Goal: Task Accomplishment & Management: Use online tool/utility

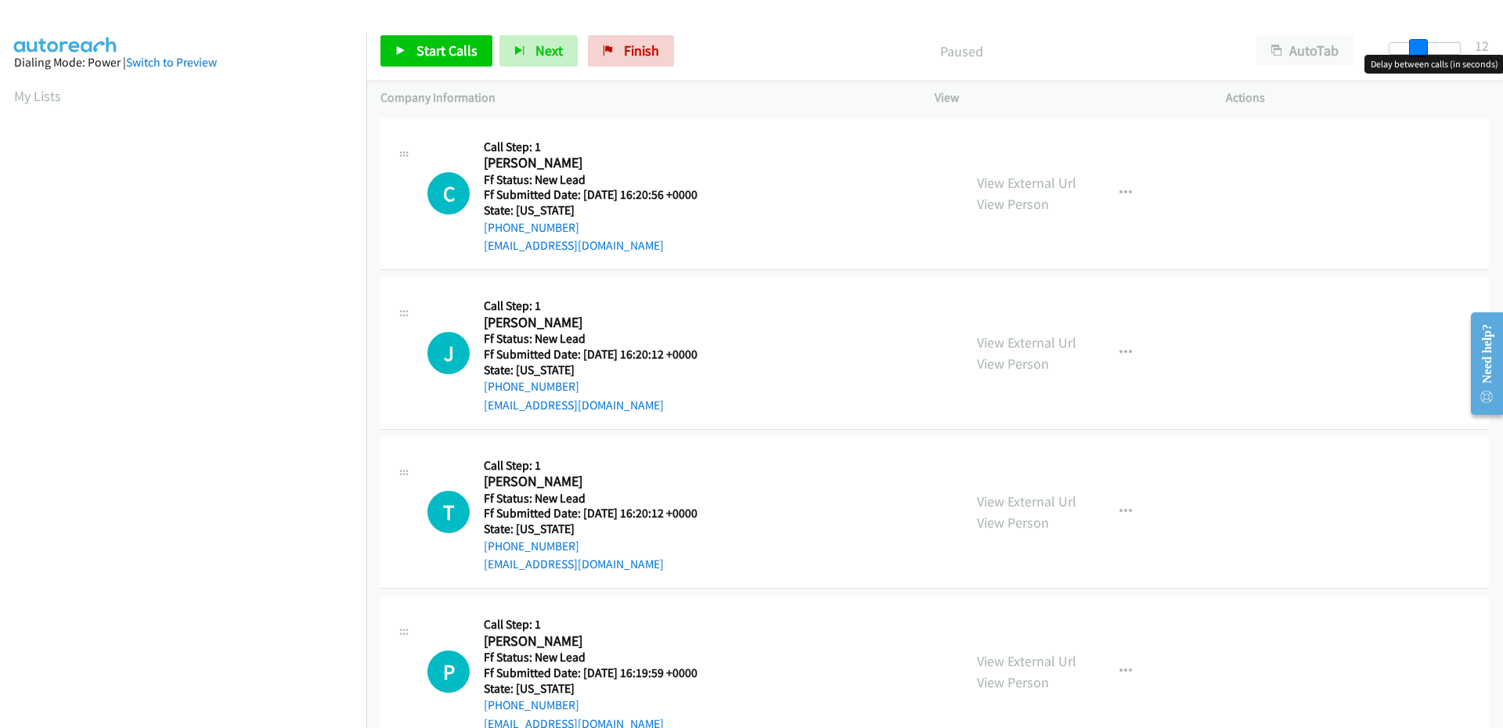
drag, startPoint x: 1401, startPoint y: 53, endPoint x: 1430, endPoint y: 49, distance: 29.3
click at [1430, 49] on div at bounding box center [1425, 48] width 72 height 13
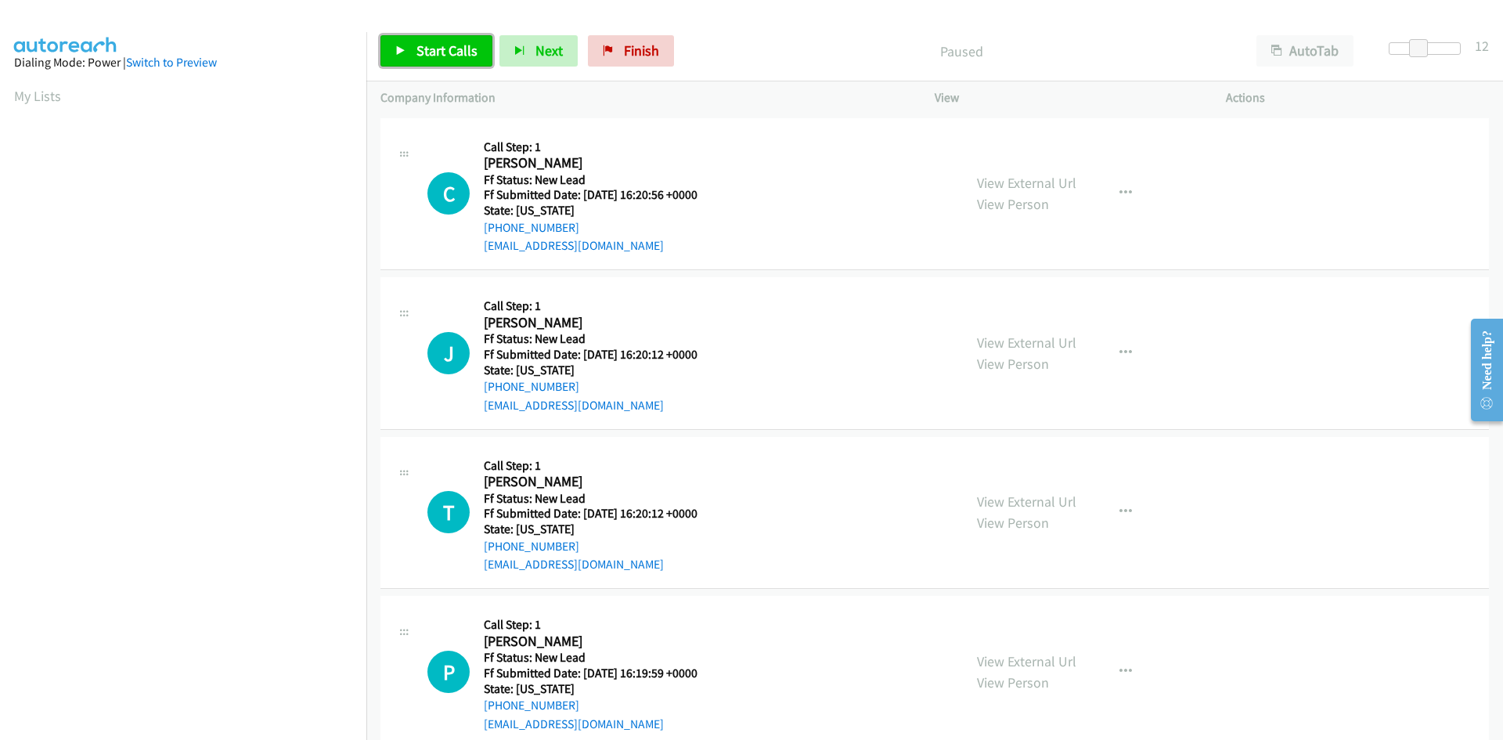
click at [422, 47] on span "Start Calls" at bounding box center [447, 50] width 61 height 18
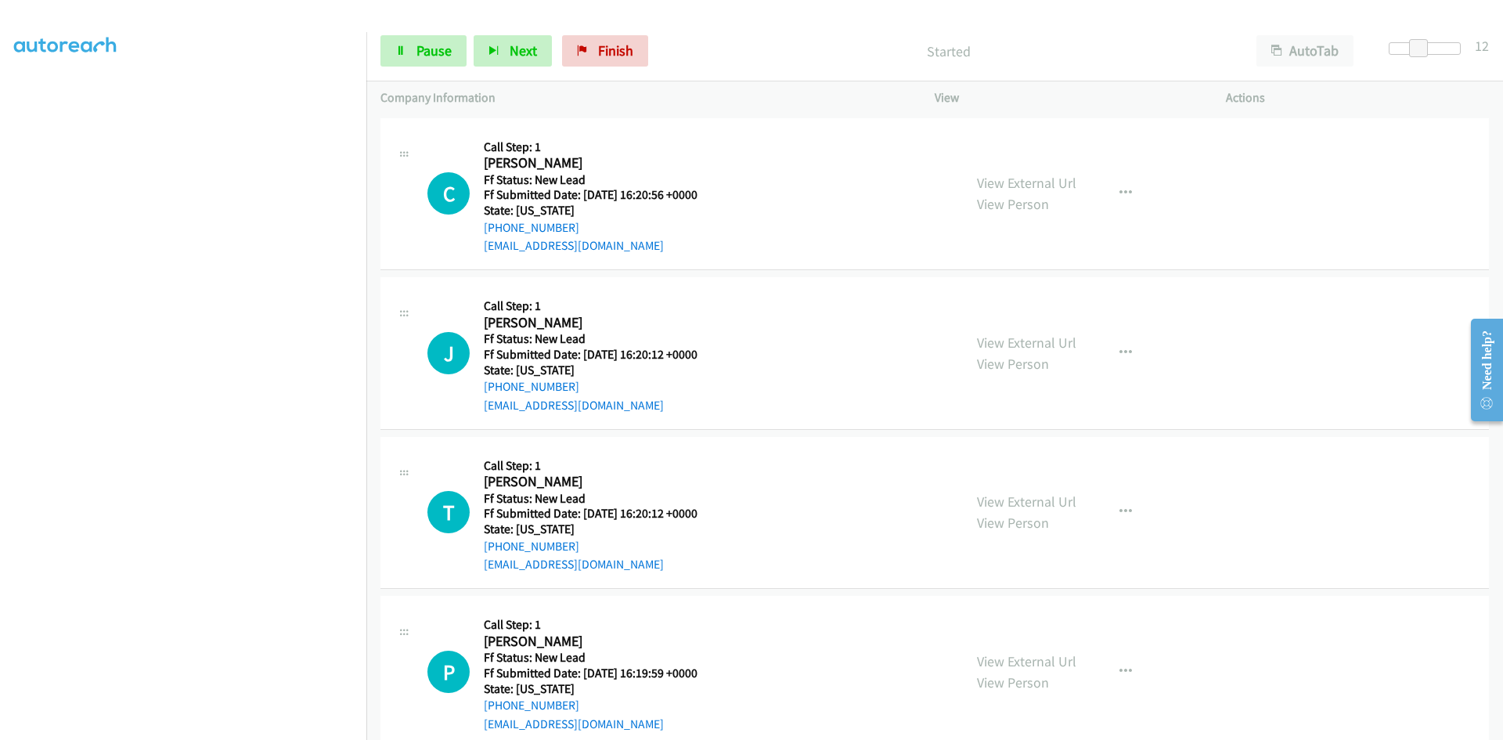
click at [1062, 186] on link "View External Url" at bounding box center [1026, 183] width 99 height 18
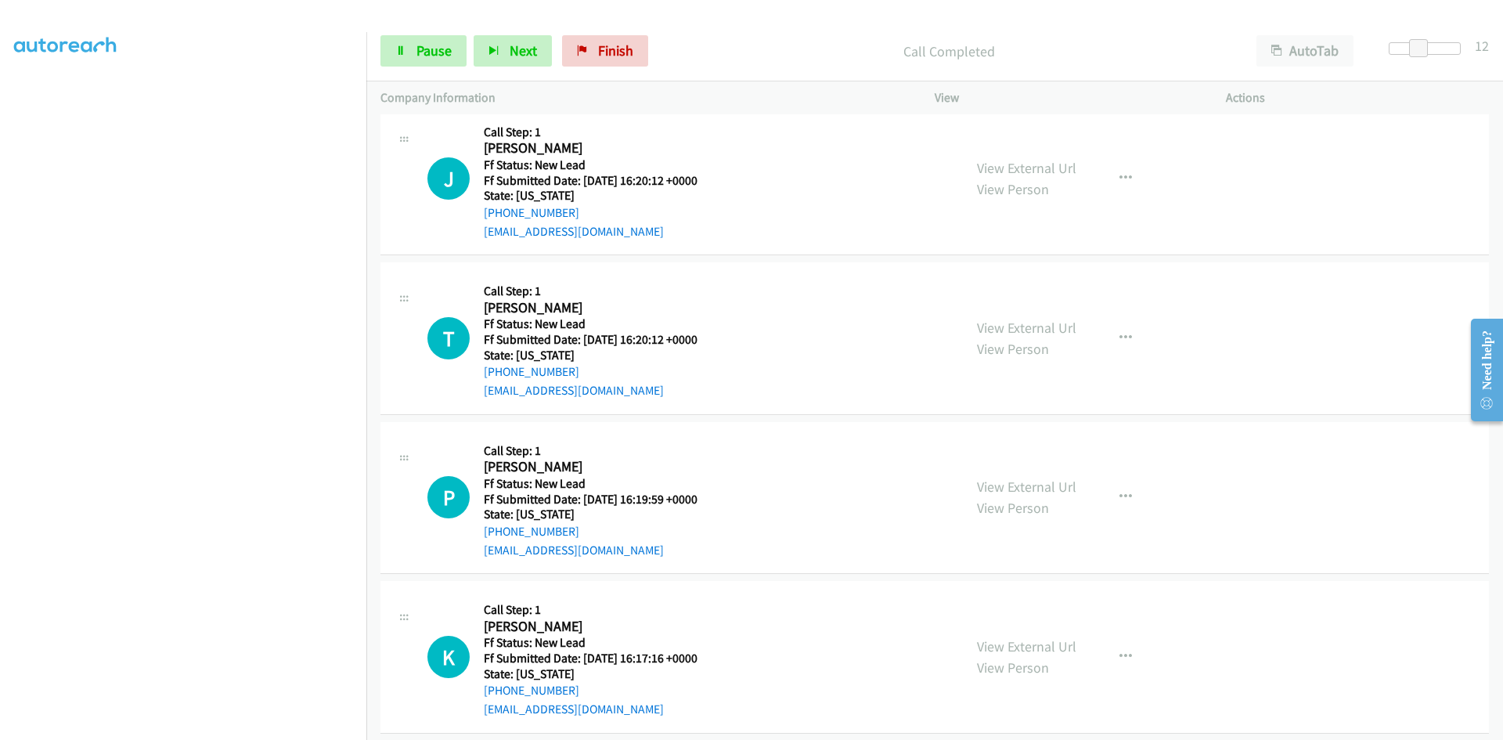
scroll to position [224, 0]
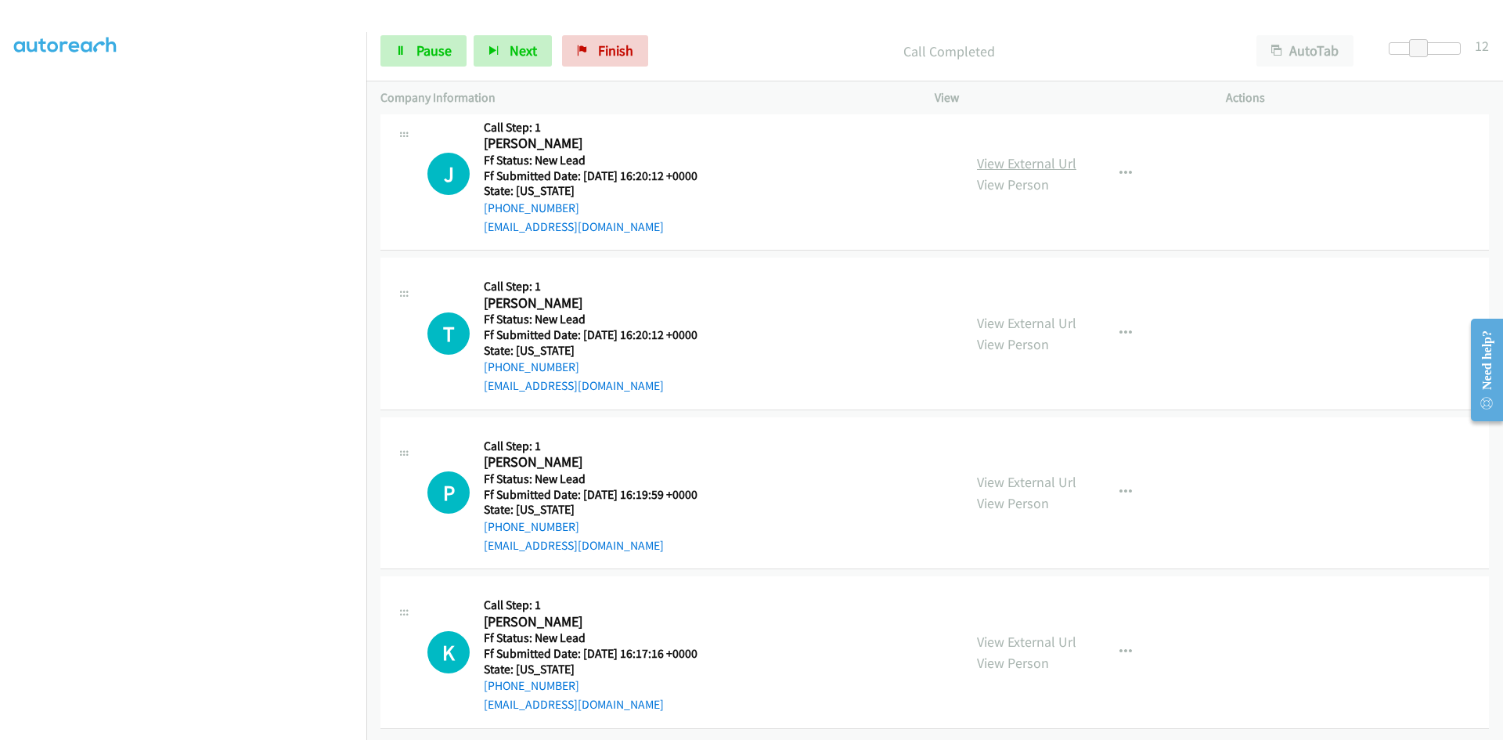
click at [1023, 154] on link "View External Url" at bounding box center [1026, 163] width 99 height 18
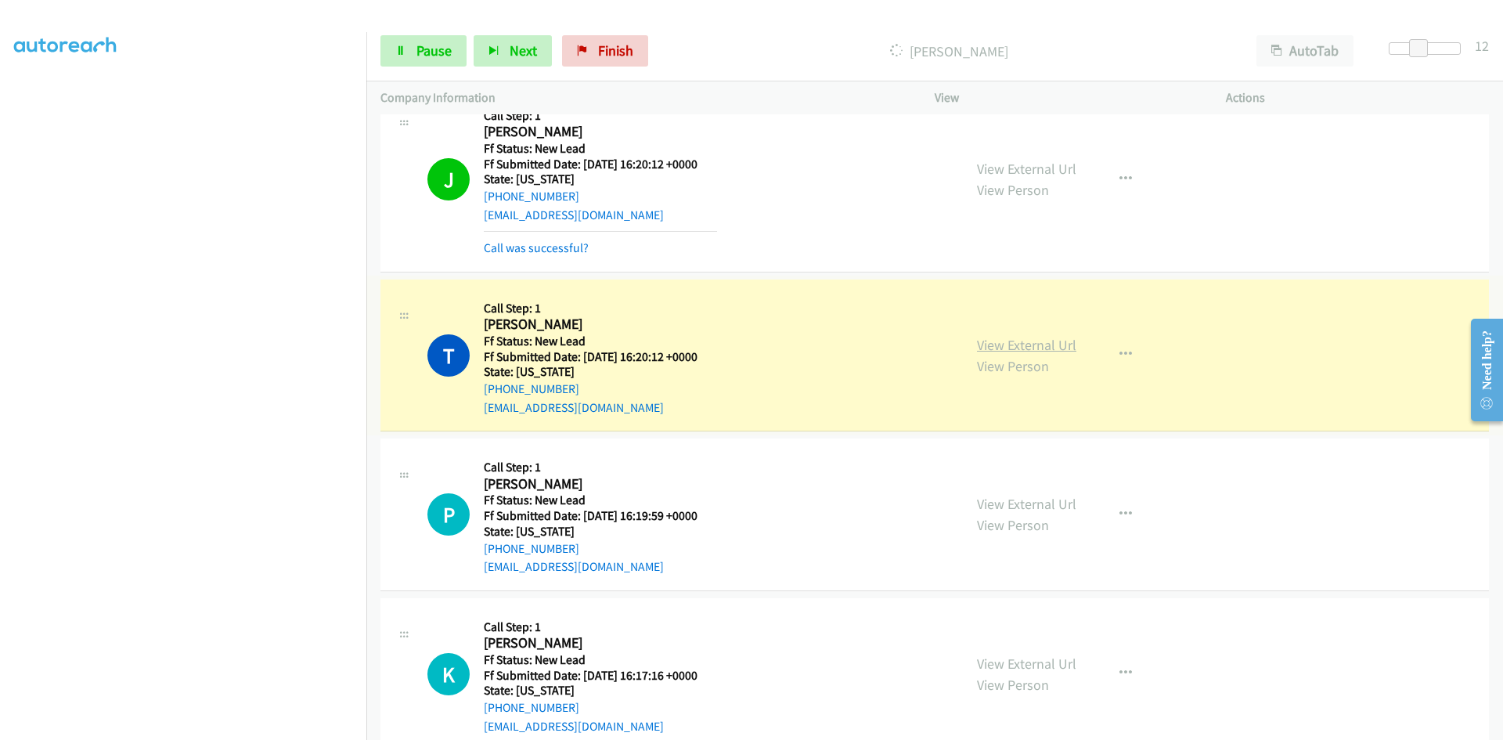
click at [1007, 343] on link "View External Url" at bounding box center [1026, 345] width 99 height 18
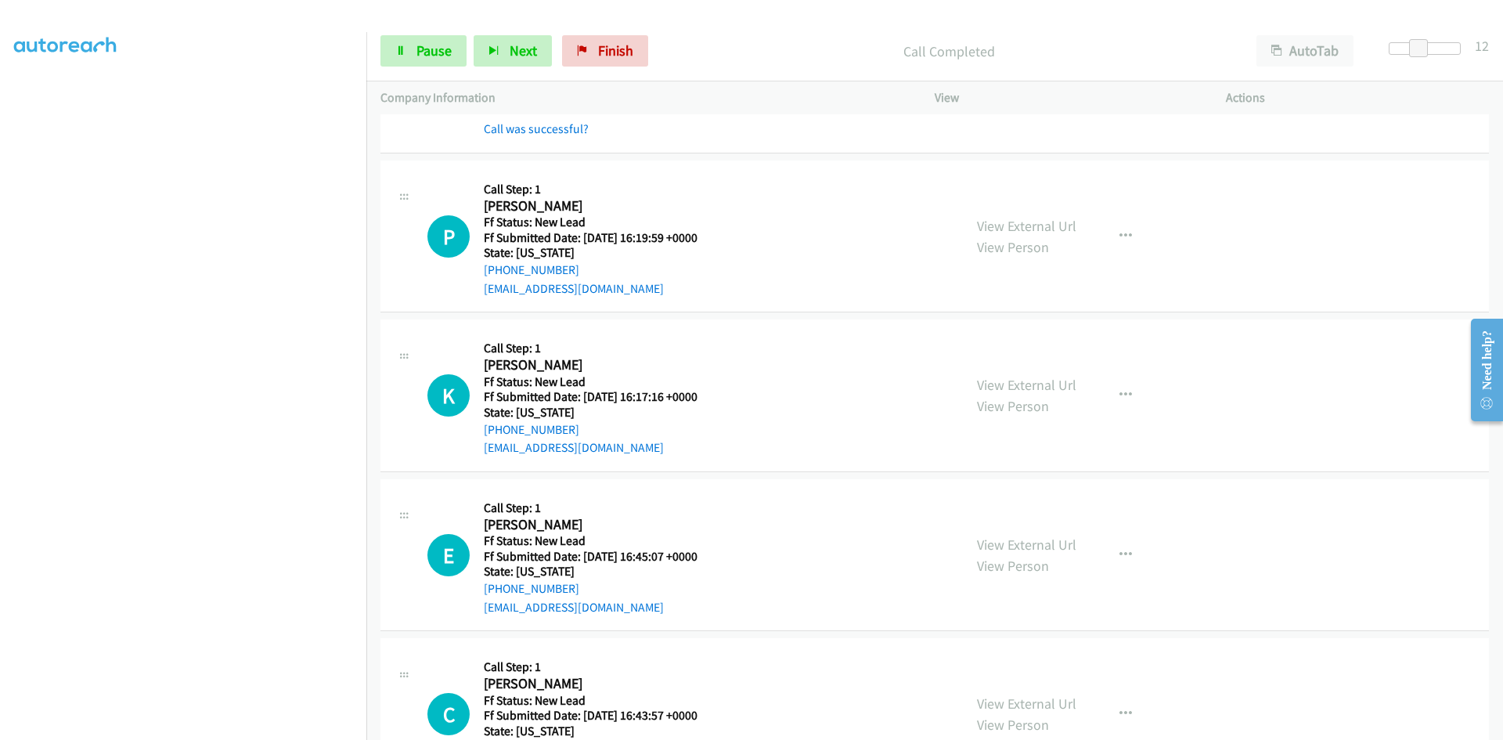
scroll to position [537, 0]
click at [1010, 224] on link "View External Url" at bounding box center [1026, 224] width 99 height 18
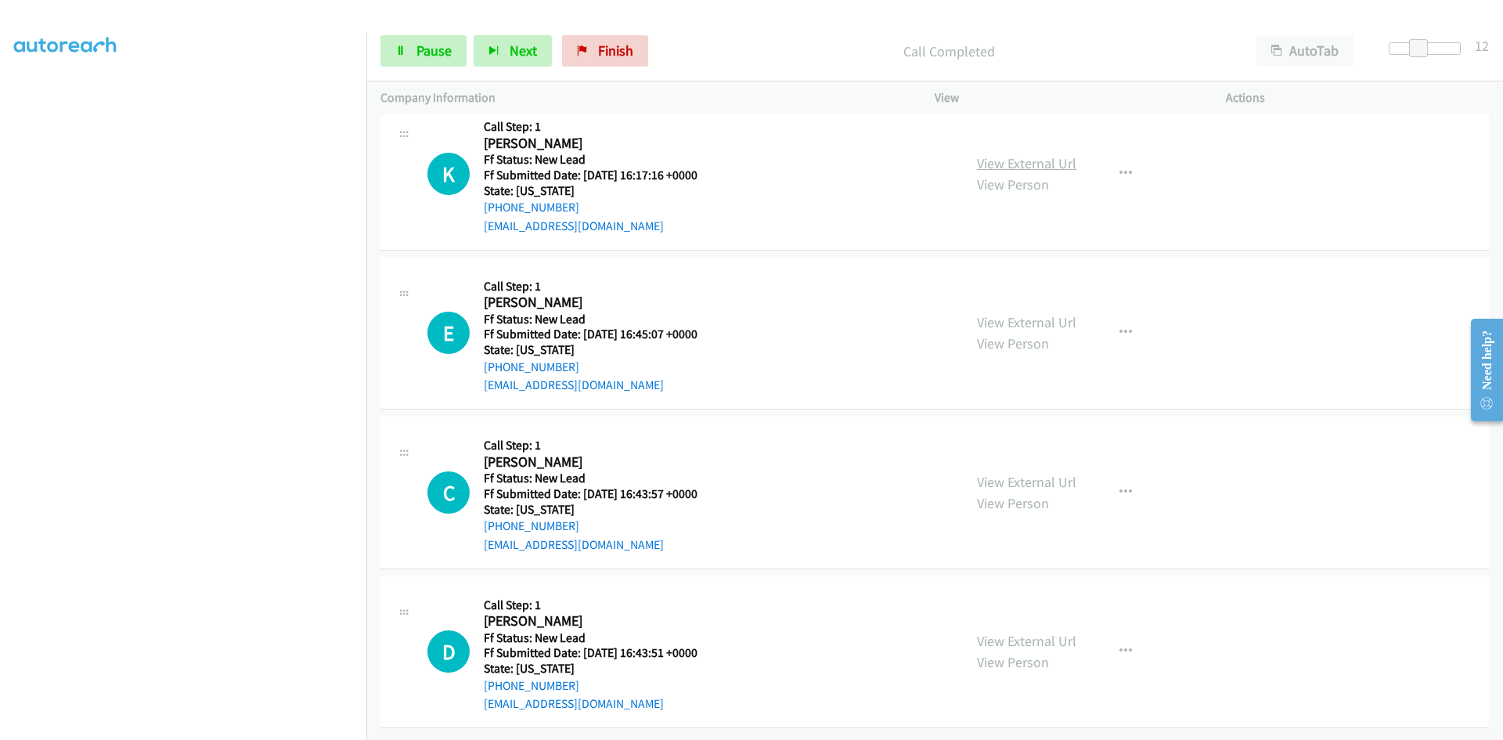
click at [1033, 154] on link "View External Url" at bounding box center [1026, 163] width 99 height 18
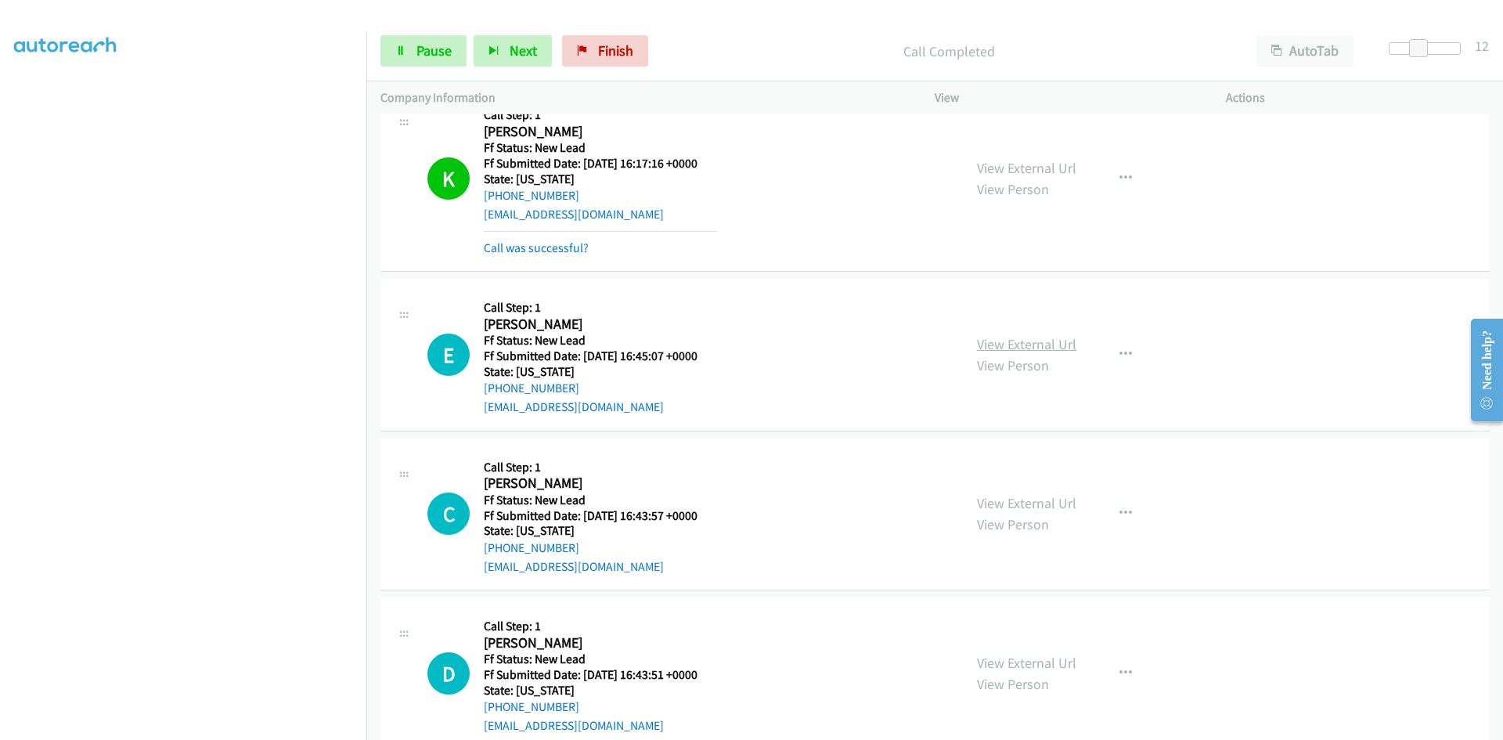
click at [1043, 340] on link "View External Url" at bounding box center [1026, 344] width 99 height 18
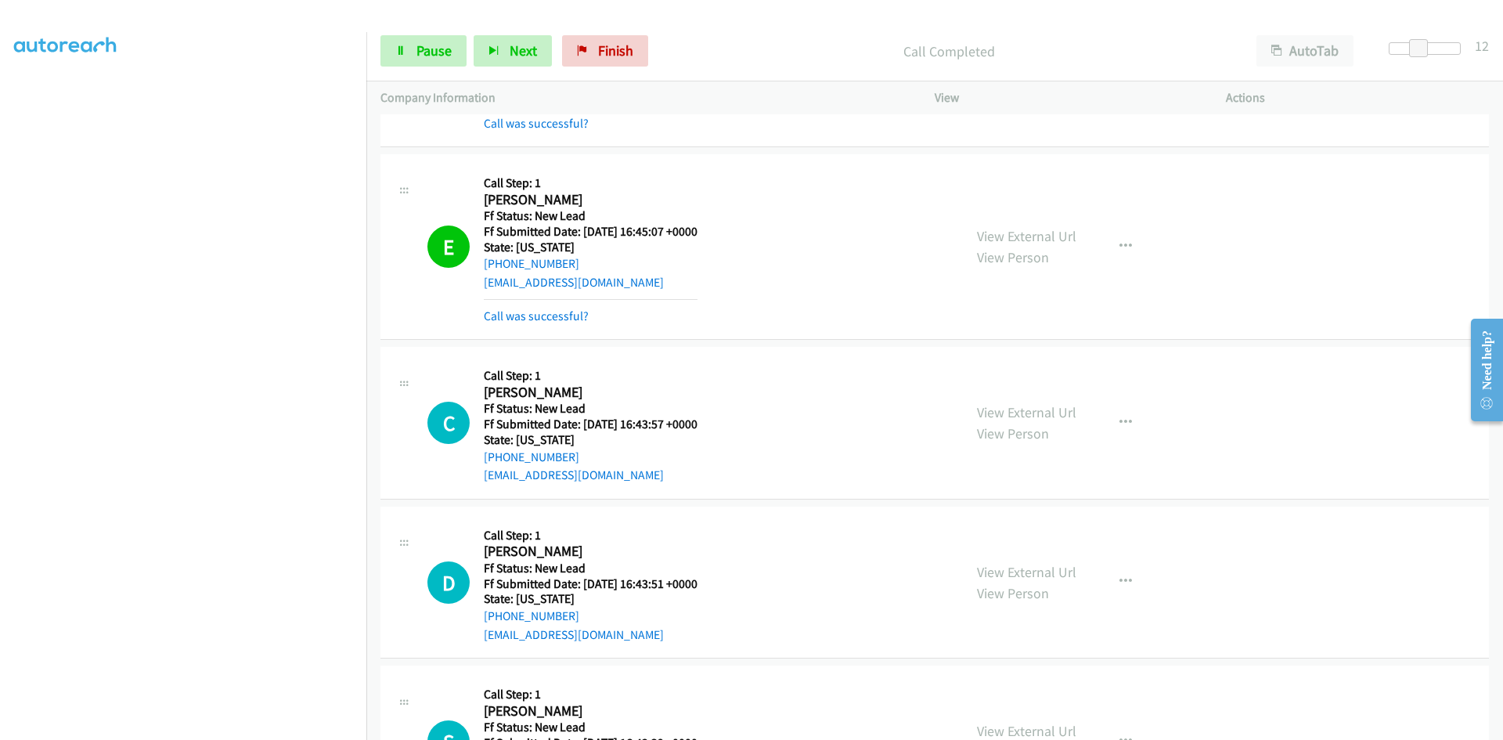
scroll to position [1116, 0]
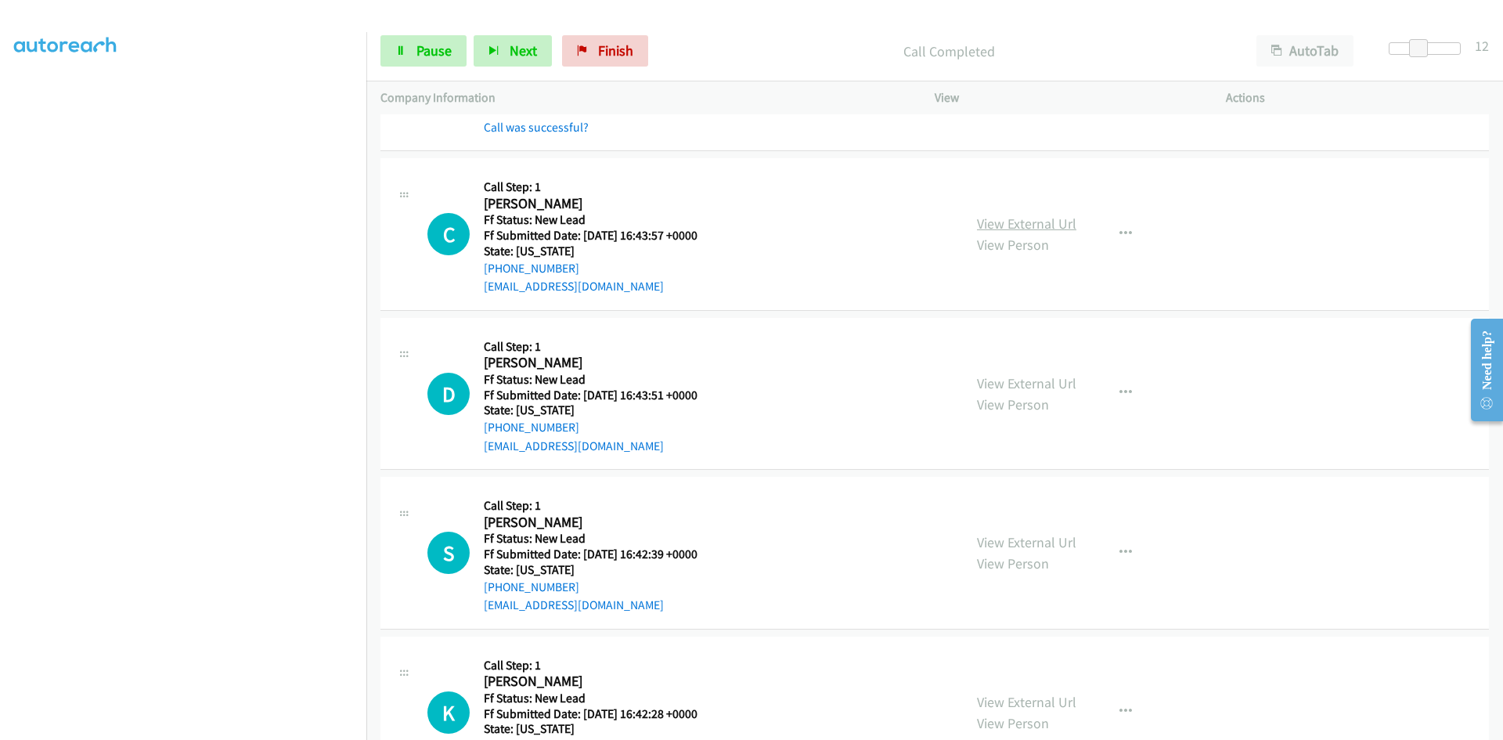
click at [1031, 222] on link "View External Url" at bounding box center [1026, 224] width 99 height 18
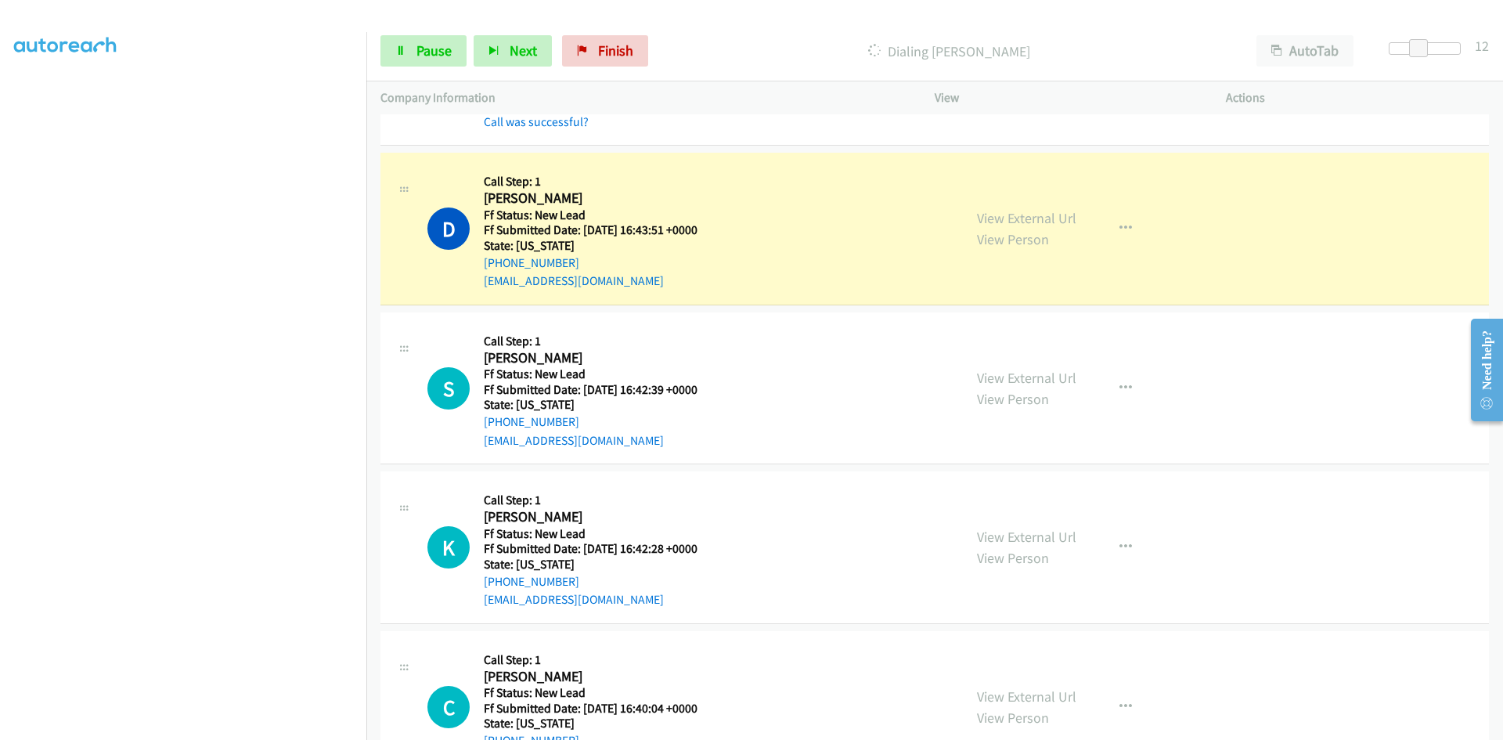
scroll to position [1351, 0]
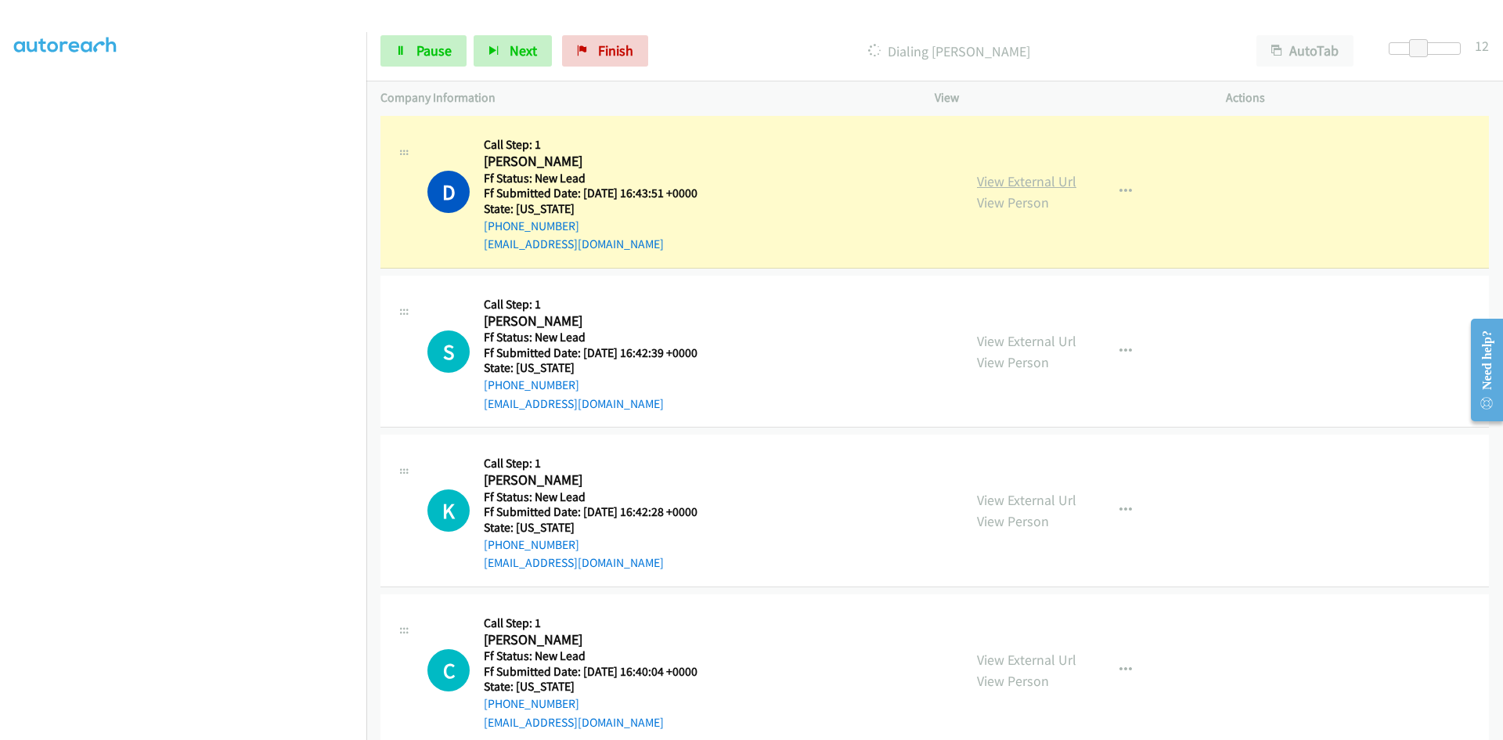
click at [1012, 178] on link "View External Url" at bounding box center [1026, 181] width 99 height 18
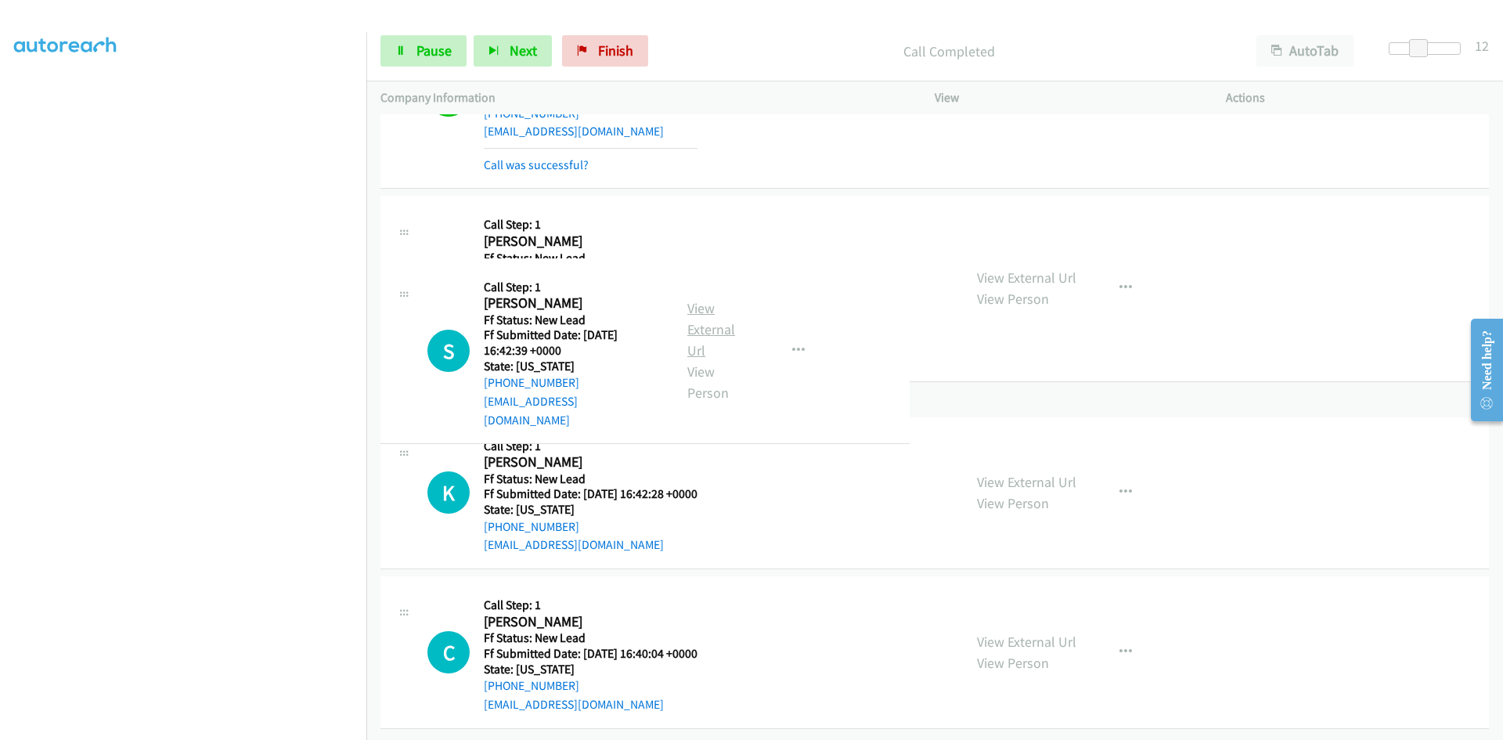
scroll to position [1414, 0]
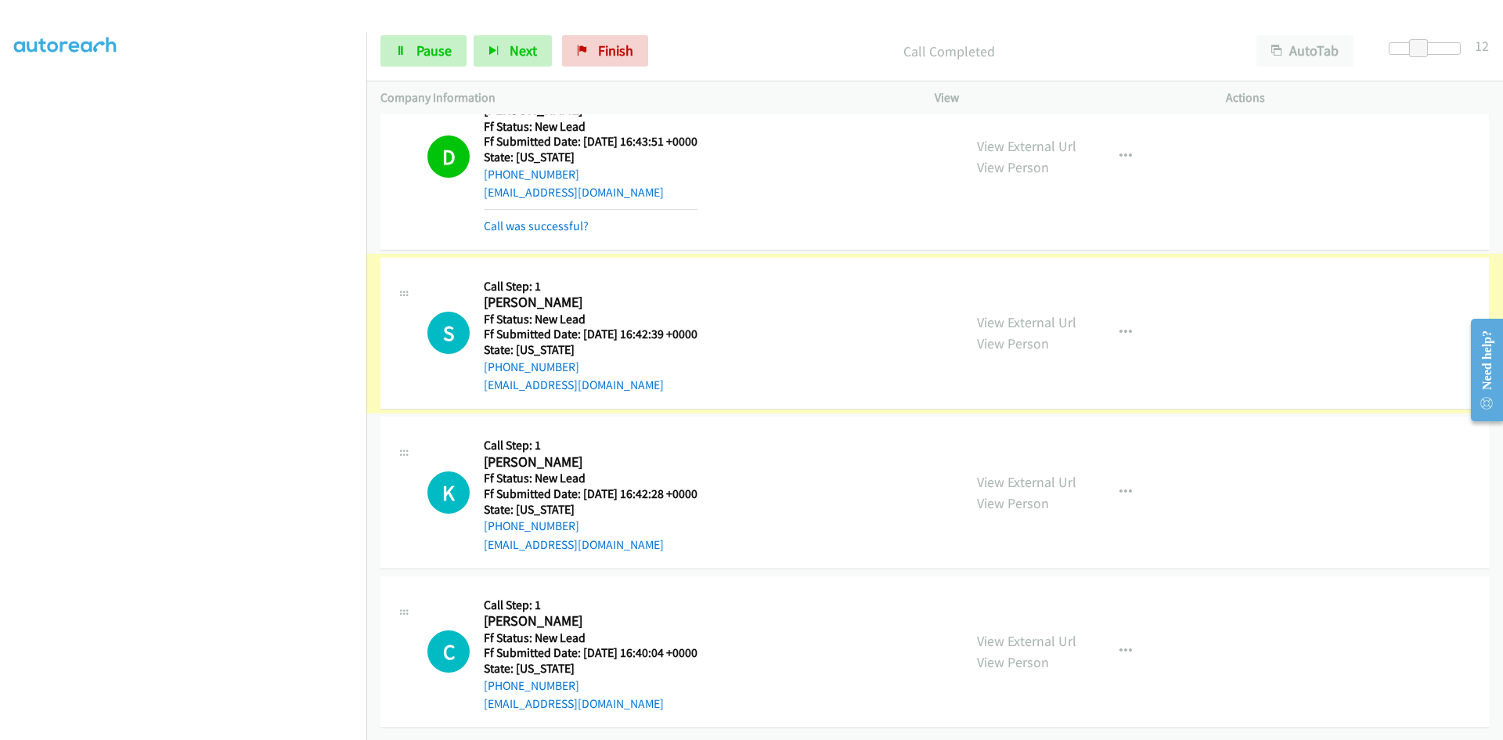
click at [989, 313] on link "View External Url" at bounding box center [1026, 322] width 99 height 18
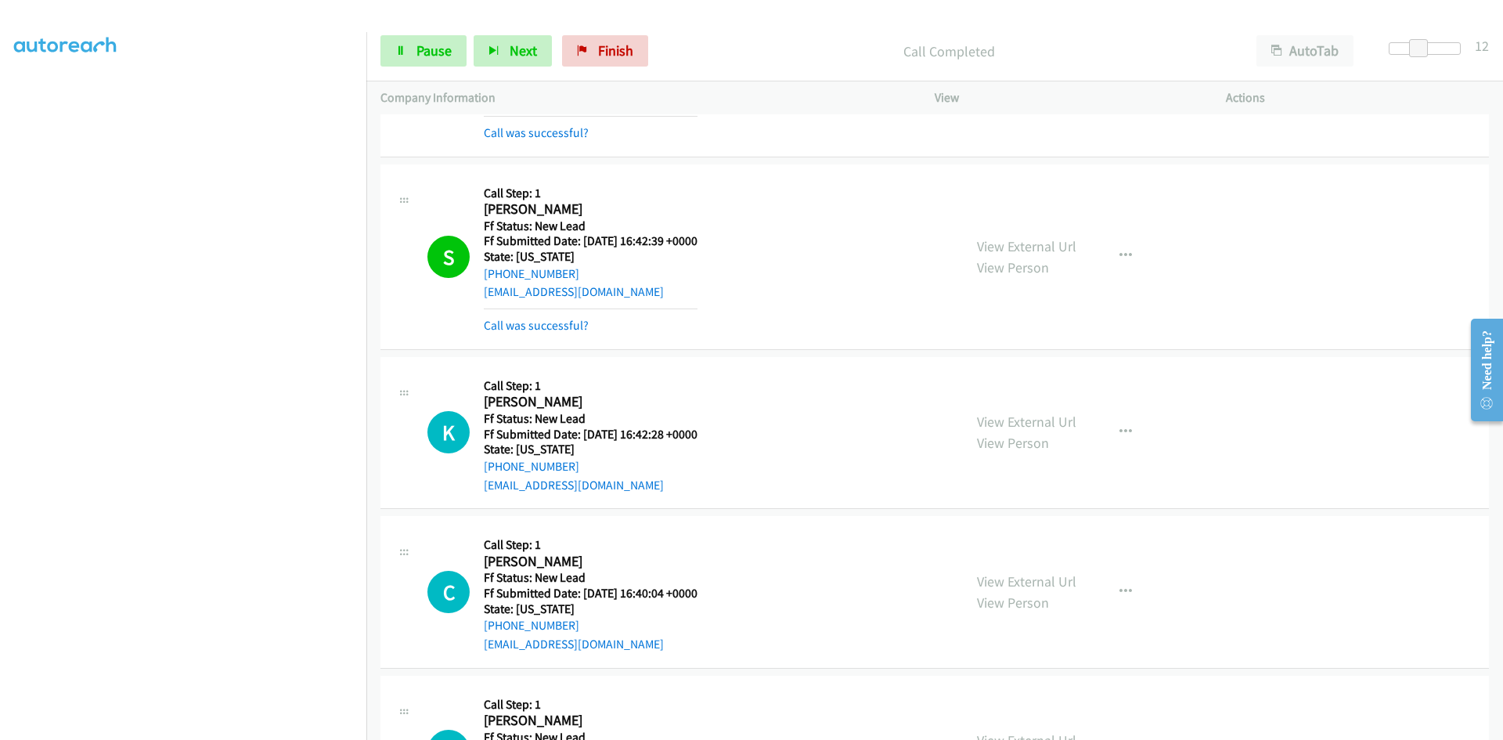
scroll to position [1607, 0]
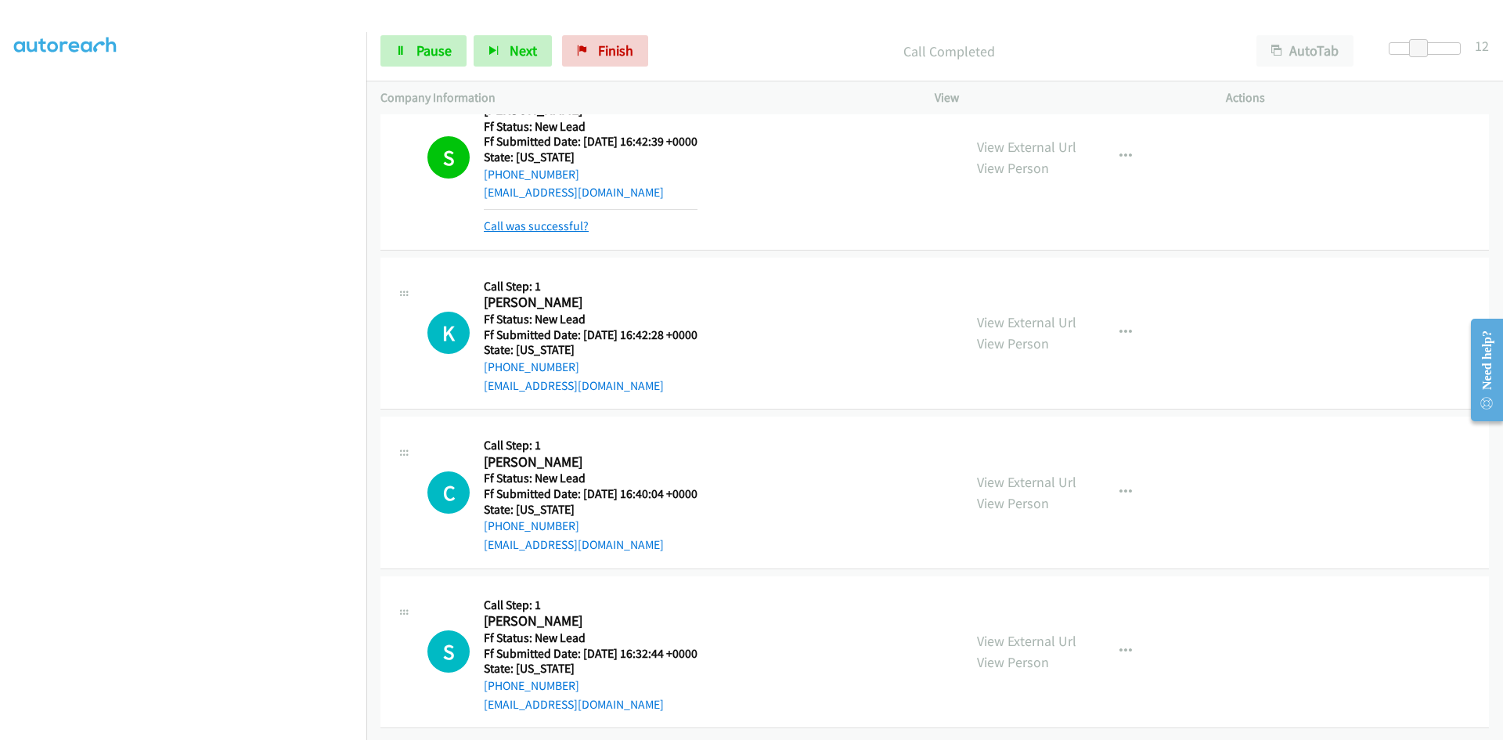
click at [572, 218] on link "Call was successful?" at bounding box center [536, 225] width 105 height 15
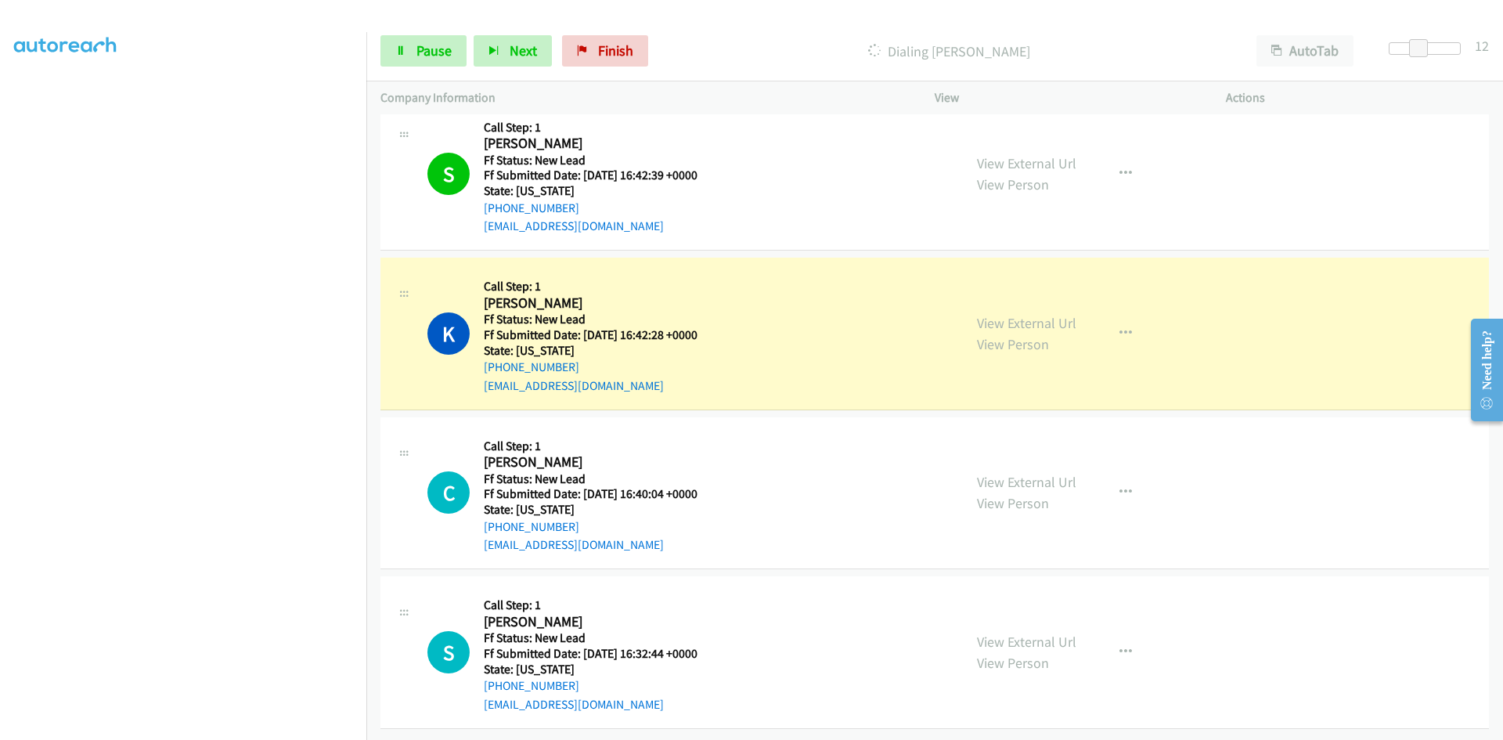
scroll to position [1573, 0]
click at [988, 314] on link "View External Url" at bounding box center [1026, 323] width 99 height 18
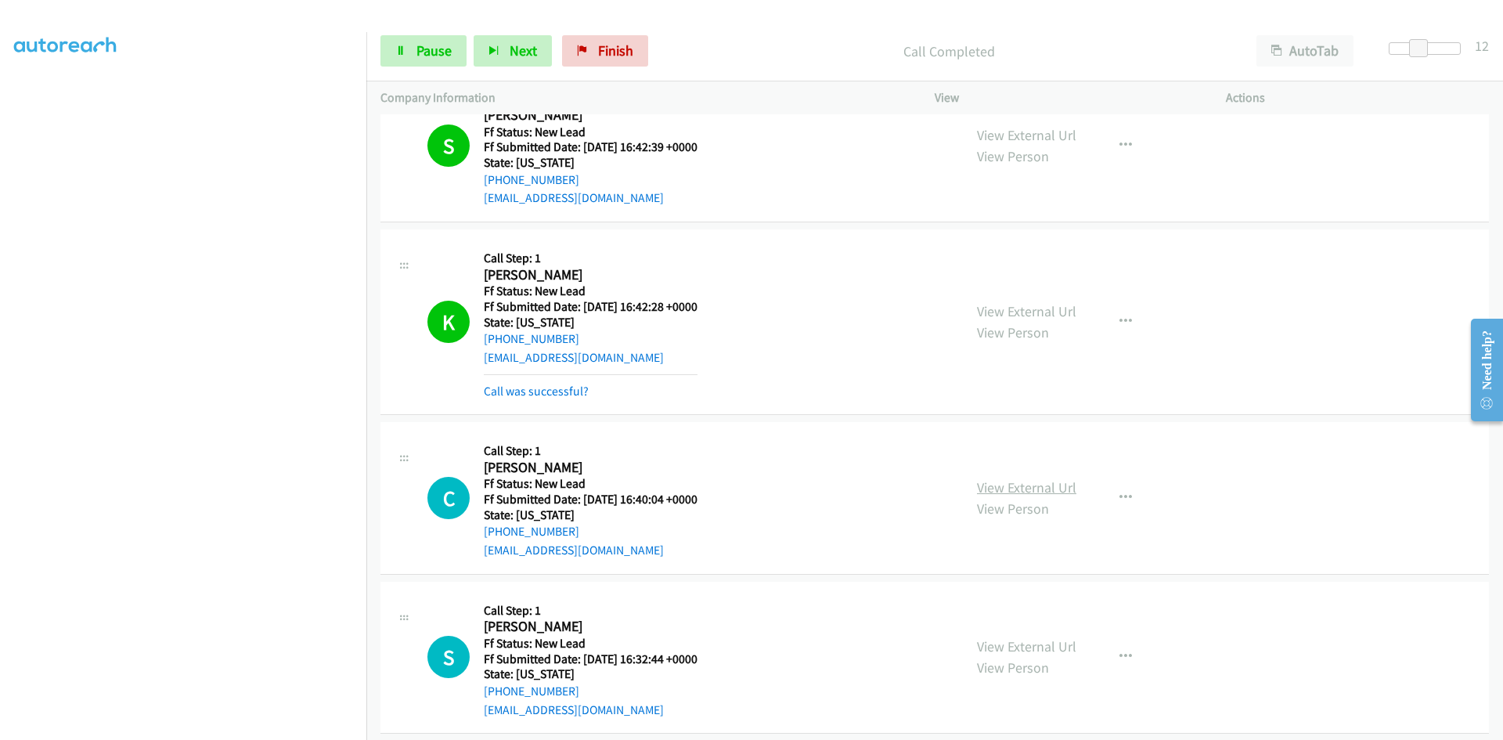
scroll to position [1589, 0]
click at [1025, 482] on link "View External Url" at bounding box center [1026, 487] width 99 height 18
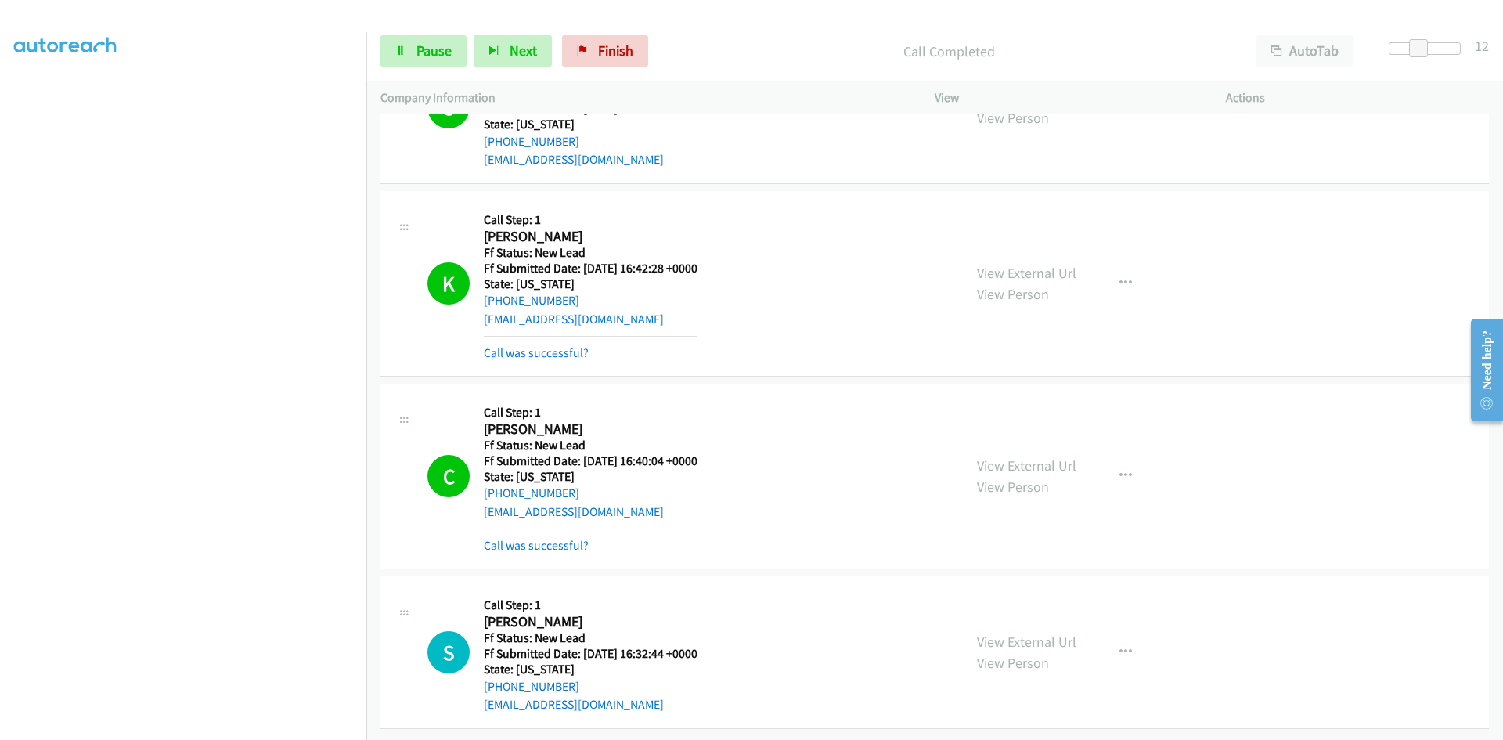
scroll to position [1639, 0]
click at [1031, 633] on link "View External Url" at bounding box center [1026, 642] width 99 height 18
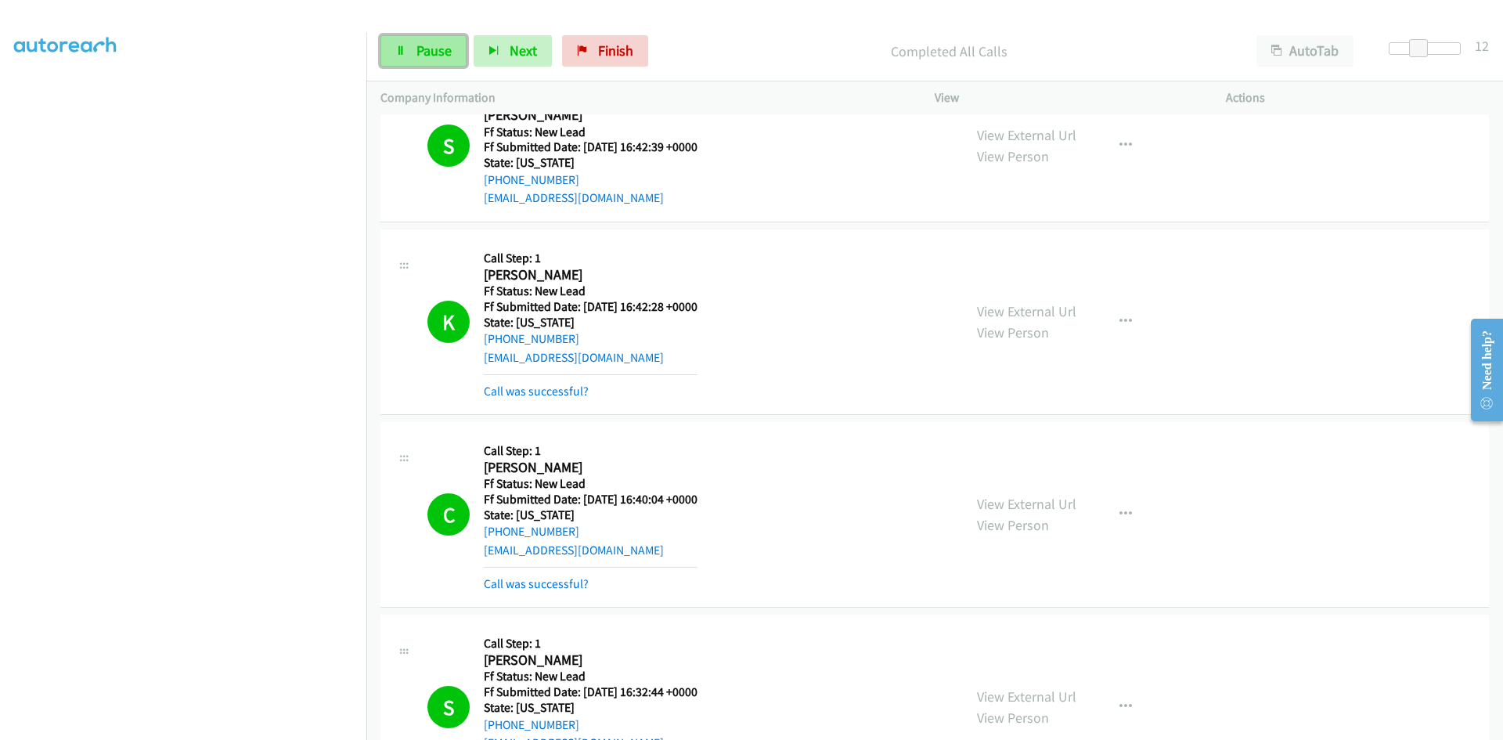
click at [446, 51] on span "Pause" at bounding box center [434, 50] width 35 height 18
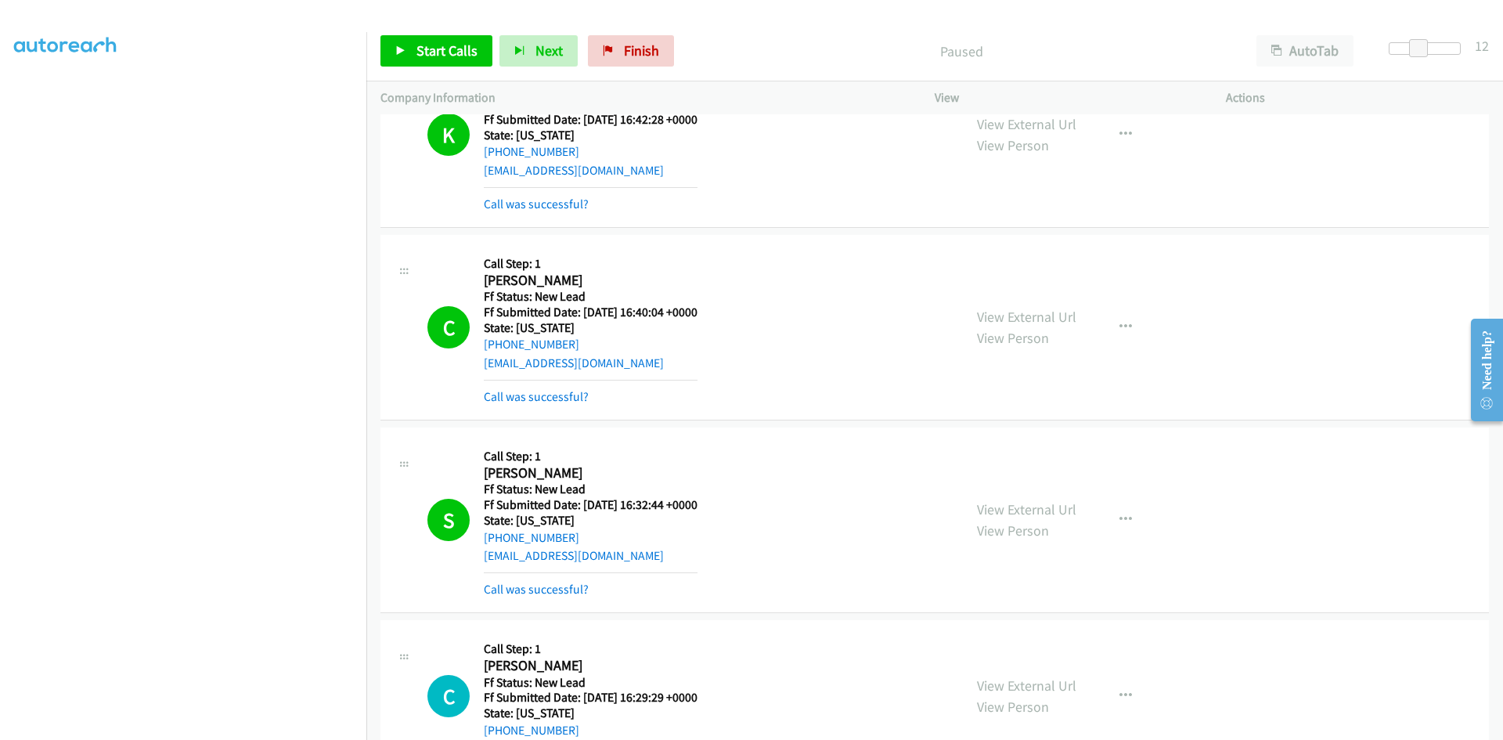
scroll to position [1874, 0]
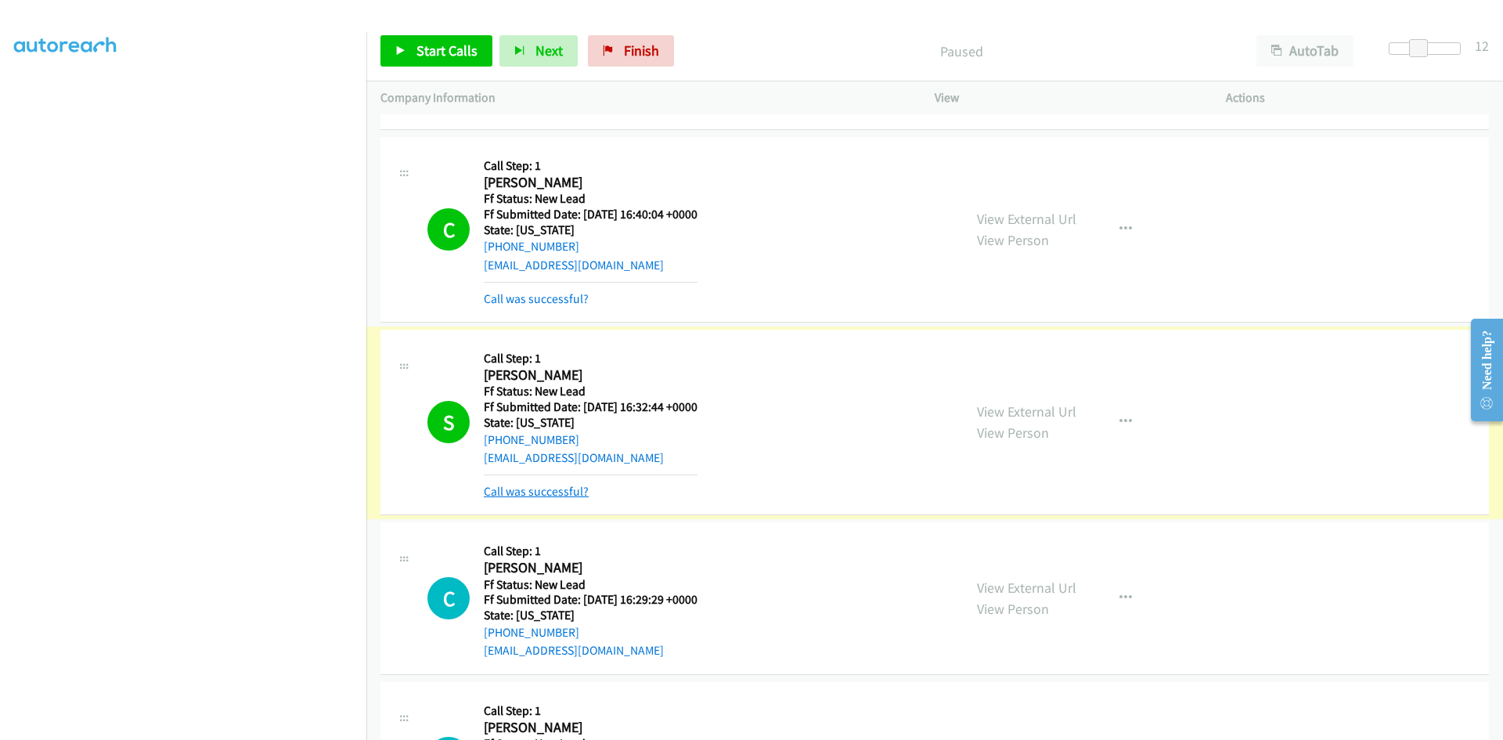
click at [536, 490] on link "Call was successful?" at bounding box center [536, 491] width 105 height 15
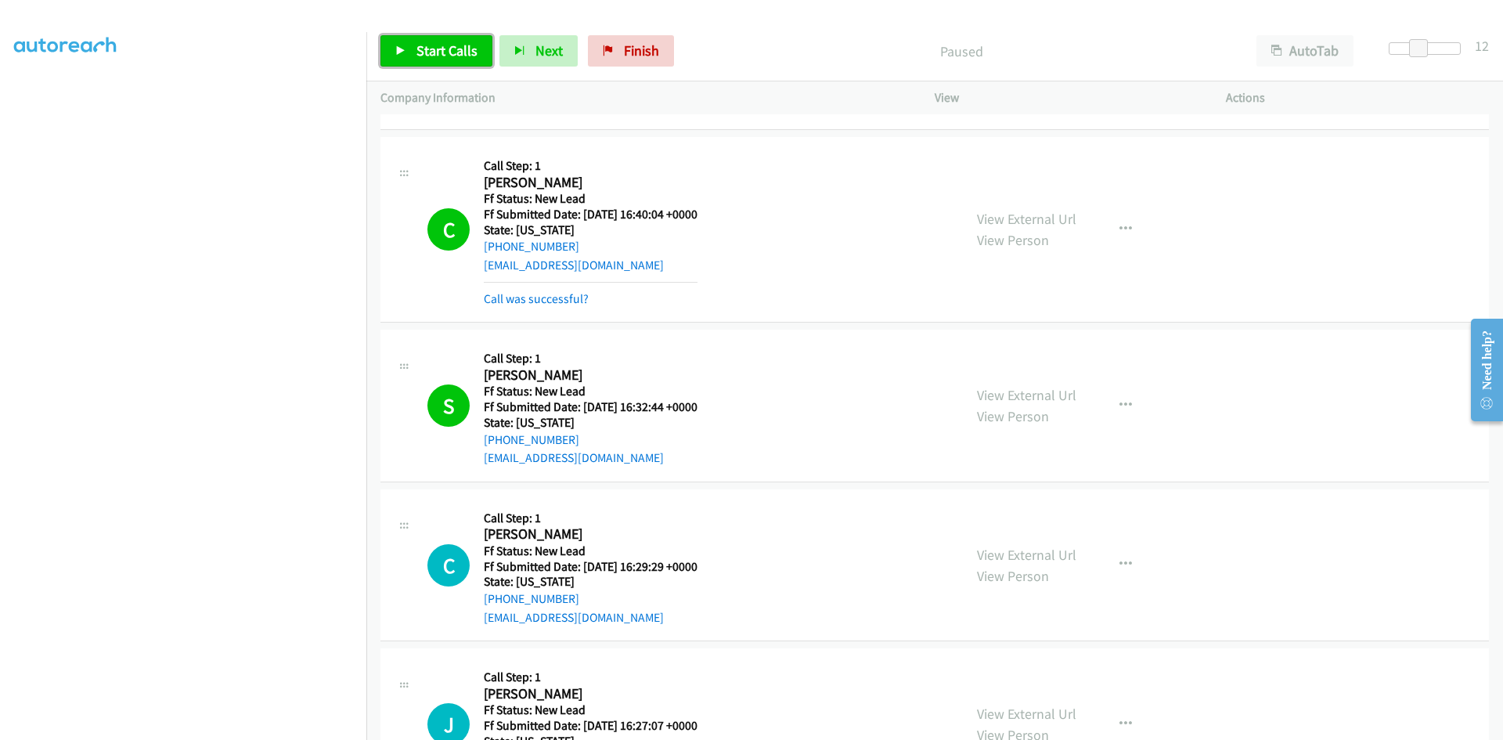
click at [442, 53] on span "Start Calls" at bounding box center [447, 50] width 61 height 18
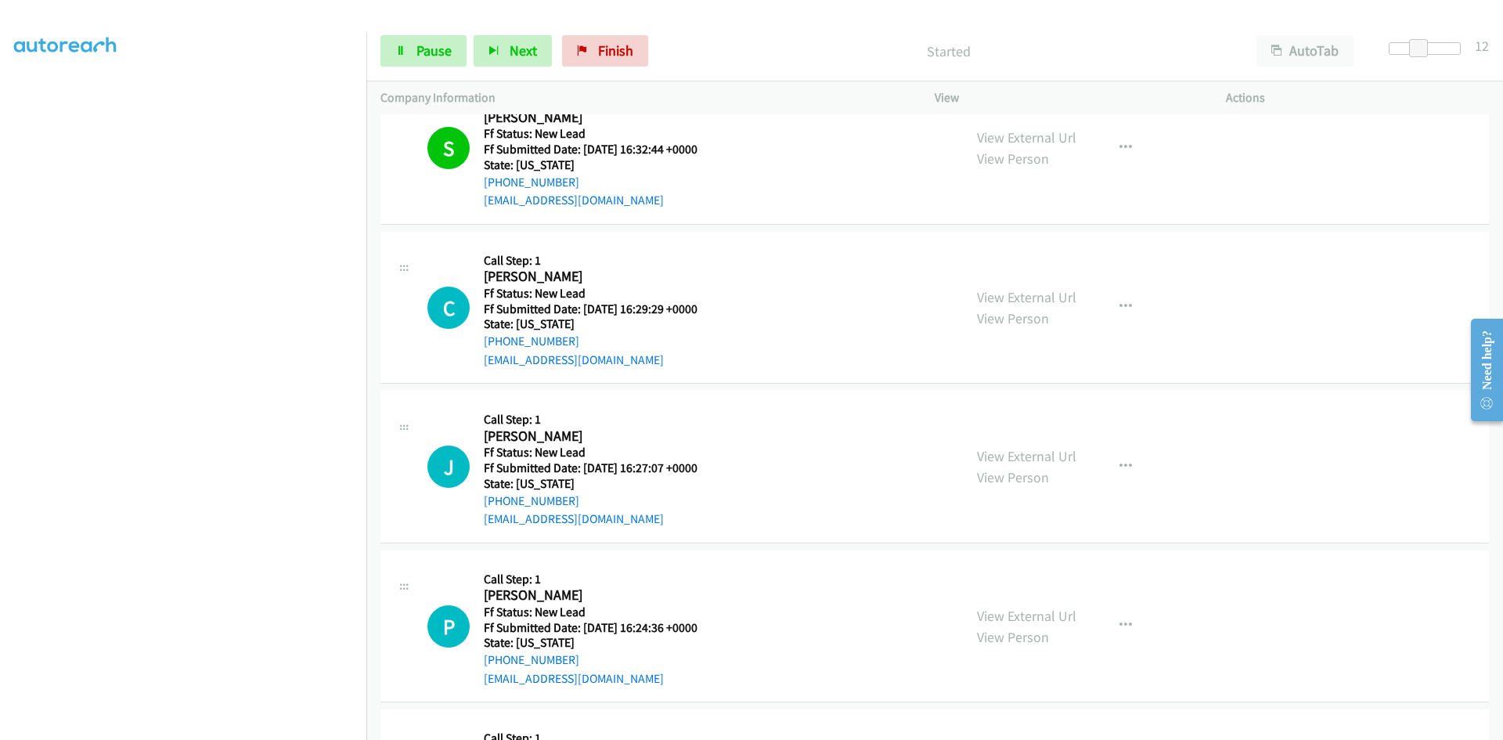
scroll to position [2187, 0]
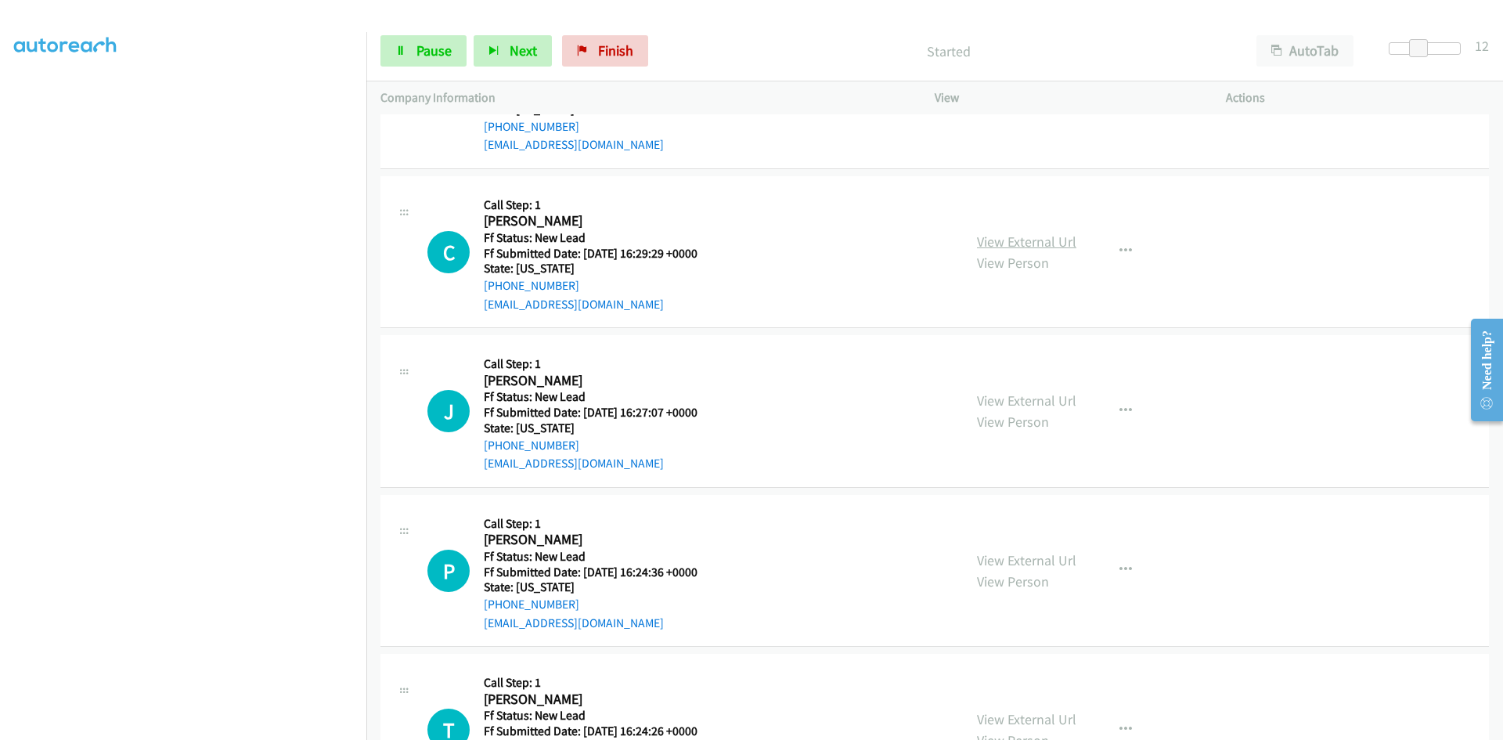
click at [1028, 241] on link "View External Url" at bounding box center [1026, 242] width 99 height 18
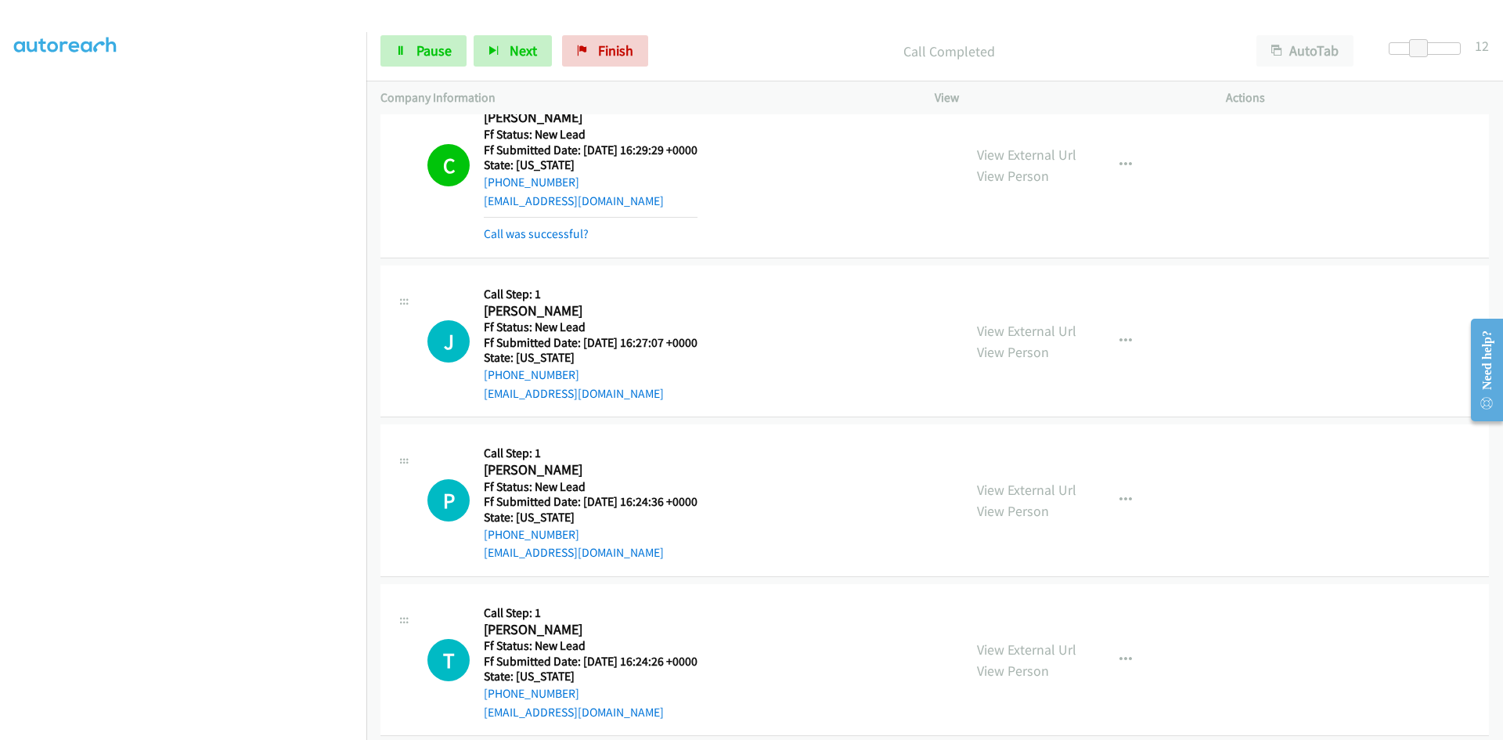
scroll to position [2310, 0]
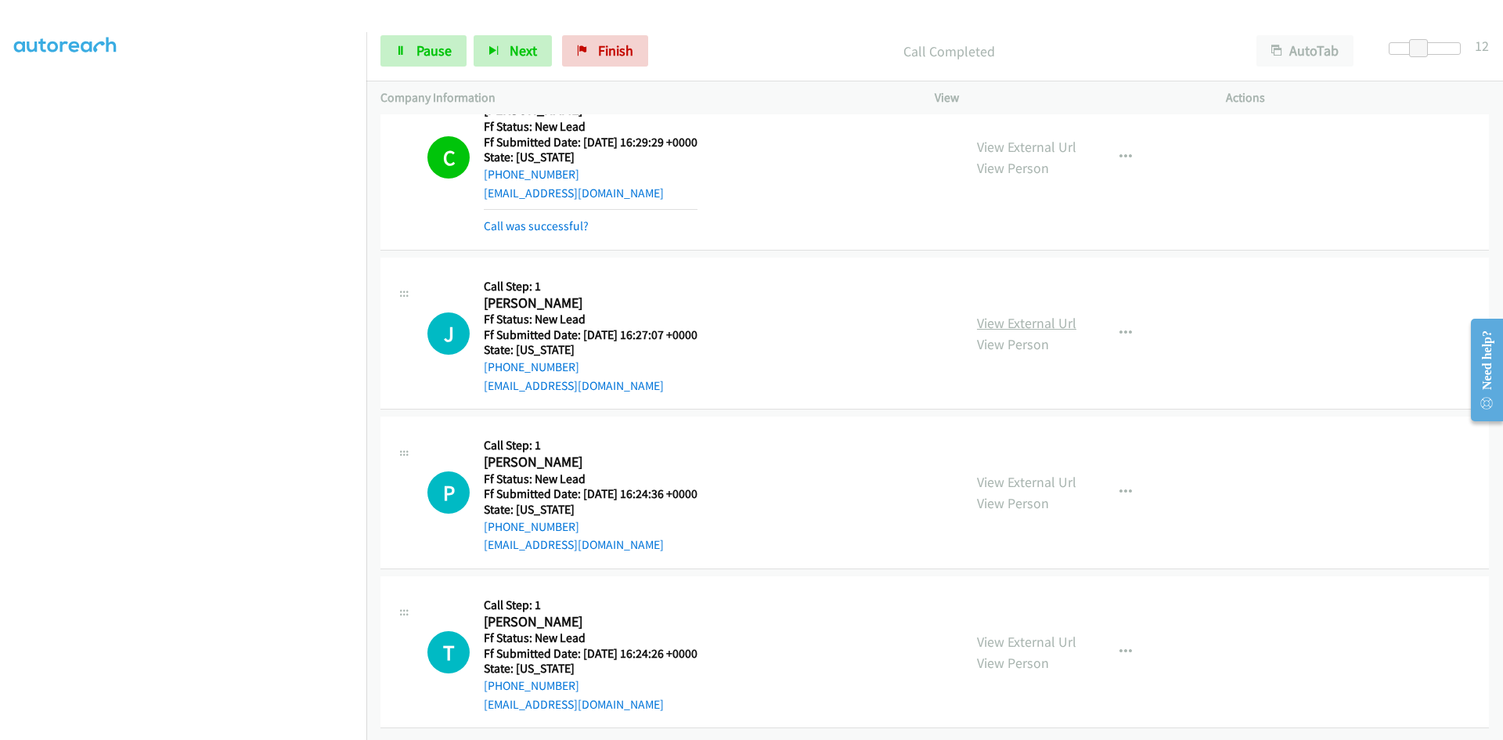
click at [1063, 314] on link "View External Url" at bounding box center [1026, 323] width 99 height 18
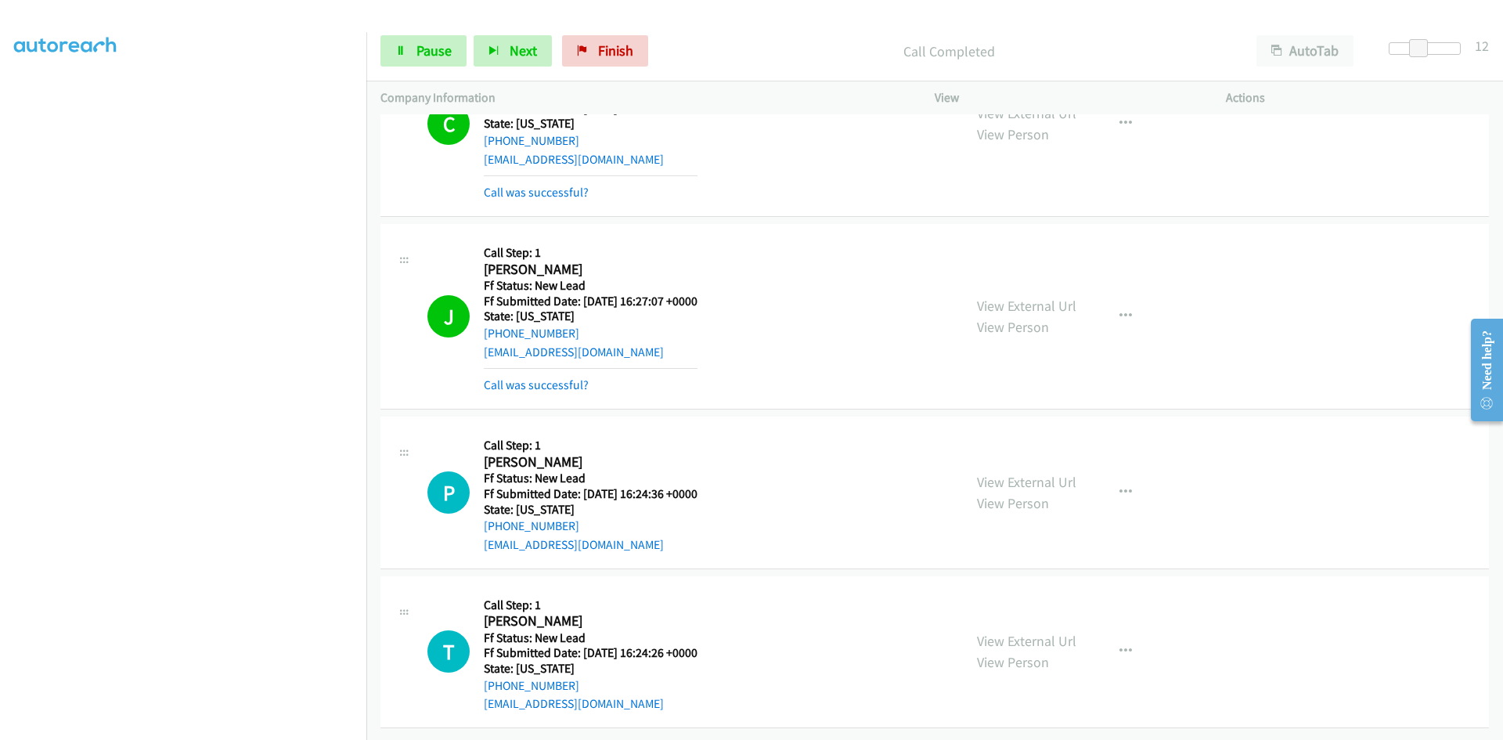
scroll to position [2344, 0]
click at [1006, 473] on link "View External Url" at bounding box center [1026, 482] width 99 height 18
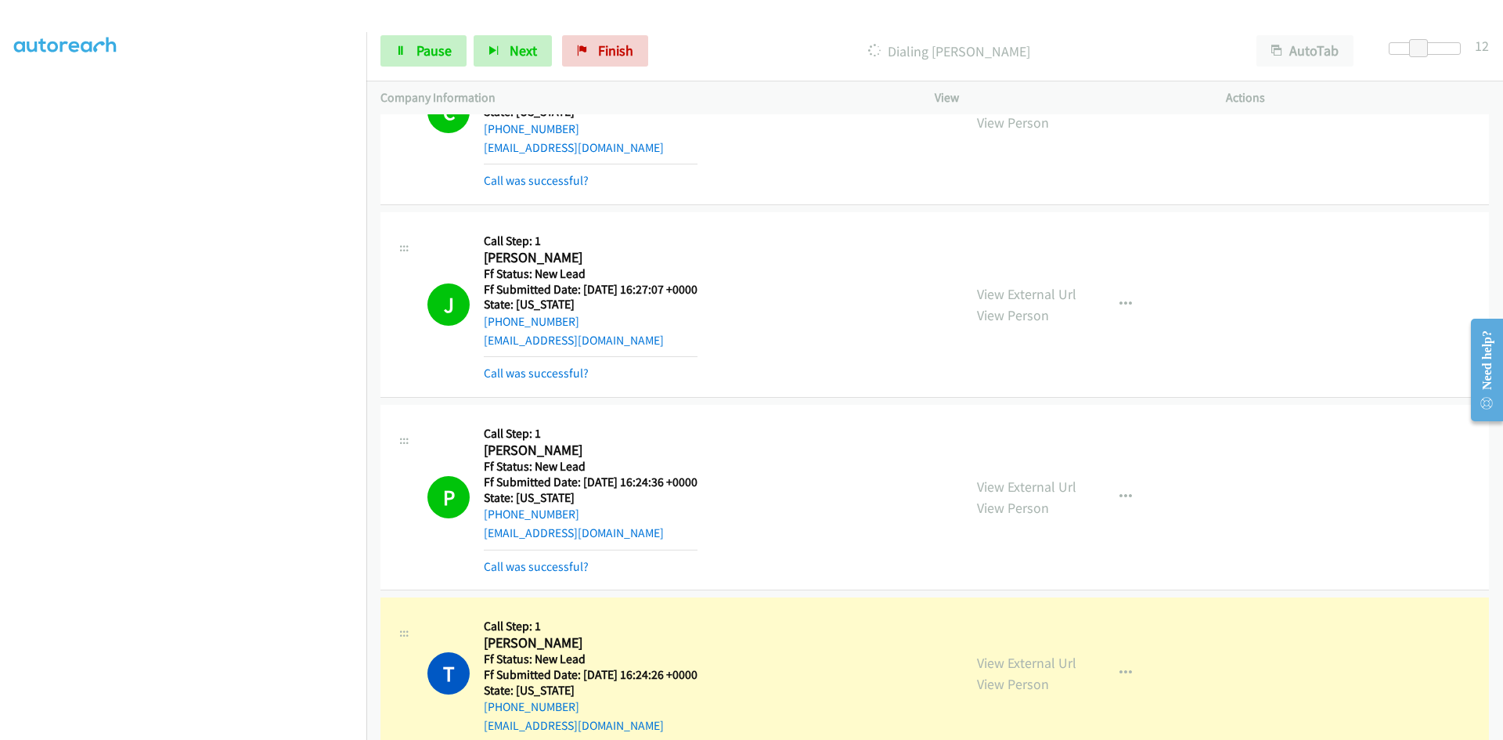
scroll to position [2377, 0]
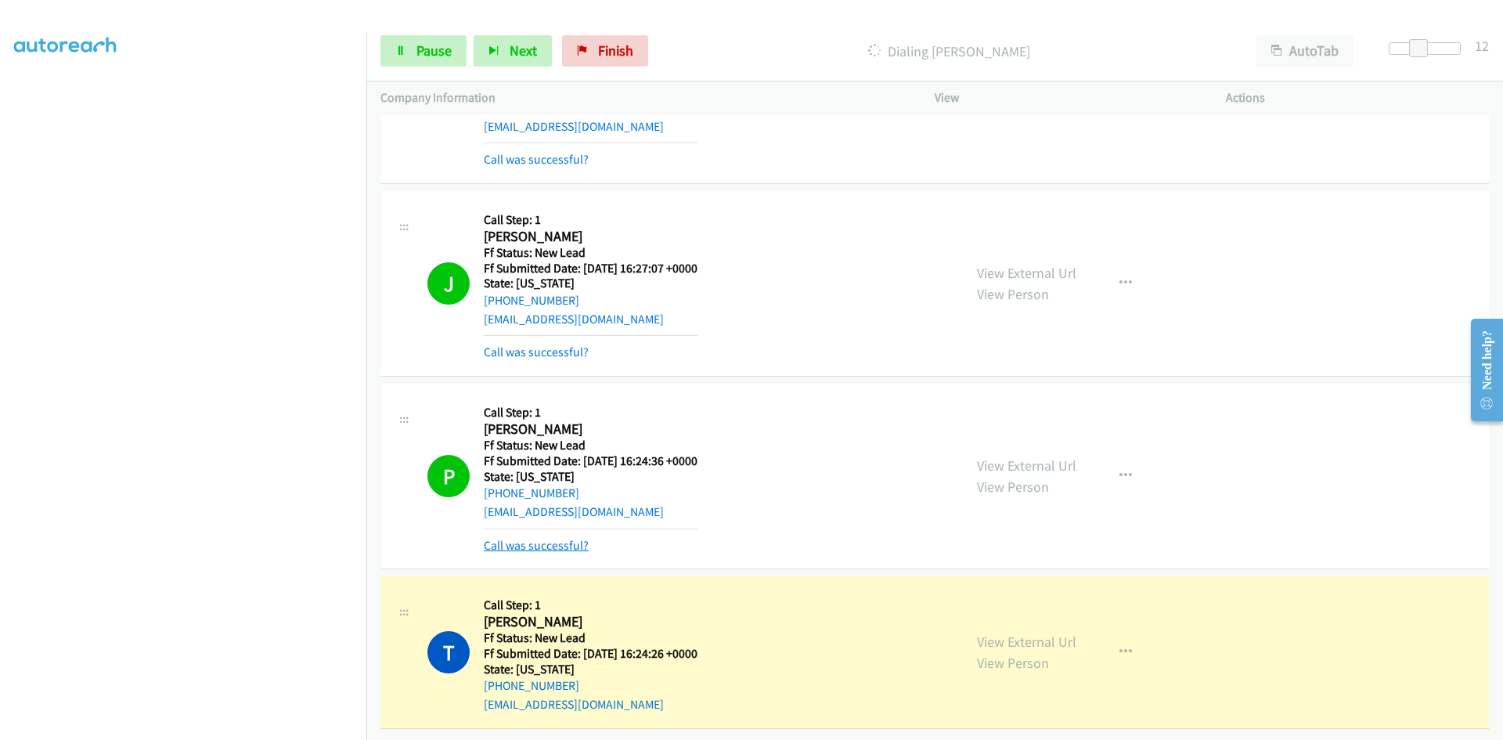
click at [547, 538] on link "Call was successful?" at bounding box center [536, 545] width 105 height 15
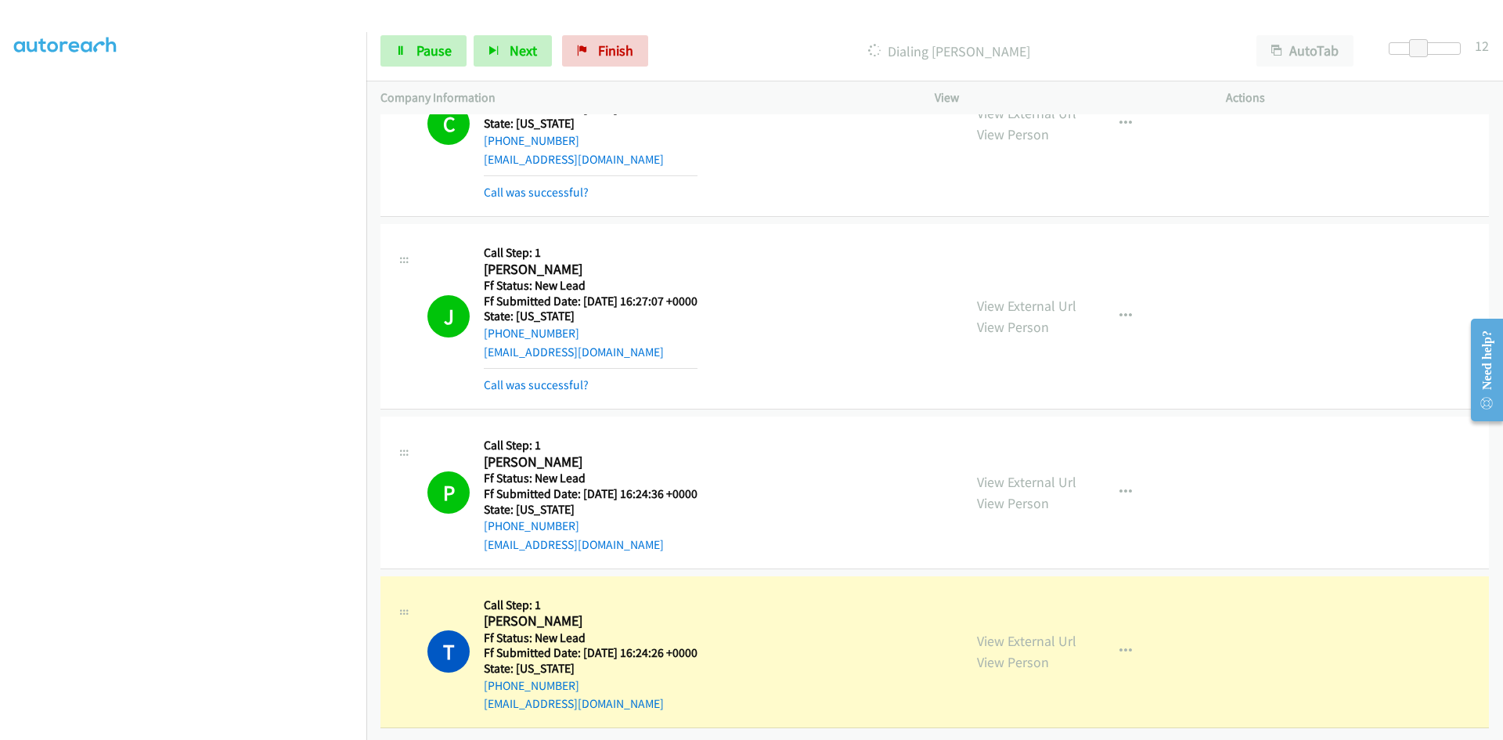
scroll to position [2344, 0]
click at [1121, 486] on icon "button" at bounding box center [1126, 492] width 13 height 13
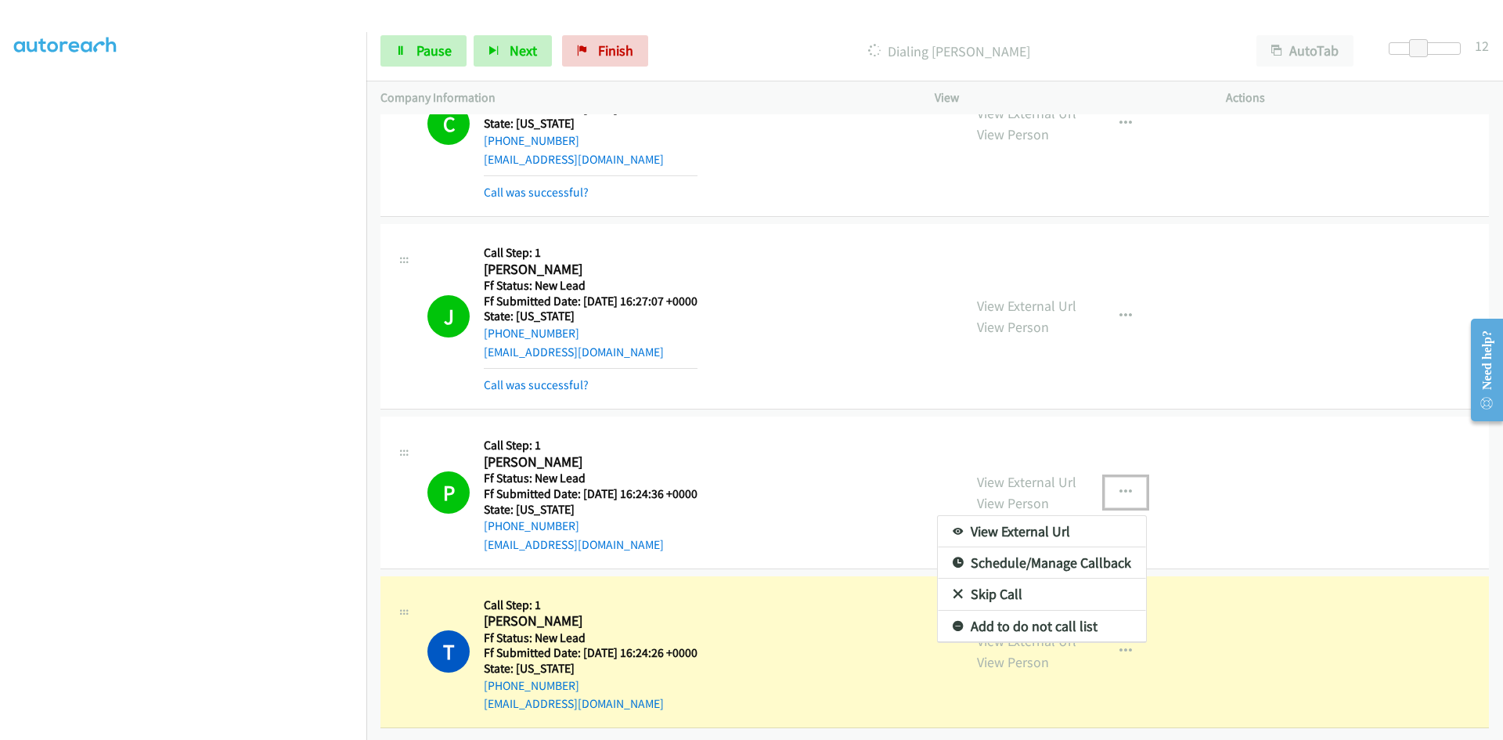
click at [998, 611] on link "Add to do not call list" at bounding box center [1042, 626] width 208 height 31
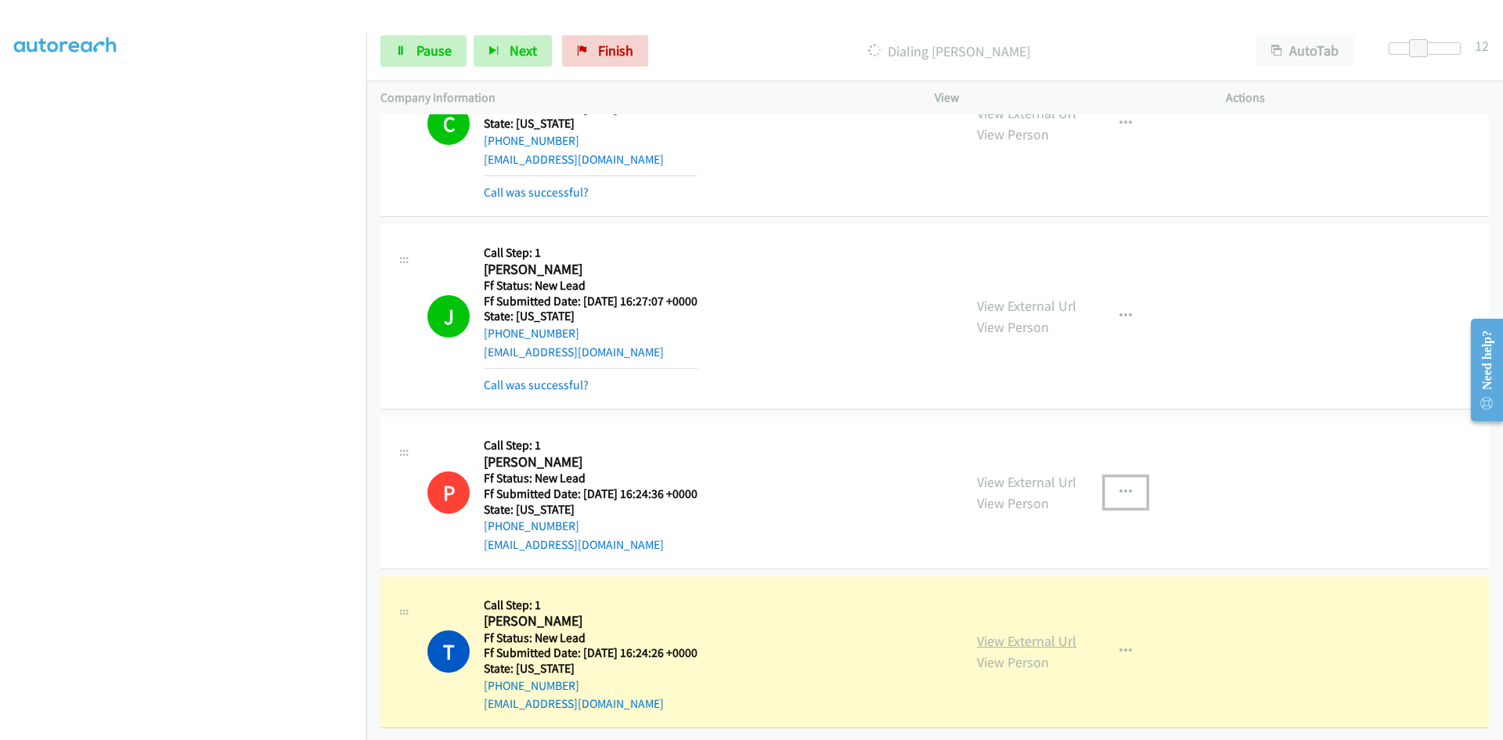
click at [1004, 632] on link "View External Url" at bounding box center [1026, 641] width 99 height 18
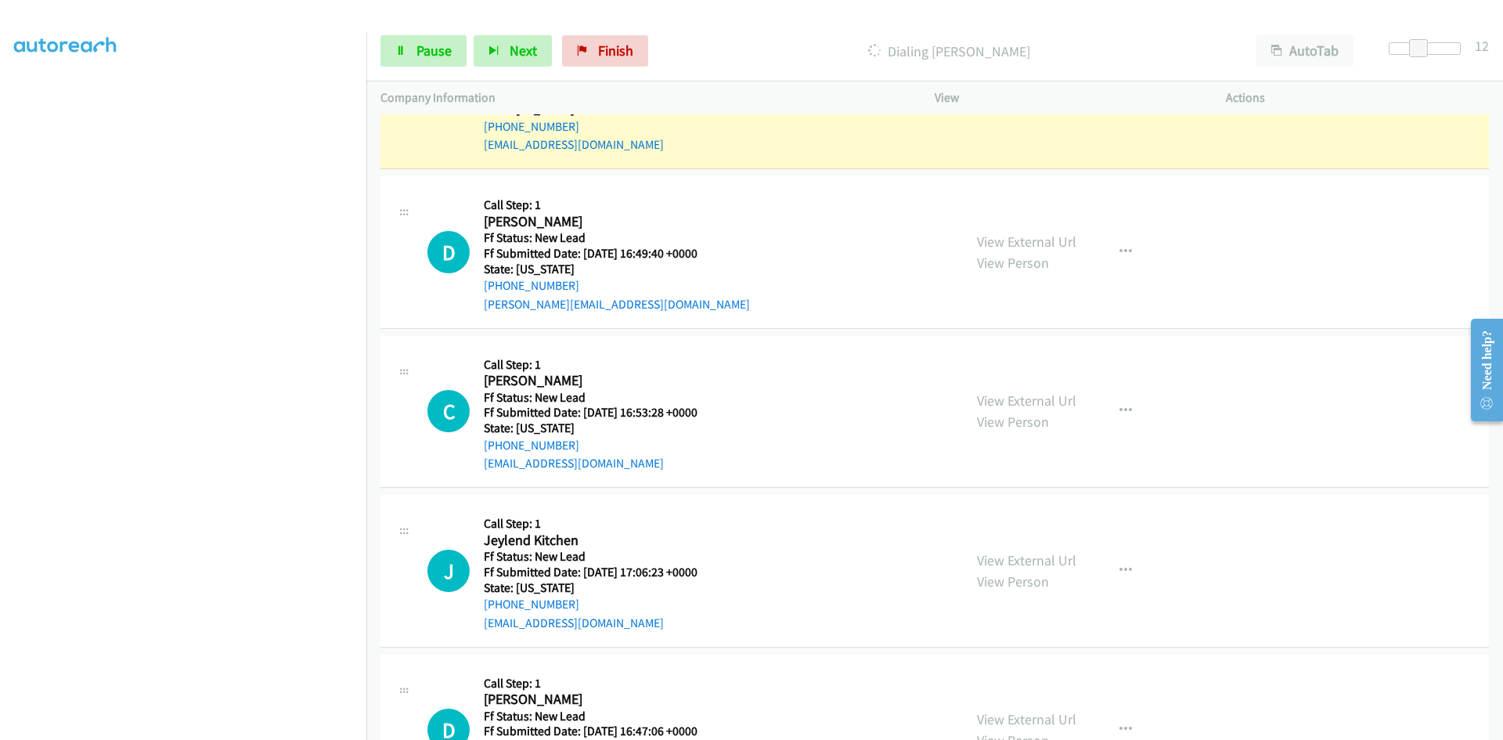
scroll to position [2892, 0]
click at [988, 237] on link "View External Url" at bounding box center [1026, 241] width 99 height 18
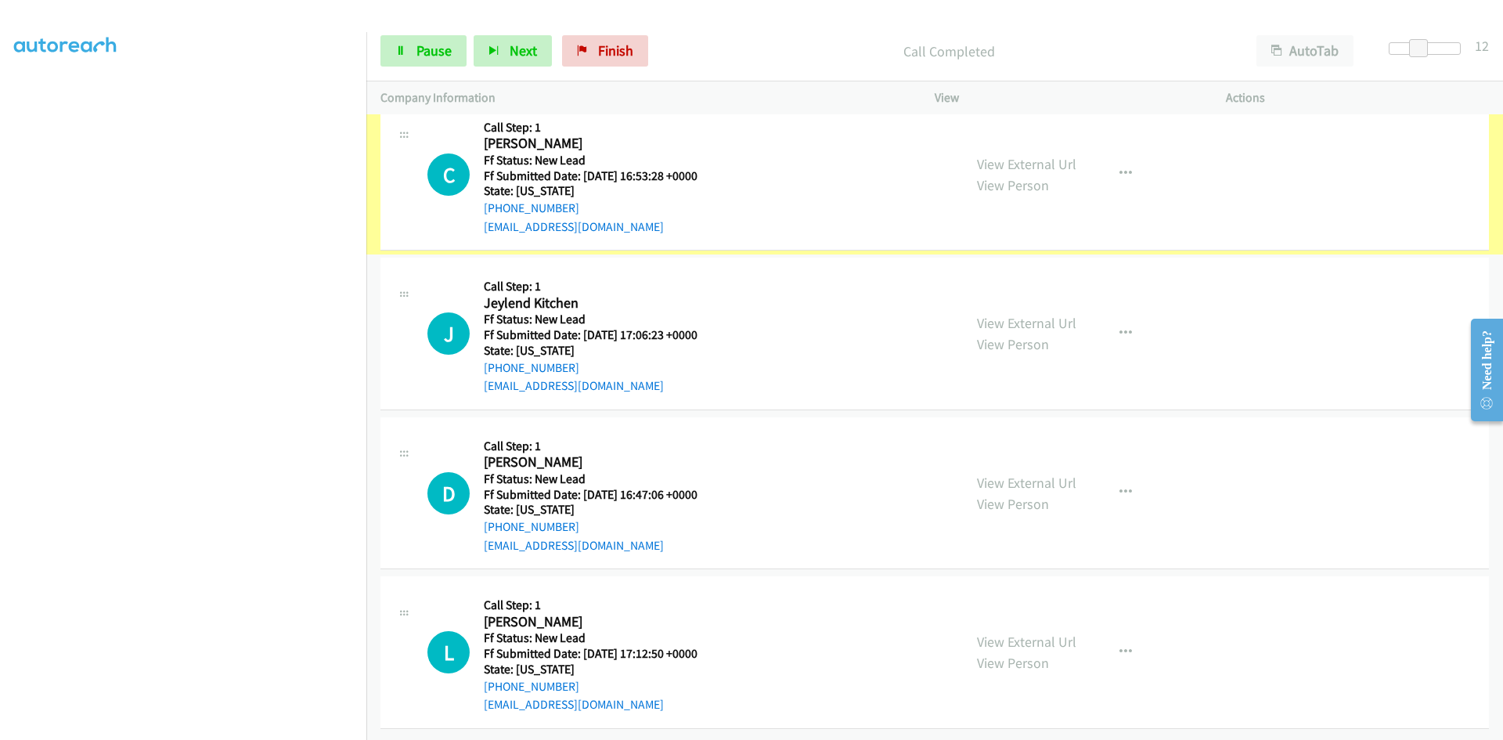
scroll to position [3205, 0]
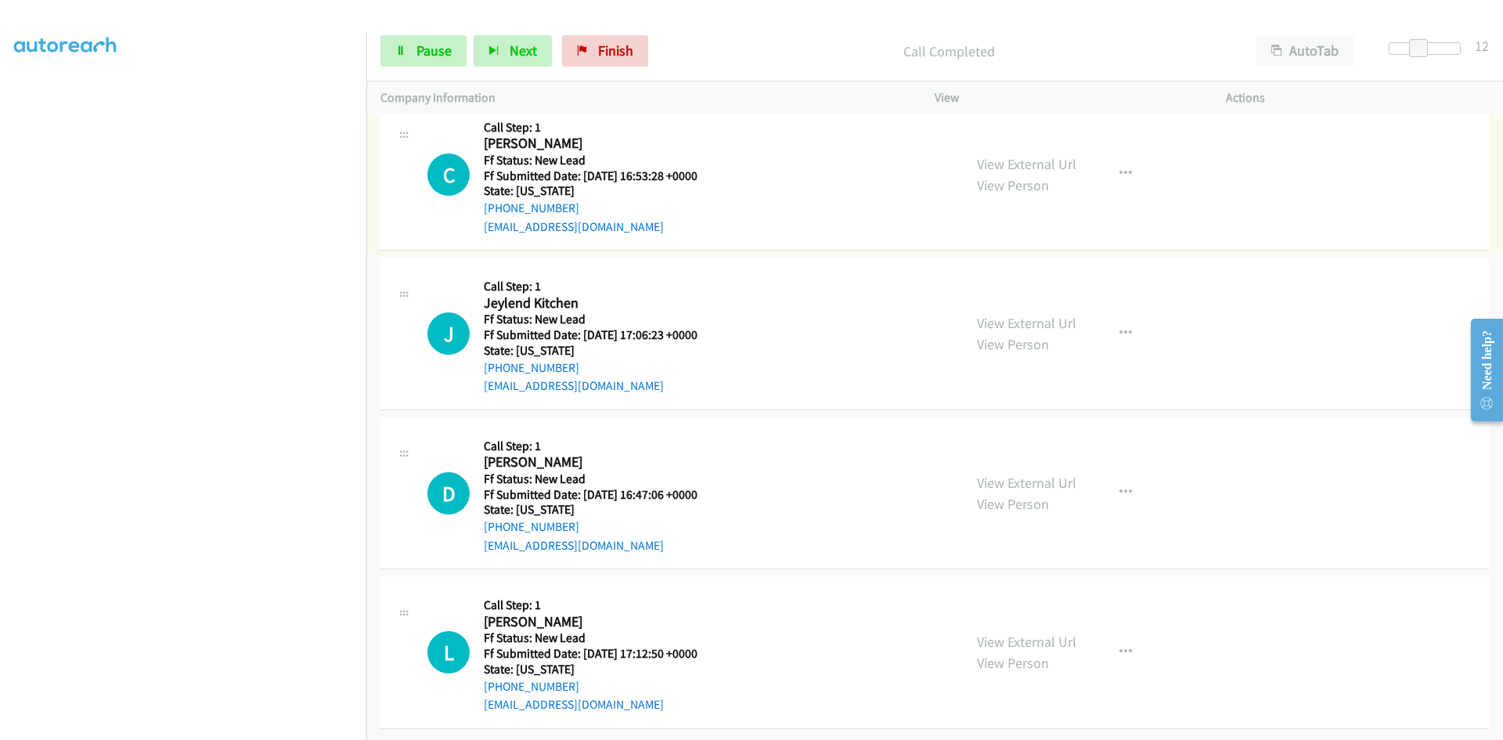
click at [988, 155] on link "View External Url" at bounding box center [1026, 164] width 99 height 18
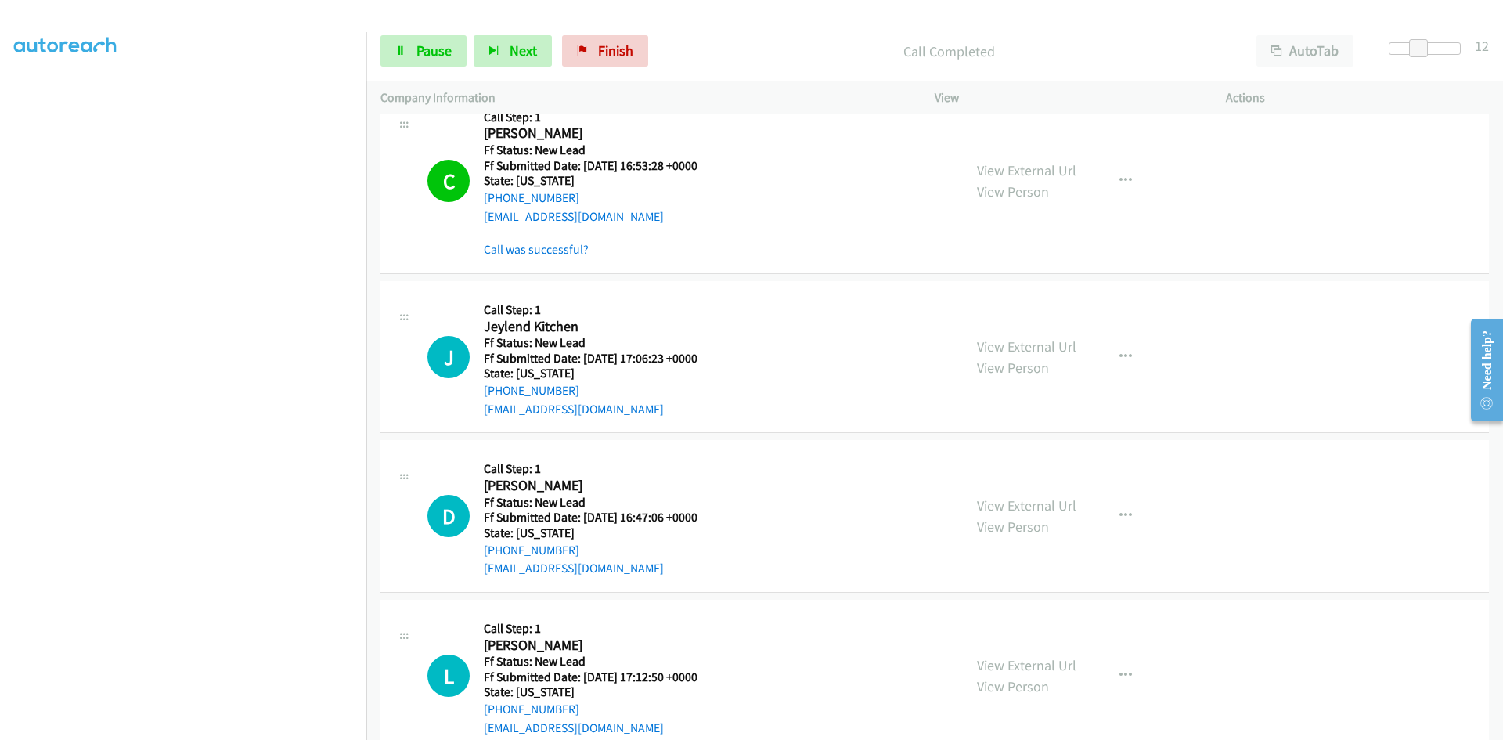
scroll to position [3238, 0]
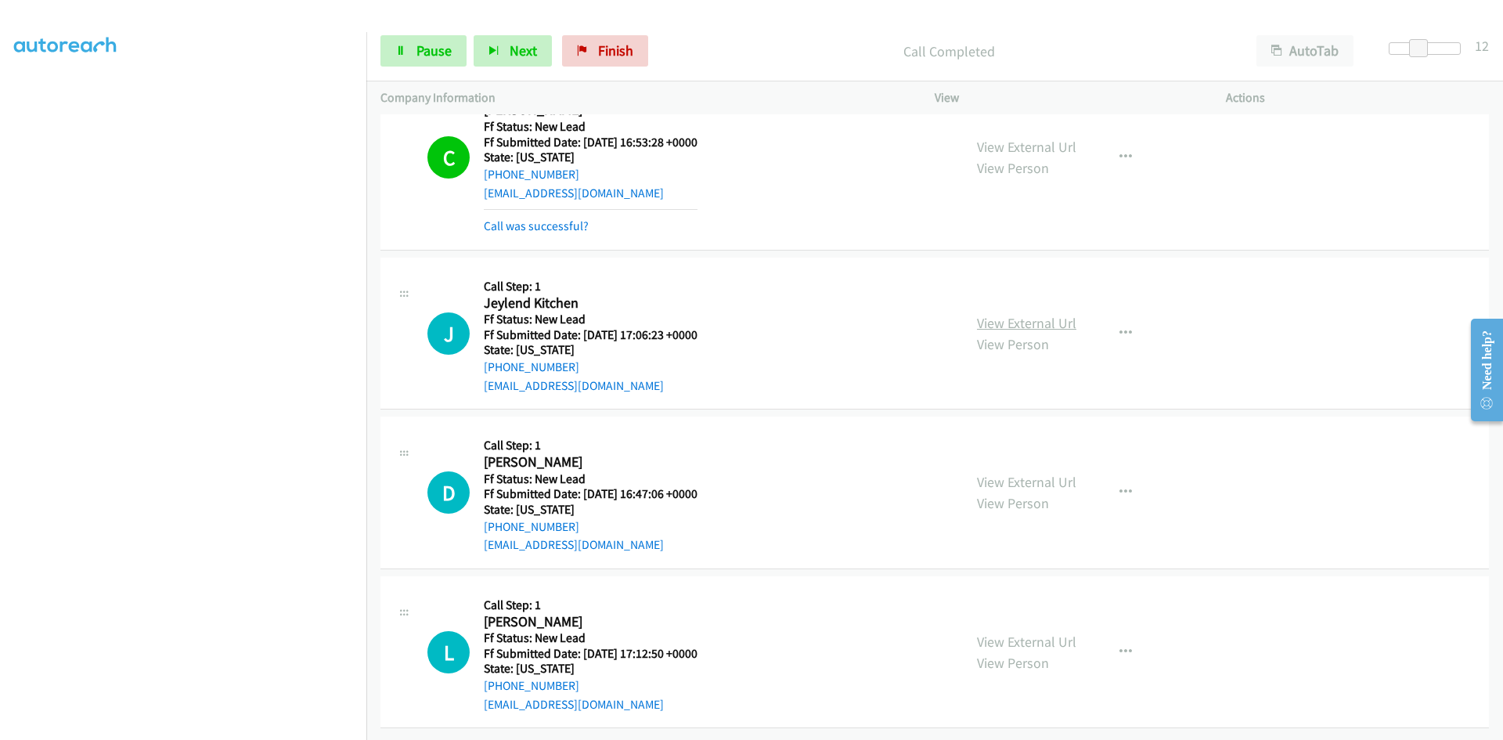
click at [1007, 314] on link "View External Url" at bounding box center [1026, 323] width 99 height 18
click at [564, 218] on link "Call was successful?" at bounding box center [536, 225] width 105 height 15
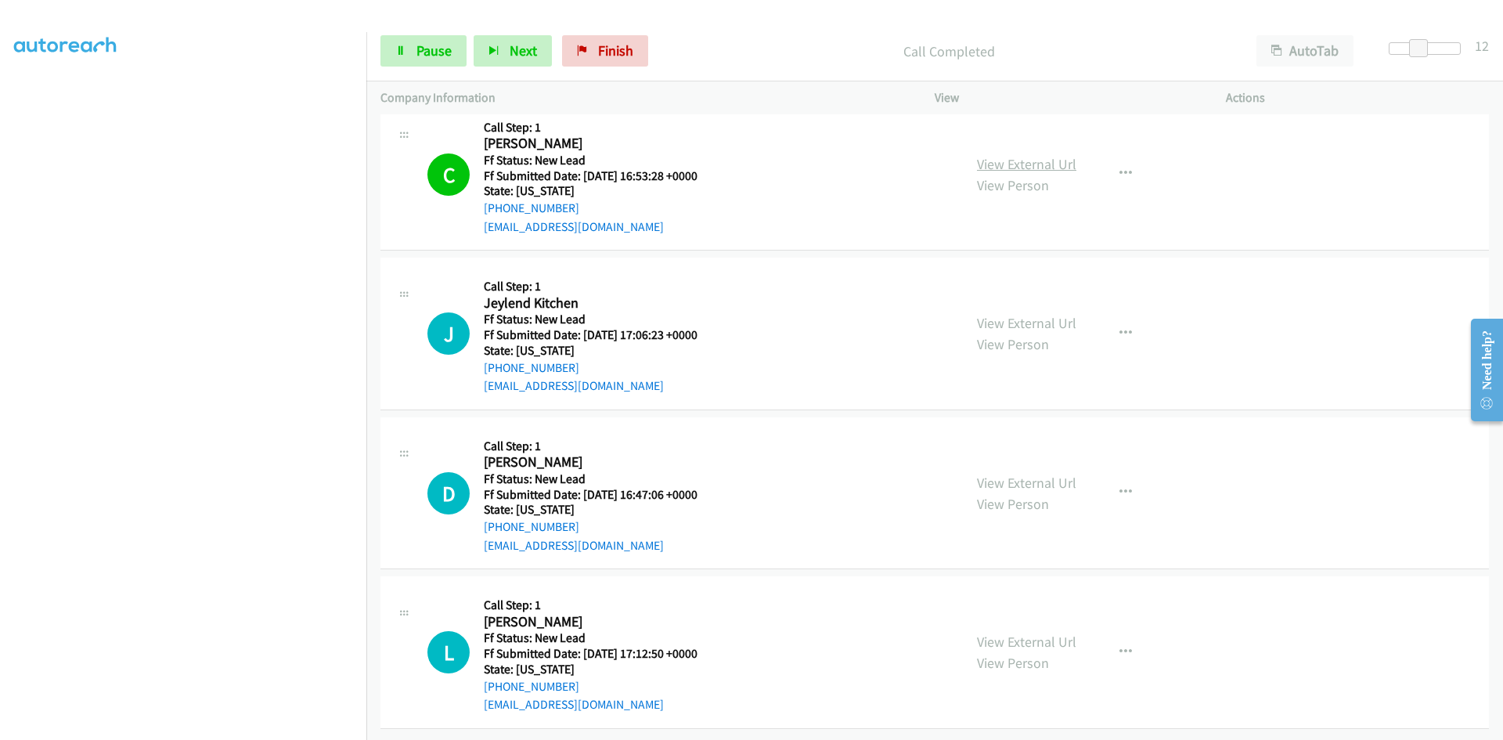
click at [1040, 155] on link "View External Url" at bounding box center [1026, 164] width 99 height 18
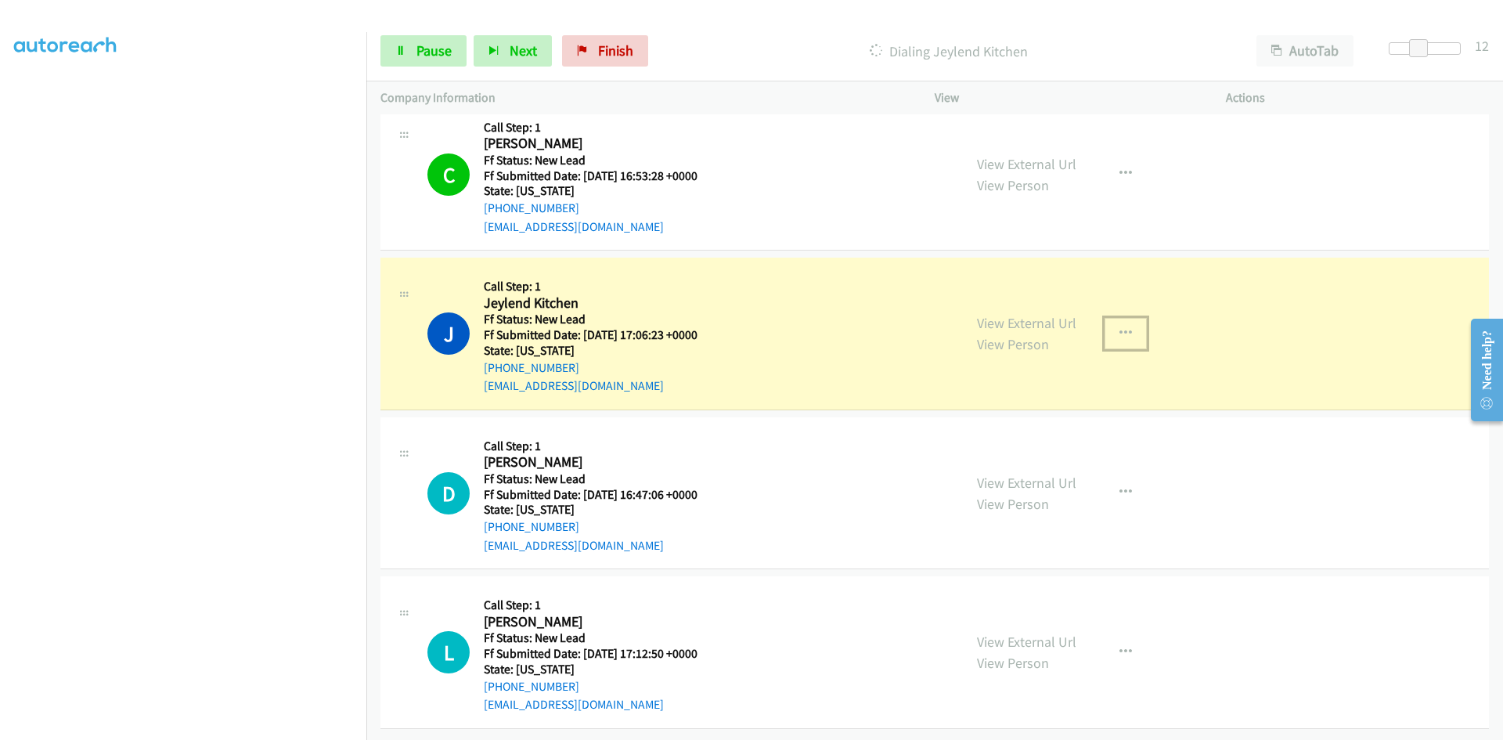
click at [1125, 327] on icon "button" at bounding box center [1126, 333] width 13 height 13
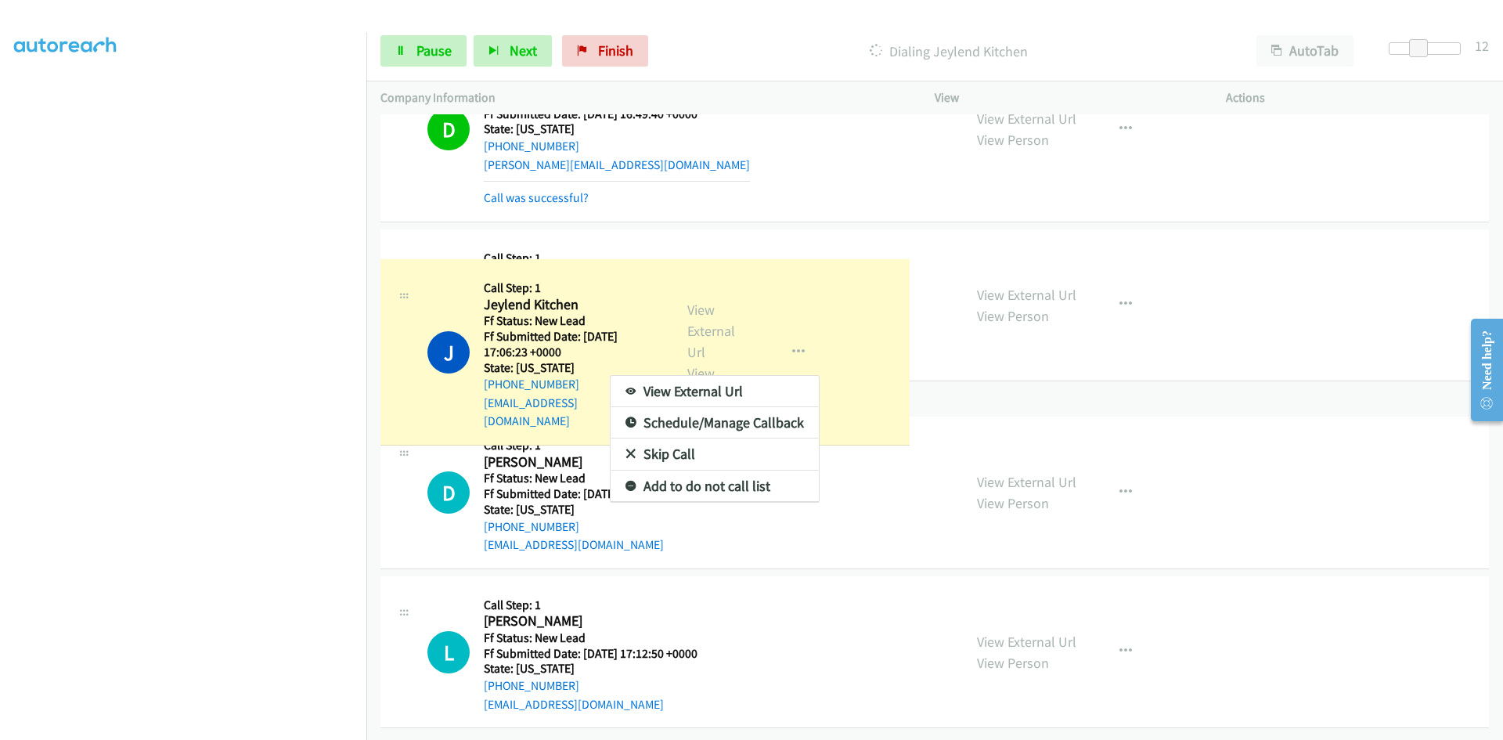
scroll to position [3076, 0]
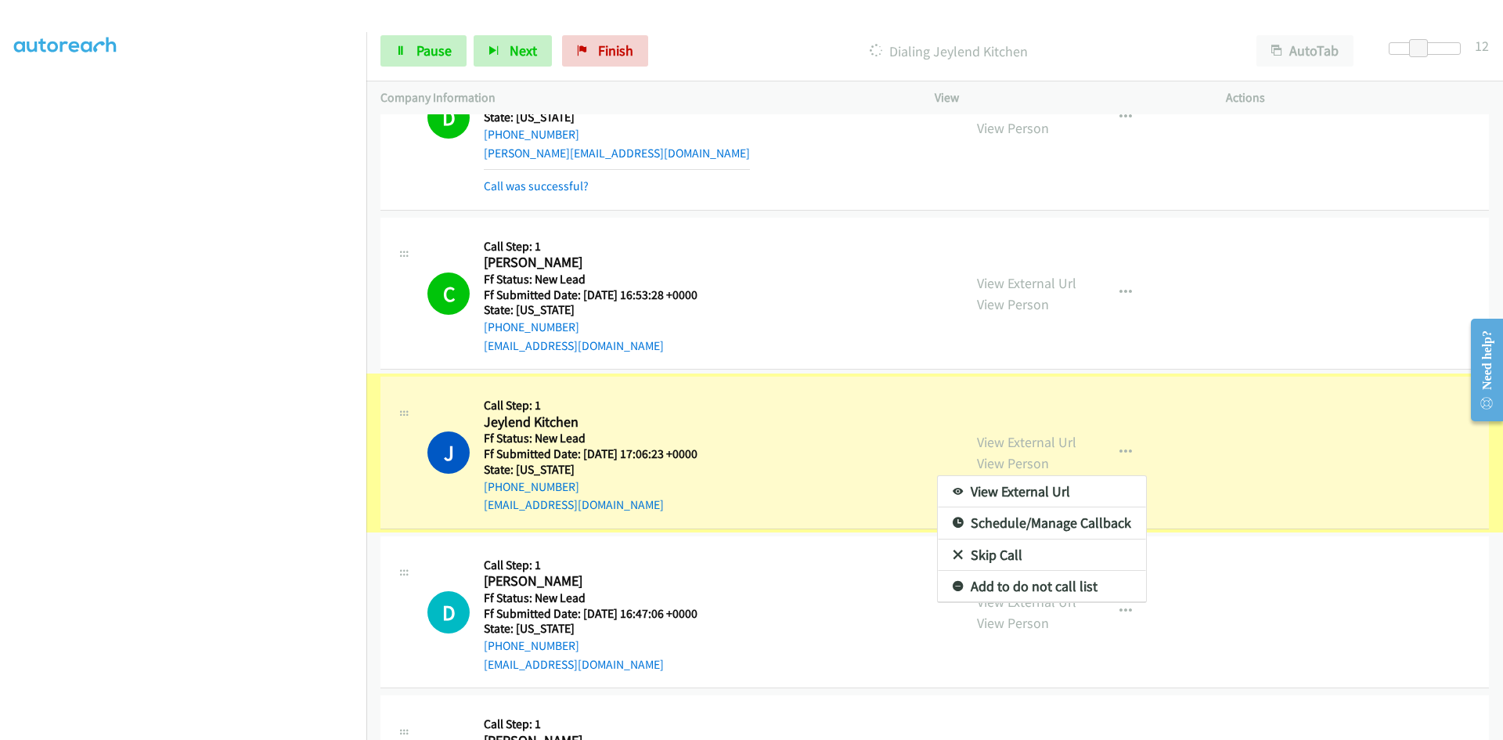
click at [1074, 247] on div at bounding box center [751, 370] width 1503 height 740
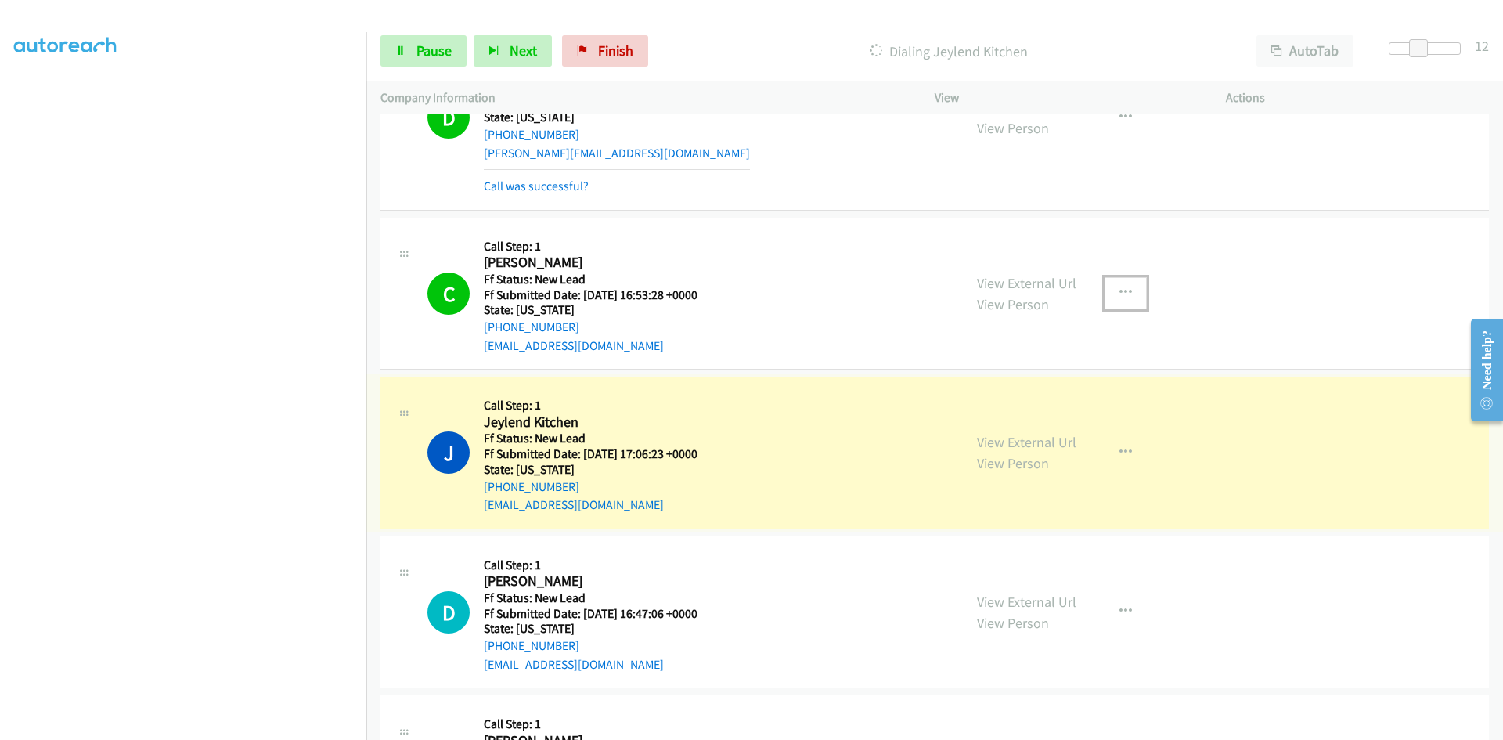
click at [1120, 290] on icon "button" at bounding box center [1126, 293] width 13 height 13
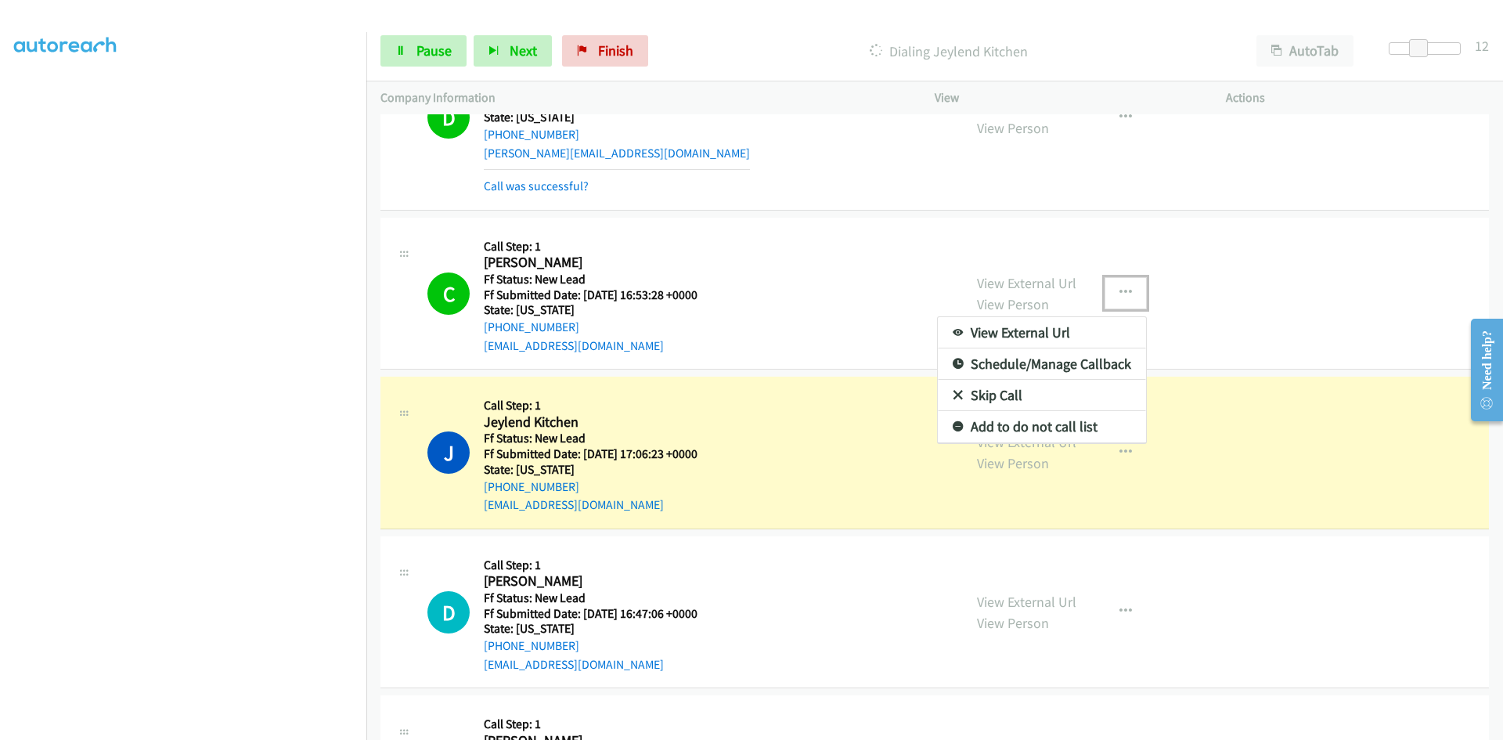
click at [1016, 426] on link "Add to do not call list" at bounding box center [1042, 426] width 208 height 31
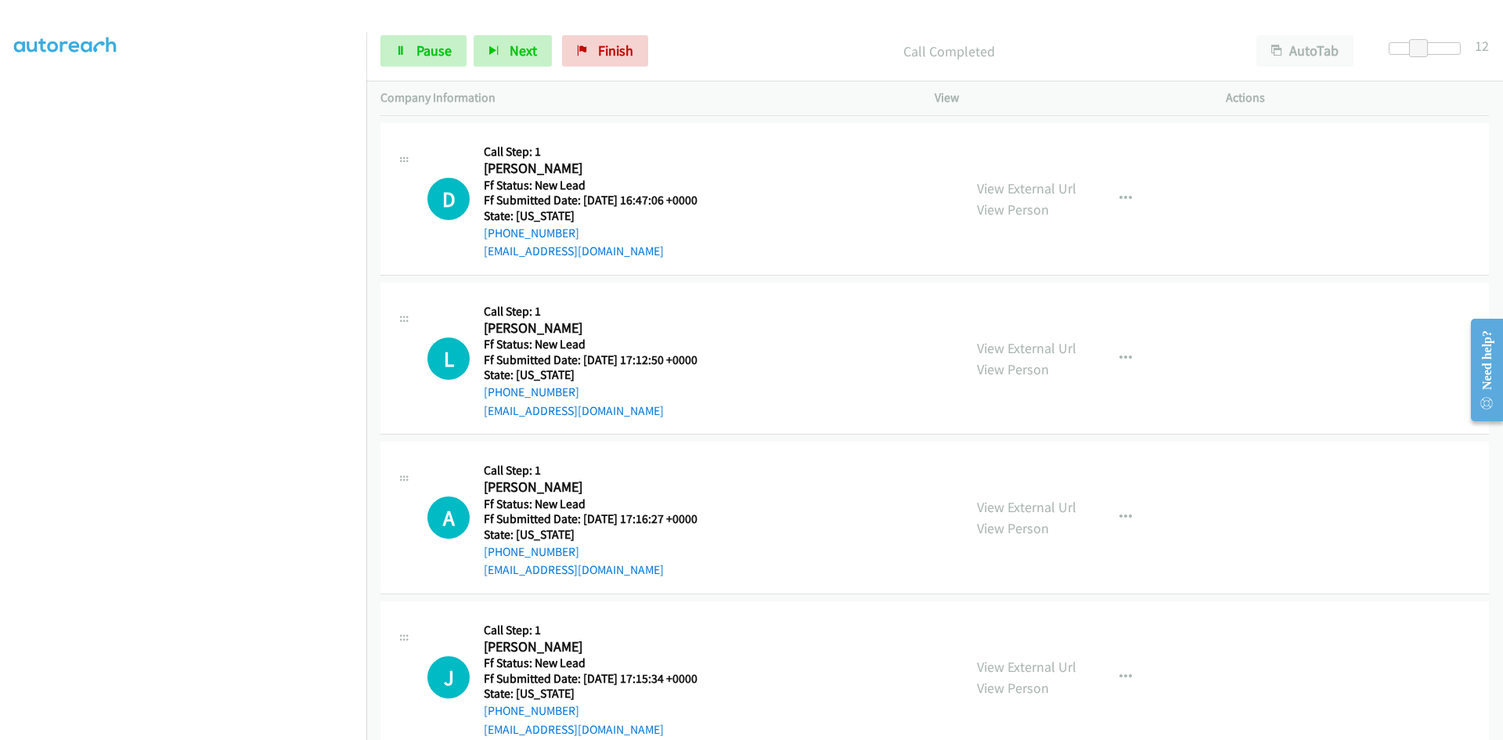
scroll to position [3546, 0]
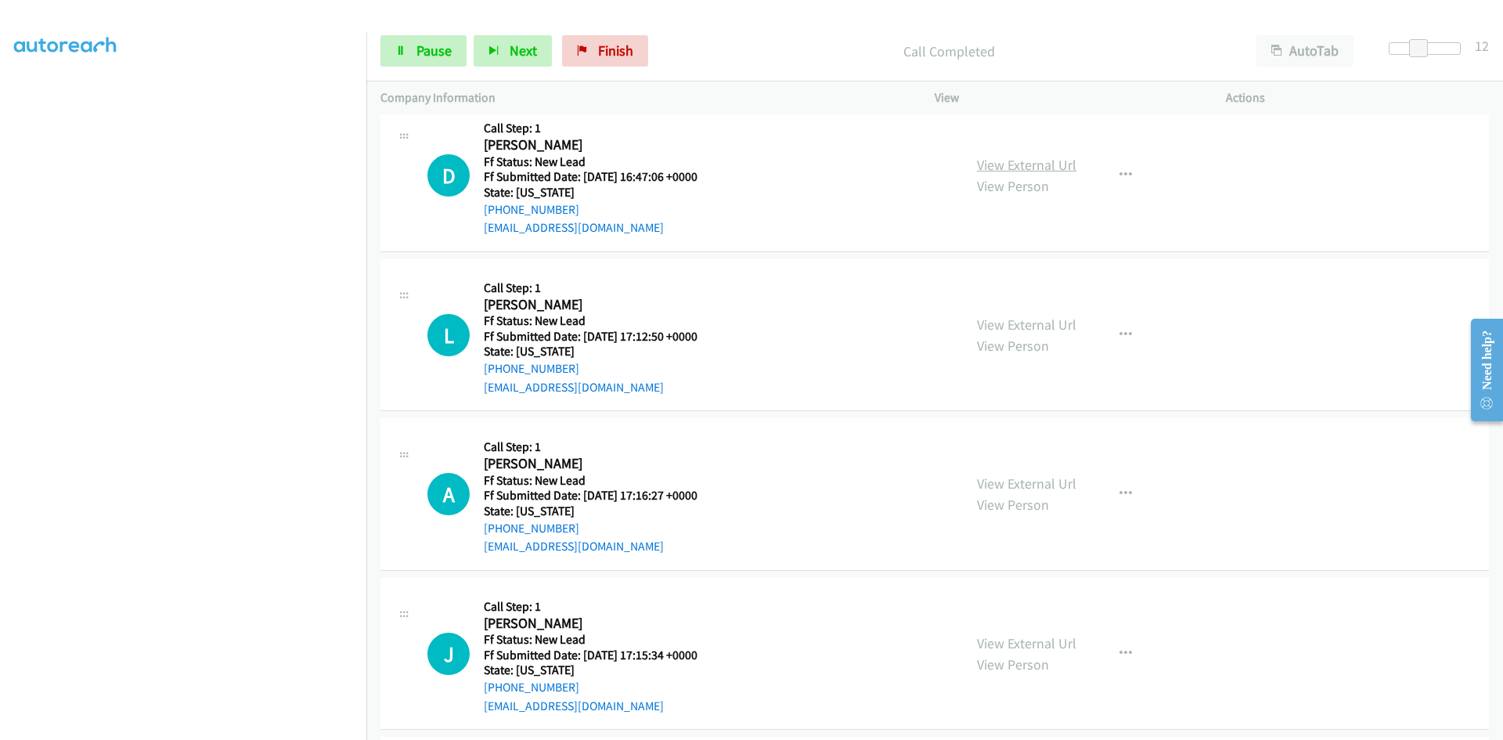
click at [1013, 160] on link "View External Url" at bounding box center [1026, 165] width 99 height 18
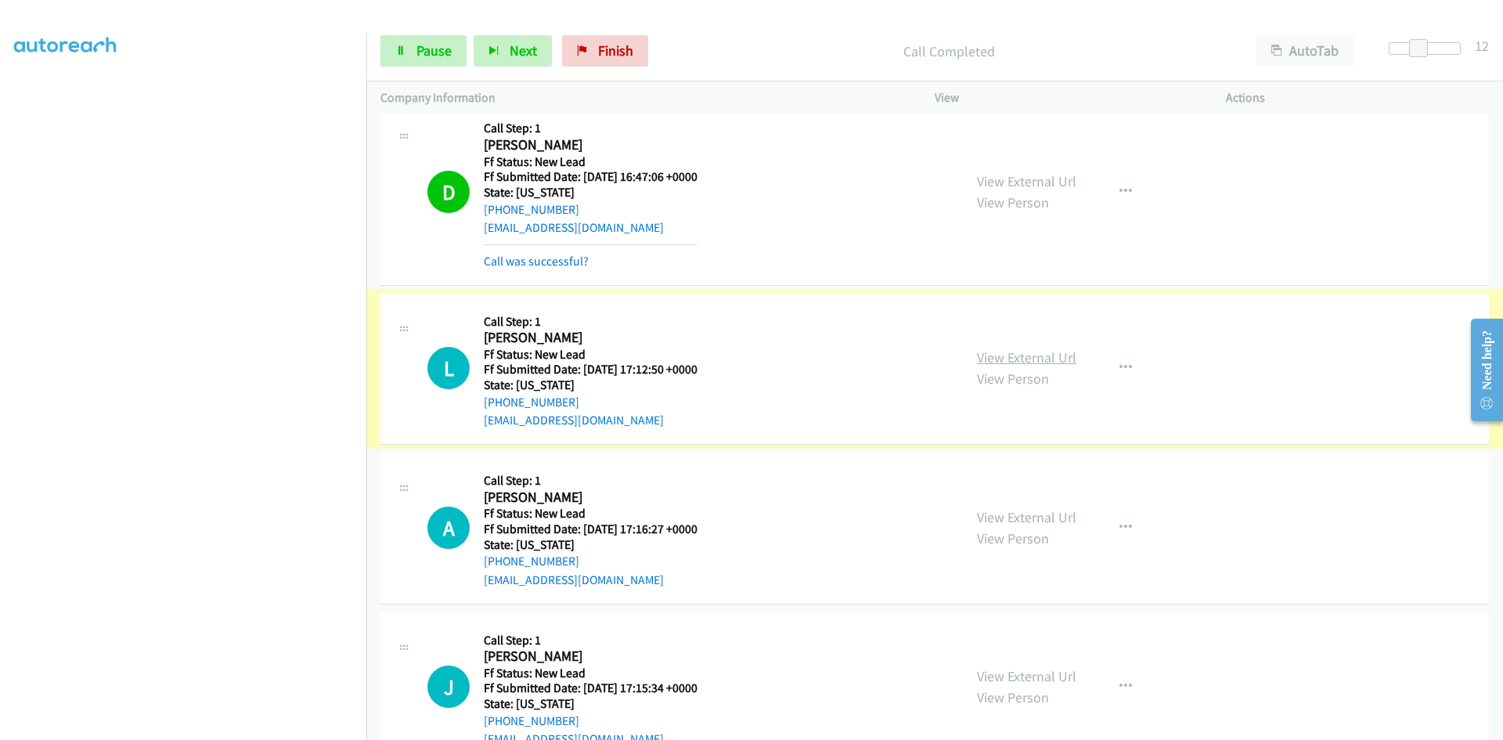
click at [1031, 352] on link "View External Url" at bounding box center [1026, 357] width 99 height 18
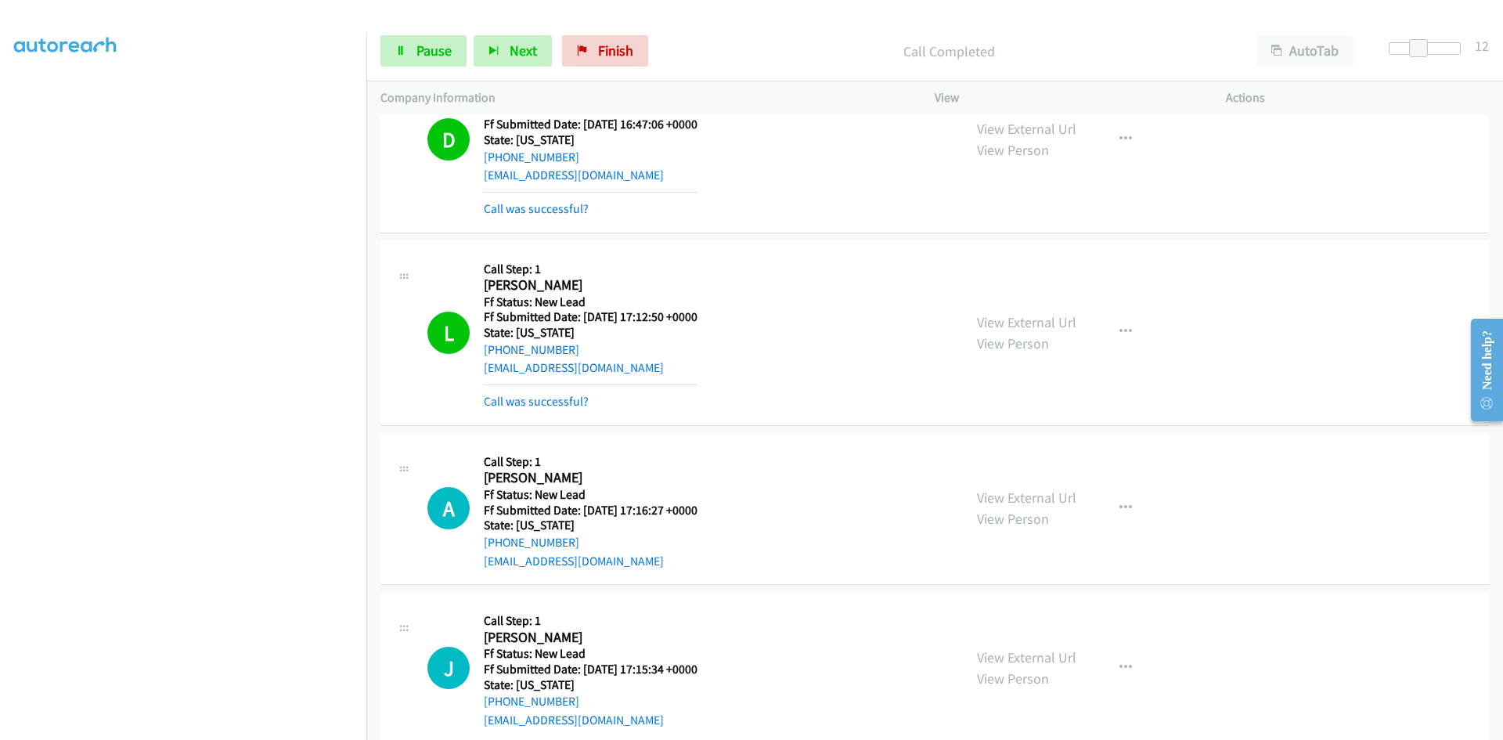
scroll to position [3785, 0]
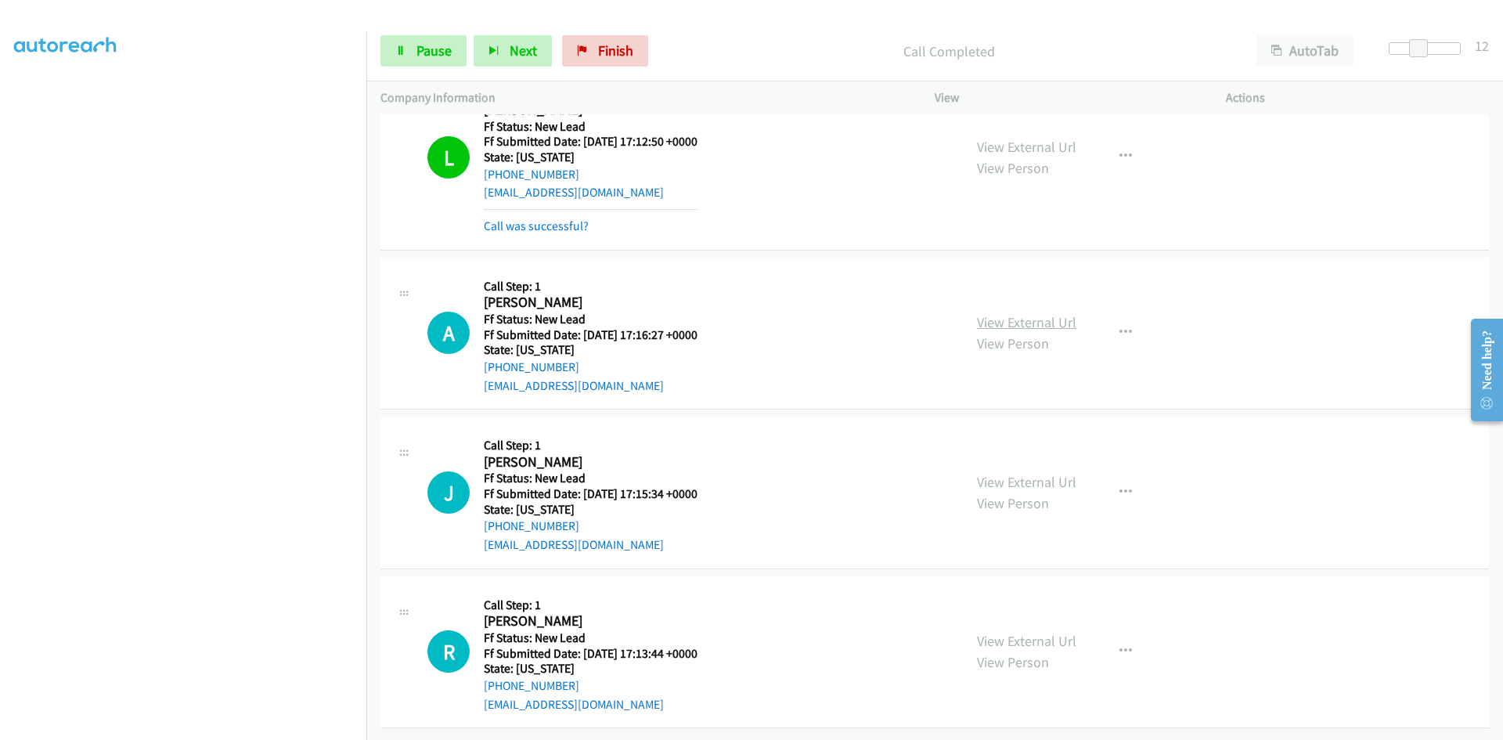
click at [993, 313] on link "View External Url" at bounding box center [1026, 322] width 99 height 18
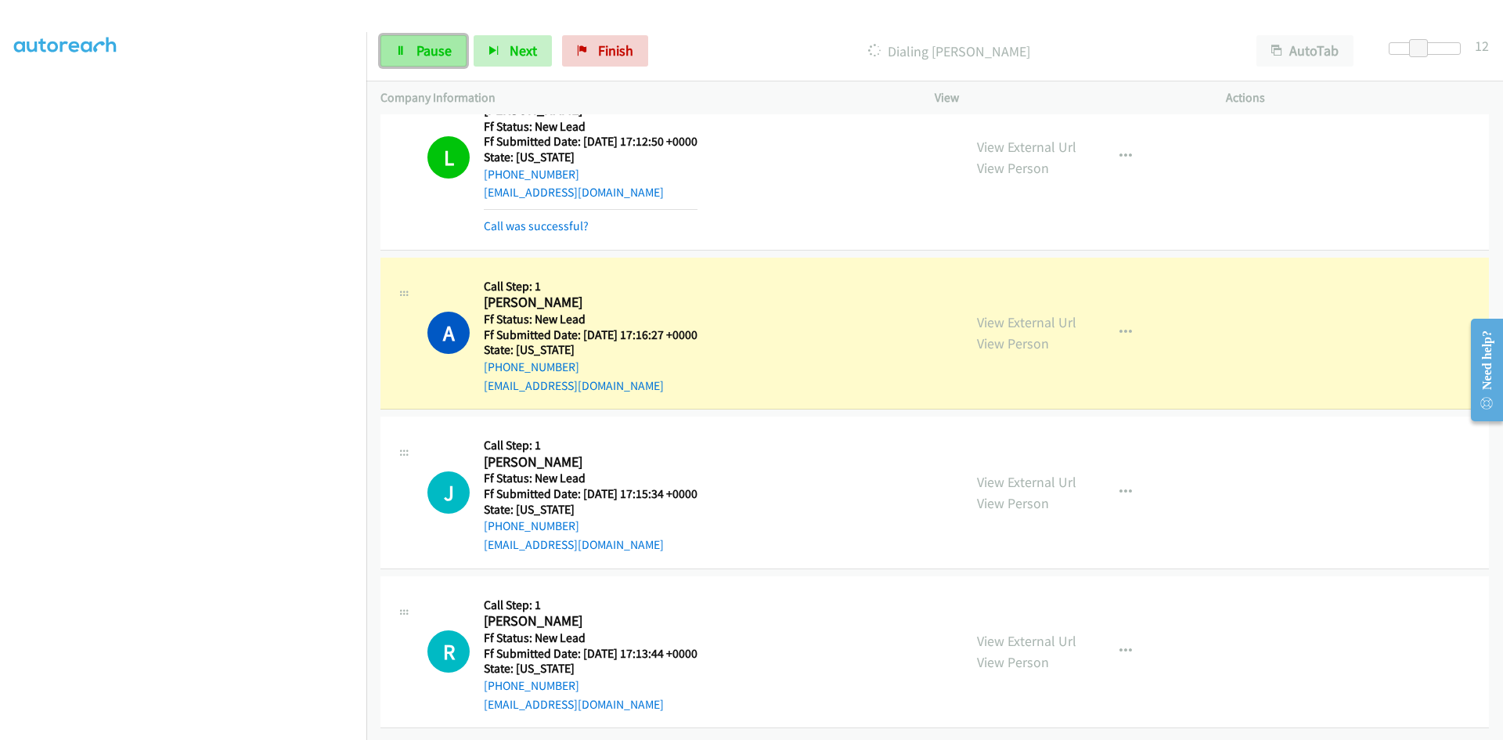
drag, startPoint x: 431, startPoint y: 52, endPoint x: 428, endPoint y: 62, distance: 10.4
click at [431, 51] on span "Pause" at bounding box center [434, 50] width 35 height 18
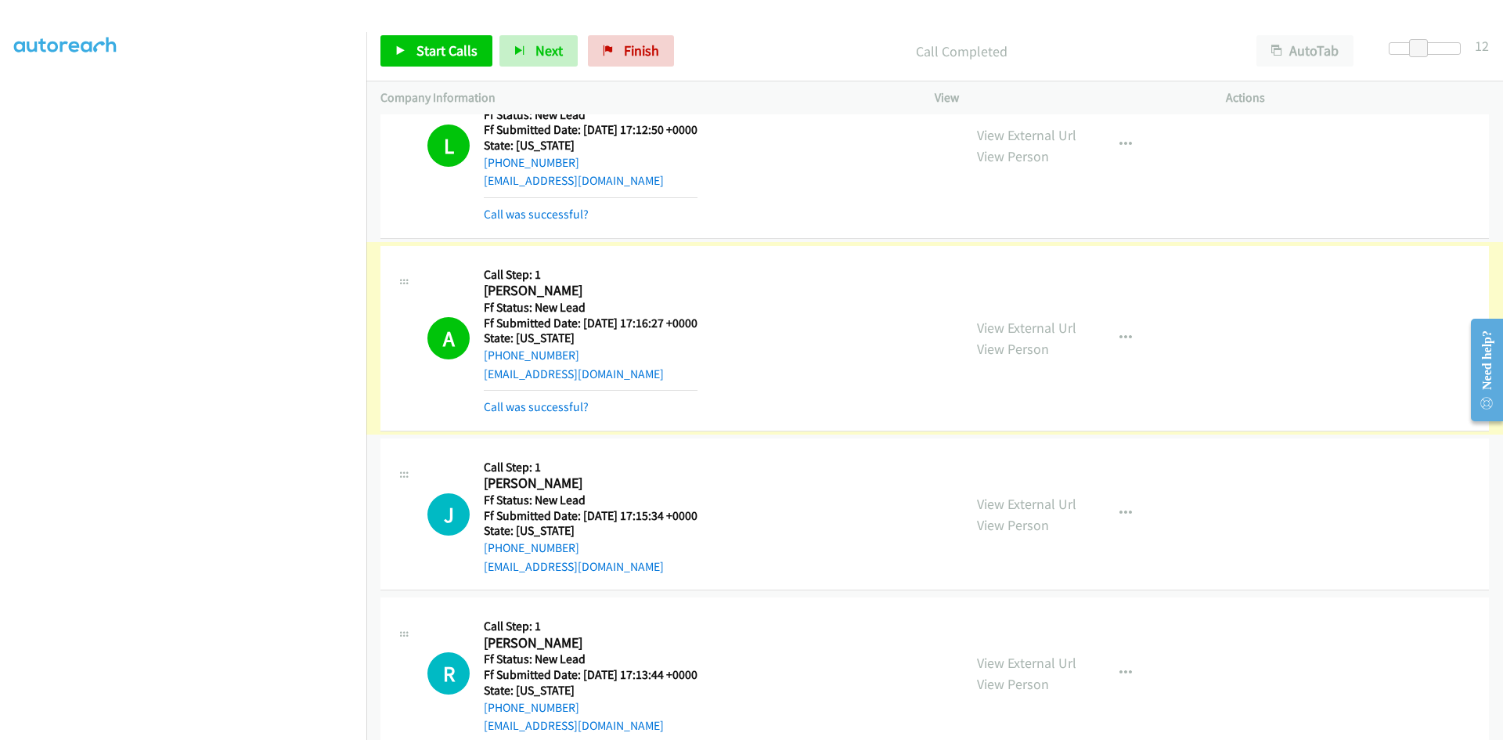
click at [575, 406] on link "Call was successful?" at bounding box center [536, 406] width 105 height 15
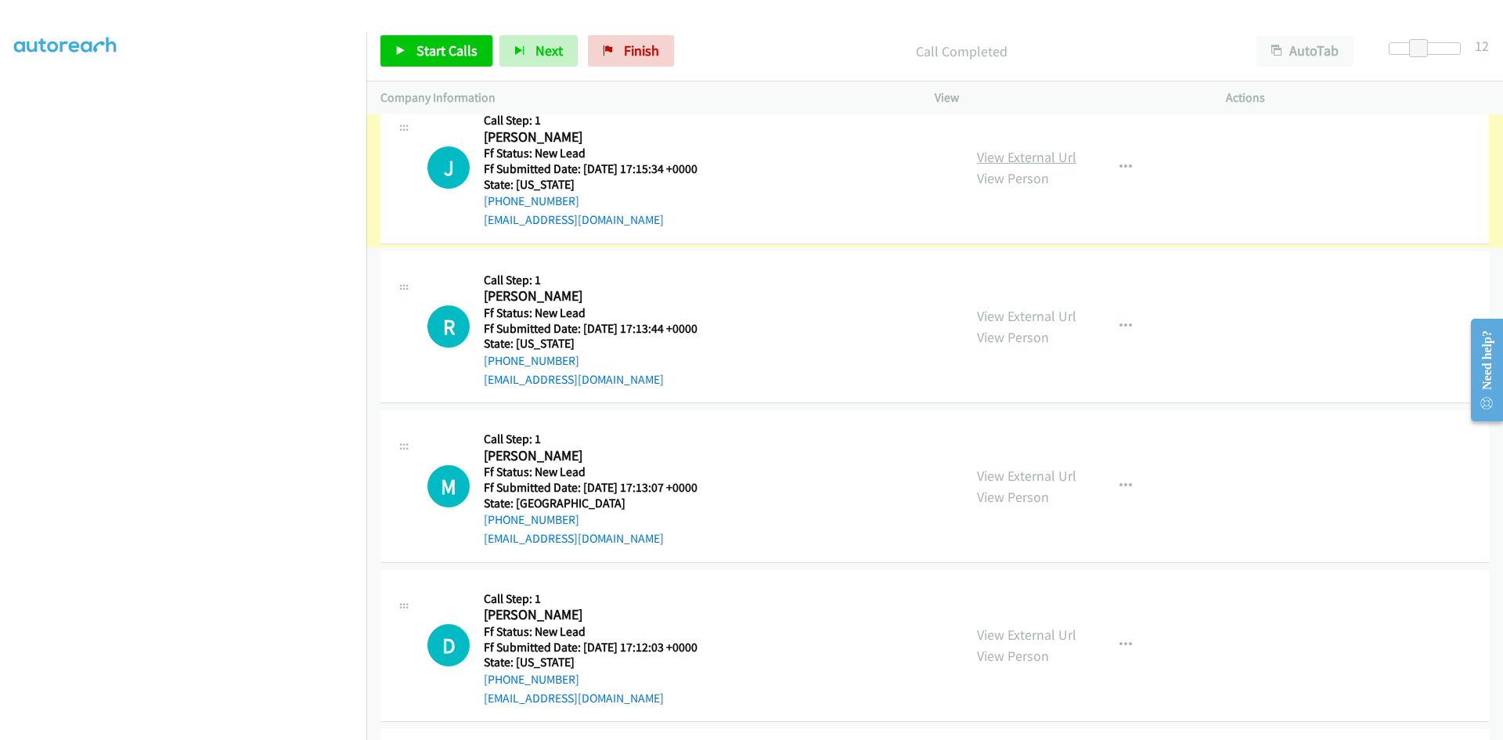
scroll to position [4099, 0]
click at [424, 45] on span "Start Calls" at bounding box center [447, 50] width 61 height 18
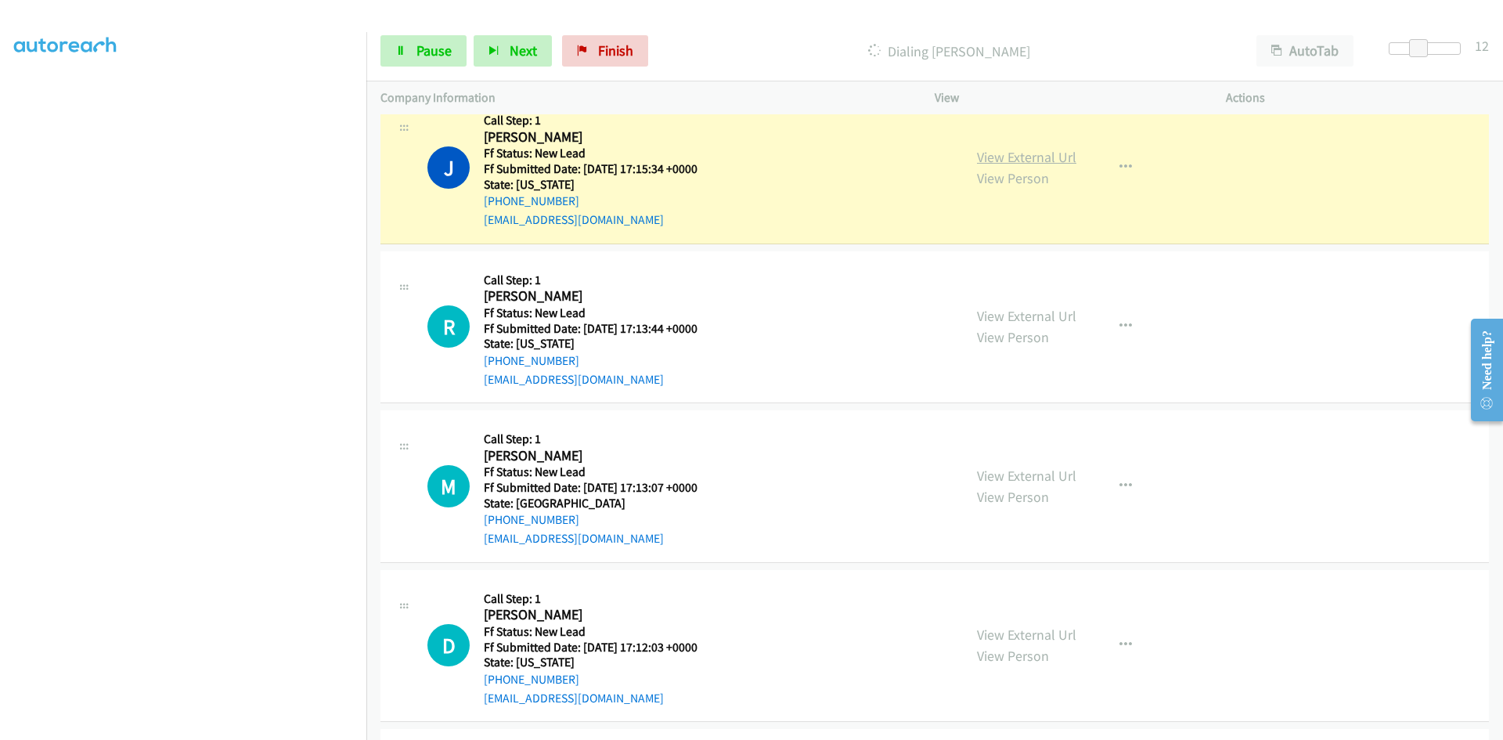
click at [997, 150] on link "View External Url" at bounding box center [1026, 157] width 99 height 18
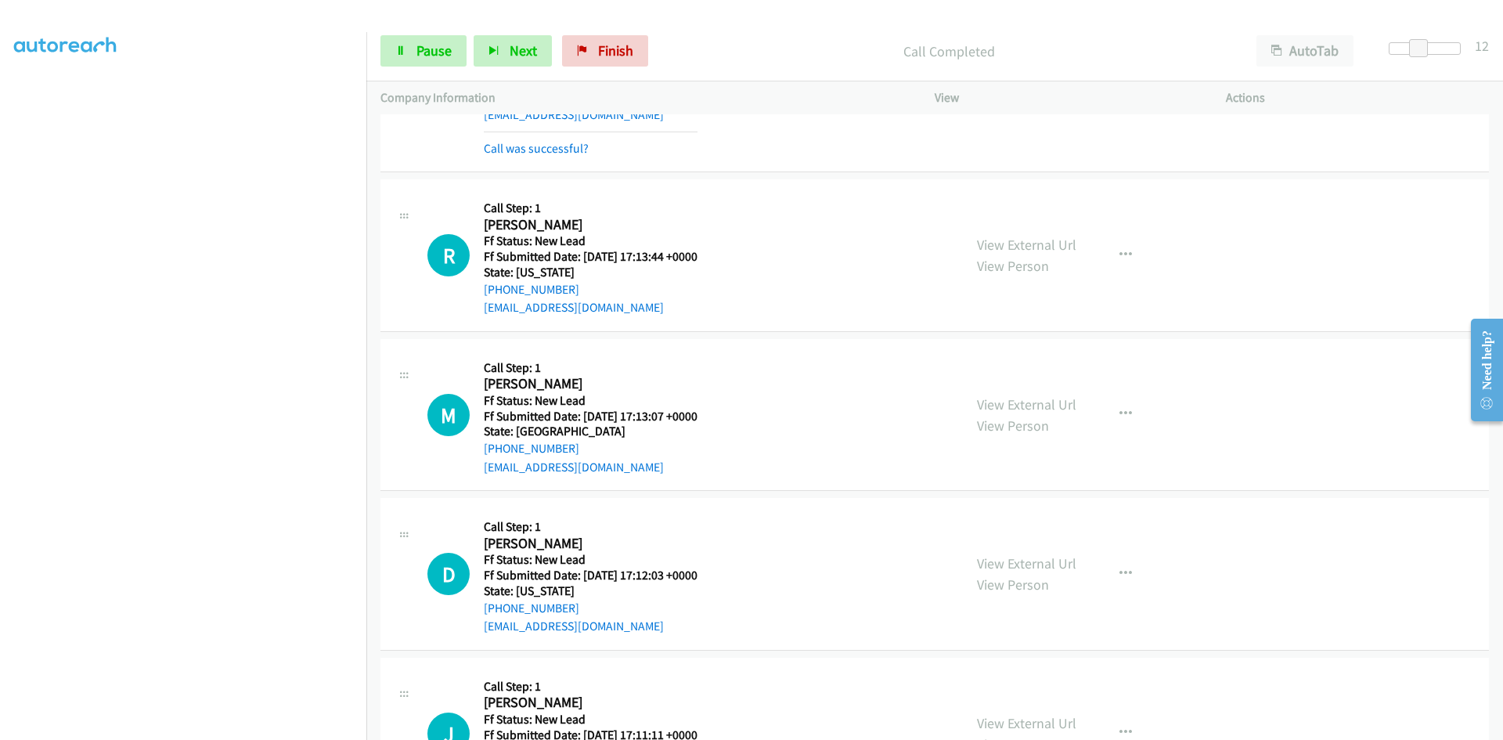
scroll to position [4297, 0]
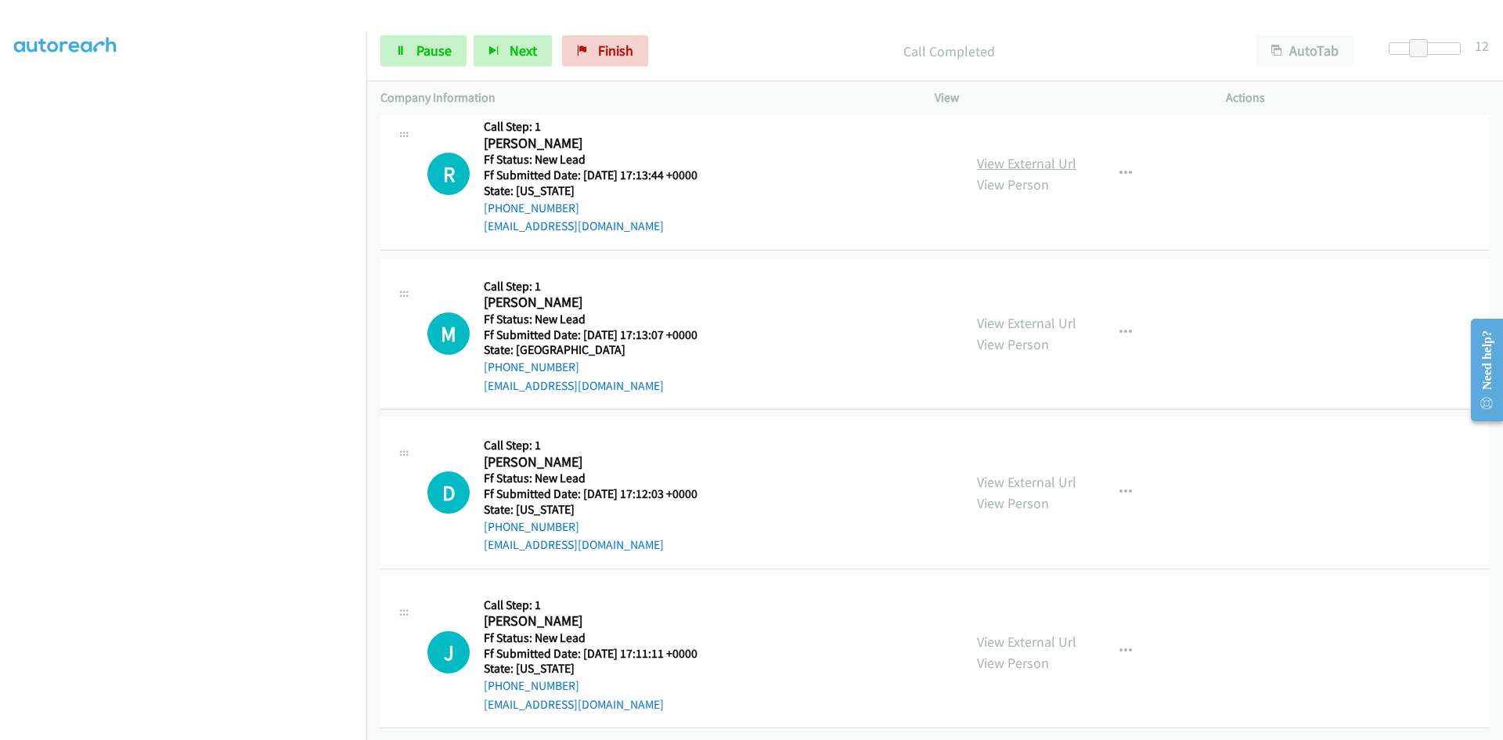
click at [1031, 154] on link "View External Url" at bounding box center [1026, 163] width 99 height 18
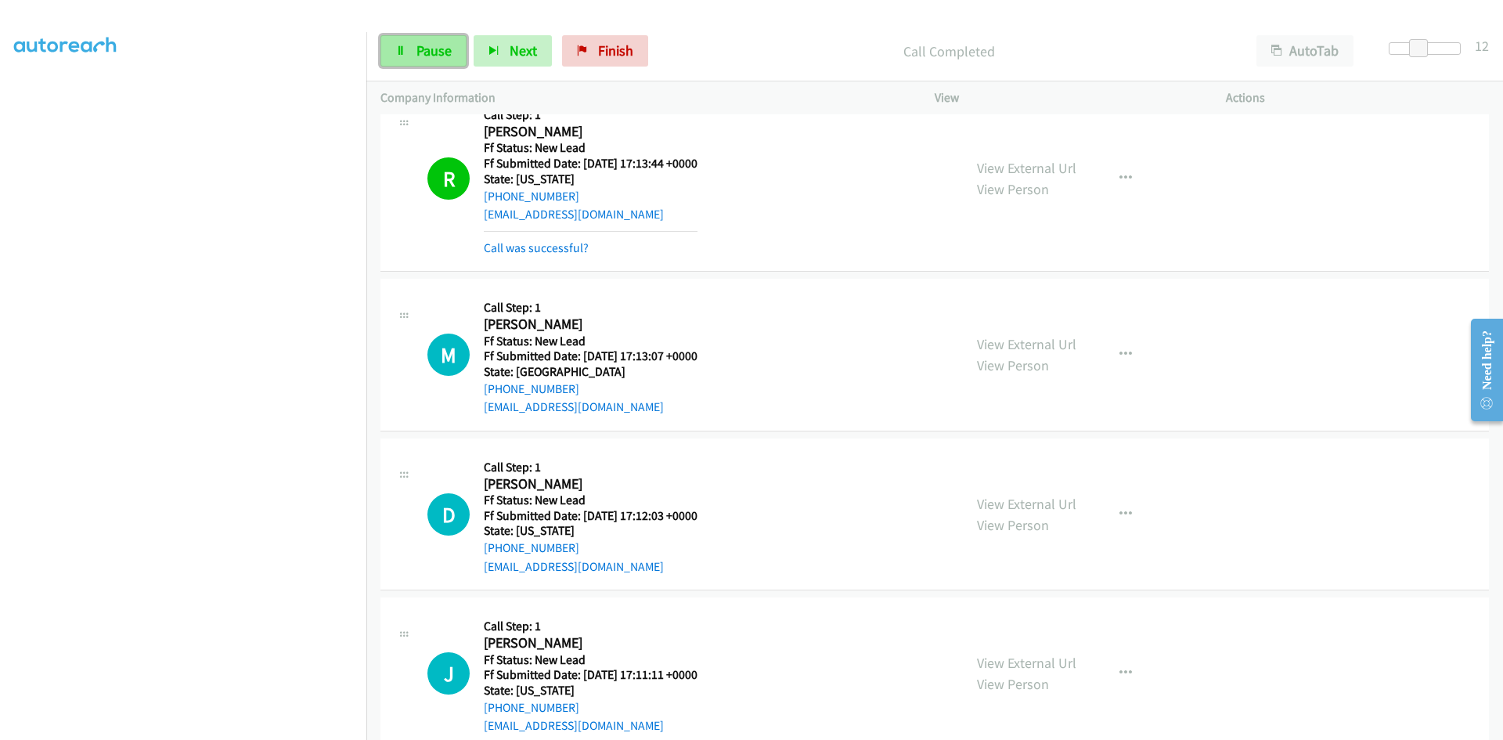
click at [427, 56] on span "Pause" at bounding box center [434, 50] width 35 height 18
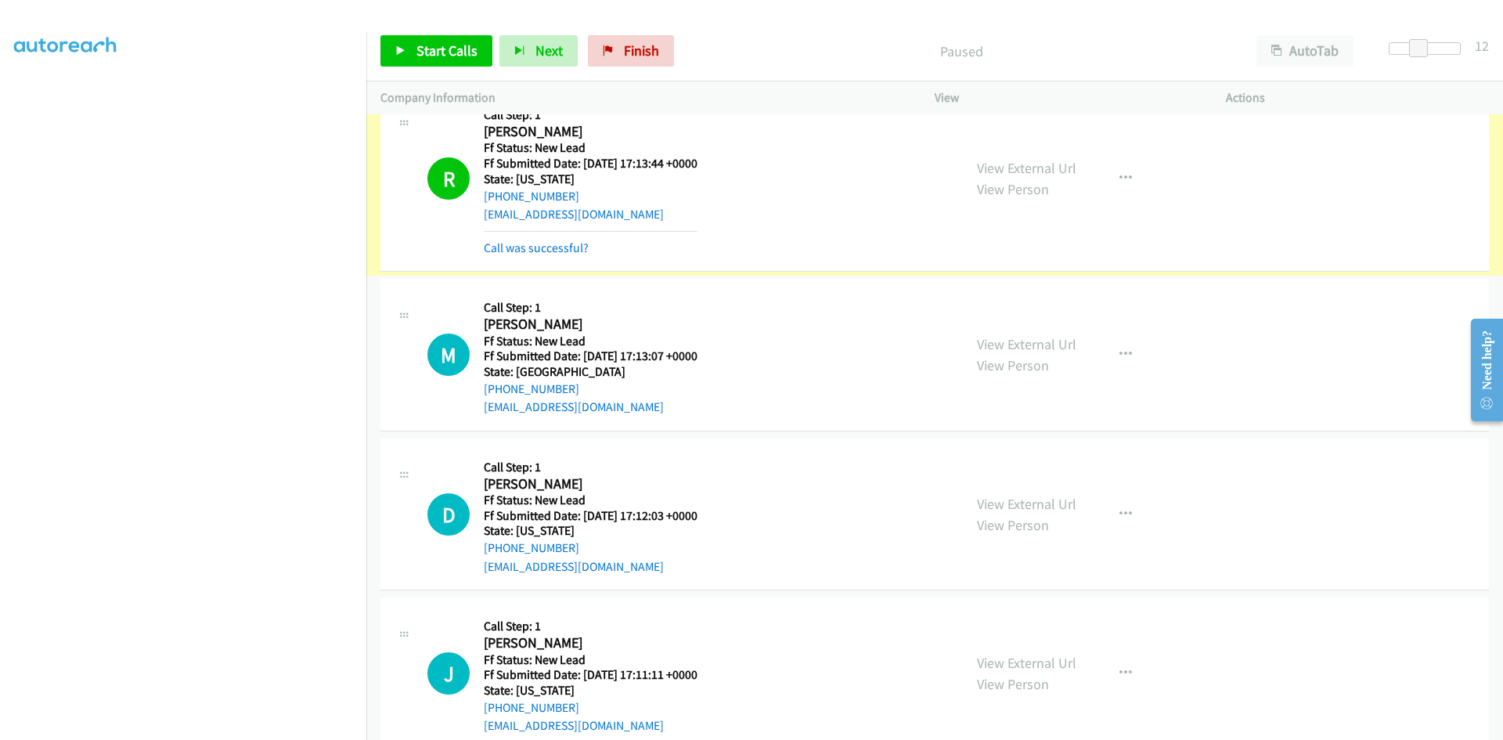
click at [546, 243] on link "Call was successful?" at bounding box center [536, 247] width 105 height 15
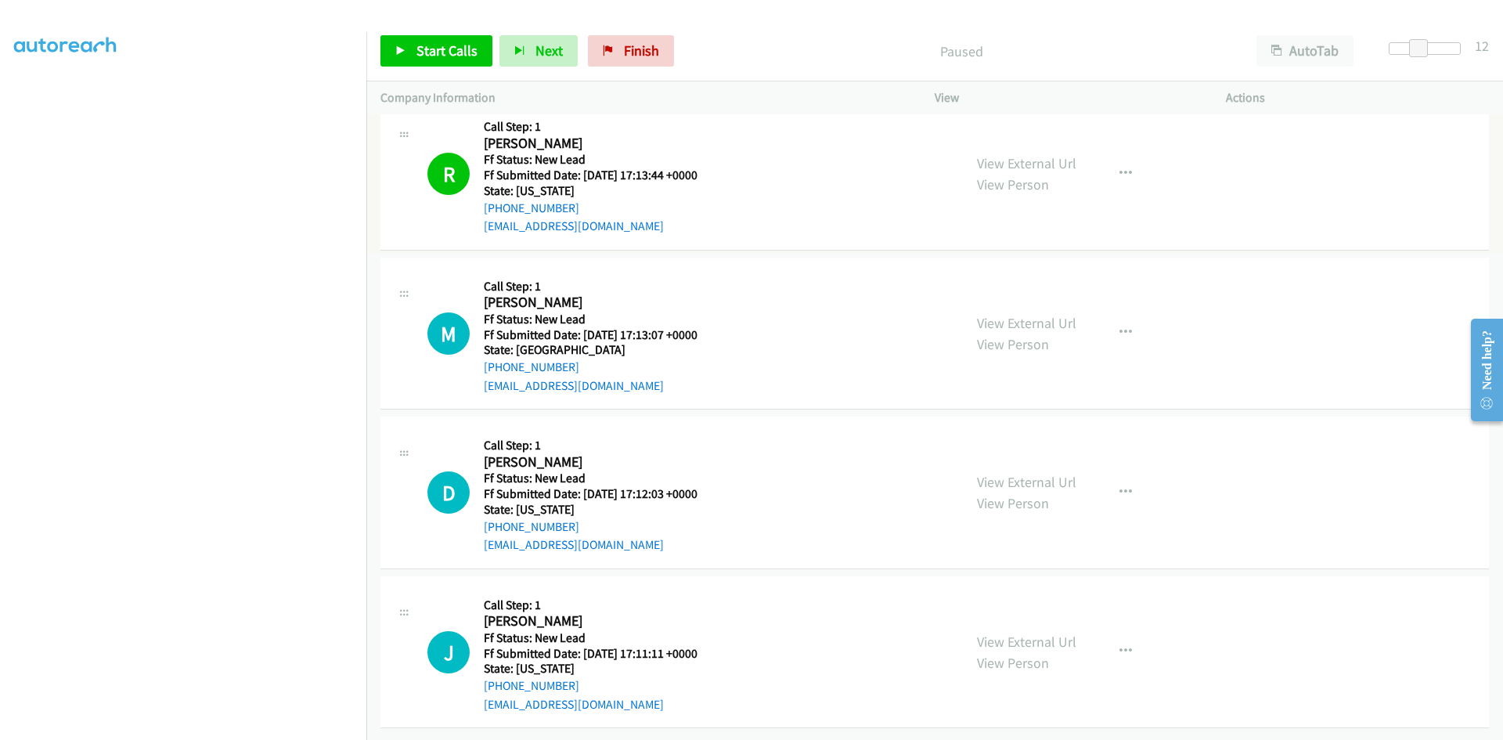
scroll to position [4263, 0]
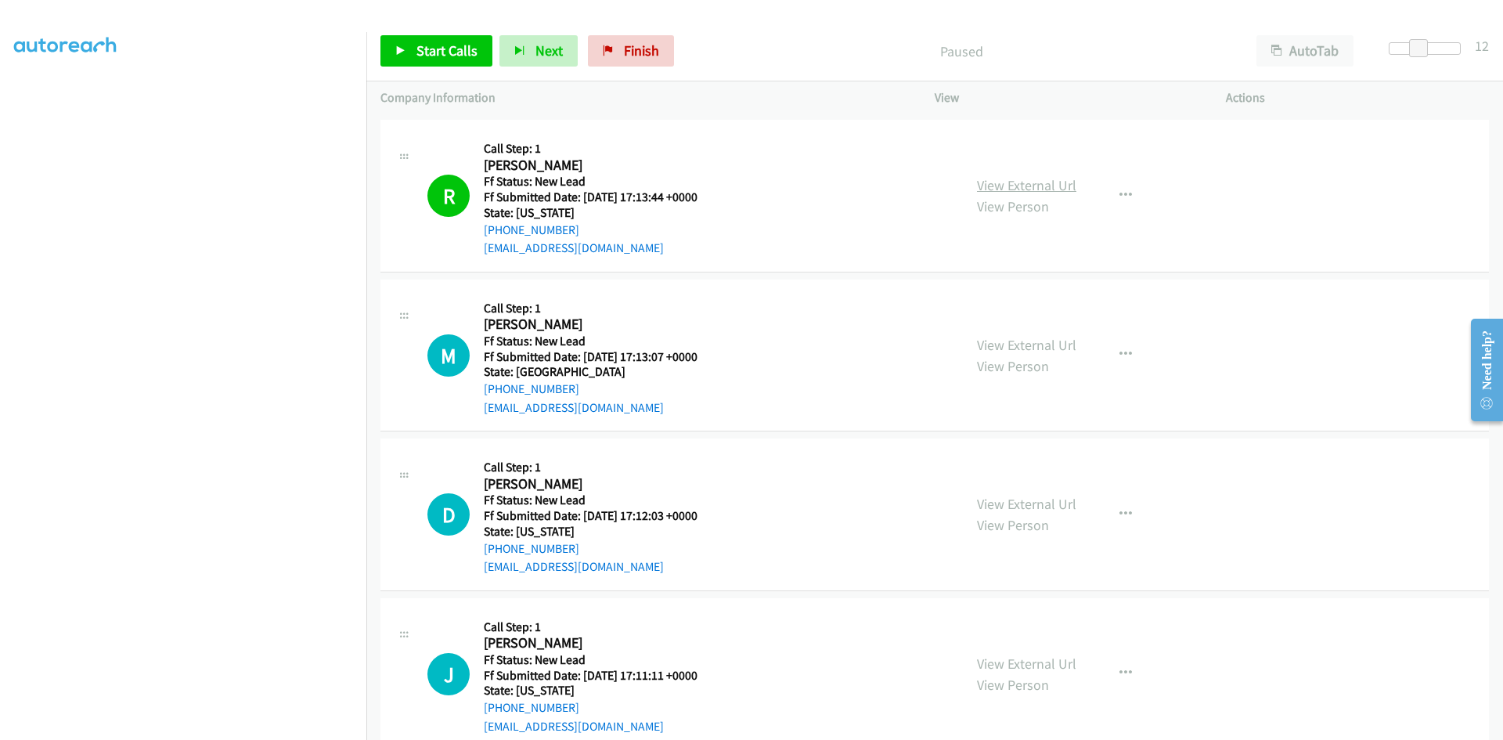
click at [1000, 185] on link "View External Url" at bounding box center [1026, 185] width 99 height 18
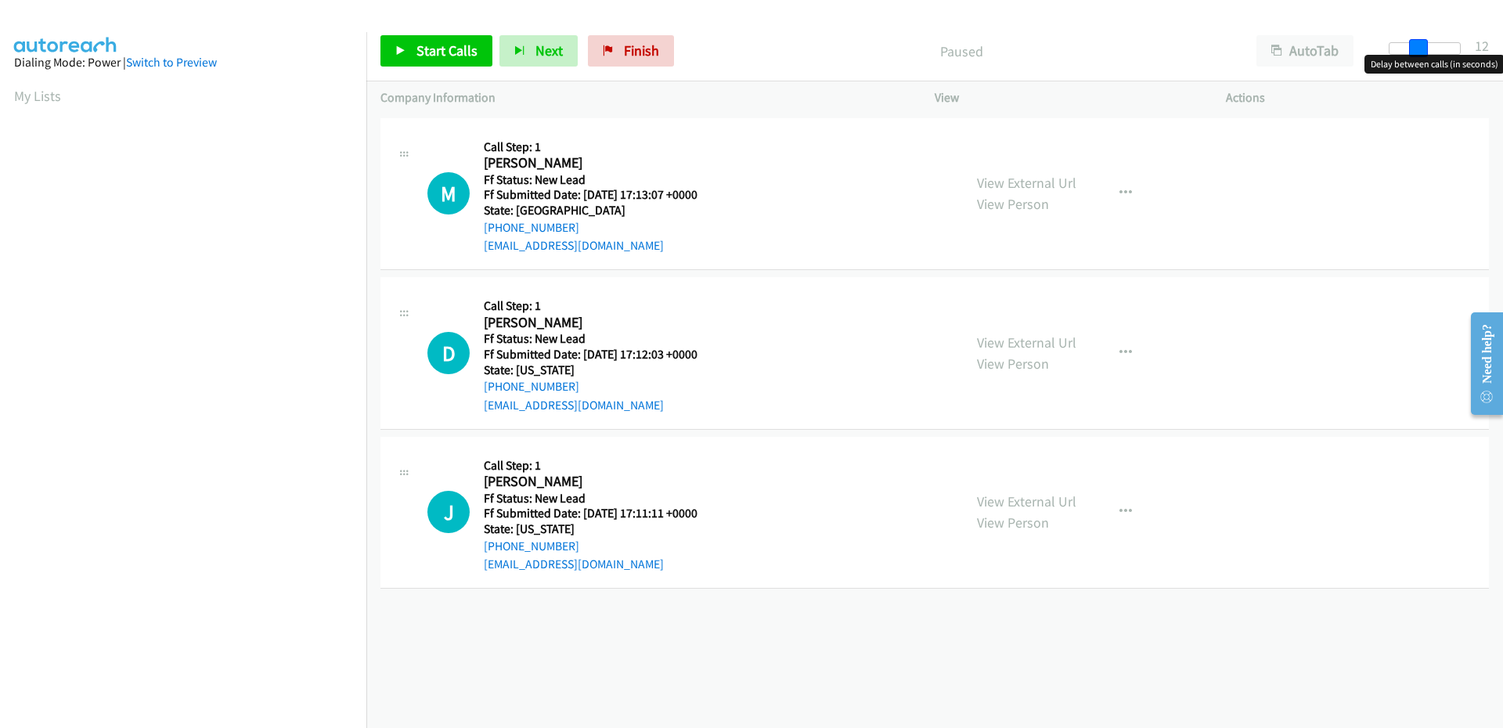
drag, startPoint x: 1399, startPoint y: 41, endPoint x: 1427, endPoint y: 41, distance: 28.2
click at [1427, 41] on span at bounding box center [1418, 48] width 19 height 19
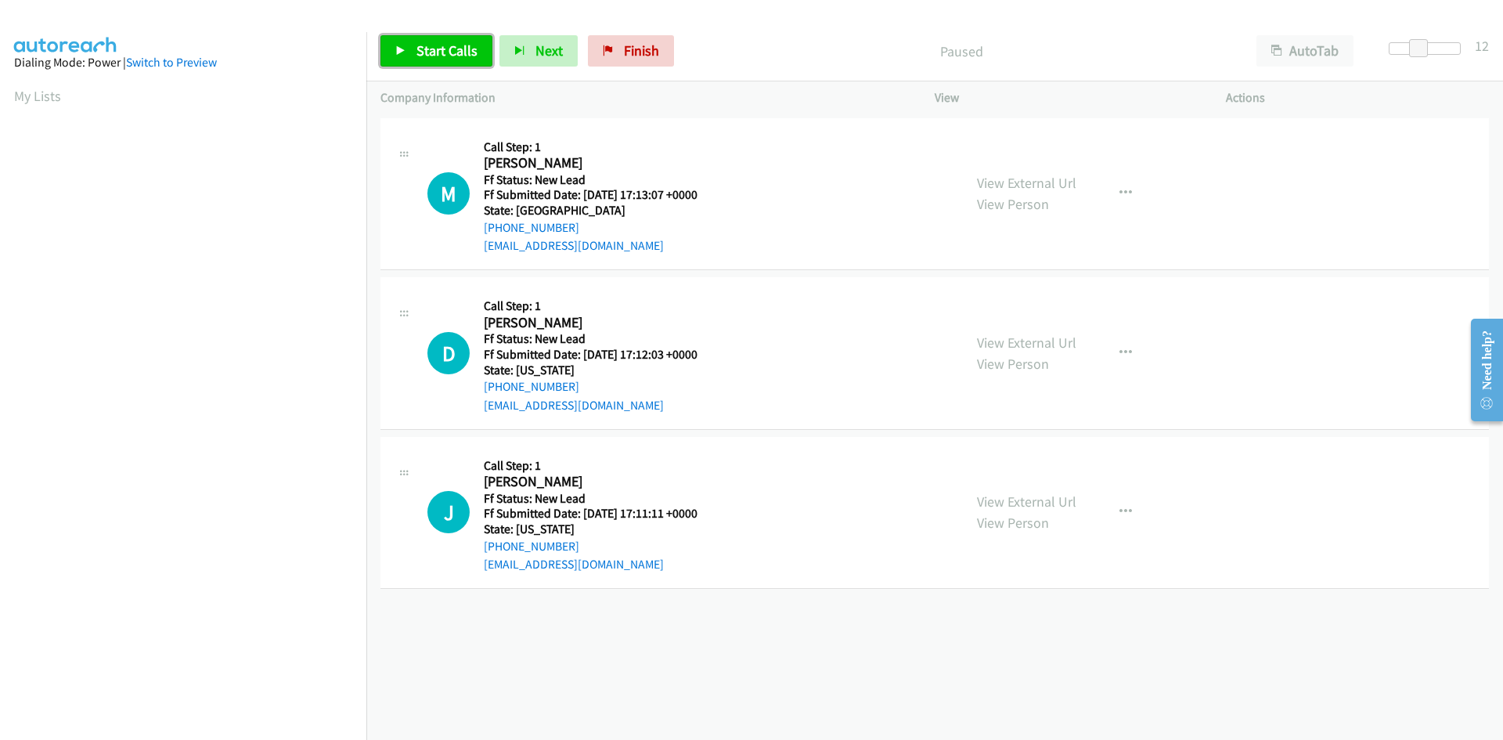
click at [441, 50] on span "Start Calls" at bounding box center [447, 50] width 61 height 18
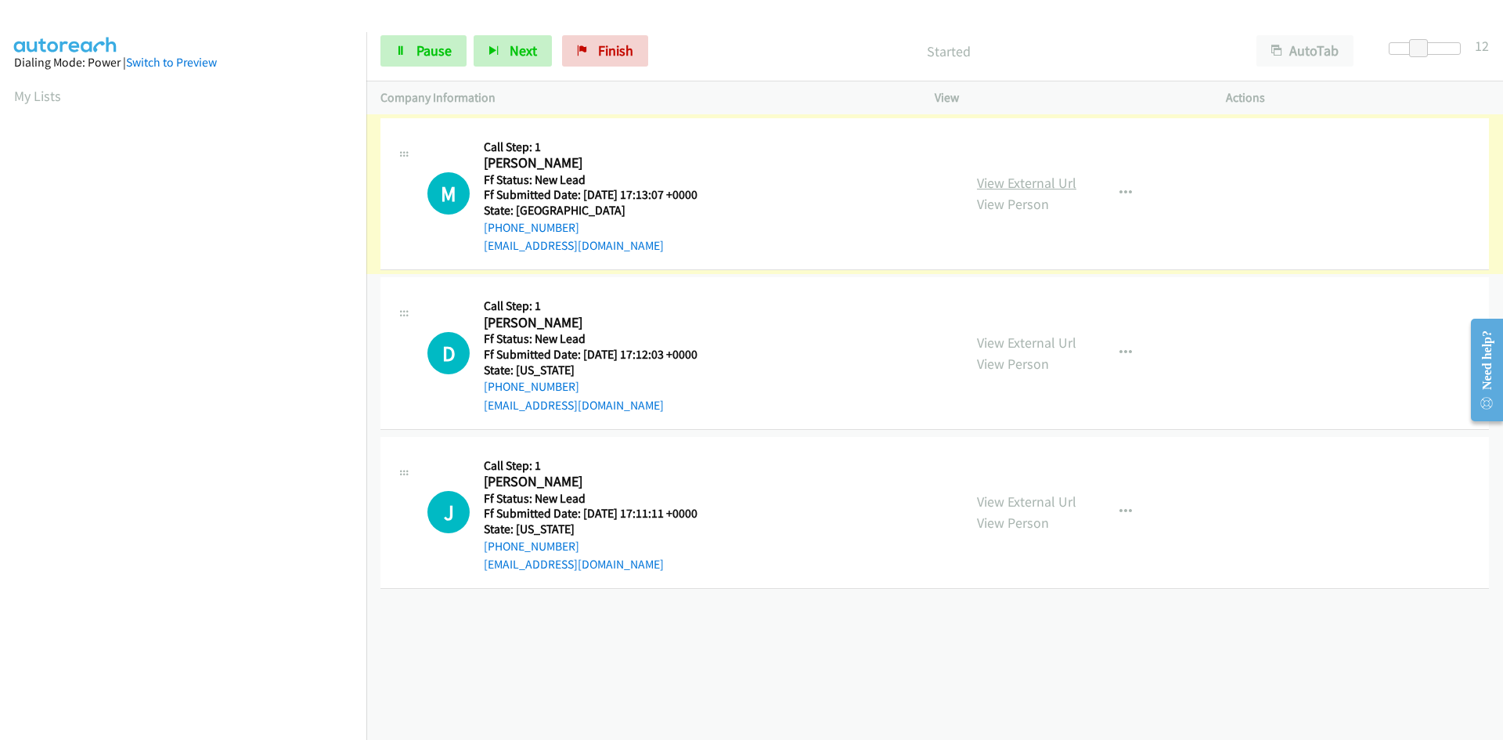
click at [1017, 183] on link "View External Url" at bounding box center [1026, 183] width 99 height 18
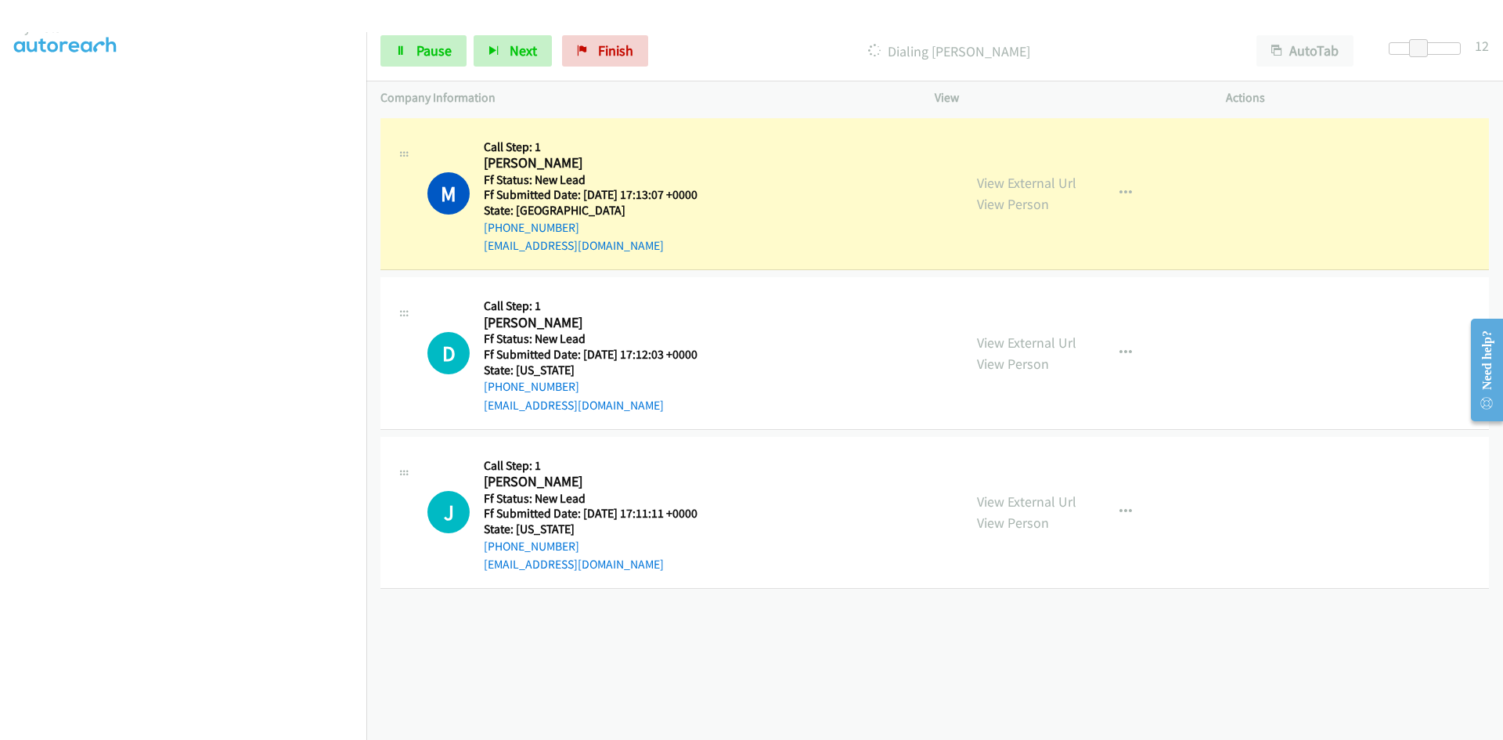
scroll to position [138, 0]
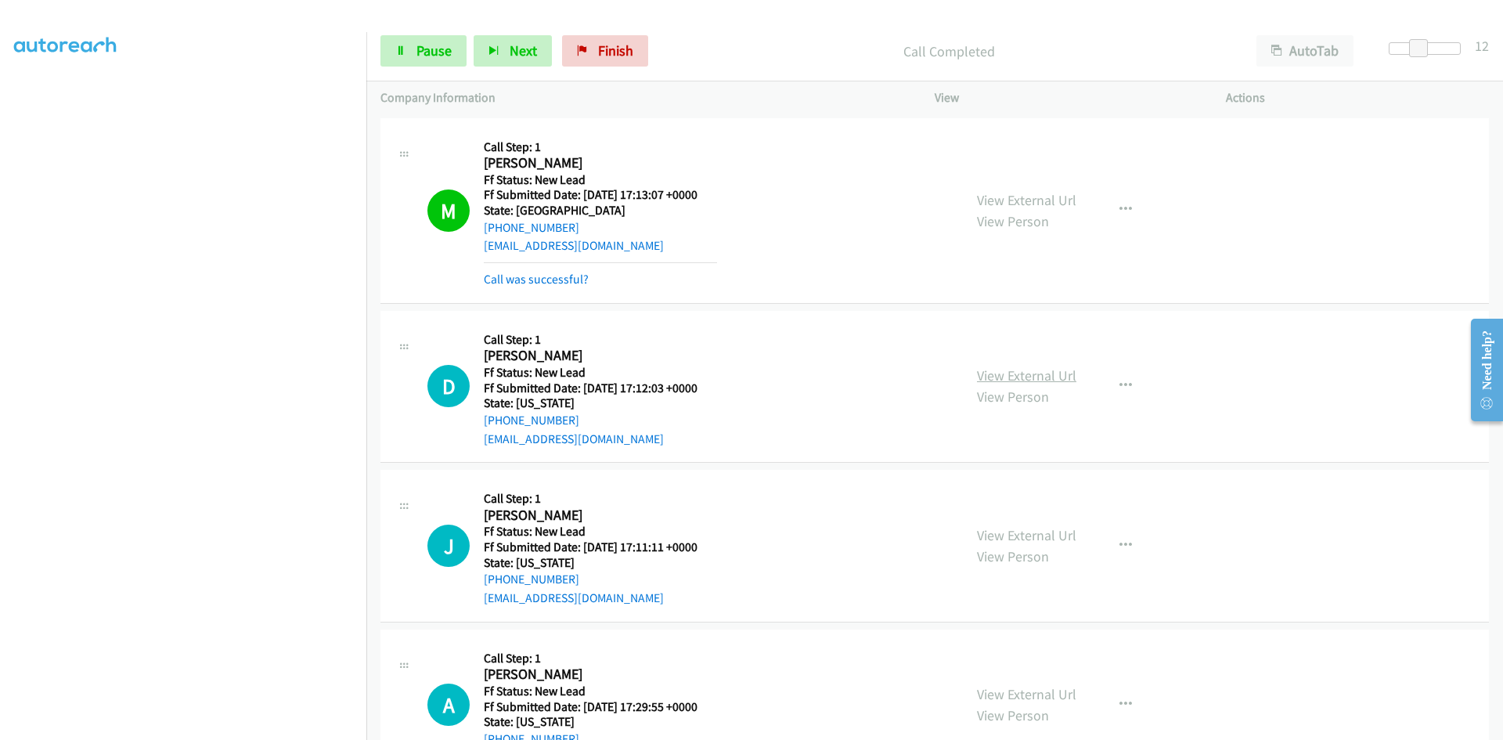
click at [1063, 371] on link "View External Url" at bounding box center [1026, 375] width 99 height 18
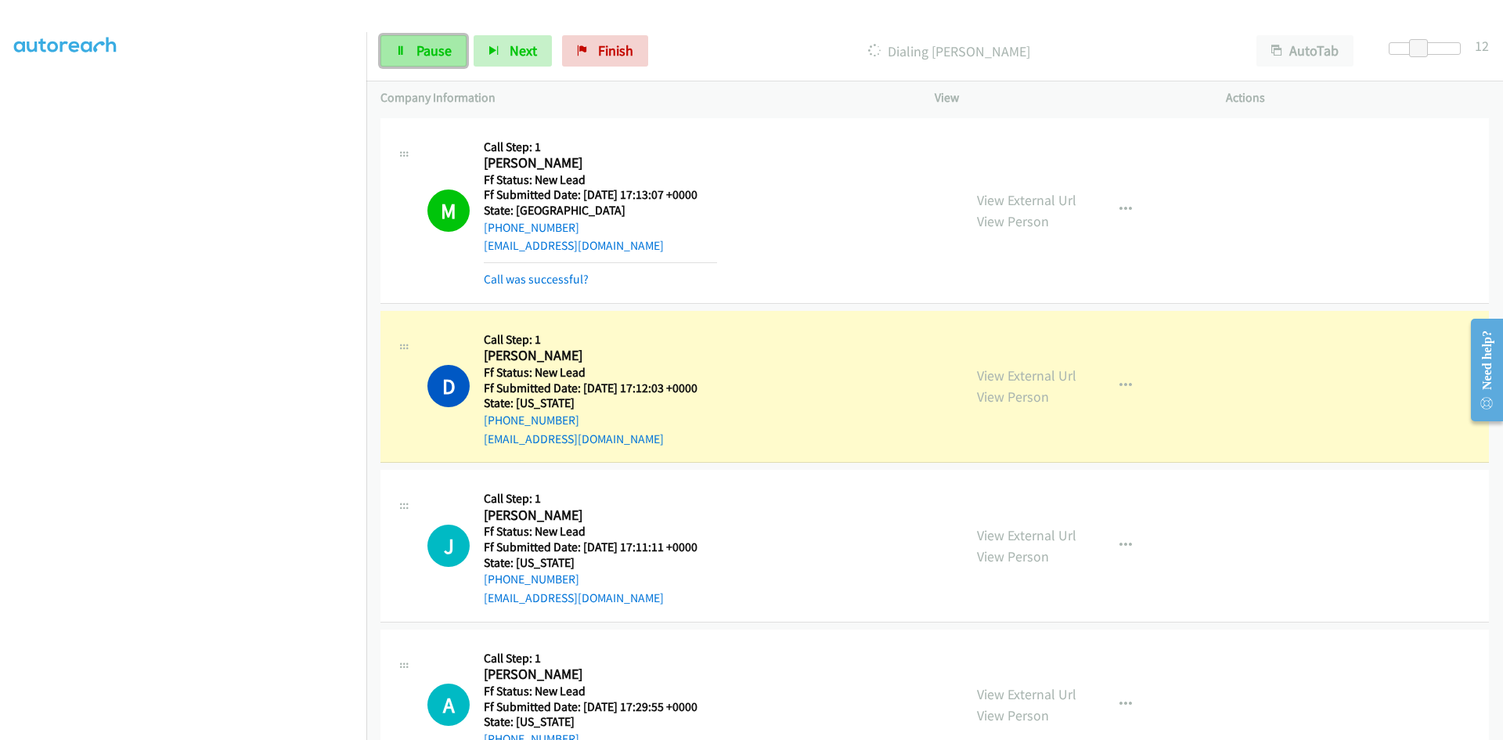
click at [412, 53] on link "Pause" at bounding box center [423, 50] width 86 height 31
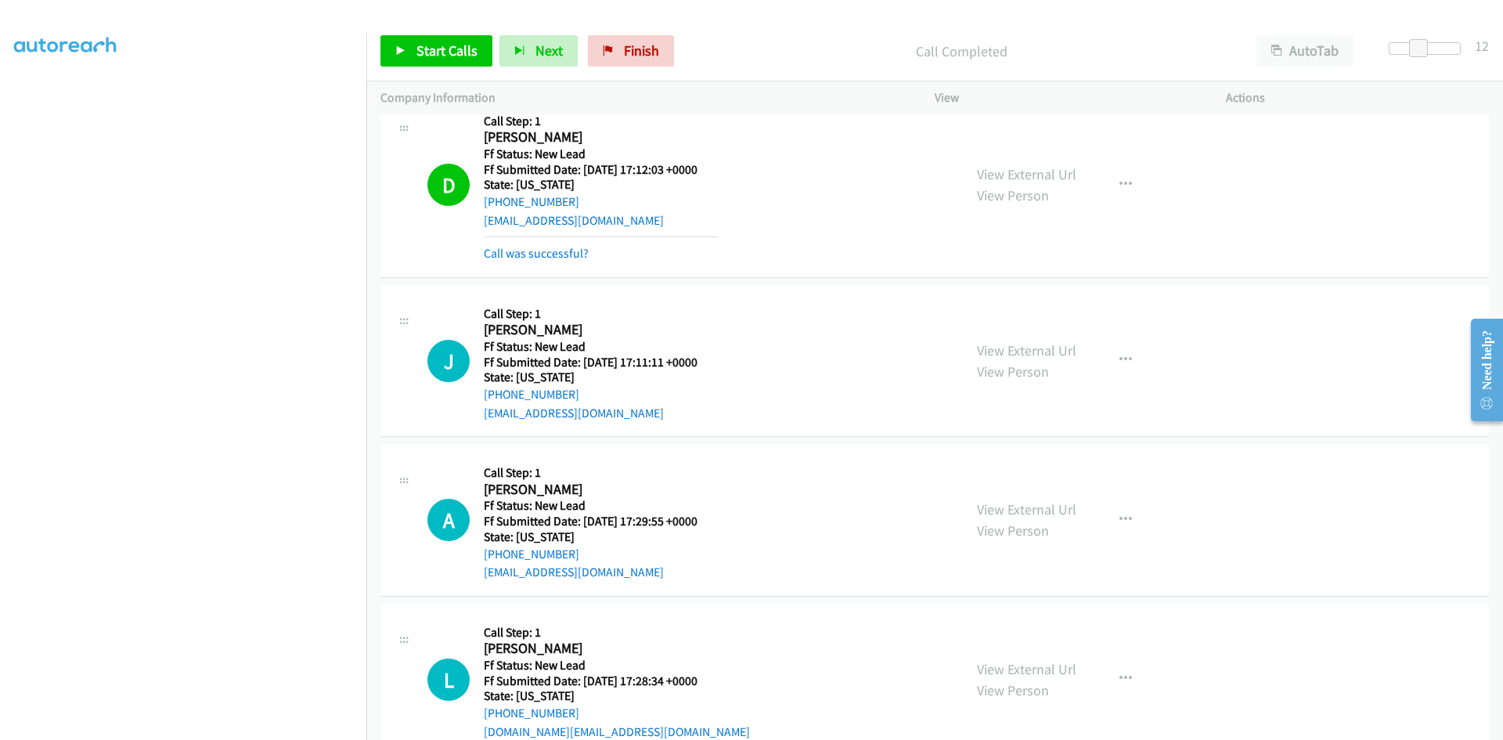
scroll to position [258, 0]
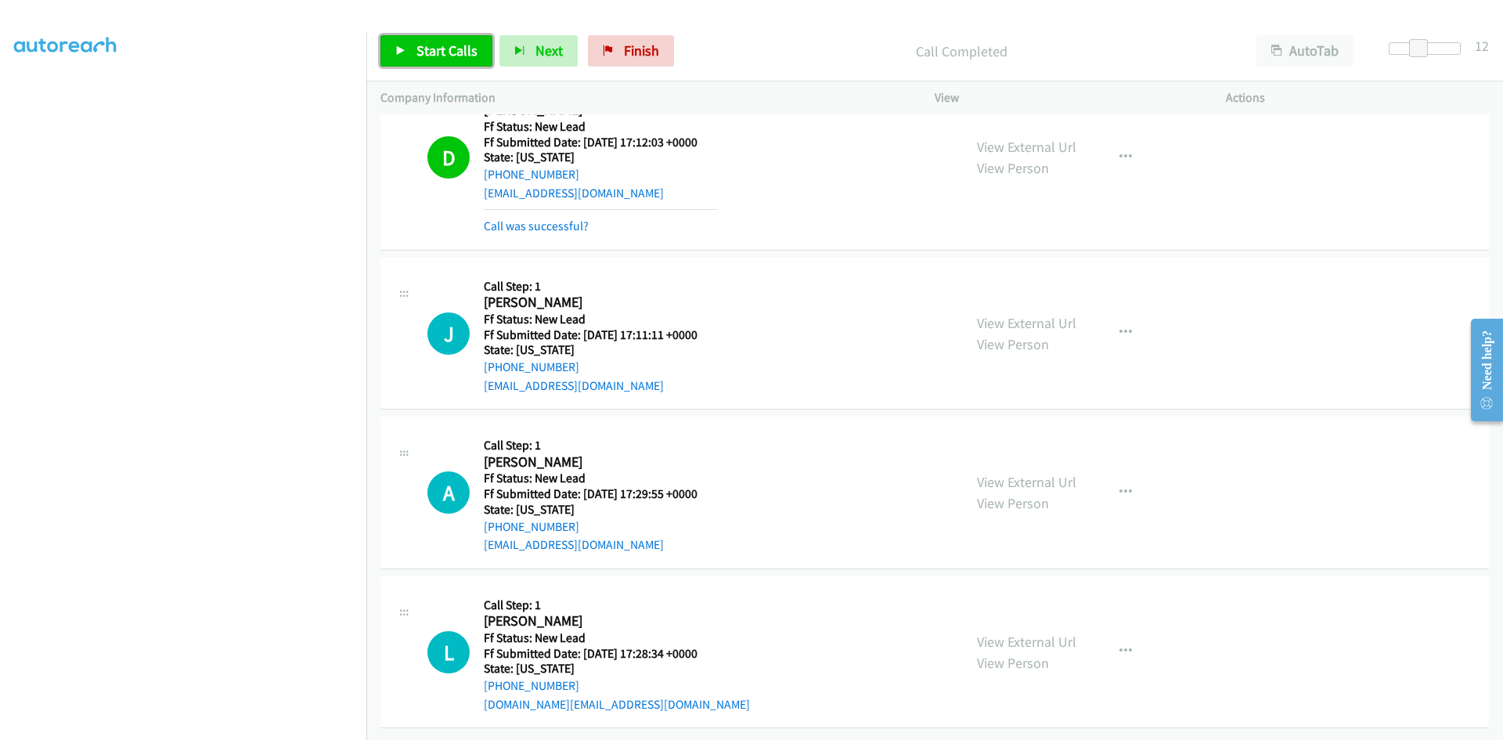
click at [451, 39] on link "Start Calls" at bounding box center [436, 50] width 112 height 31
click at [1040, 314] on link "View External Url" at bounding box center [1026, 323] width 99 height 18
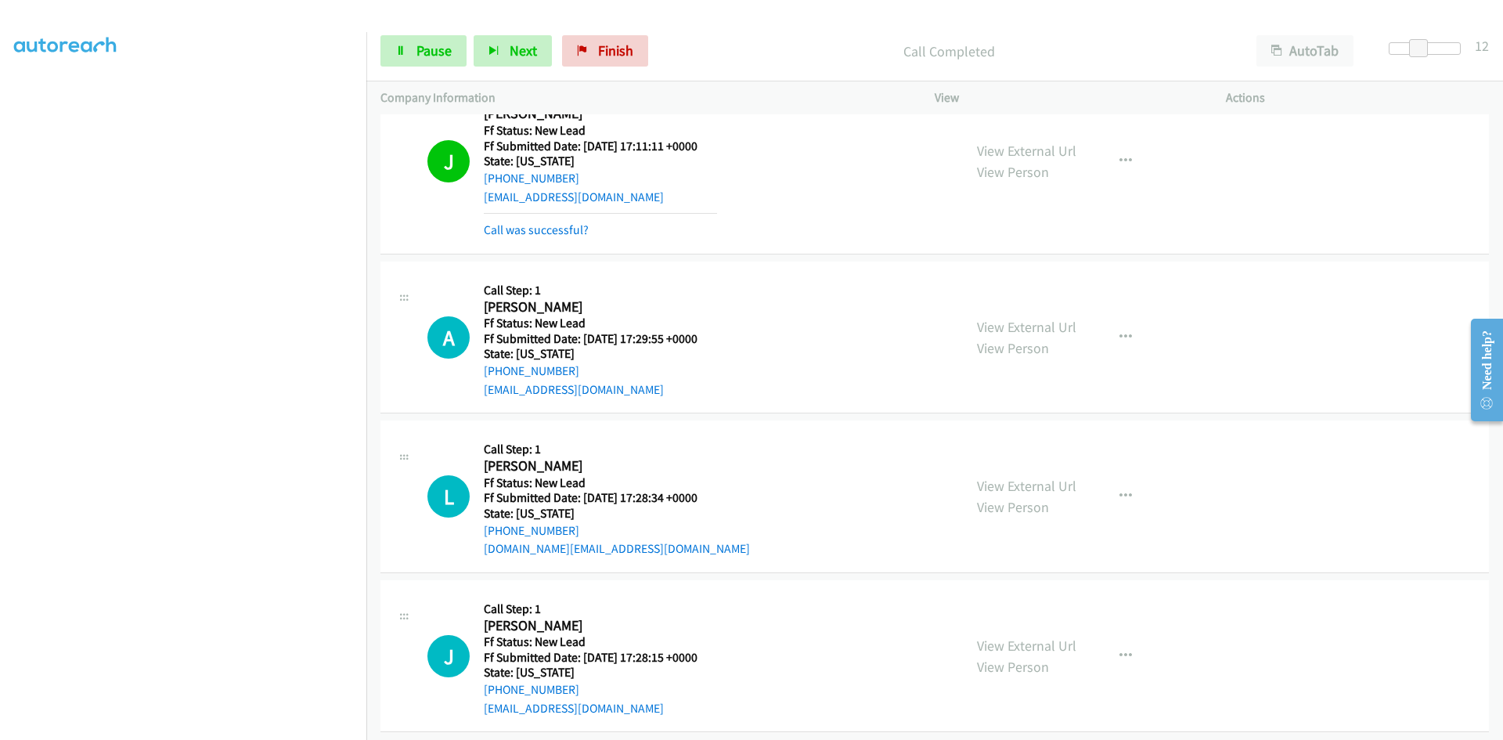
scroll to position [450, 0]
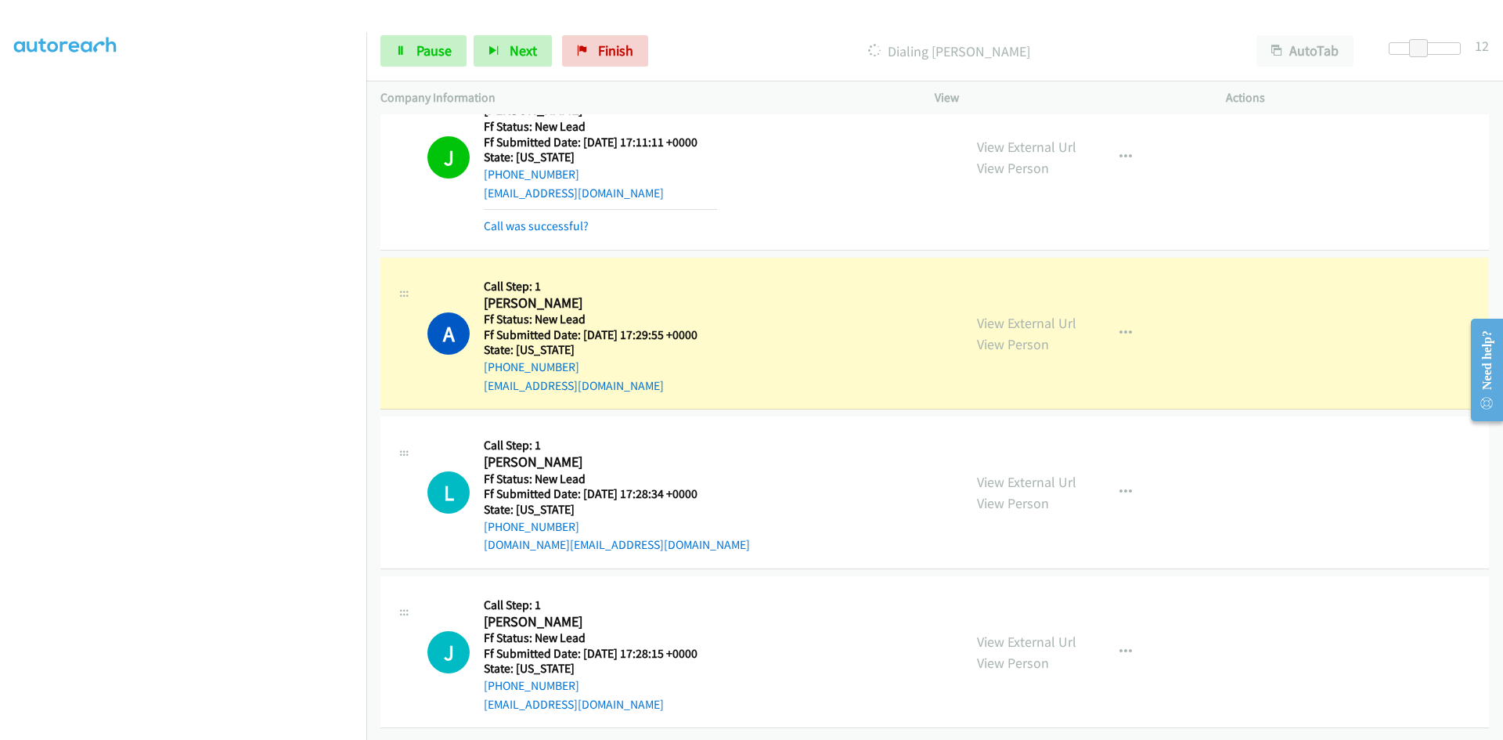
click at [1199, 293] on div "View External Url View Person View External Url Email Schedule/Manage Callback …" at bounding box center [1115, 334] width 305 height 124
click at [994, 314] on link "View External Url" at bounding box center [1026, 323] width 99 height 18
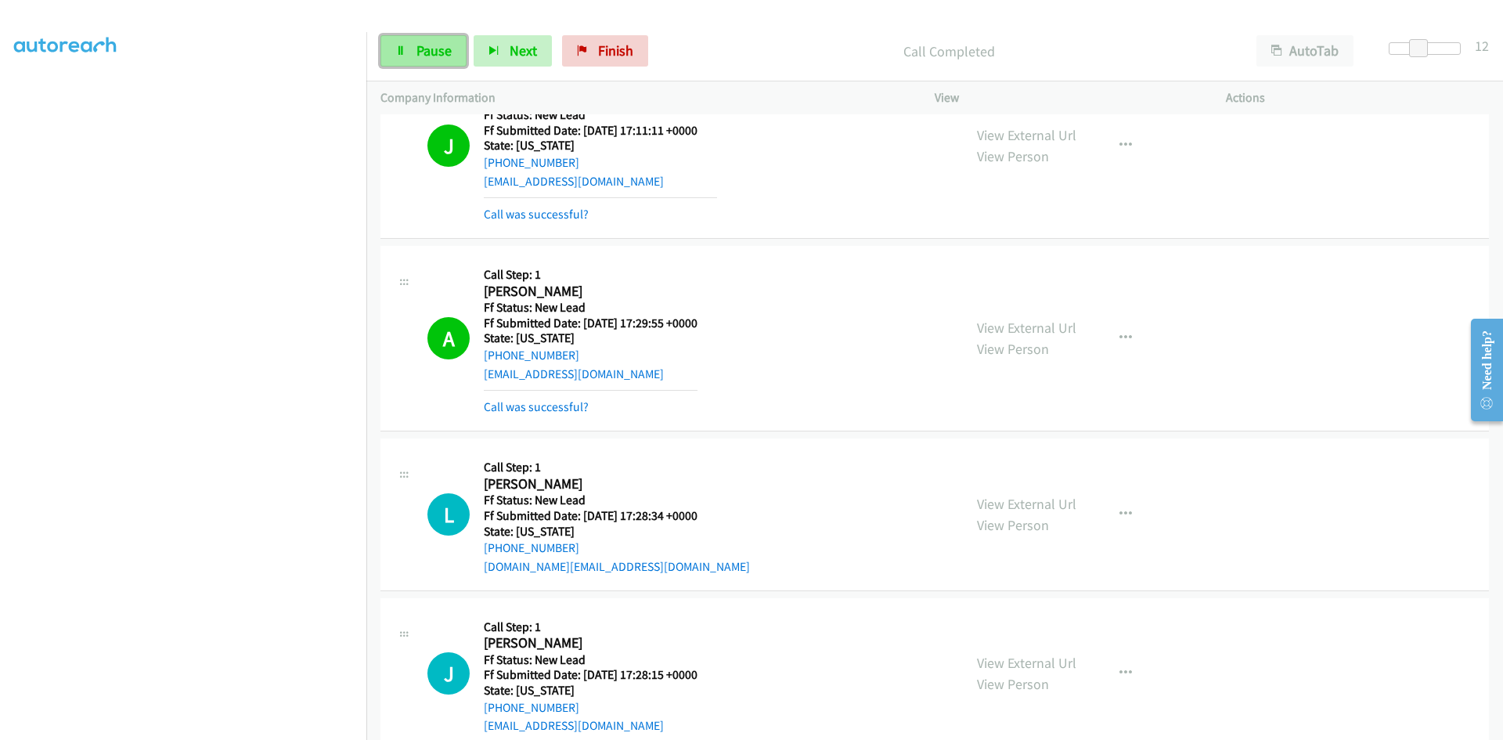
click at [449, 52] on span "Pause" at bounding box center [434, 50] width 35 height 18
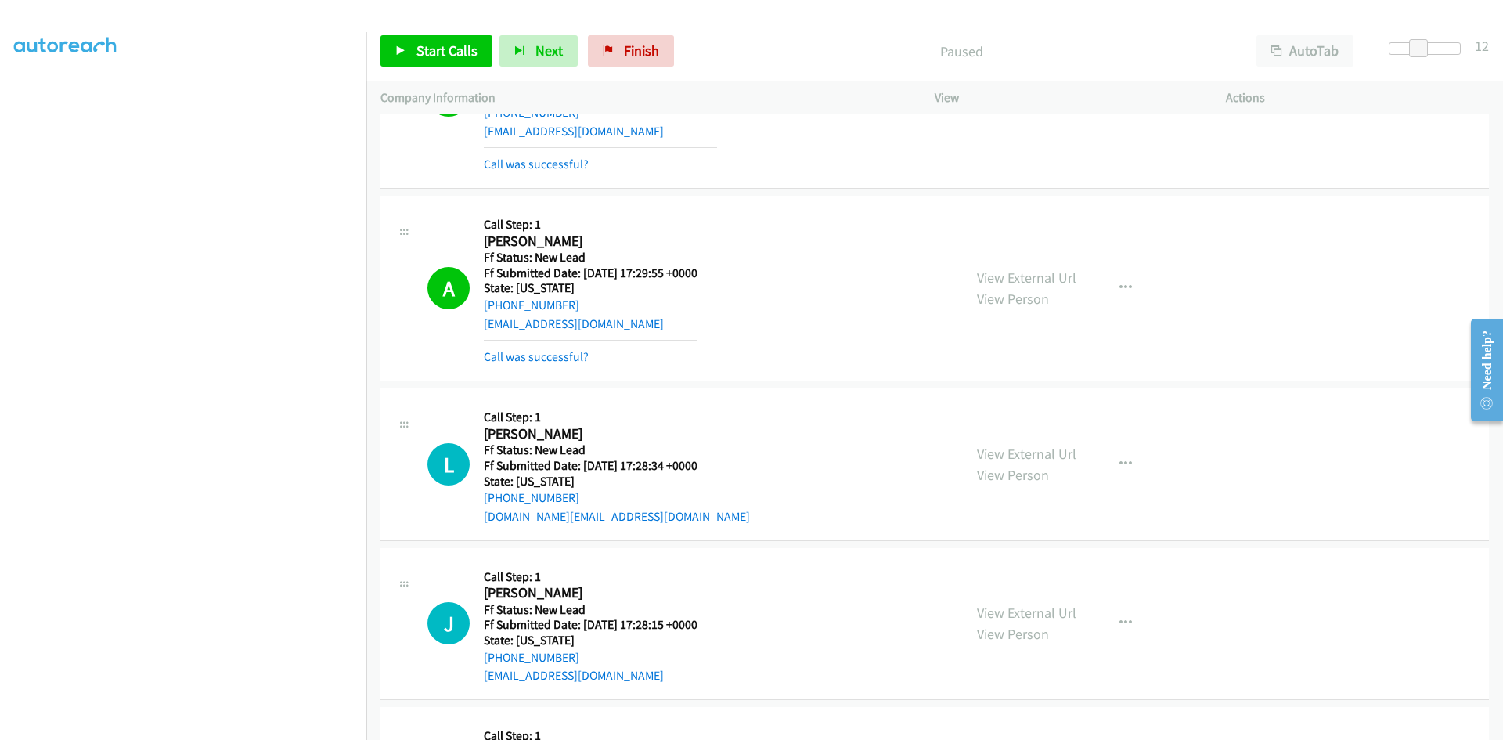
scroll to position [528, 0]
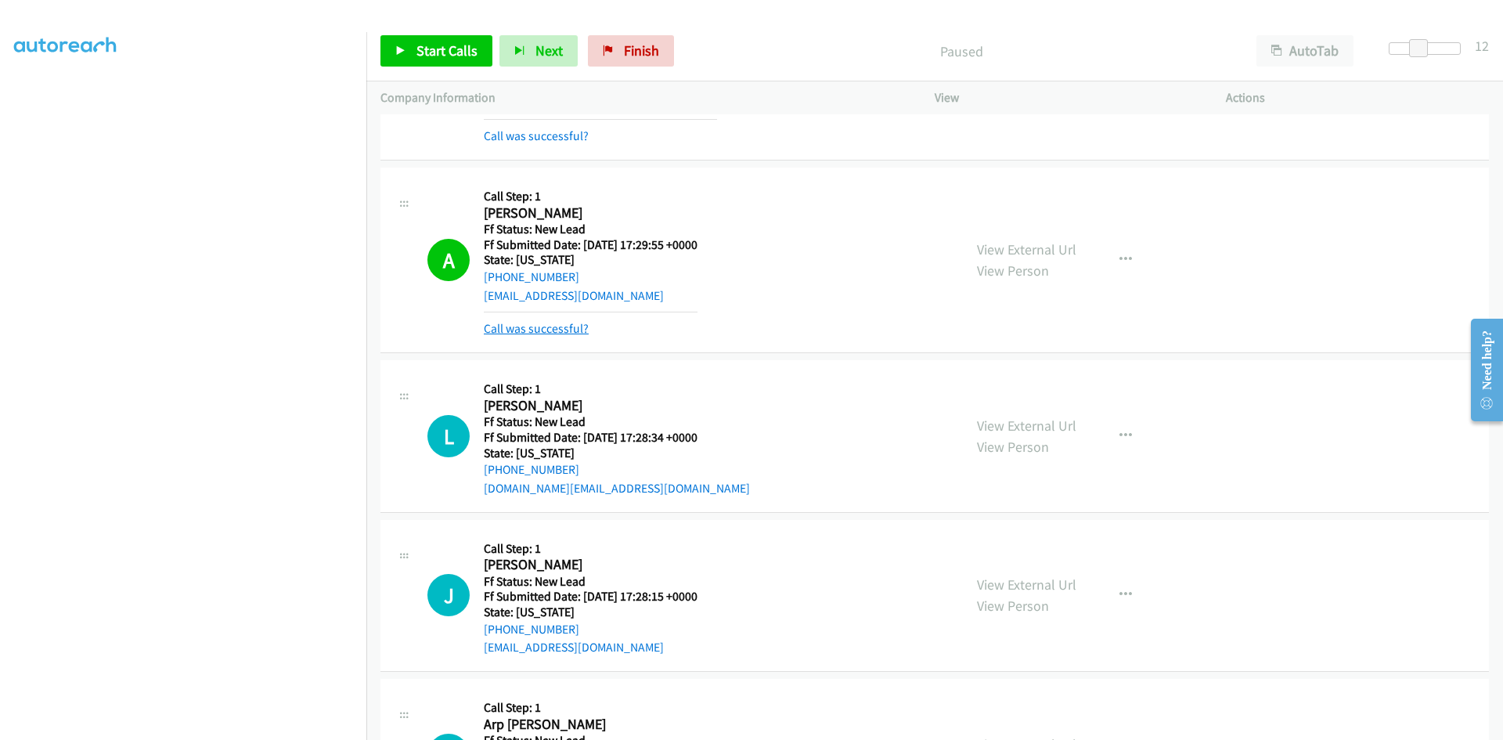
click at [554, 328] on link "Call was successful?" at bounding box center [536, 328] width 105 height 15
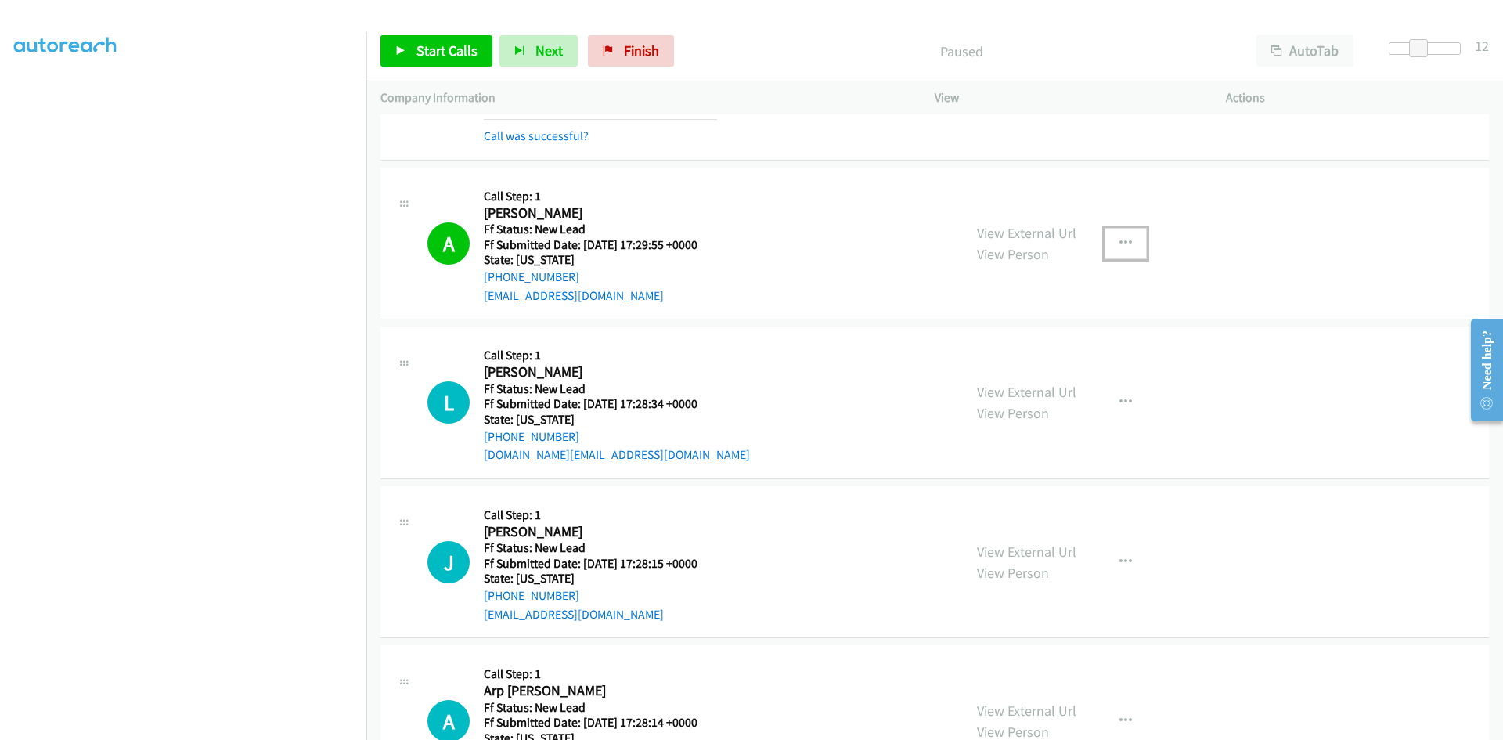
click at [1111, 240] on button "button" at bounding box center [1126, 243] width 42 height 31
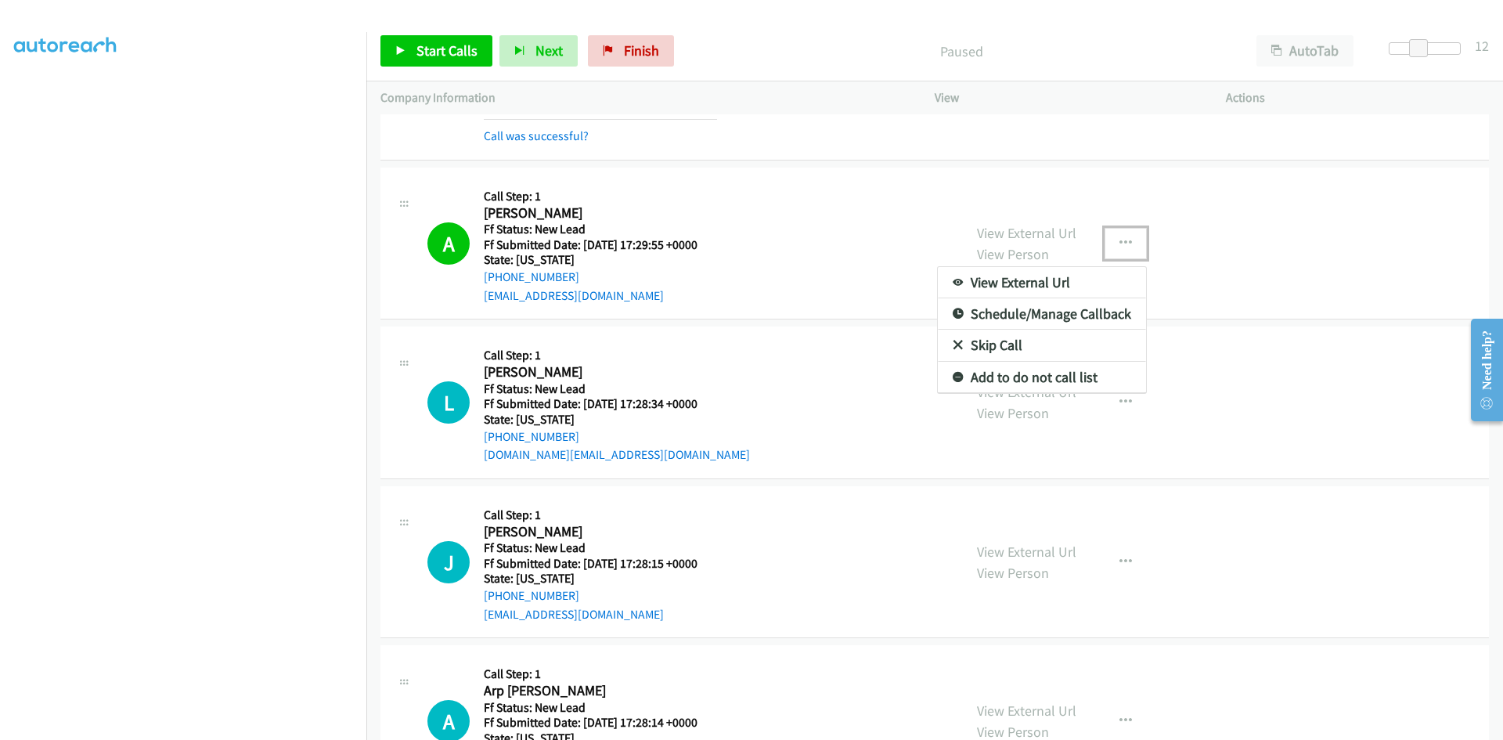
click at [982, 383] on link "Add to do not call list" at bounding box center [1042, 377] width 208 height 31
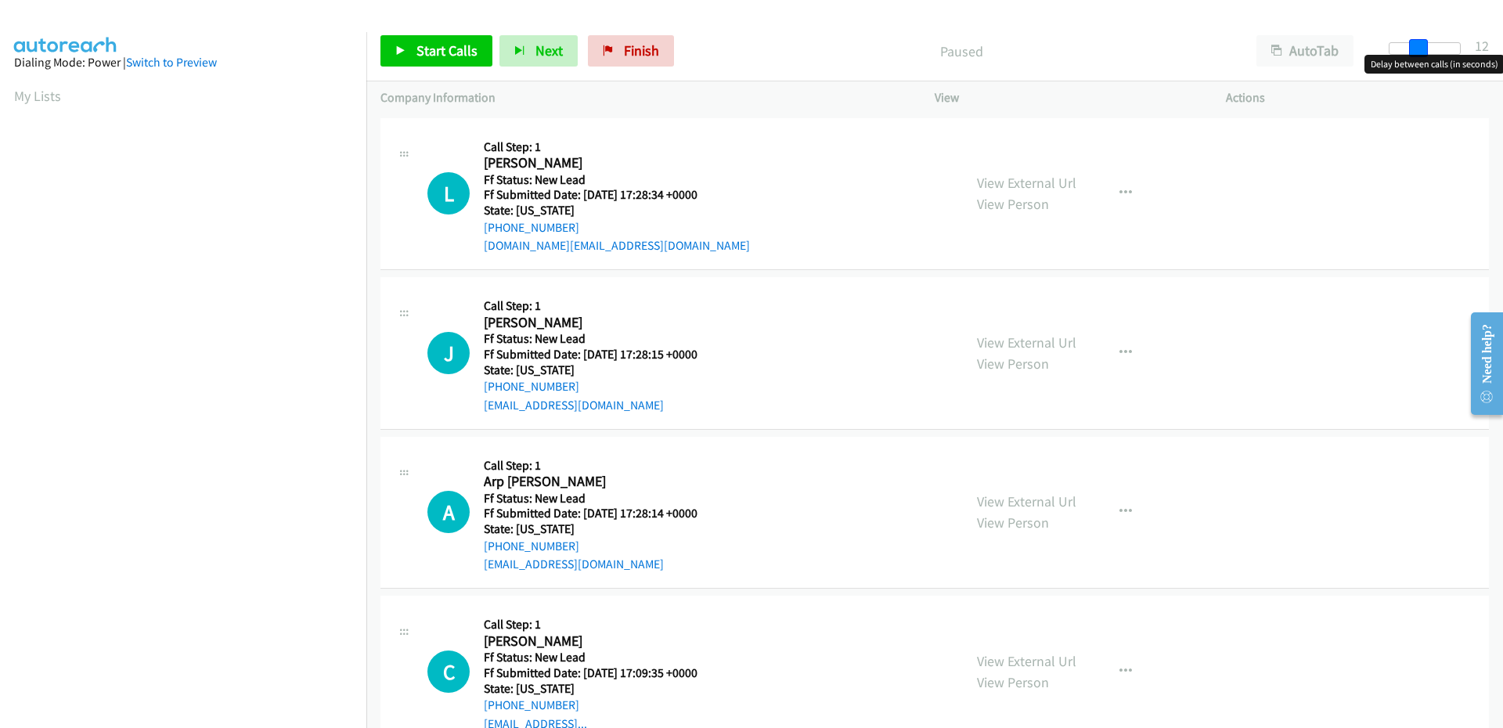
drag, startPoint x: 1397, startPoint y: 50, endPoint x: 1426, endPoint y: 45, distance: 29.3
click at [1426, 45] on span at bounding box center [1418, 48] width 19 height 19
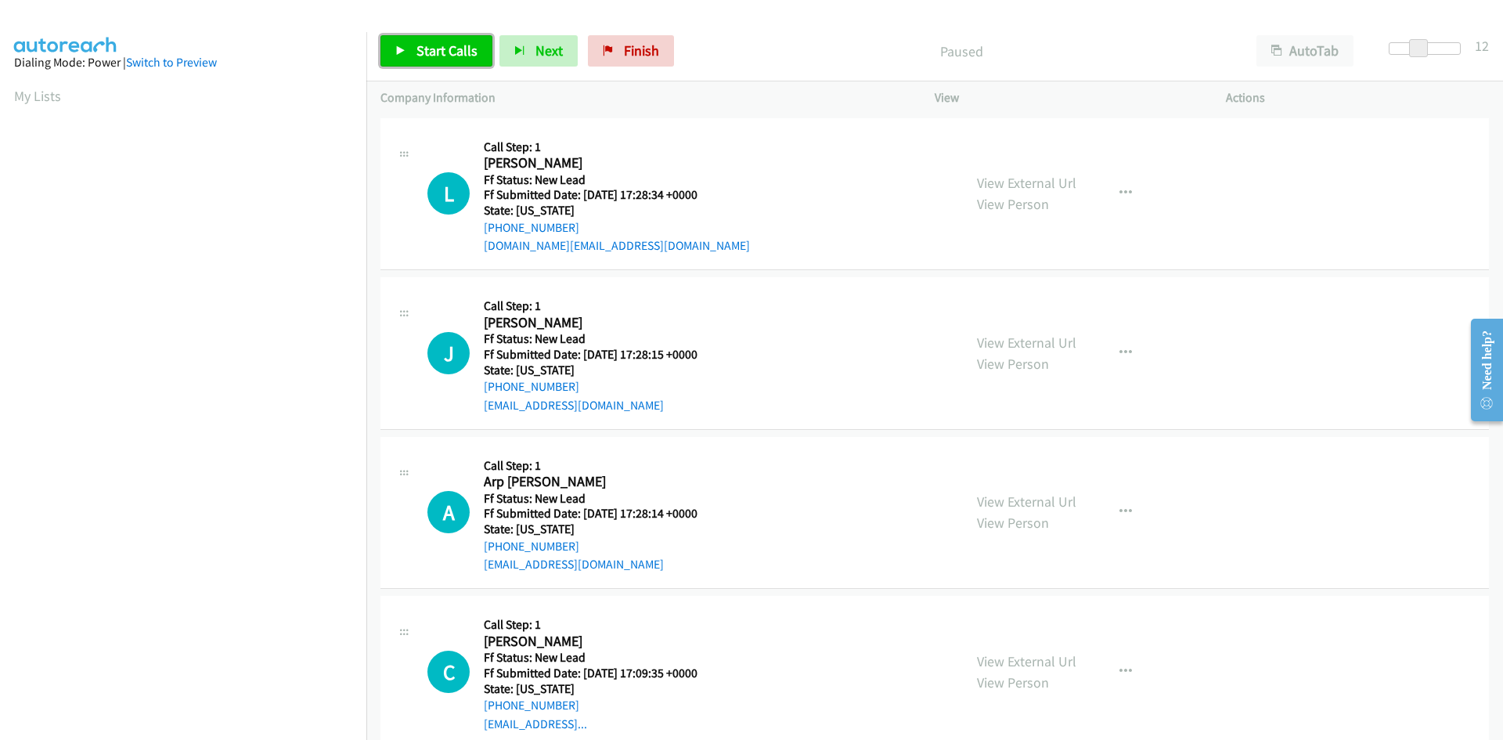
click at [441, 50] on span "Start Calls" at bounding box center [447, 50] width 61 height 18
click at [1019, 182] on link "View External Url" at bounding box center [1026, 183] width 99 height 18
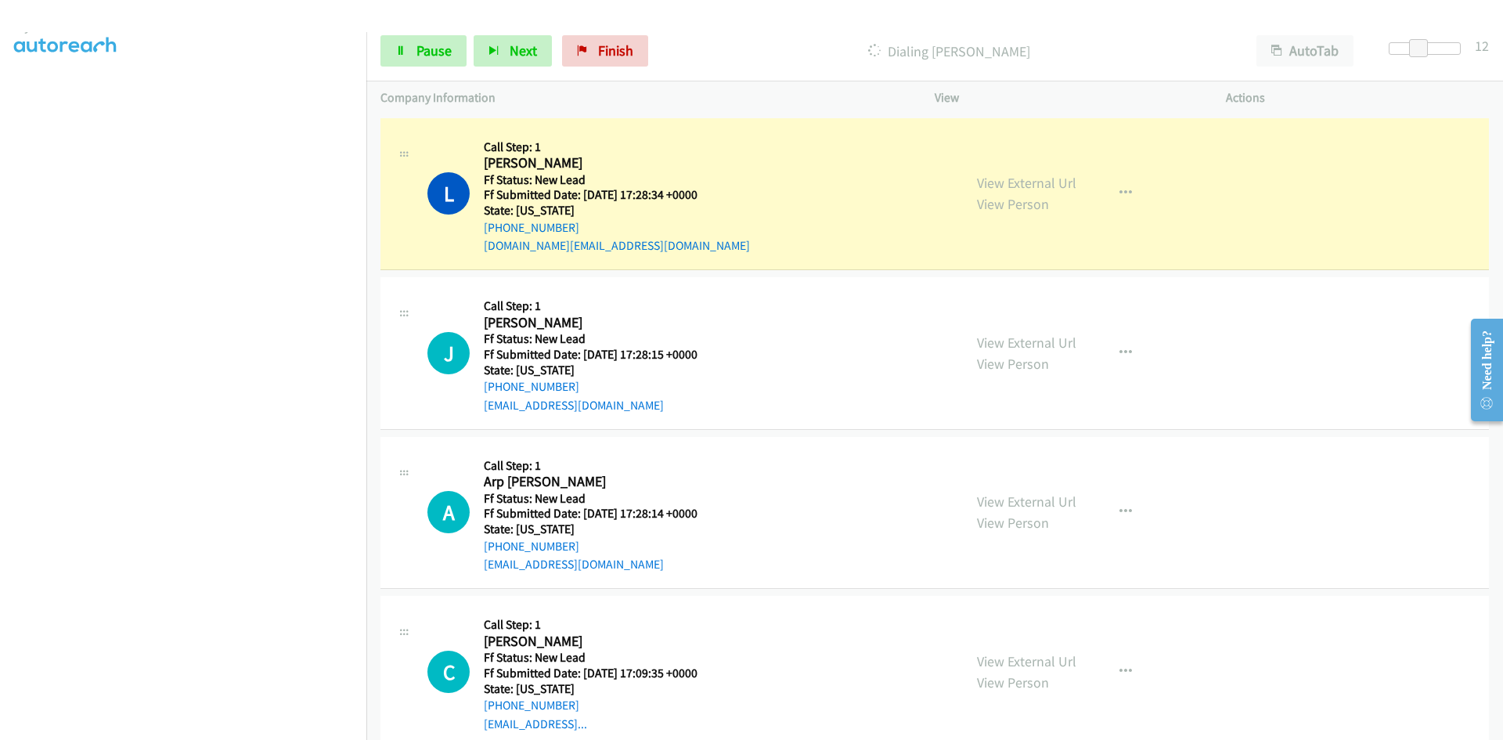
scroll to position [138, 0]
click at [449, 45] on span "Pause" at bounding box center [434, 50] width 35 height 18
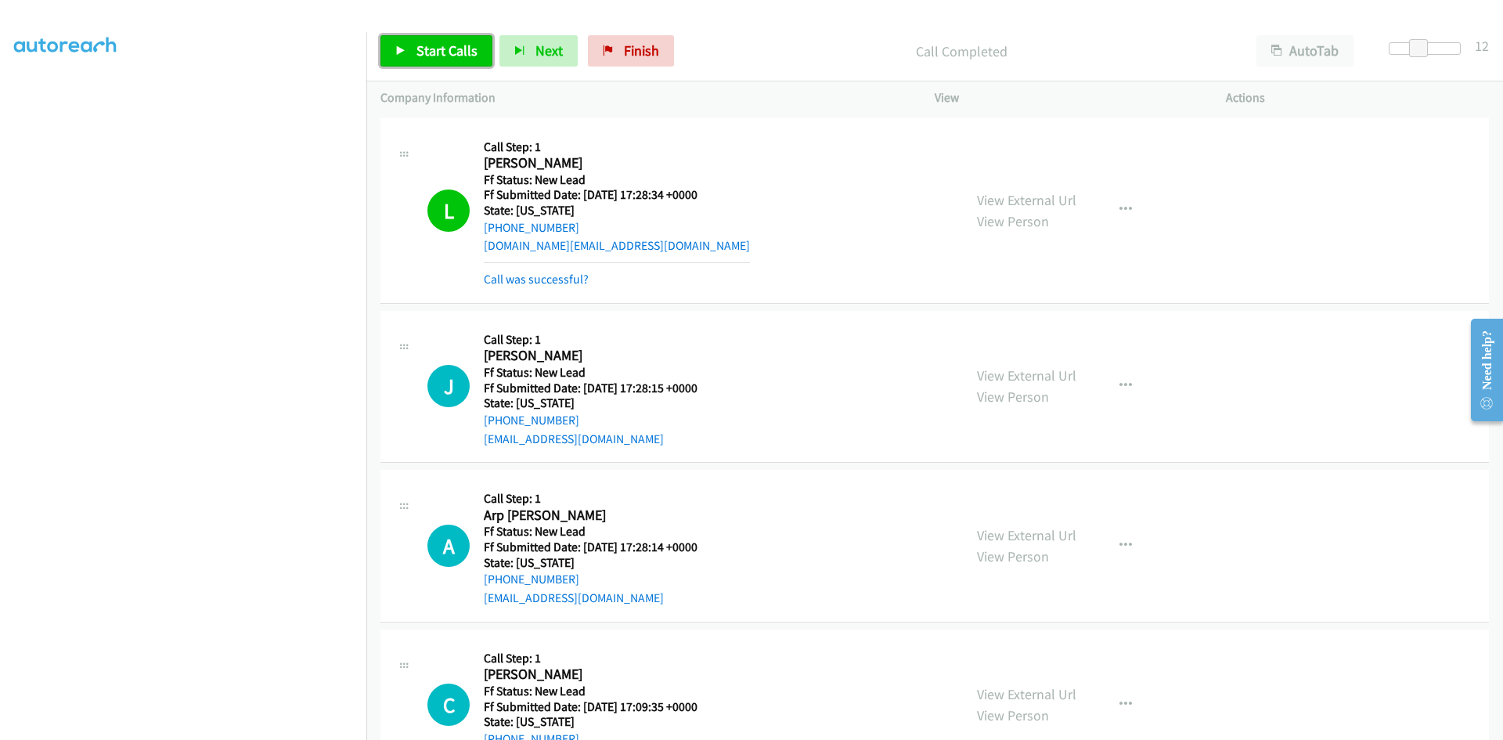
click at [445, 48] on span "Start Calls" at bounding box center [447, 50] width 61 height 18
click at [440, 55] on span "Pause" at bounding box center [434, 50] width 35 height 18
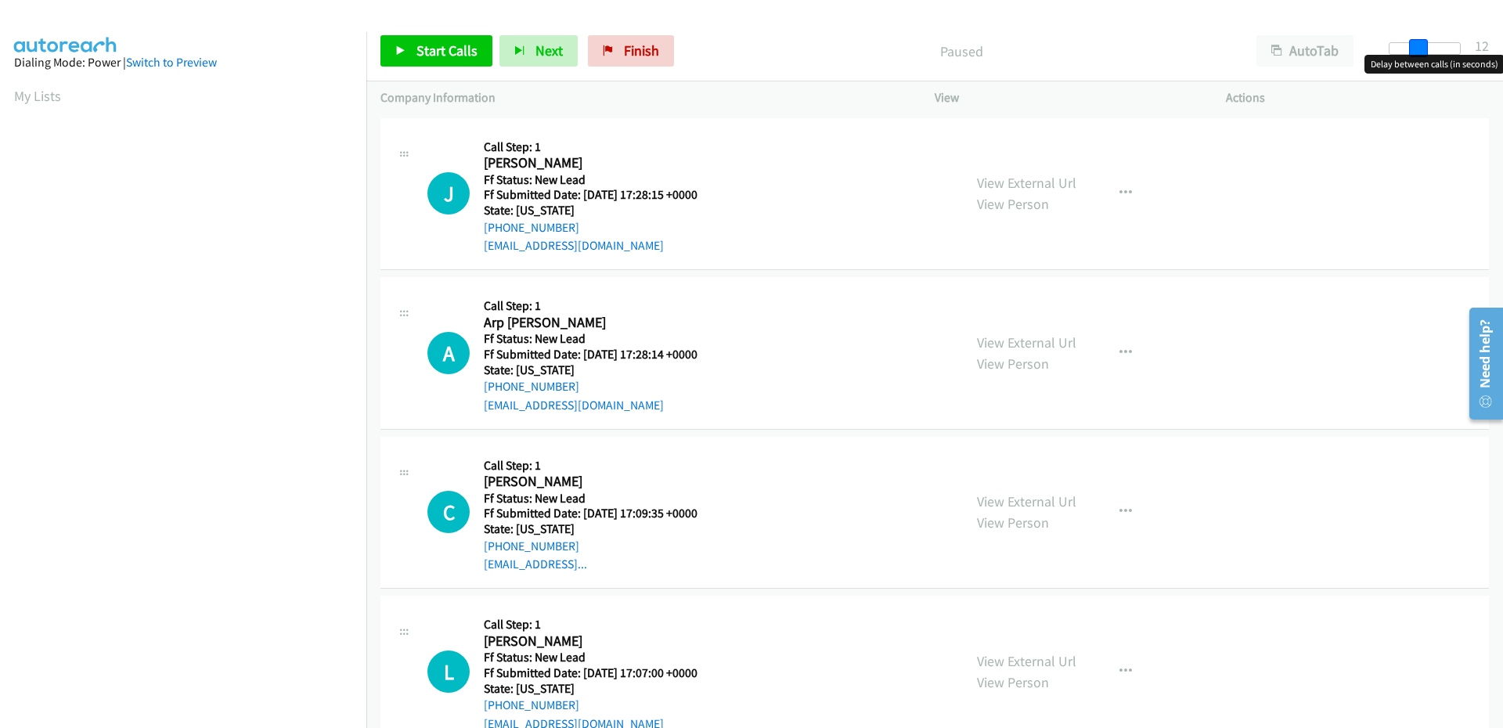
drag, startPoint x: 1397, startPoint y: 45, endPoint x: 1408, endPoint y: 54, distance: 14.6
click at [1423, 49] on span at bounding box center [1418, 48] width 19 height 19
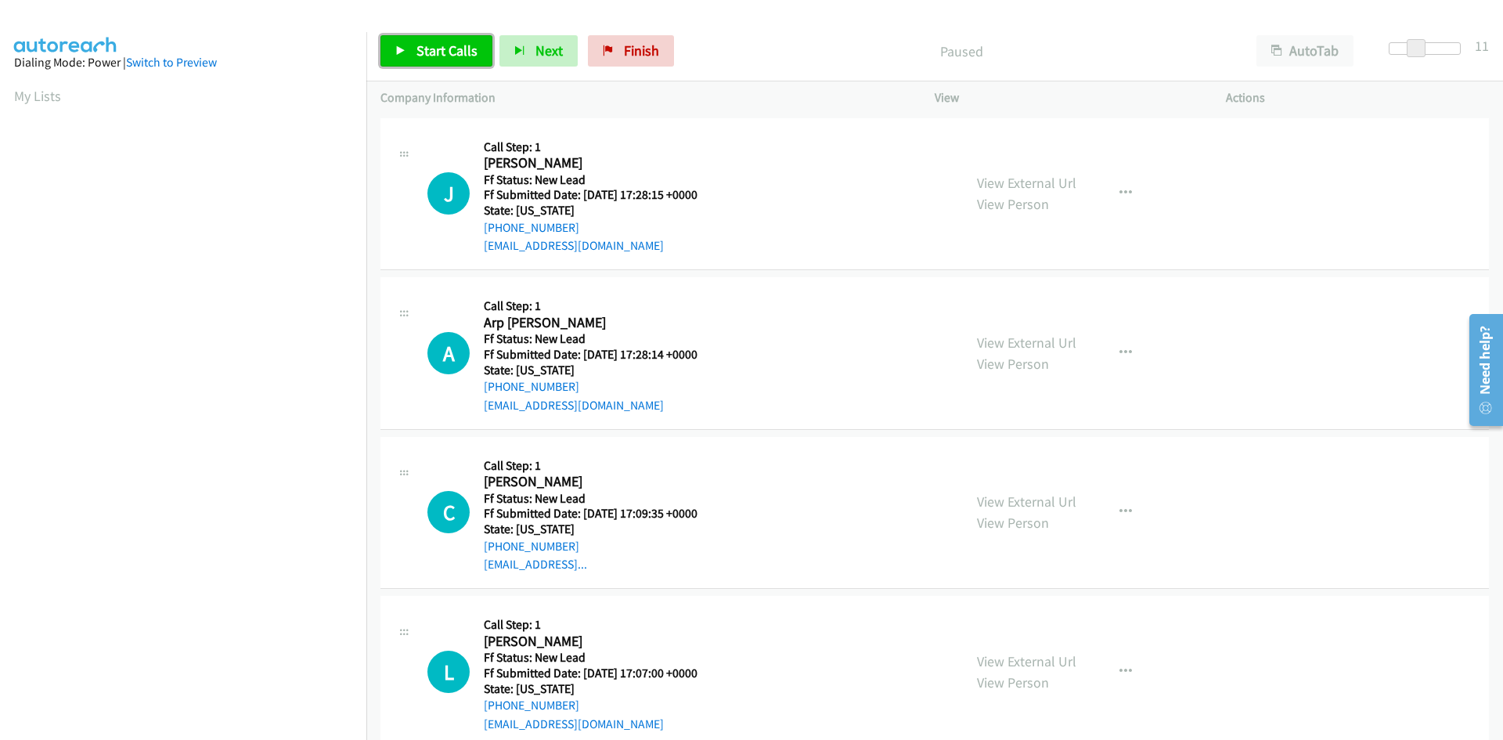
click at [437, 44] on span "Start Calls" at bounding box center [447, 50] width 61 height 18
click at [994, 182] on link "View External Url" at bounding box center [1026, 183] width 99 height 18
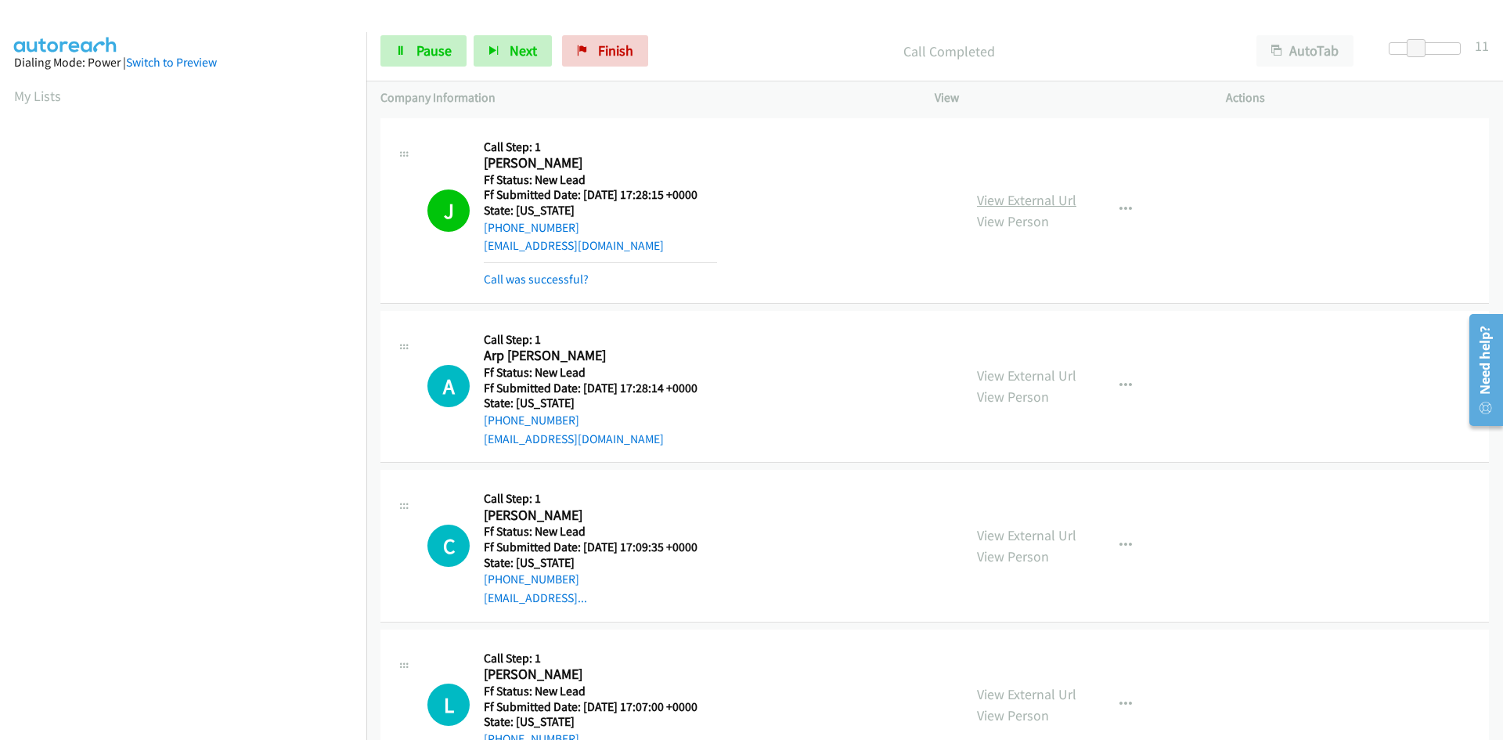
scroll to position [139, 0]
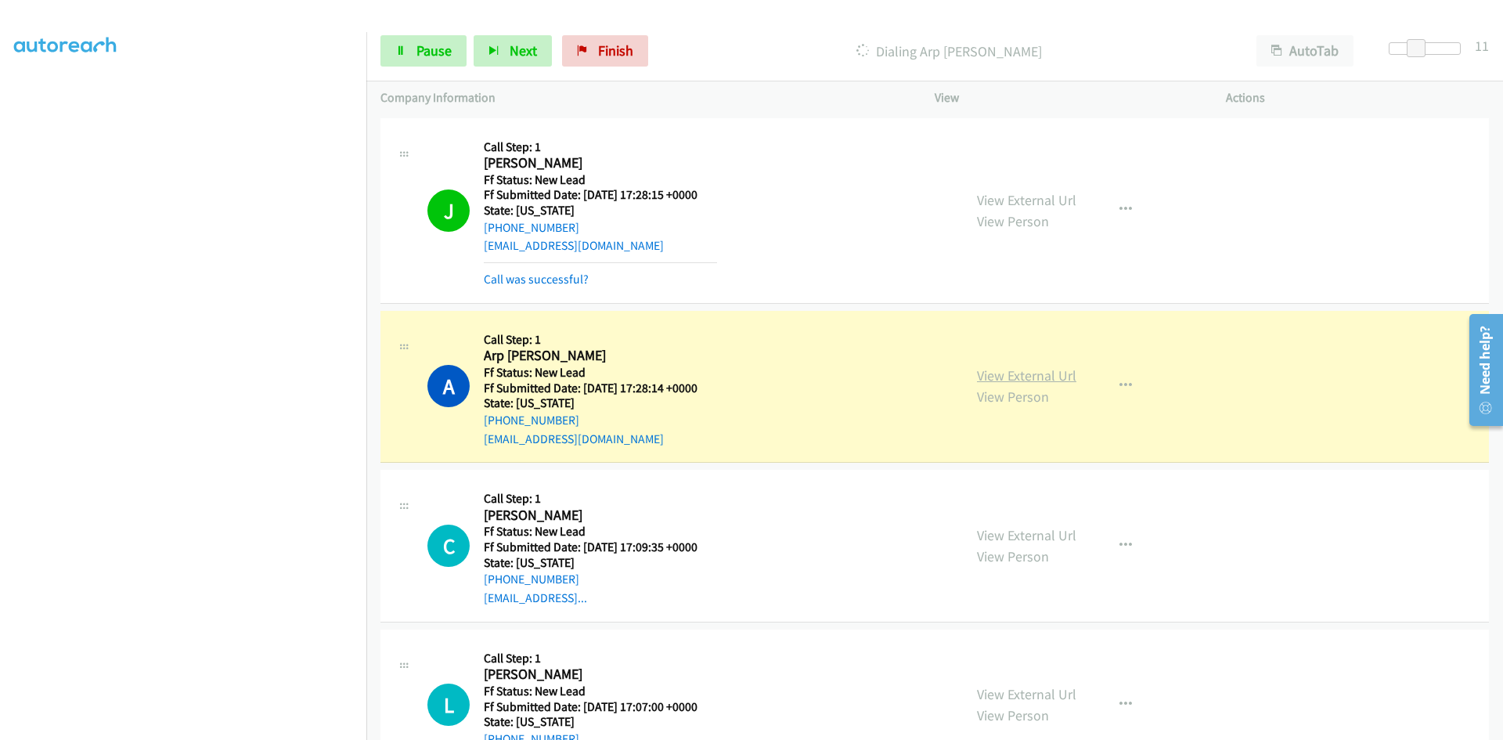
click at [1006, 382] on link "View External Url" at bounding box center [1026, 375] width 99 height 18
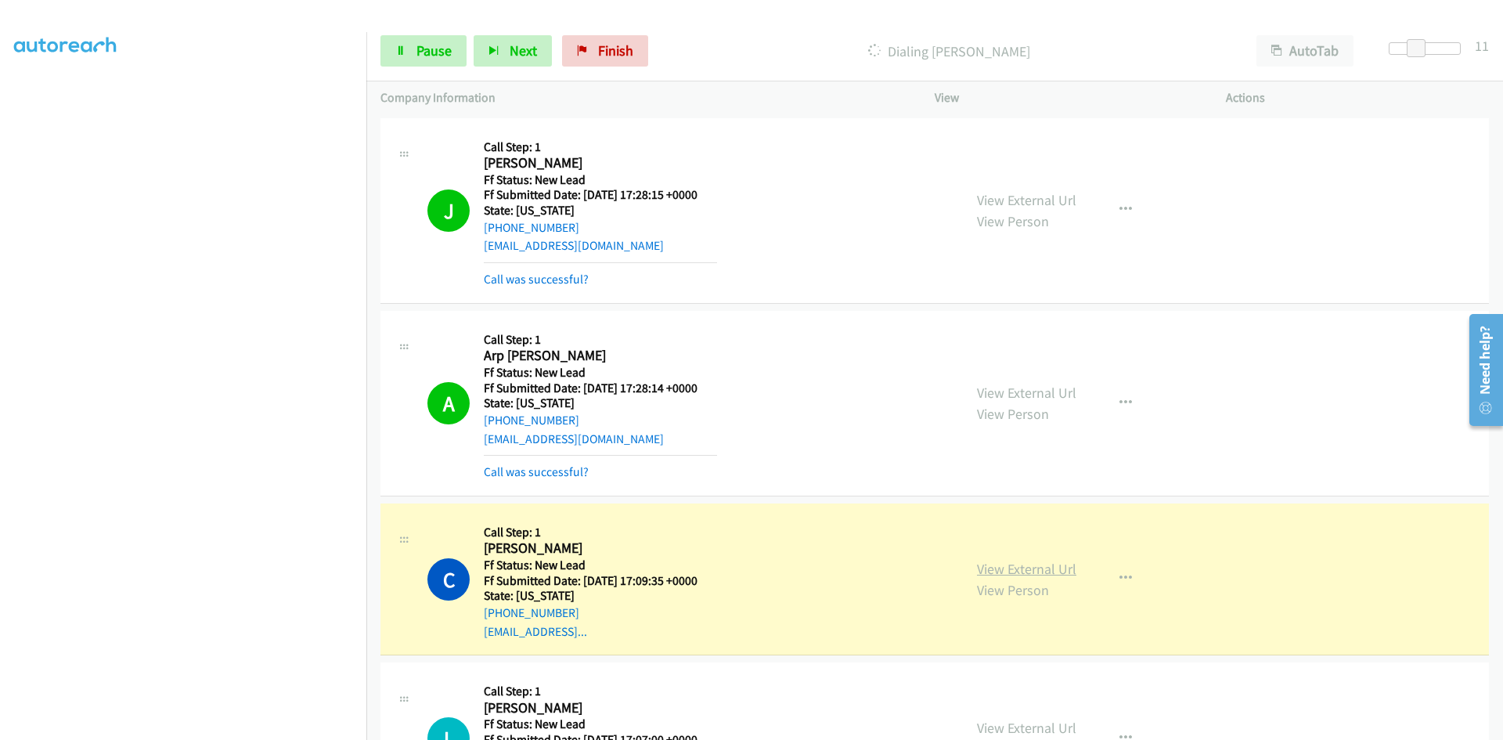
click at [1022, 568] on link "View External Url" at bounding box center [1026, 569] width 99 height 18
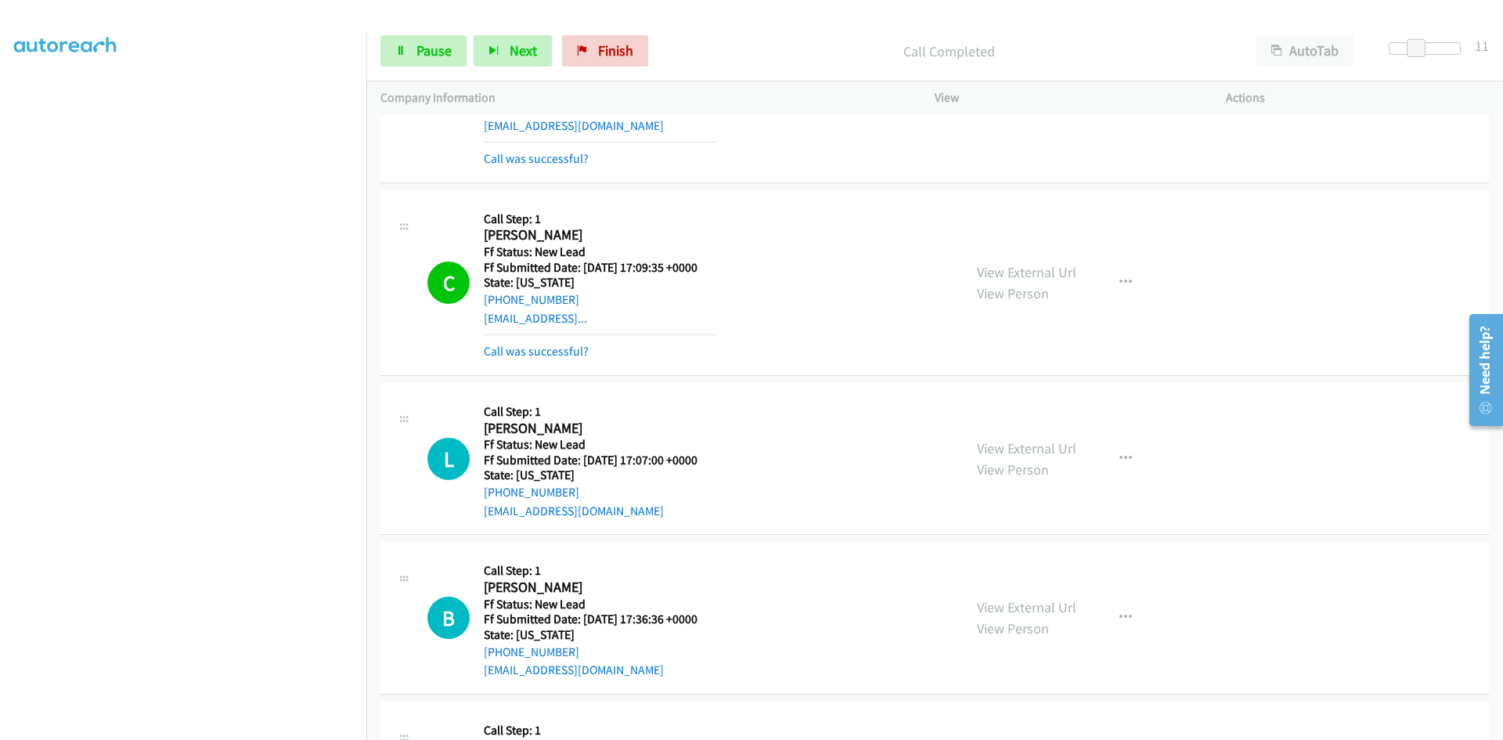
scroll to position [609, 0]
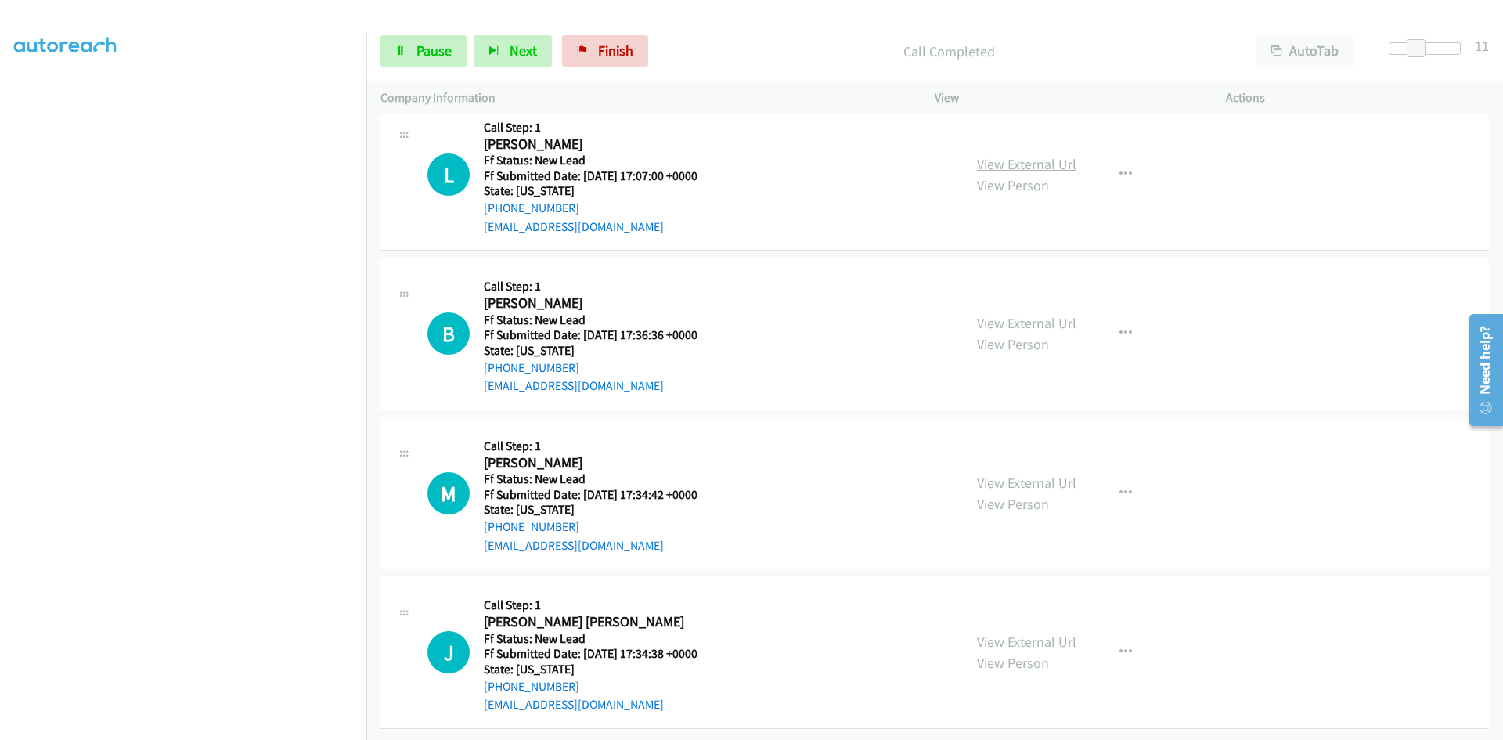
click at [1047, 160] on link "View External Url" at bounding box center [1026, 164] width 99 height 18
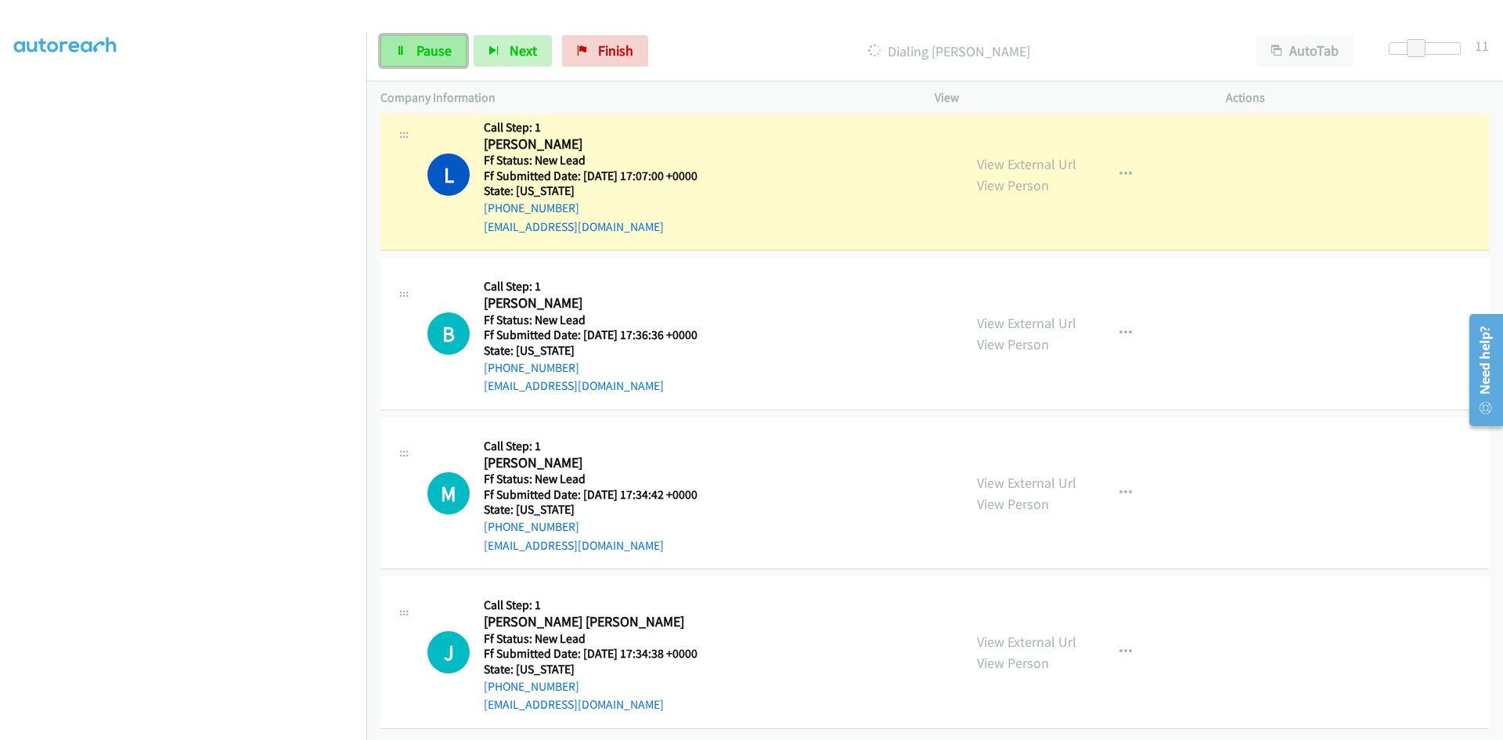
click at [421, 45] on span "Pause" at bounding box center [434, 50] width 35 height 18
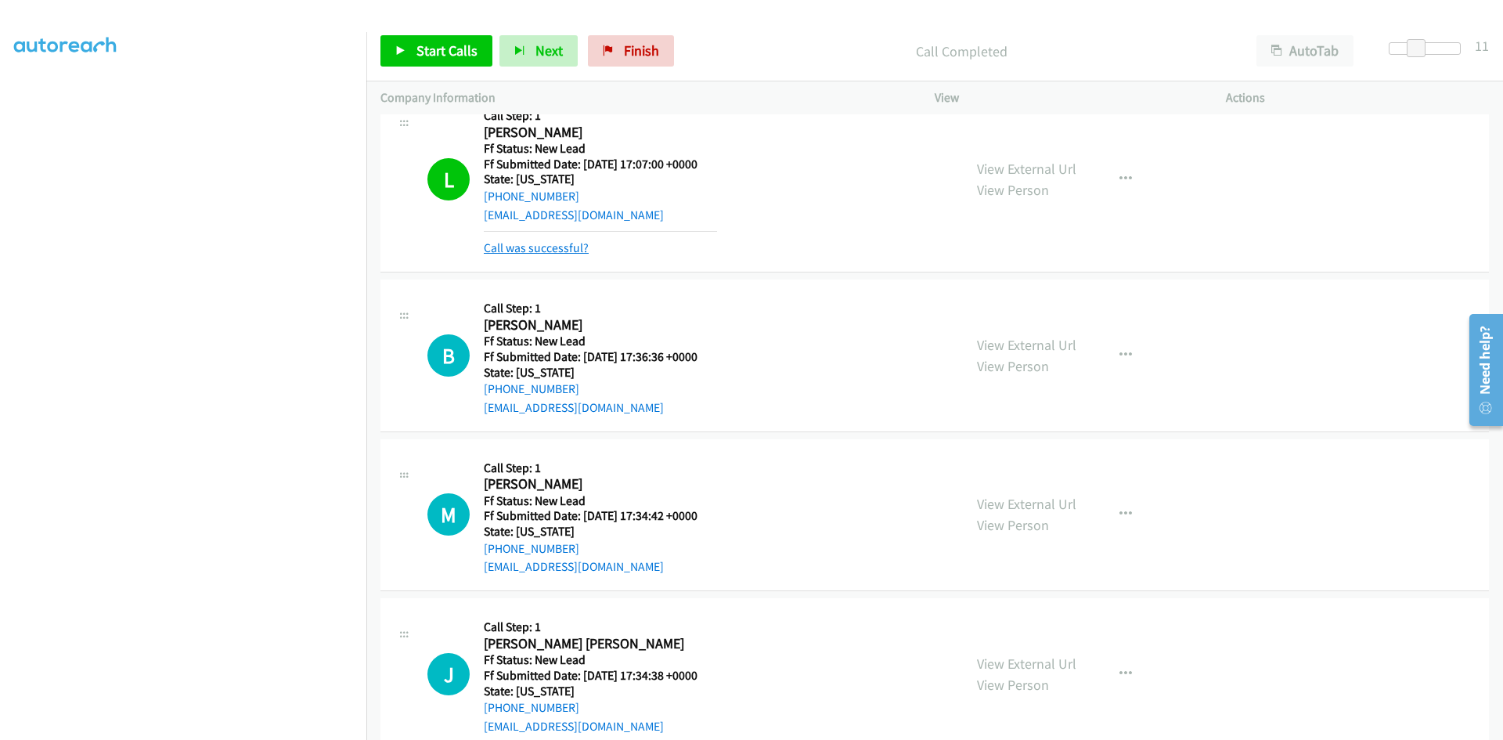
click at [563, 251] on link "Call was successful?" at bounding box center [536, 247] width 105 height 15
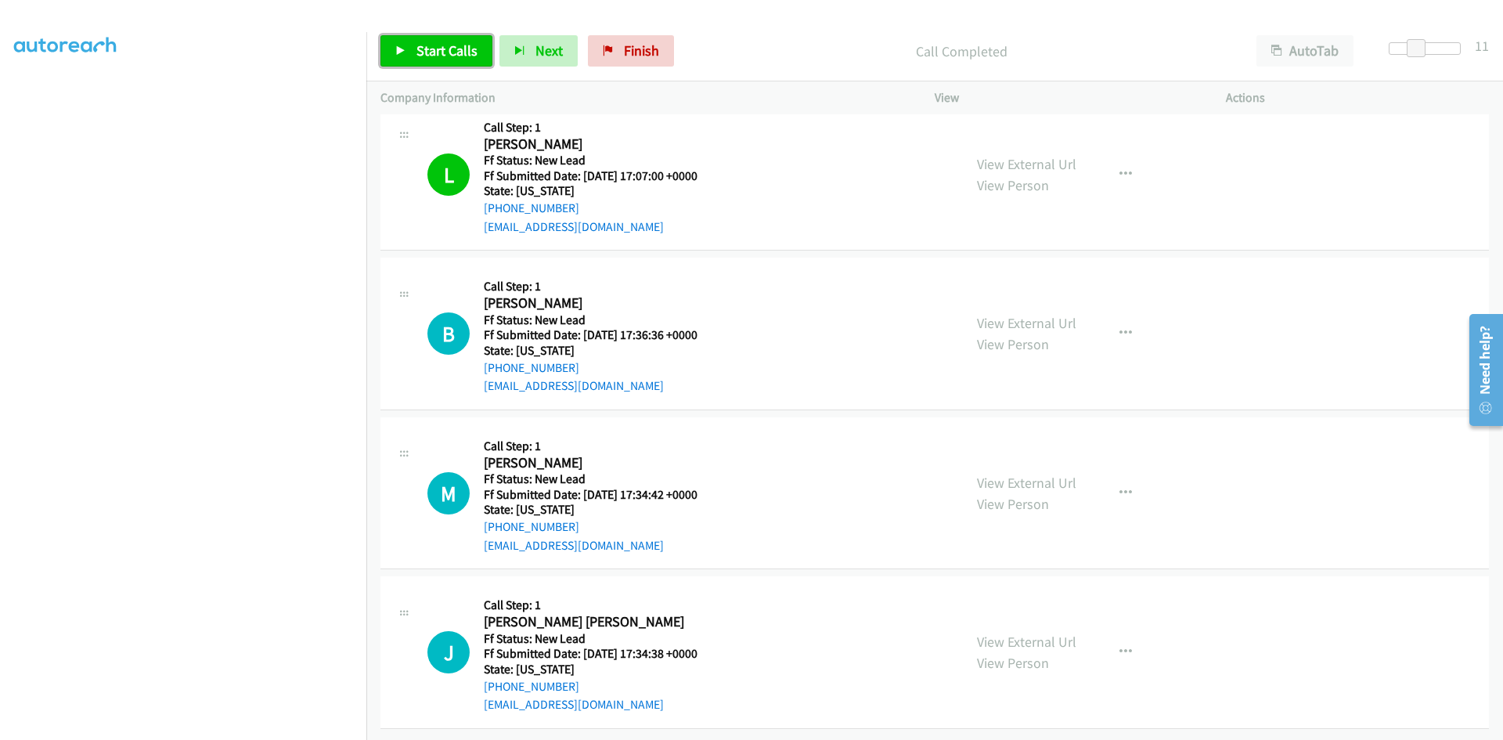
click at [440, 48] on span "Start Calls" at bounding box center [447, 50] width 61 height 18
click at [1036, 314] on link "View External Url" at bounding box center [1026, 323] width 99 height 18
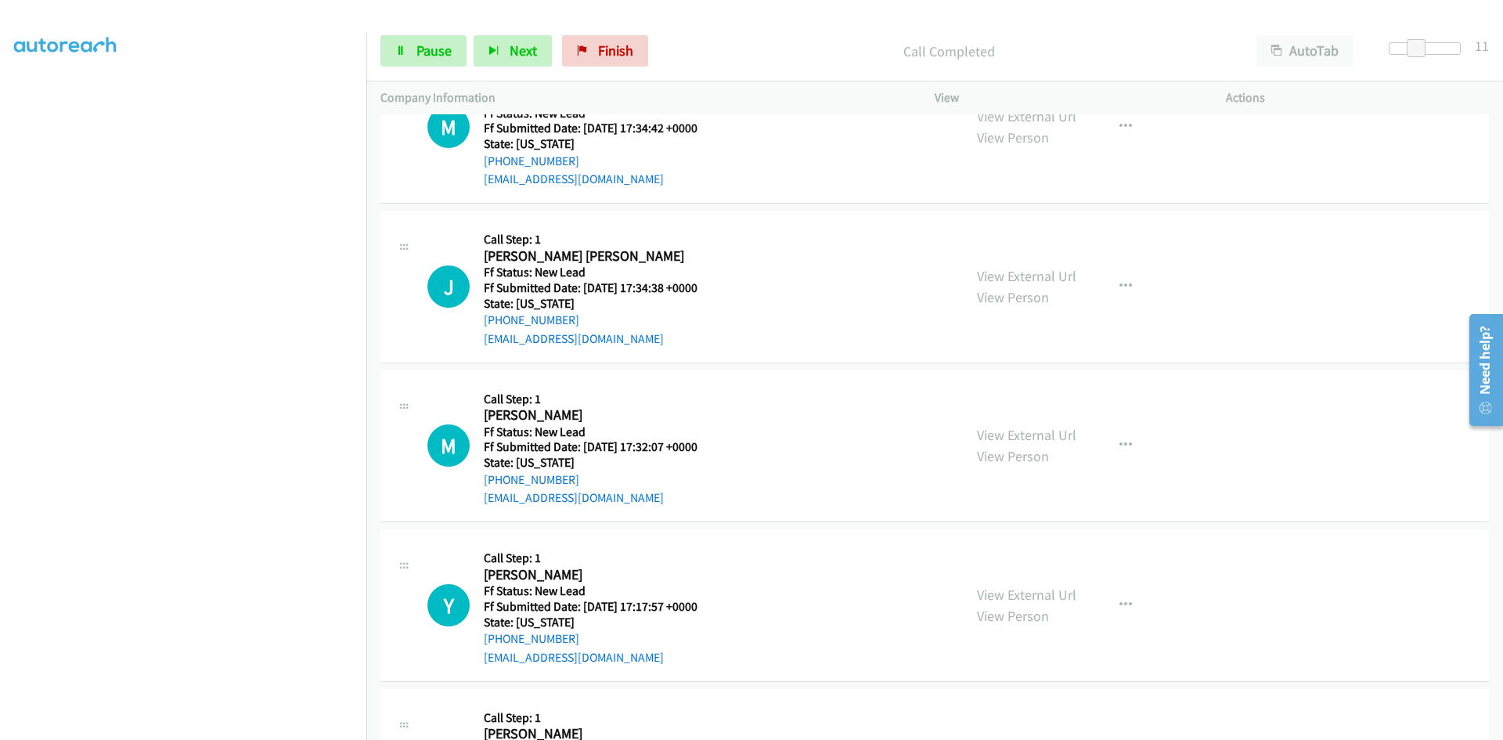
scroll to position [1001, 0]
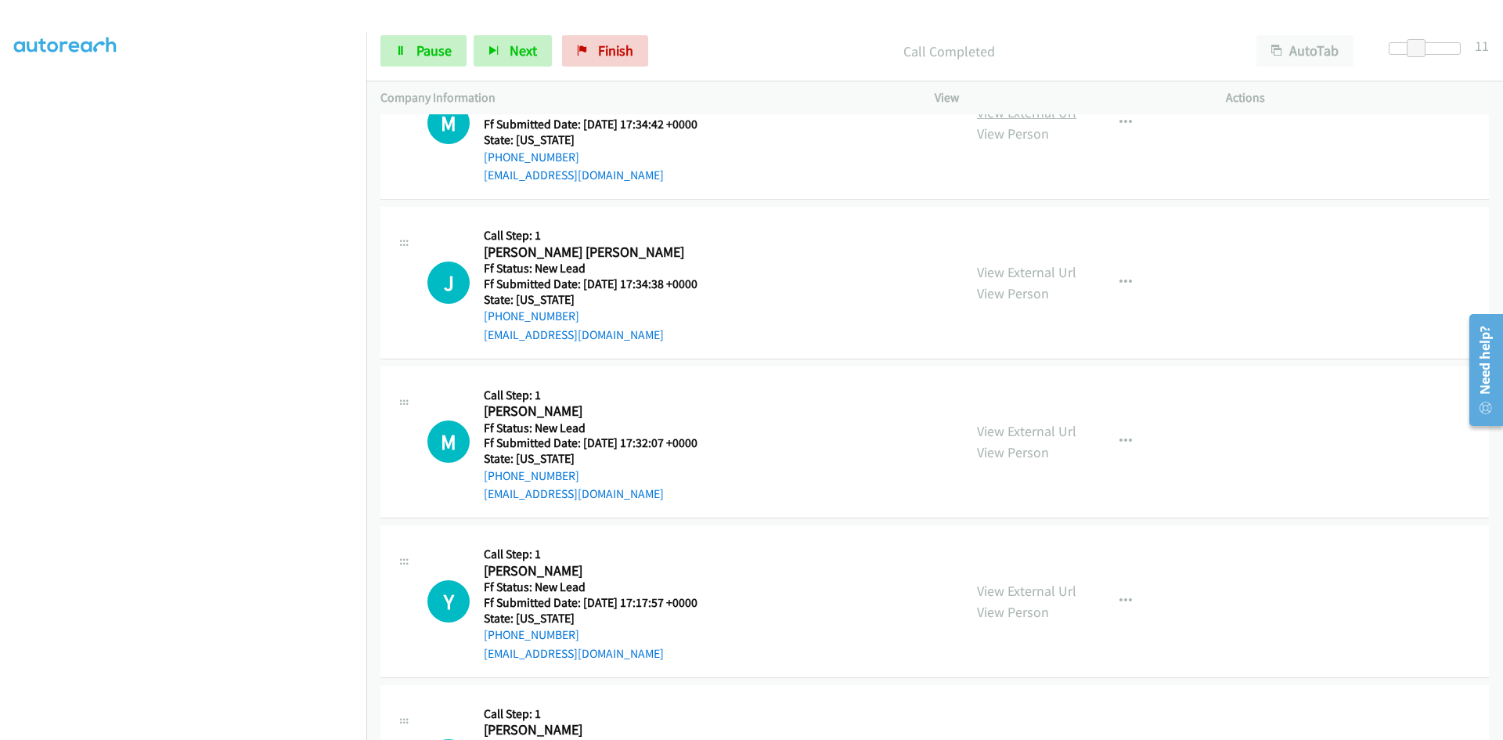
click at [1040, 120] on link "View External Url" at bounding box center [1026, 112] width 99 height 18
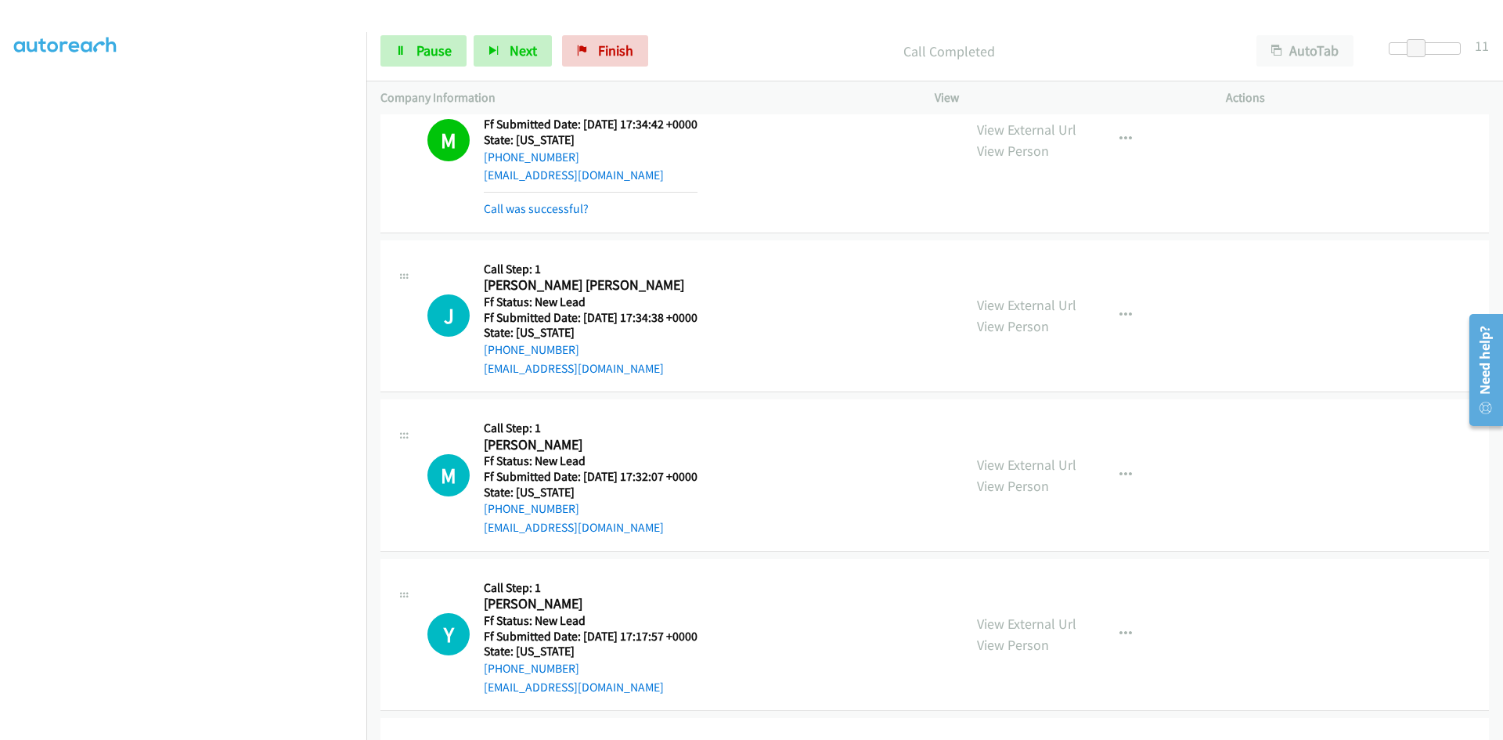
scroll to position [1018, 0]
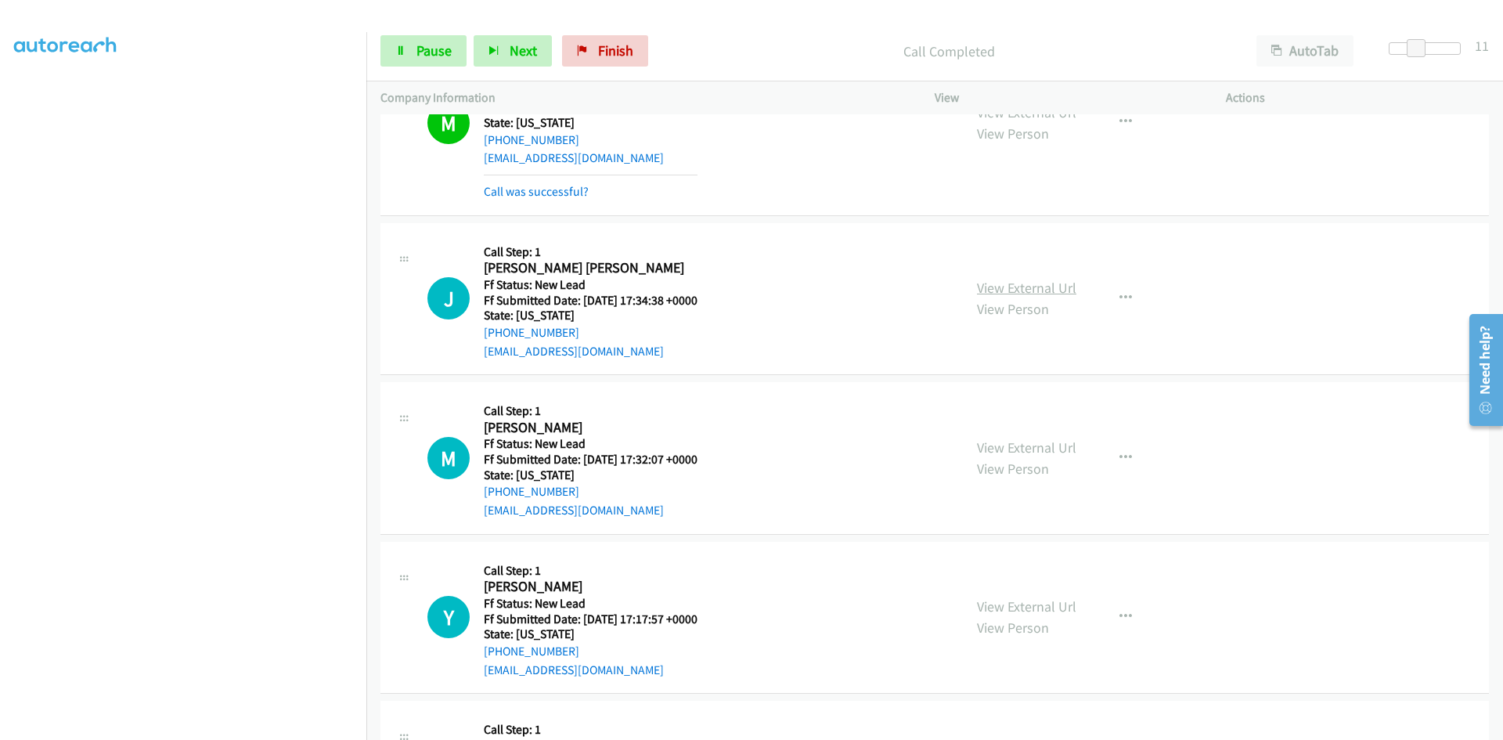
click at [1050, 294] on link "View External Url" at bounding box center [1026, 288] width 99 height 18
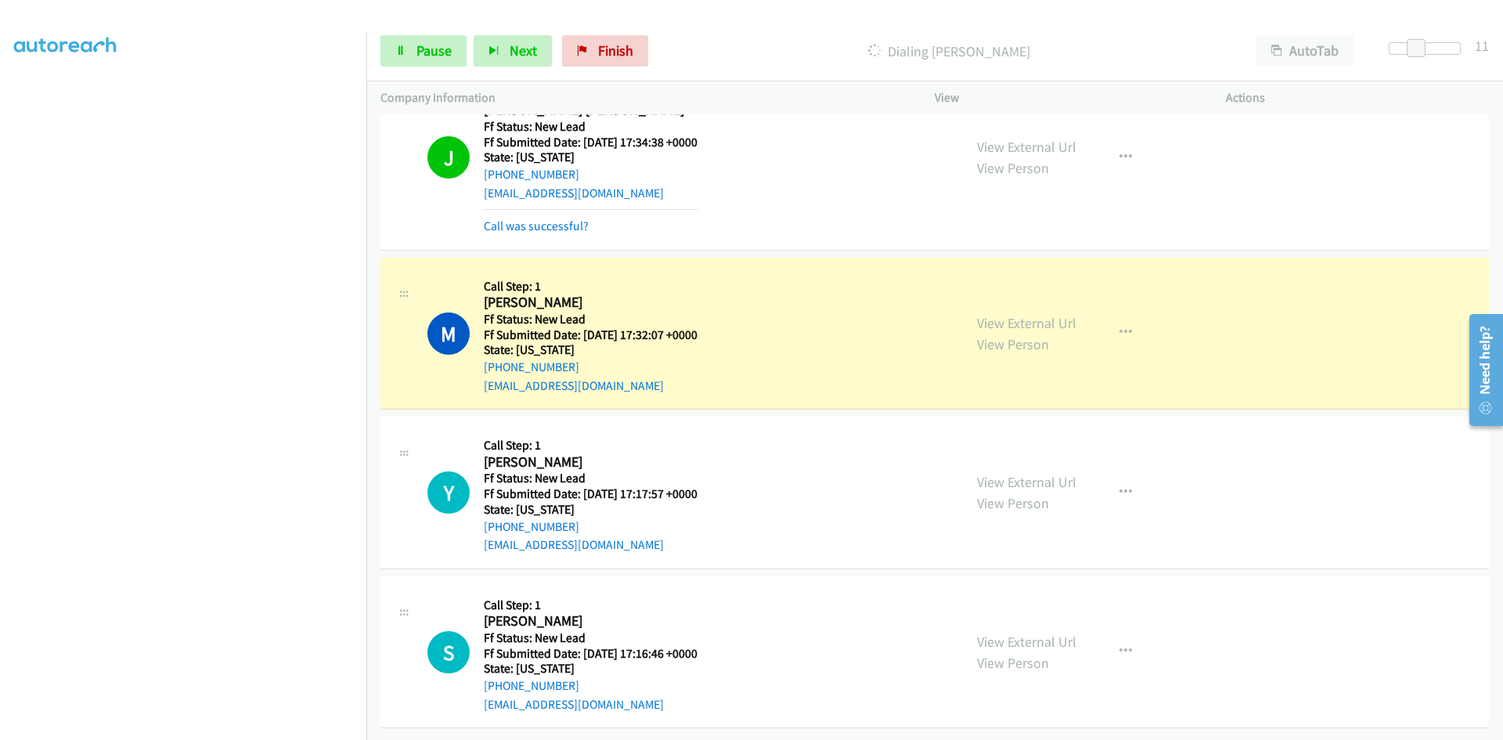
scroll to position [1188, 0]
click at [568, 218] on link "Call was successful?" at bounding box center [536, 225] width 105 height 15
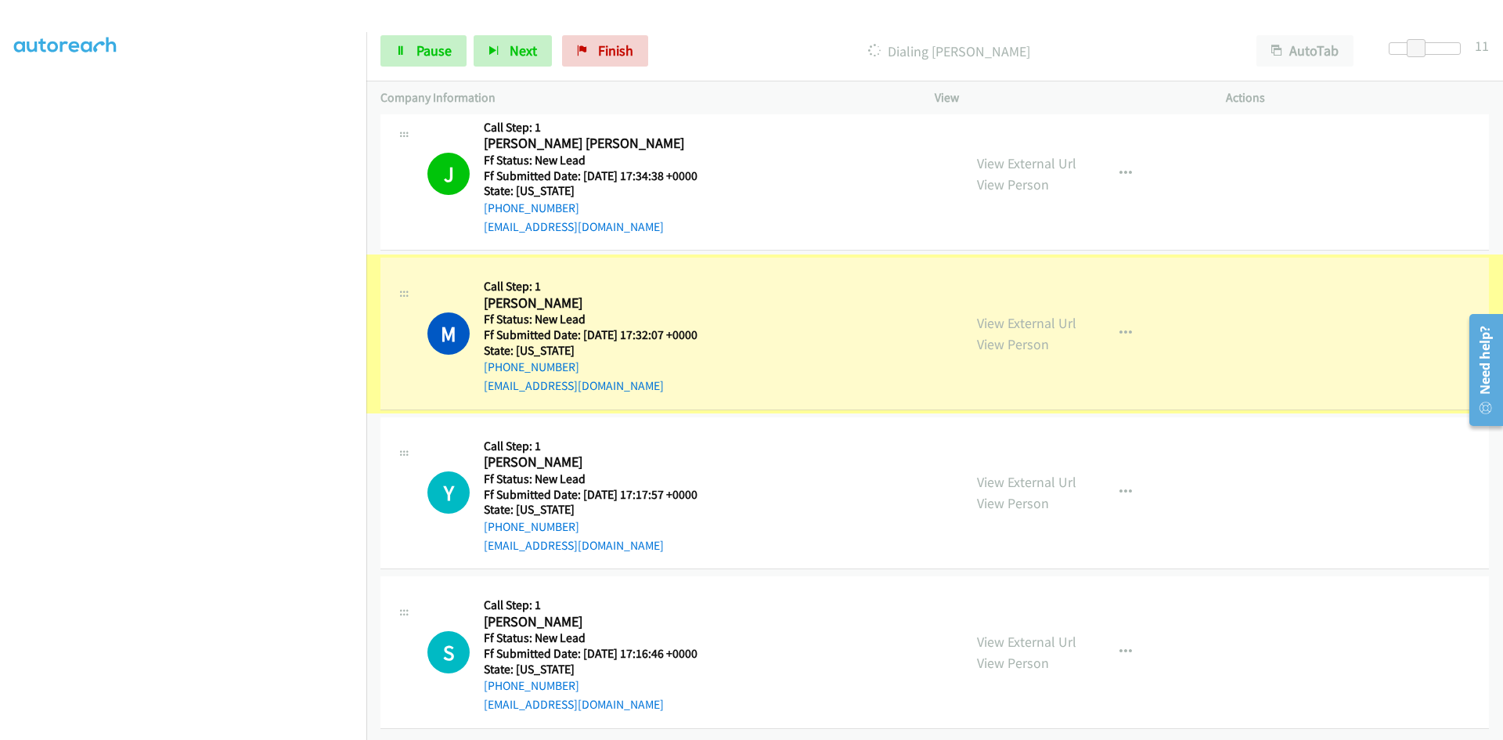
scroll to position [1154, 0]
click at [985, 314] on link "View External Url" at bounding box center [1026, 323] width 99 height 18
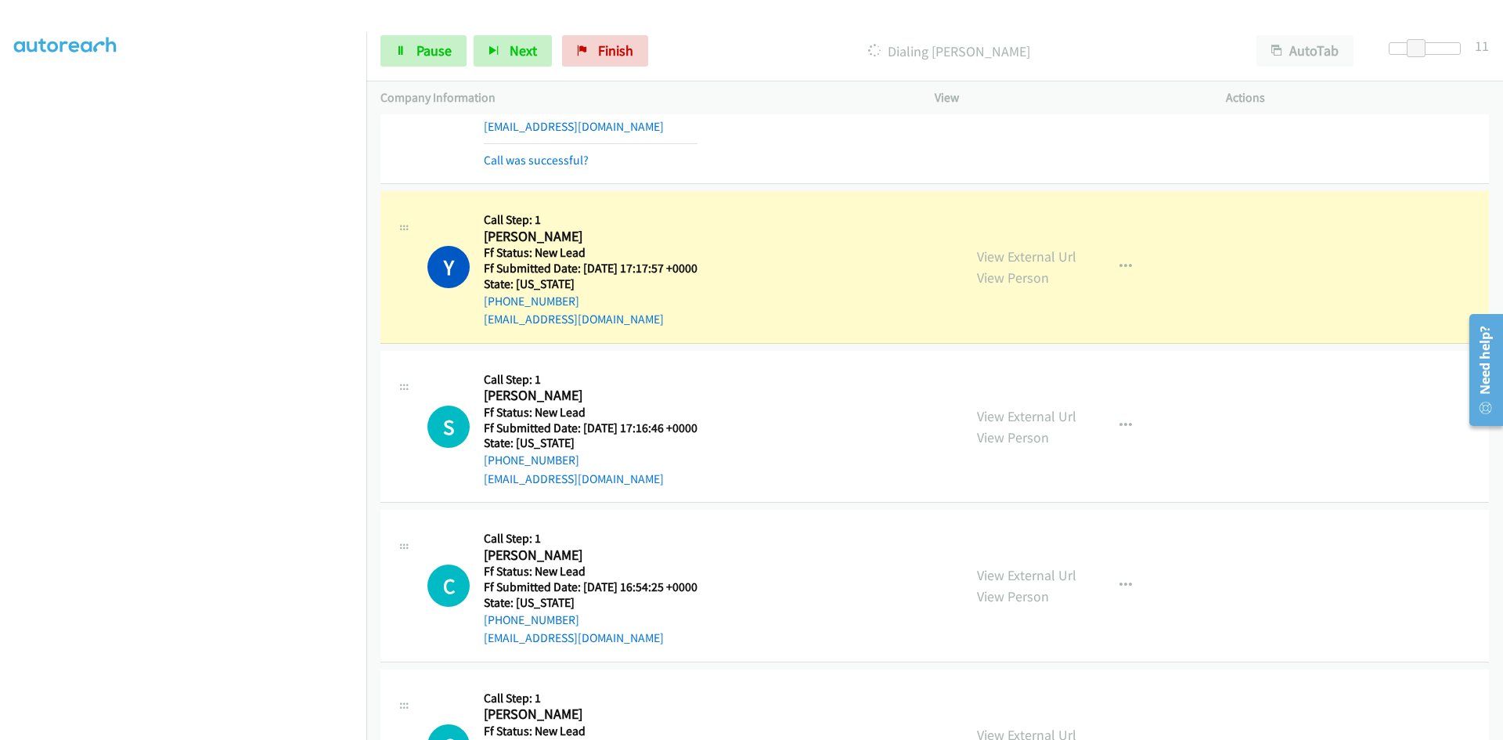
scroll to position [1484, 0]
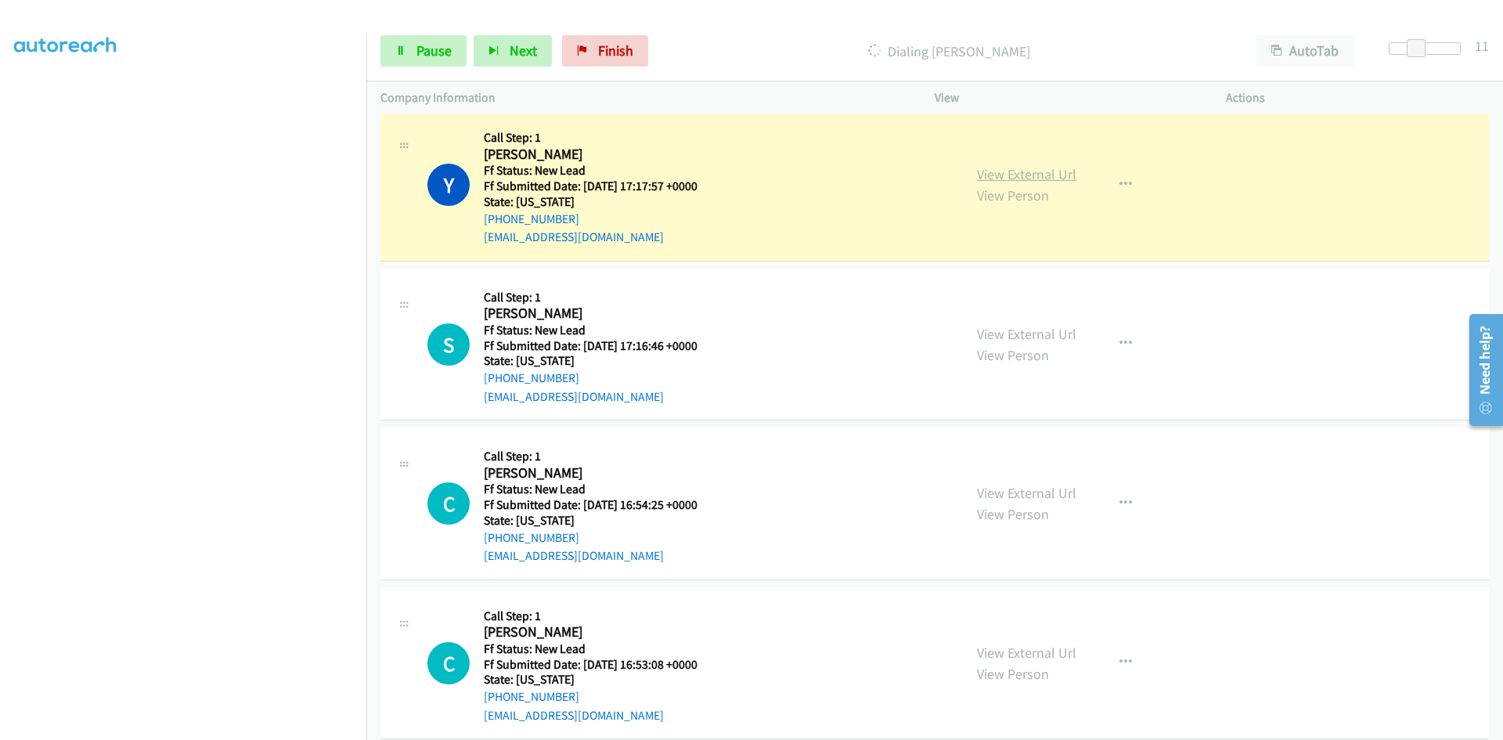
click at [1000, 173] on link "View External Url" at bounding box center [1026, 174] width 99 height 18
click at [983, 333] on link "View External Url" at bounding box center [1026, 334] width 99 height 18
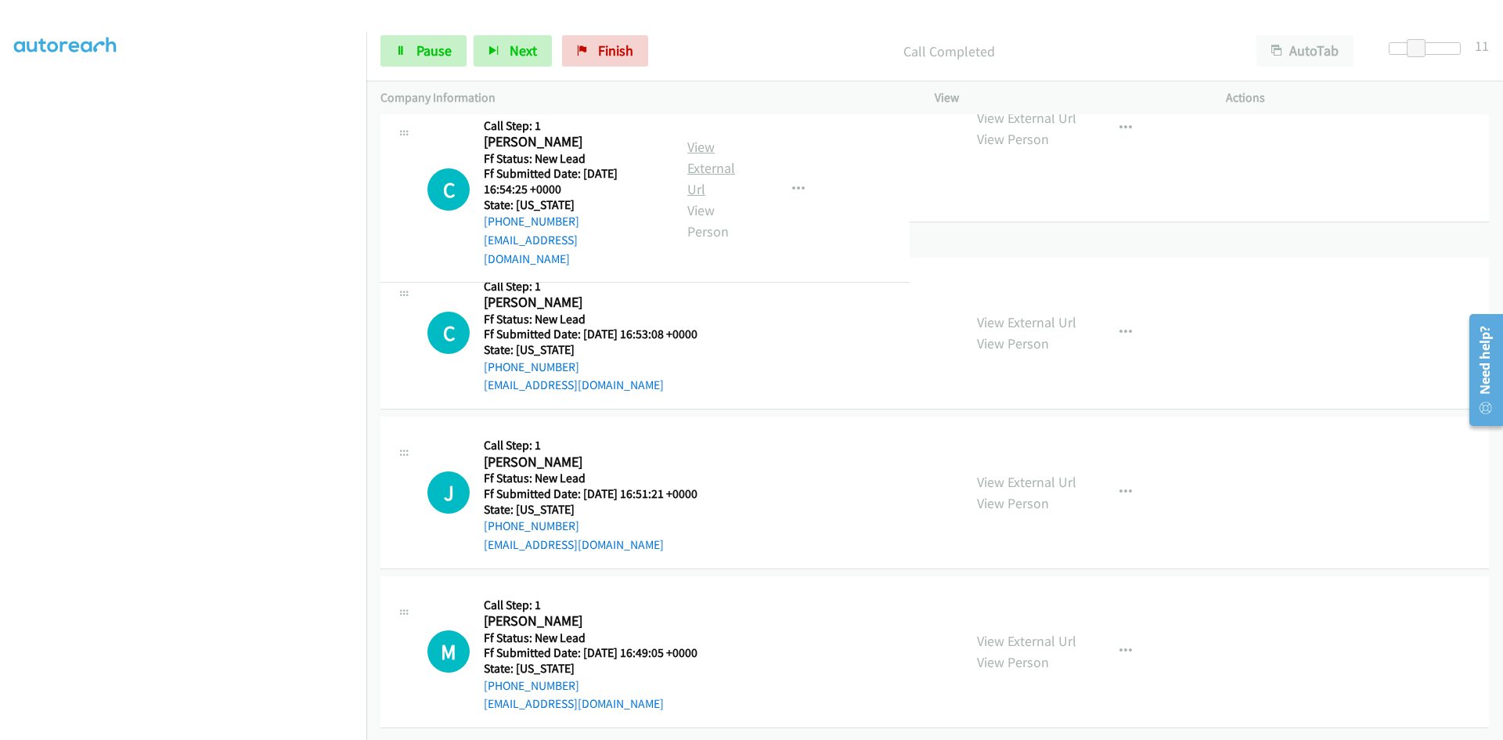
scroll to position [1875, 0]
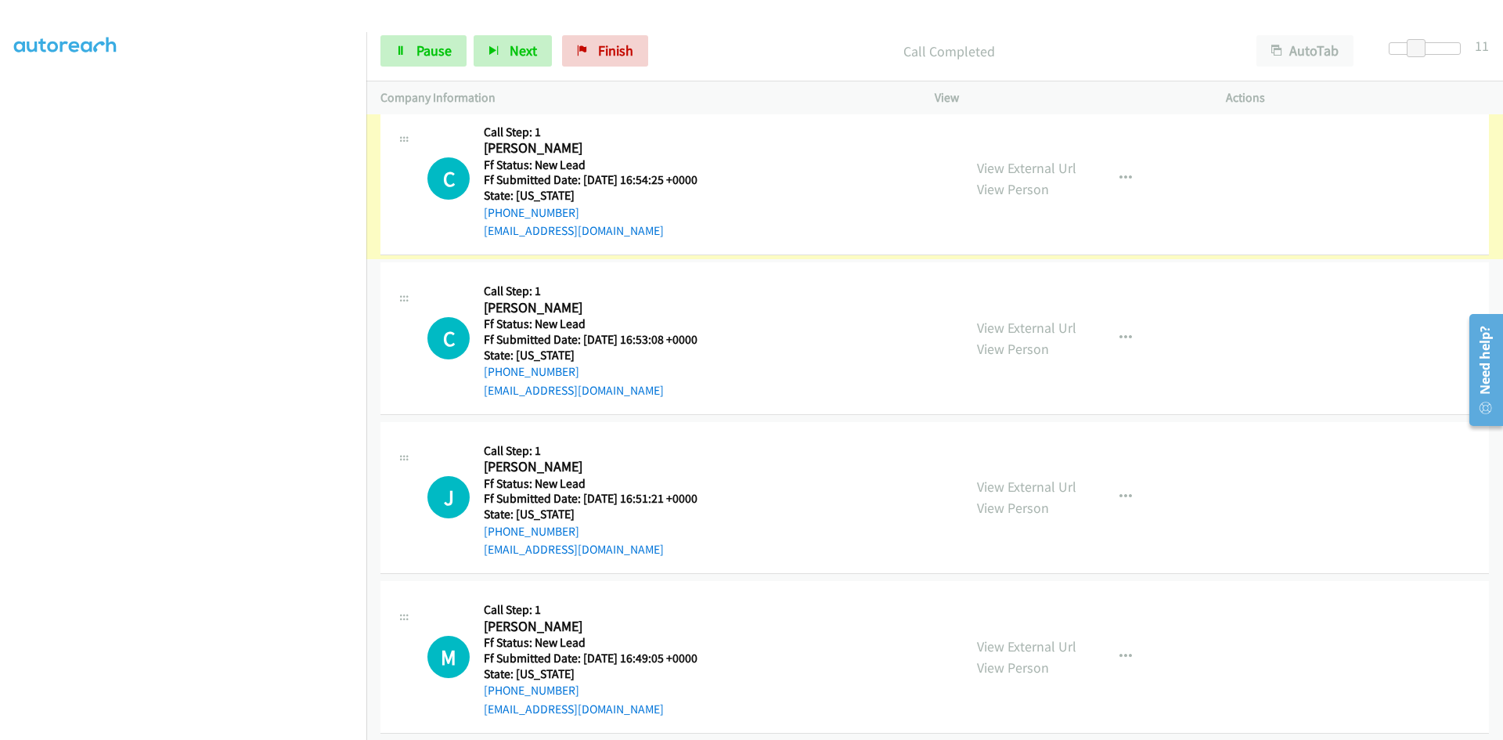
click at [1056, 171] on link "View External Url" at bounding box center [1026, 168] width 99 height 18
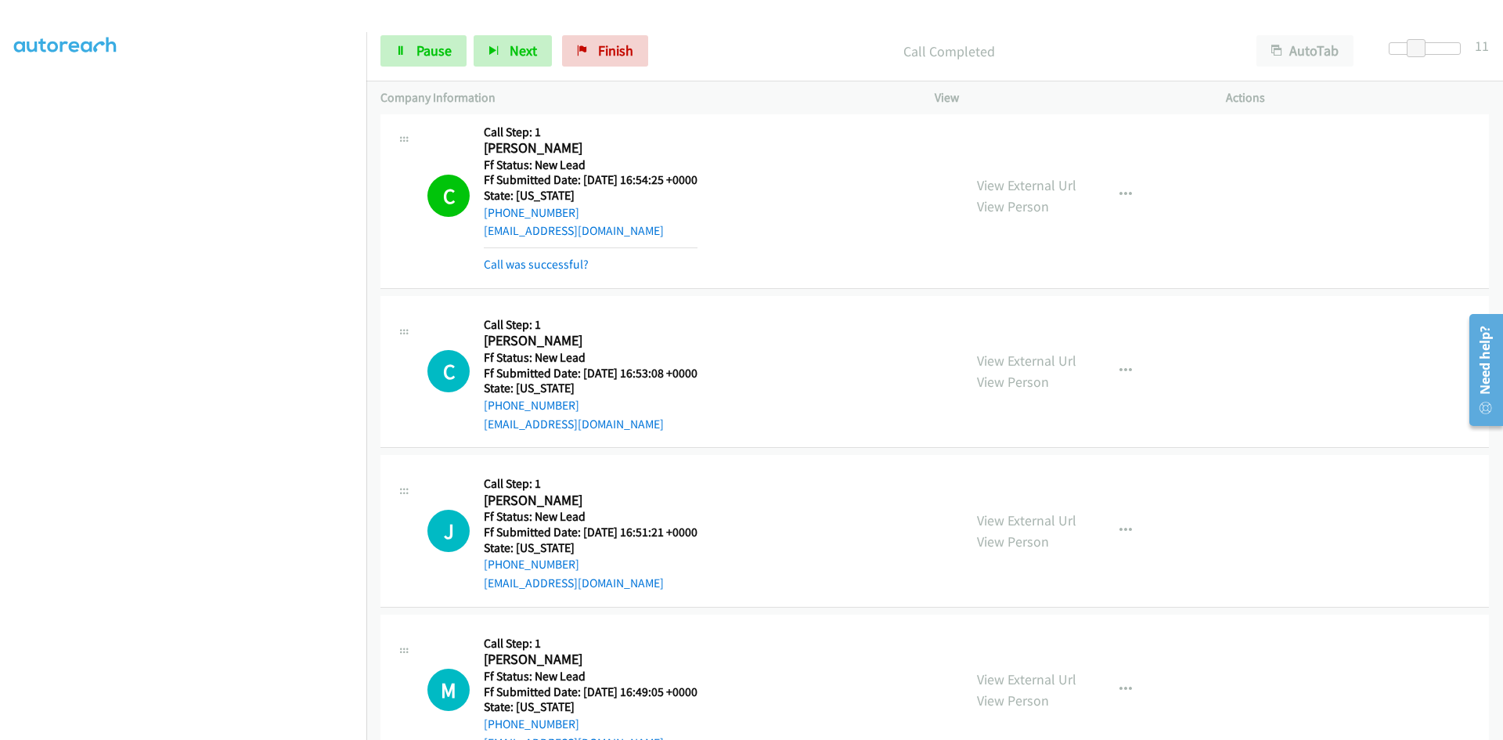
scroll to position [1908, 0]
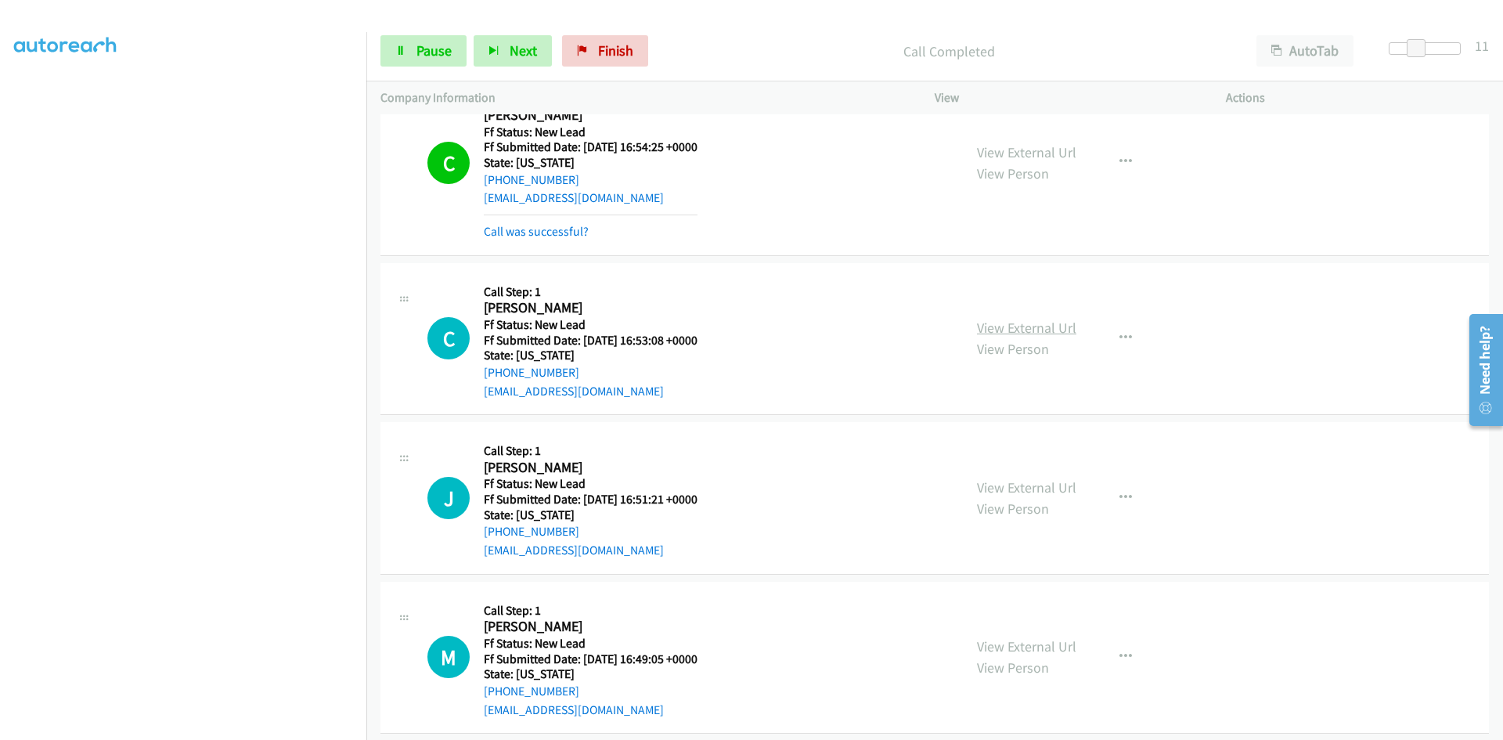
click at [1040, 329] on link "View External Url" at bounding box center [1026, 328] width 99 height 18
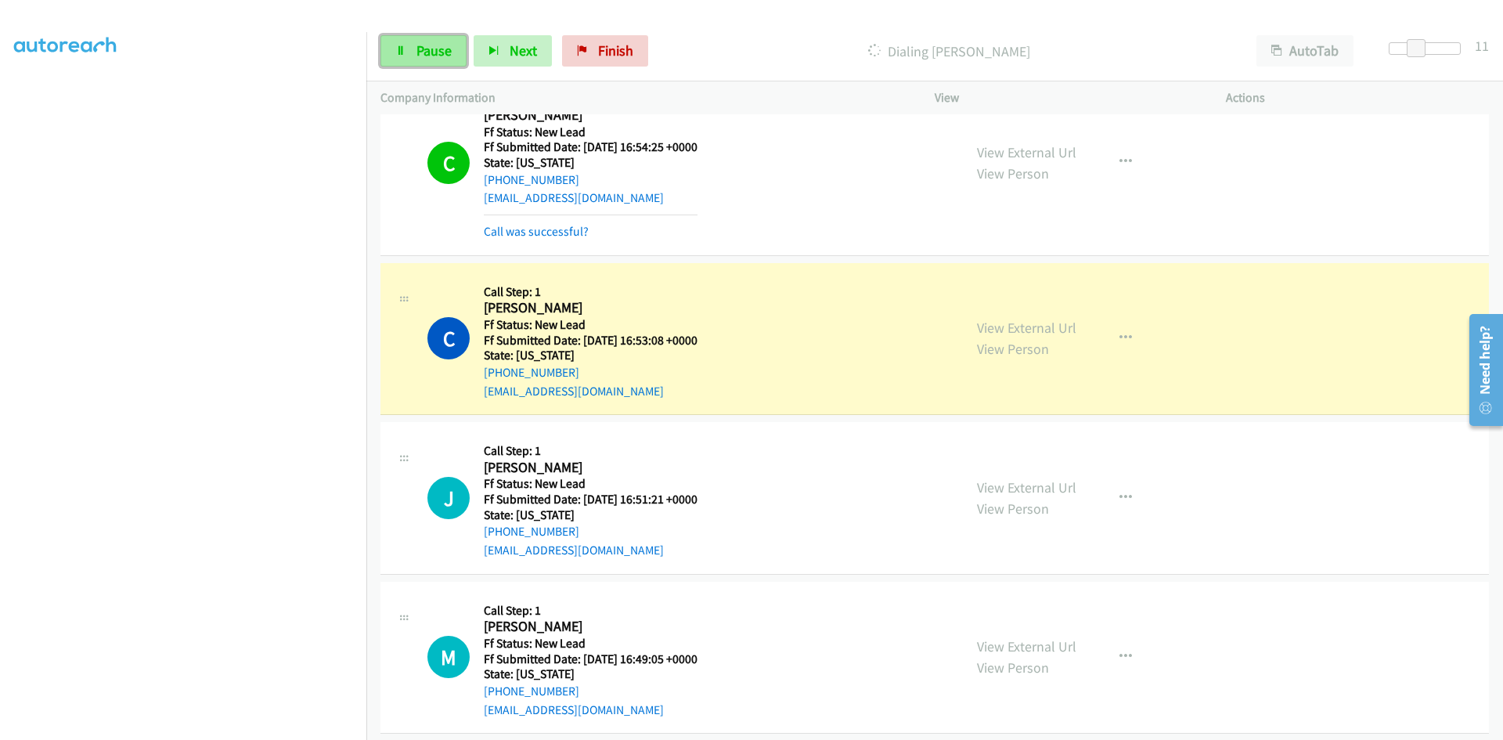
click at [438, 49] on span "Pause" at bounding box center [434, 50] width 35 height 18
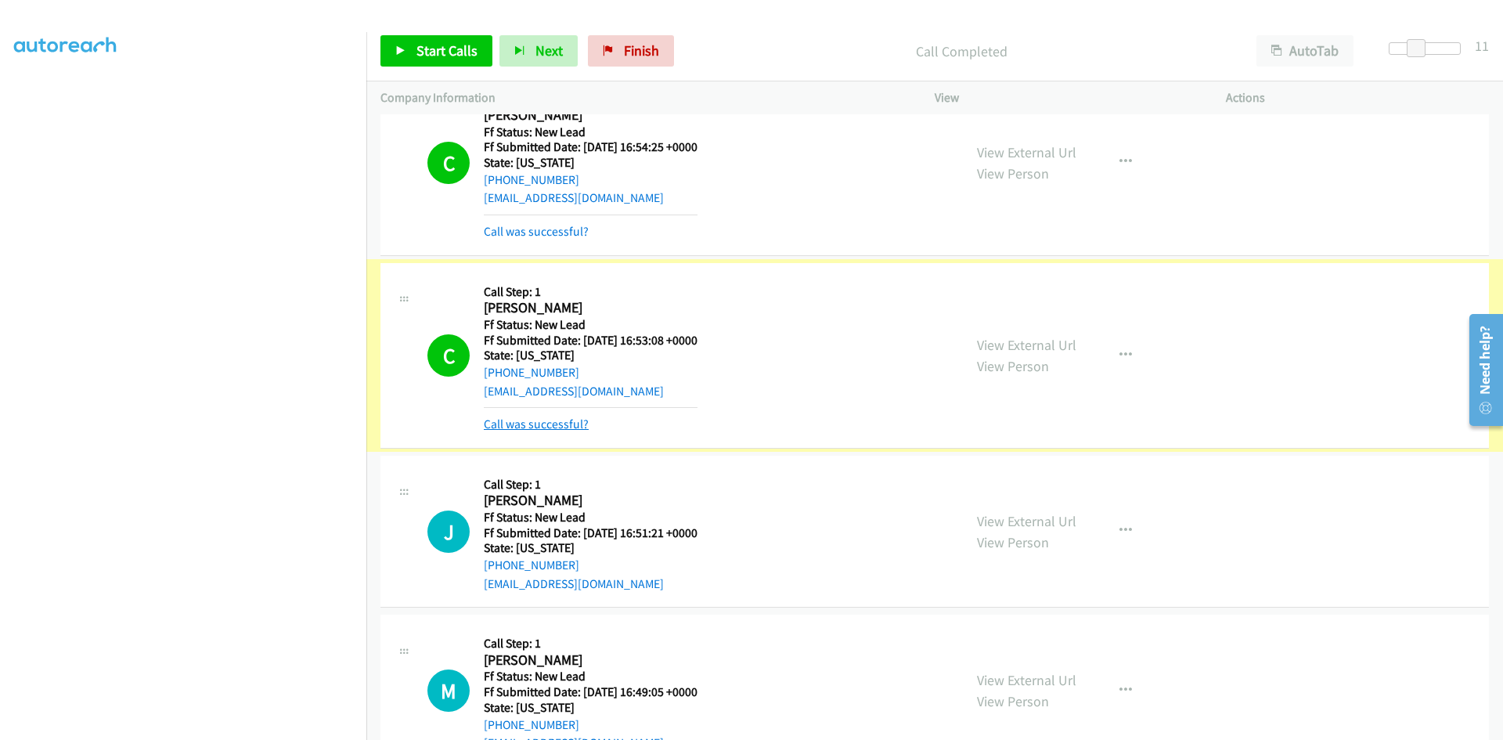
click at [555, 425] on link "Call was successful?" at bounding box center [536, 424] width 105 height 15
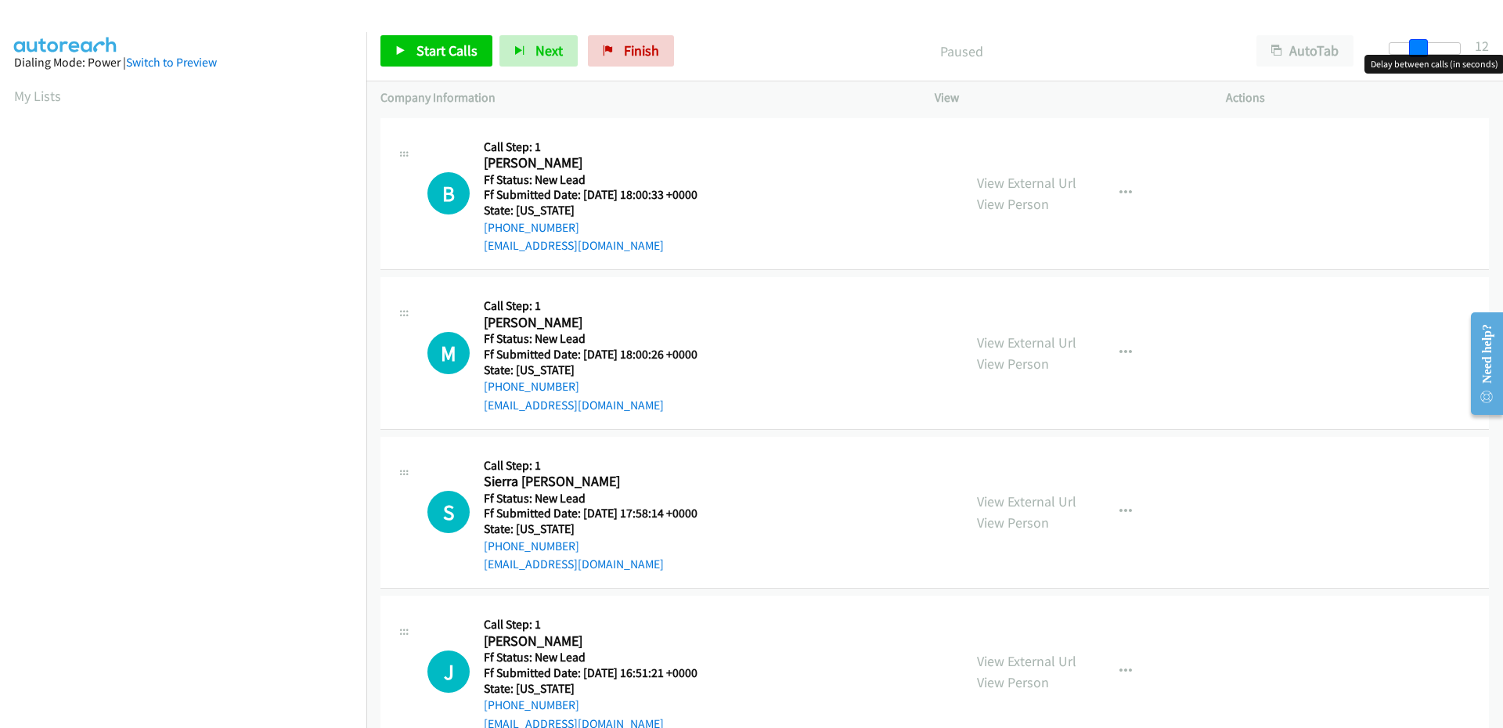
drag, startPoint x: 1401, startPoint y: 50, endPoint x: 1427, endPoint y: 52, distance: 26.7
click at [1427, 52] on span at bounding box center [1418, 48] width 19 height 19
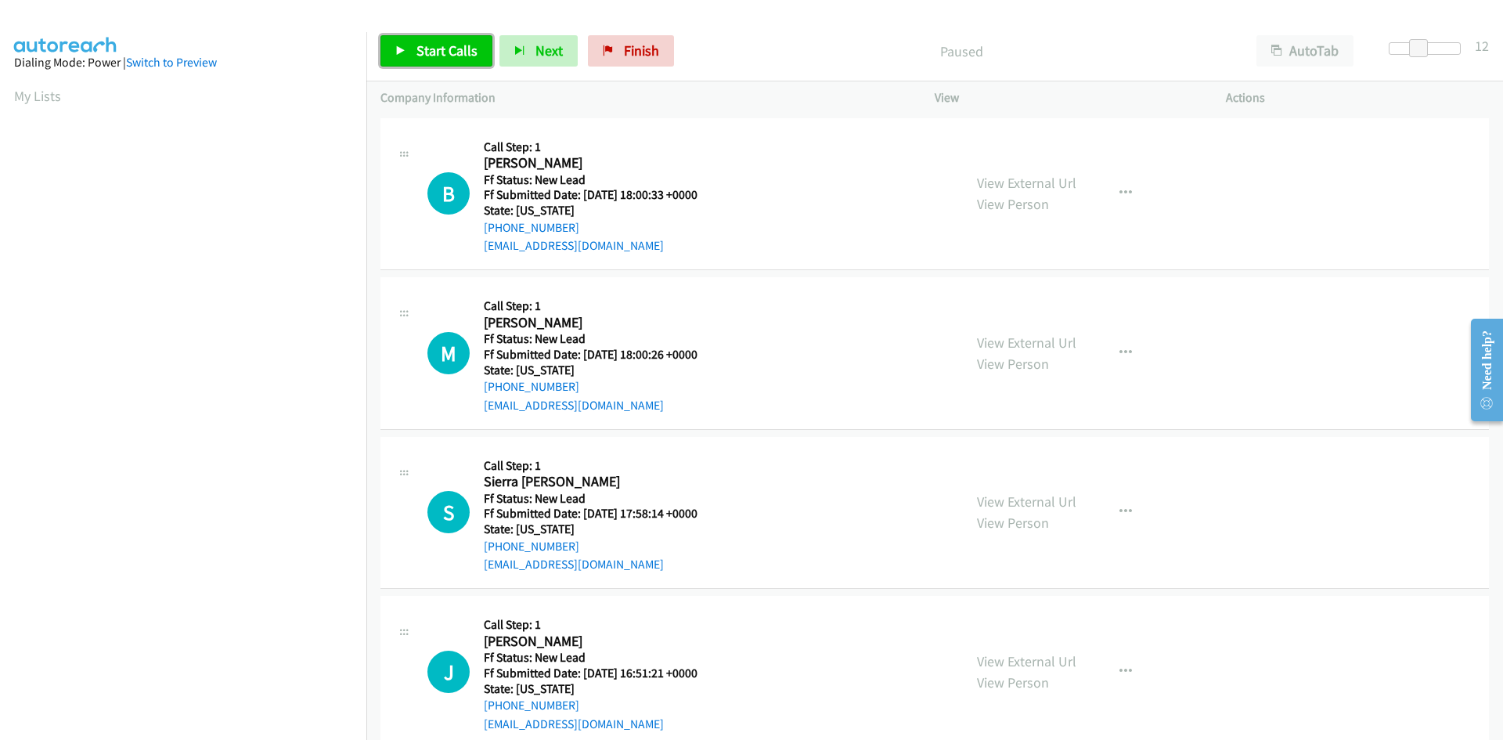
click at [443, 52] on span "Start Calls" at bounding box center [447, 50] width 61 height 18
click at [1057, 183] on link "View External Url" at bounding box center [1026, 183] width 99 height 18
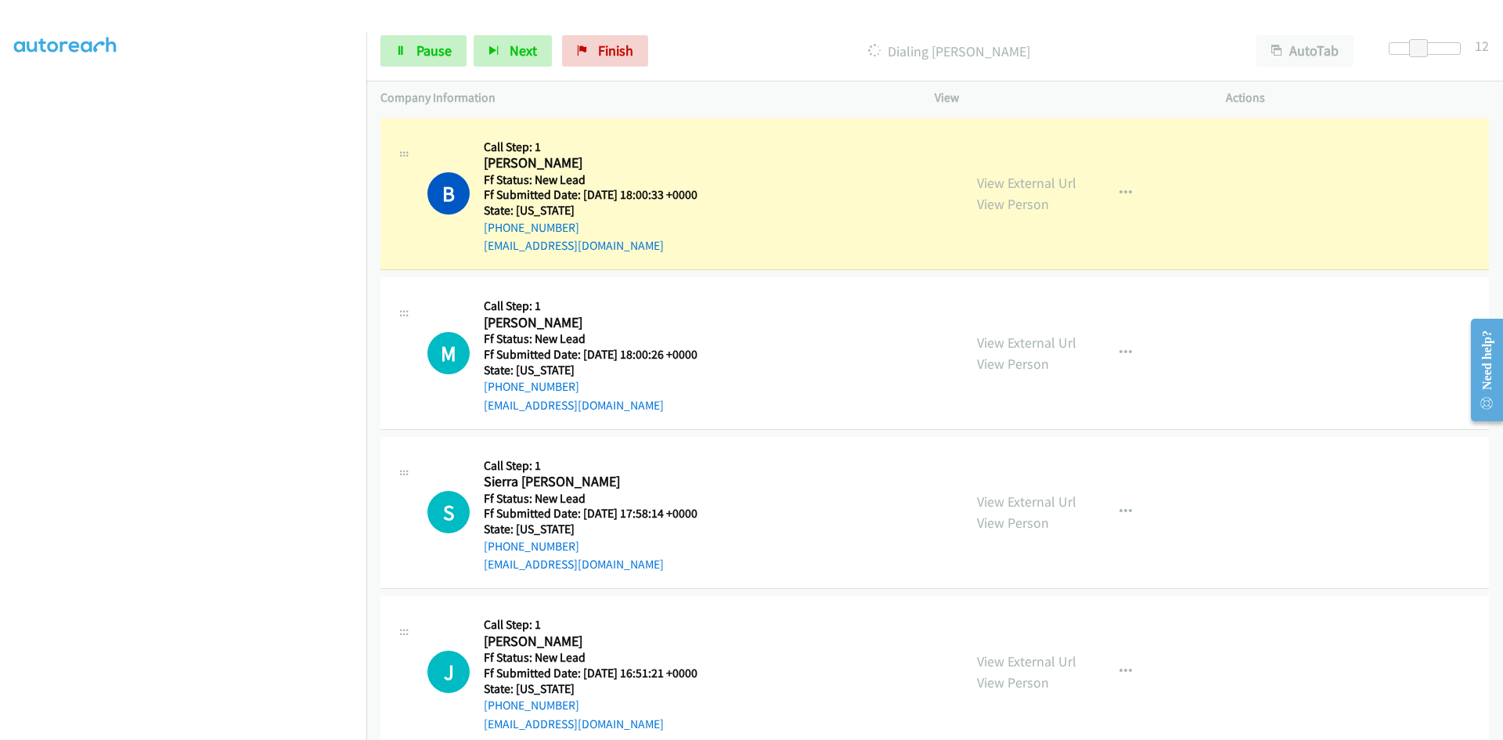
scroll to position [138, 0]
click at [1054, 344] on link "View External Url" at bounding box center [1026, 343] width 99 height 18
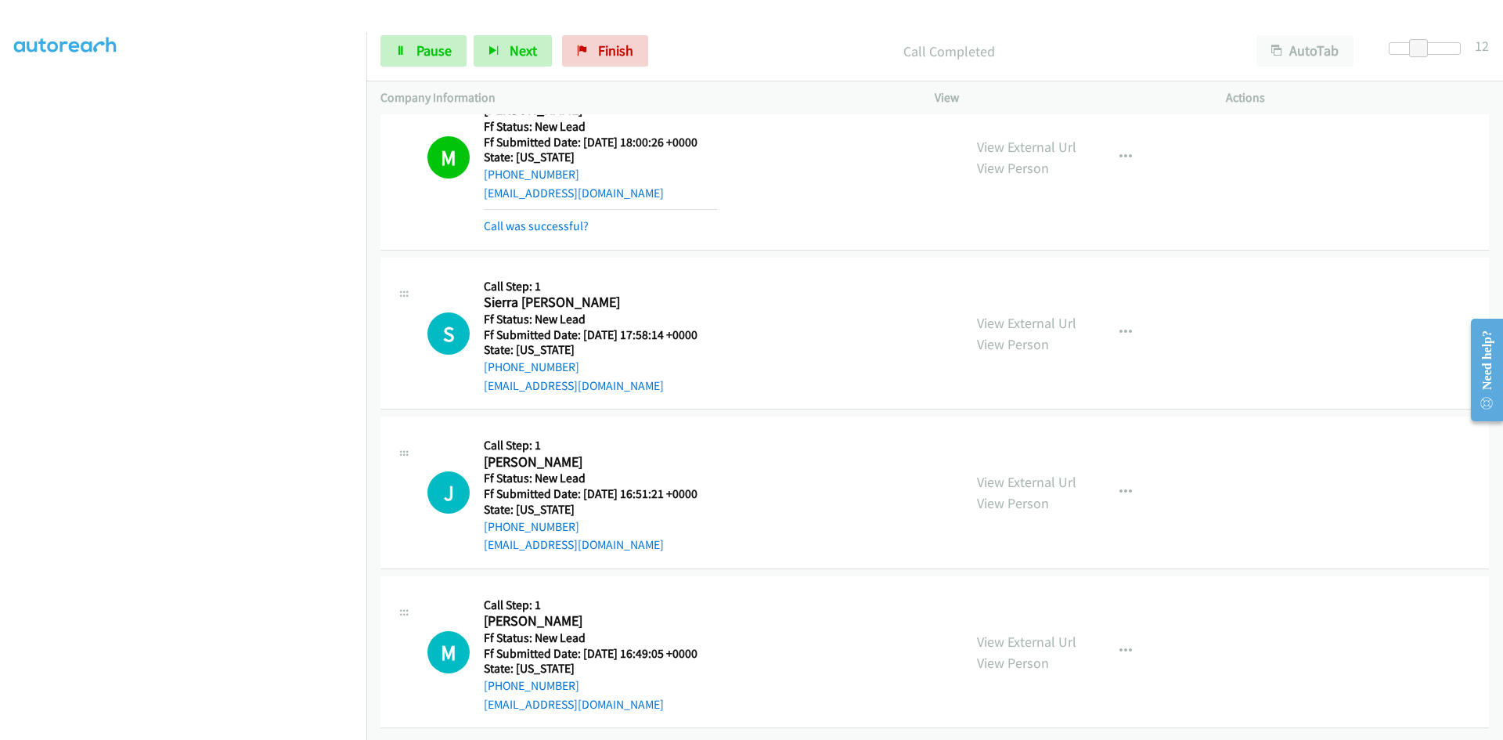
scroll to position [258, 0]
click at [1023, 314] on link "View External Url" at bounding box center [1026, 323] width 99 height 18
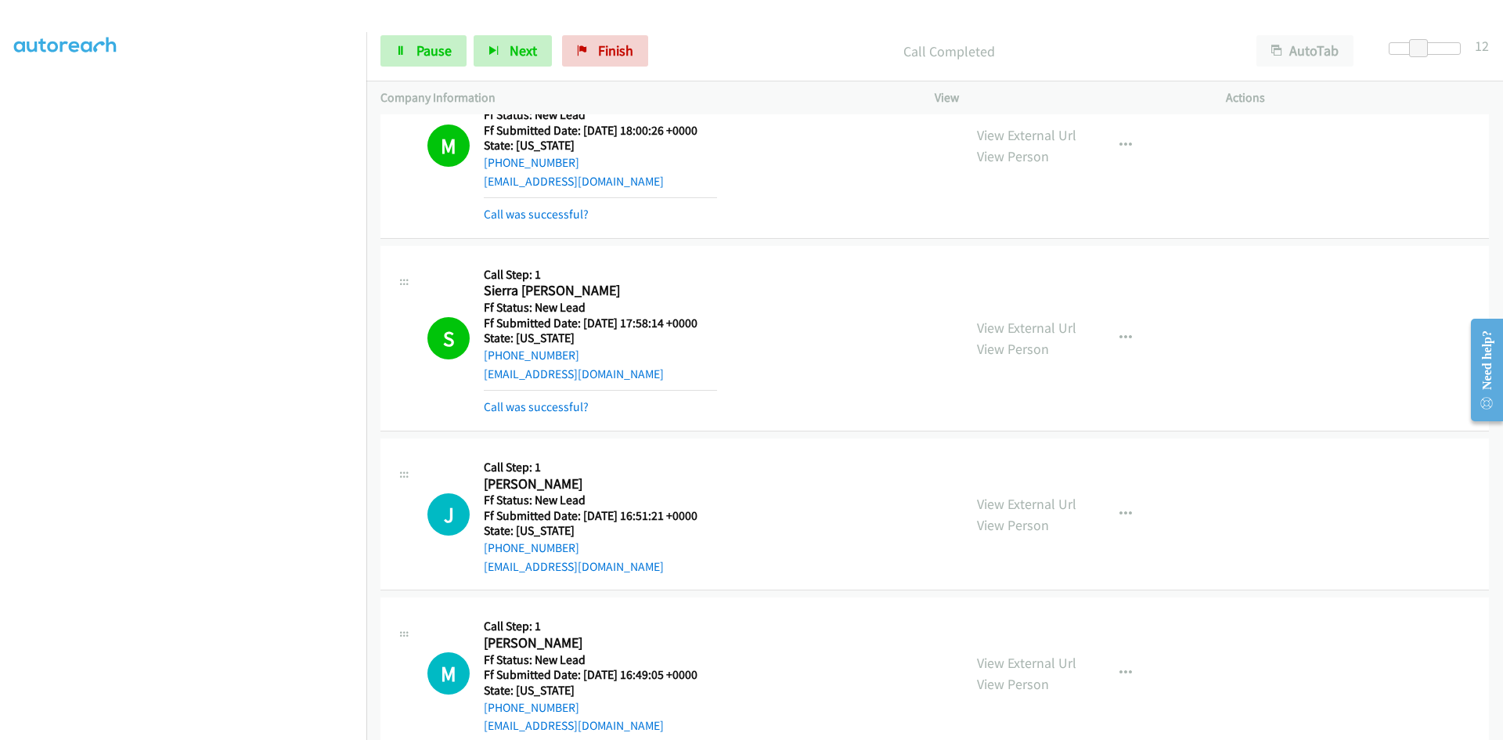
click at [1026, 311] on div "View External Url View Person View External Url Email Schedule/Manage Callback …" at bounding box center [1115, 338] width 305 height 157
click at [1033, 328] on link "View External Url" at bounding box center [1026, 328] width 99 height 18
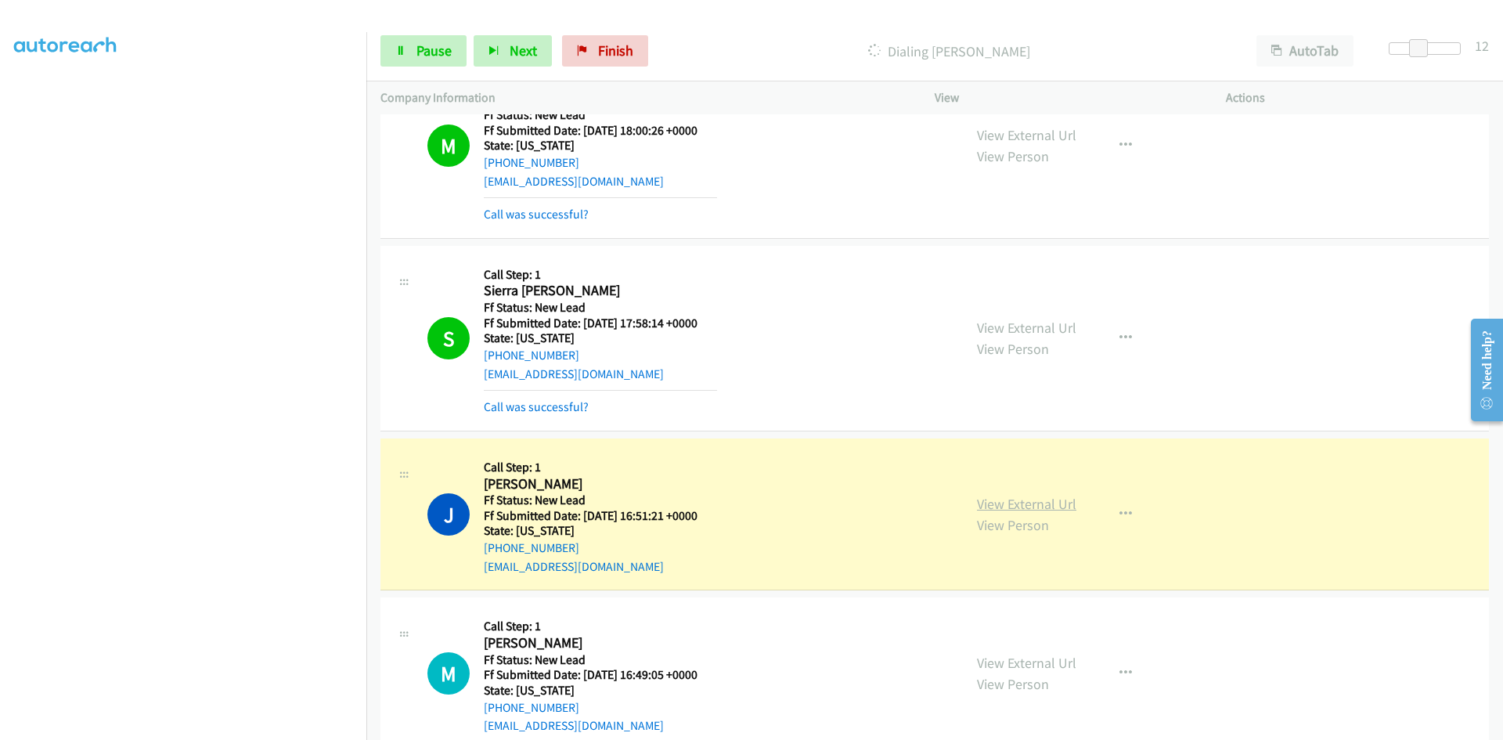
click at [1051, 505] on link "View External Url" at bounding box center [1026, 504] width 99 height 18
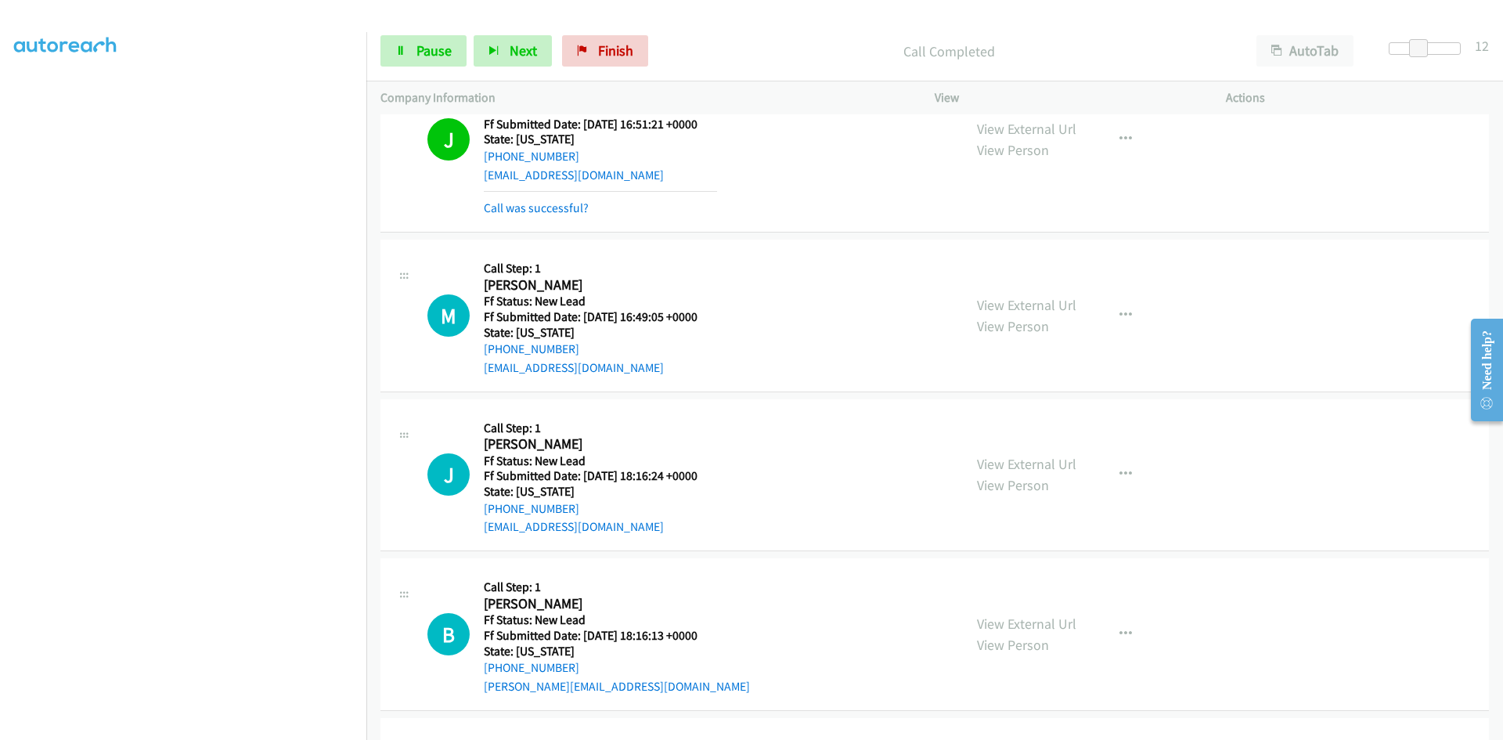
scroll to position [665, 0]
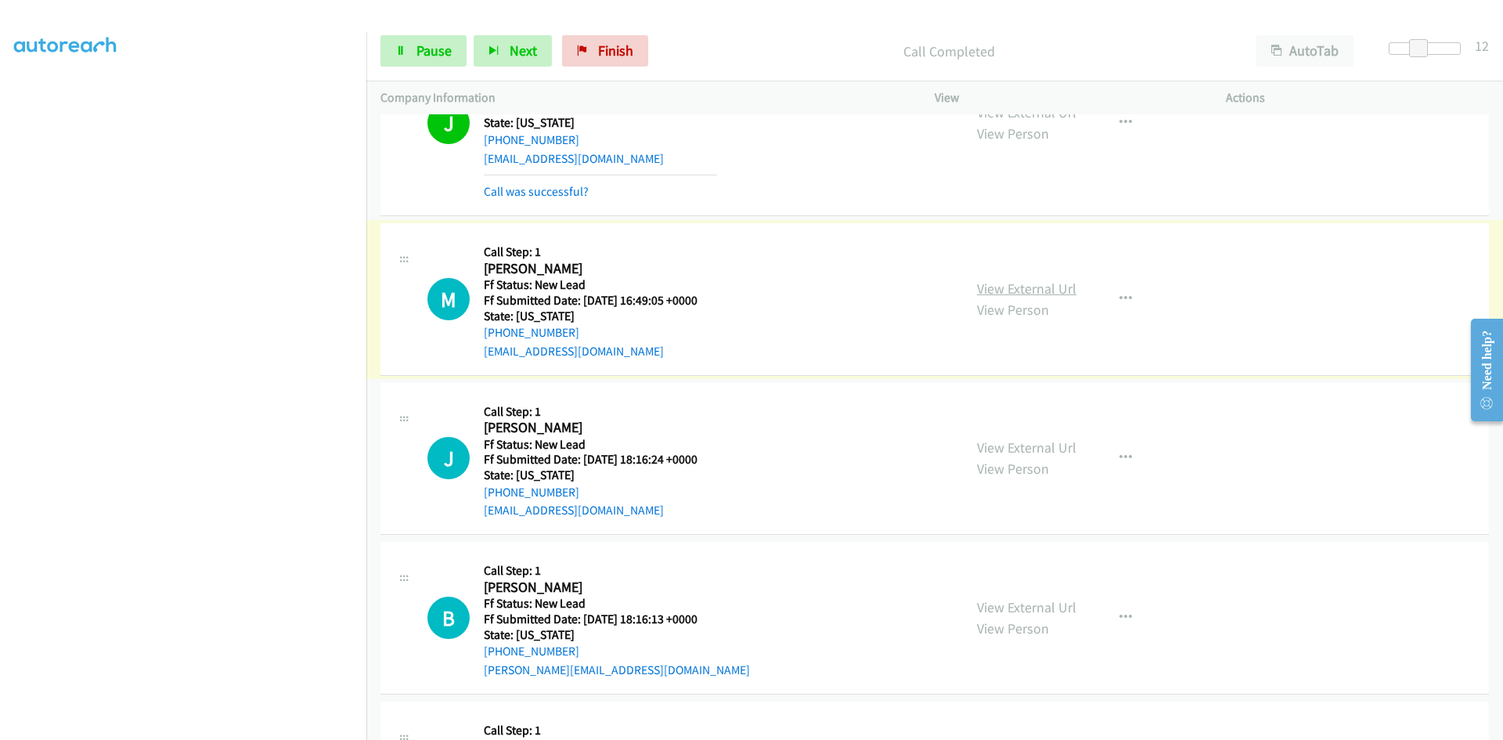
click at [990, 287] on link "View External Url" at bounding box center [1026, 288] width 99 height 18
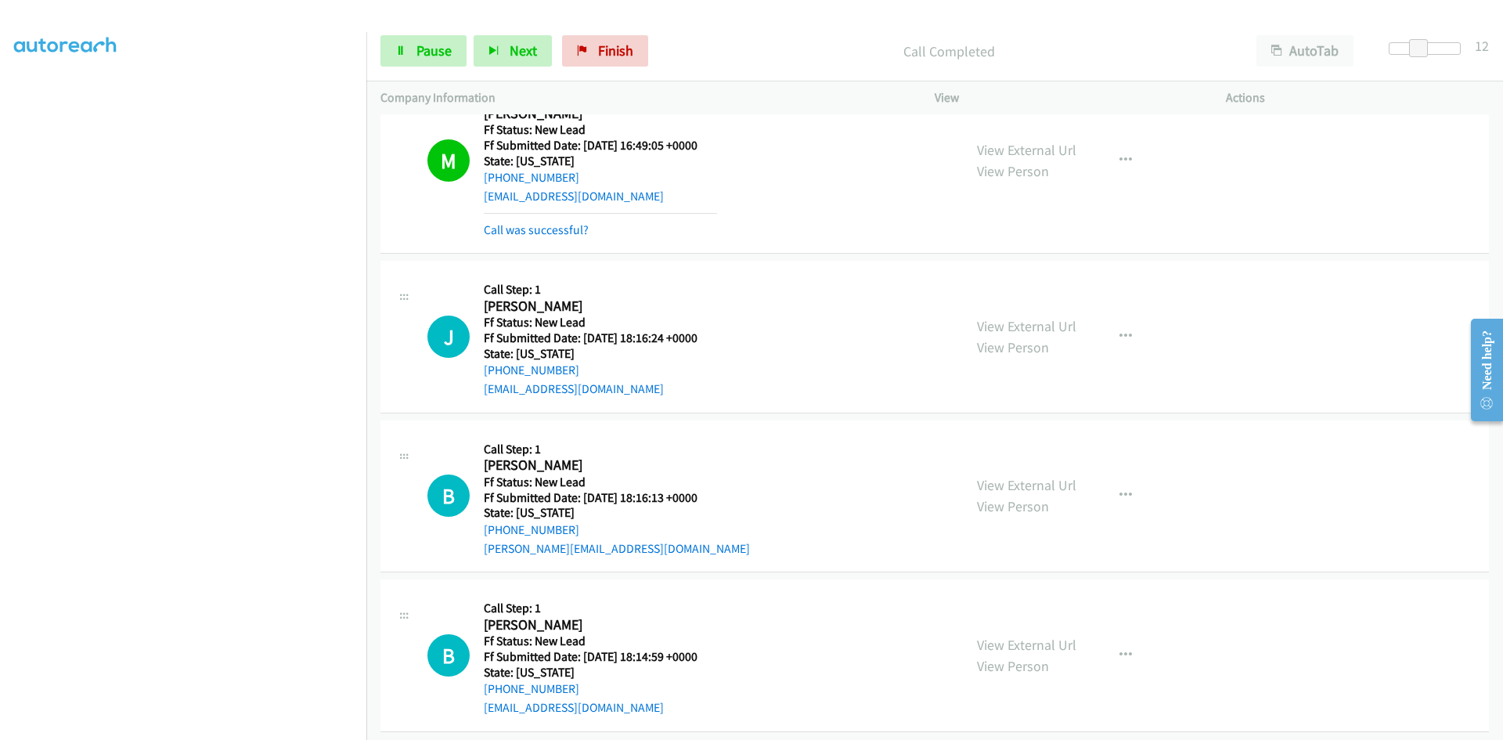
scroll to position [835, 0]
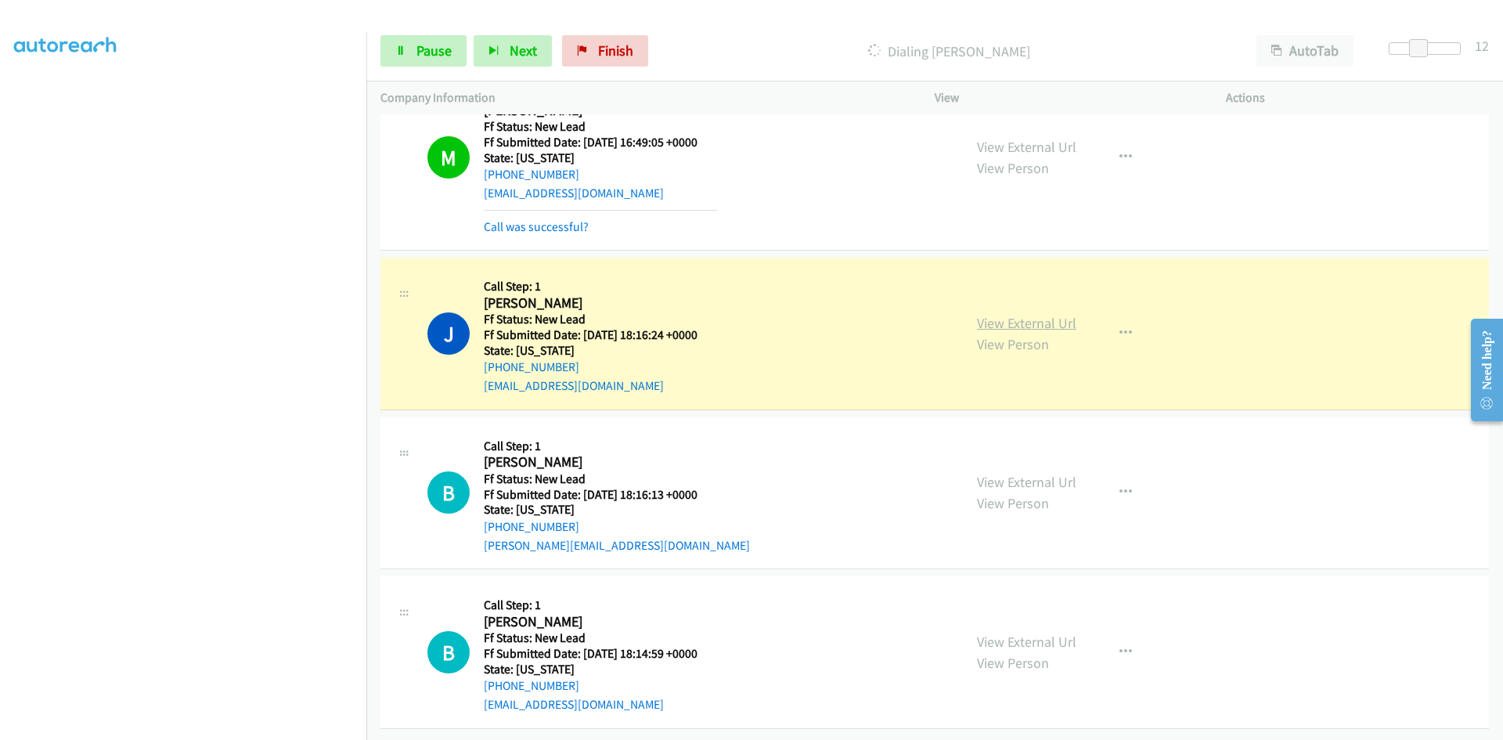
click at [1039, 314] on link "View External Url" at bounding box center [1026, 323] width 99 height 18
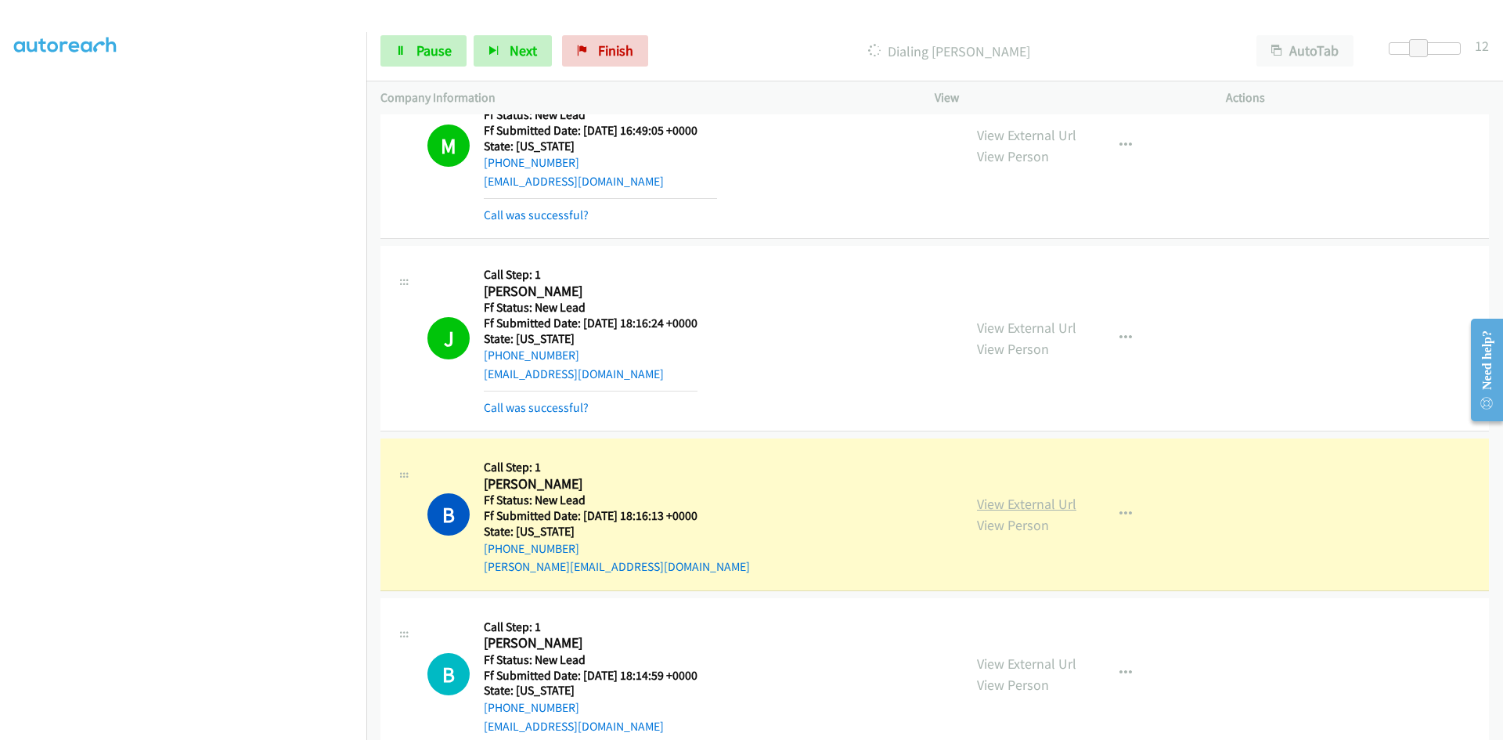
click at [981, 510] on link "View External Url" at bounding box center [1026, 504] width 99 height 18
click at [434, 53] on span "Pause" at bounding box center [434, 50] width 35 height 18
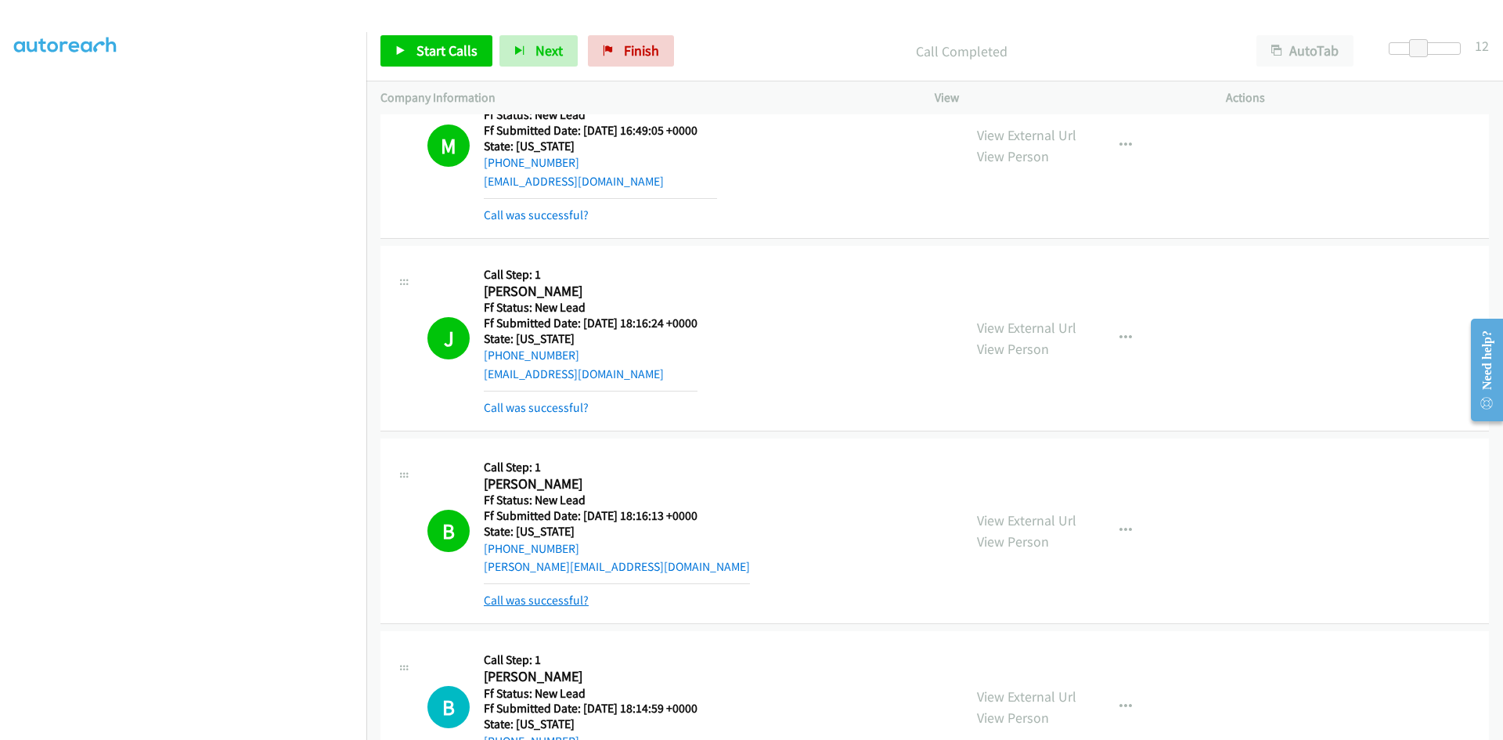
click at [572, 603] on link "Call was successful?" at bounding box center [536, 600] width 105 height 15
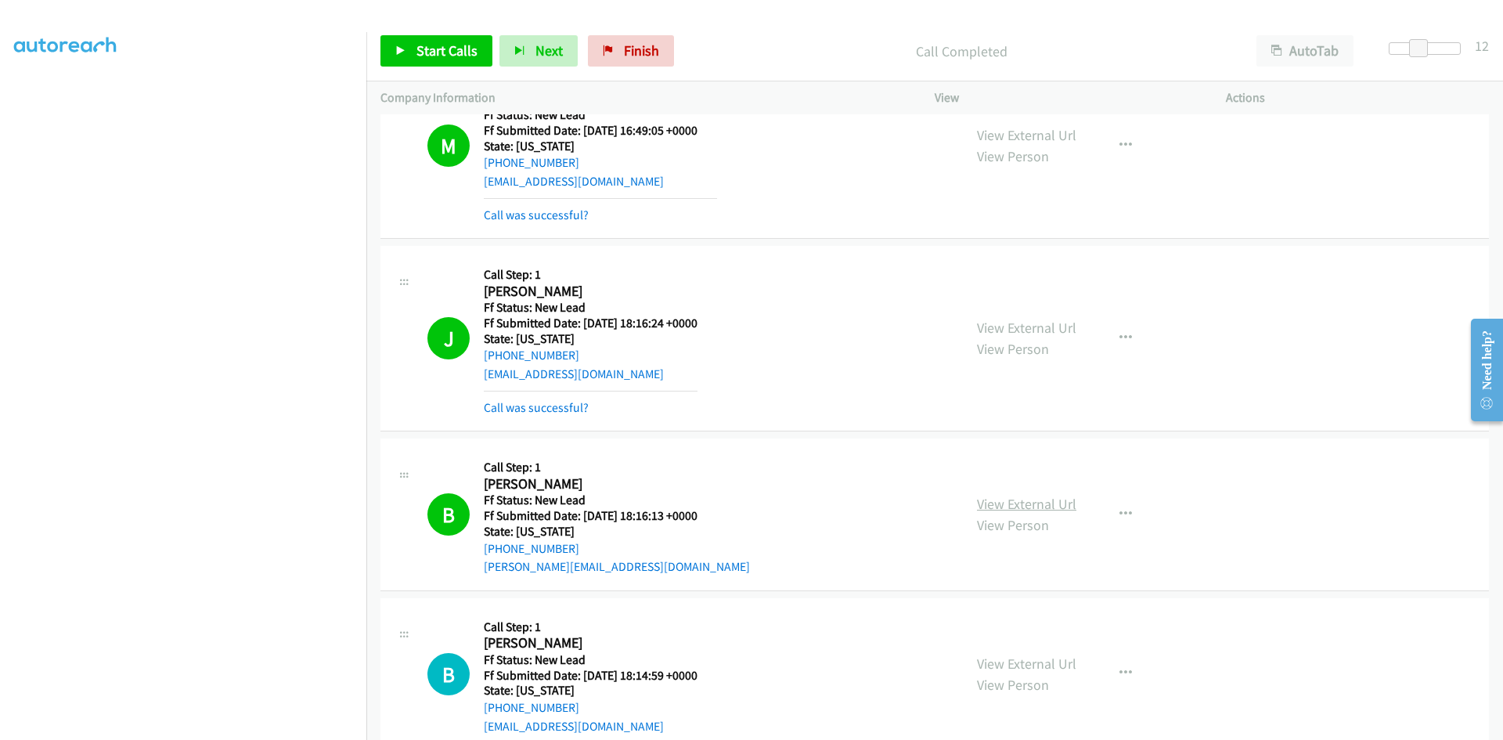
click at [1011, 504] on link "View External Url" at bounding box center [1026, 504] width 99 height 18
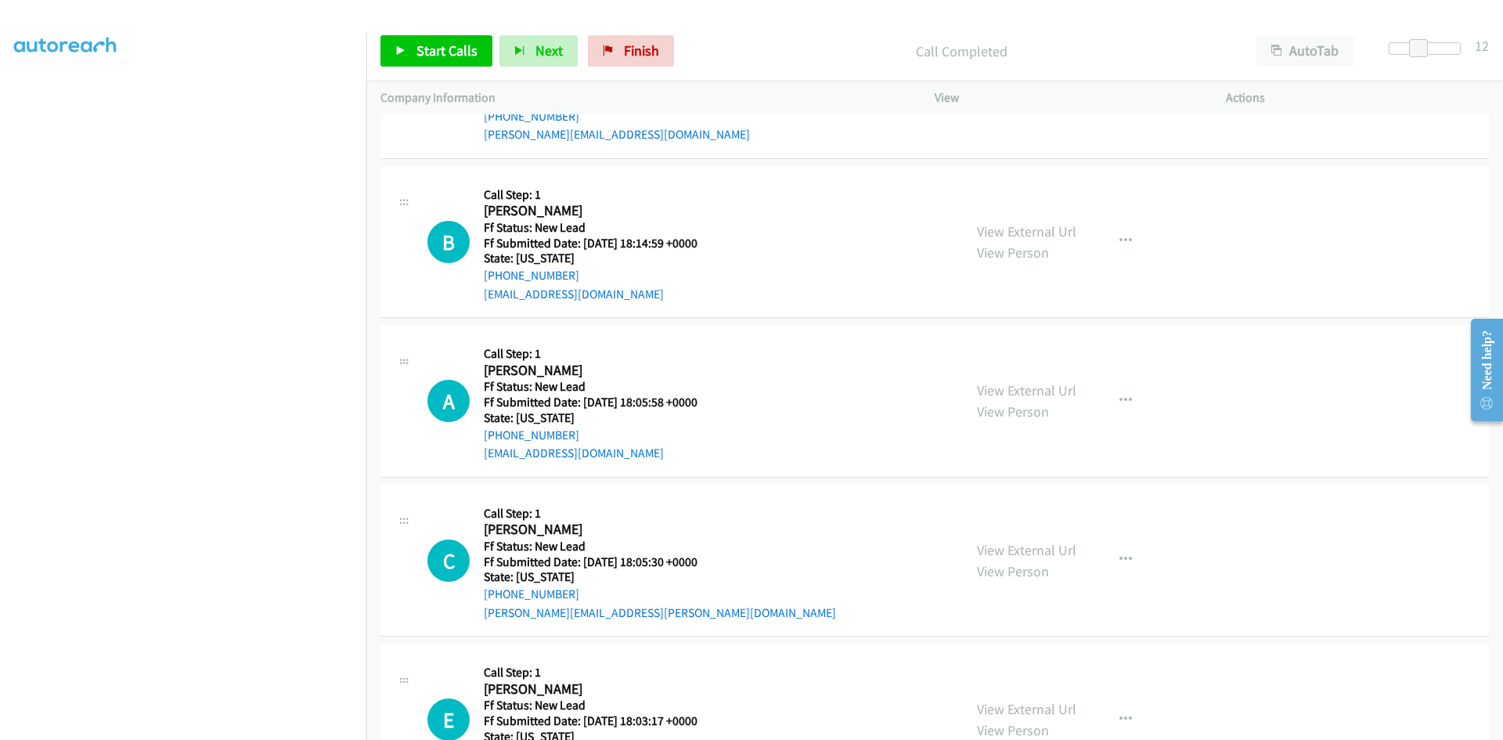
scroll to position [1305, 0]
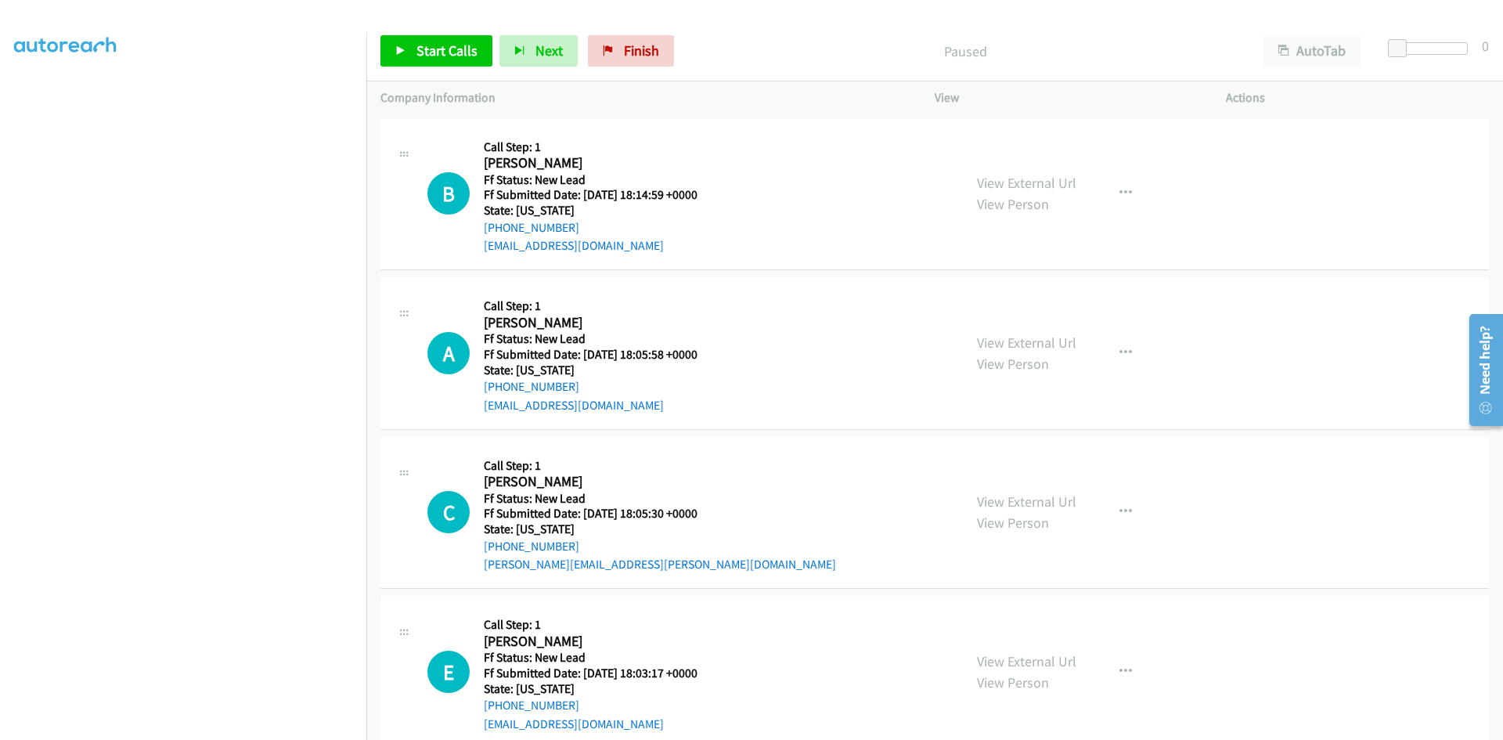
scroll to position [138, 0]
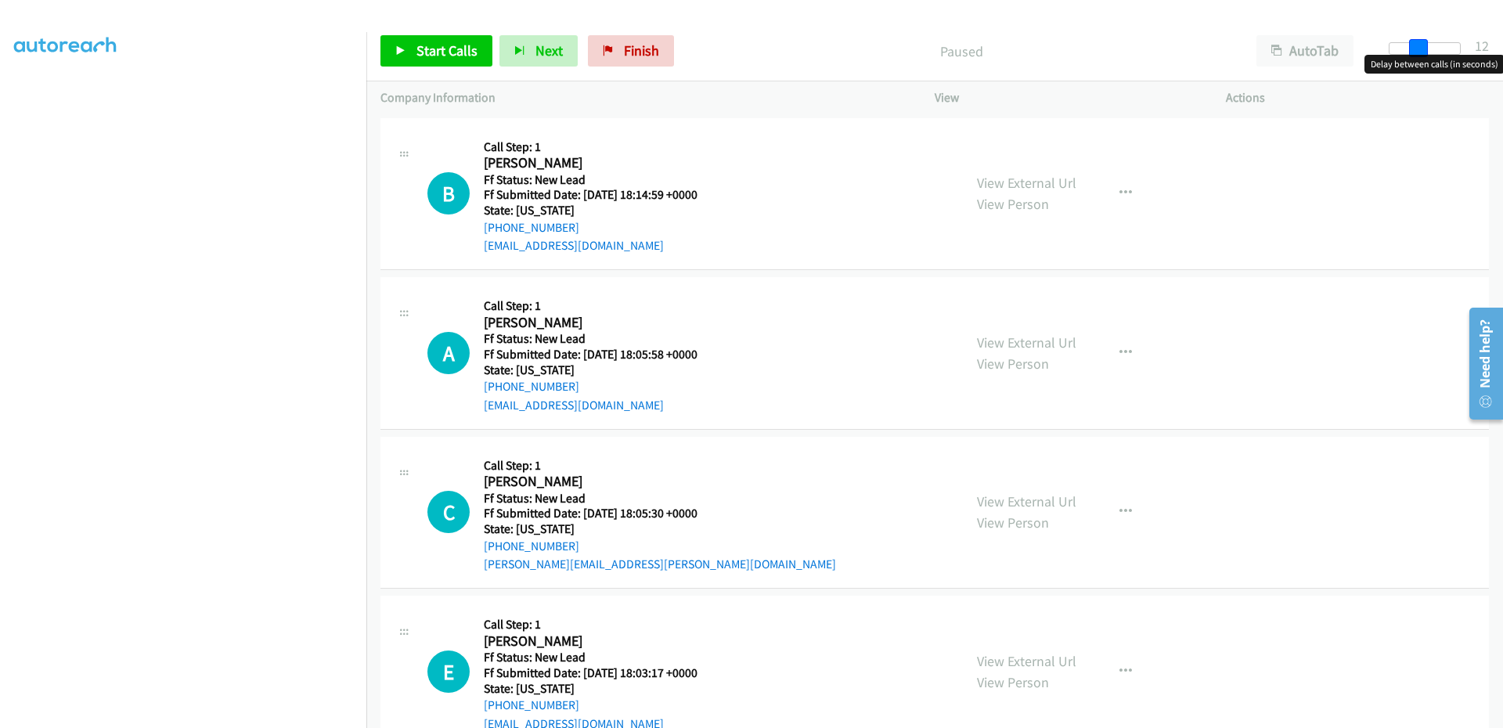
drag, startPoint x: 1397, startPoint y: 49, endPoint x: 1420, endPoint y: 49, distance: 22.7
click at [1422, 49] on span at bounding box center [1418, 48] width 19 height 19
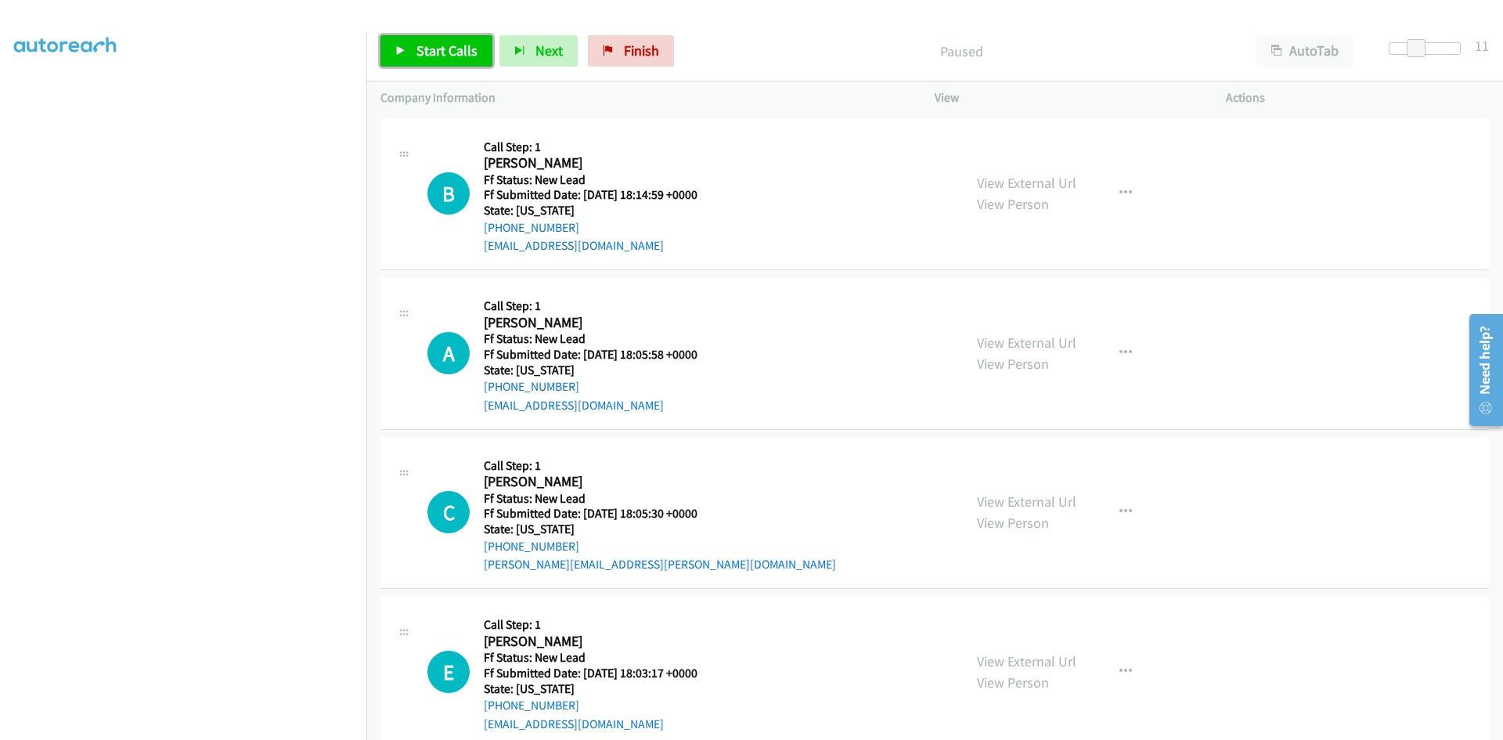
click at [472, 45] on span "Start Calls" at bounding box center [447, 50] width 61 height 18
click at [993, 180] on link "View External Url" at bounding box center [1026, 183] width 99 height 18
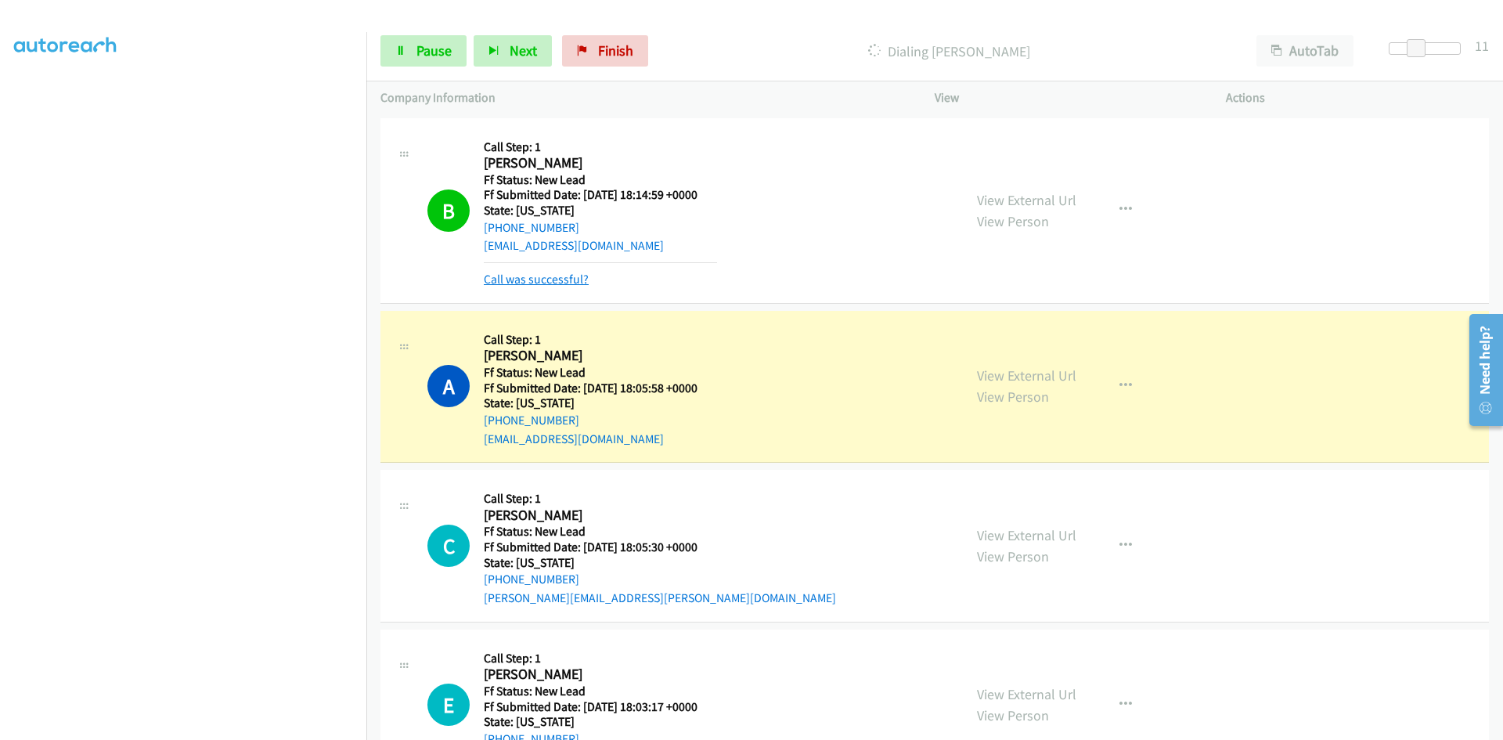
click at [561, 280] on link "Call was successful?" at bounding box center [536, 279] width 105 height 15
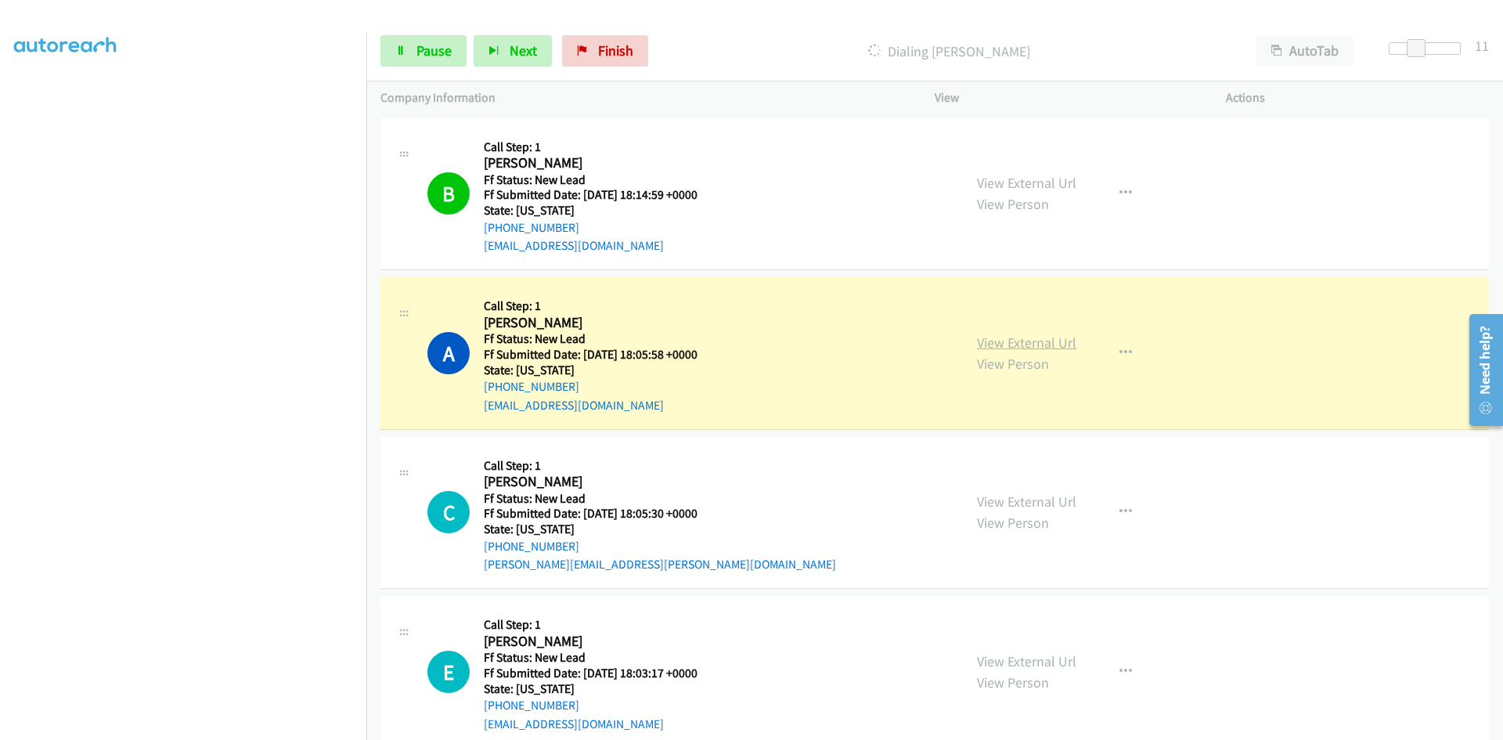
click at [999, 344] on link "View External Url" at bounding box center [1026, 343] width 99 height 18
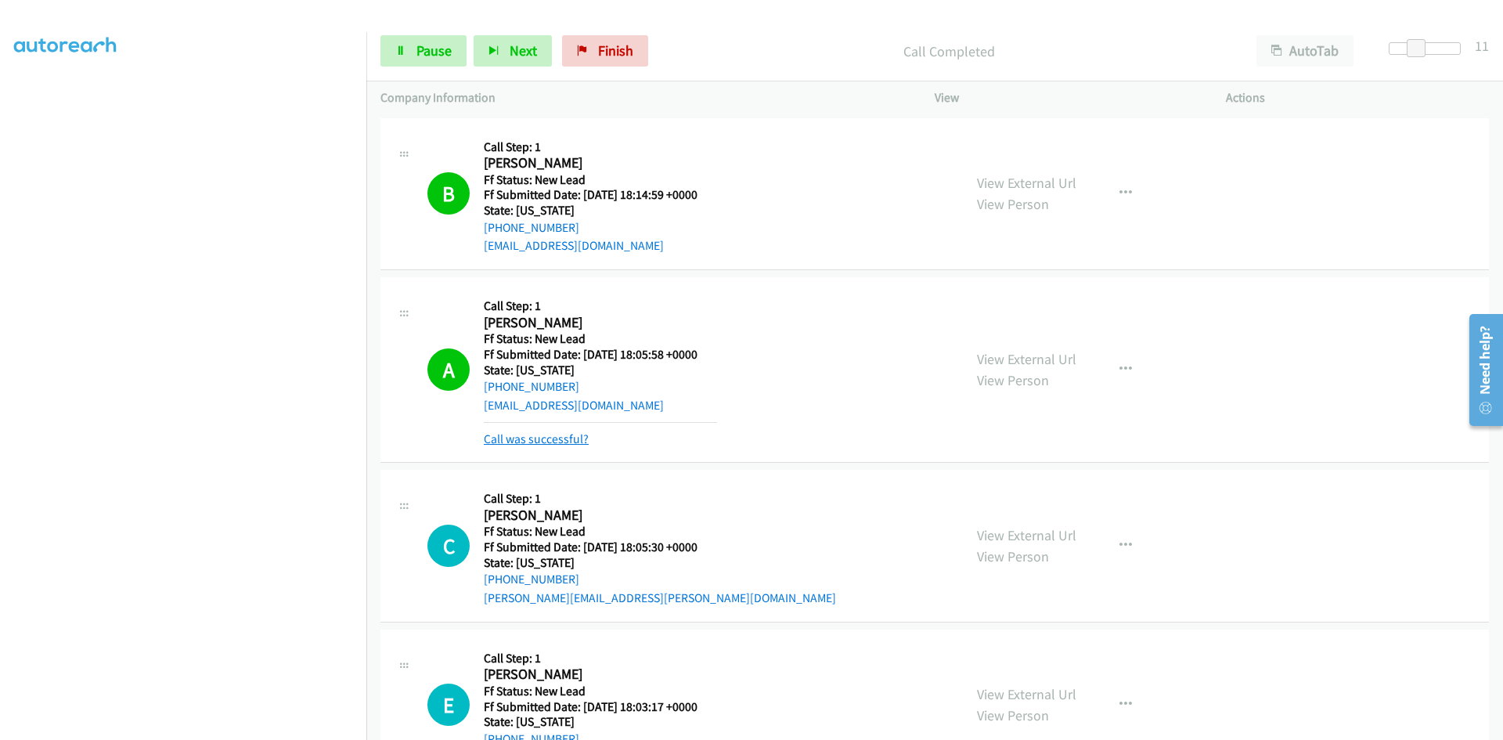
click at [560, 435] on link "Call was successful?" at bounding box center [536, 438] width 105 height 15
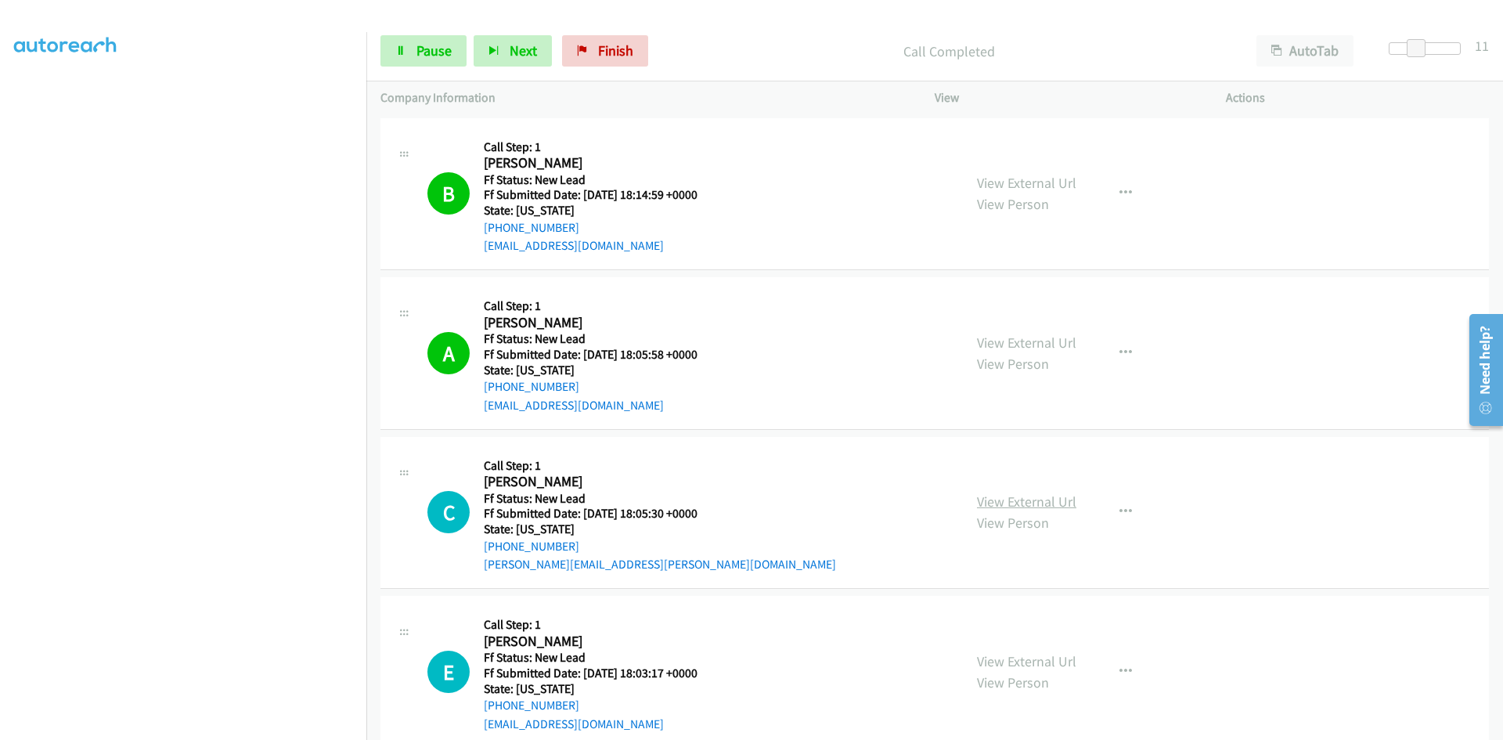
click at [990, 499] on link "View External Url" at bounding box center [1026, 501] width 99 height 18
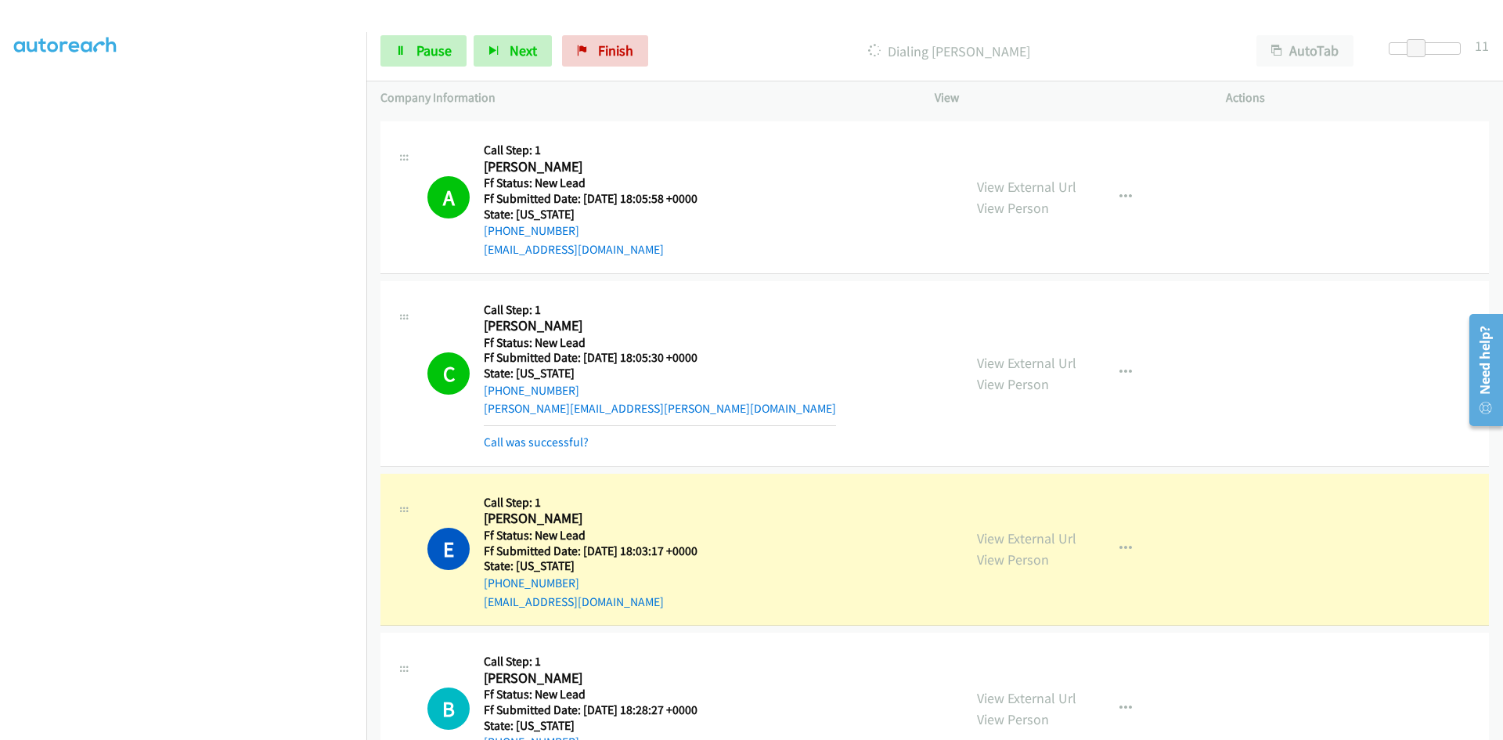
scroll to position [157, 0]
click at [560, 443] on link "Call was successful?" at bounding box center [536, 441] width 105 height 15
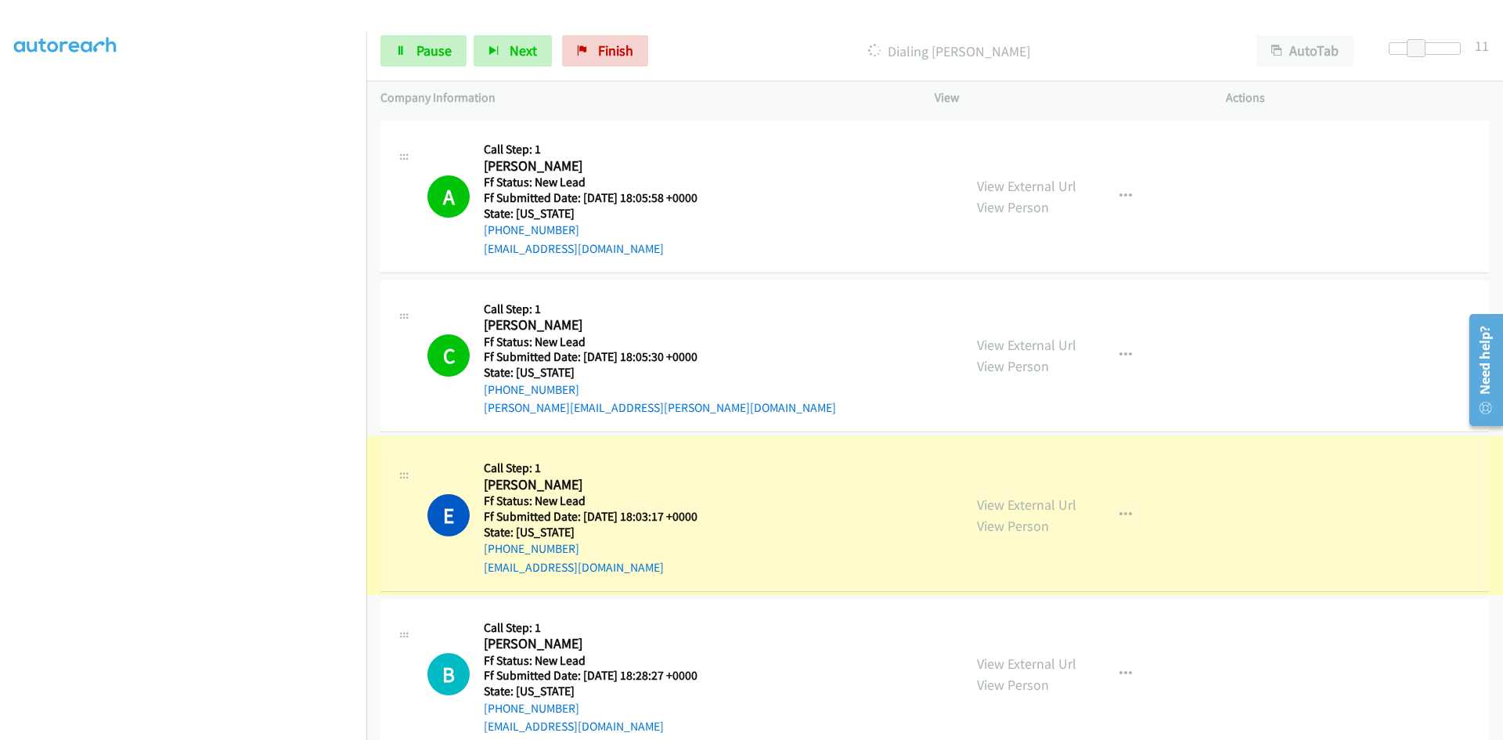
click at [1010, 503] on link "View External Url" at bounding box center [1026, 505] width 99 height 18
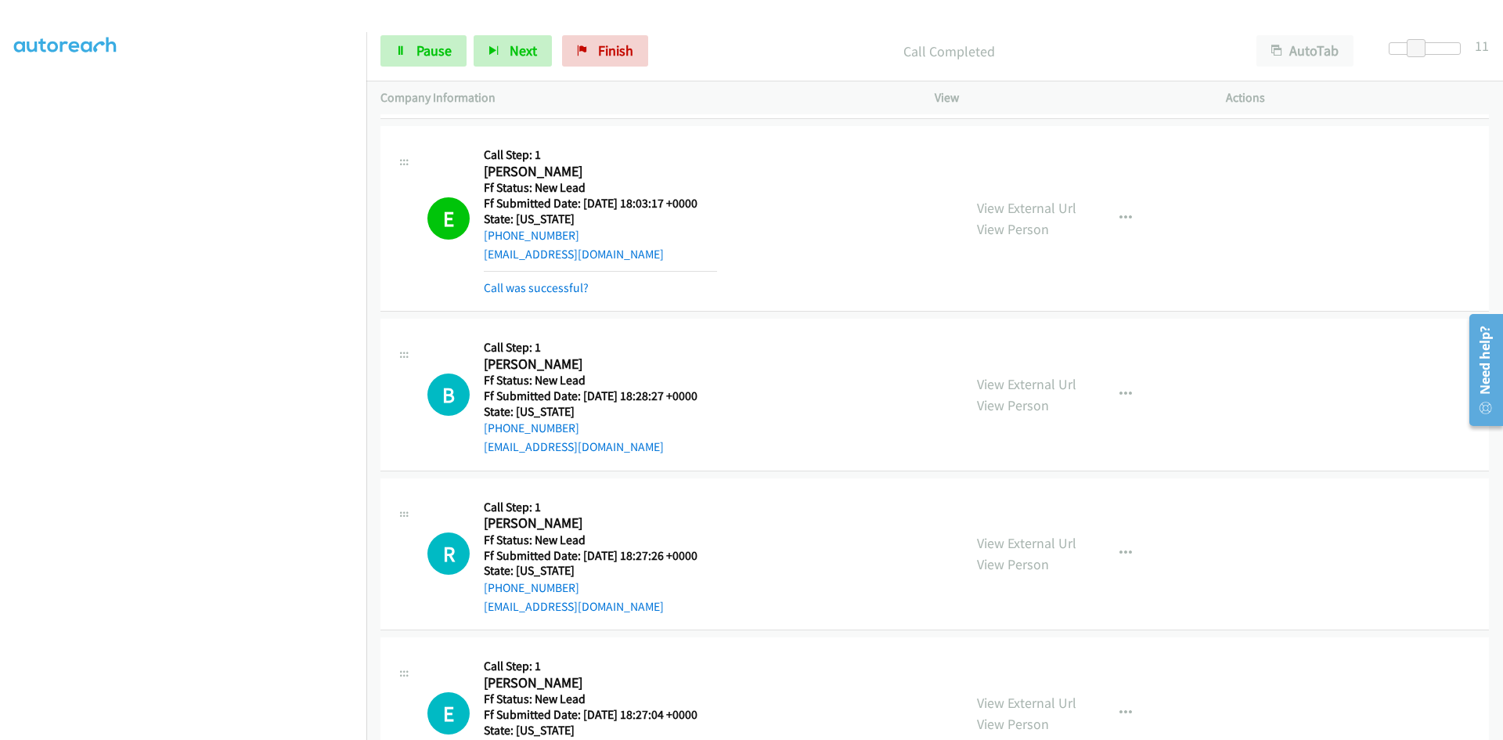
scroll to position [543, 0]
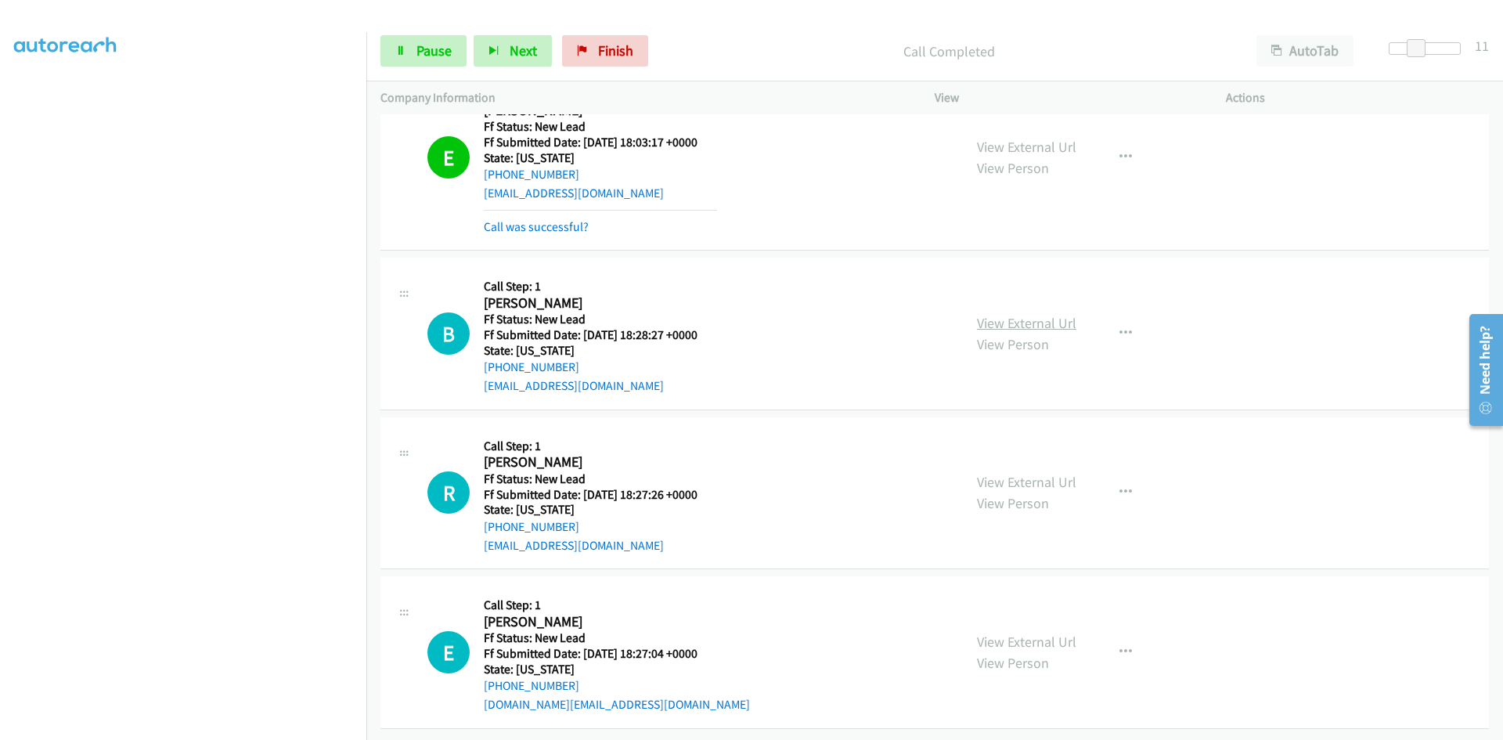
click at [1042, 314] on link "View External Url" at bounding box center [1026, 323] width 99 height 18
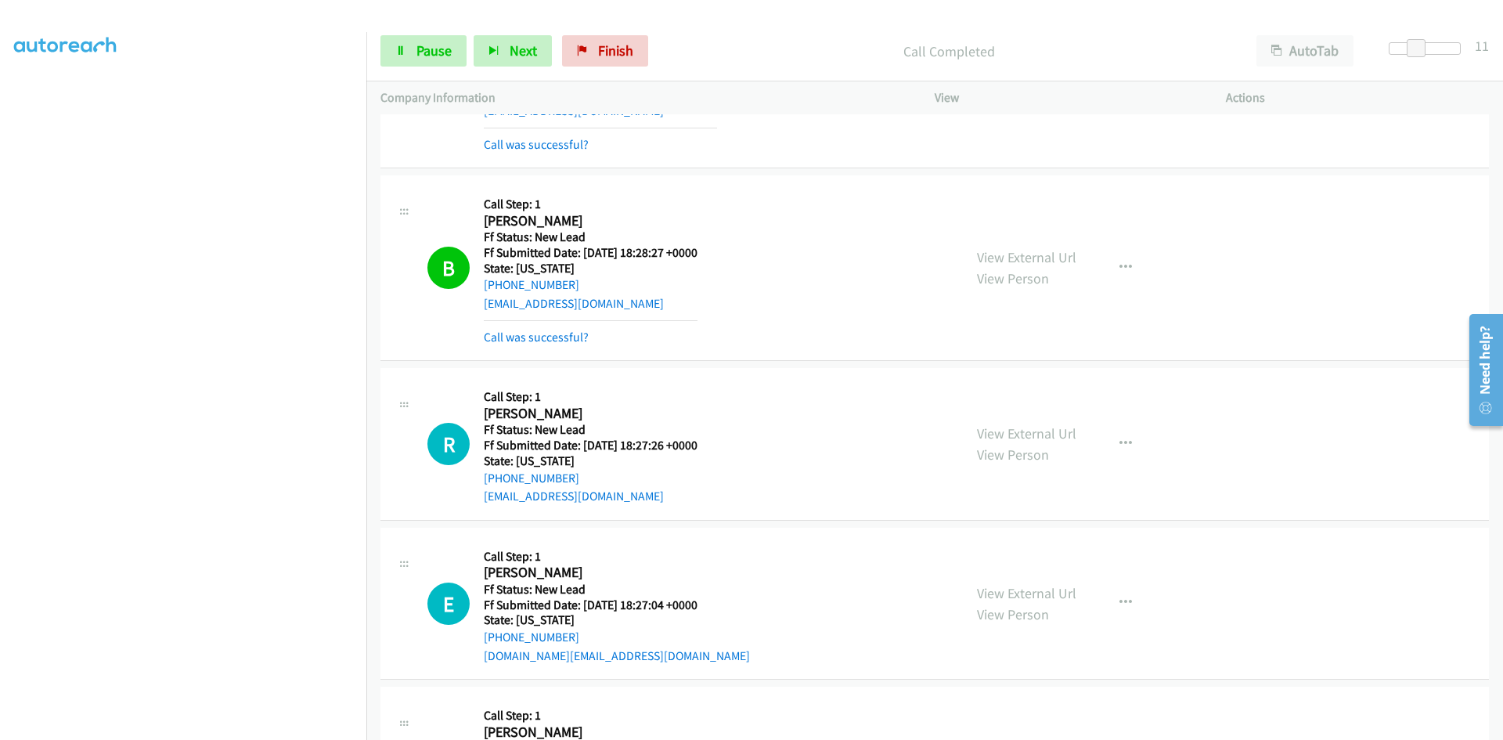
scroll to position [777, 0]
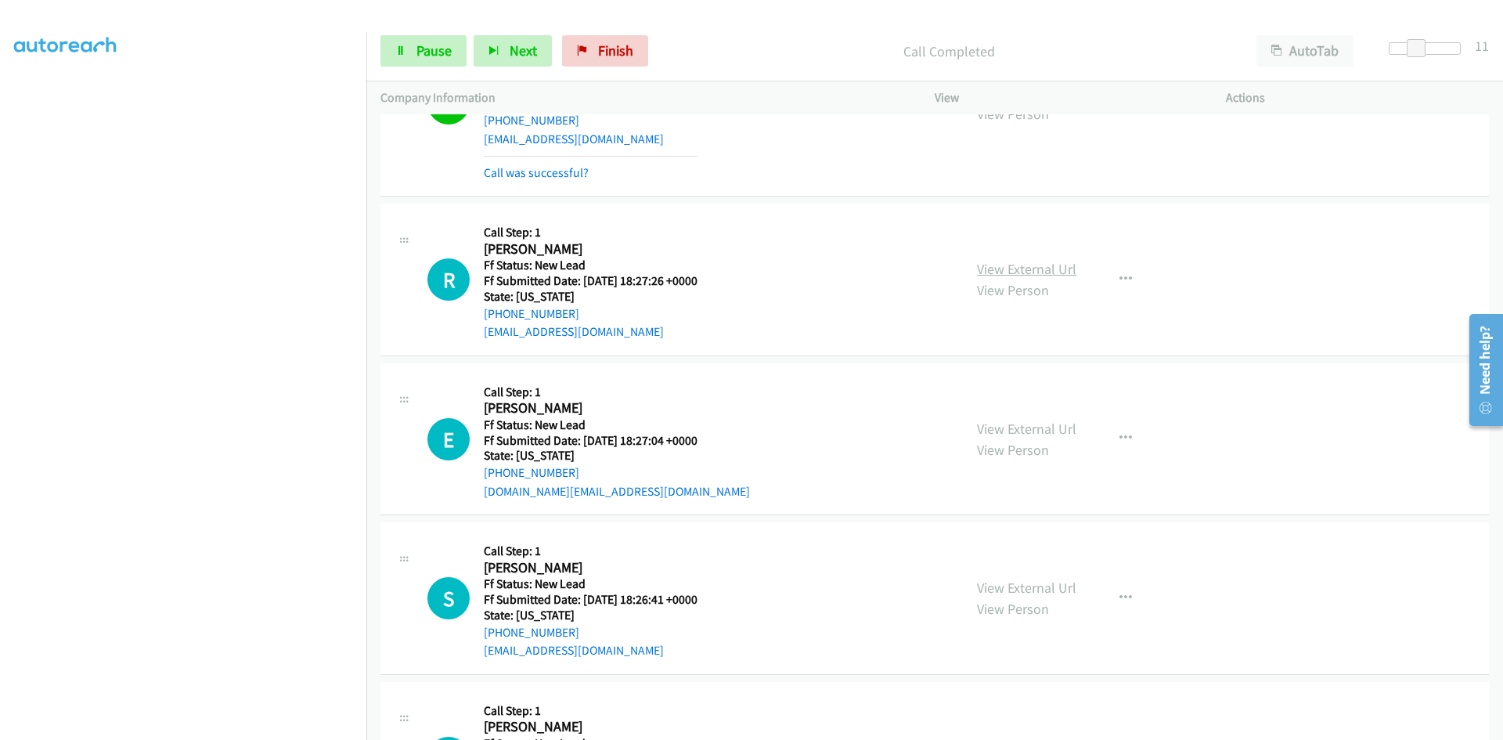
click at [1001, 271] on link "View External Url" at bounding box center [1026, 269] width 99 height 18
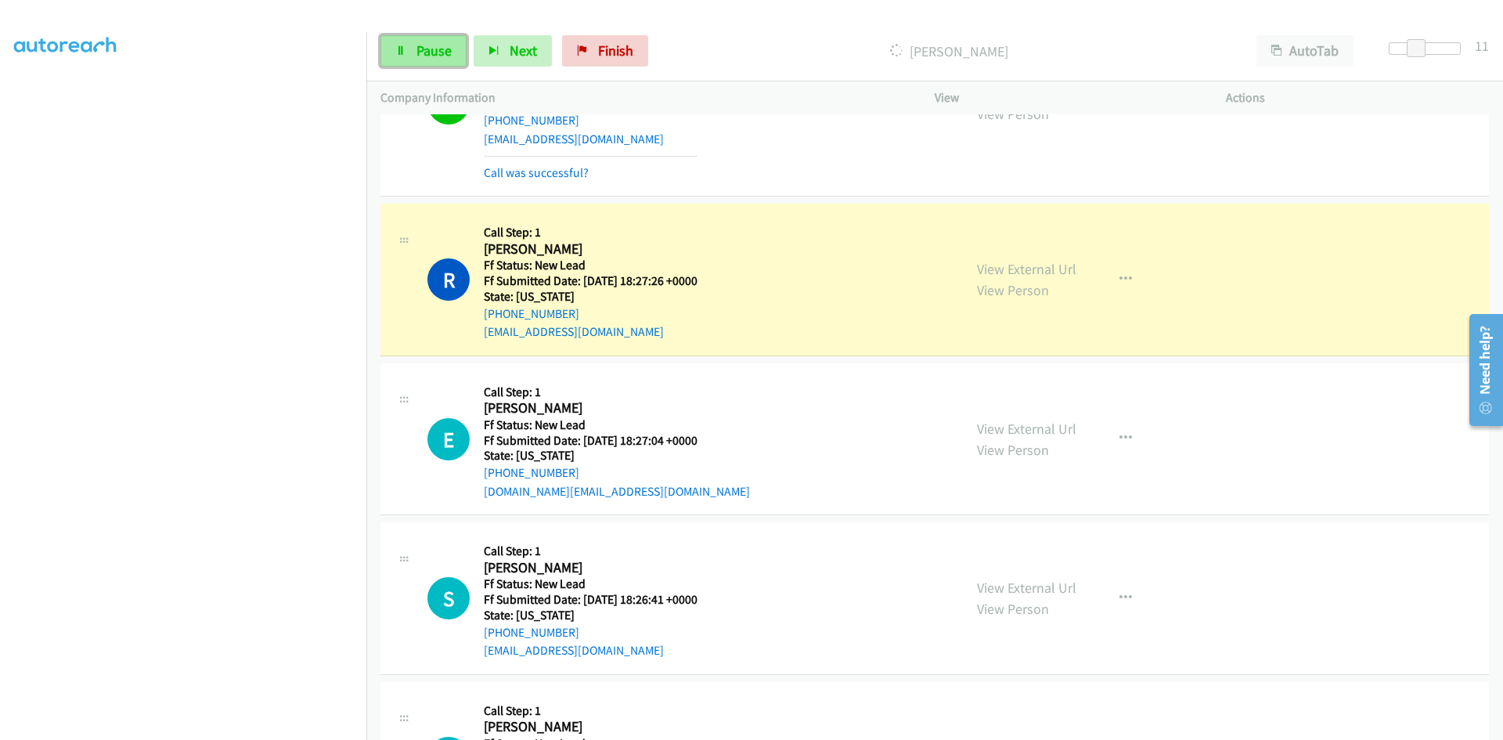
click at [420, 45] on span "Pause" at bounding box center [434, 50] width 35 height 18
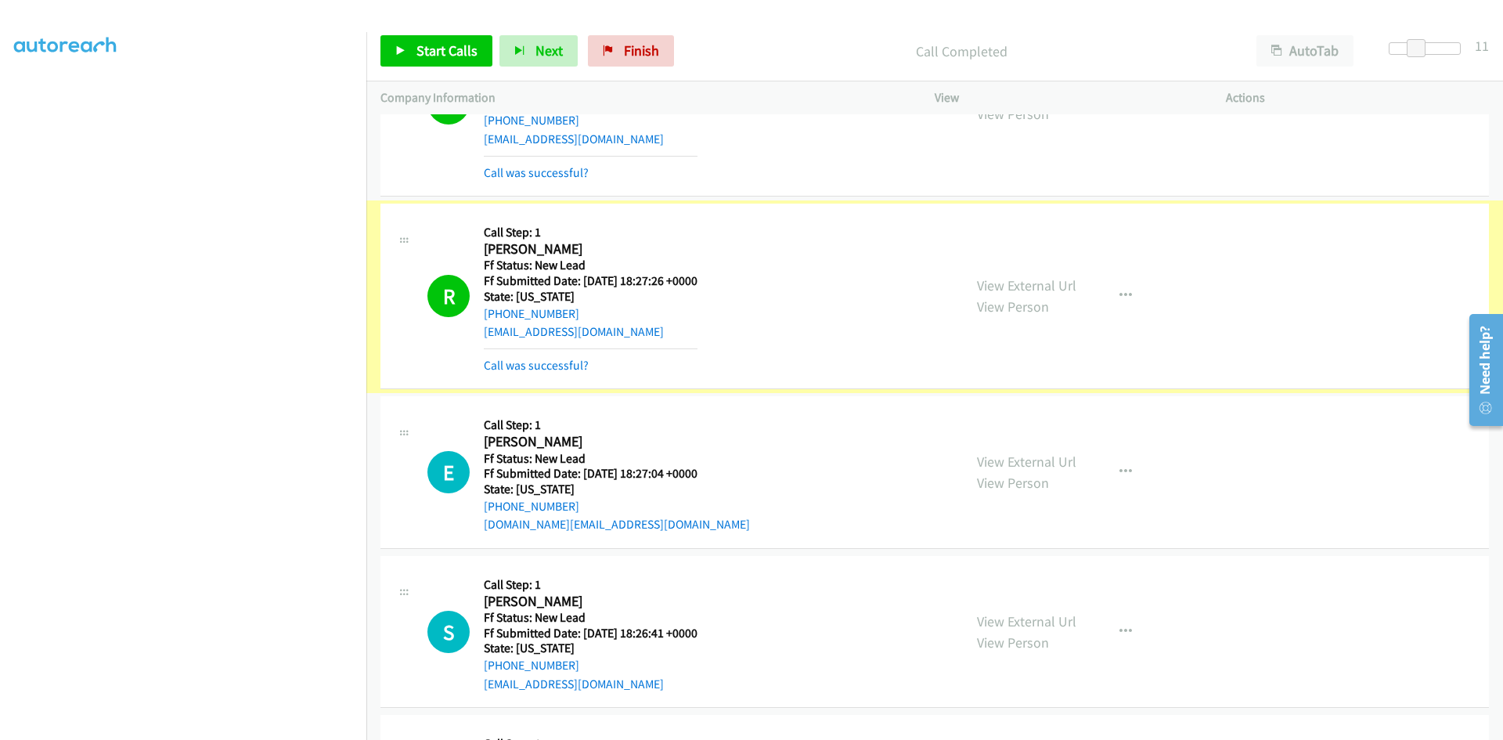
click at [510, 362] on link "Call was successful?" at bounding box center [536, 365] width 105 height 15
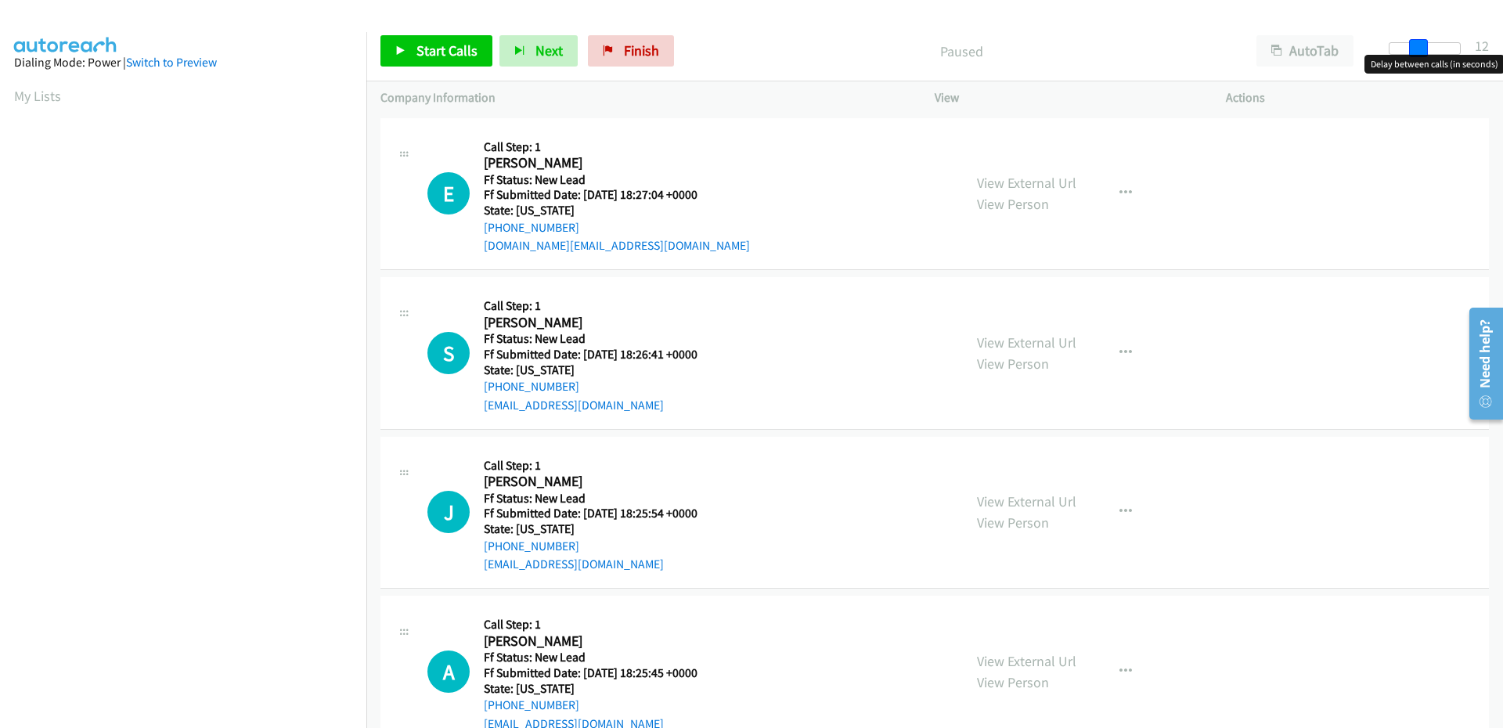
drag, startPoint x: 1395, startPoint y: 47, endPoint x: 1423, endPoint y: 47, distance: 28.2
click at [1423, 47] on span at bounding box center [1418, 48] width 19 height 19
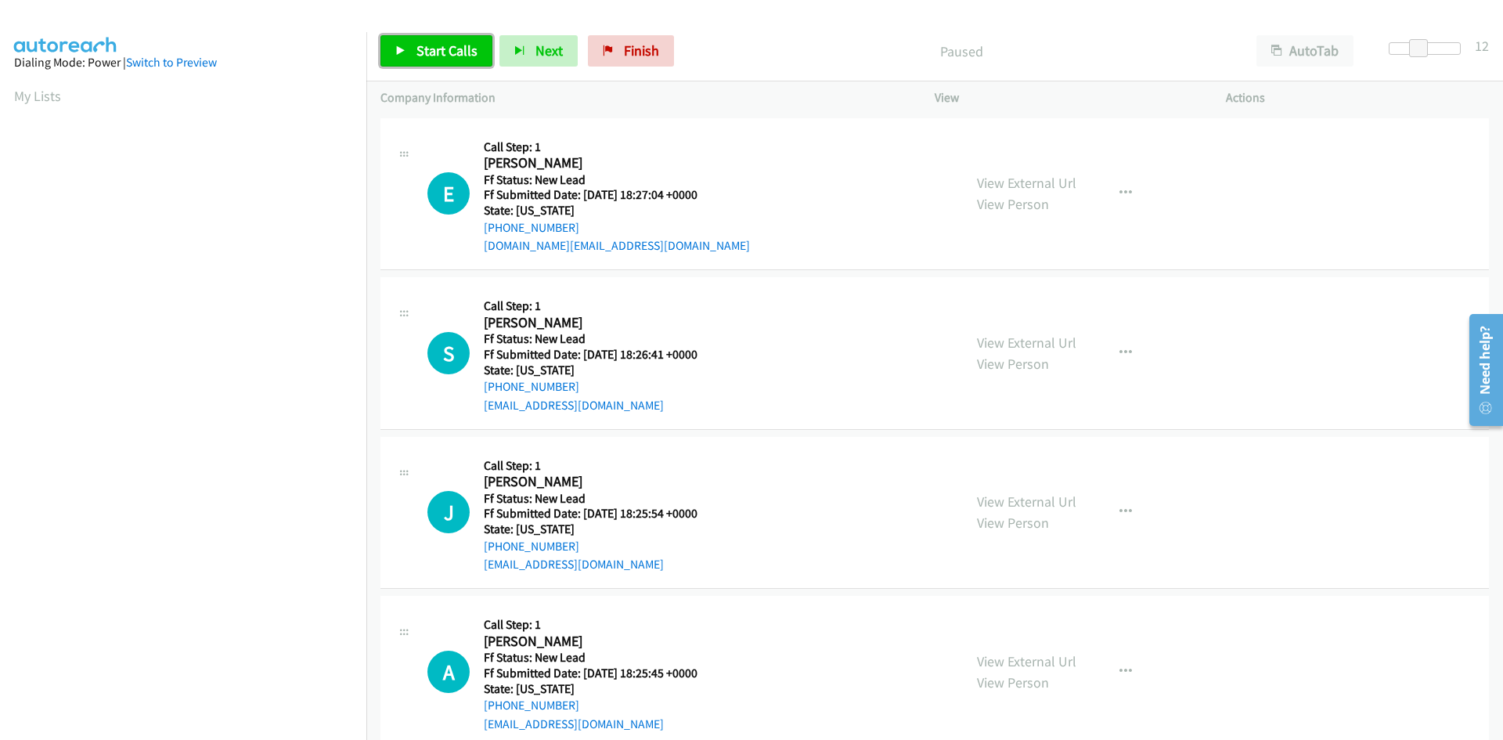
click at [438, 58] on span "Start Calls" at bounding box center [447, 50] width 61 height 18
click at [992, 183] on link "View External Url" at bounding box center [1026, 183] width 99 height 18
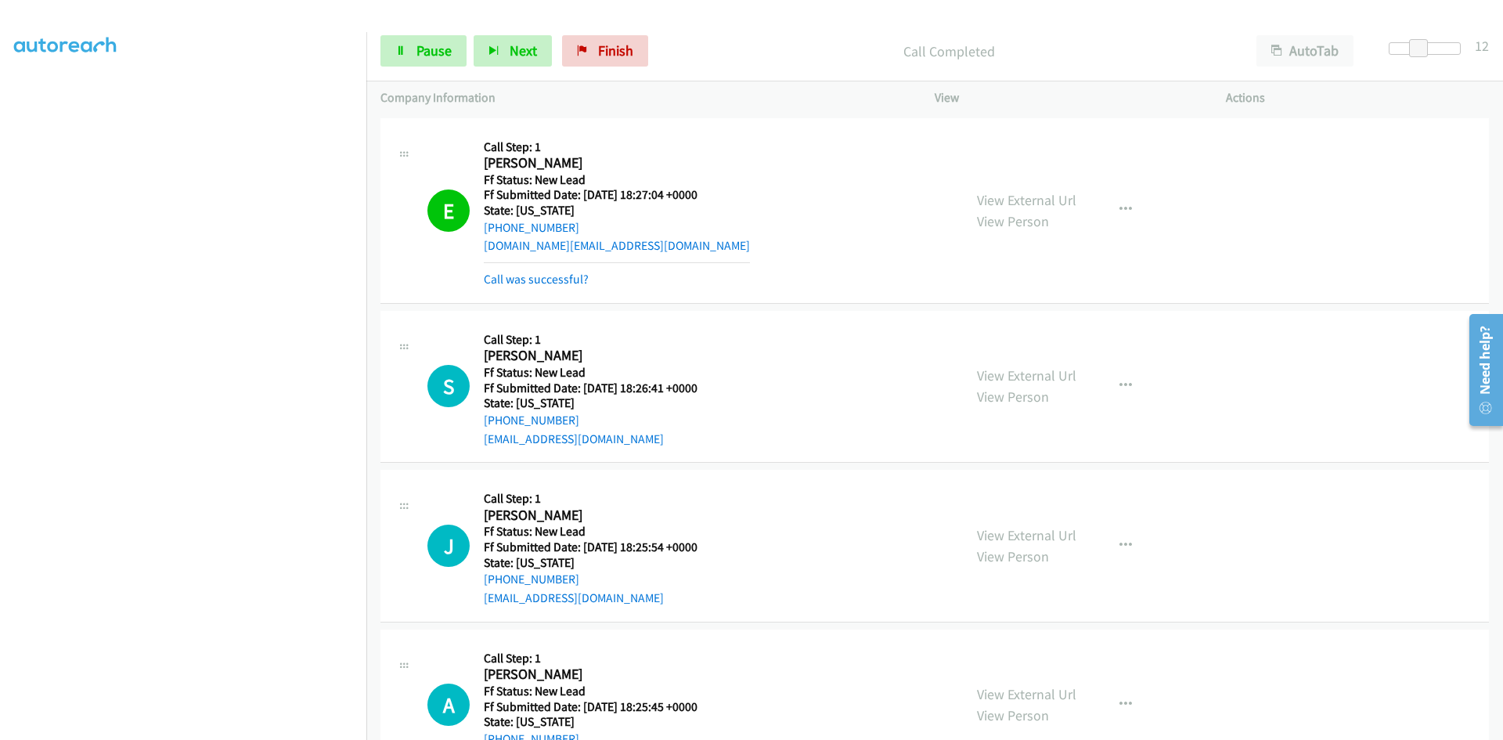
scroll to position [65, 0]
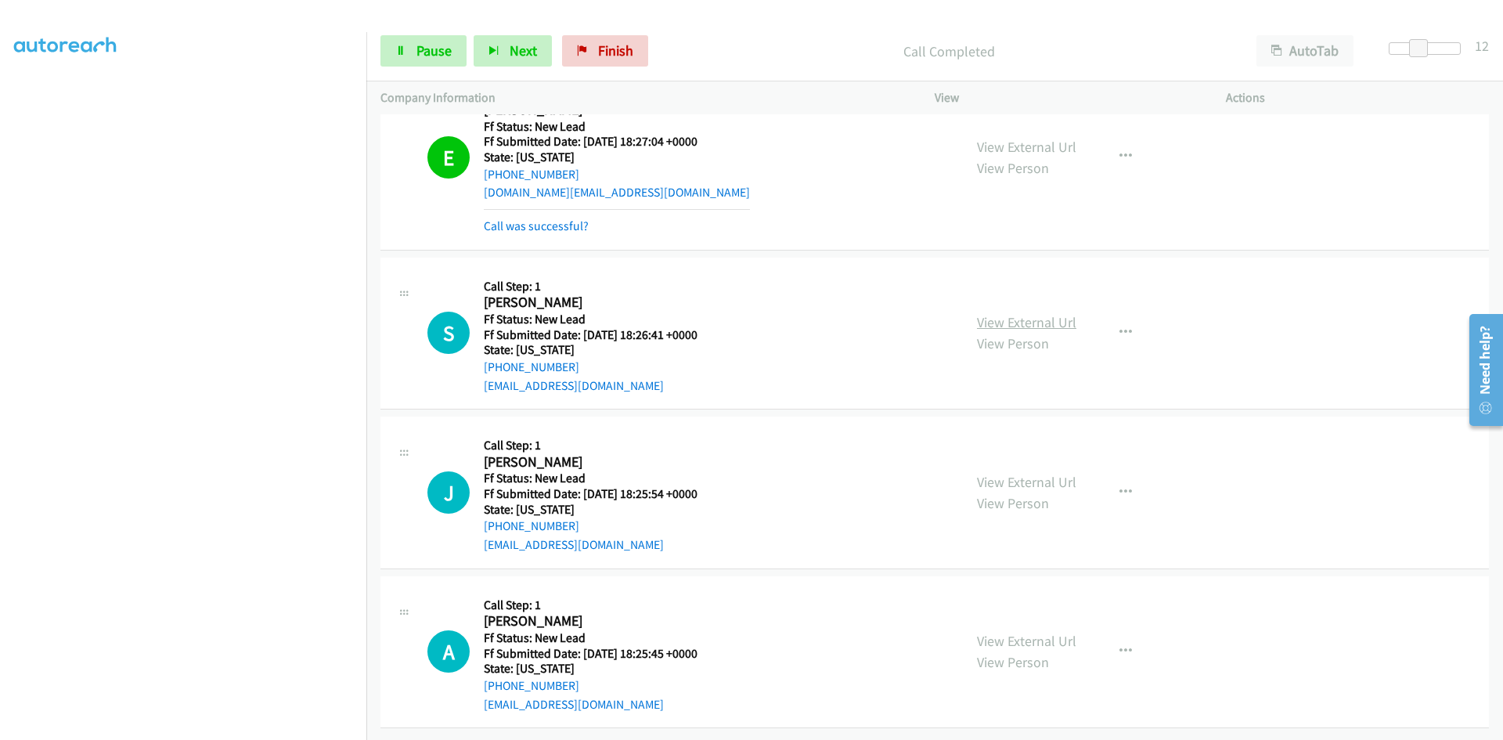
click at [1011, 316] on link "View External Url" at bounding box center [1026, 322] width 99 height 18
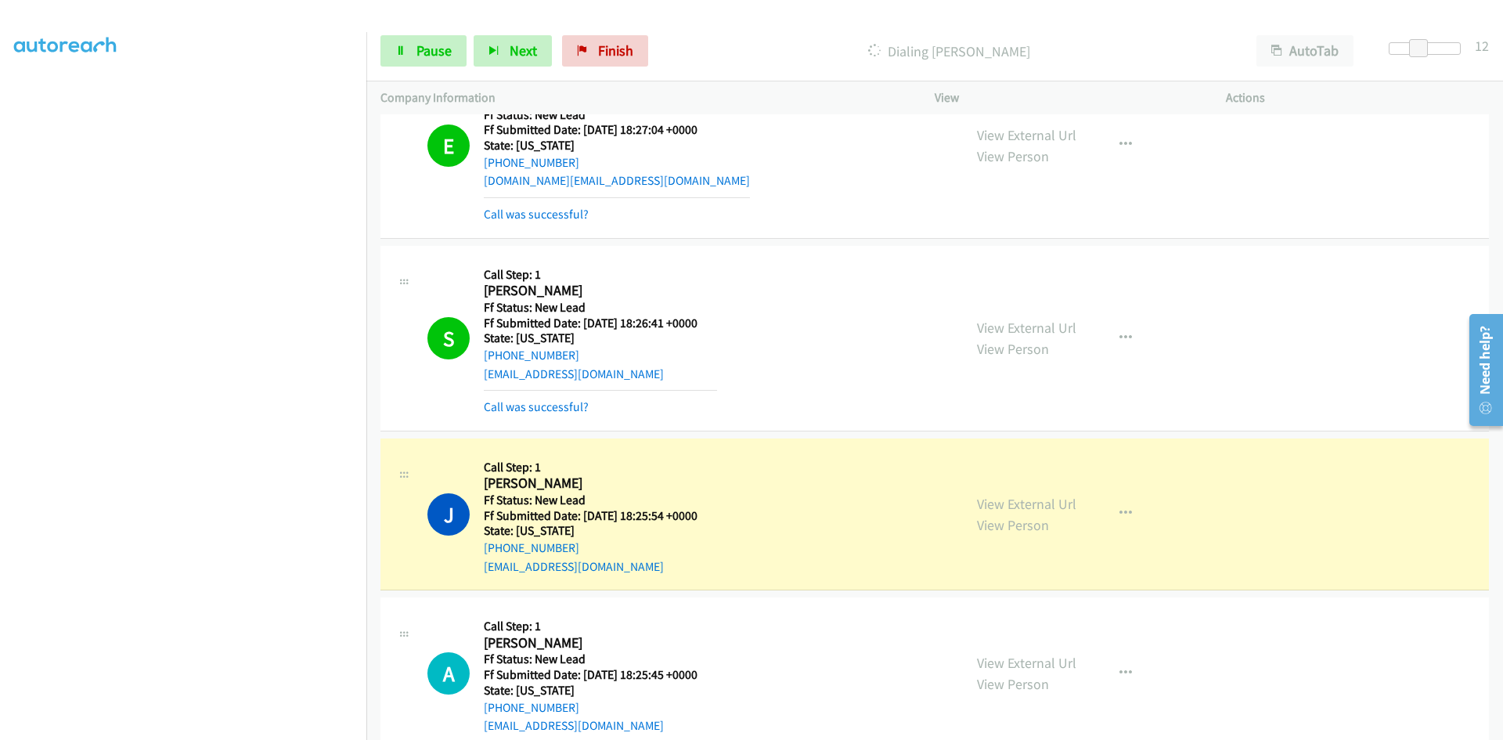
scroll to position [0, 0]
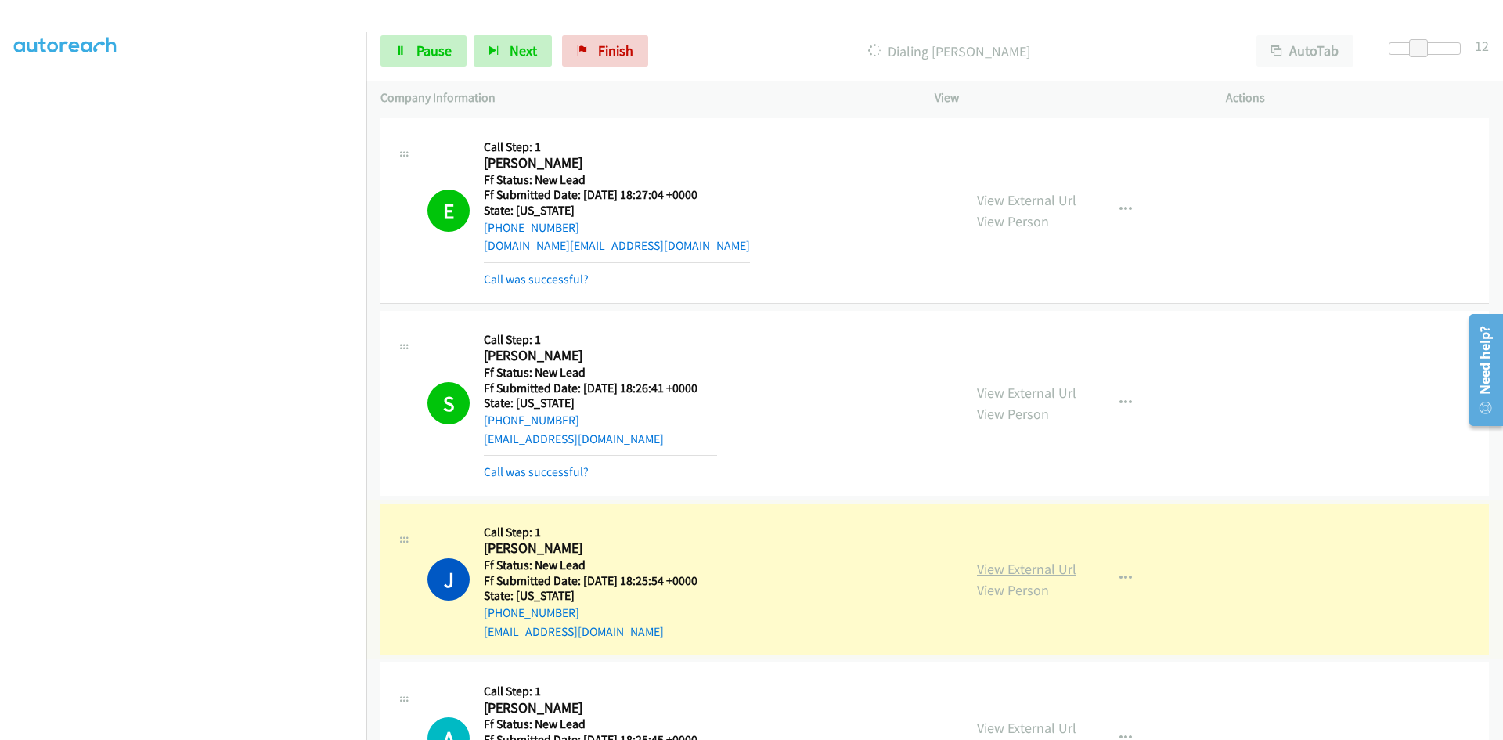
click at [1002, 566] on link "View External Url" at bounding box center [1026, 569] width 99 height 18
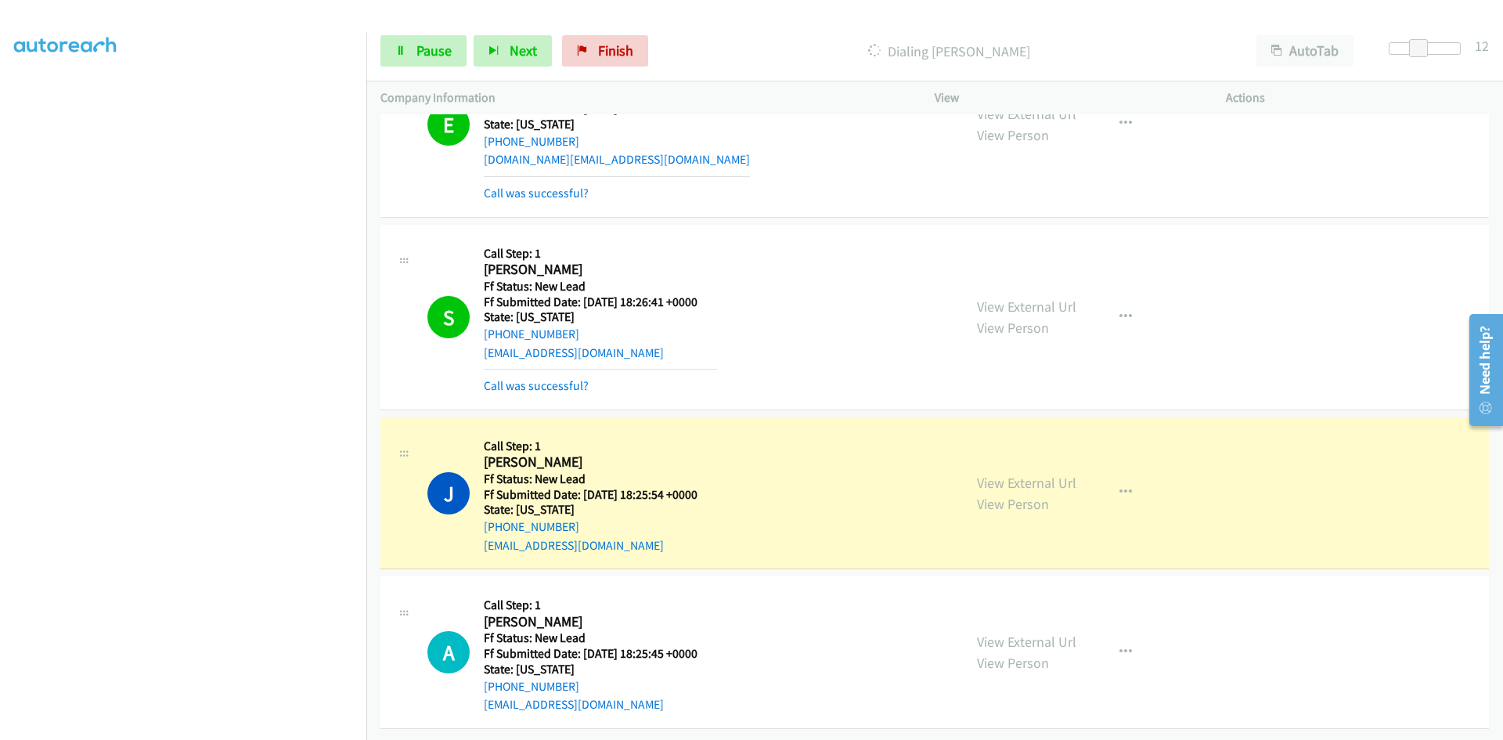
scroll to position [98, 0]
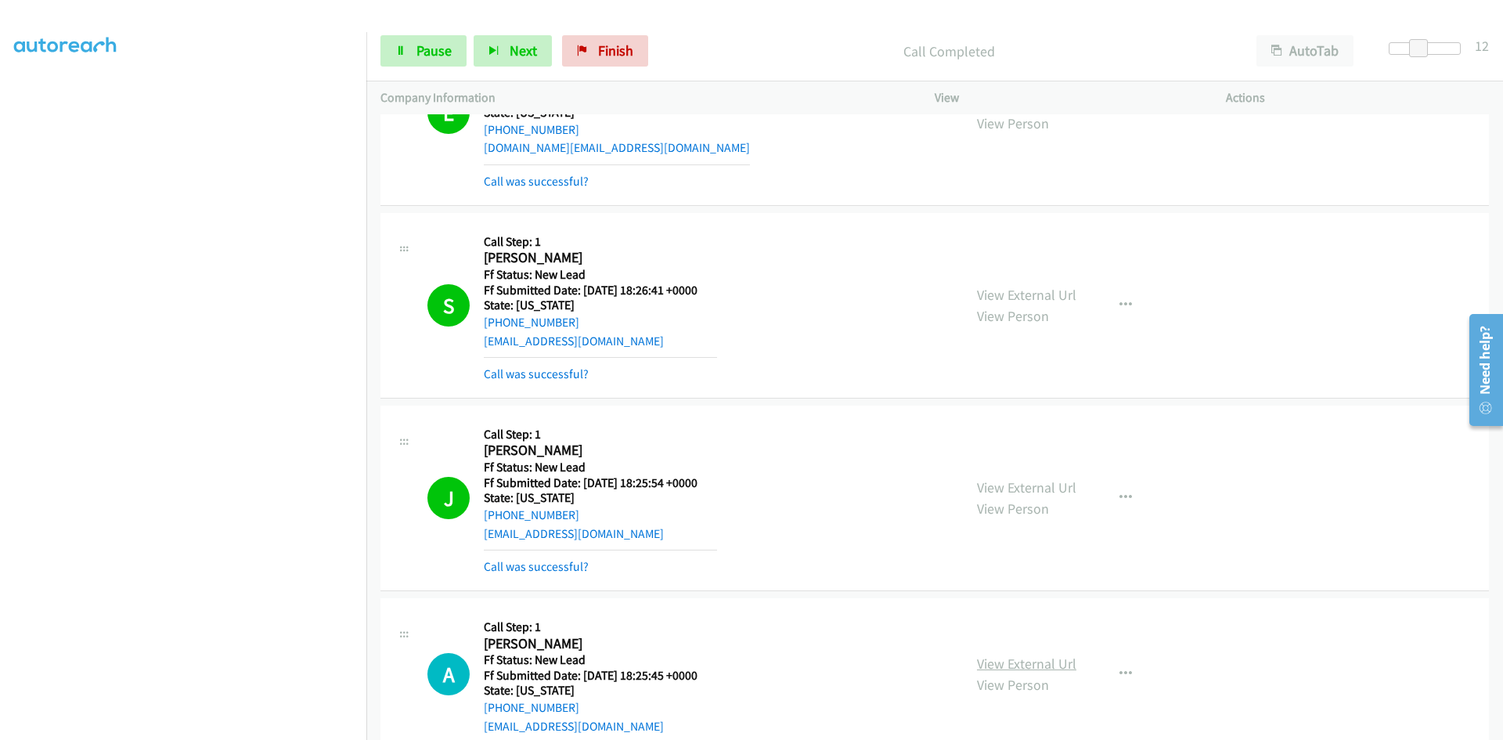
click at [1025, 665] on link "View External Url" at bounding box center [1026, 664] width 99 height 18
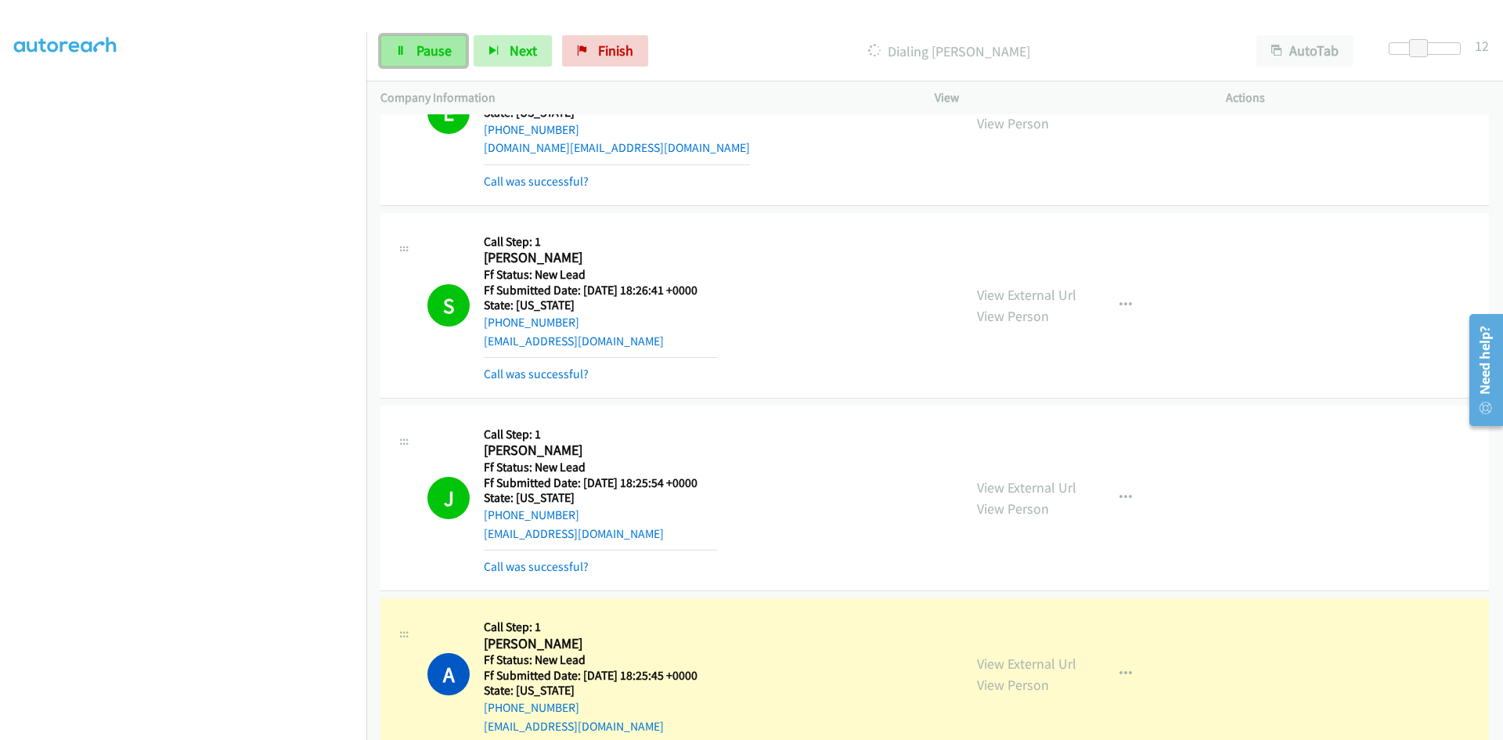
click at [430, 55] on span "Pause" at bounding box center [434, 50] width 35 height 18
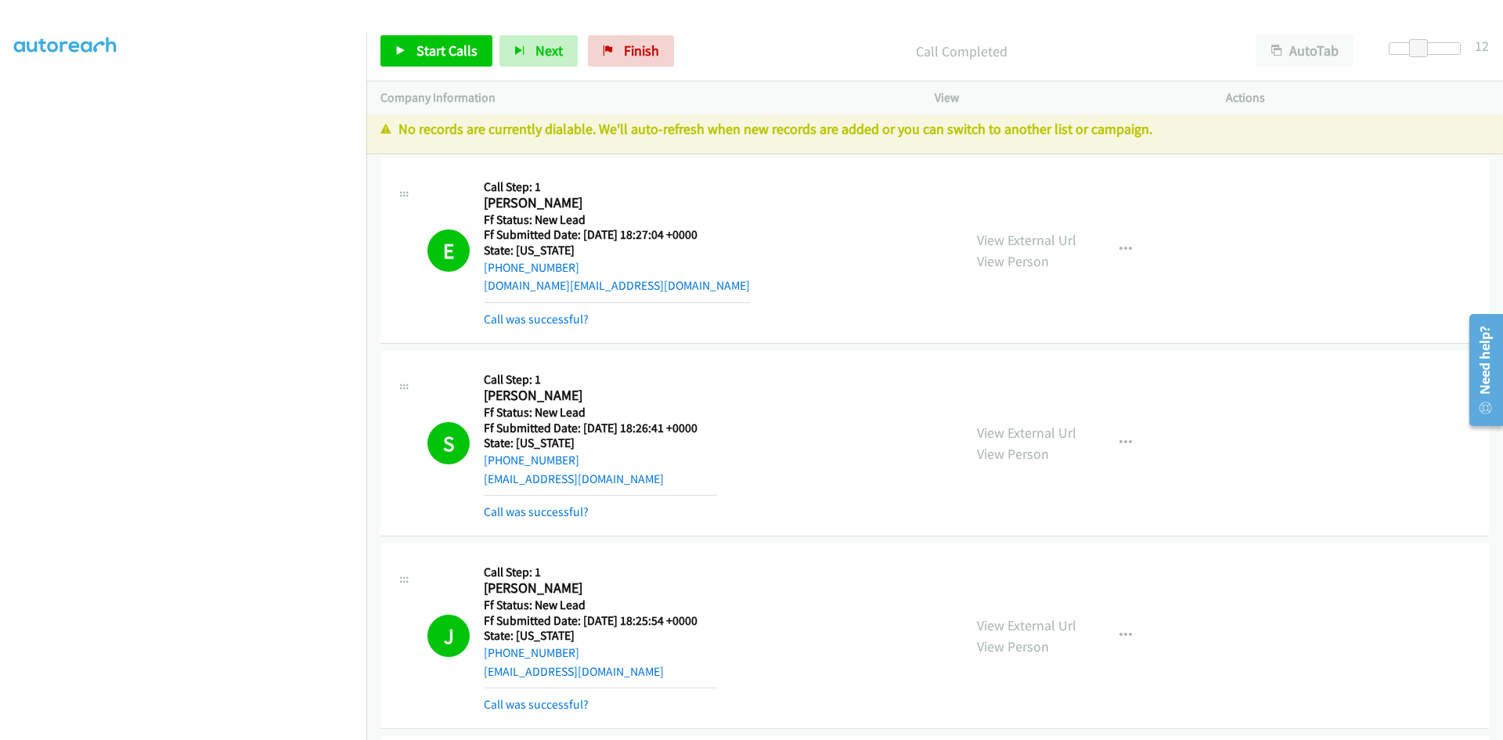
scroll to position [0, 0]
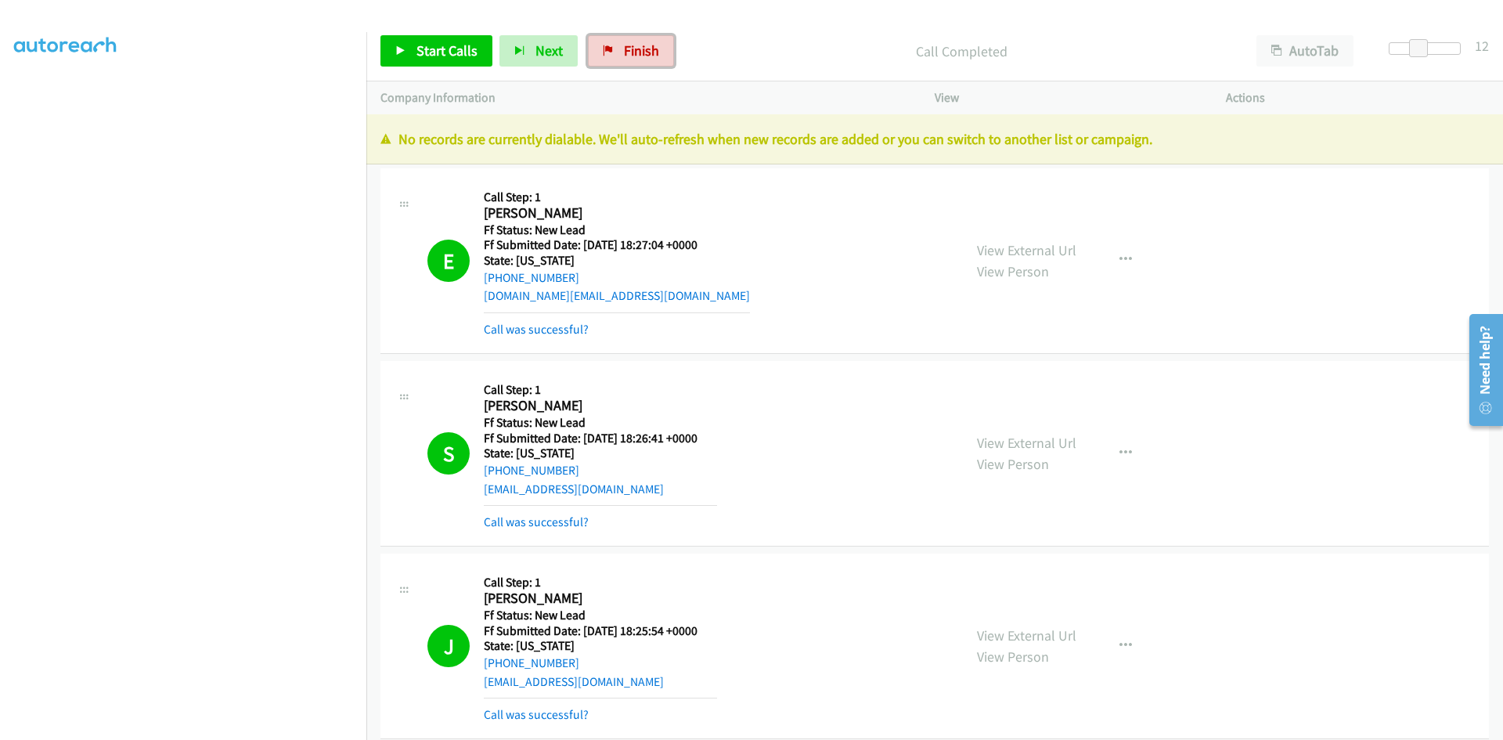
click at [610, 50] on link "Finish" at bounding box center [631, 50] width 86 height 31
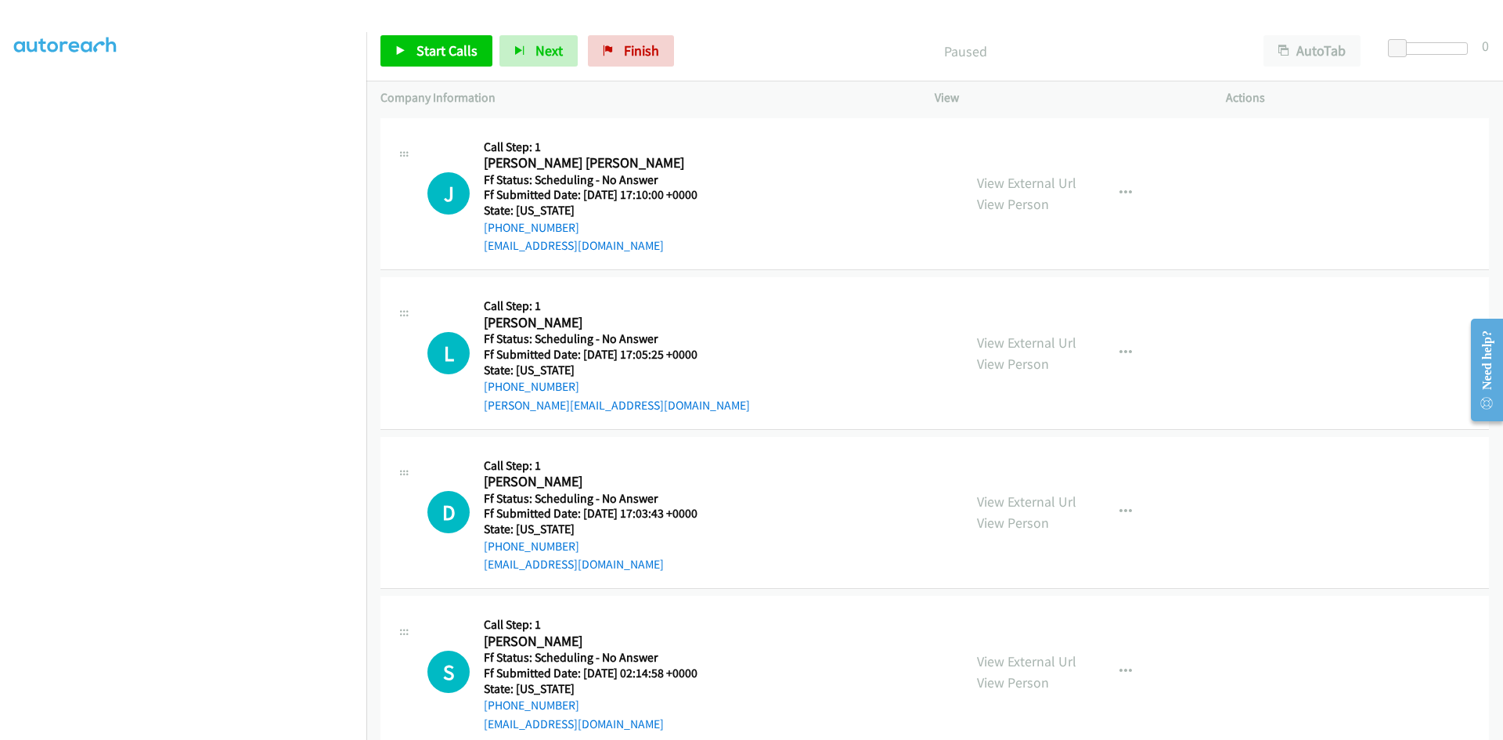
scroll to position [138, 0]
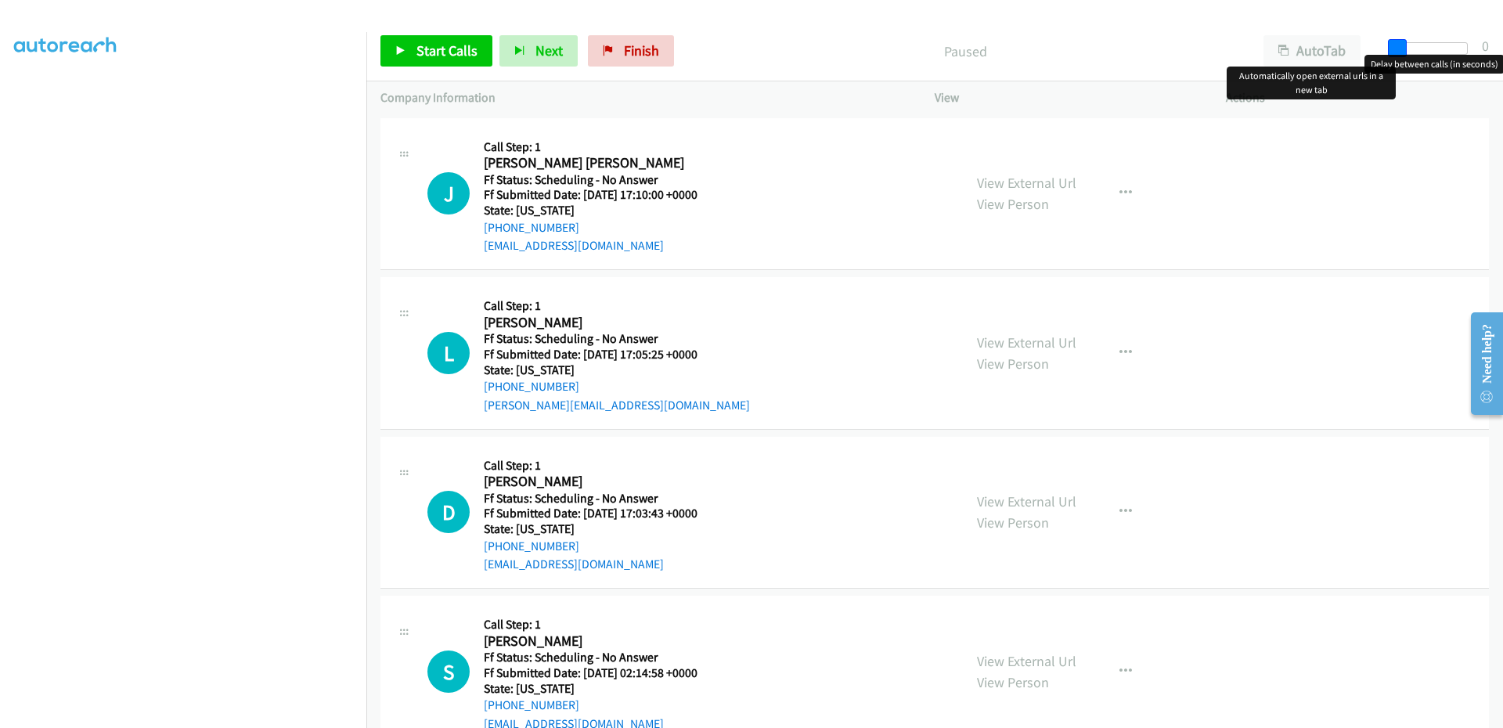
drag, startPoint x: 1394, startPoint y: 47, endPoint x: 797, endPoint y: 118, distance: 601.6
click at [913, 112] on div "Start Calls Pause Next Finish Paused AutoTab AutoTab 0 Company Information Info…" at bounding box center [934, 68] width 1137 height 94
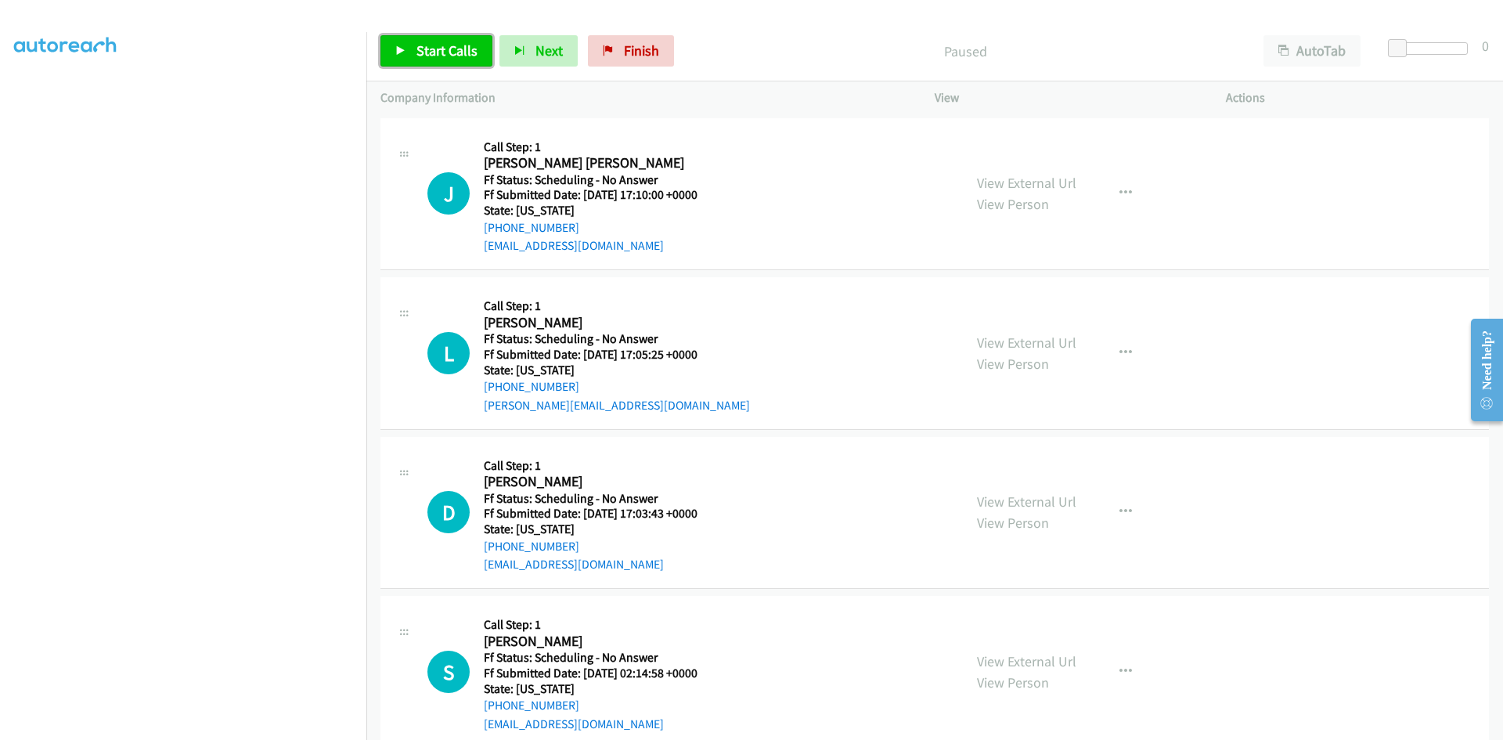
click at [435, 50] on span "Start Calls" at bounding box center [447, 50] width 61 height 18
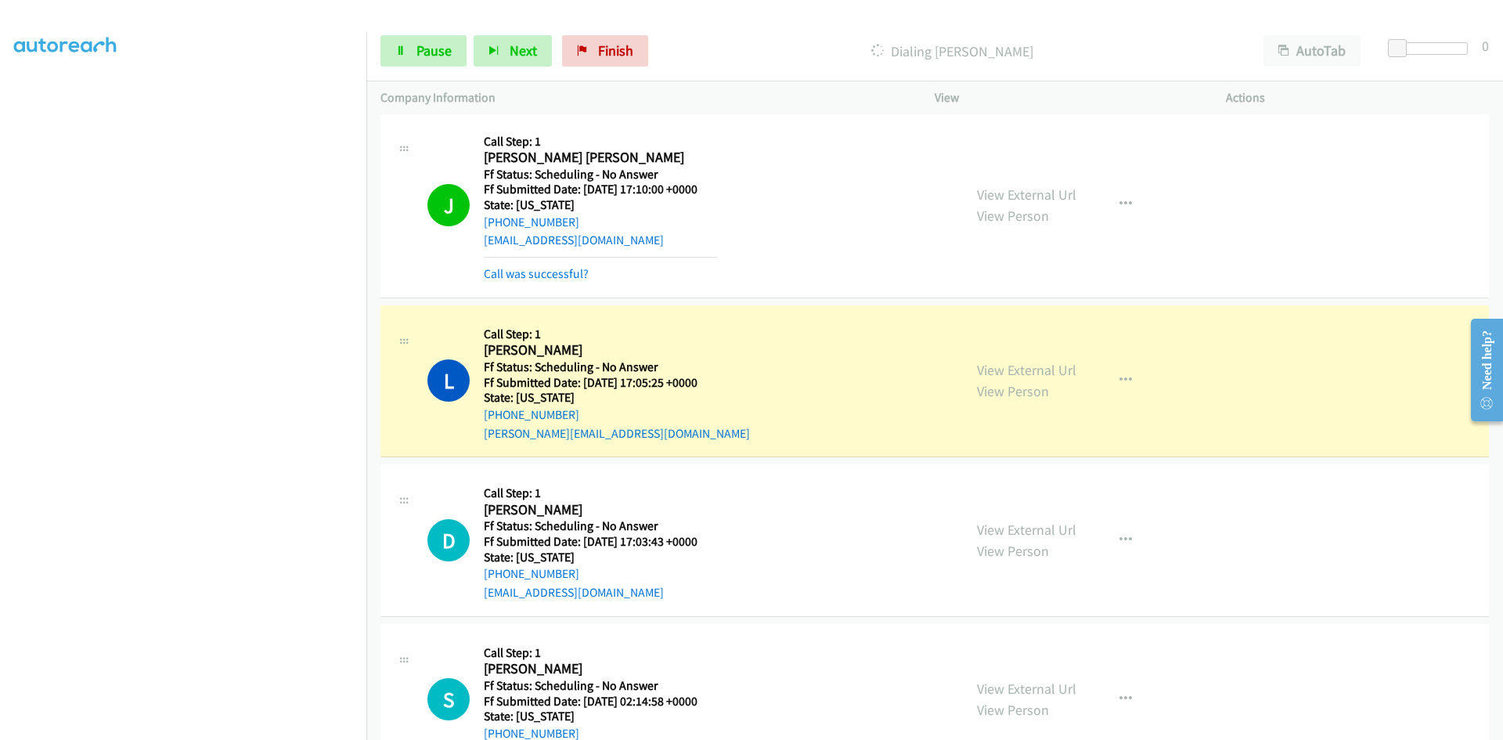
scroll to position [0, 0]
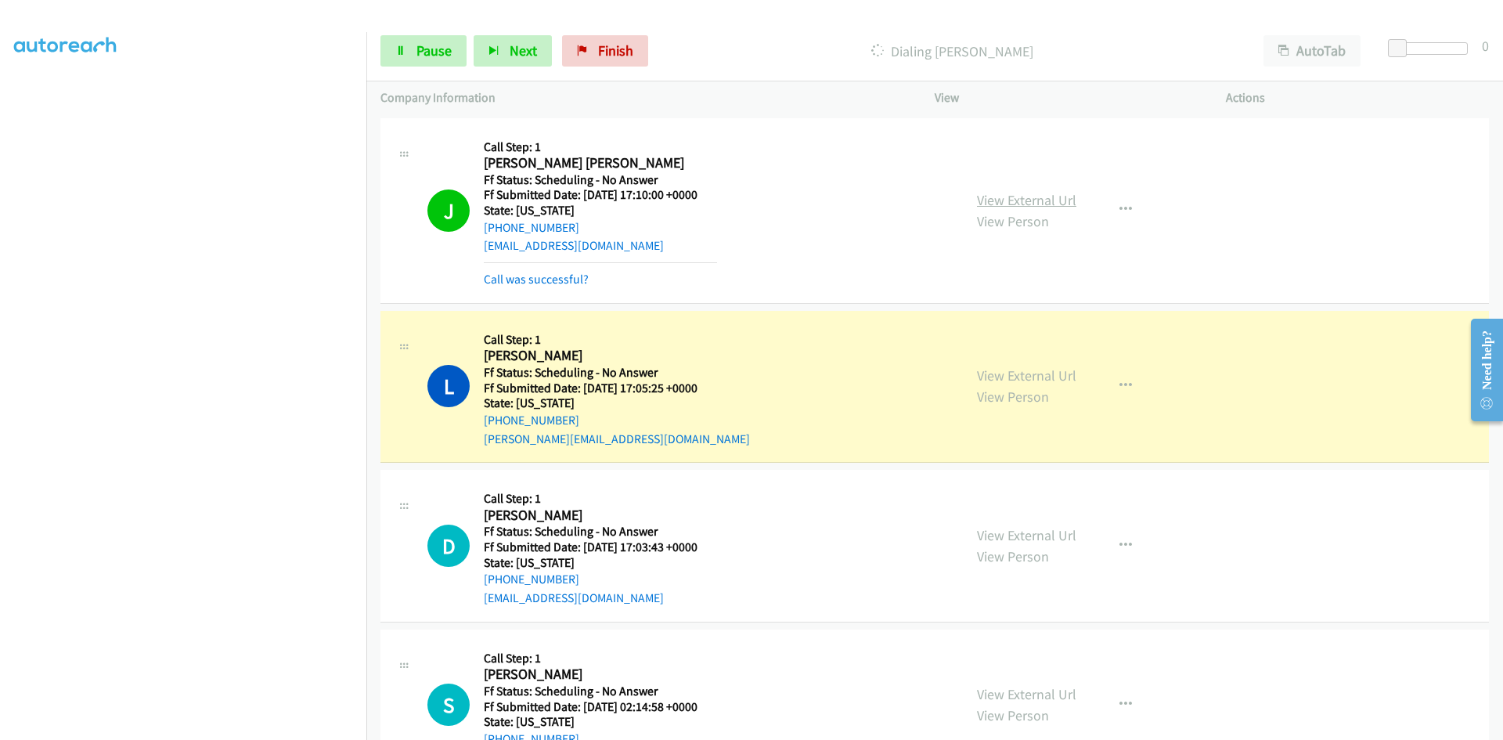
click at [1049, 201] on link "View External Url" at bounding box center [1026, 200] width 99 height 18
click at [1010, 376] on link "View External Url" at bounding box center [1026, 375] width 99 height 18
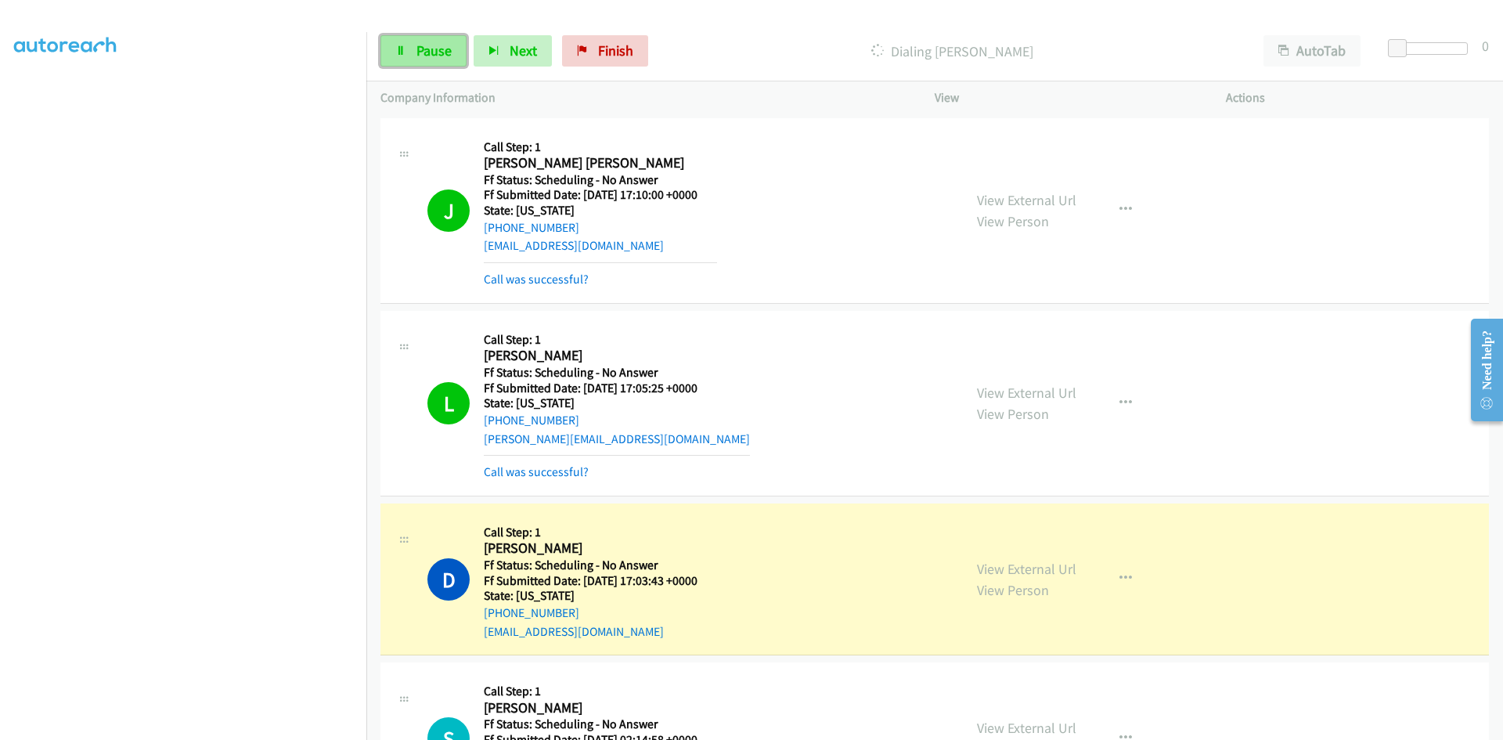
click at [427, 42] on span "Pause" at bounding box center [434, 50] width 35 height 18
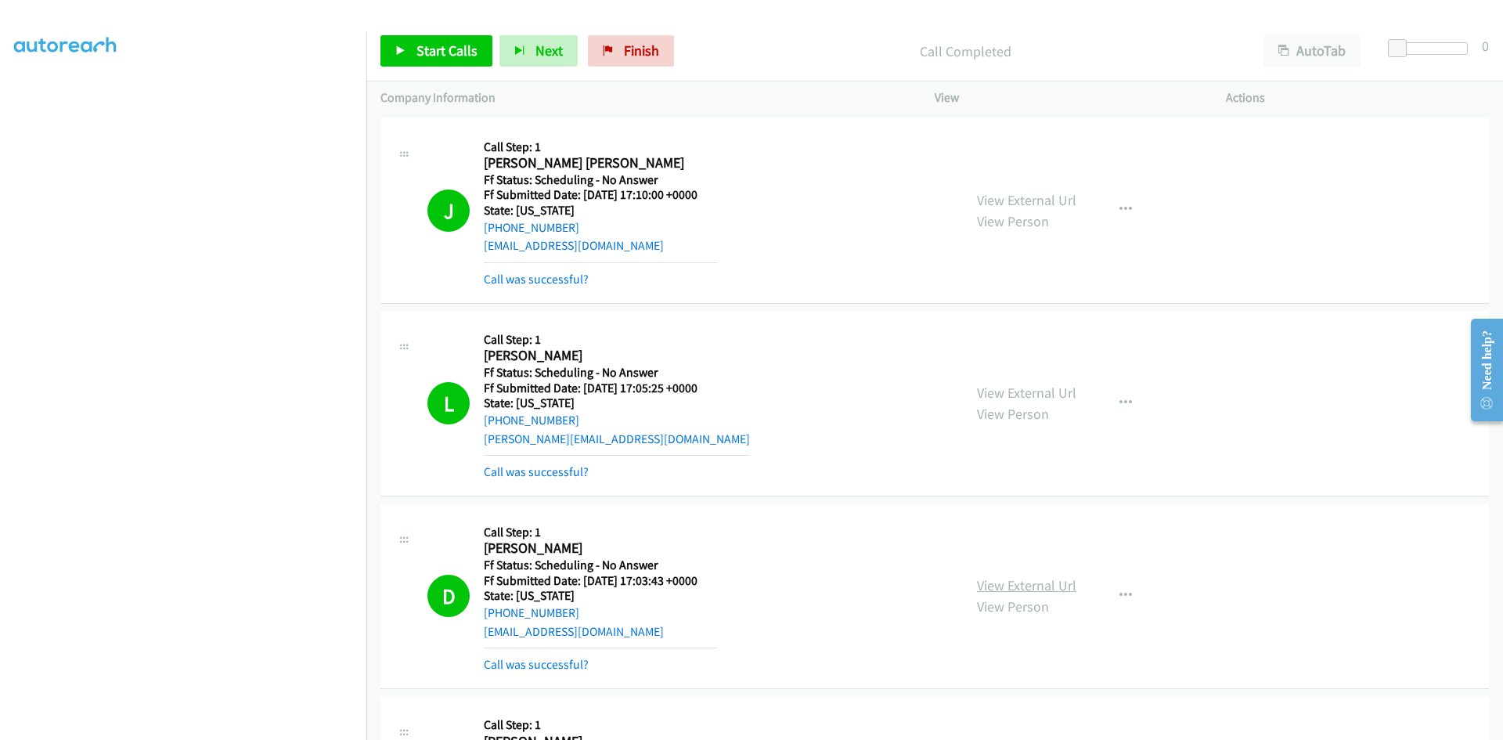
click at [994, 589] on link "View External Url" at bounding box center [1026, 585] width 99 height 18
click at [469, 49] on span "Start Calls" at bounding box center [447, 50] width 61 height 18
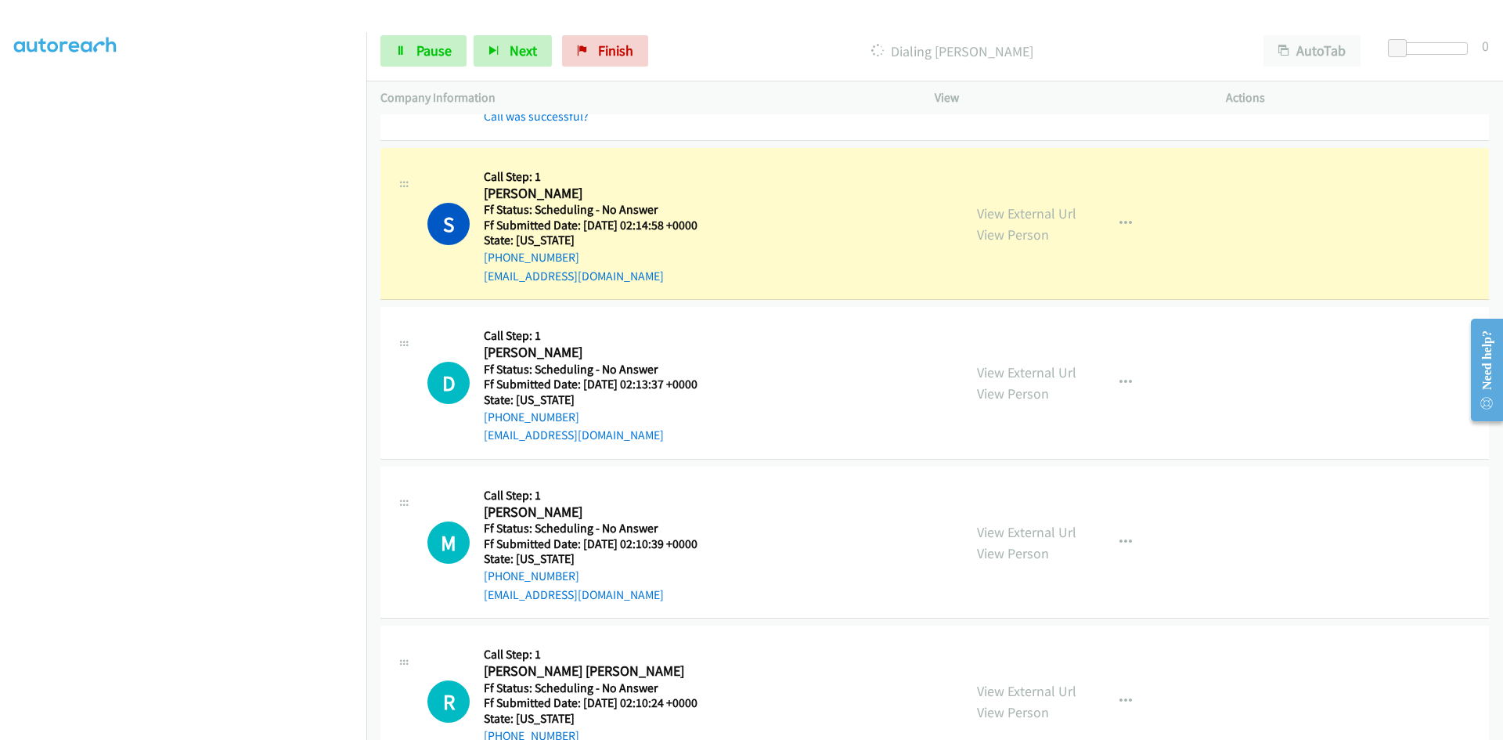
scroll to position [626, 0]
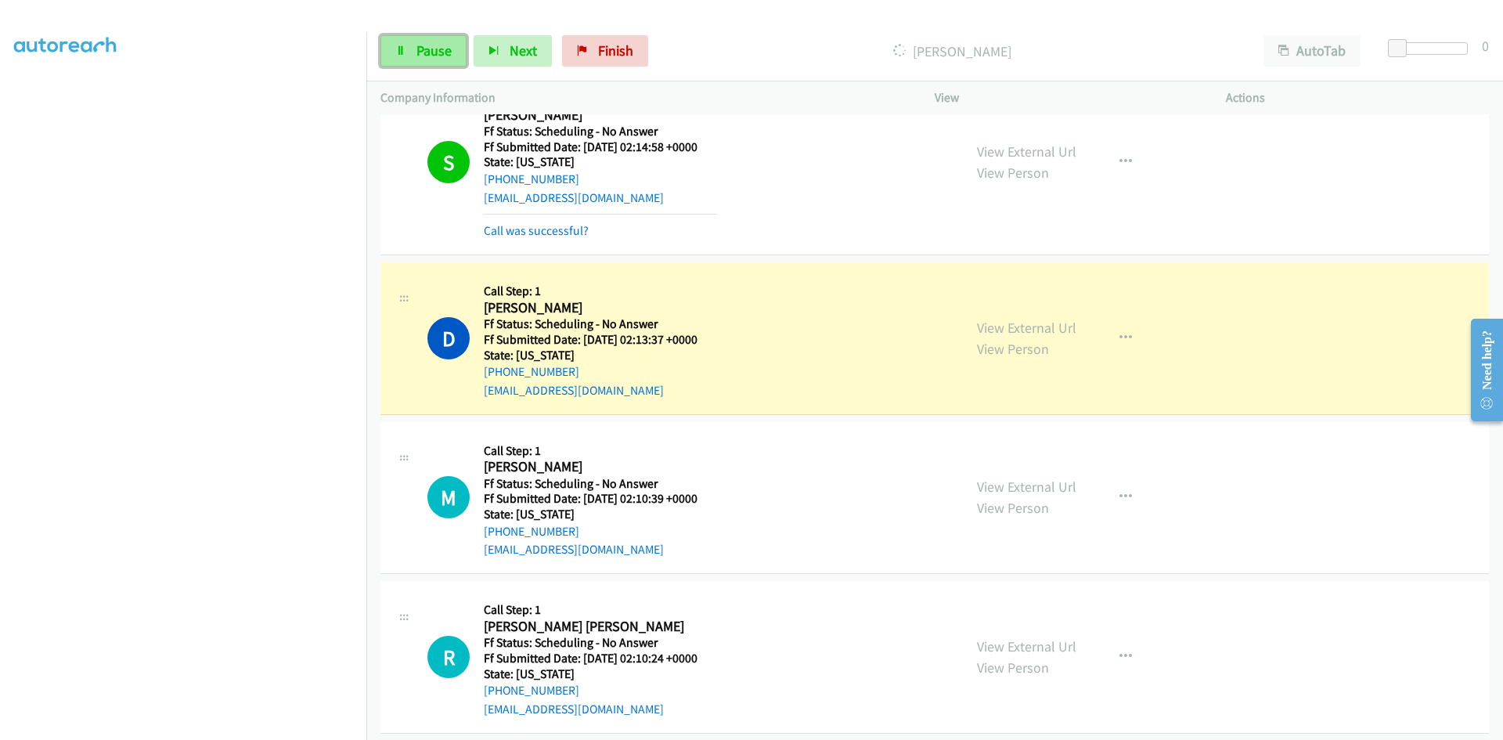
click at [437, 44] on span "Pause" at bounding box center [434, 50] width 35 height 18
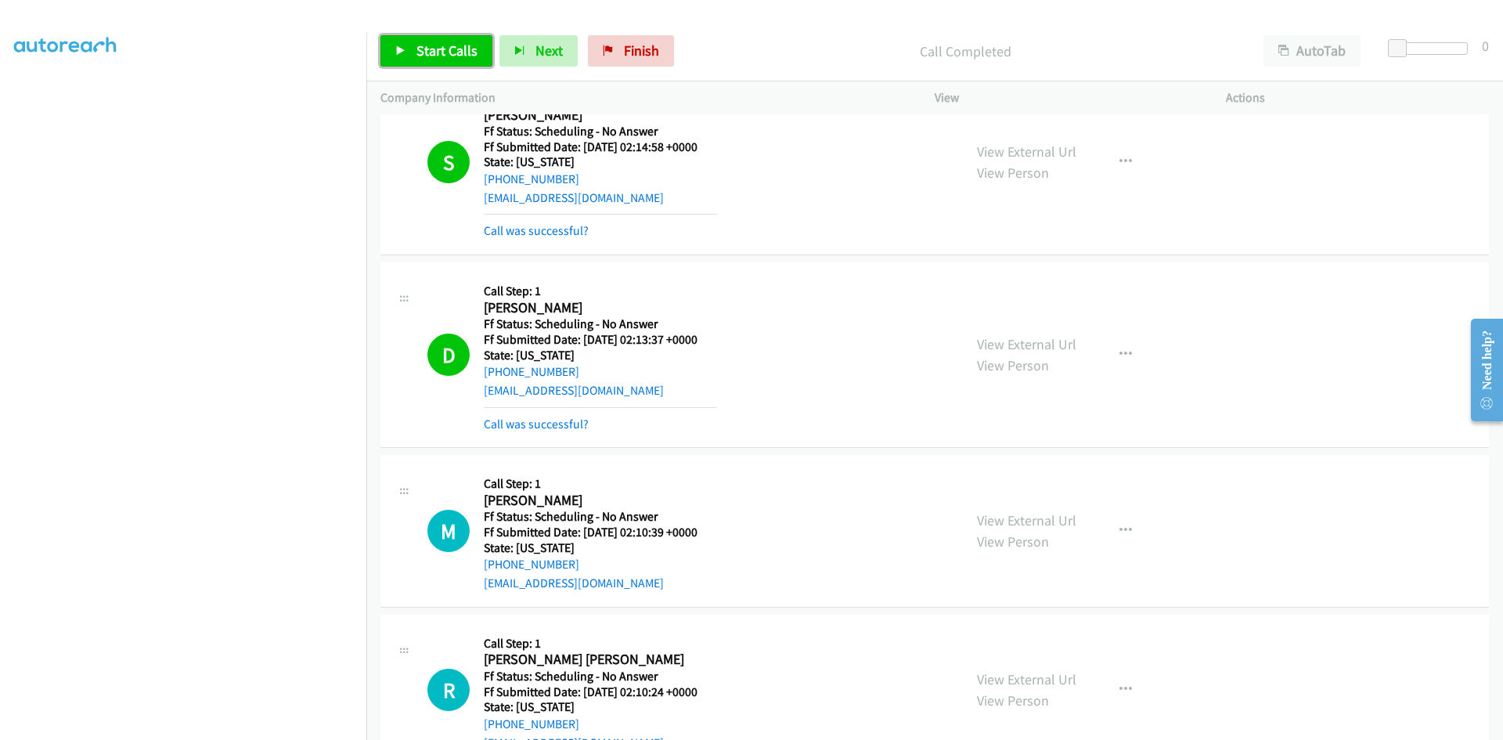
click at [413, 65] on link "Start Calls" at bounding box center [436, 50] width 112 height 31
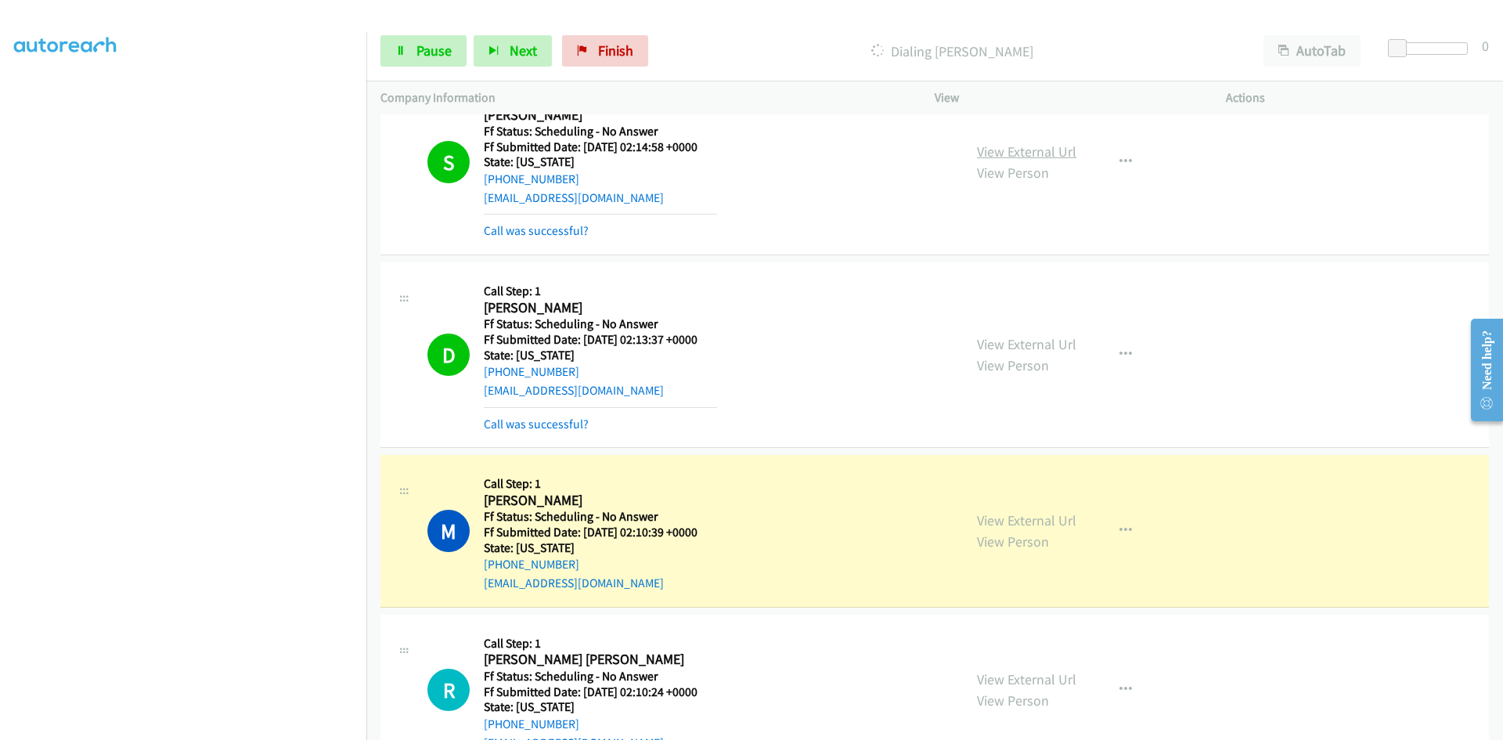
click at [1022, 145] on link "View External Url" at bounding box center [1026, 151] width 99 height 18
click at [1020, 343] on link "View External Url" at bounding box center [1026, 344] width 99 height 18
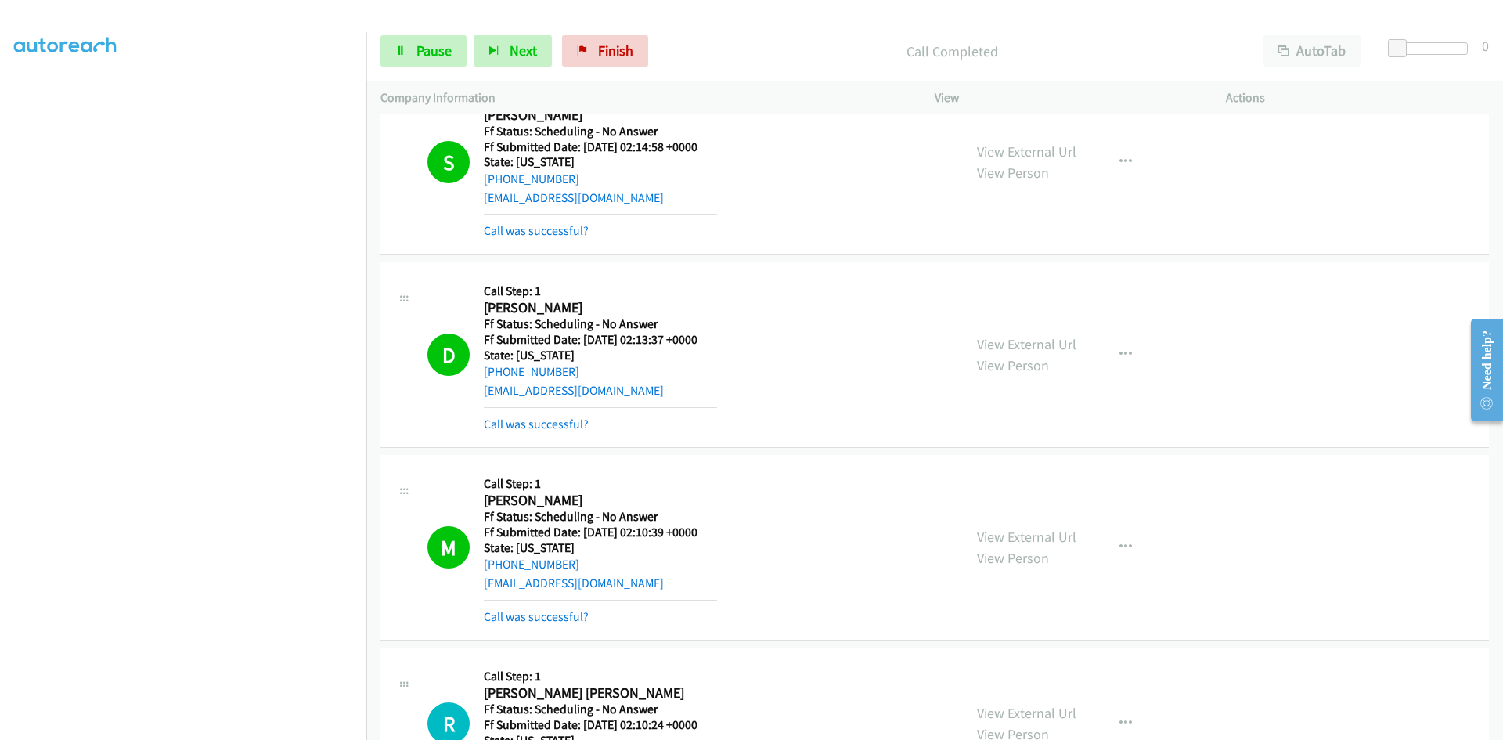
click at [1005, 538] on link "View External Url" at bounding box center [1026, 537] width 99 height 18
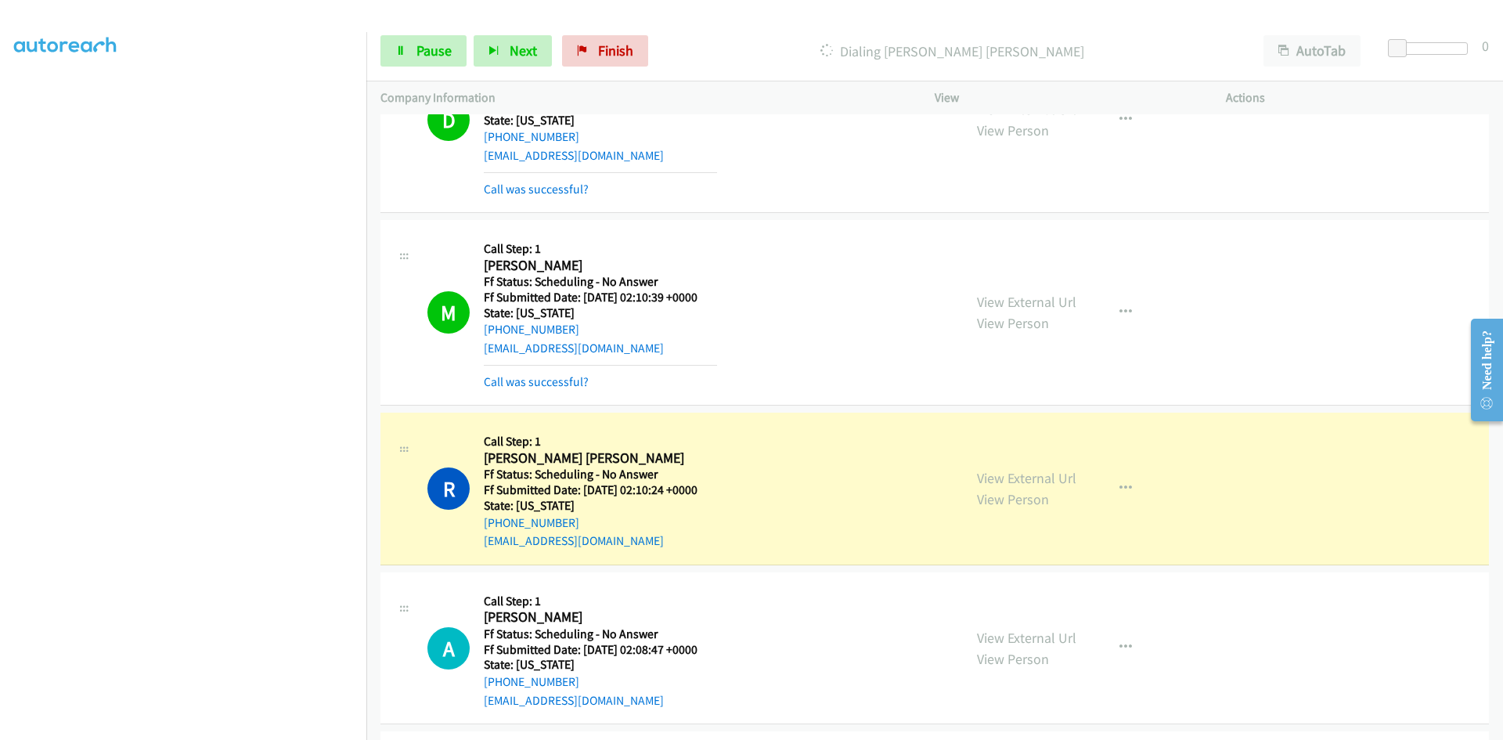
scroll to position [939, 0]
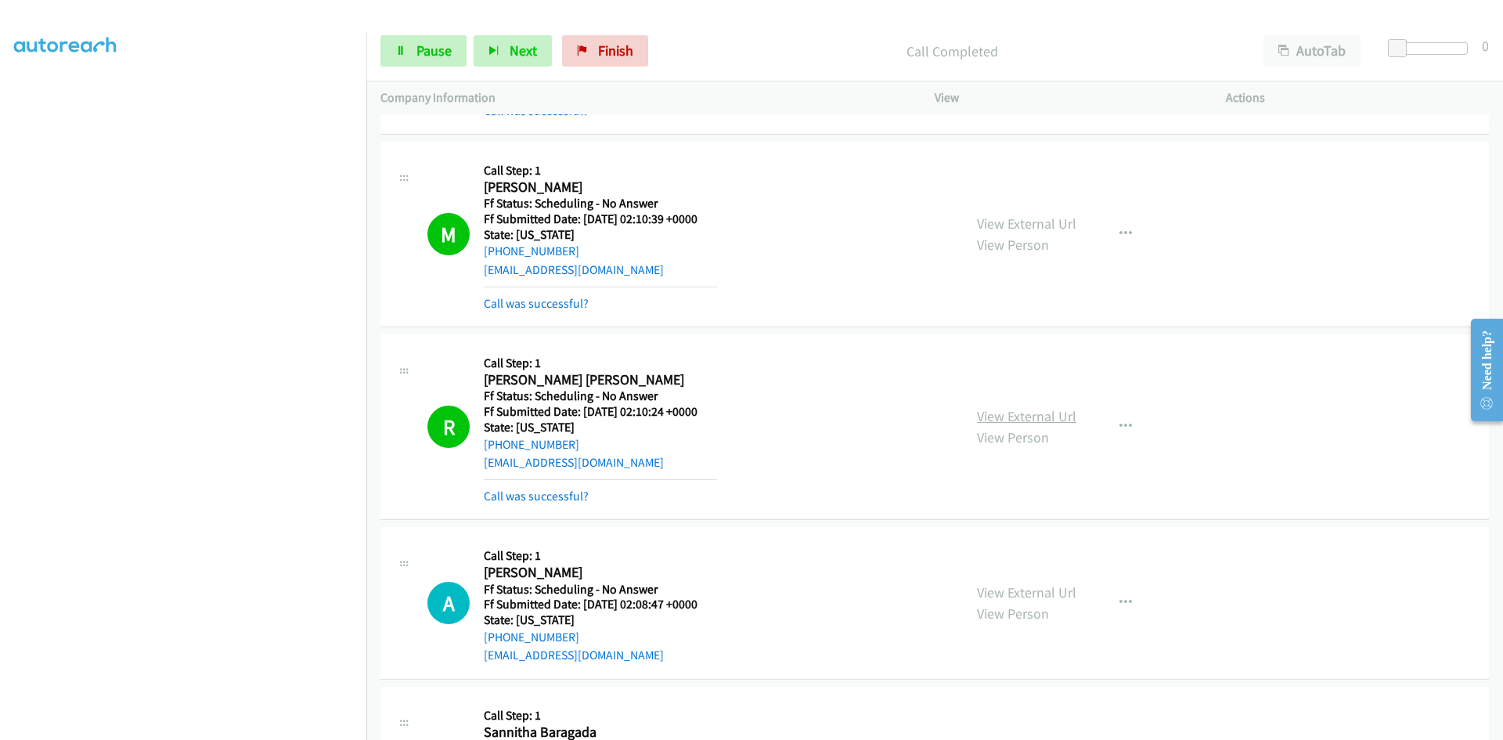
click at [1038, 418] on link "View External Url" at bounding box center [1026, 416] width 99 height 18
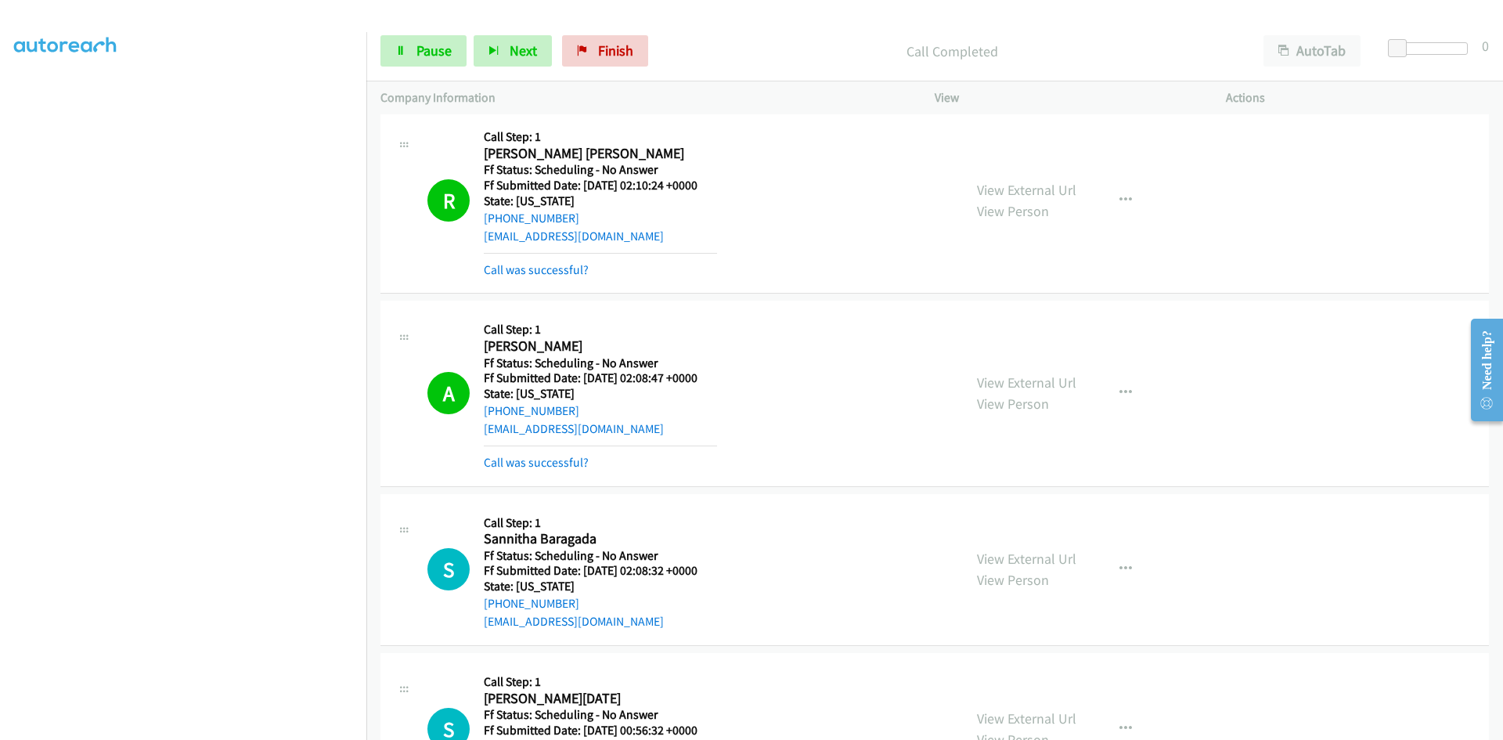
scroll to position [1174, 0]
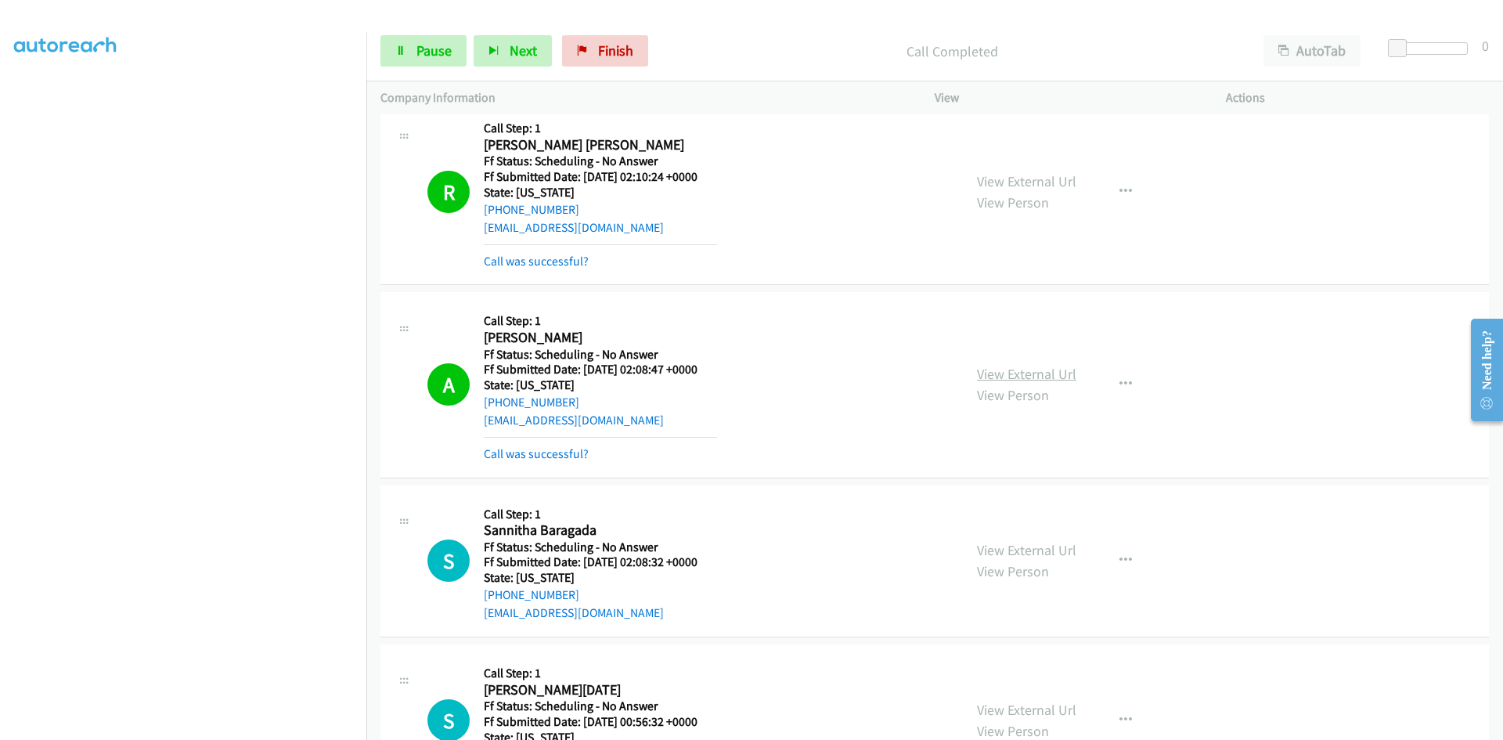
click at [1063, 368] on link "View External Url" at bounding box center [1026, 374] width 99 height 18
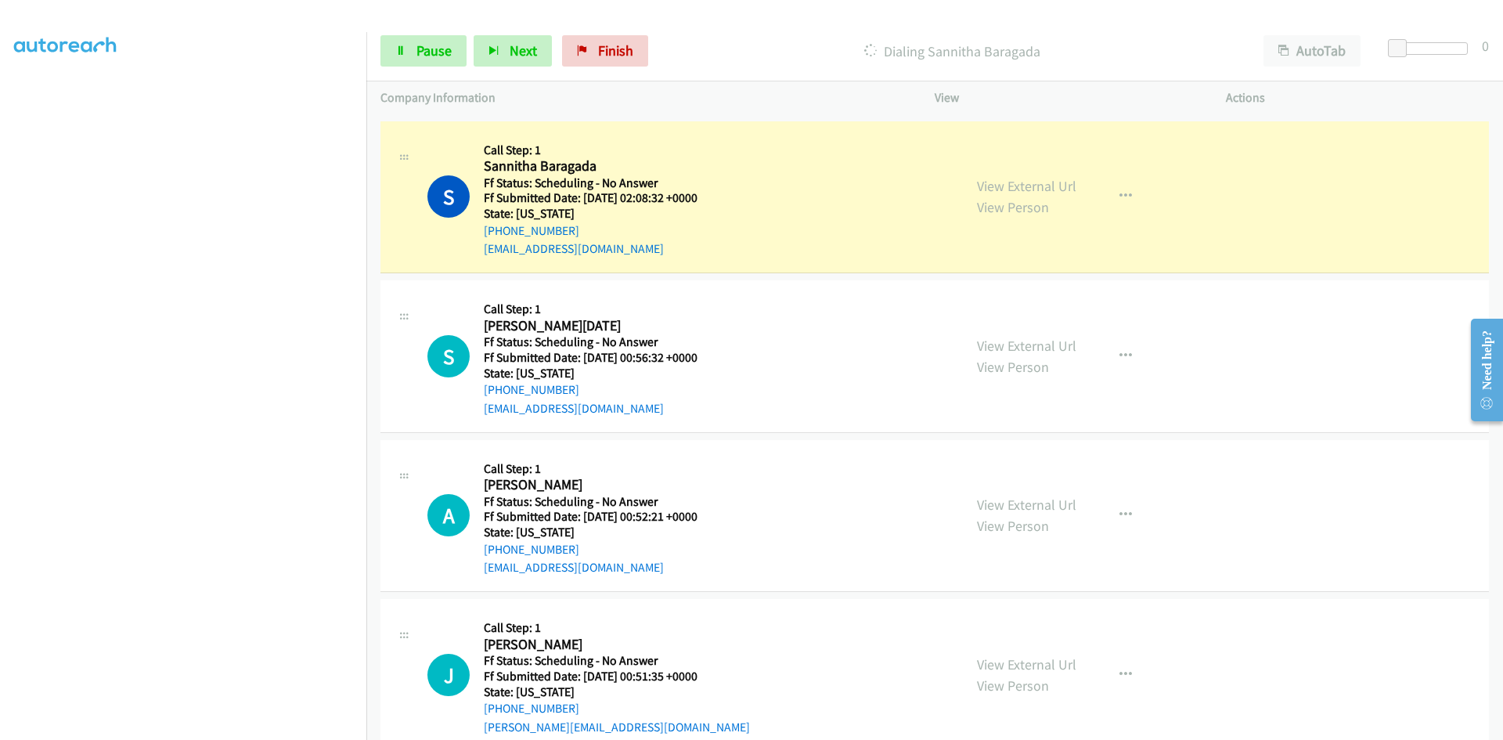
scroll to position [1566, 0]
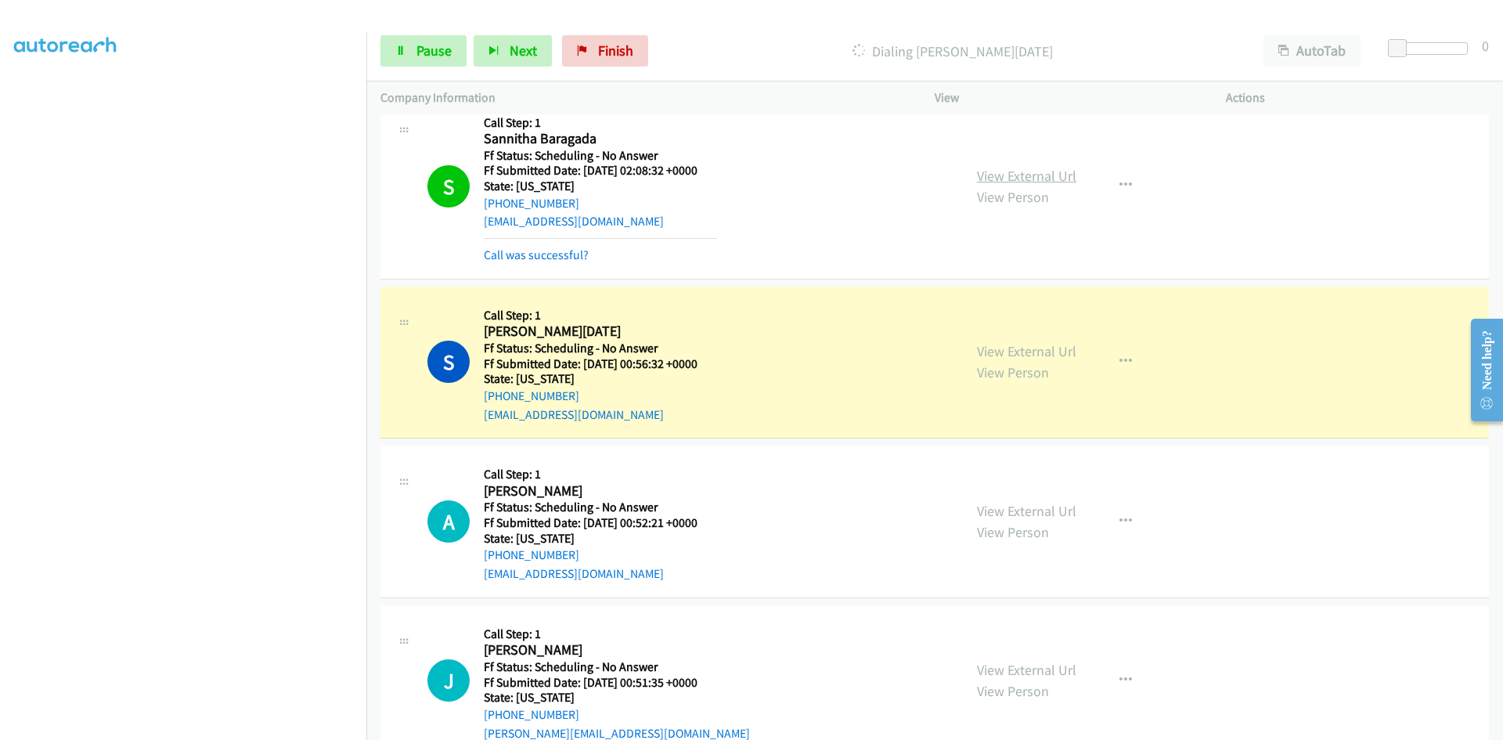
click at [1027, 175] on link "View External Url" at bounding box center [1026, 176] width 99 height 18
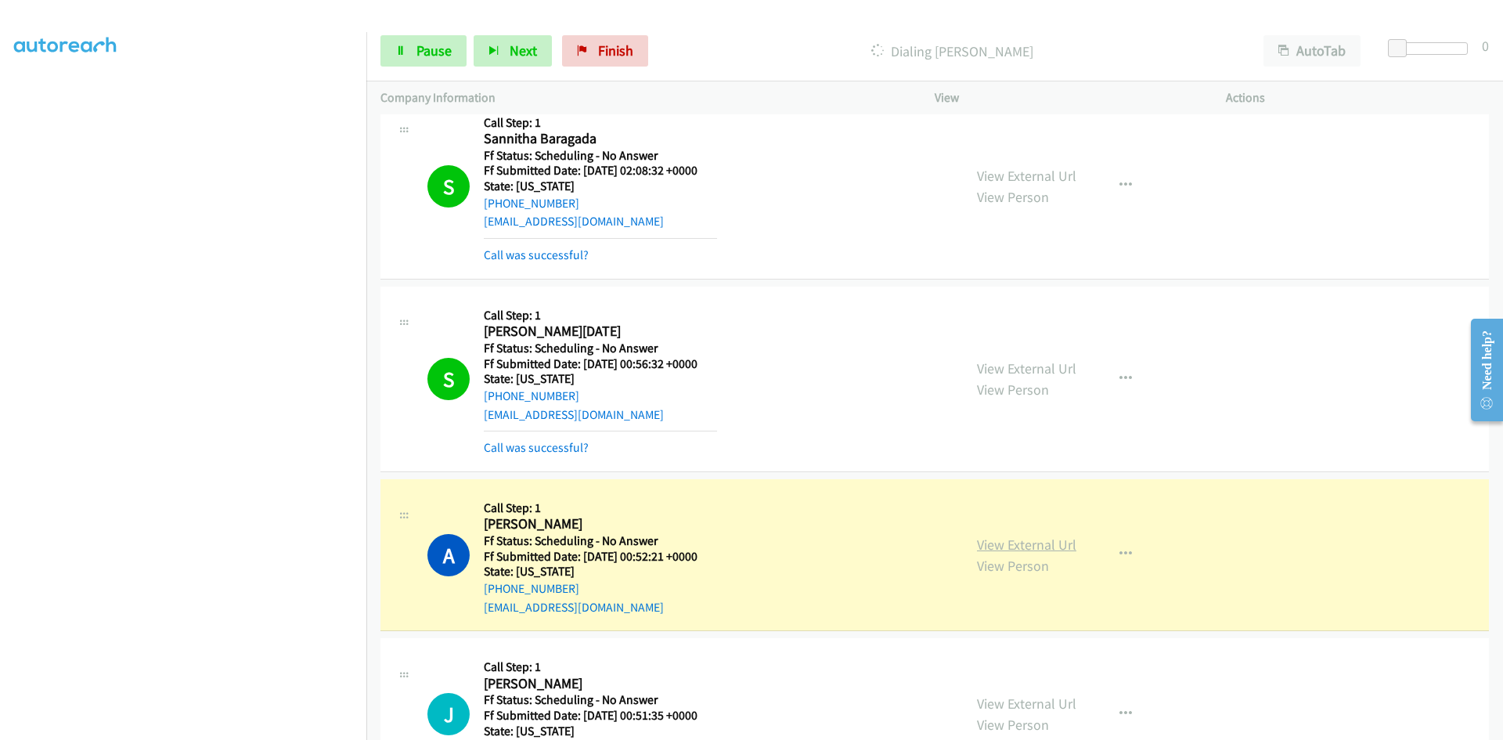
click at [1034, 543] on link "View External Url" at bounding box center [1026, 545] width 99 height 18
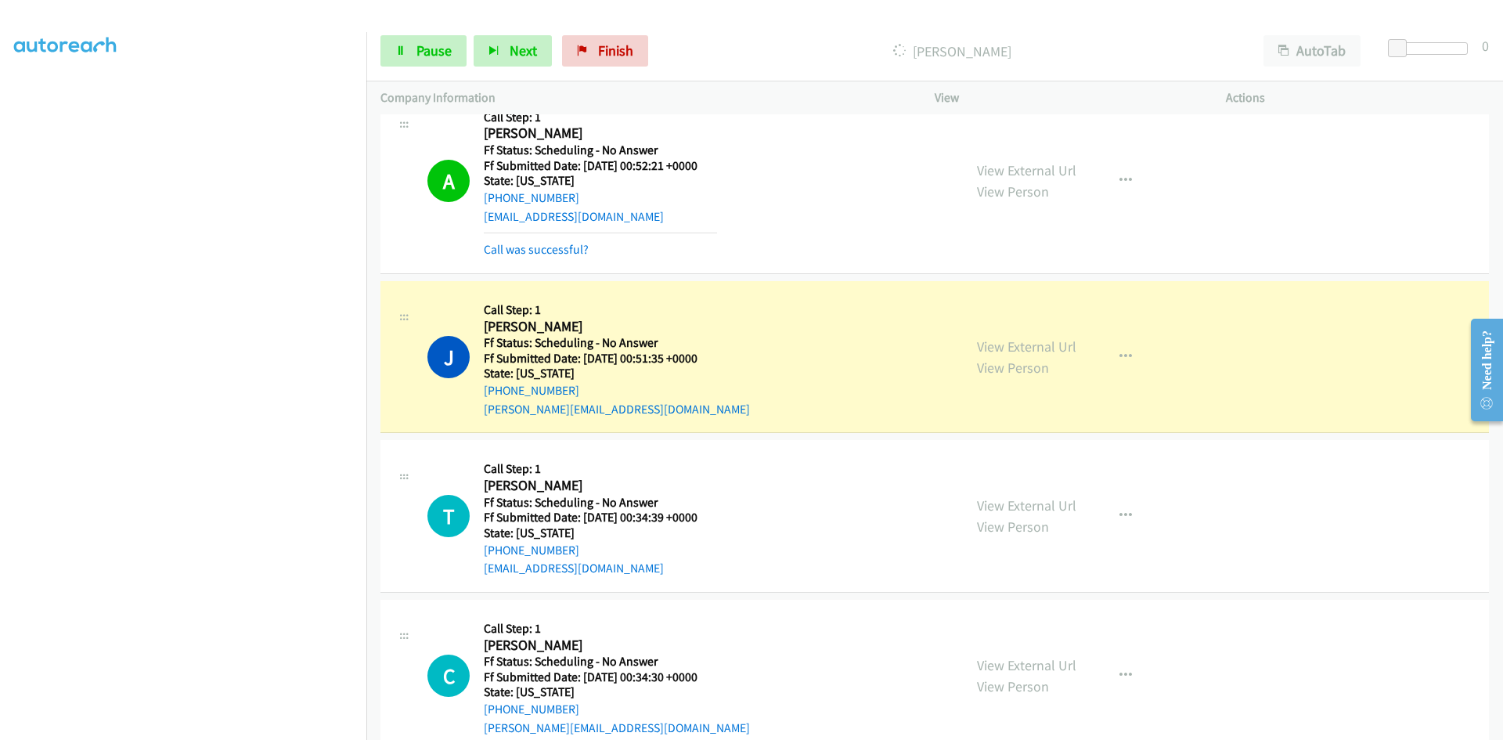
scroll to position [1957, 0]
click at [1055, 349] on link "View External Url" at bounding box center [1026, 346] width 99 height 18
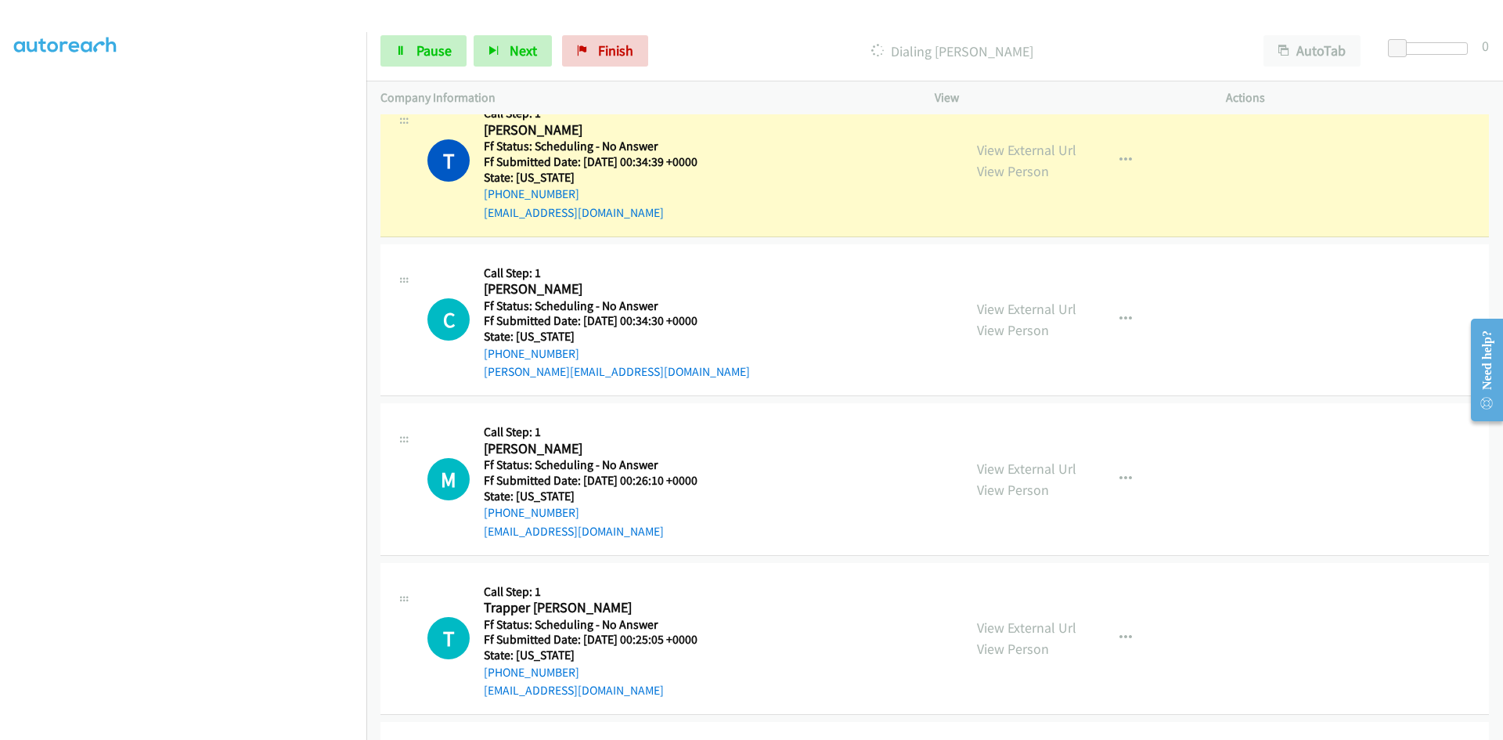
scroll to position [2349, 0]
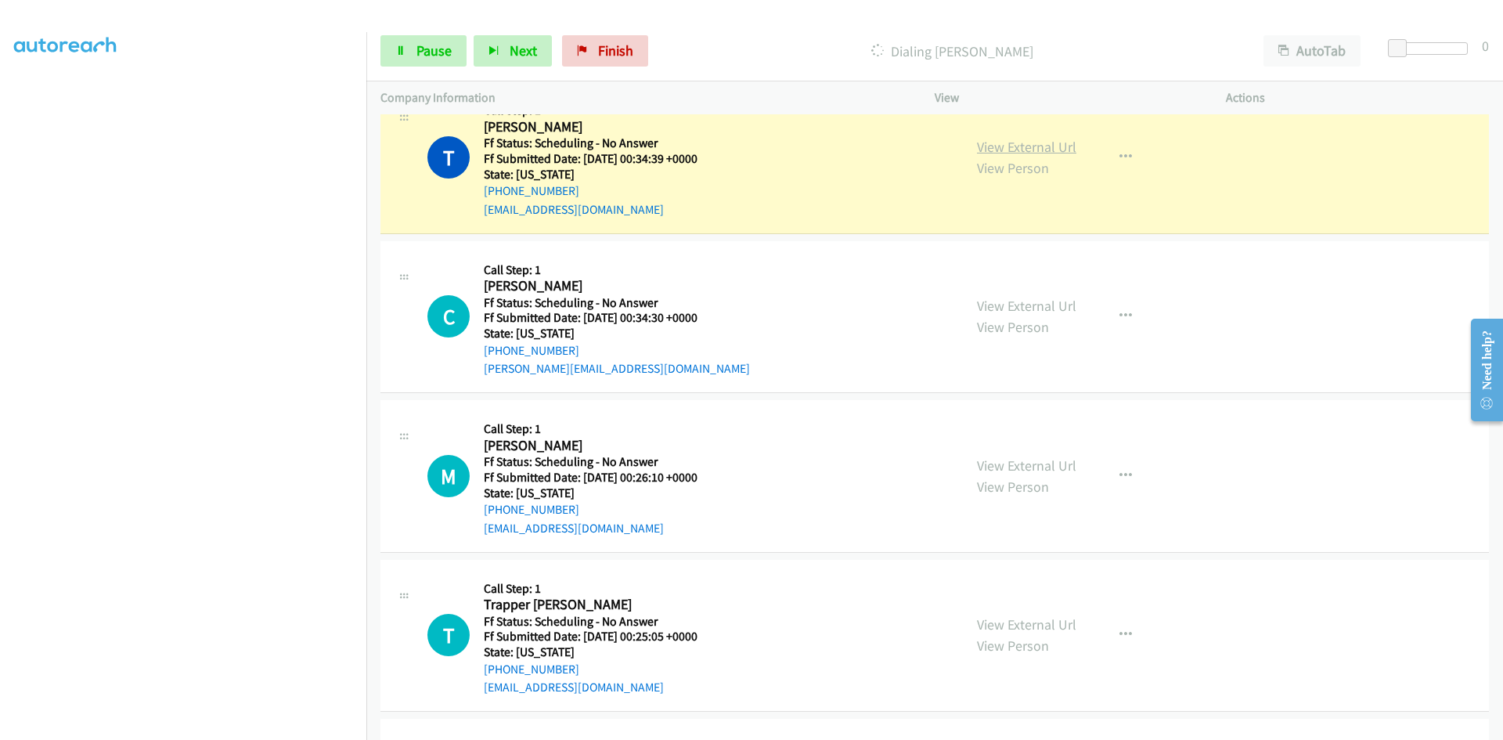
click at [1035, 140] on link "View External Url" at bounding box center [1026, 147] width 99 height 18
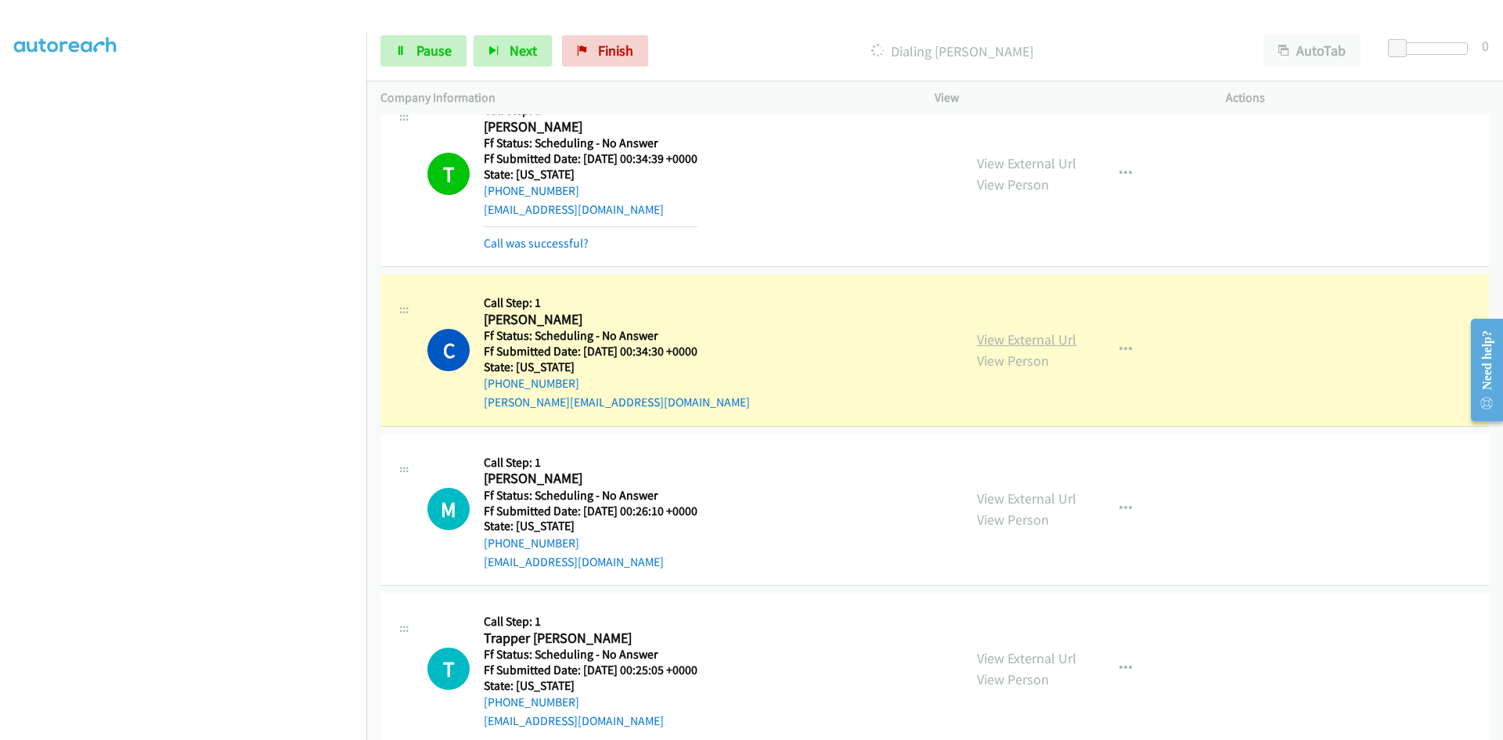
click at [1006, 339] on link "View External Url" at bounding box center [1026, 339] width 99 height 18
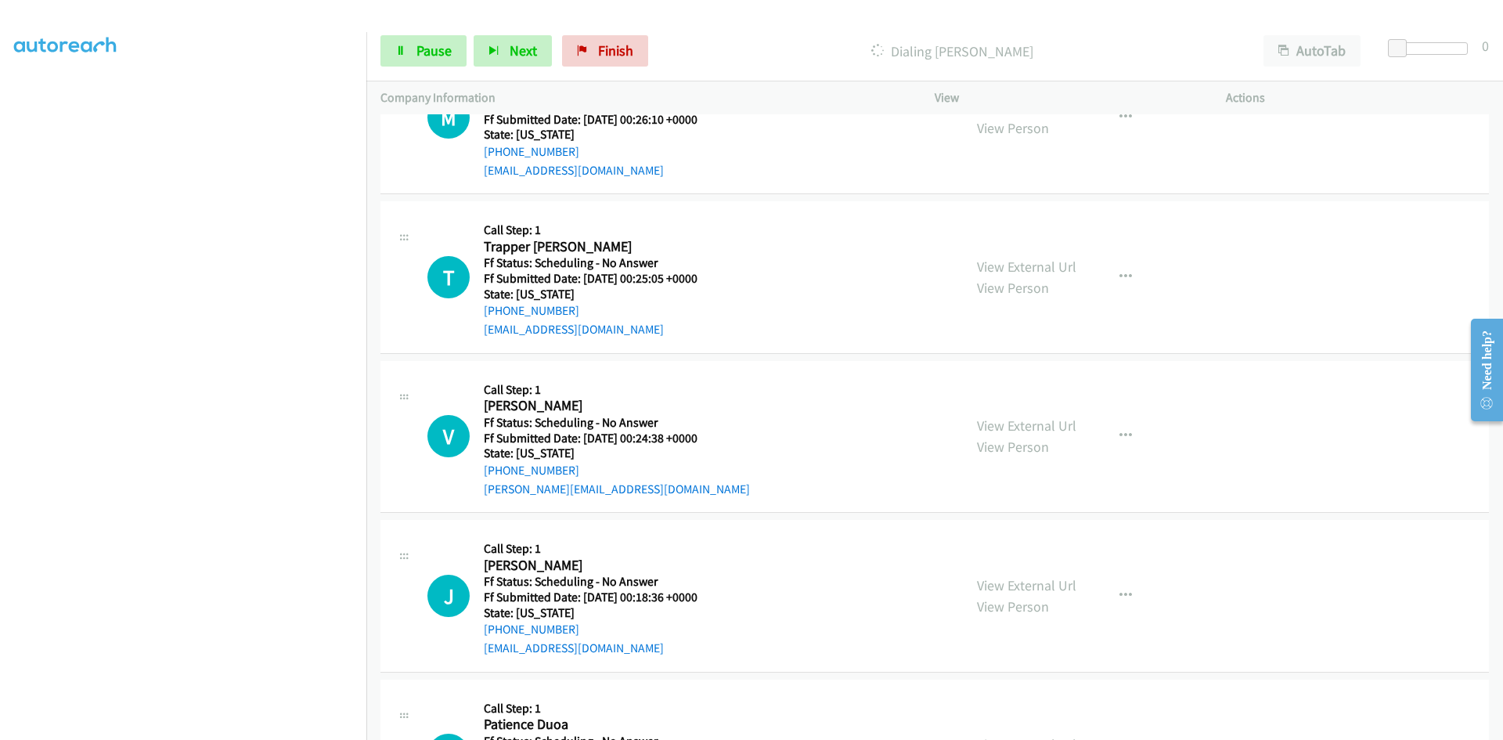
scroll to position [2662, 0]
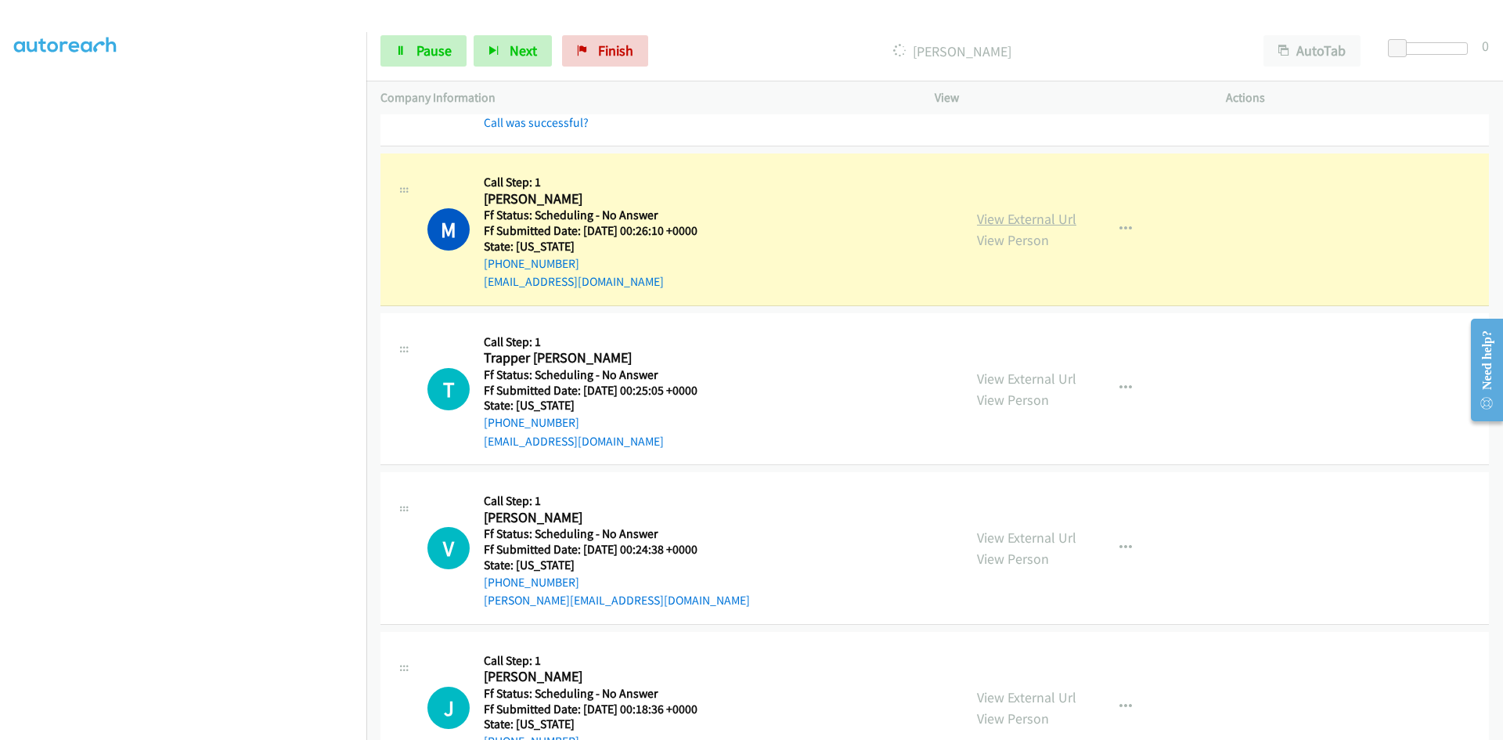
click at [1059, 217] on link "View External Url" at bounding box center [1026, 219] width 99 height 18
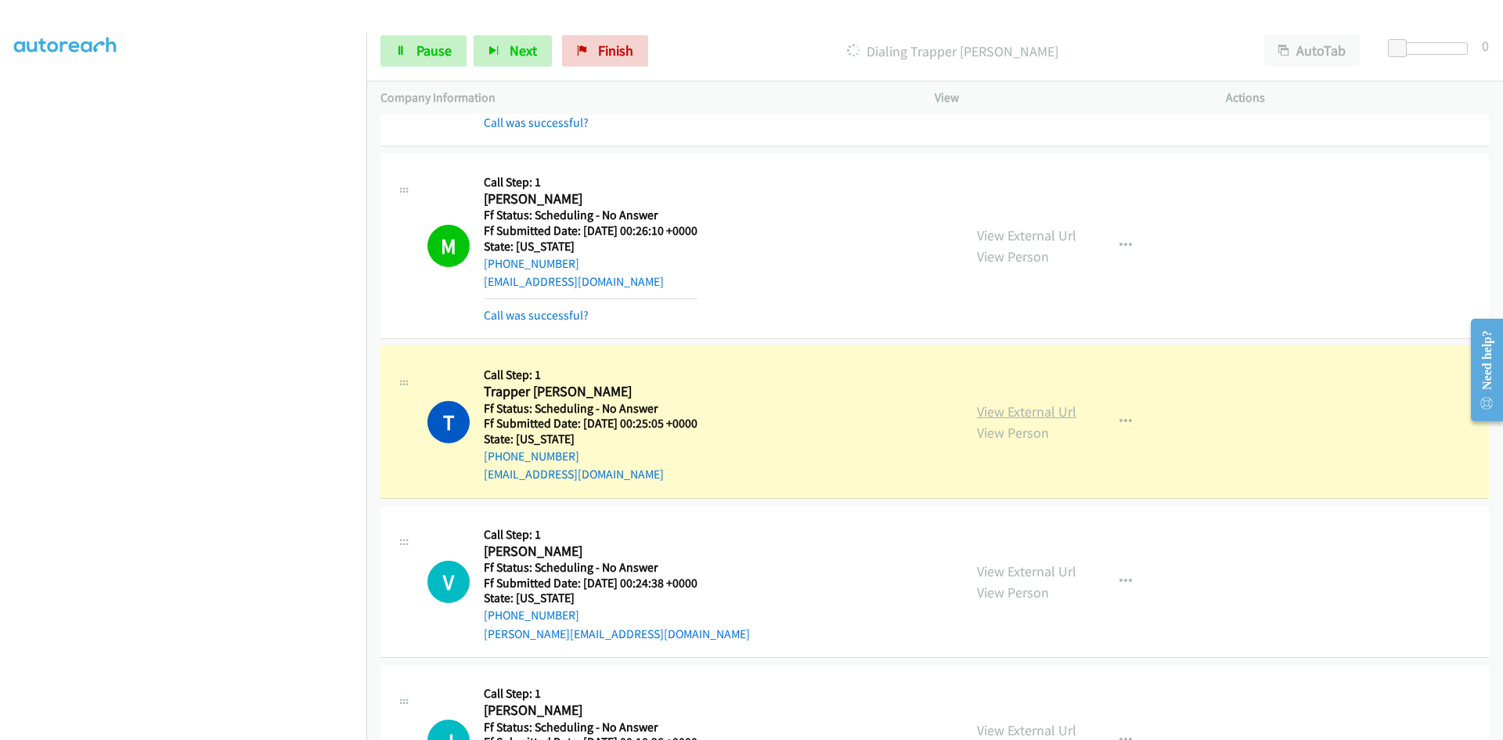
click at [1012, 417] on link "View External Url" at bounding box center [1026, 411] width 99 height 18
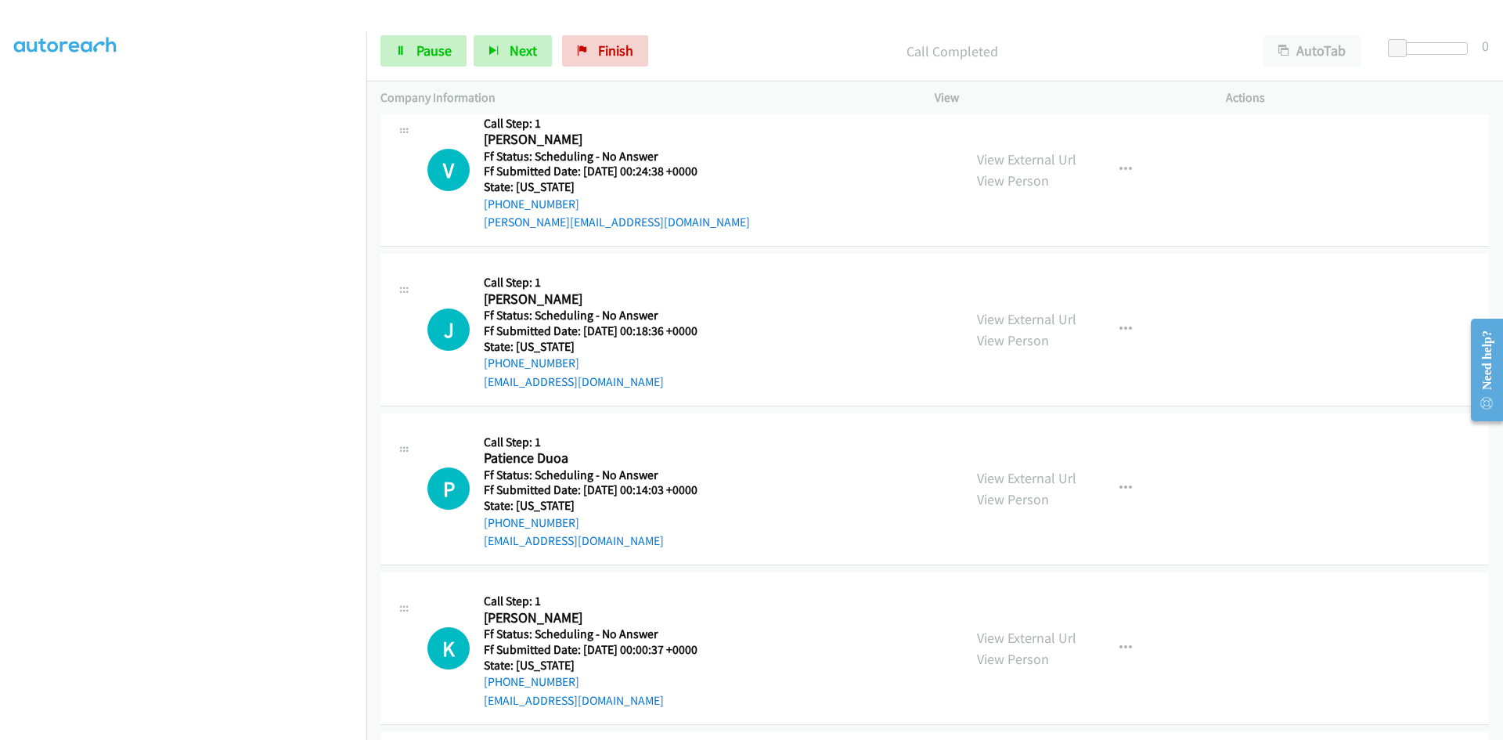
scroll to position [3132, 0]
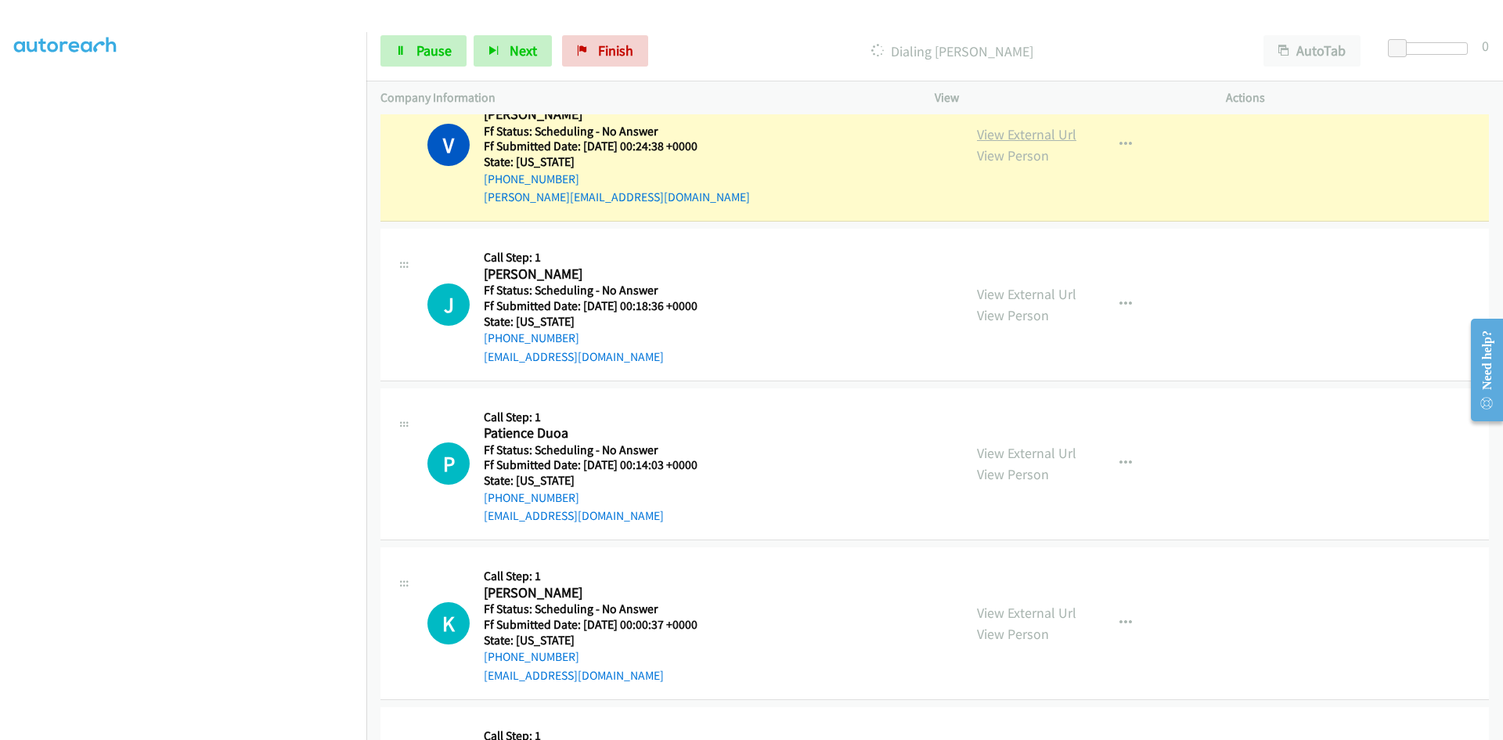
click at [1065, 136] on link "View External Url" at bounding box center [1026, 134] width 99 height 18
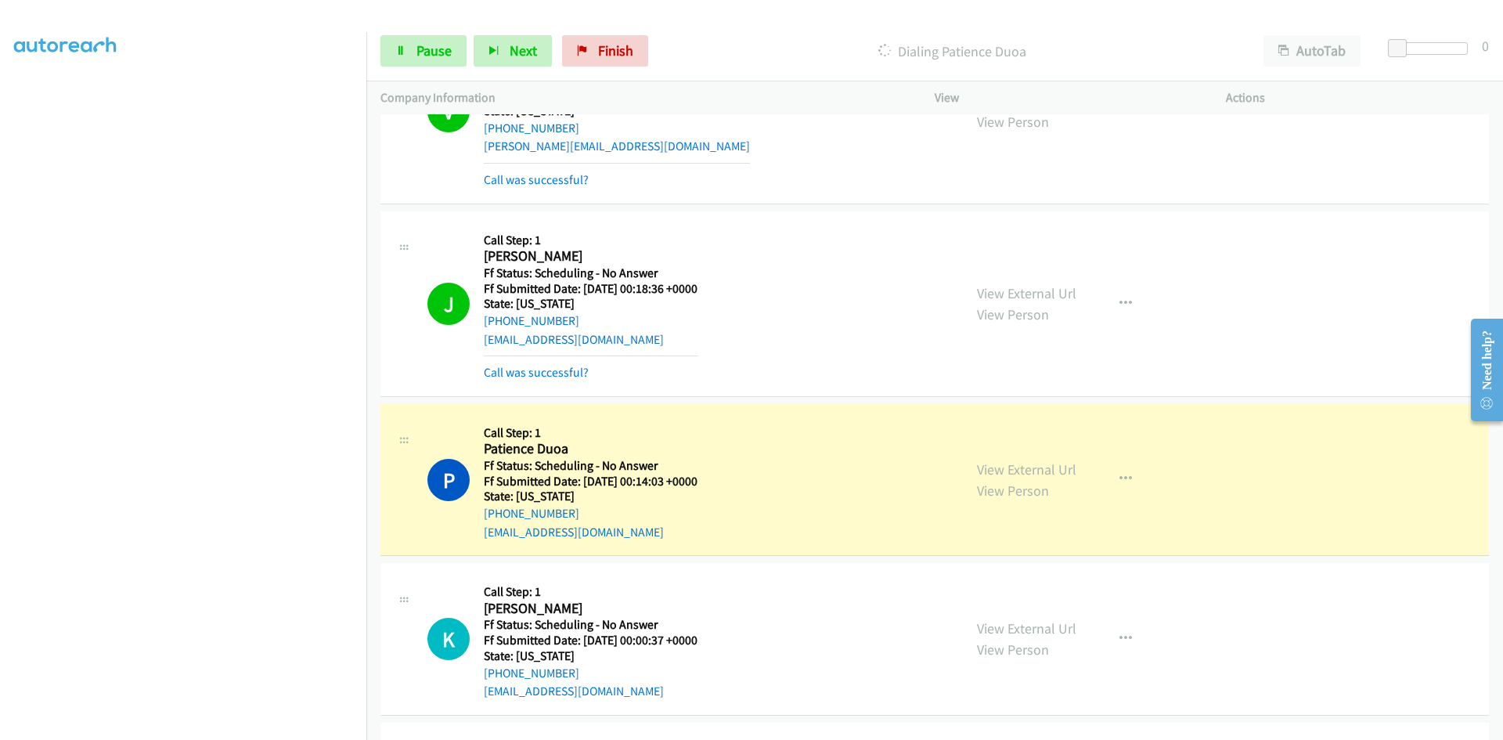
scroll to position [3210, 0]
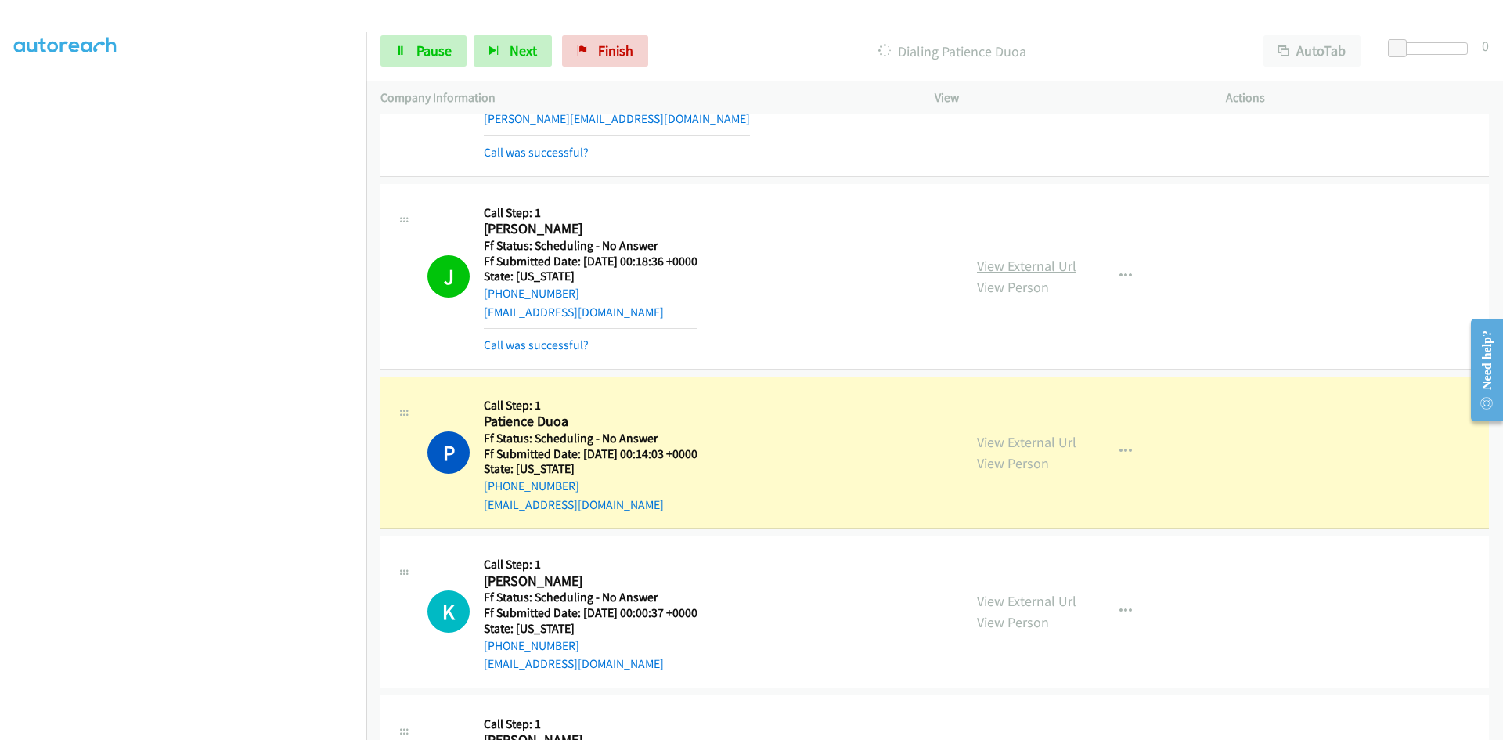
click at [1022, 262] on link "View External Url" at bounding box center [1026, 266] width 99 height 18
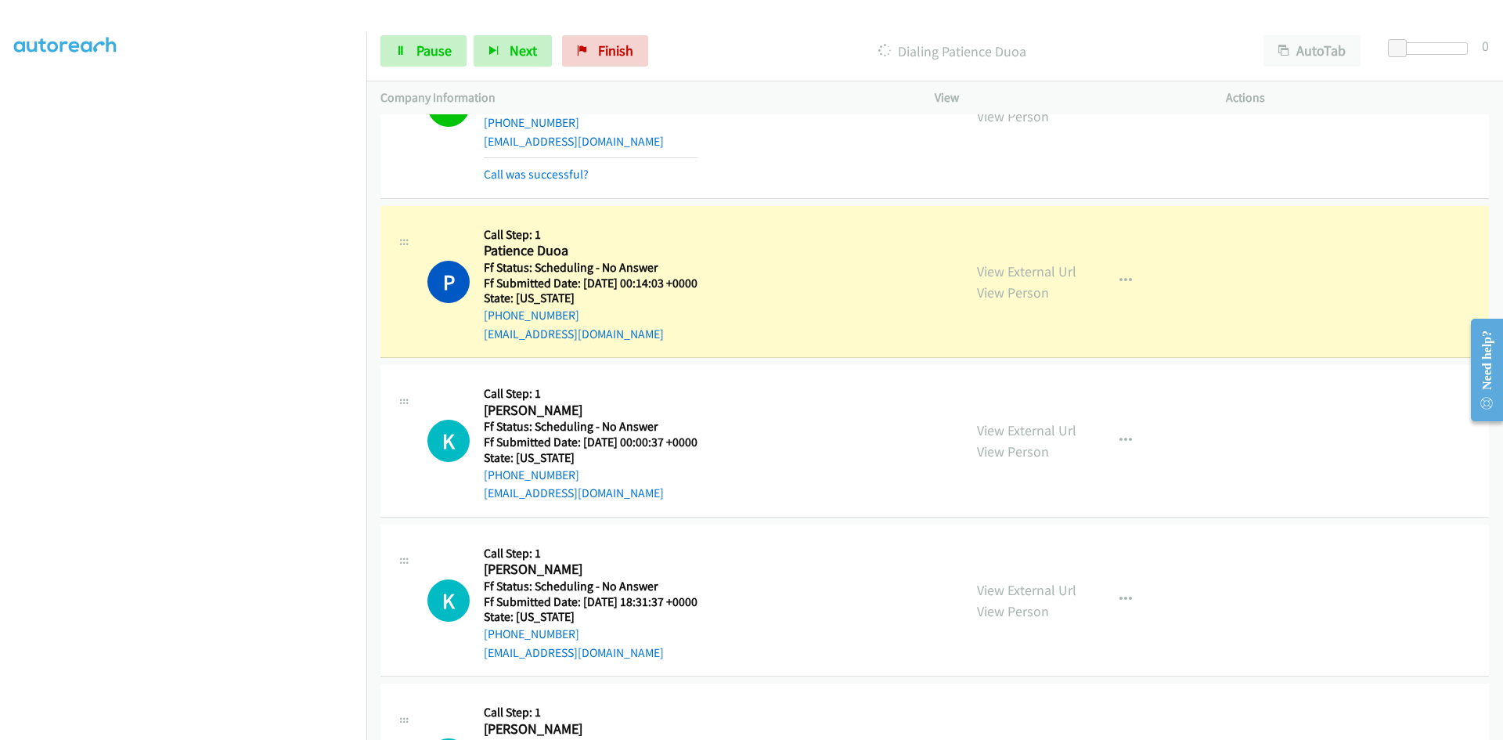
scroll to position [3445, 0]
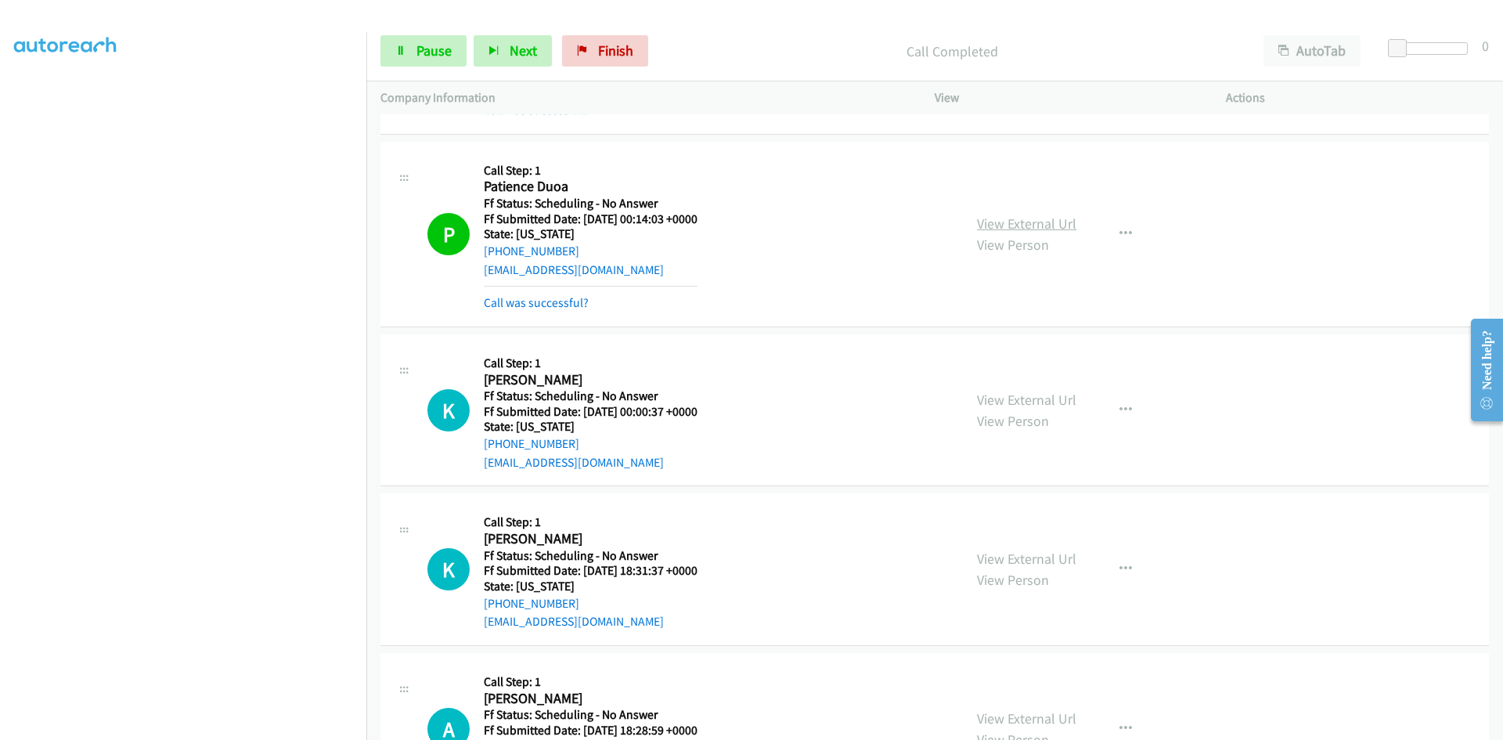
click at [1017, 224] on link "View External Url" at bounding box center [1026, 224] width 99 height 18
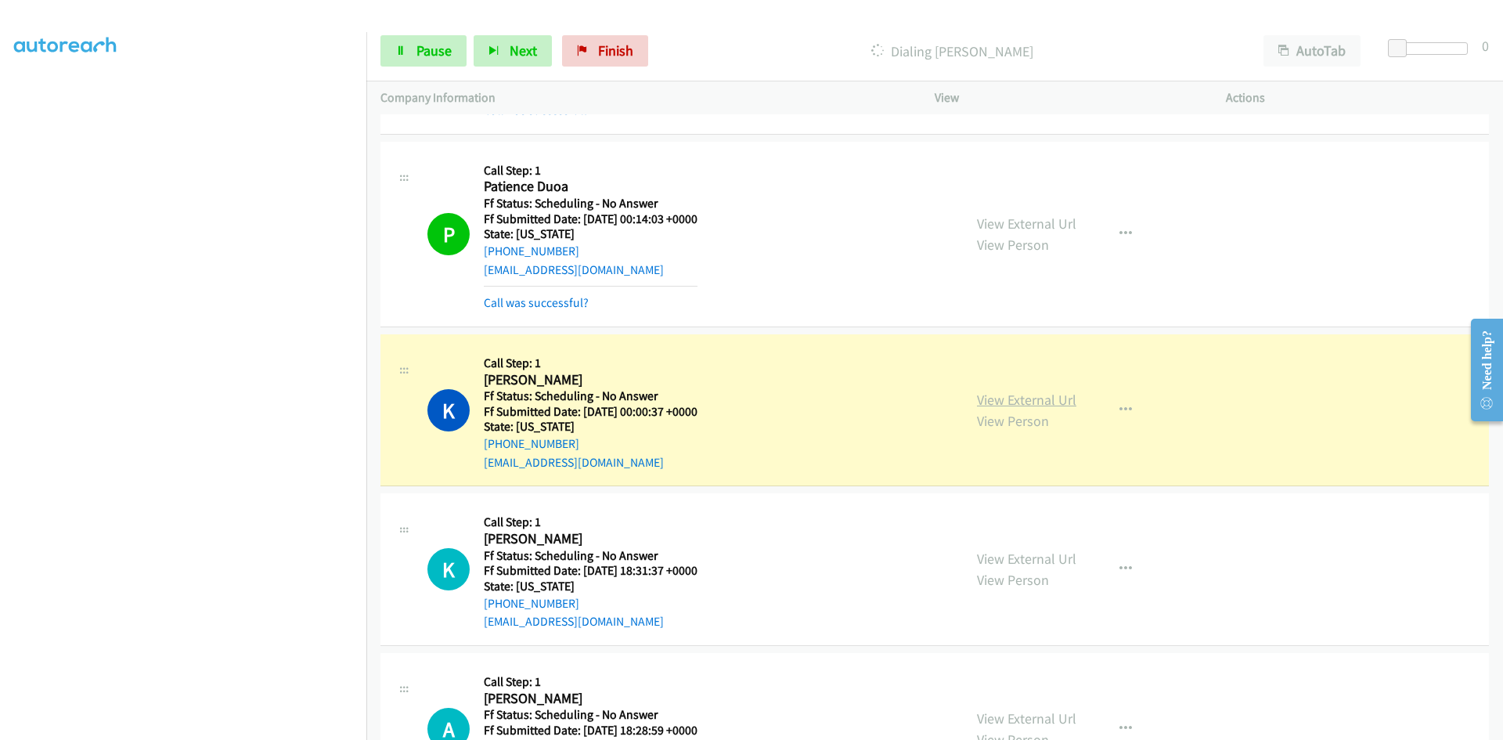
click at [1004, 395] on link "View External Url" at bounding box center [1026, 400] width 99 height 18
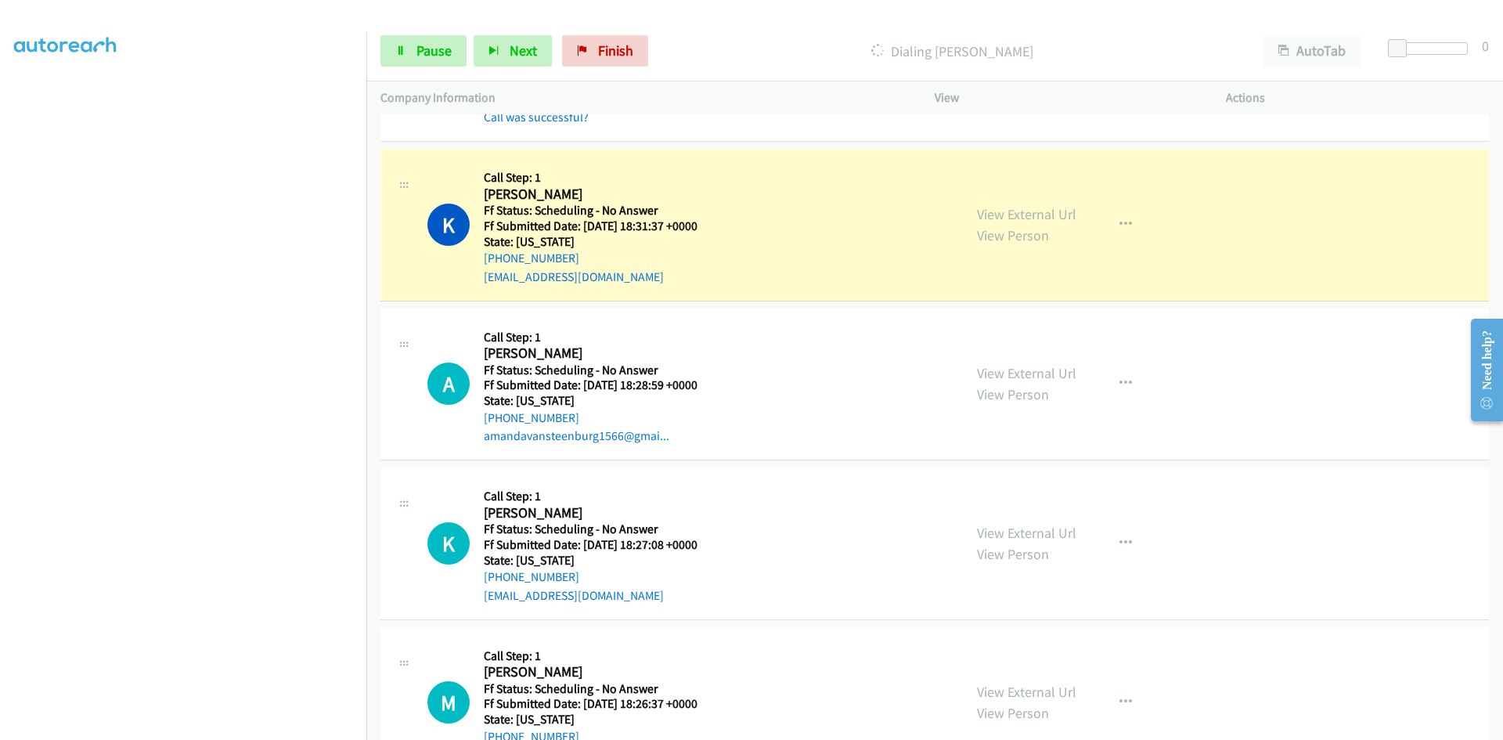
scroll to position [3836, 0]
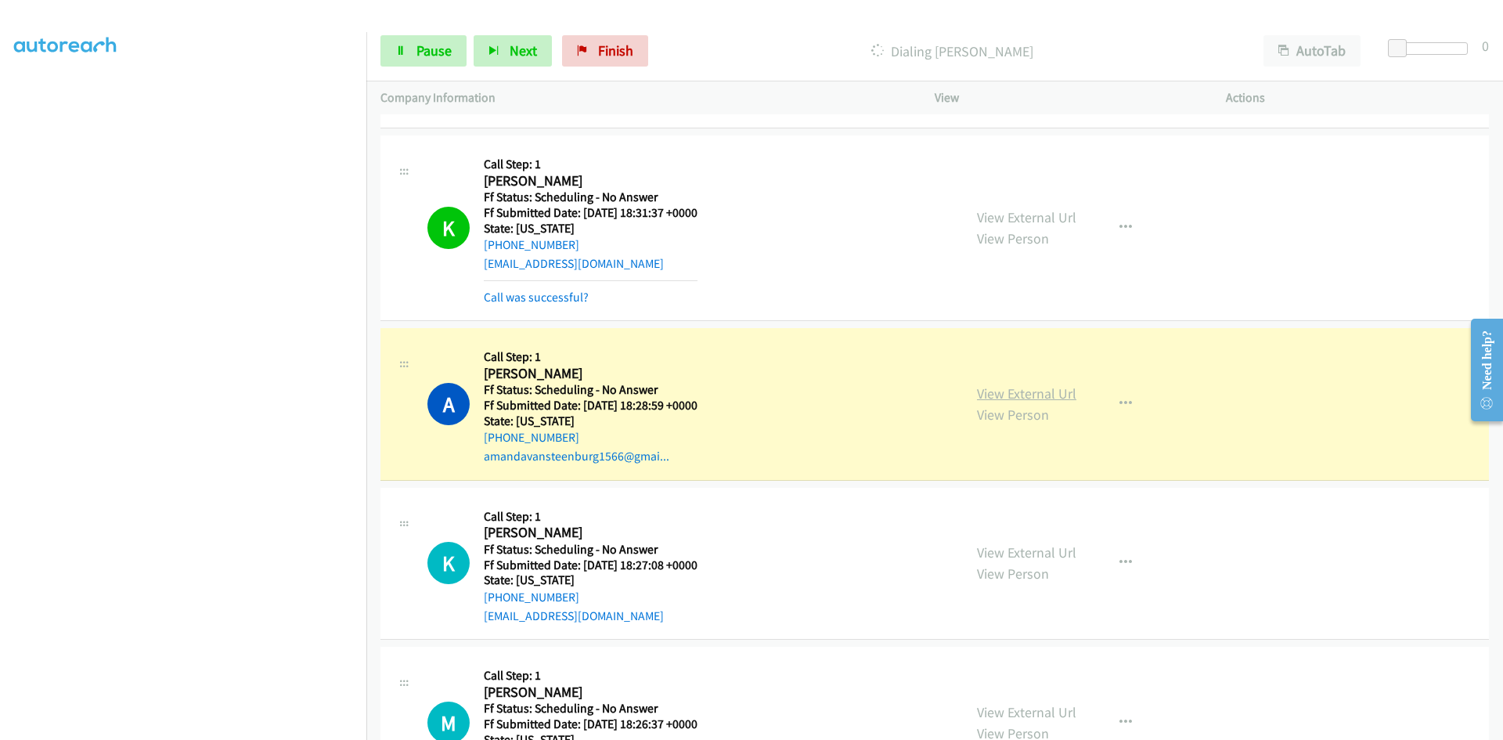
click at [1048, 398] on link "View External Url" at bounding box center [1026, 393] width 99 height 18
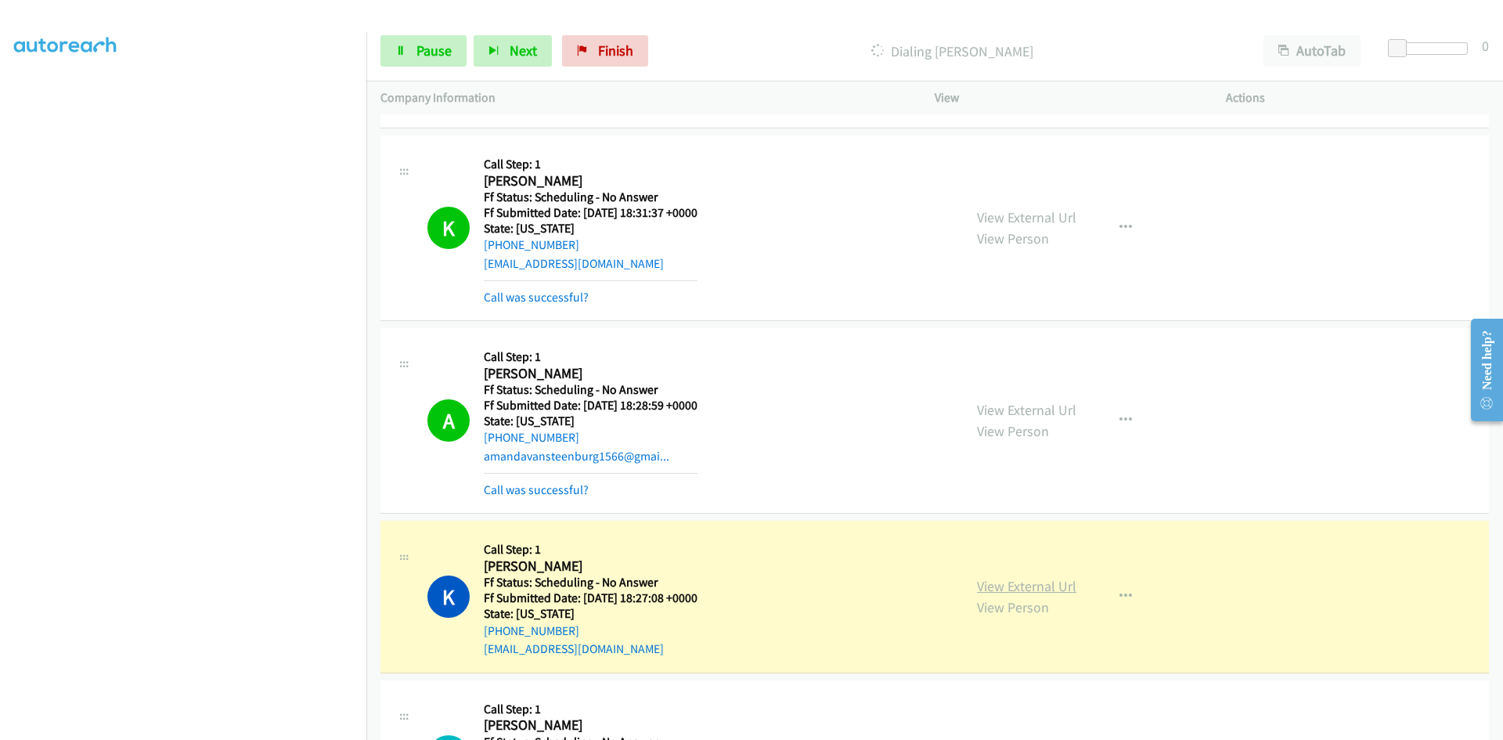
click at [1004, 588] on link "View External Url" at bounding box center [1026, 586] width 99 height 18
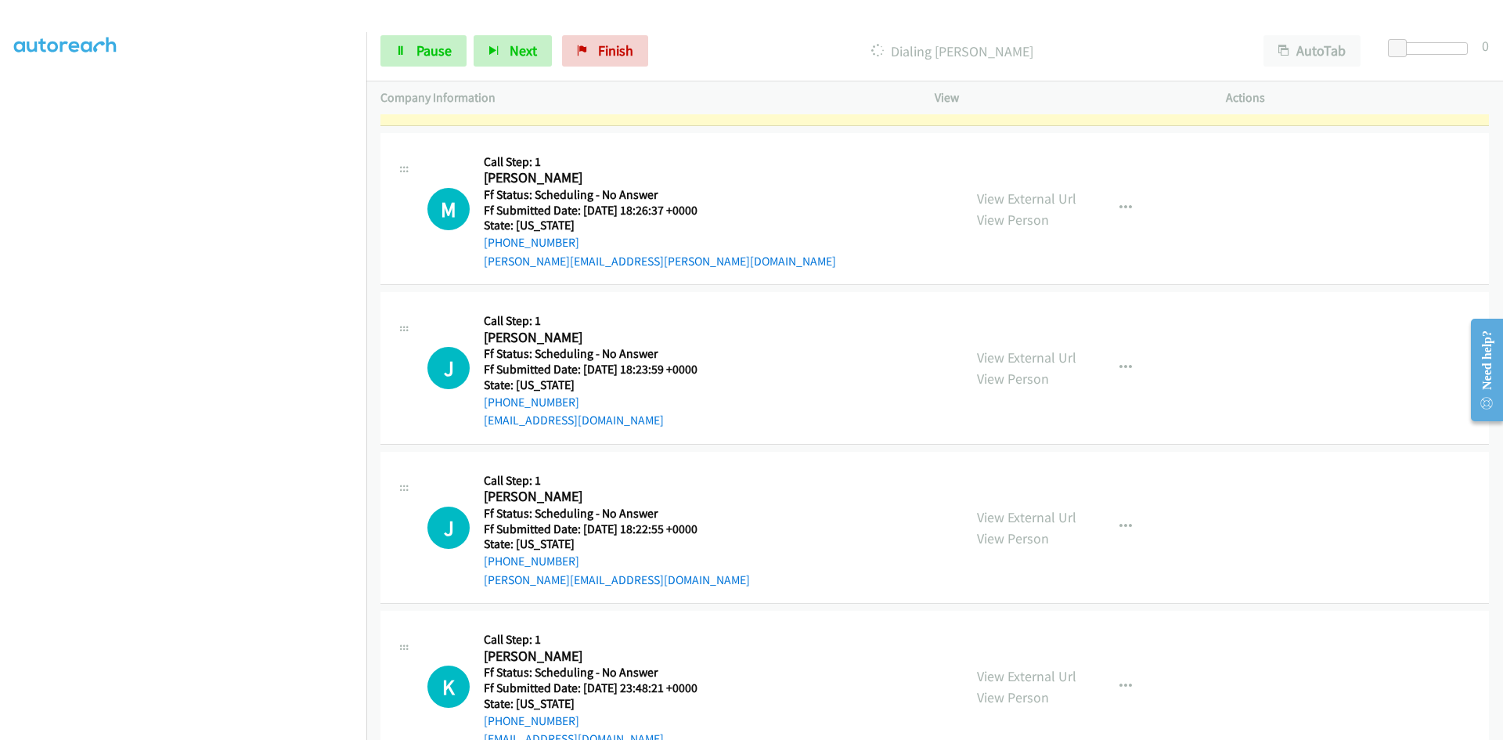
scroll to position [4384, 0]
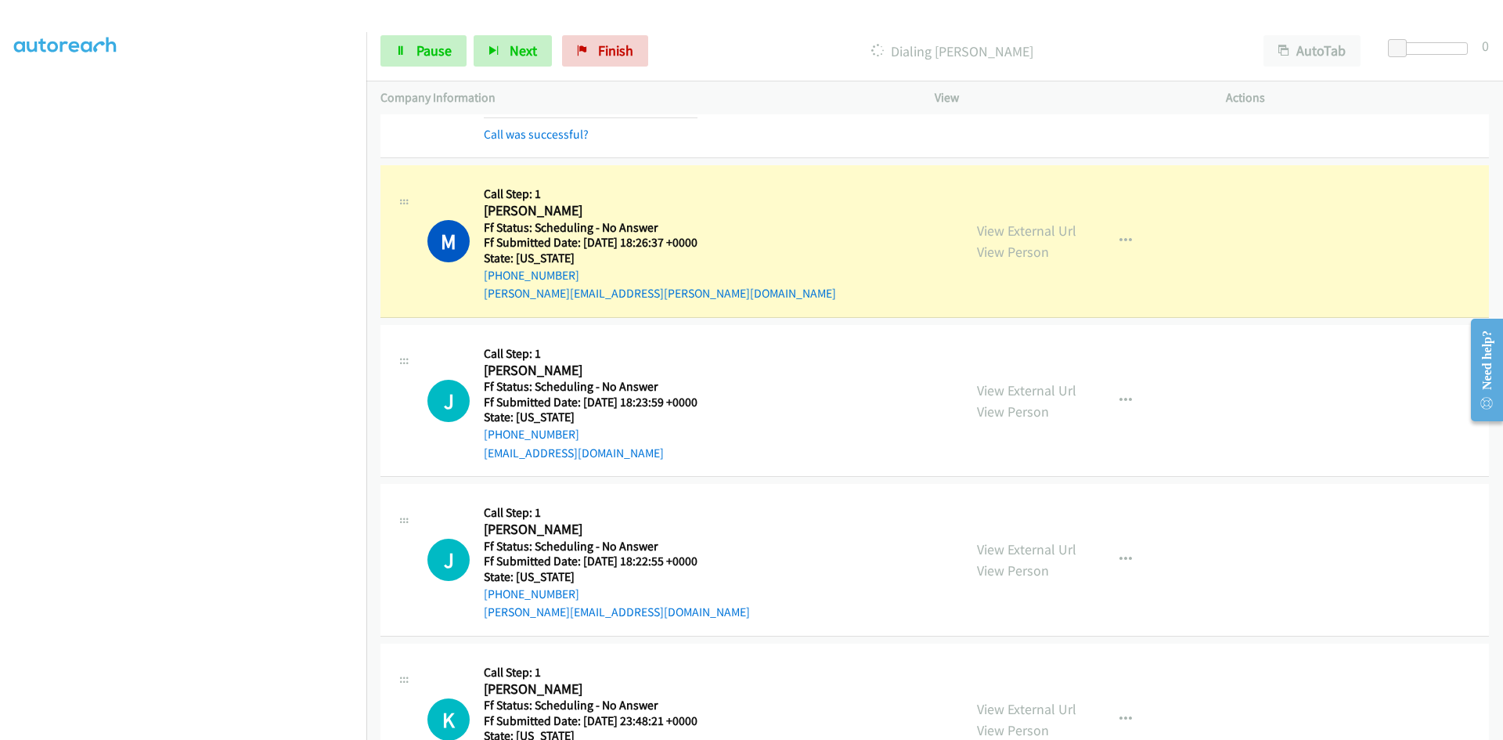
click at [1220, 218] on div "View External Url View Person View External Url Email Schedule/Manage Callback …" at bounding box center [1115, 241] width 305 height 124
click at [1036, 234] on link "View External Url" at bounding box center [1026, 231] width 99 height 18
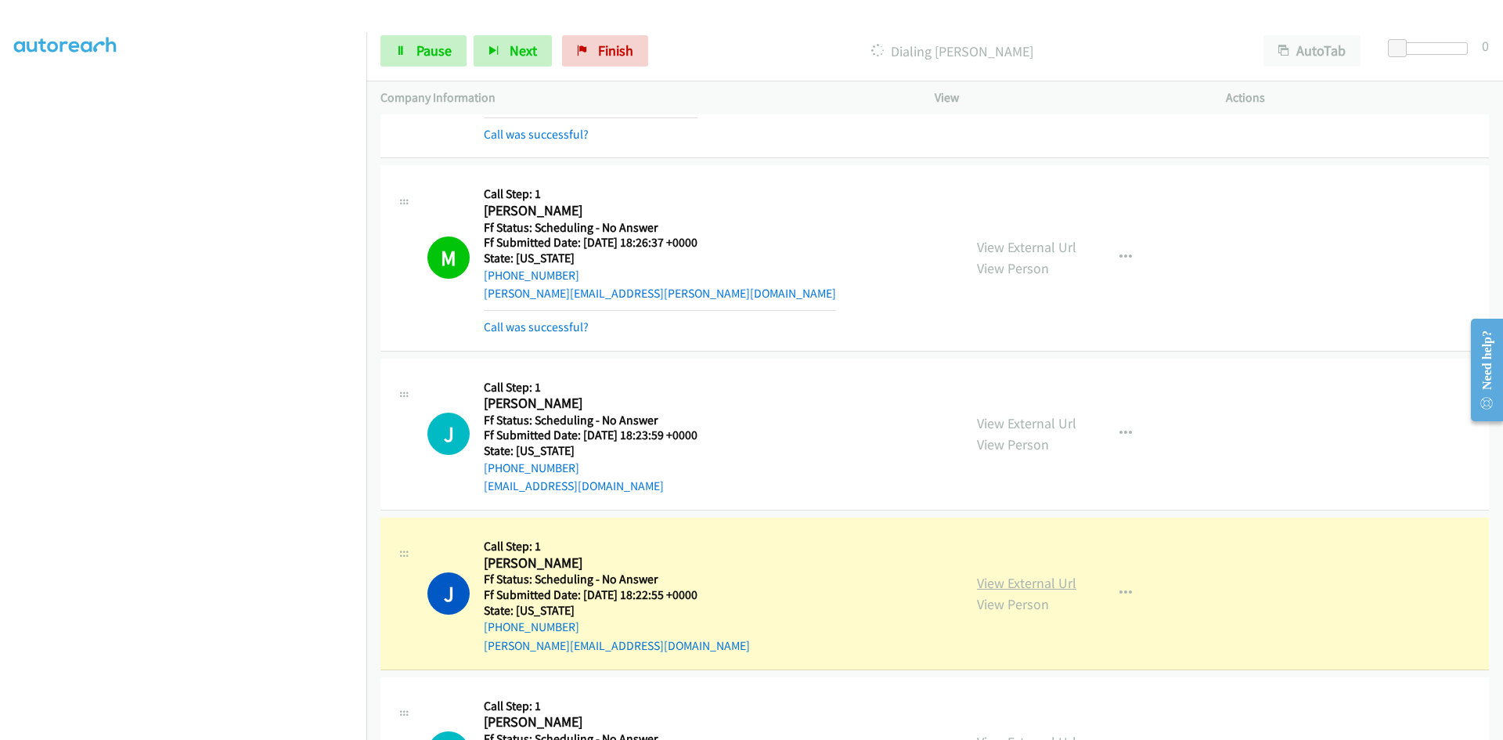
click at [1015, 581] on link "View External Url" at bounding box center [1026, 583] width 99 height 18
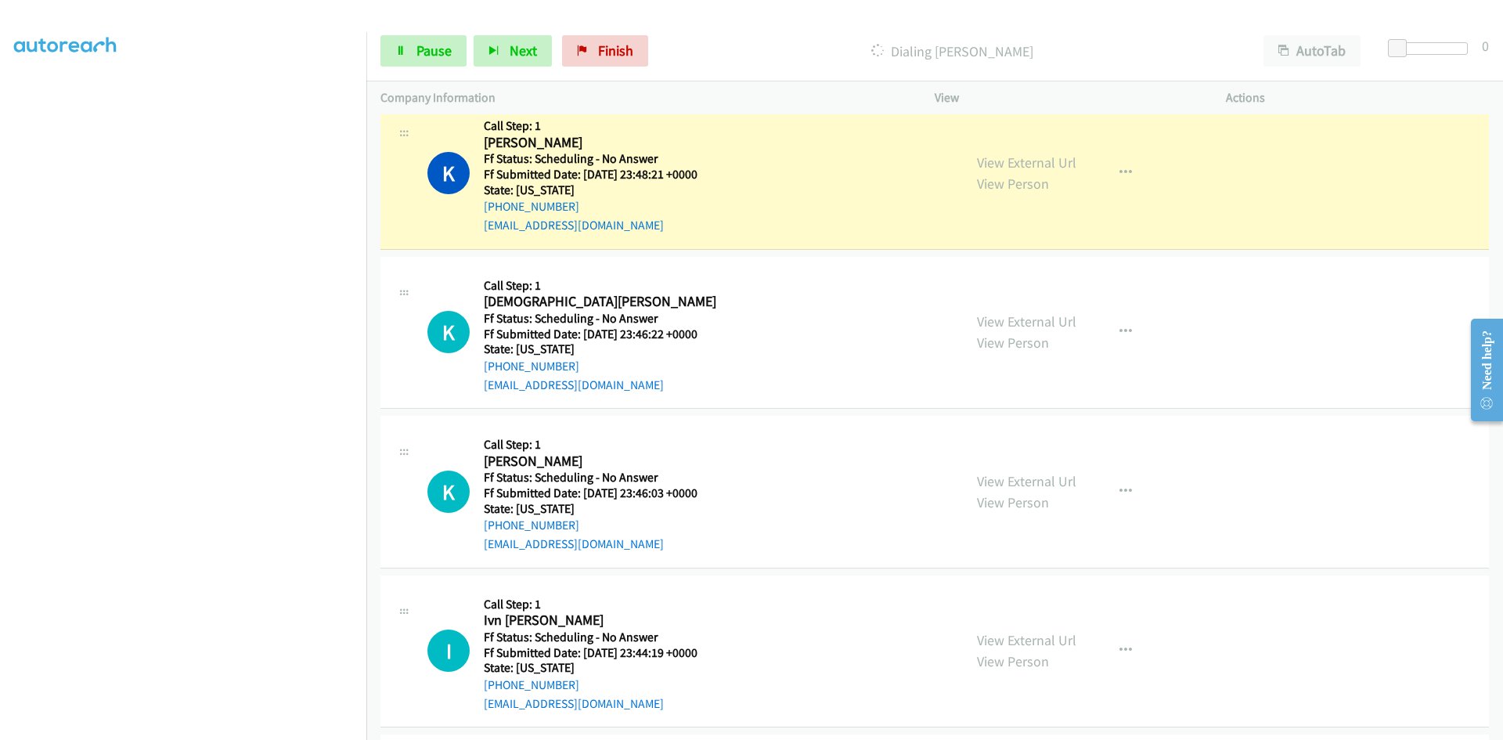
scroll to position [5011, 0]
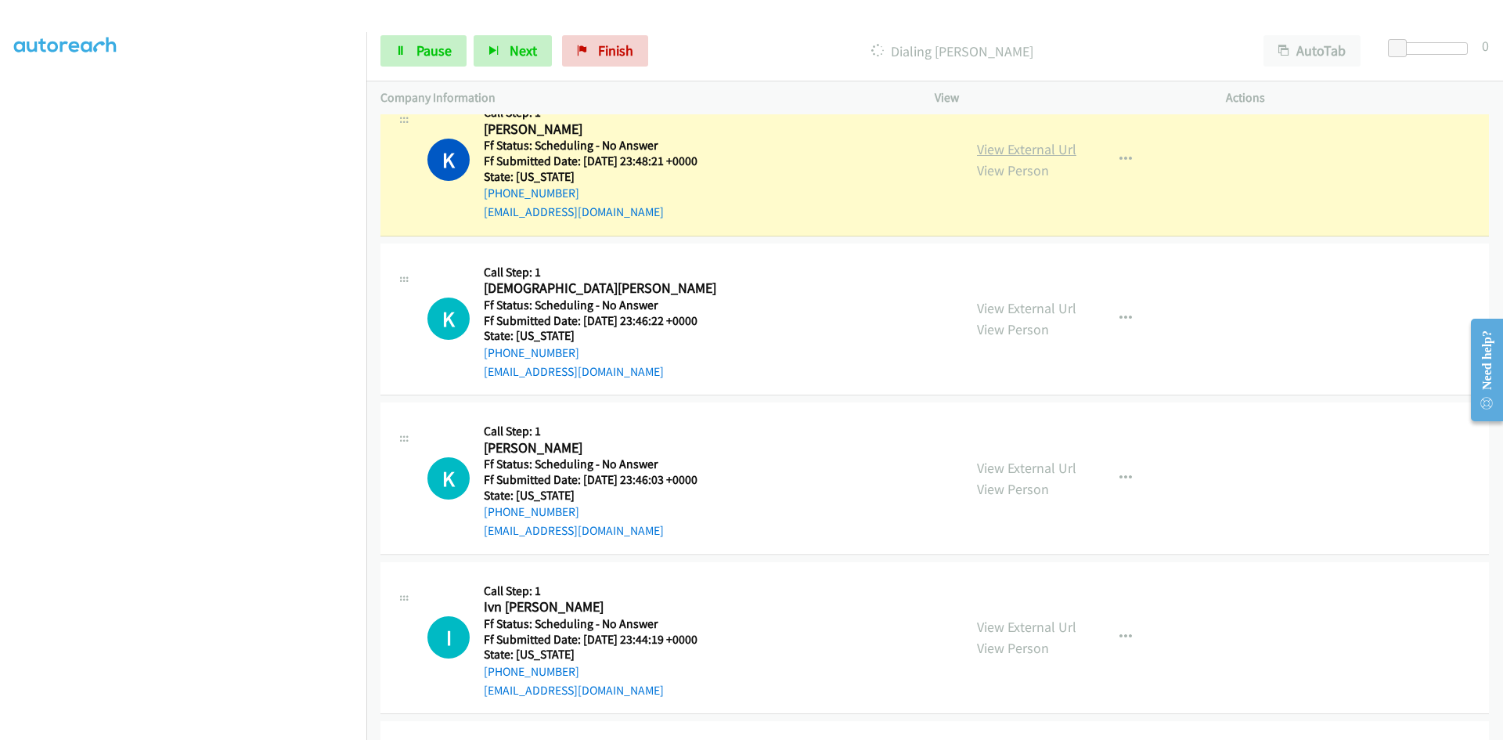
click at [1059, 150] on link "View External Url" at bounding box center [1026, 149] width 99 height 18
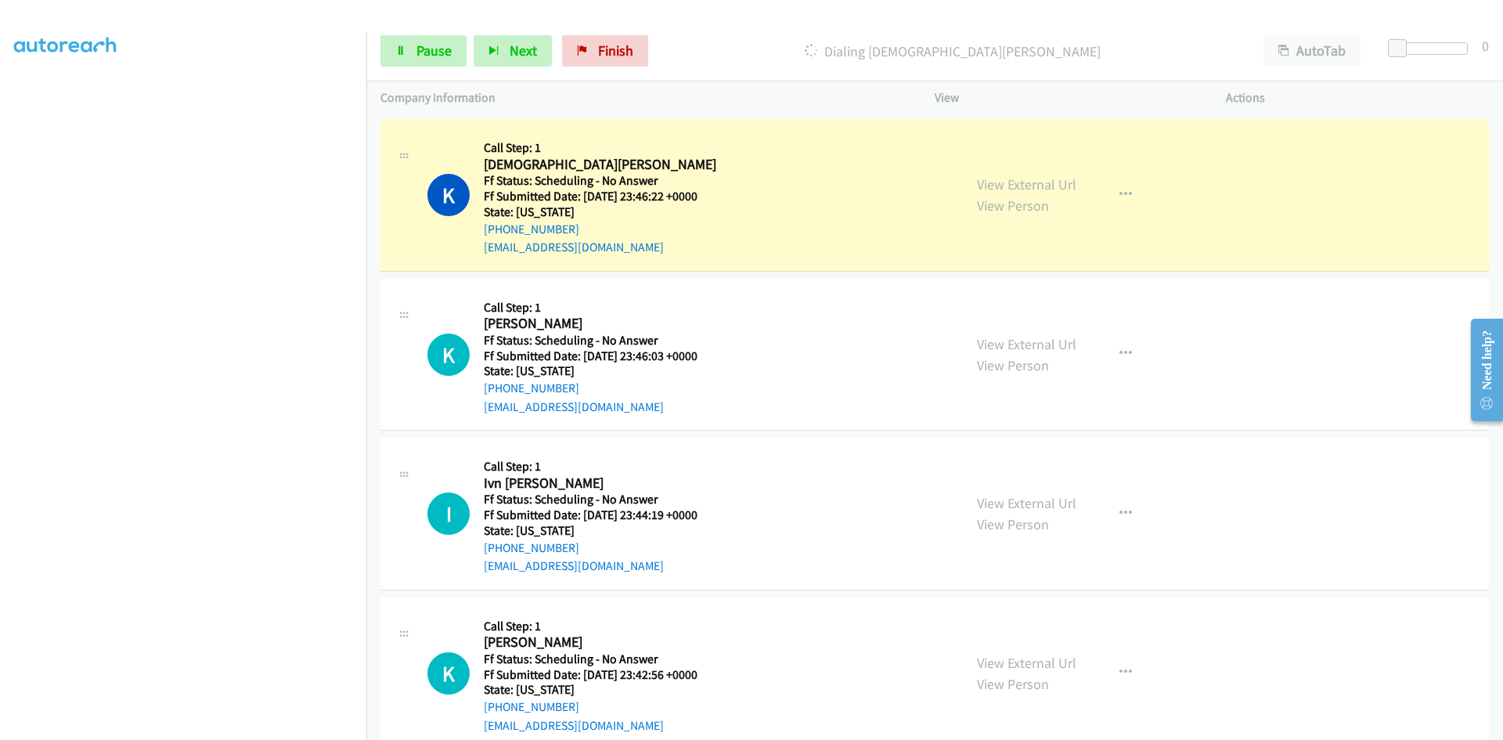
scroll to position [5167, 0]
click at [1050, 188] on link "View External Url" at bounding box center [1026, 185] width 99 height 18
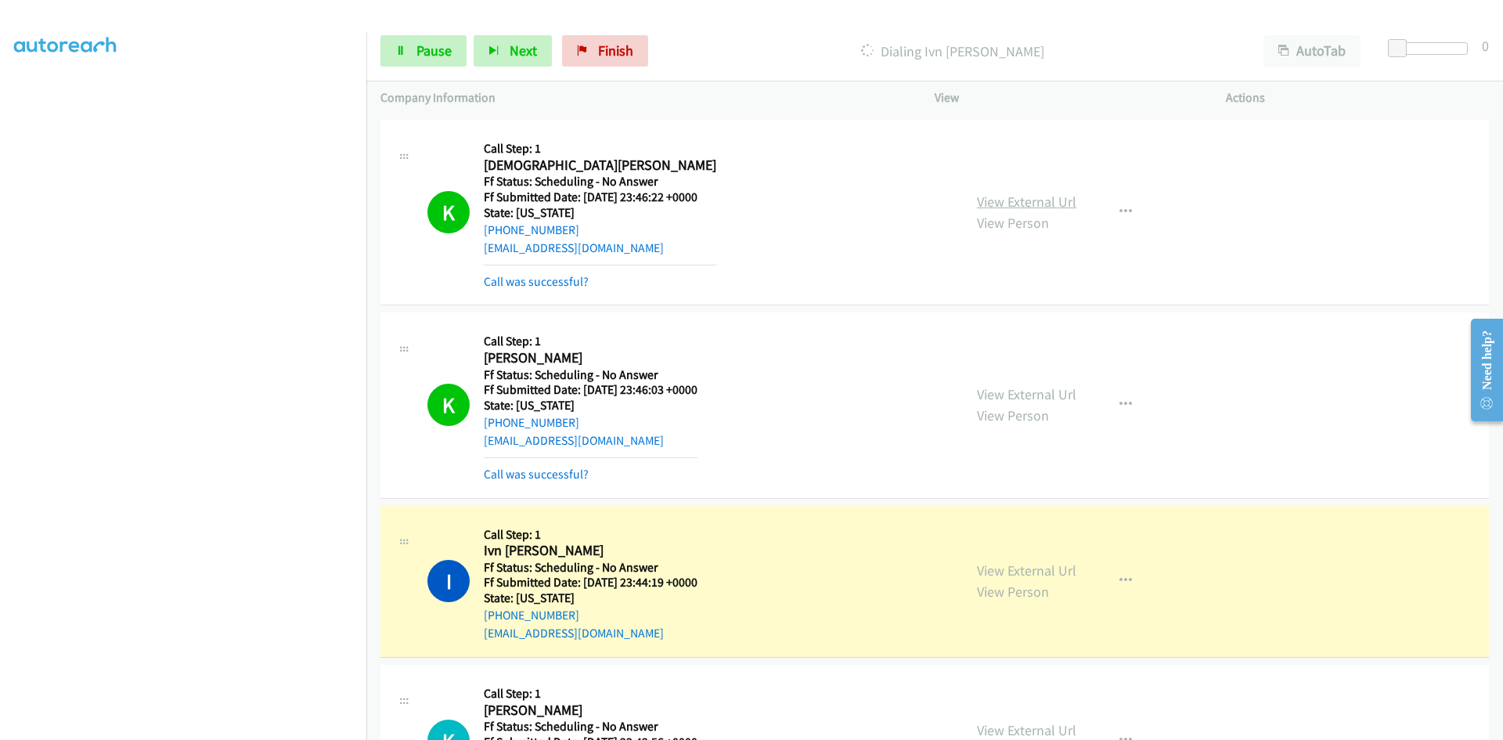
click at [1041, 206] on link "View External Url" at bounding box center [1026, 202] width 99 height 18
click at [1062, 572] on link "View External Url" at bounding box center [1026, 570] width 99 height 18
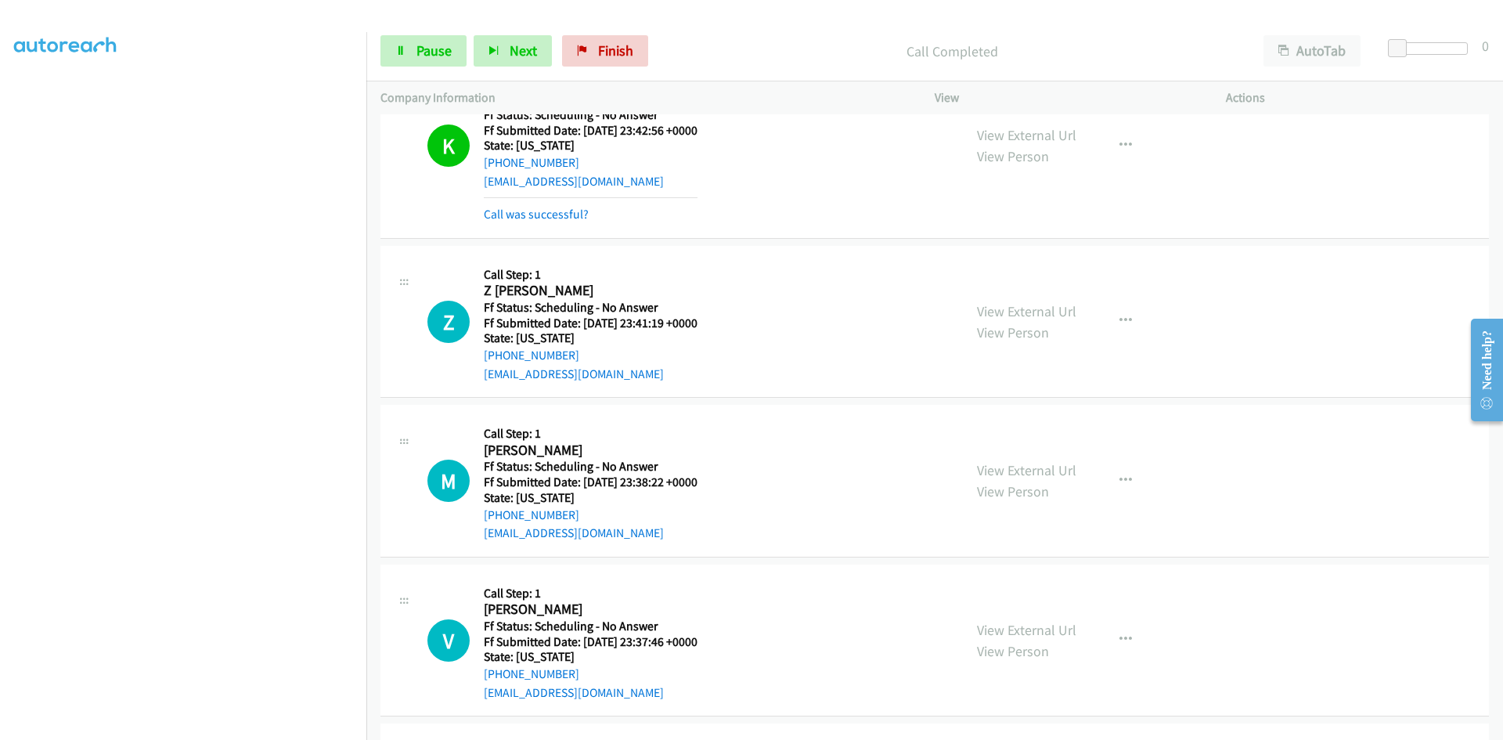
scroll to position [5715, 0]
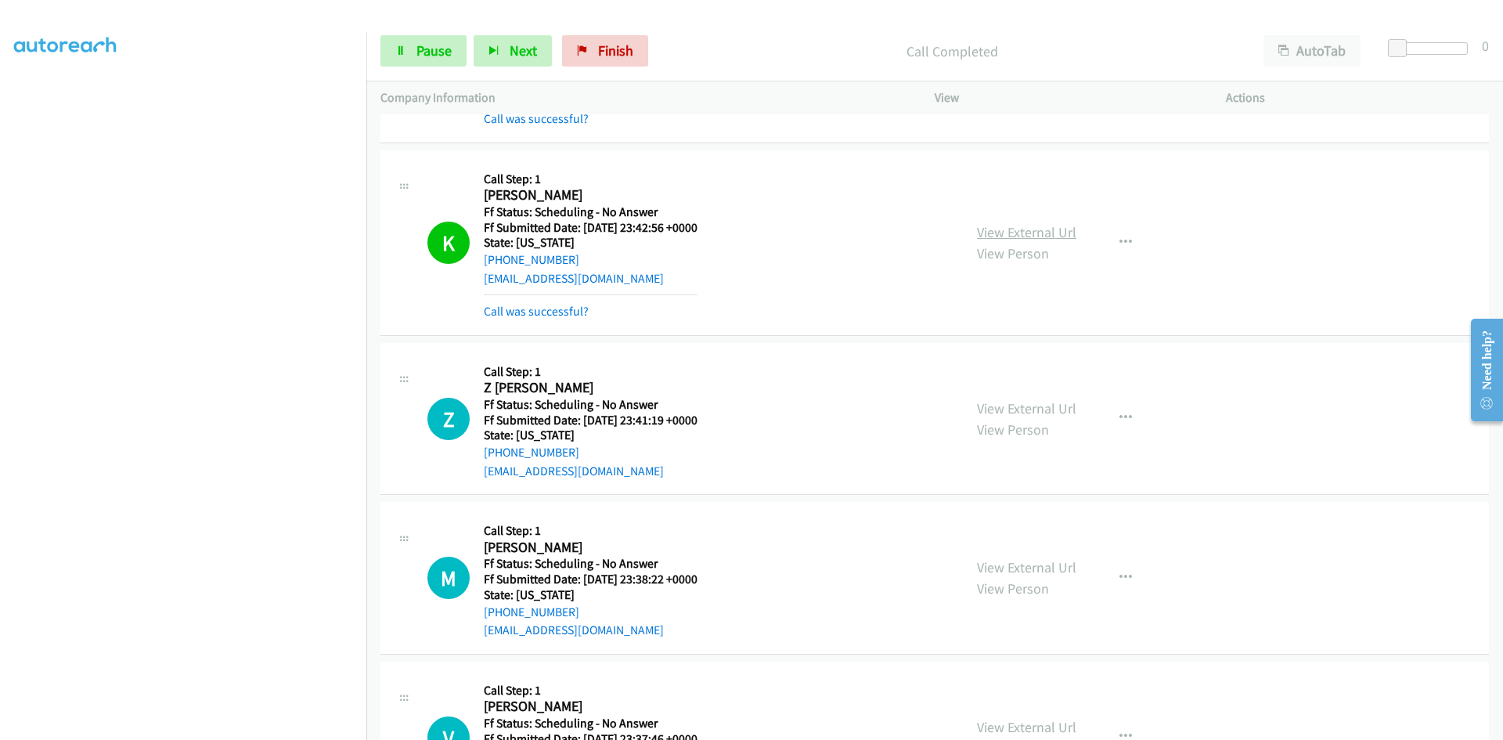
click at [1045, 225] on link "View External Url" at bounding box center [1026, 232] width 99 height 18
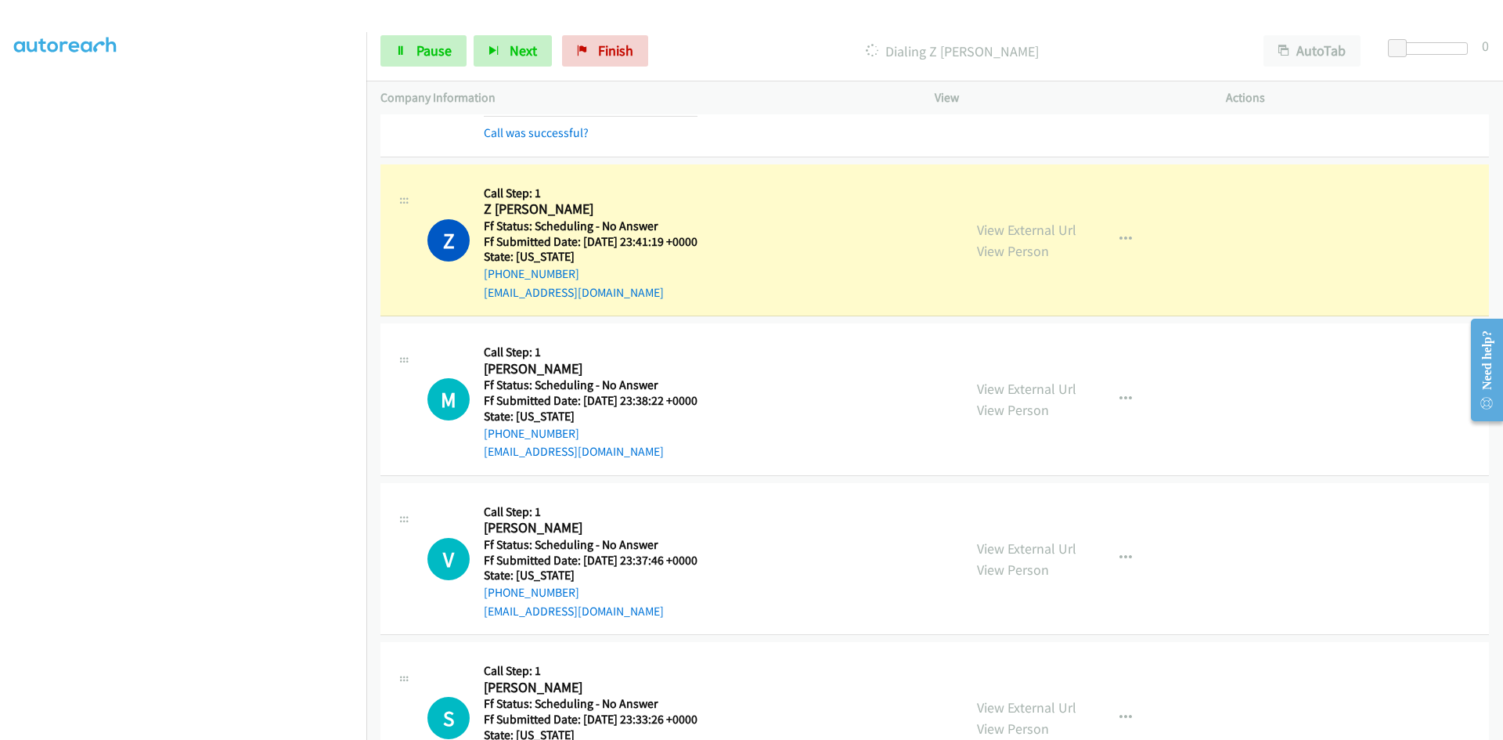
scroll to position [5950, 0]
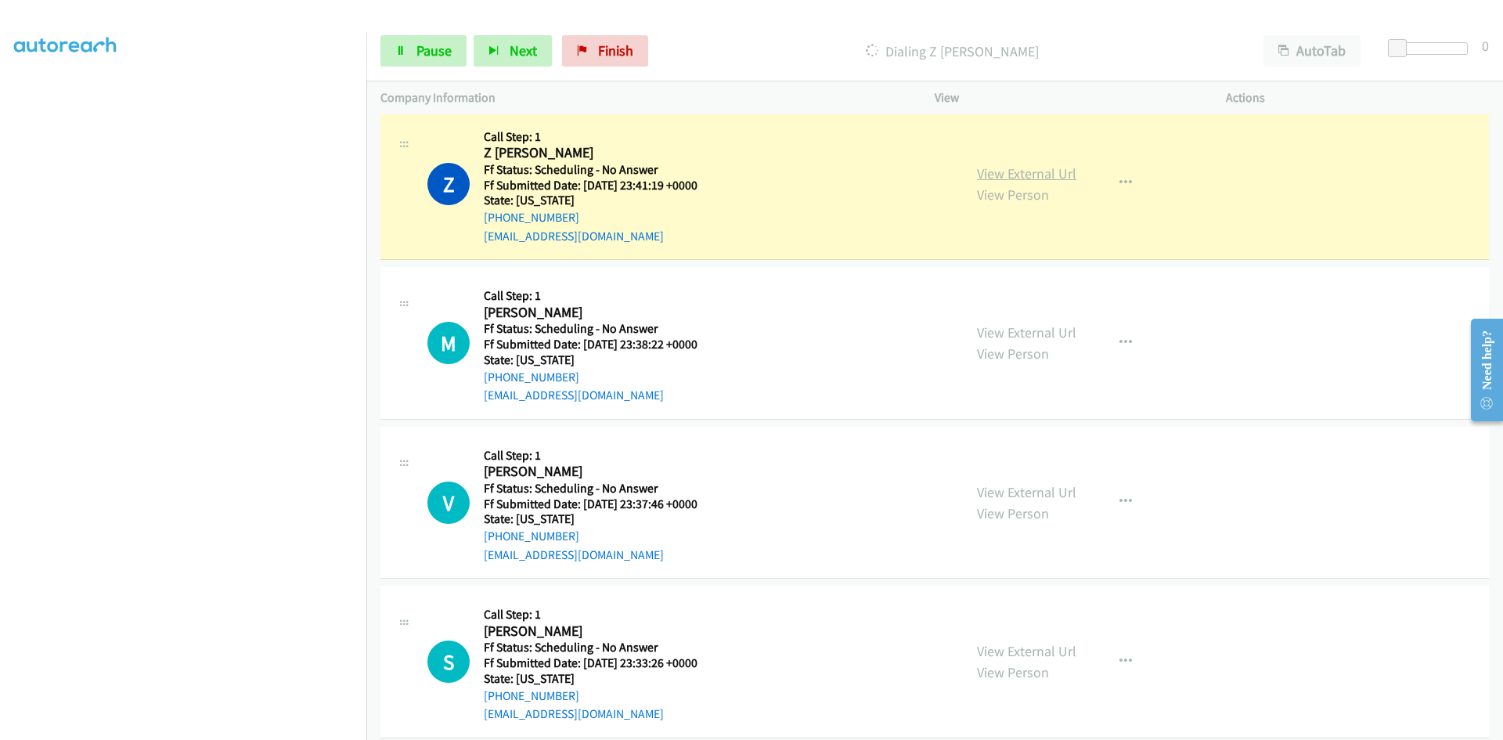
click at [979, 177] on link "View External Url" at bounding box center [1026, 173] width 99 height 18
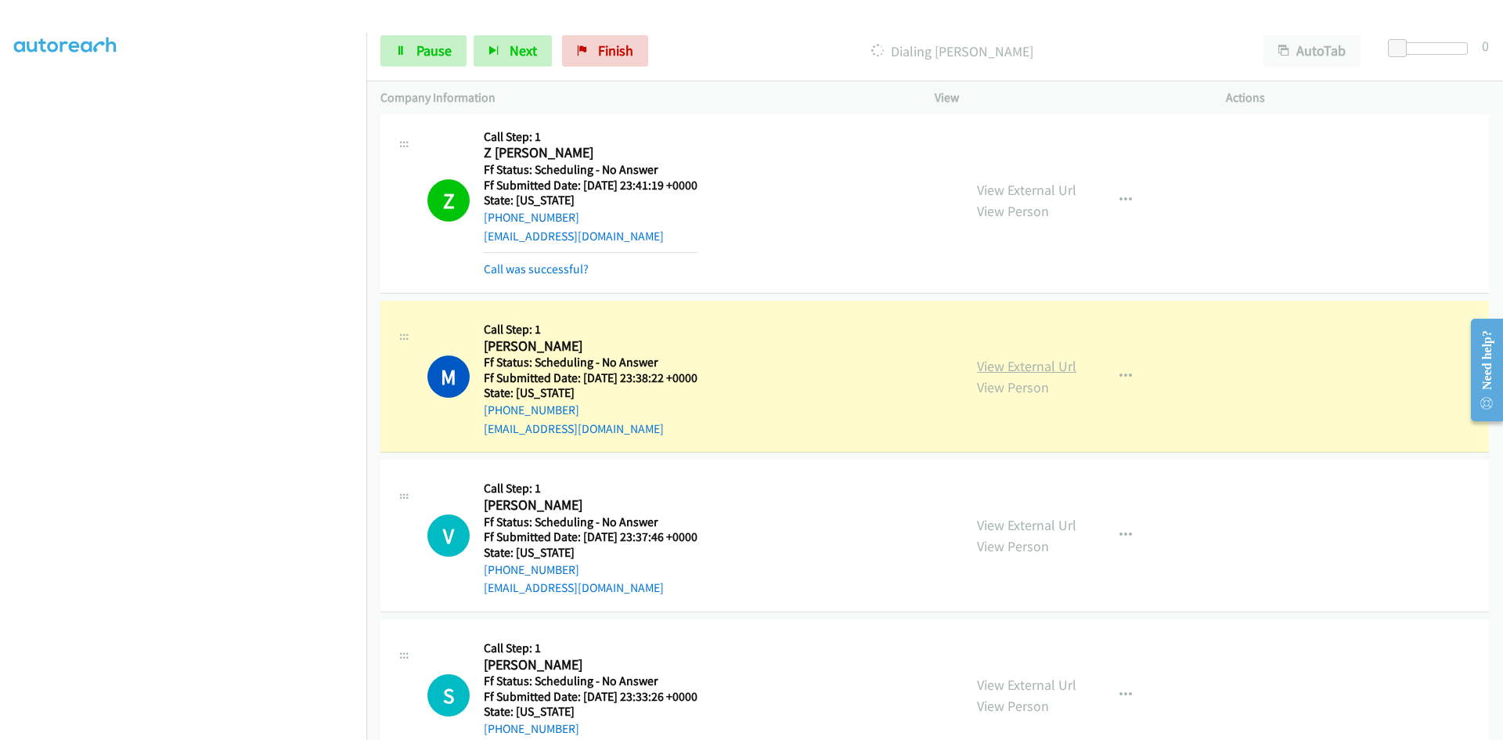
click at [1004, 366] on link "View External Url" at bounding box center [1026, 366] width 99 height 18
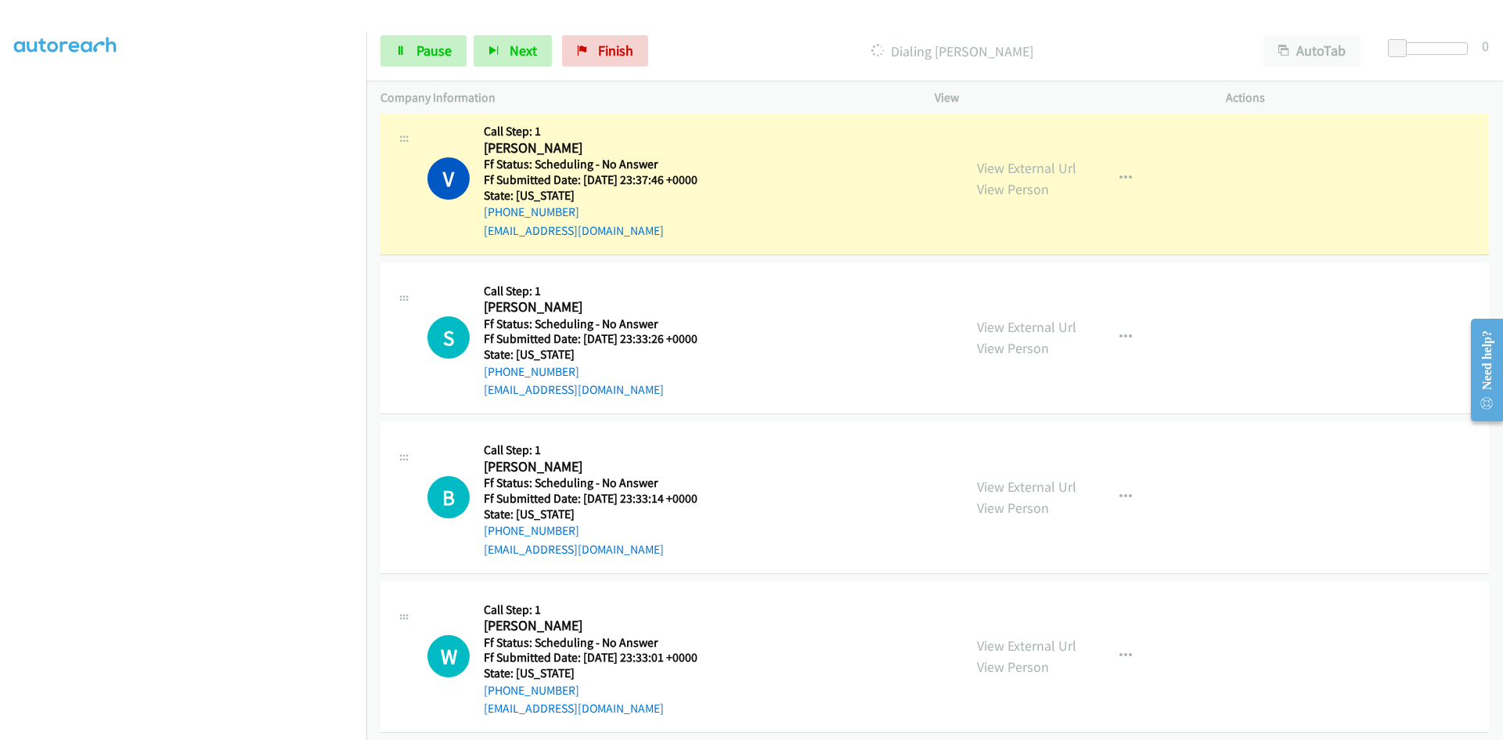
scroll to position [6342, 0]
click at [990, 171] on link "View External Url" at bounding box center [1026, 167] width 99 height 18
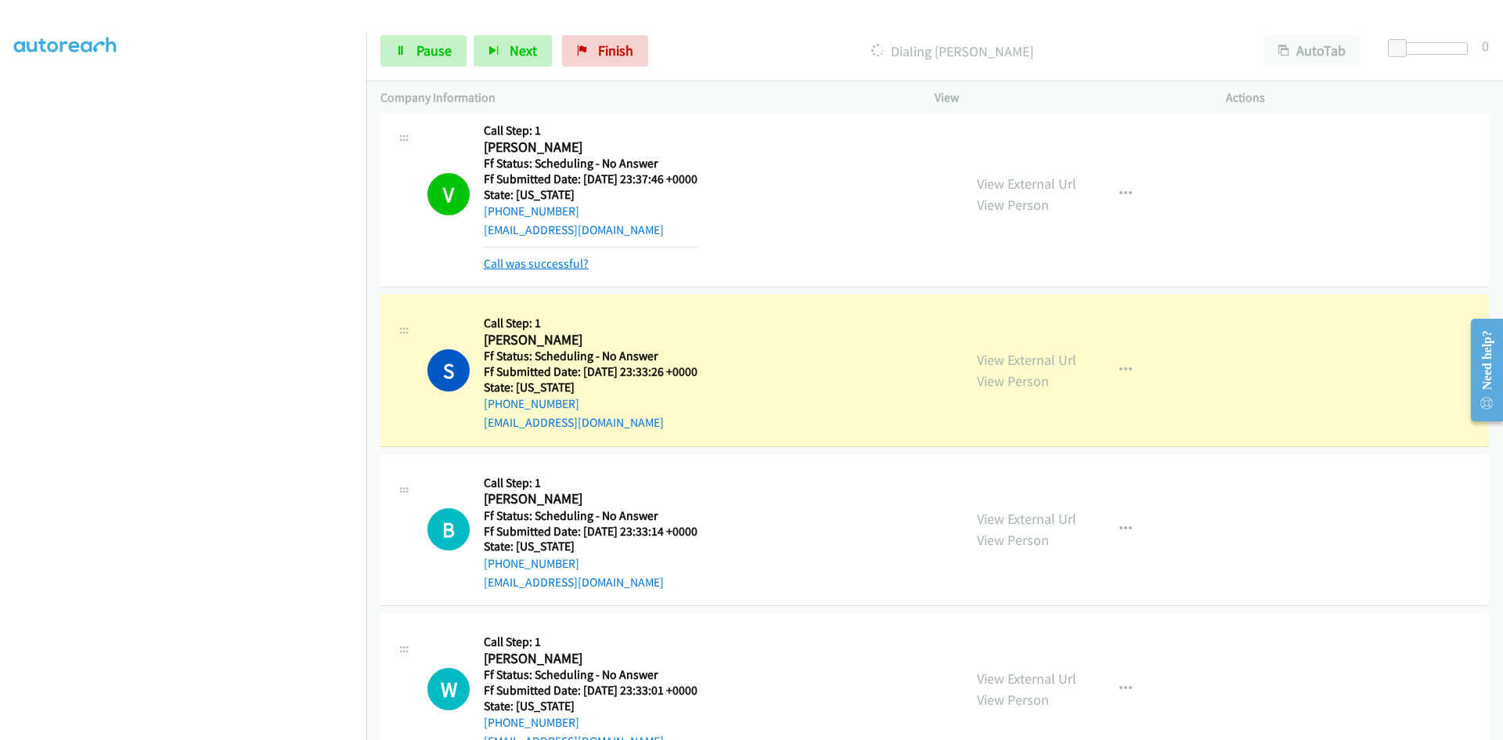
click at [545, 265] on link "Call was successful?" at bounding box center [536, 263] width 105 height 15
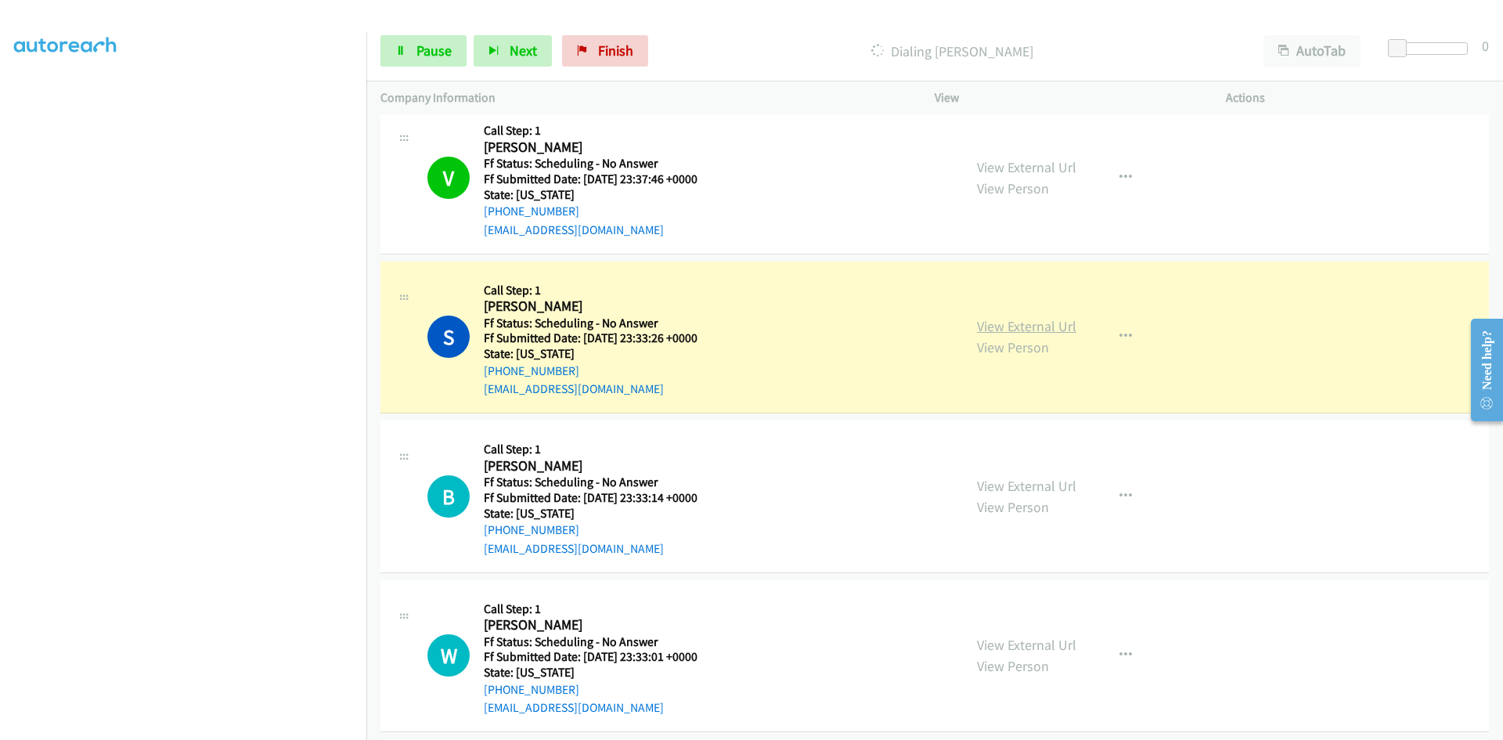
click at [1034, 330] on link "View External Url" at bounding box center [1026, 326] width 99 height 18
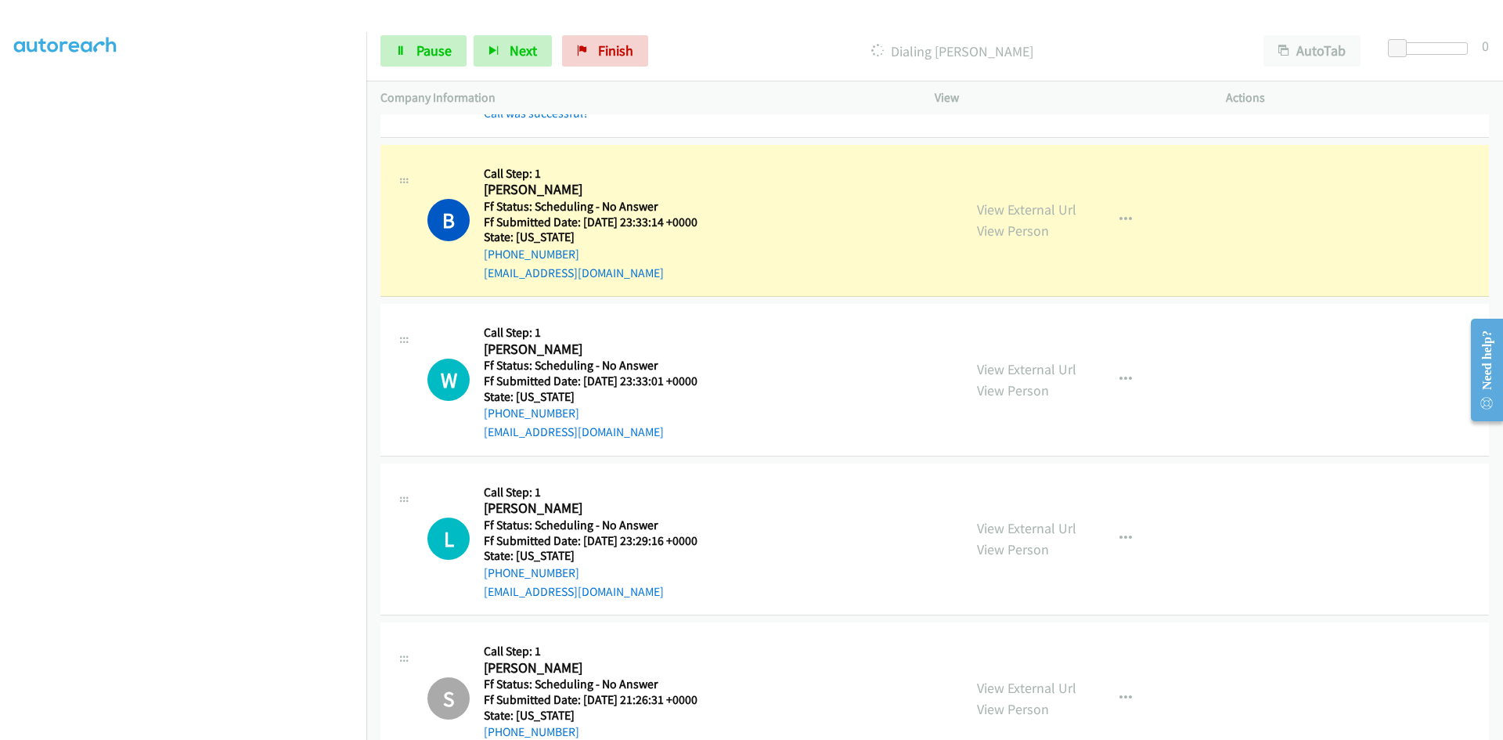
scroll to position [6655, 0]
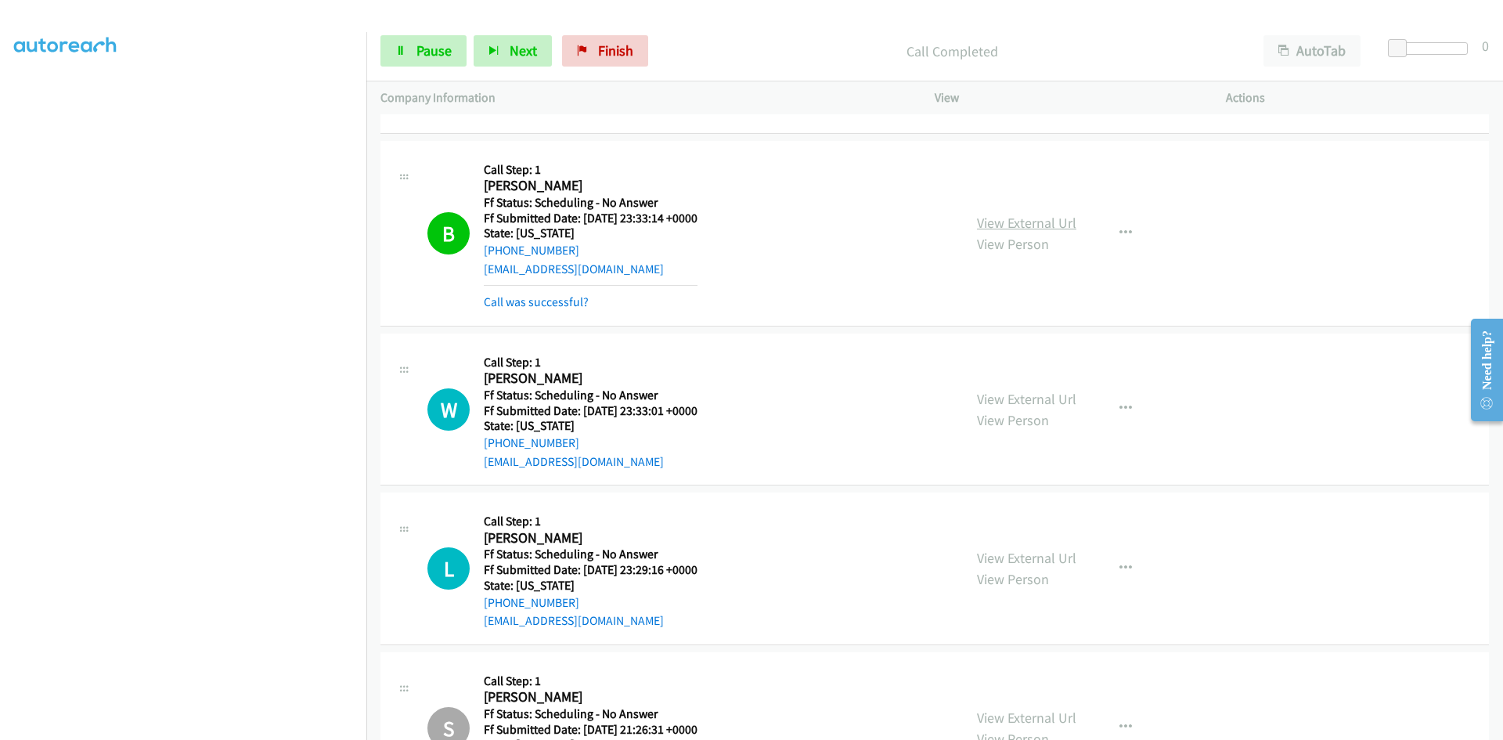
click at [1053, 224] on link "View External Url" at bounding box center [1026, 223] width 99 height 18
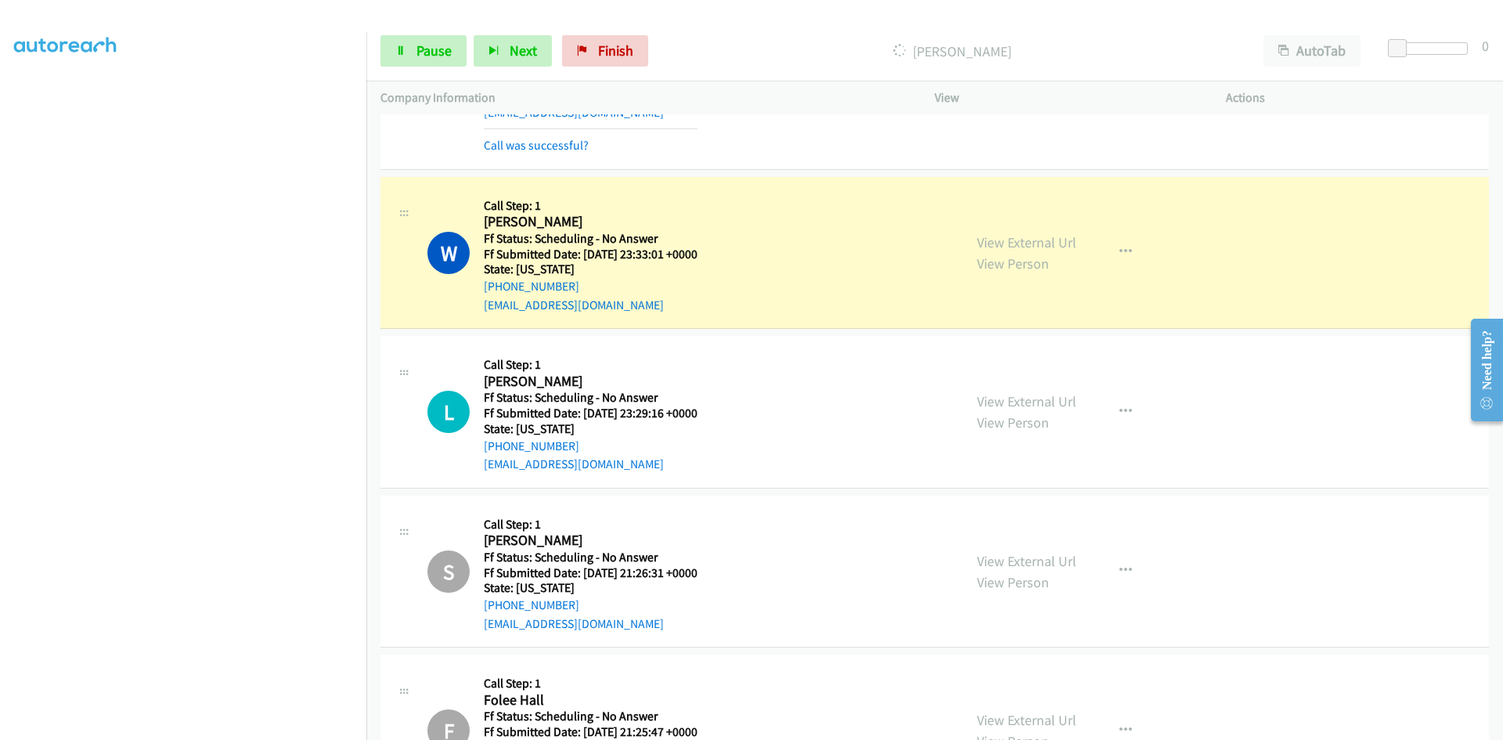
scroll to position [6890, 0]
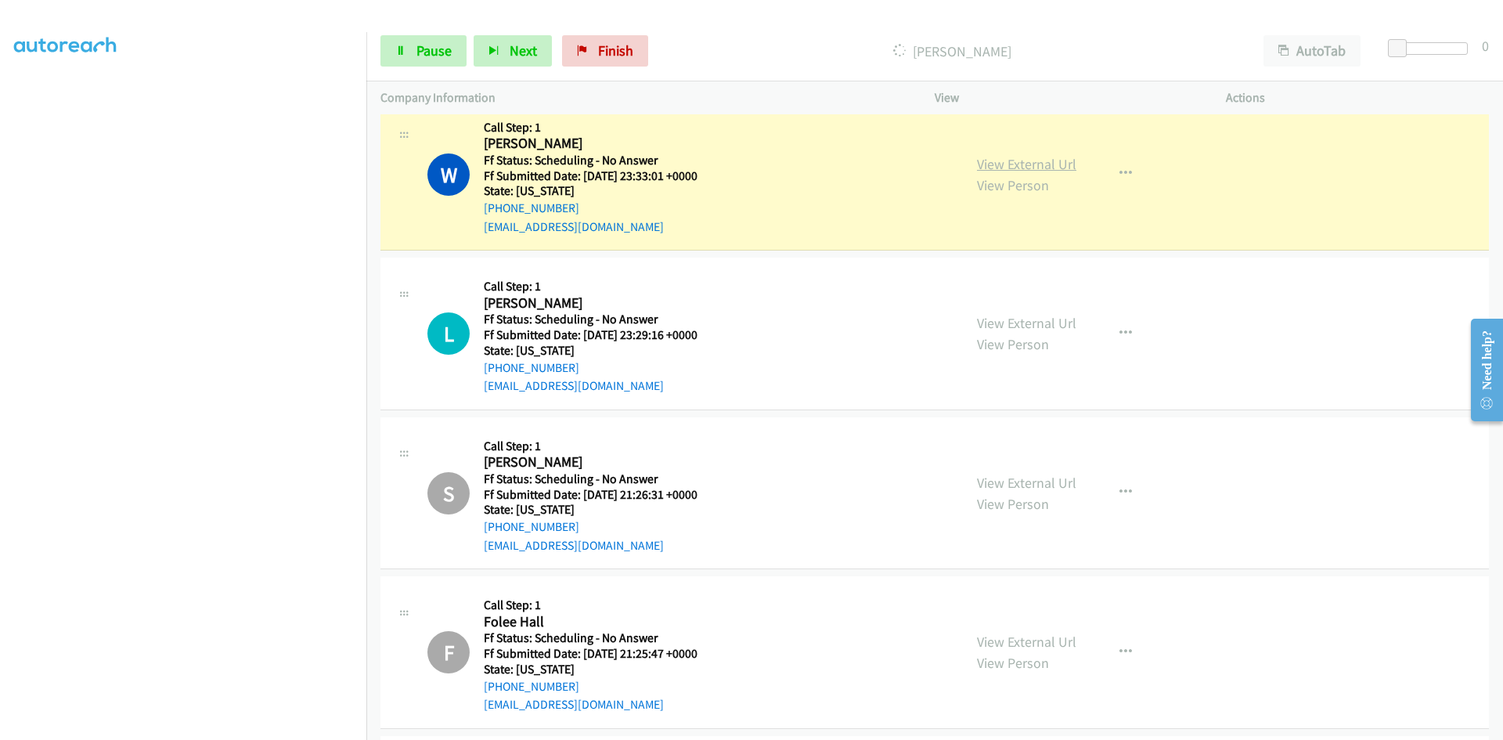
click at [1013, 167] on link "View External Url" at bounding box center [1026, 164] width 99 height 18
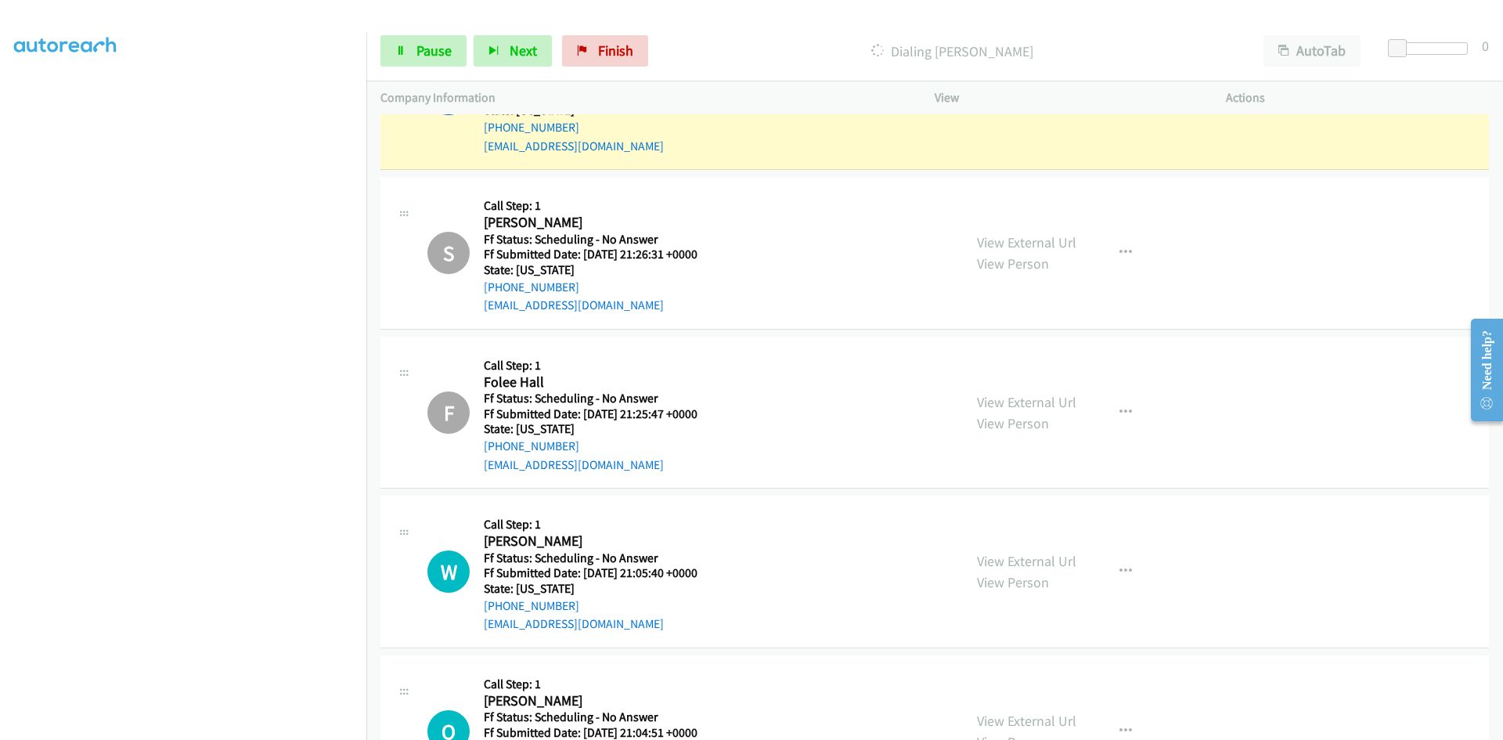
scroll to position [7124, 0]
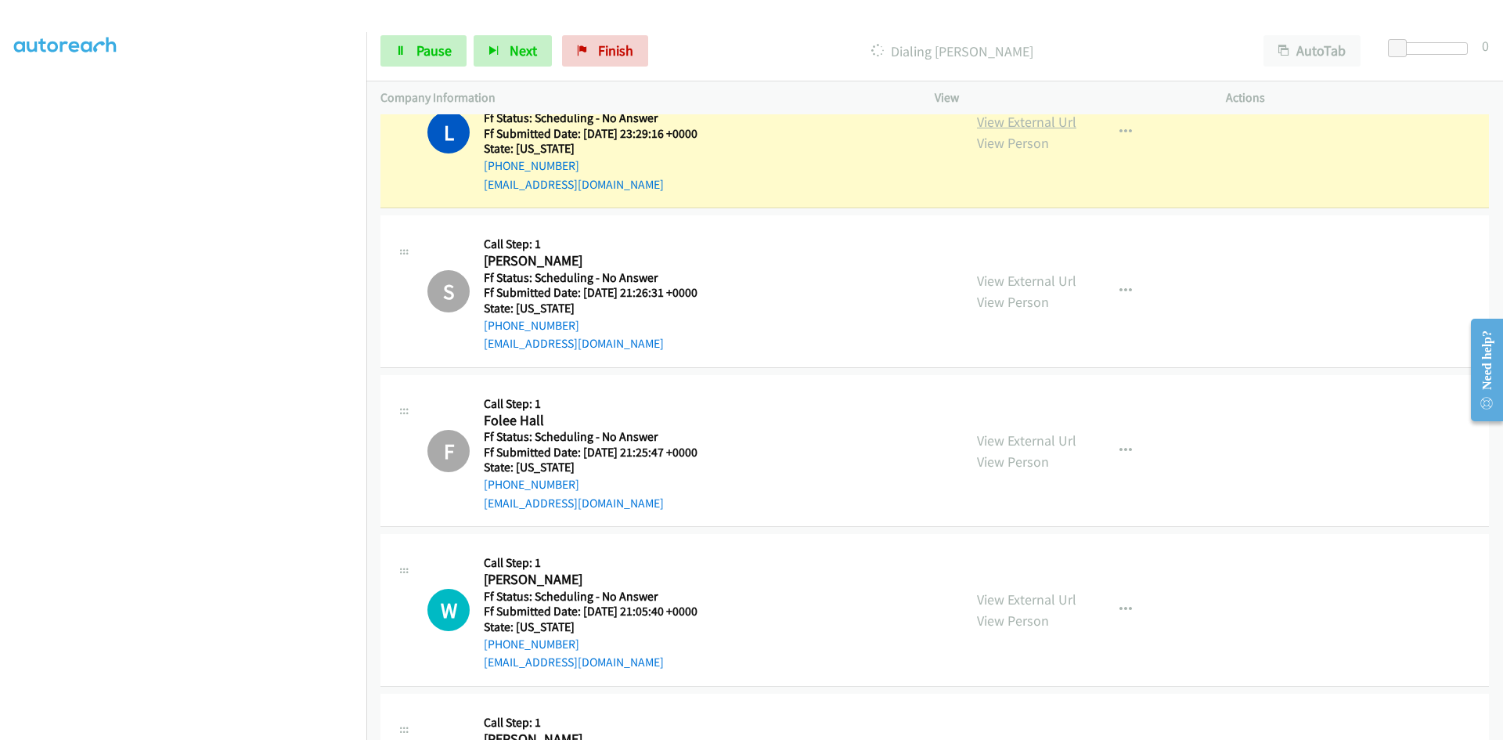
click at [1020, 124] on link "View External Url" at bounding box center [1026, 122] width 99 height 18
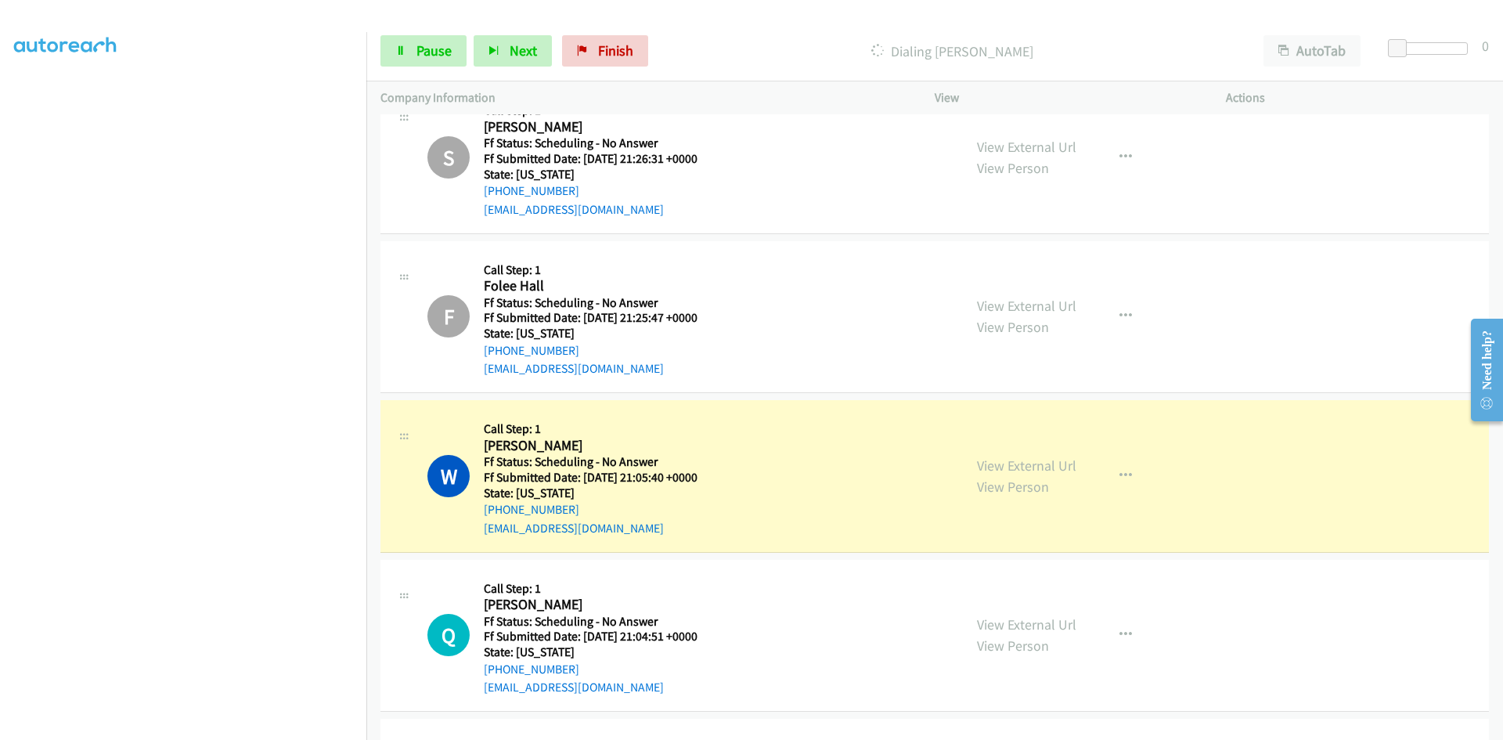
scroll to position [7532, 0]
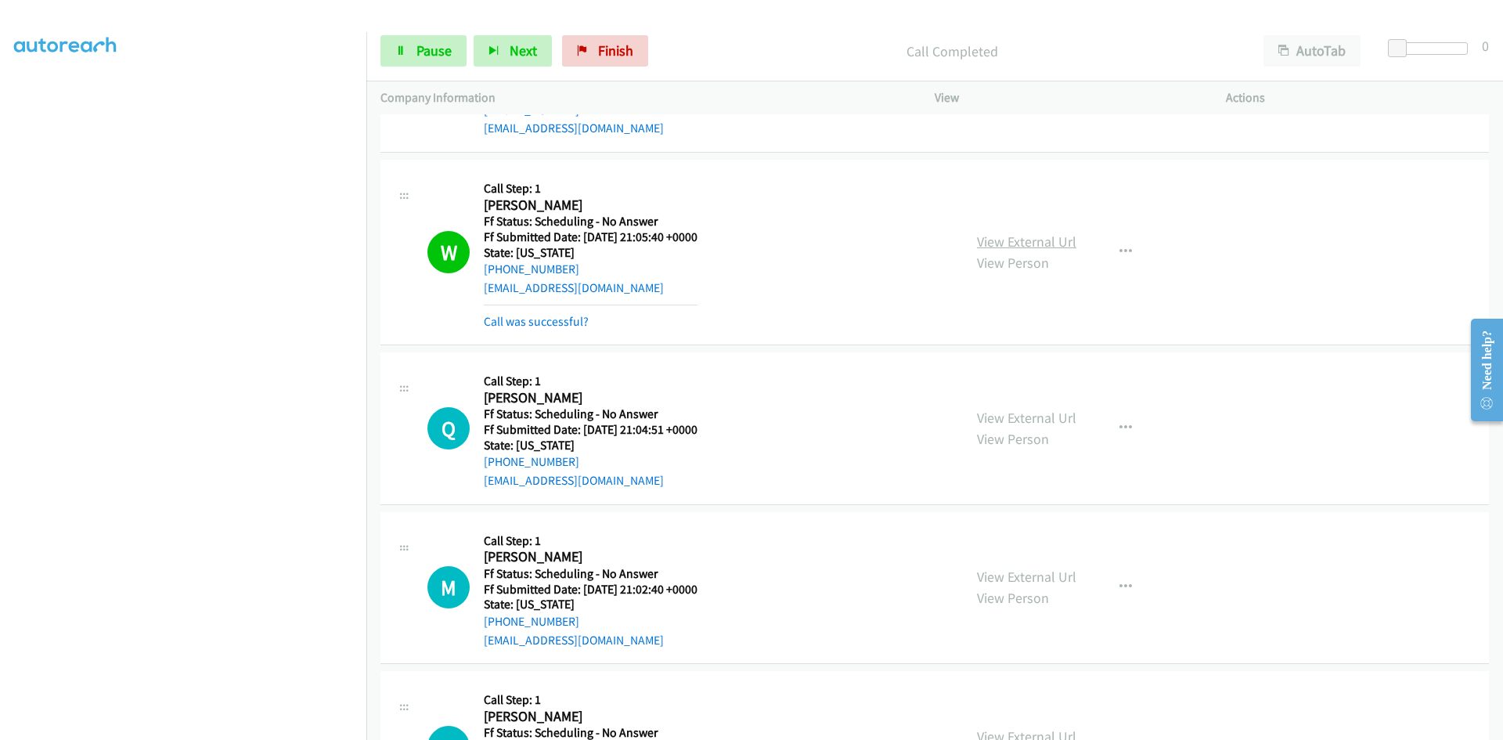
click at [985, 242] on link "View External Url" at bounding box center [1026, 242] width 99 height 18
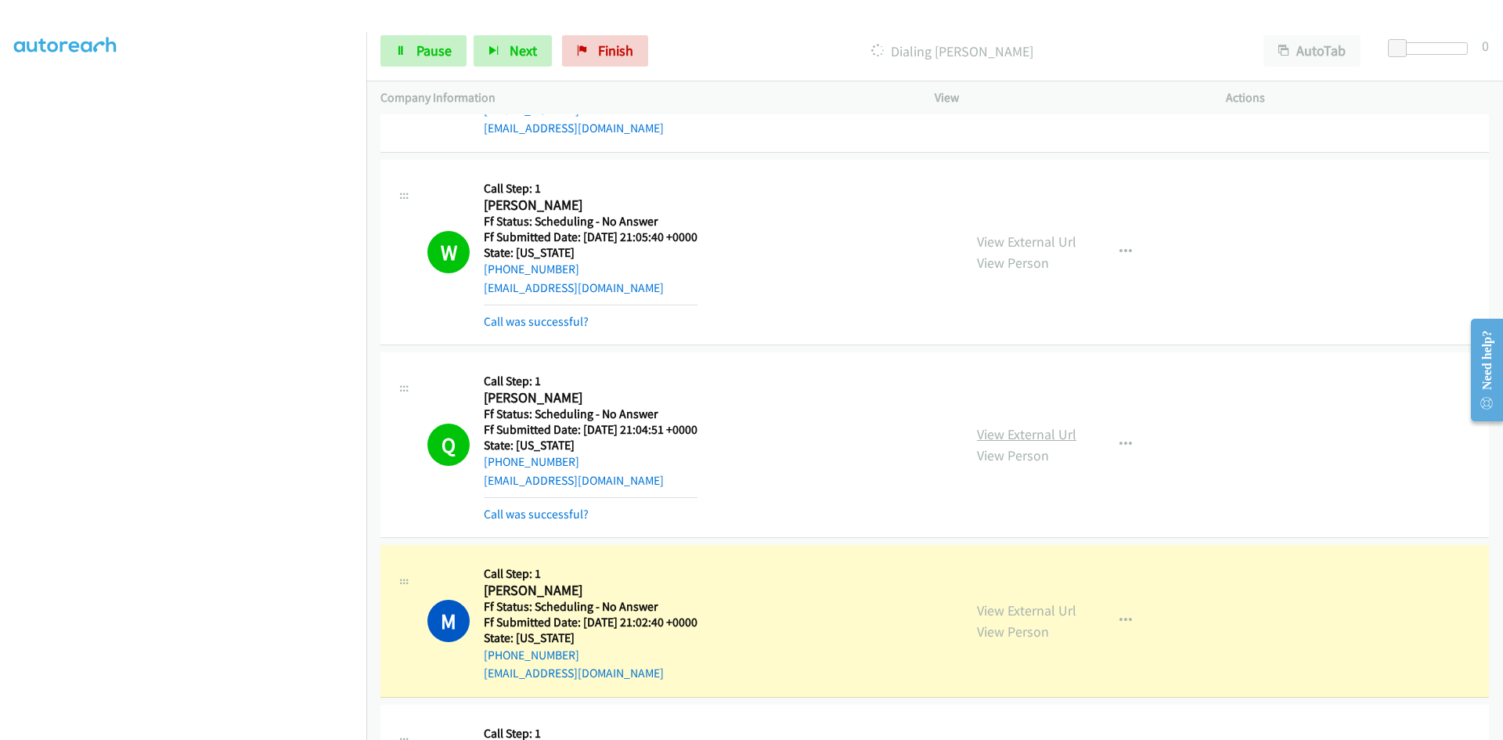
click at [1035, 435] on link "View External Url" at bounding box center [1026, 434] width 99 height 18
click at [1053, 613] on link "View External Url" at bounding box center [1026, 610] width 99 height 18
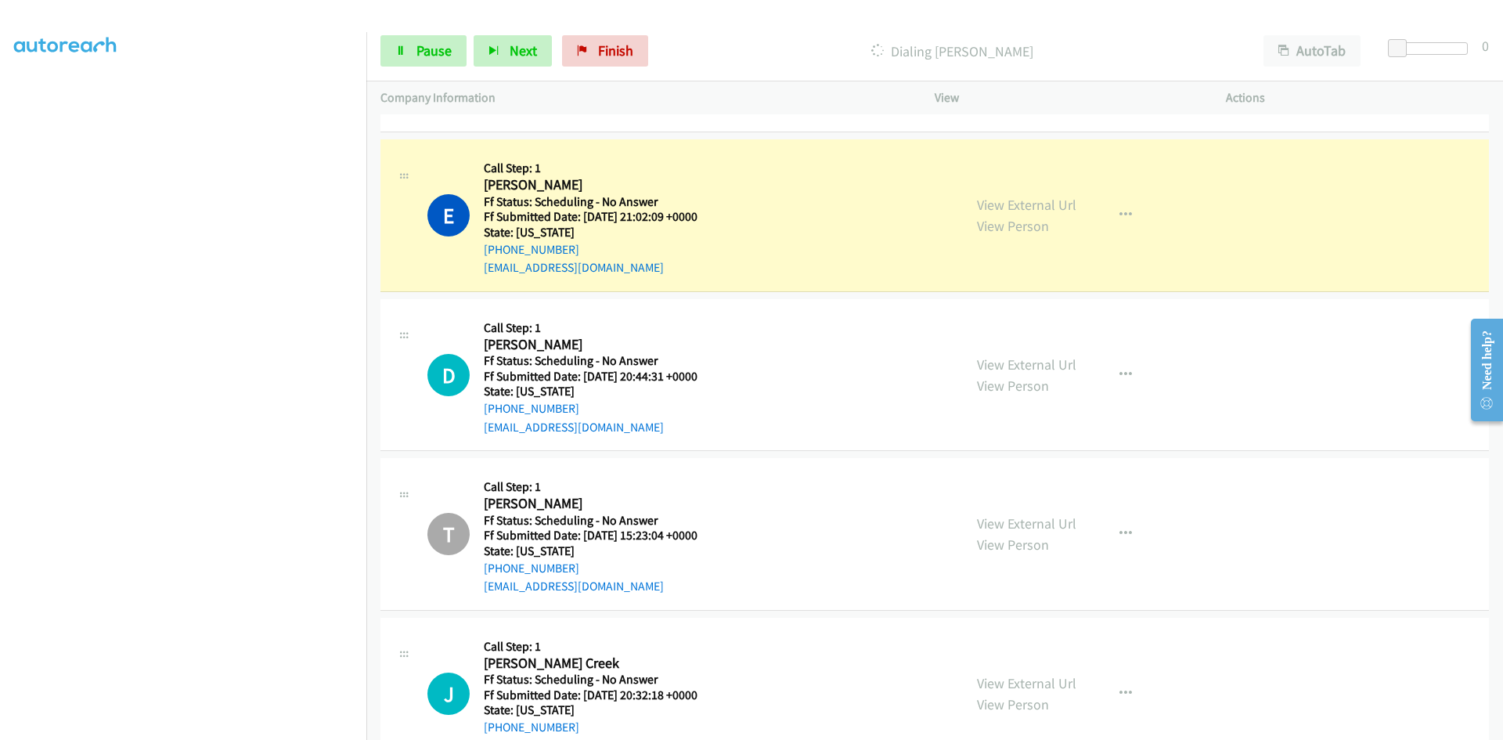
scroll to position [8159, 0]
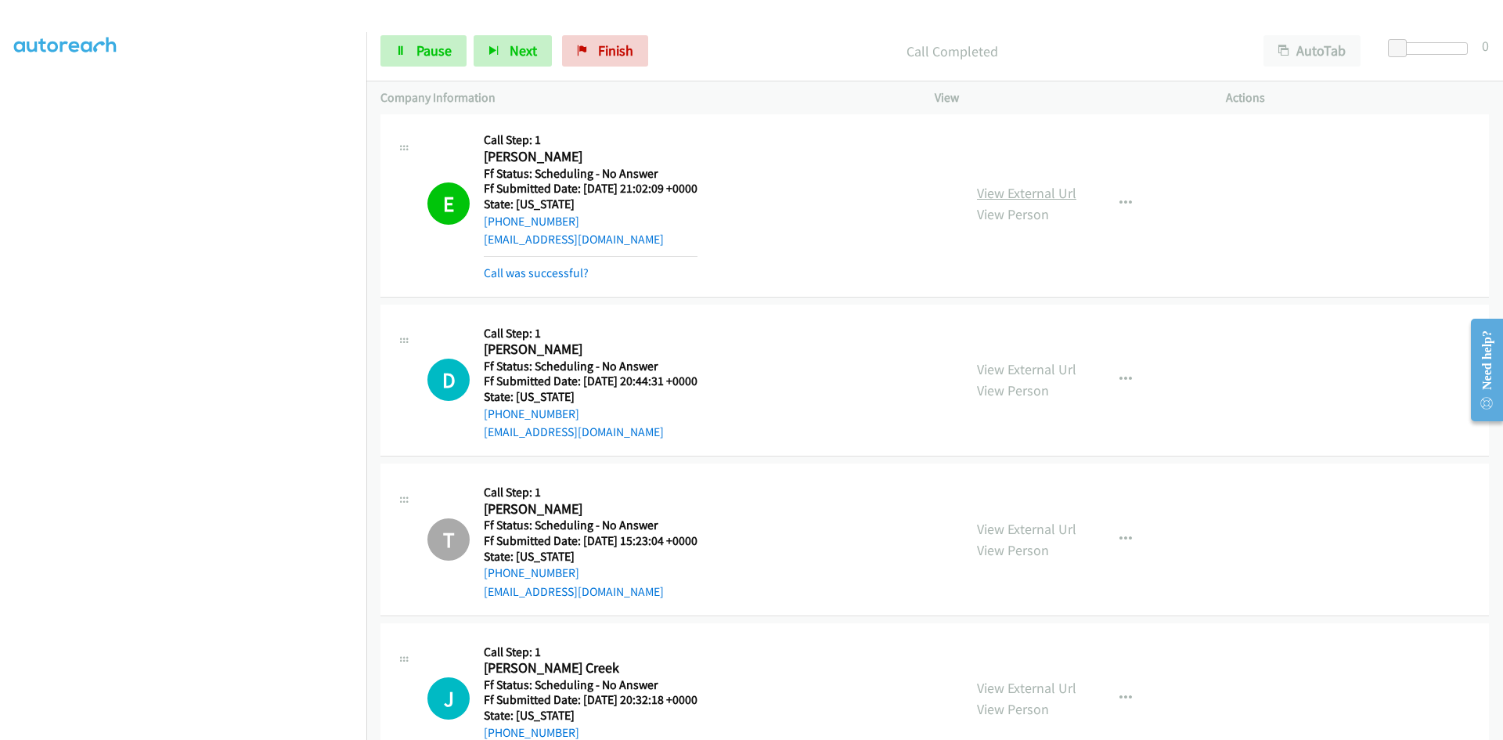
click at [1041, 191] on link "View External Url" at bounding box center [1026, 193] width 99 height 18
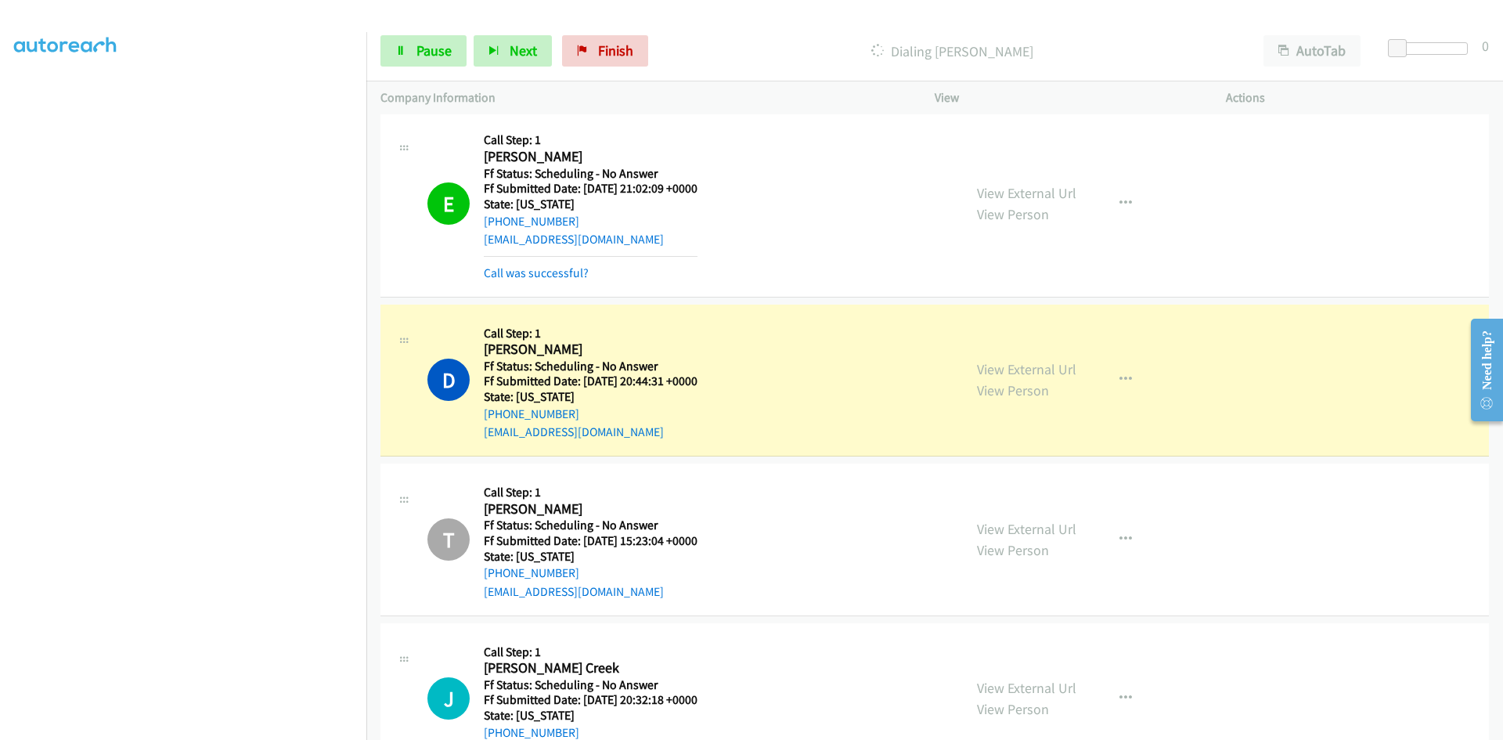
click at [1022, 359] on div "View External Url View Person" at bounding box center [1026, 380] width 99 height 42
click at [1022, 366] on link "View External Url" at bounding box center [1026, 369] width 99 height 18
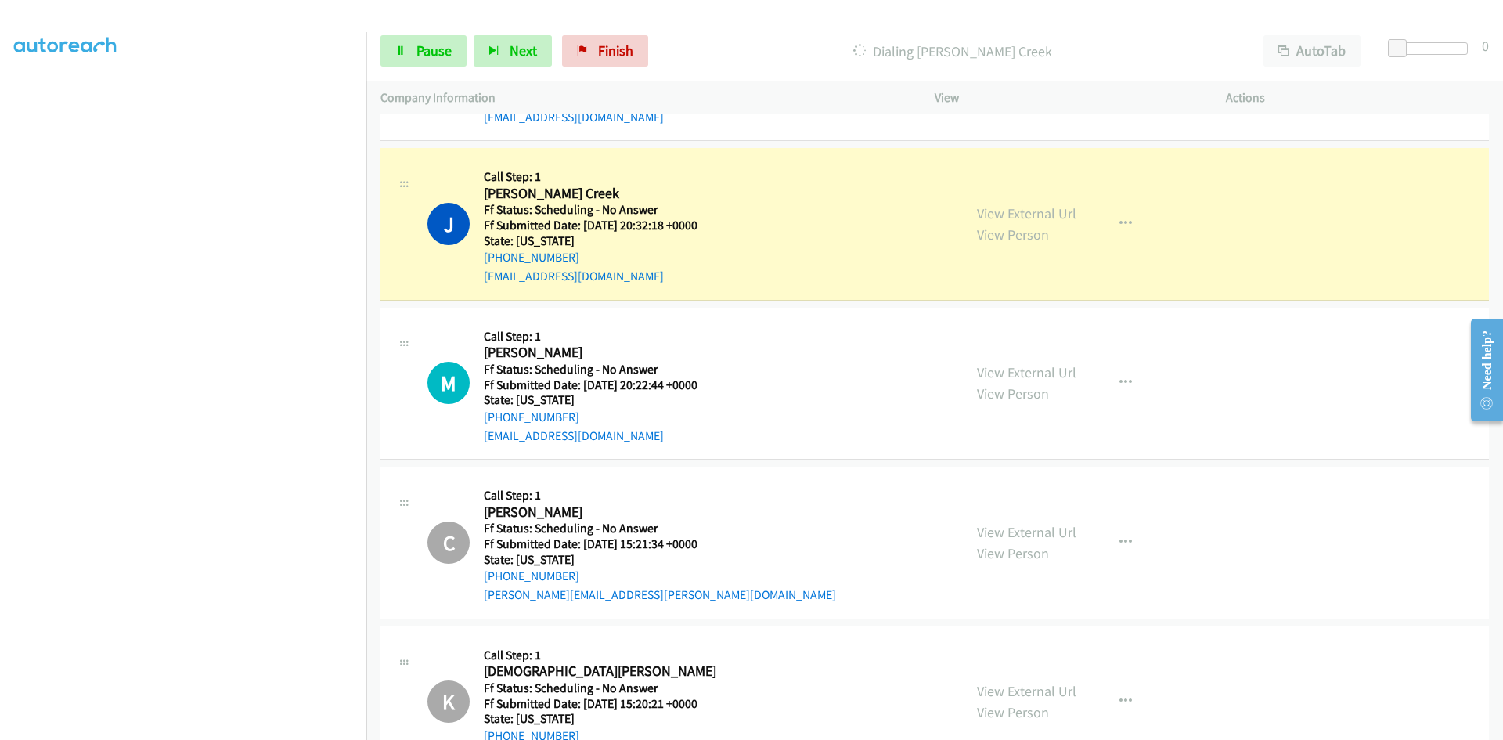
scroll to position [8707, 0]
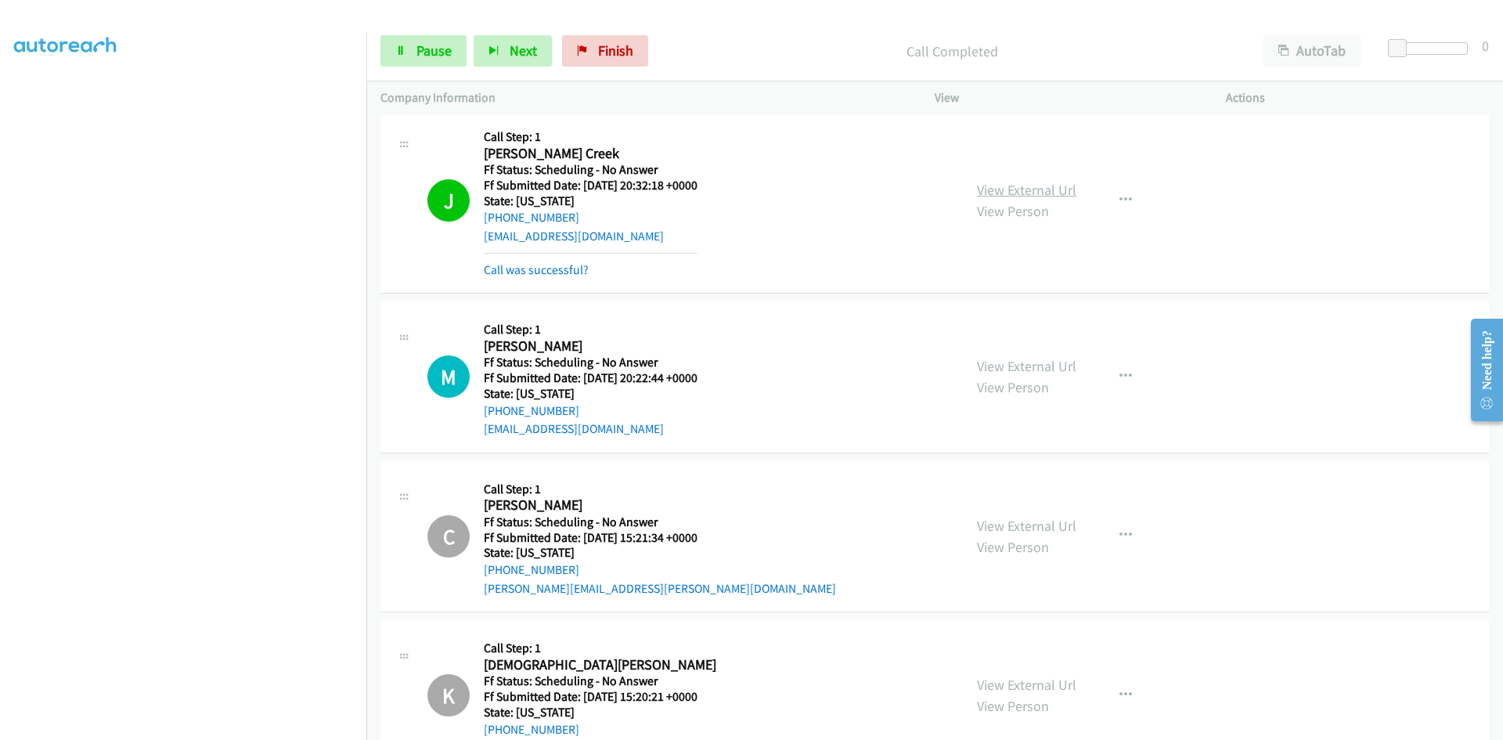
click at [1050, 189] on link "View External Url" at bounding box center [1026, 190] width 99 height 18
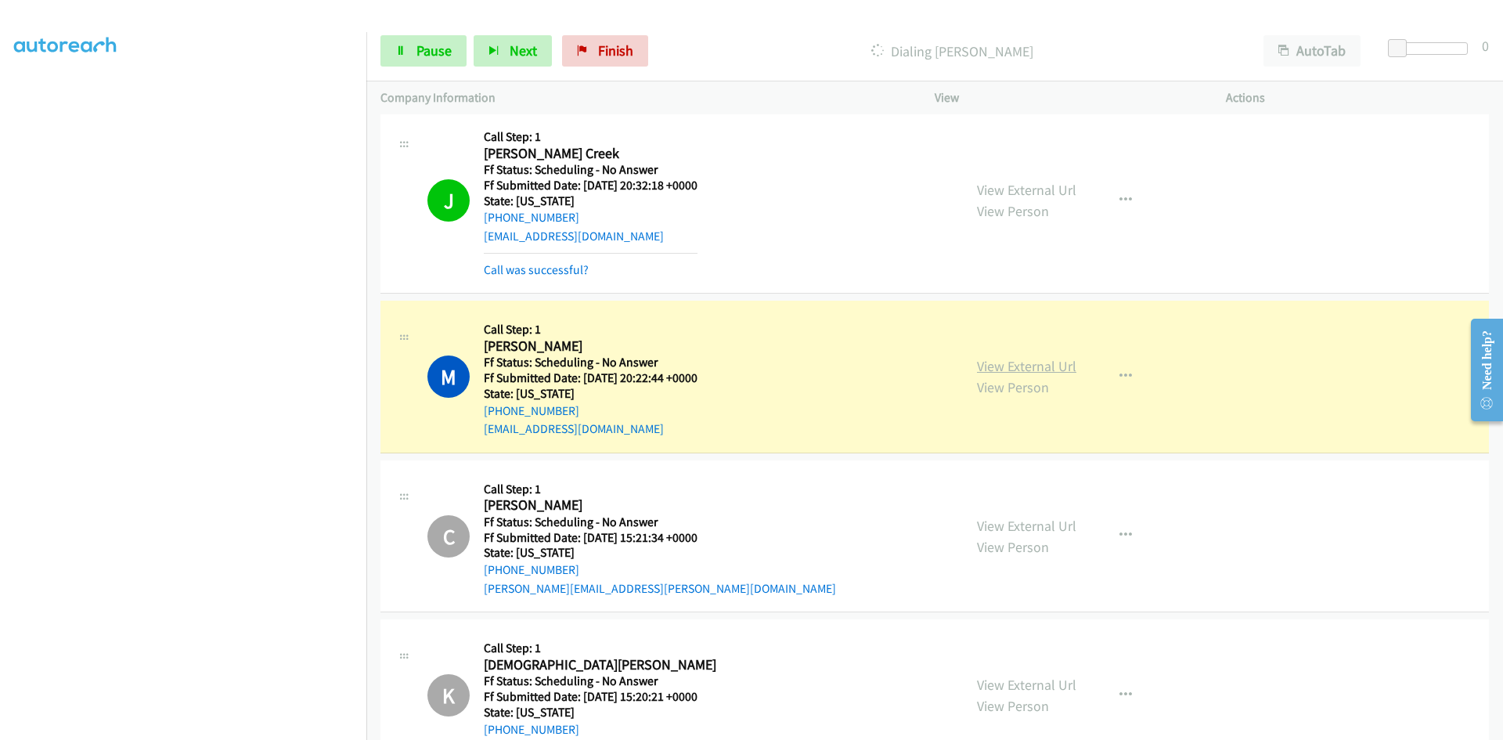
click at [1047, 367] on link "View External Url" at bounding box center [1026, 366] width 99 height 18
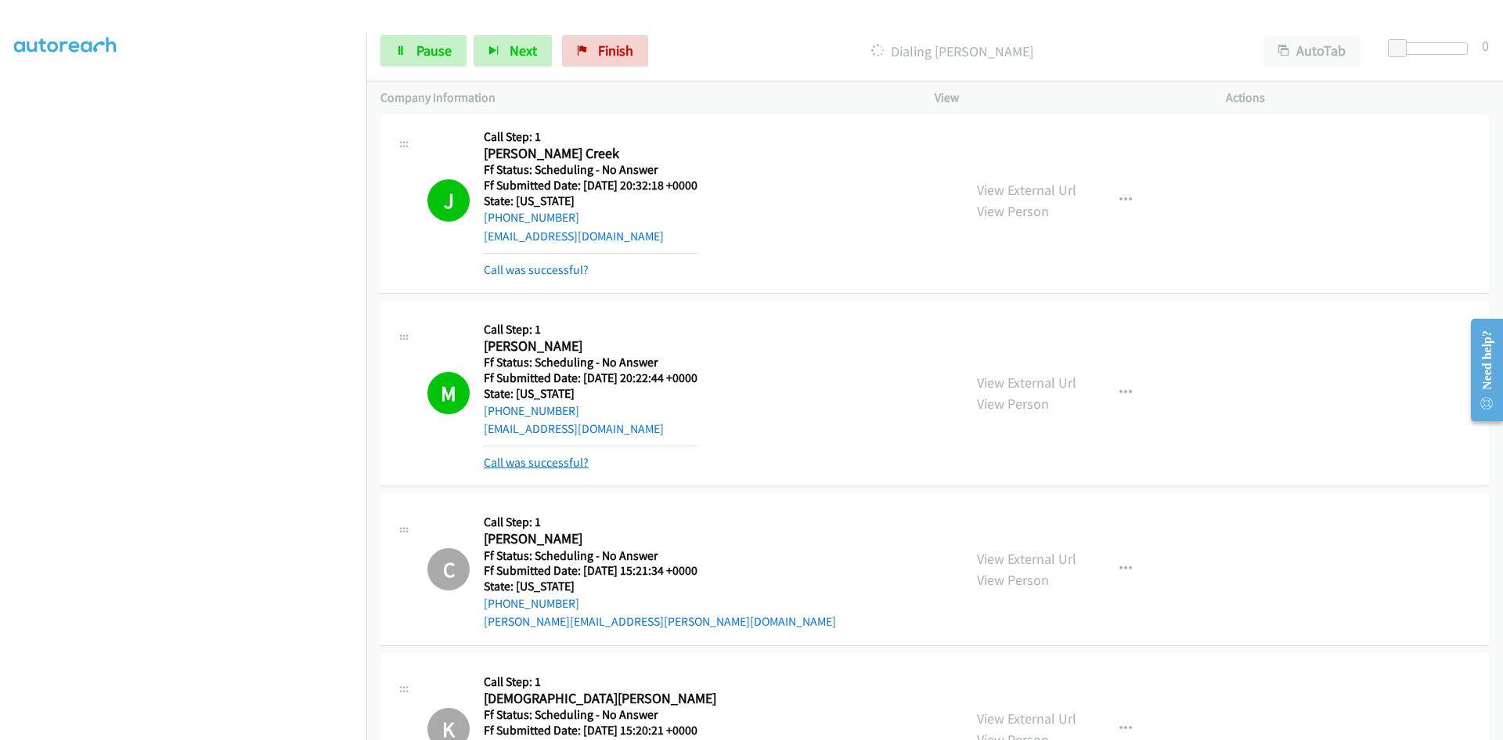
click at [528, 464] on link "Call was successful?" at bounding box center [536, 462] width 105 height 15
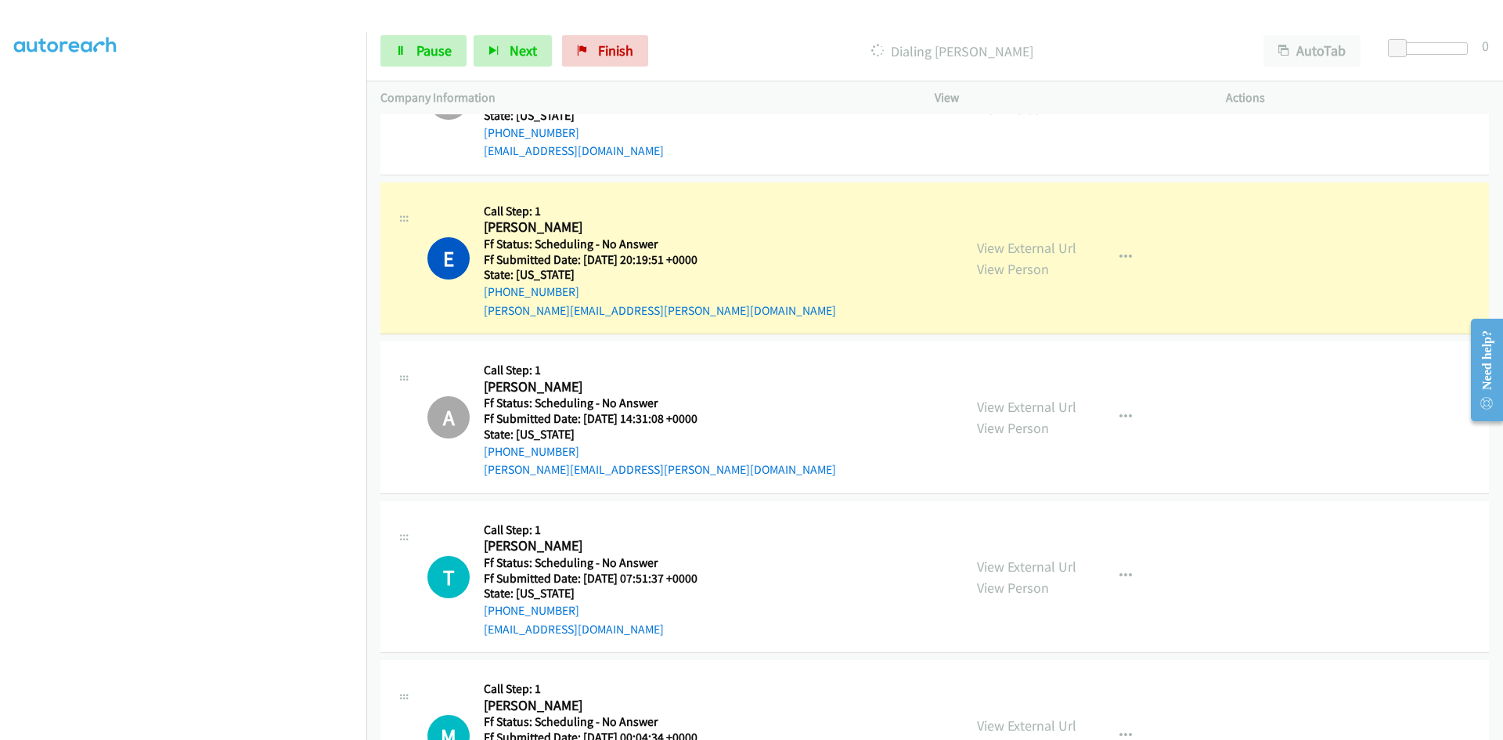
scroll to position [9333, 0]
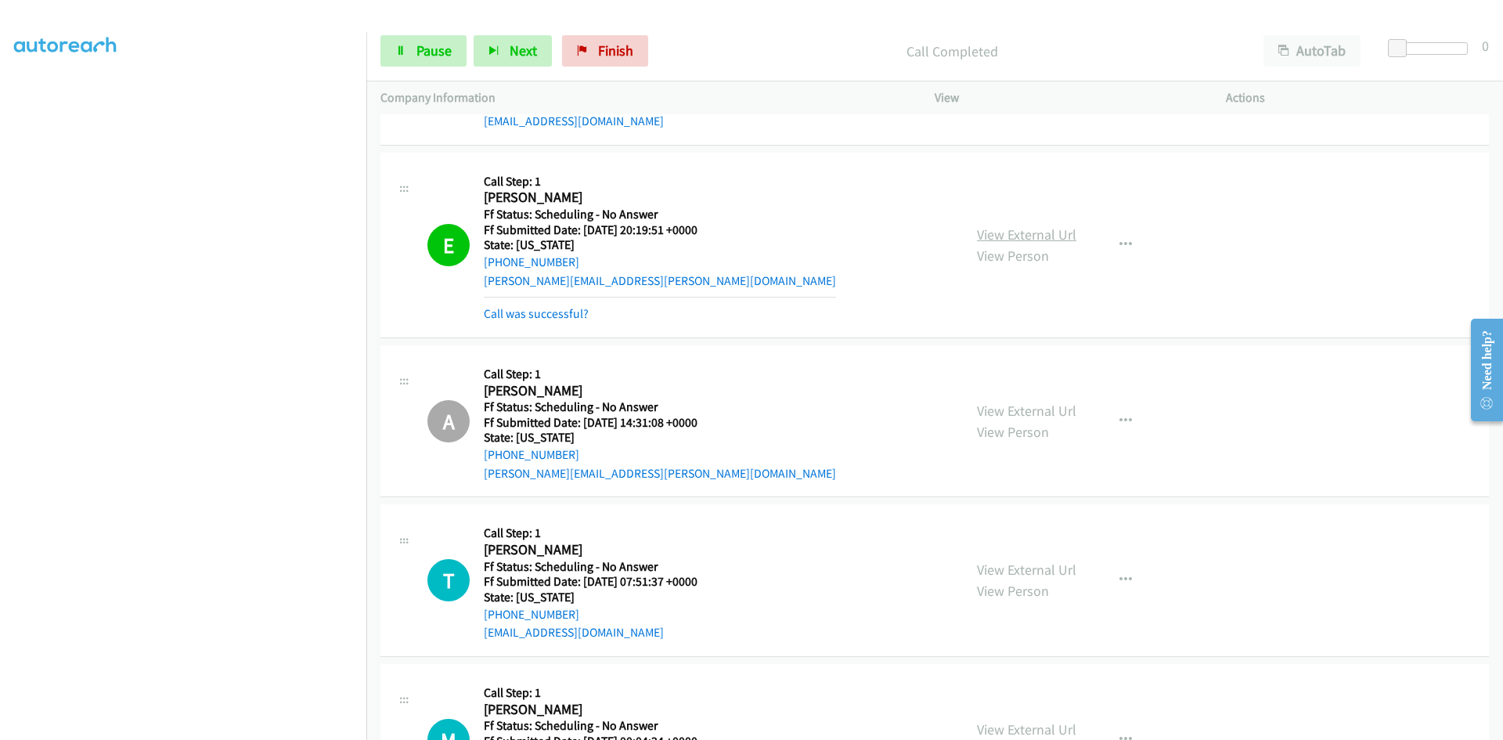
click at [987, 234] on link "View External Url" at bounding box center [1026, 234] width 99 height 18
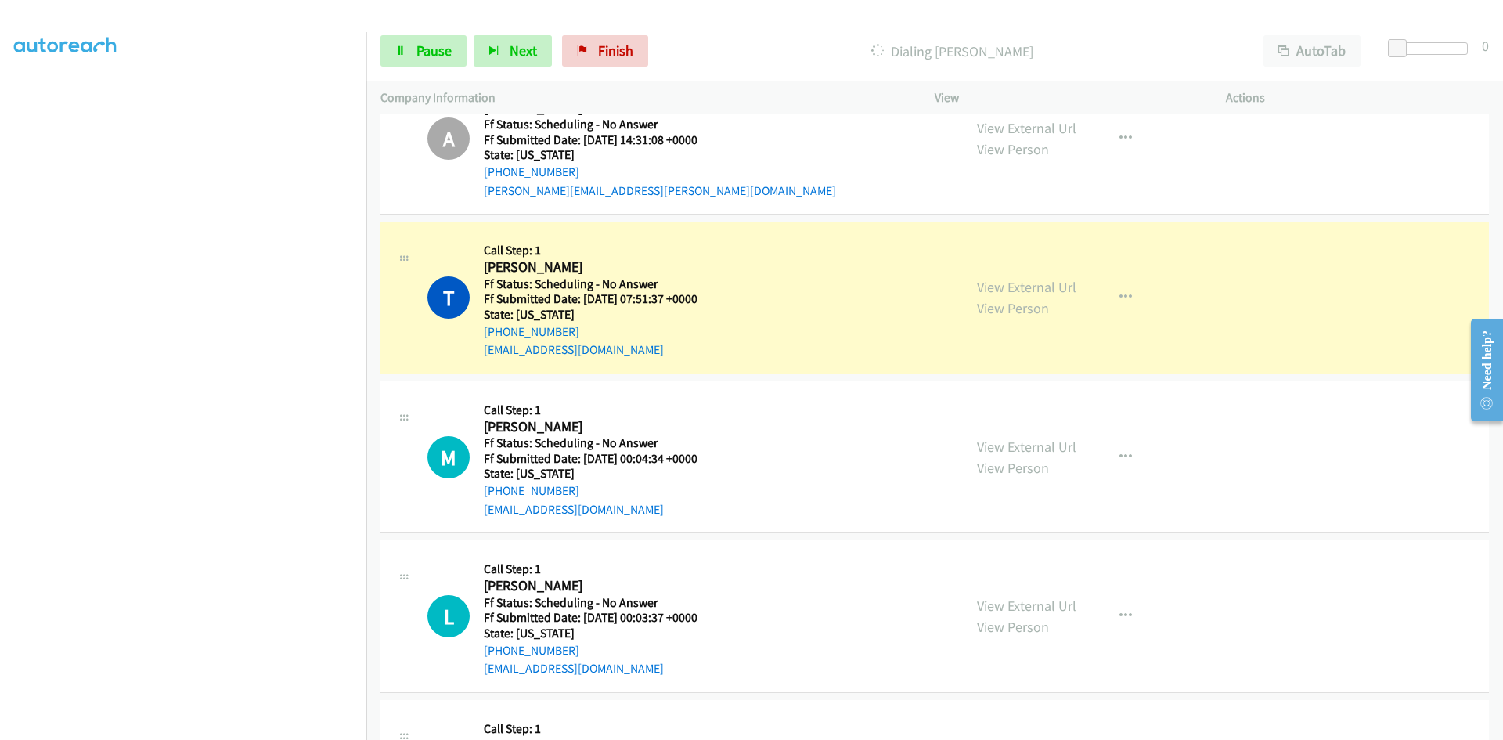
scroll to position [9724, 0]
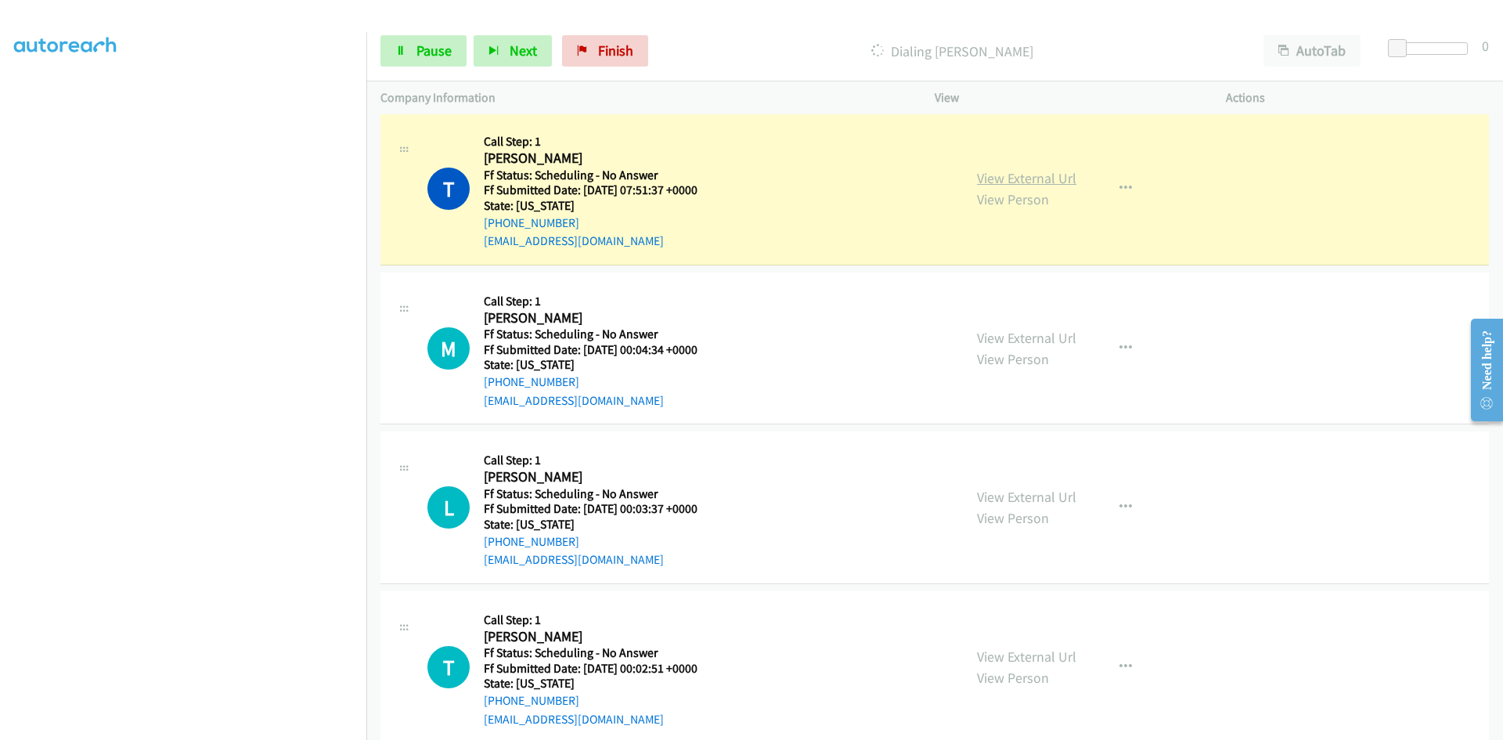
click at [1024, 179] on link "View External Url" at bounding box center [1026, 178] width 99 height 18
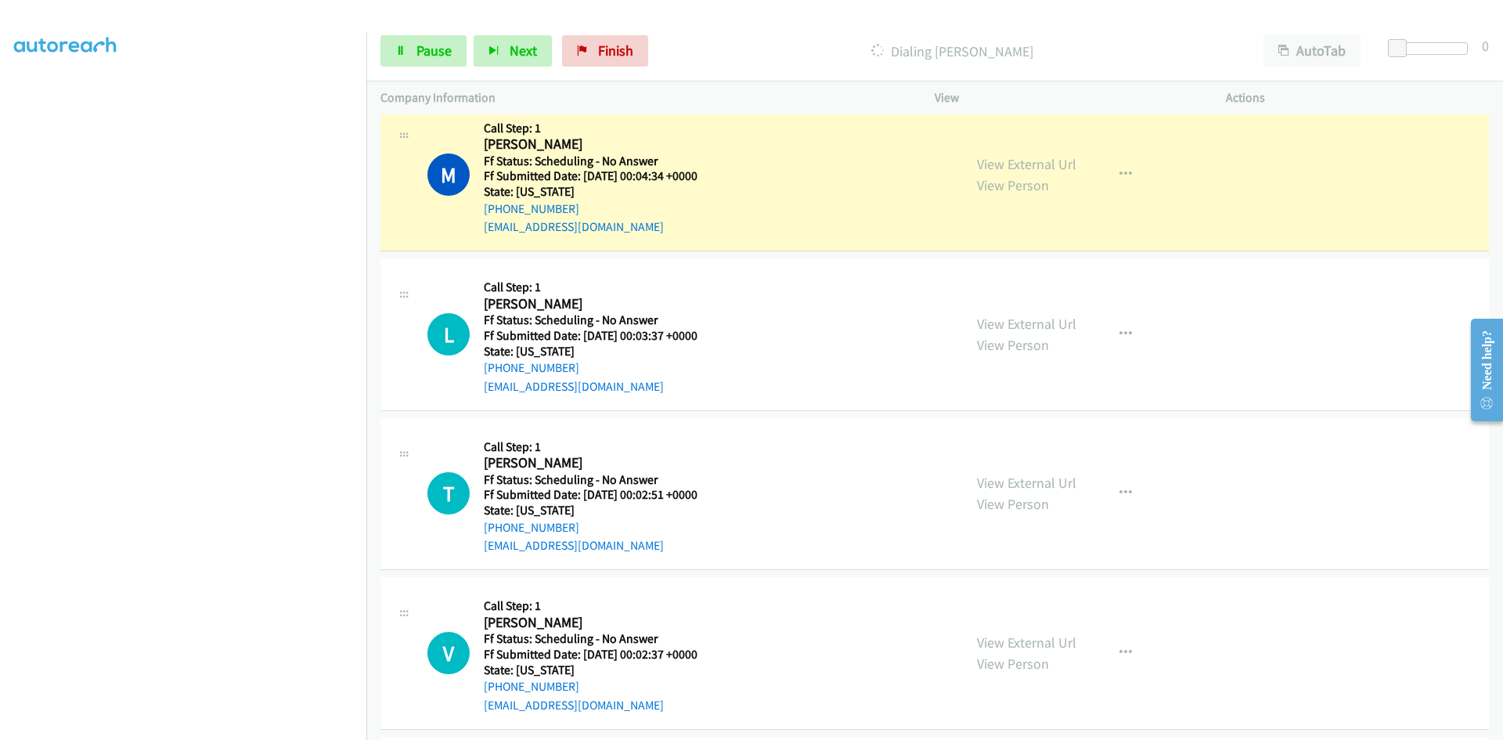
scroll to position [9959, 0]
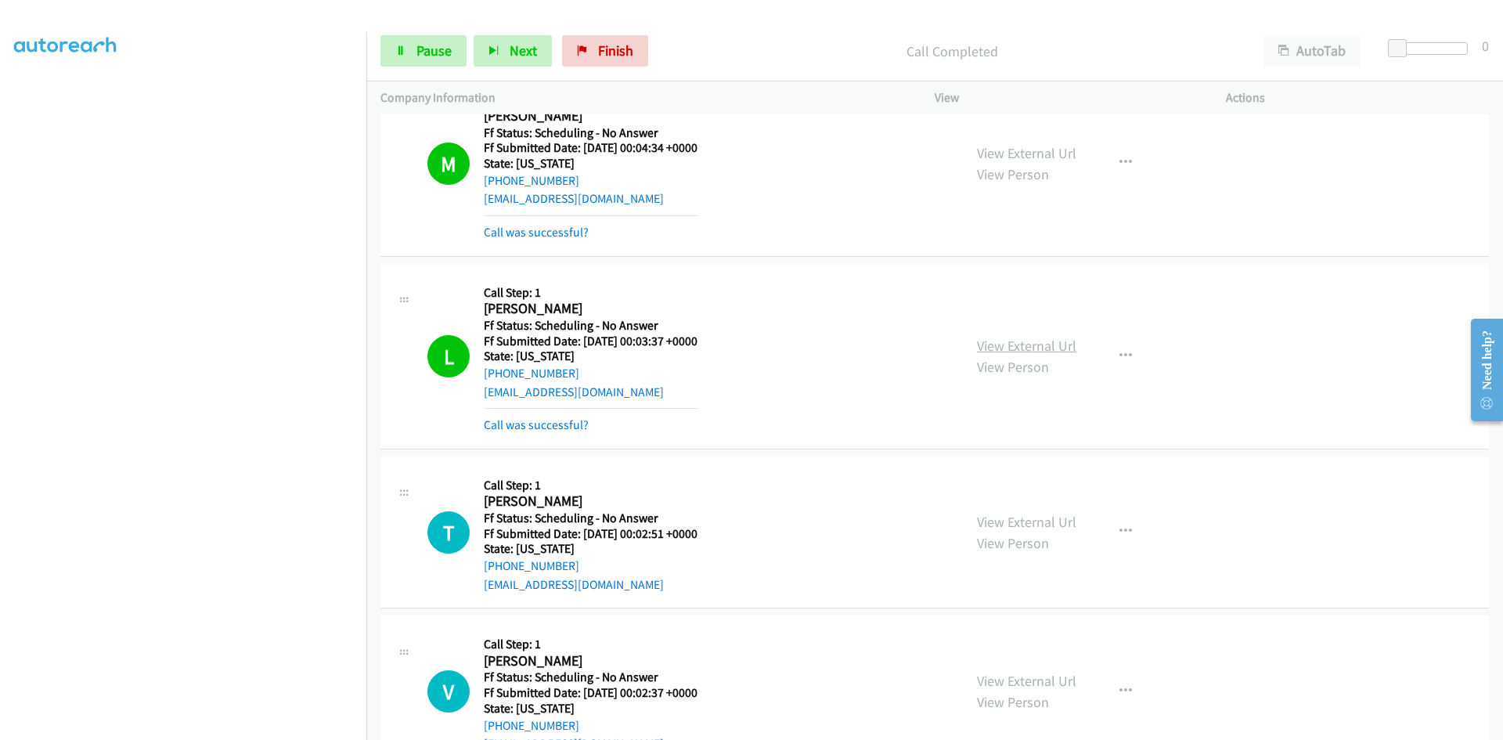
click at [1051, 343] on link "View External Url" at bounding box center [1026, 346] width 99 height 18
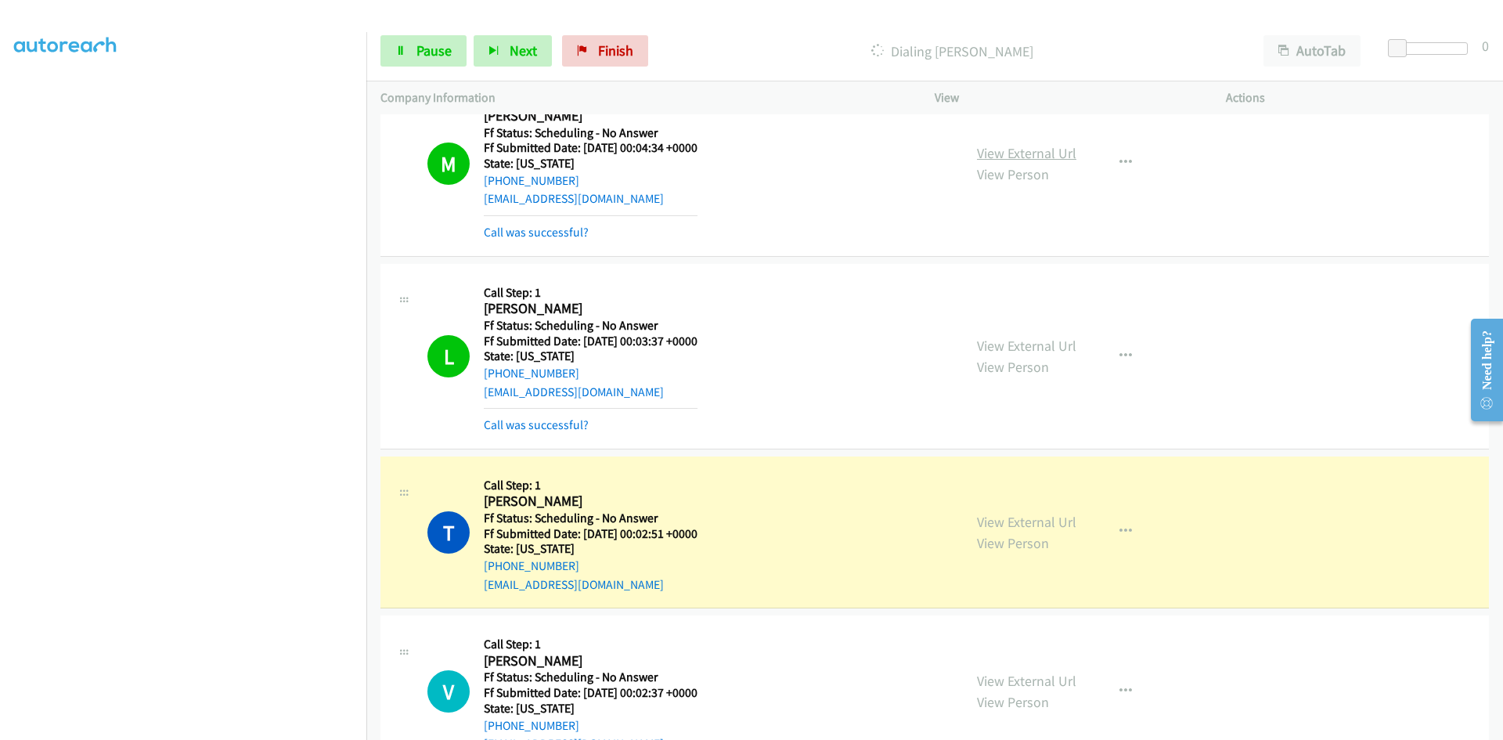
click at [1036, 146] on link "View External Url" at bounding box center [1026, 153] width 99 height 18
click at [1003, 524] on link "View External Url" at bounding box center [1026, 522] width 99 height 18
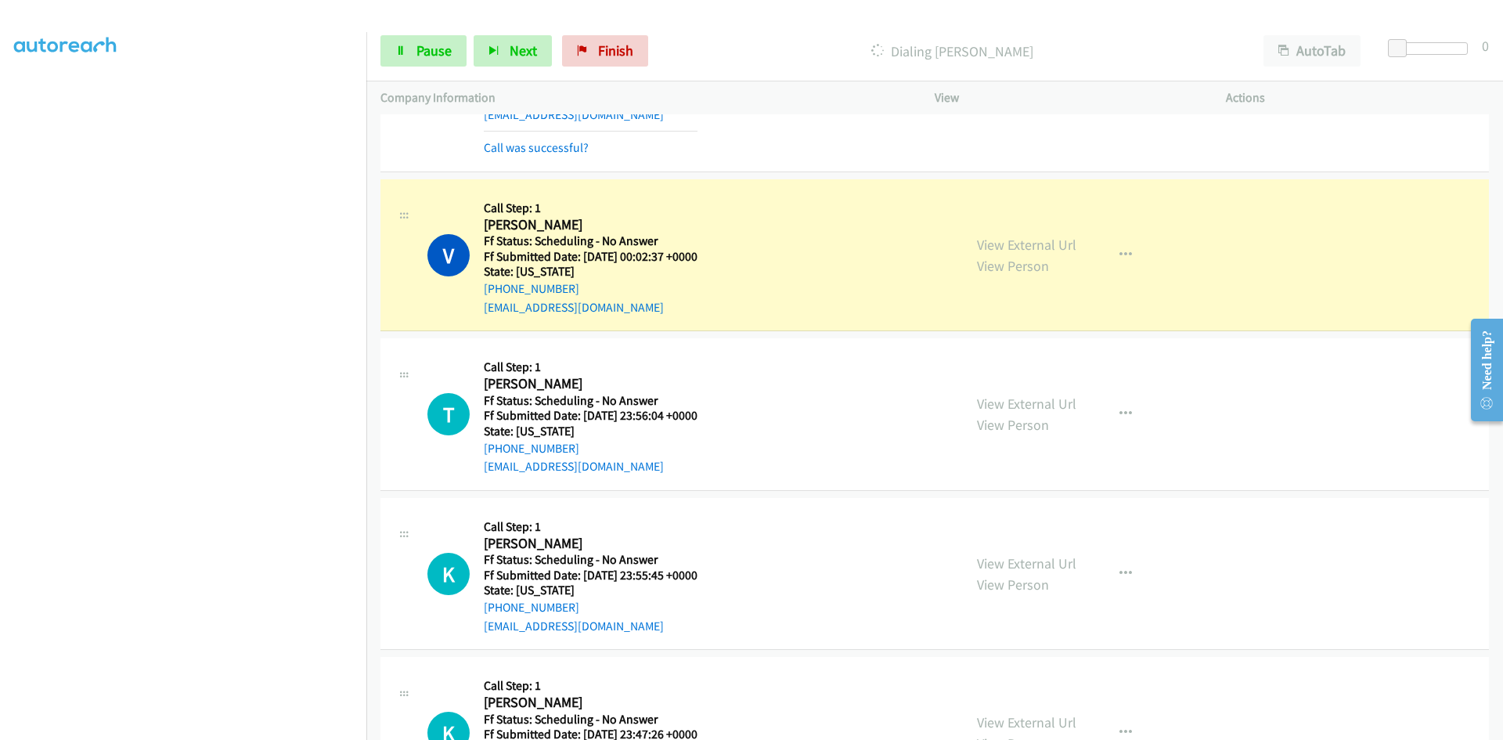
scroll to position [10507, 0]
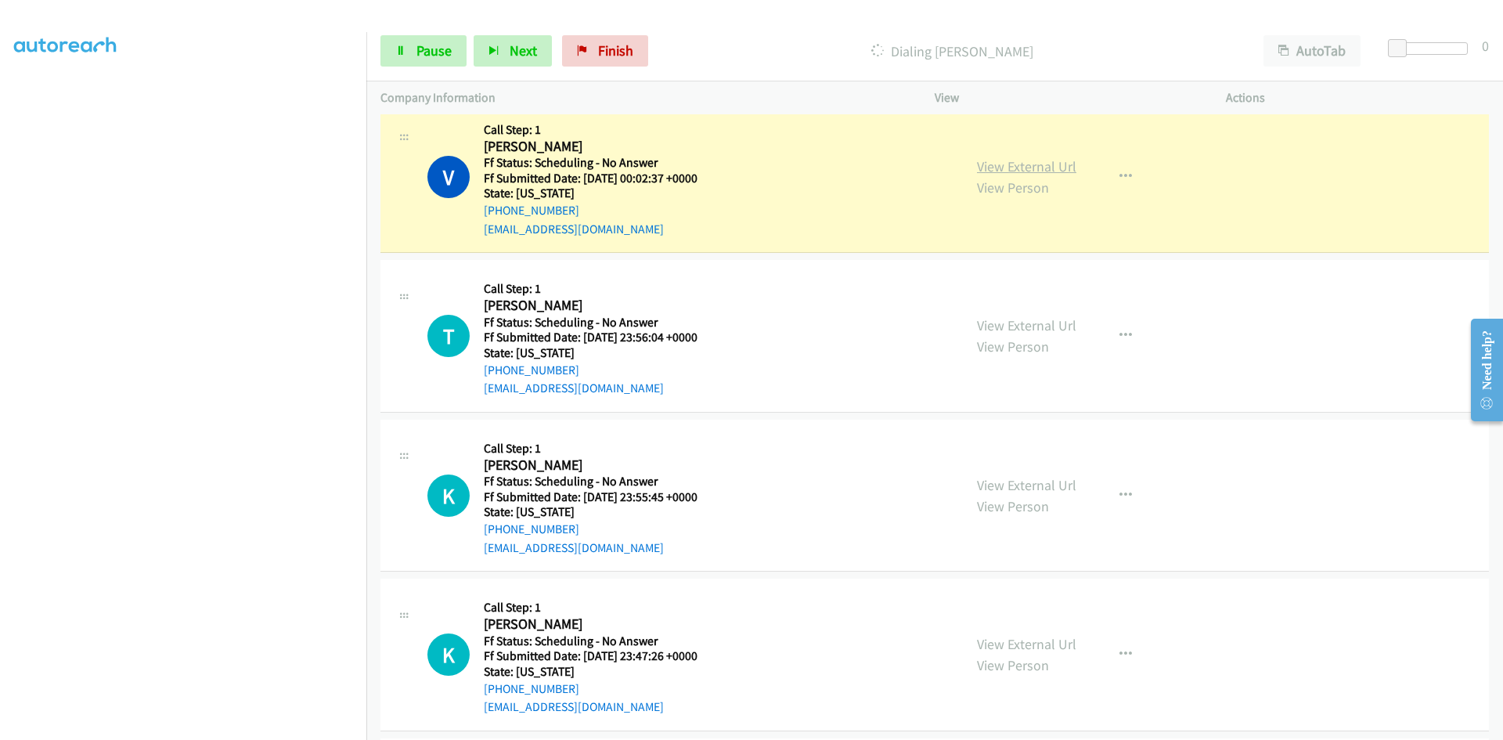
click at [1053, 163] on link "View External Url" at bounding box center [1026, 166] width 99 height 18
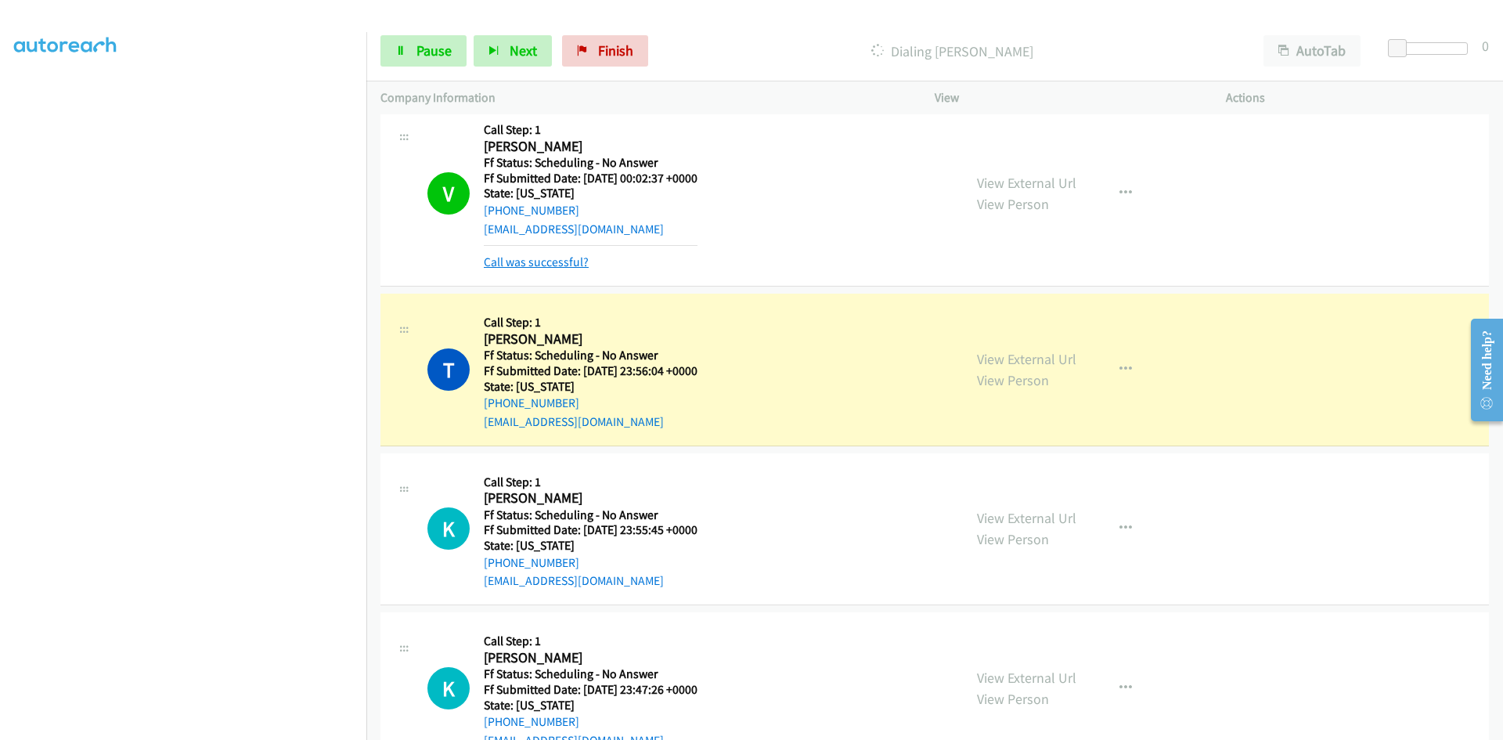
click at [520, 267] on link "Call was successful?" at bounding box center [536, 261] width 105 height 15
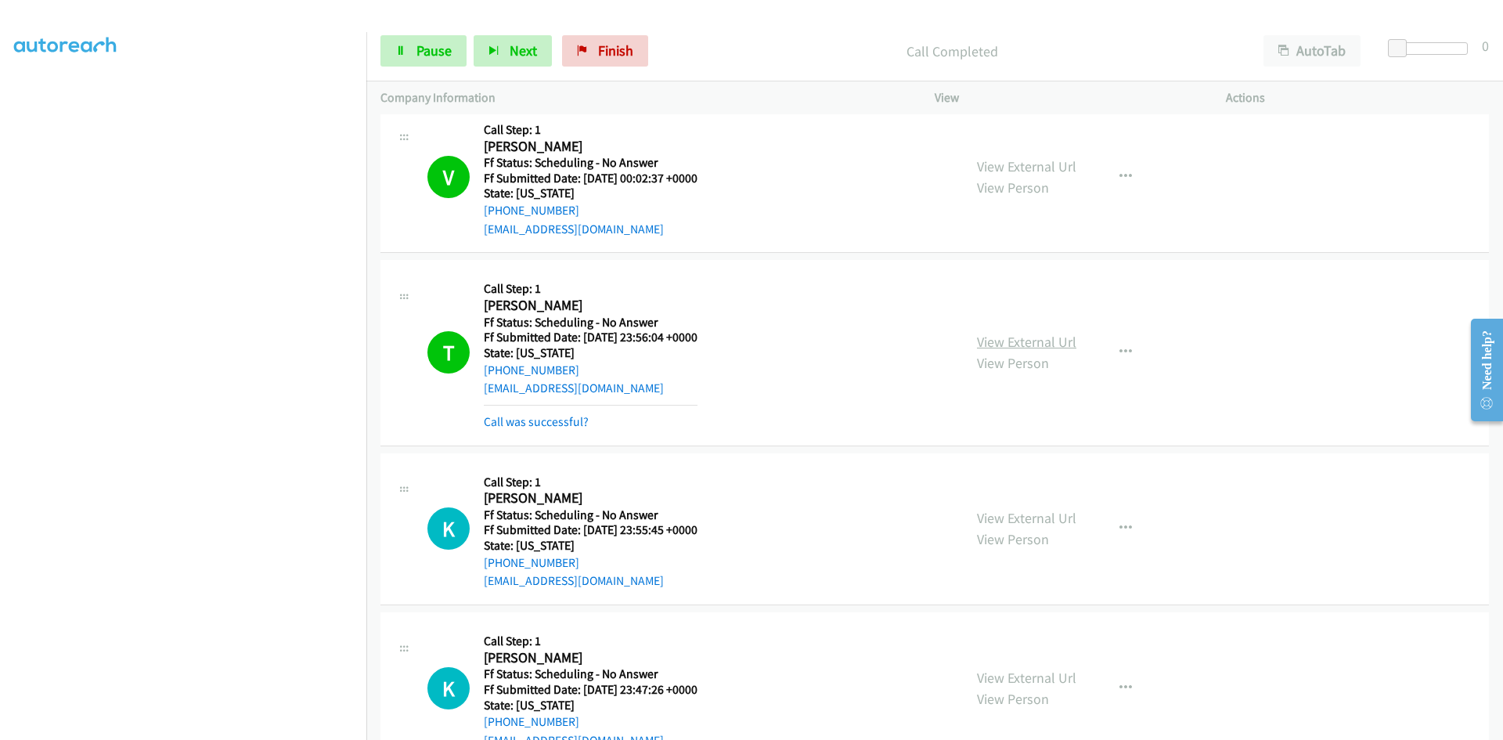
click at [1046, 340] on link "View External Url" at bounding box center [1026, 342] width 99 height 18
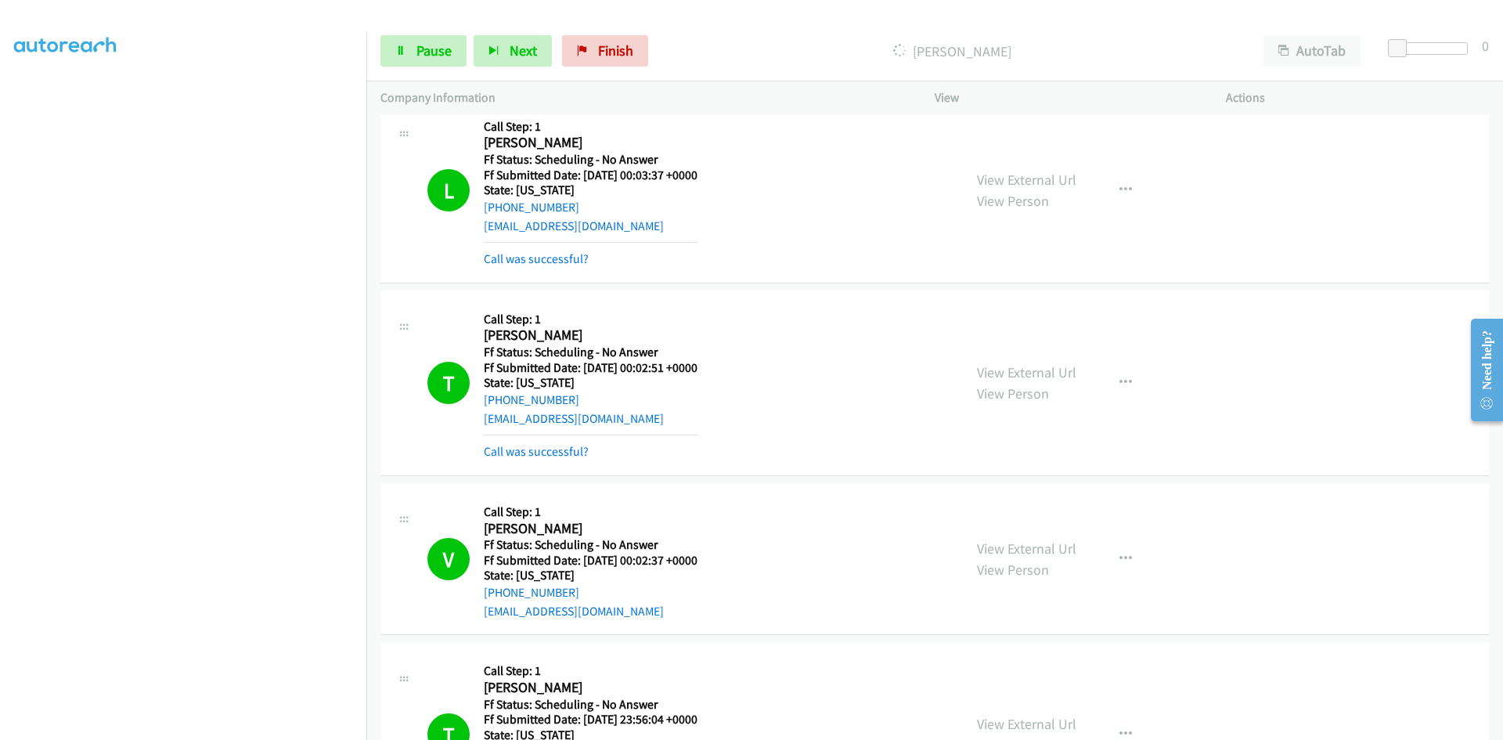
scroll to position [10116, 0]
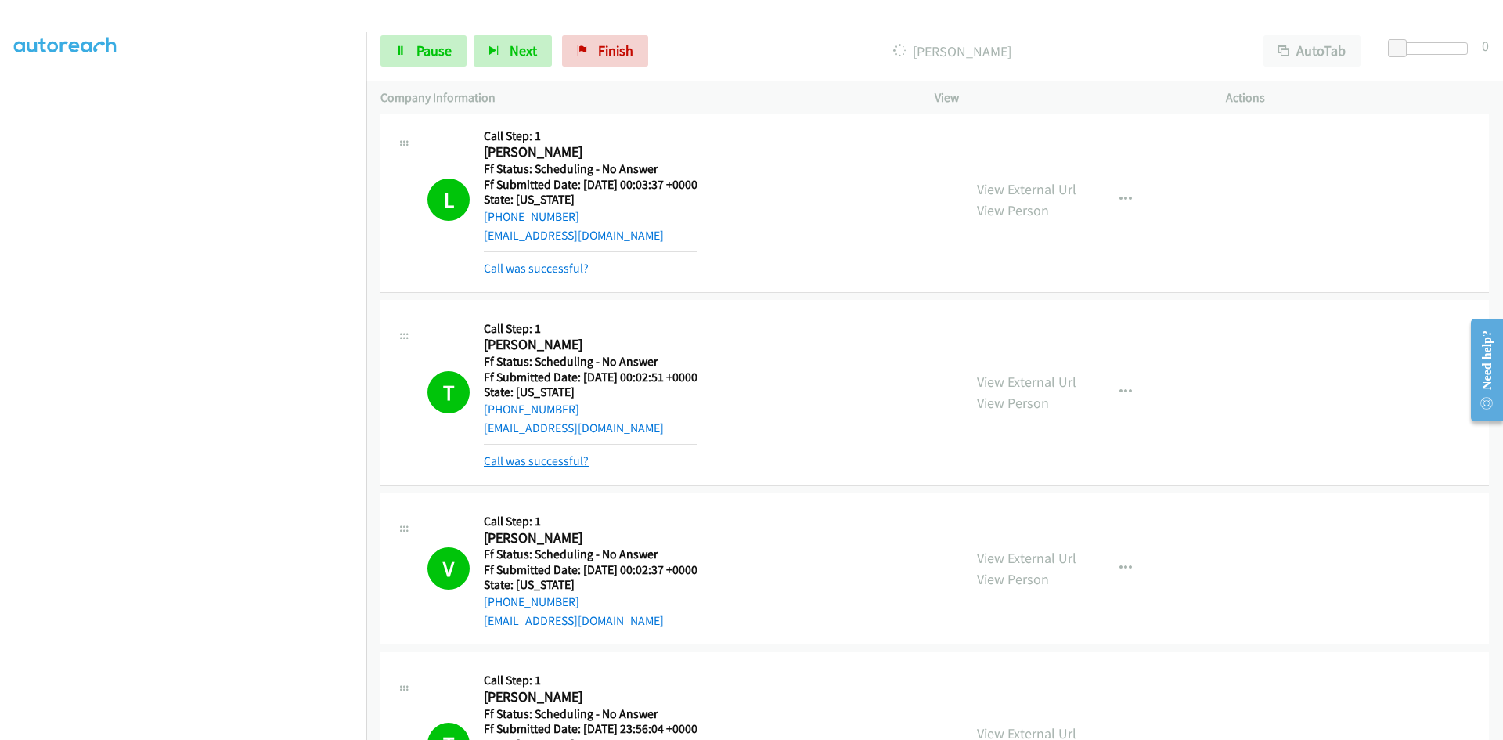
click at [491, 463] on link "Call was successful?" at bounding box center [536, 460] width 105 height 15
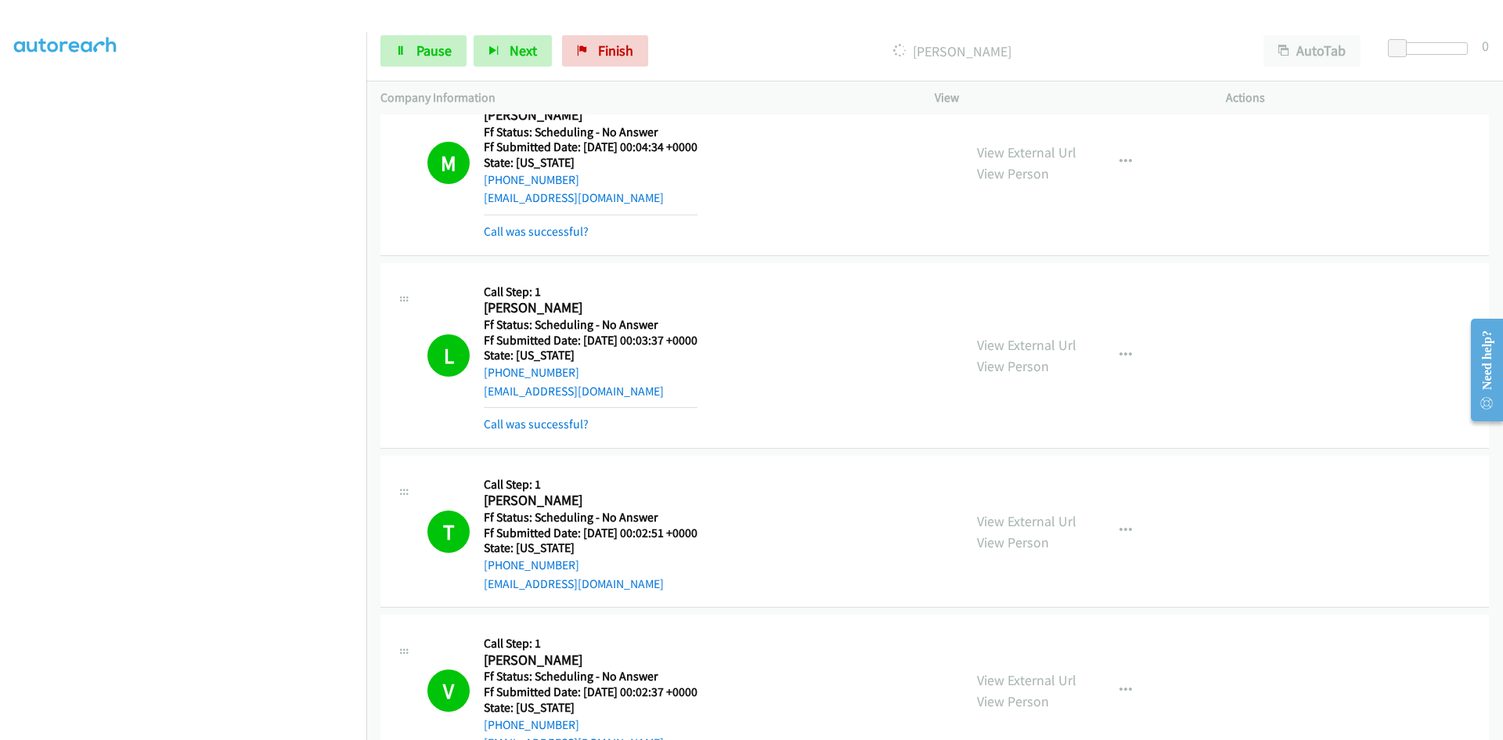
scroll to position [9959, 0]
click at [551, 426] on link "Call was successful?" at bounding box center [536, 424] width 105 height 15
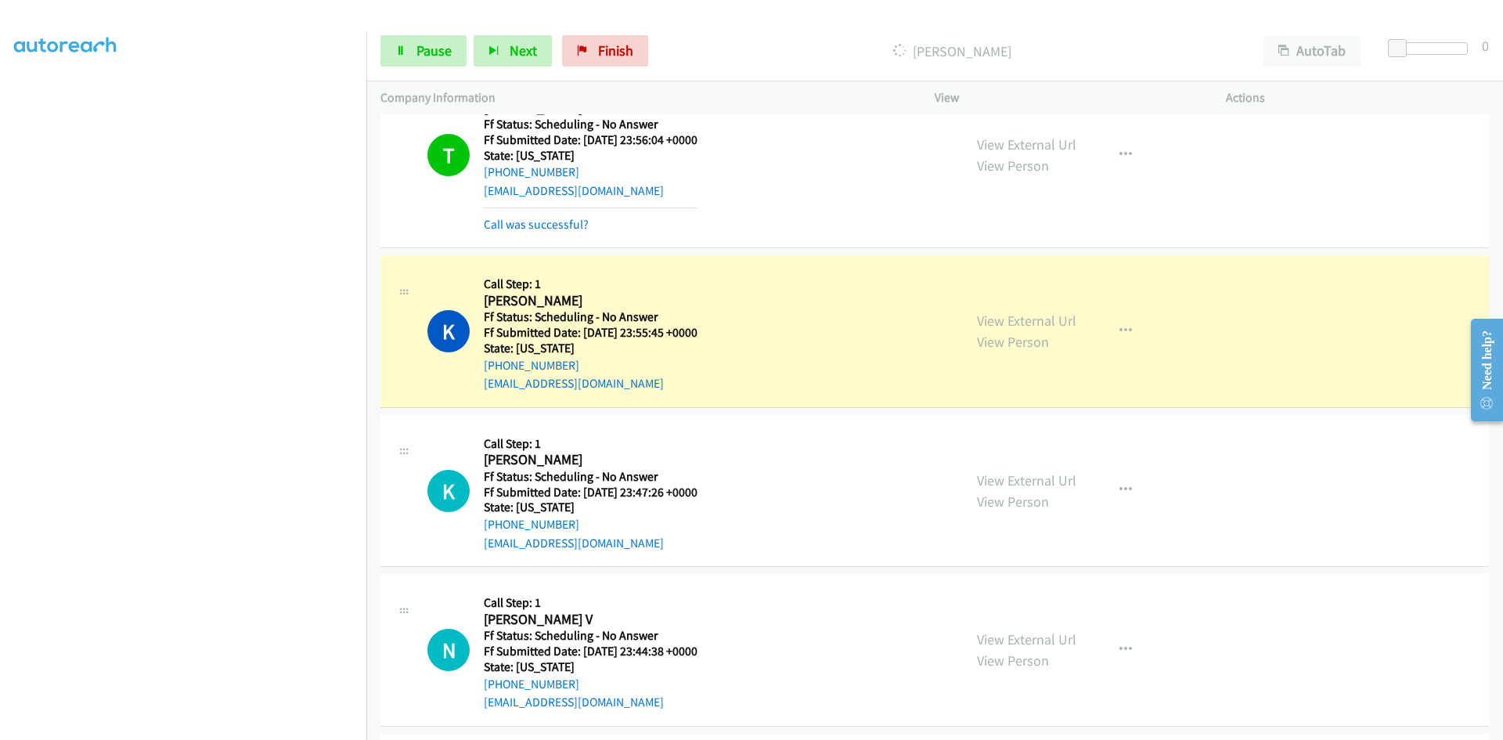
scroll to position [10664, 0]
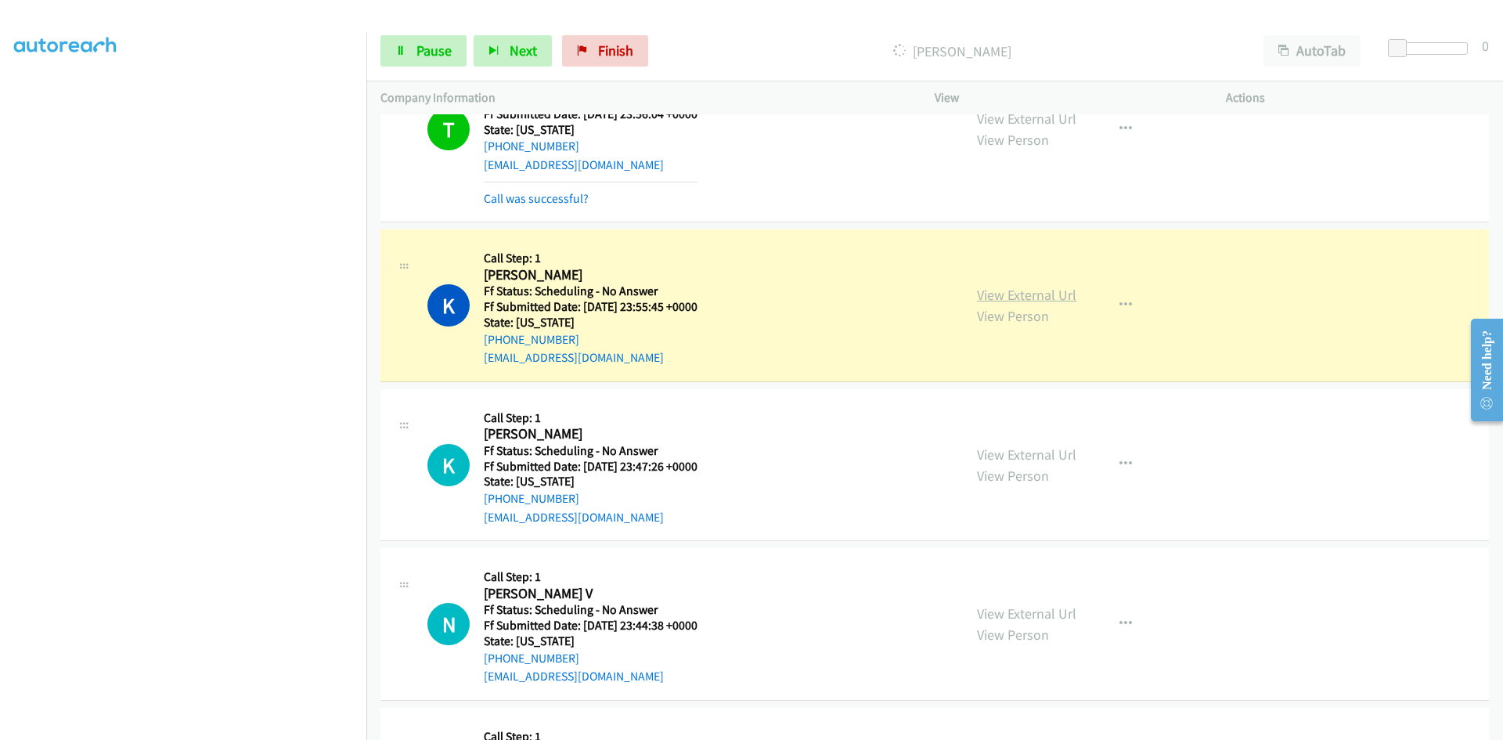
click at [980, 297] on link "View External Url" at bounding box center [1026, 295] width 99 height 18
click at [435, 40] on link "Pause" at bounding box center [423, 50] width 86 height 31
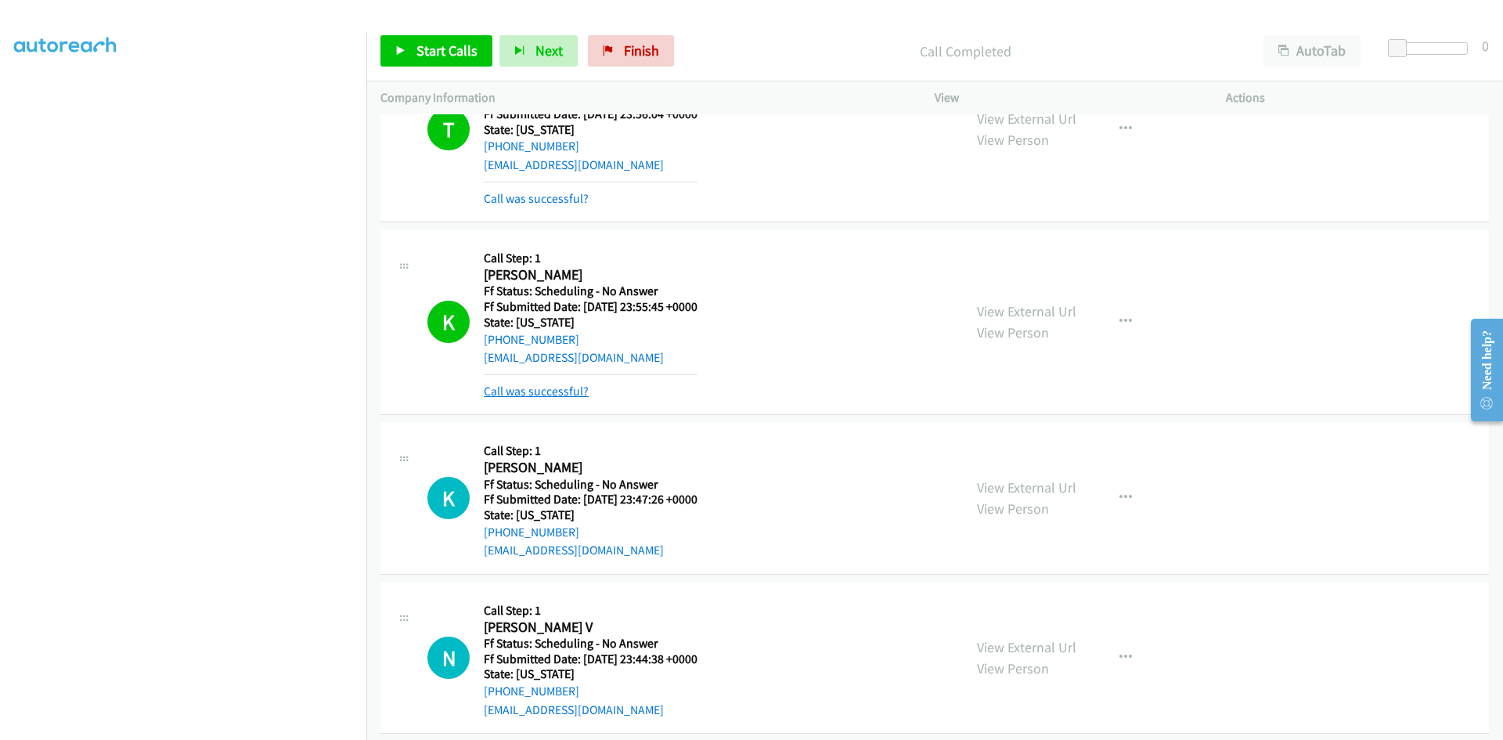
click at [531, 391] on link "Call was successful?" at bounding box center [536, 391] width 105 height 15
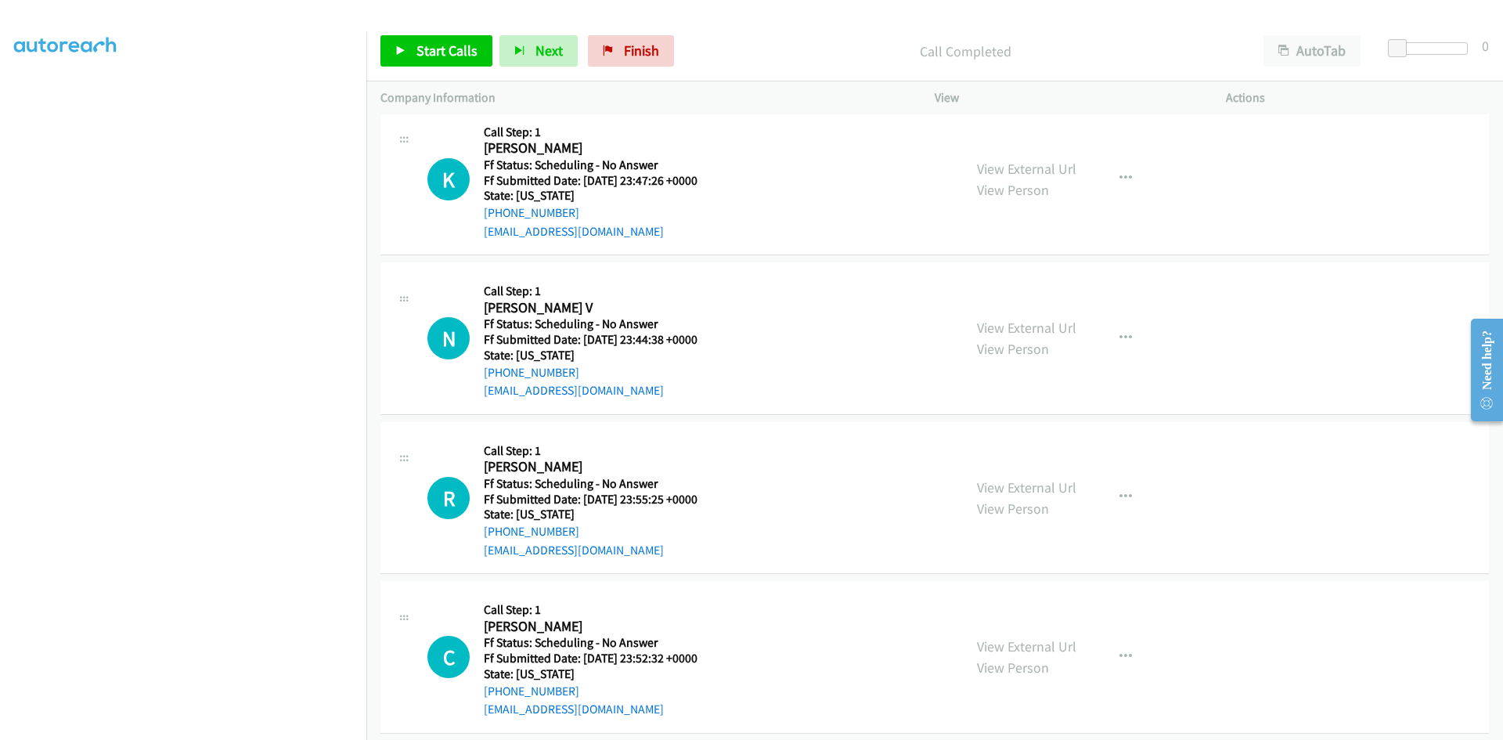
scroll to position [10977, 0]
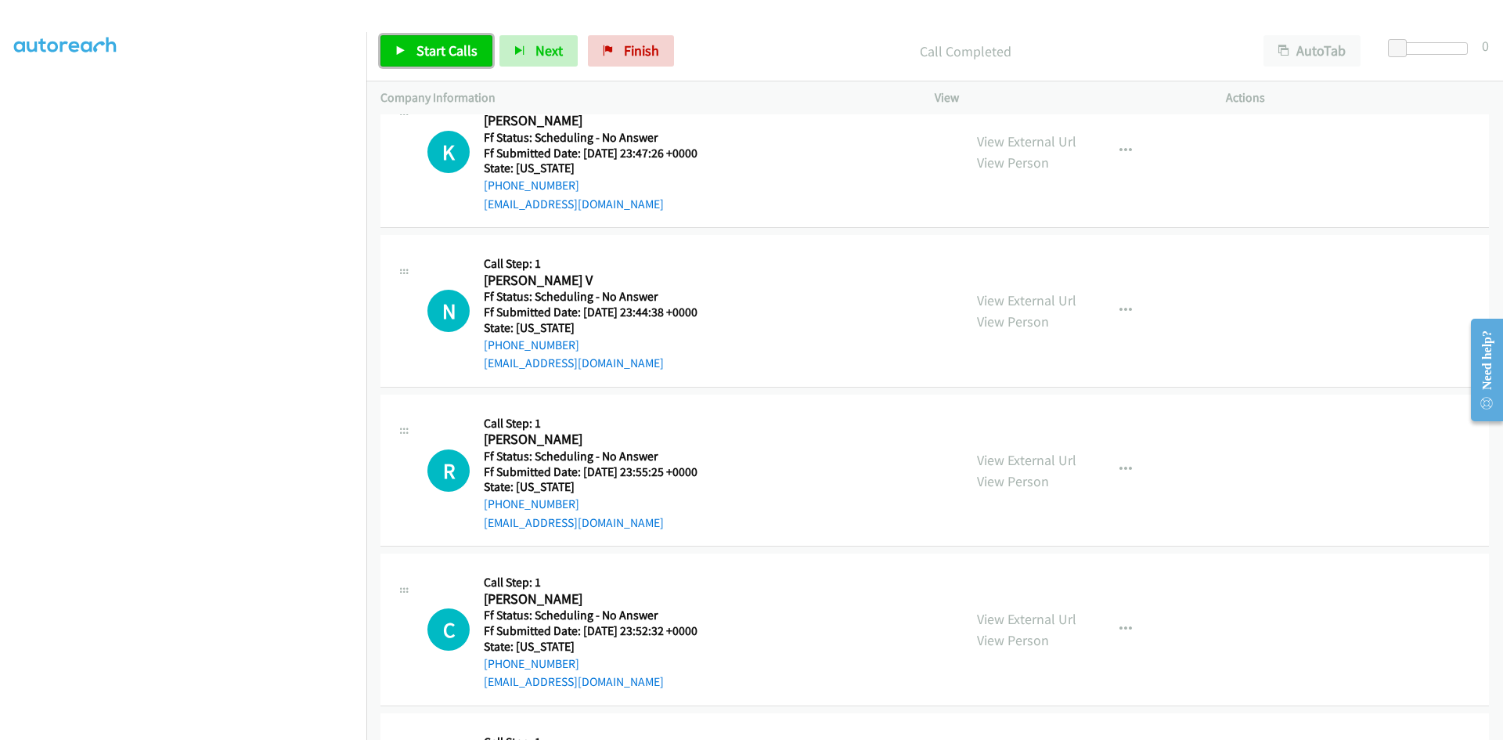
click at [444, 41] on link "Start Calls" at bounding box center [436, 50] width 112 height 31
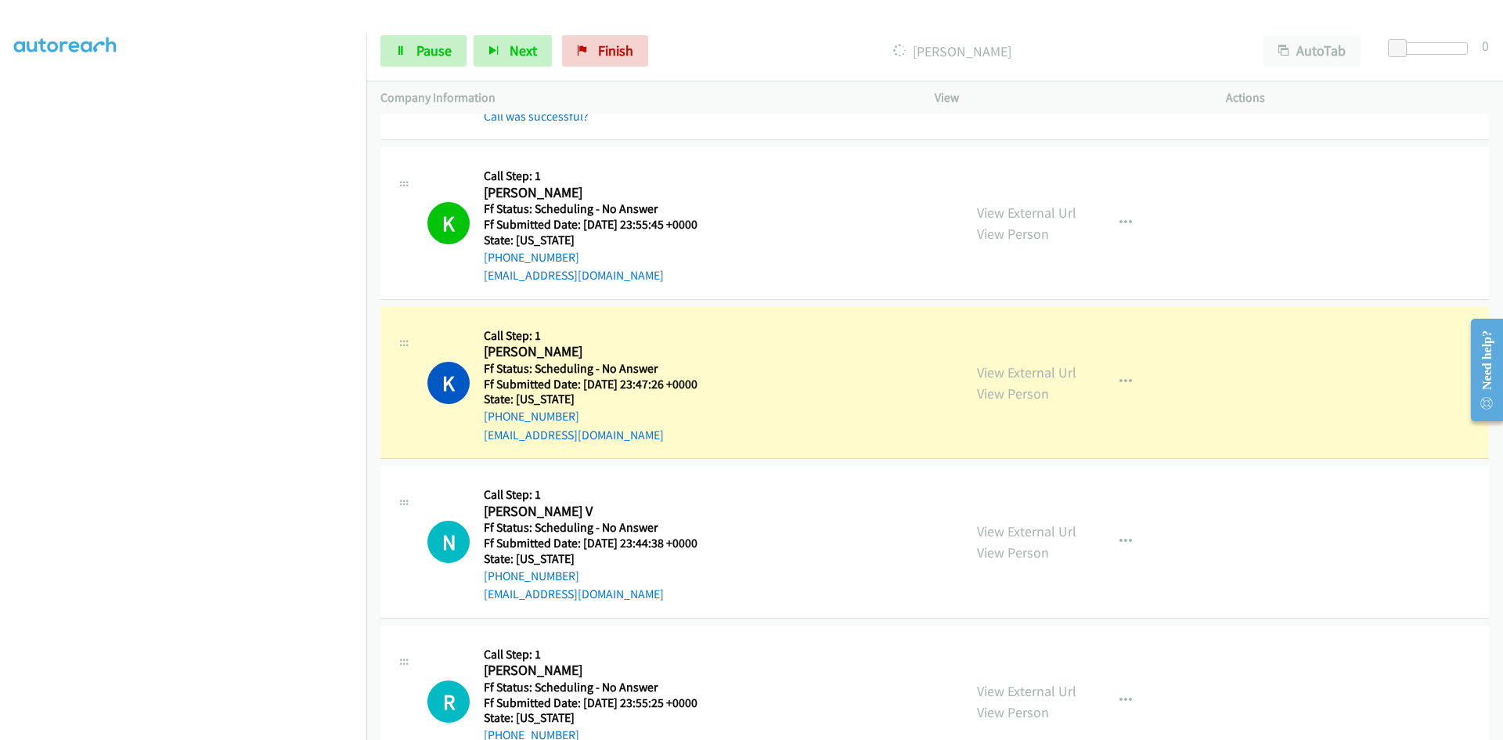
scroll to position [10742, 0]
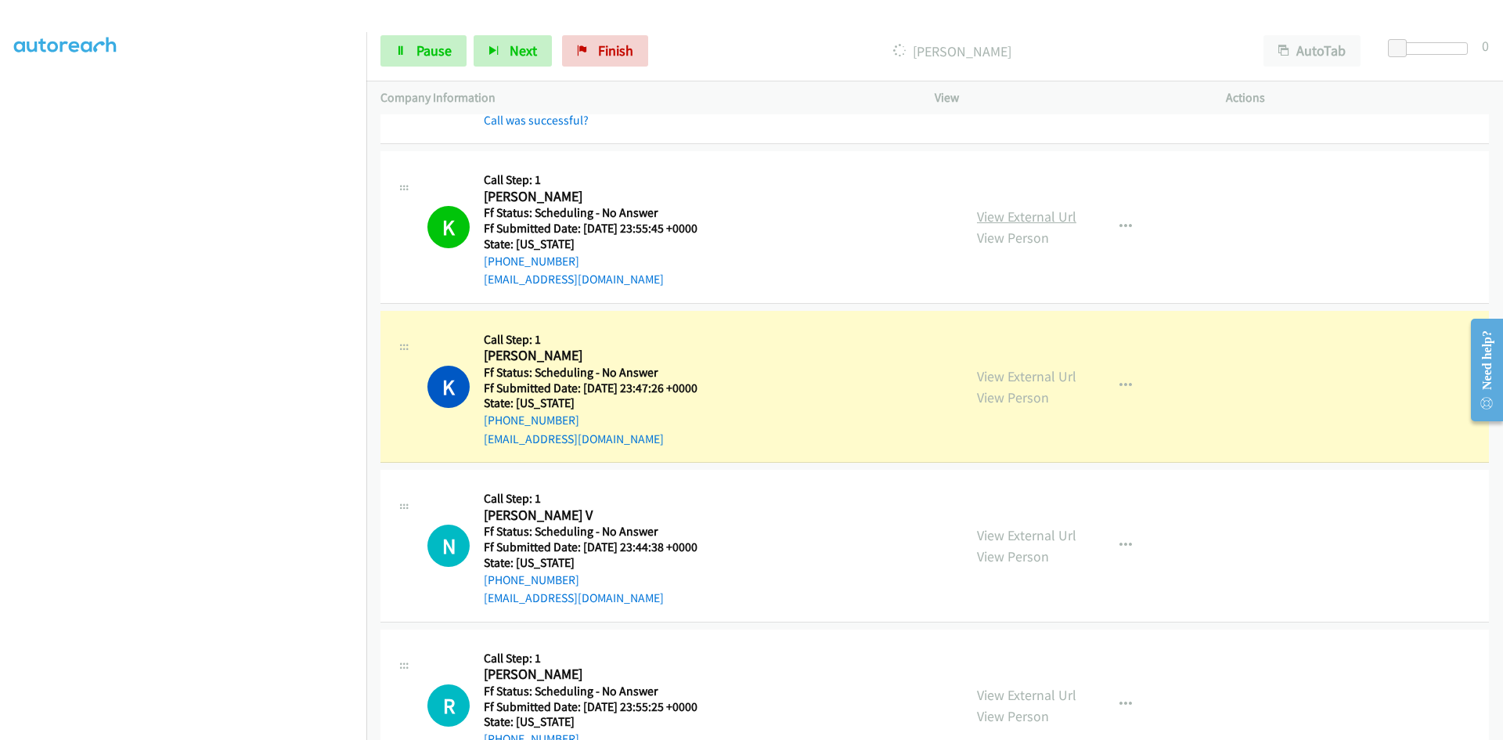
click at [993, 218] on link "View External Url" at bounding box center [1026, 216] width 99 height 18
click at [1048, 377] on link "View External Url" at bounding box center [1026, 376] width 99 height 18
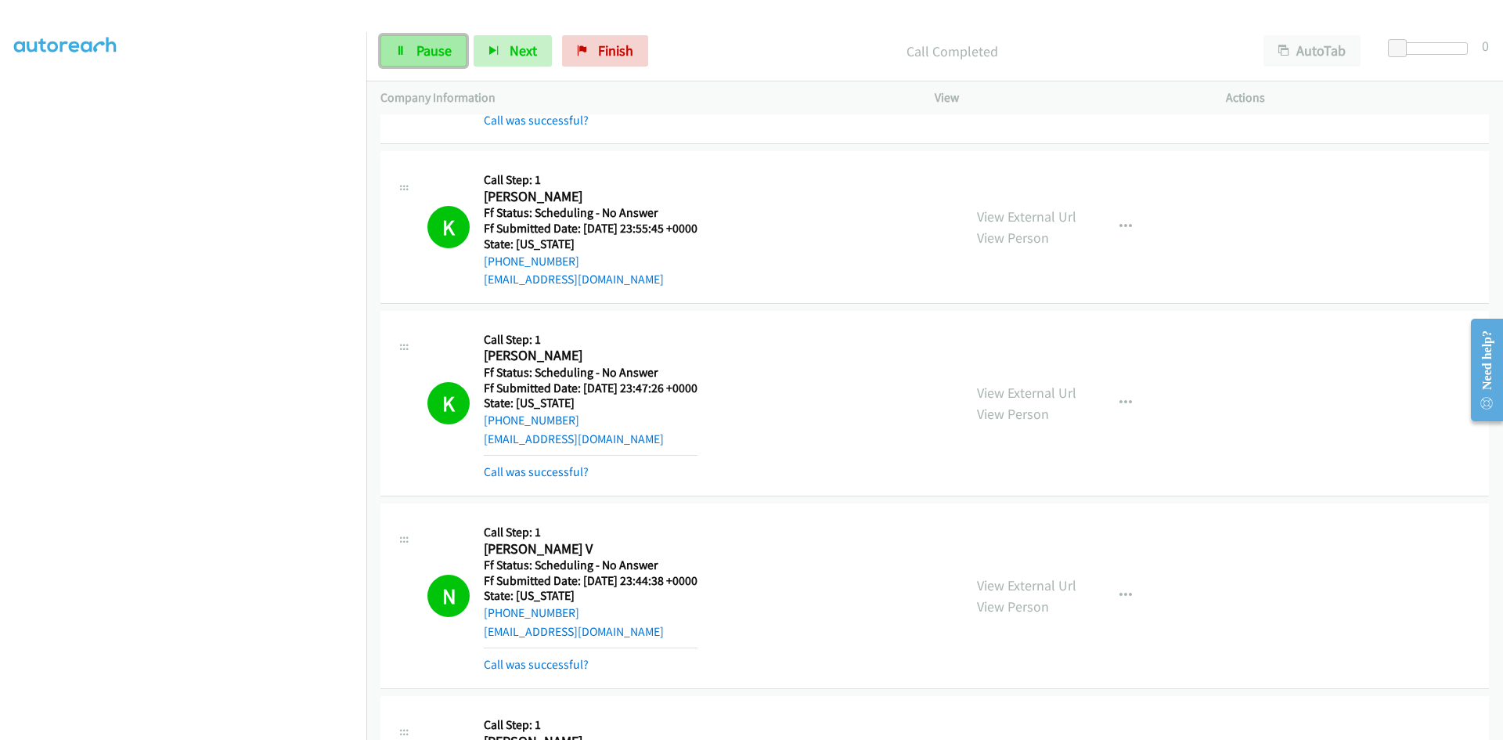
click at [427, 56] on span "Pause" at bounding box center [434, 50] width 35 height 18
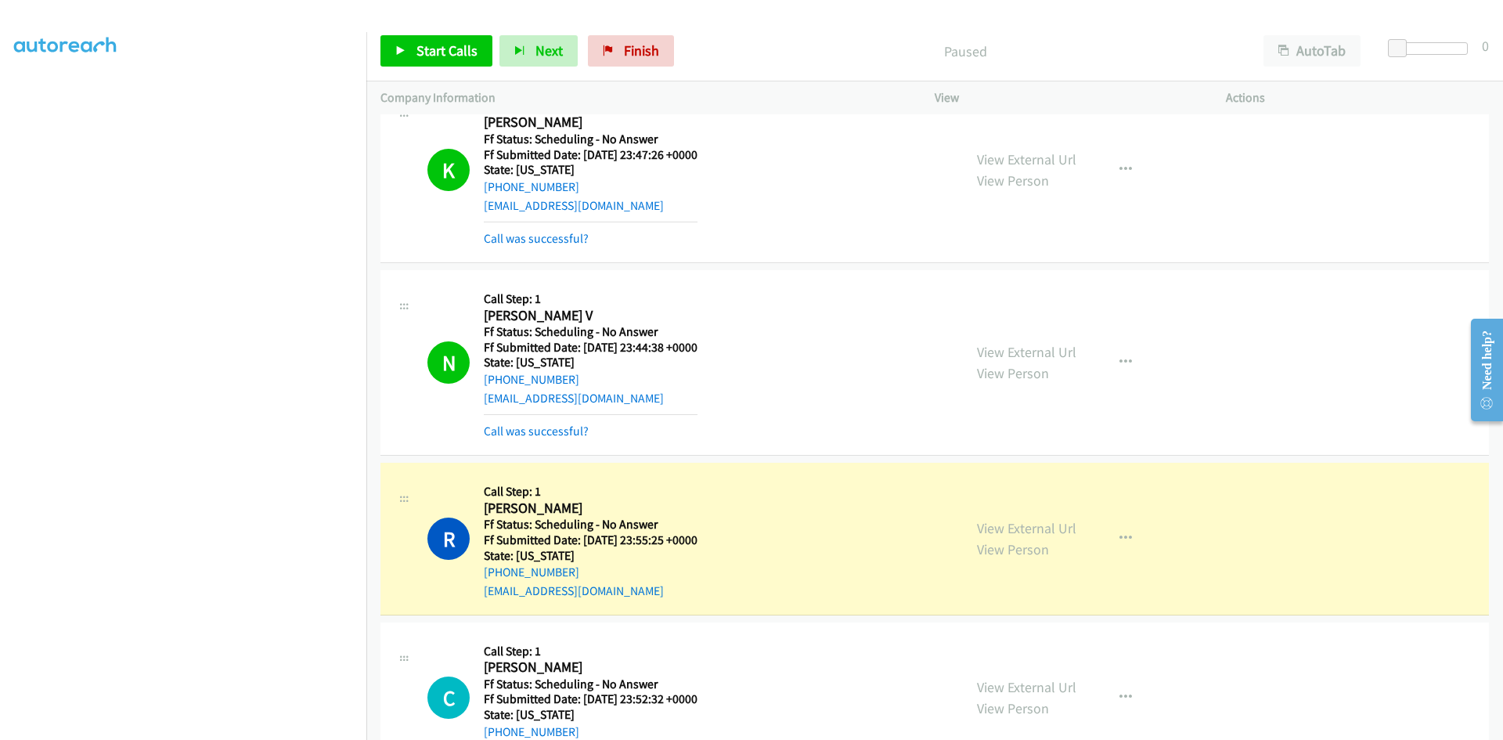
scroll to position [10977, 0]
click at [1036, 352] on link "View External Url" at bounding box center [1026, 350] width 99 height 18
click at [1052, 527] on link "View External Url" at bounding box center [1026, 526] width 99 height 18
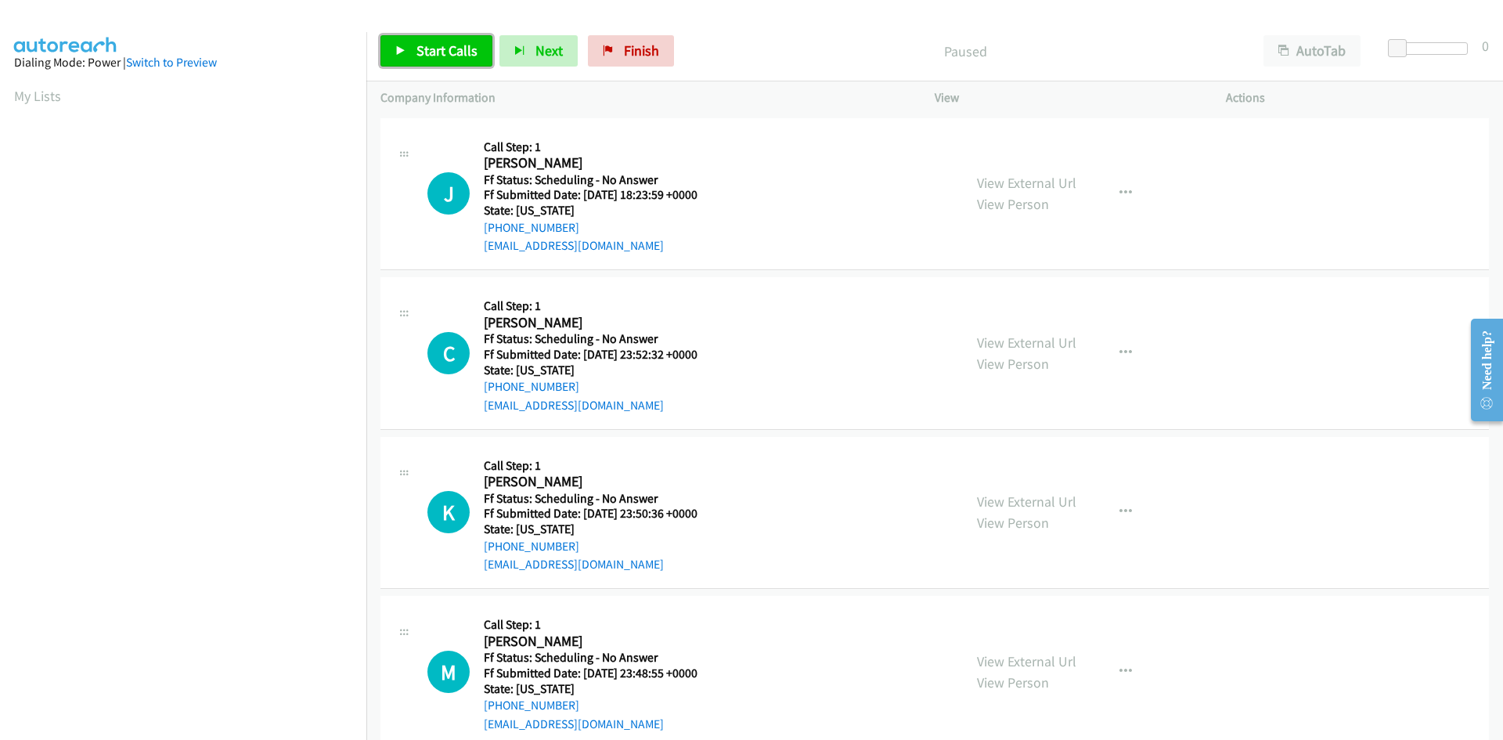
click at [427, 52] on span "Start Calls" at bounding box center [447, 50] width 61 height 18
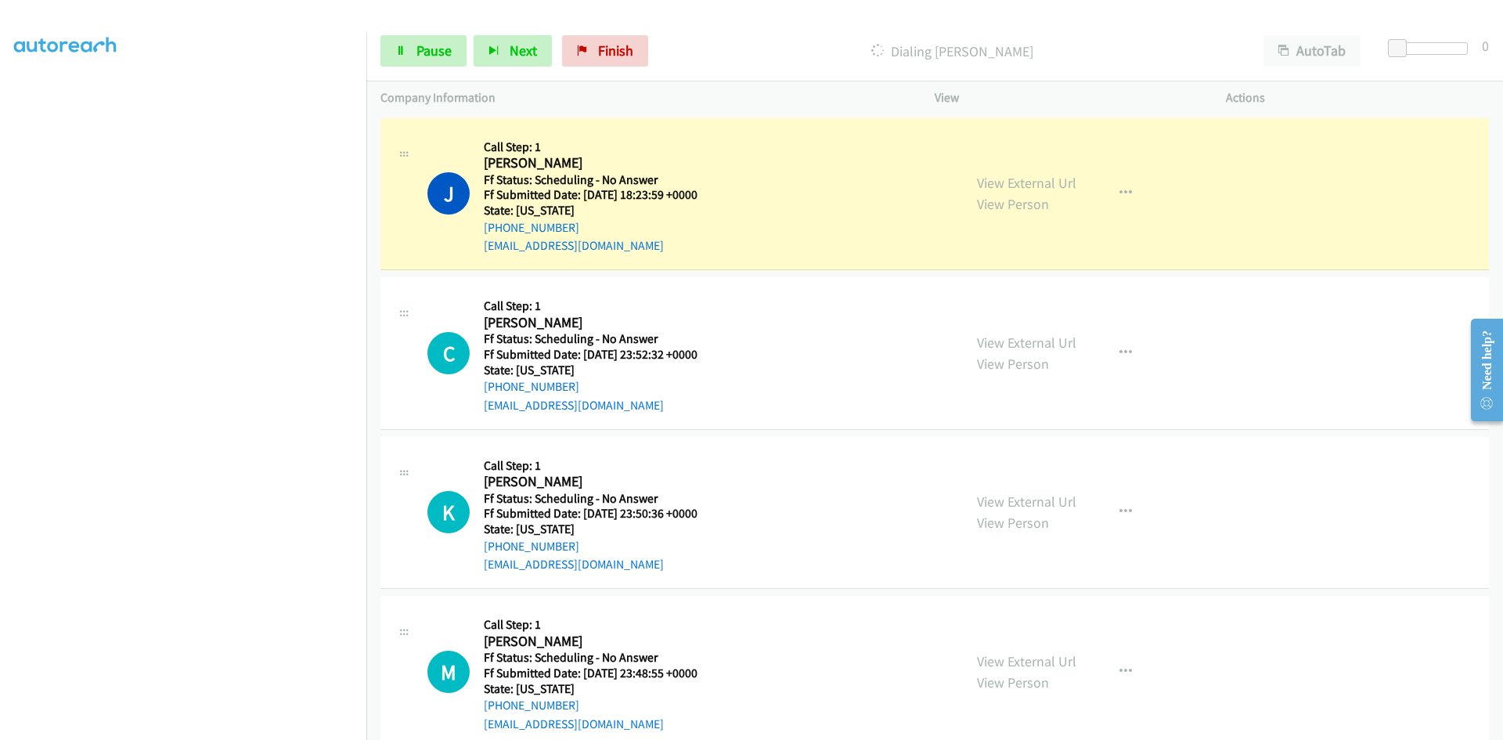
scroll to position [138, 0]
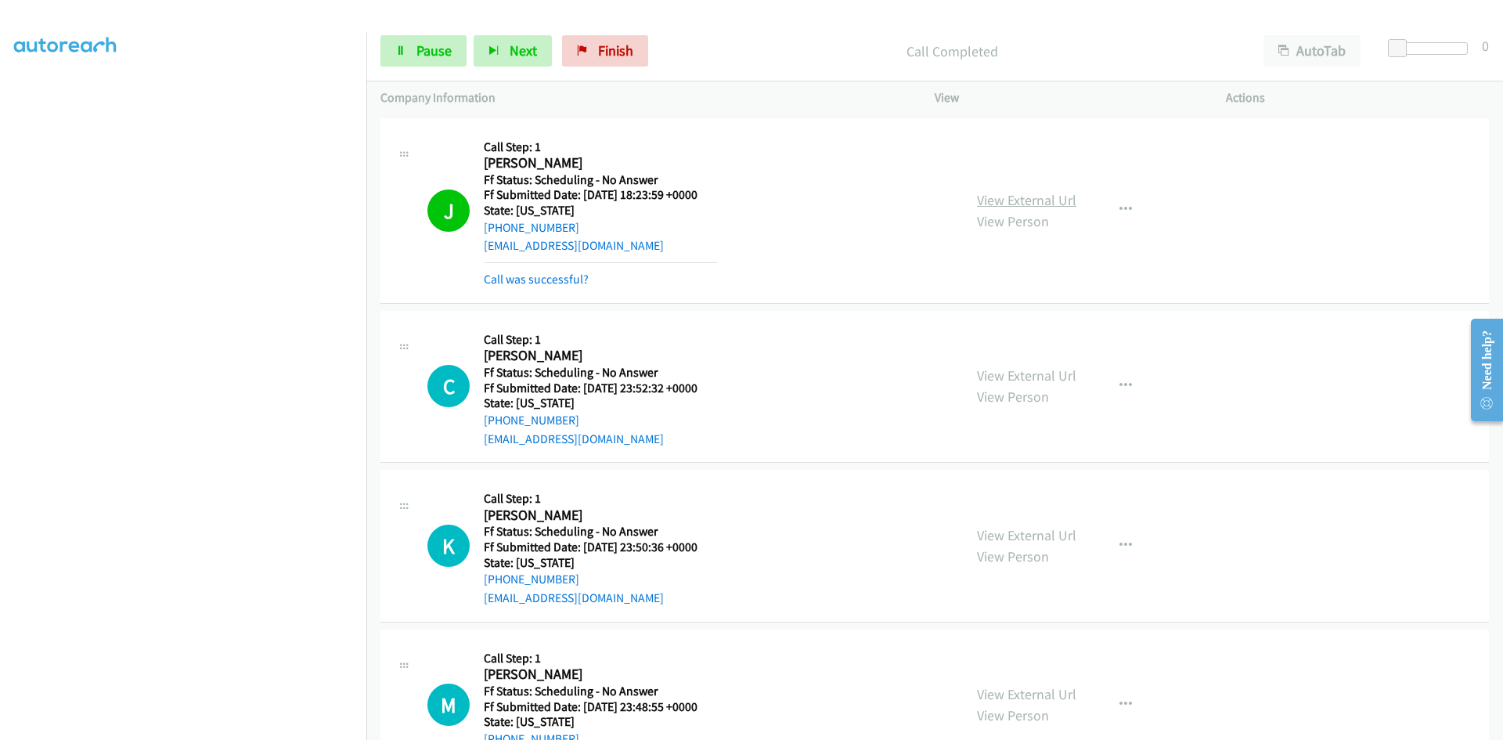
click at [996, 194] on link "View External Url" at bounding box center [1026, 200] width 99 height 18
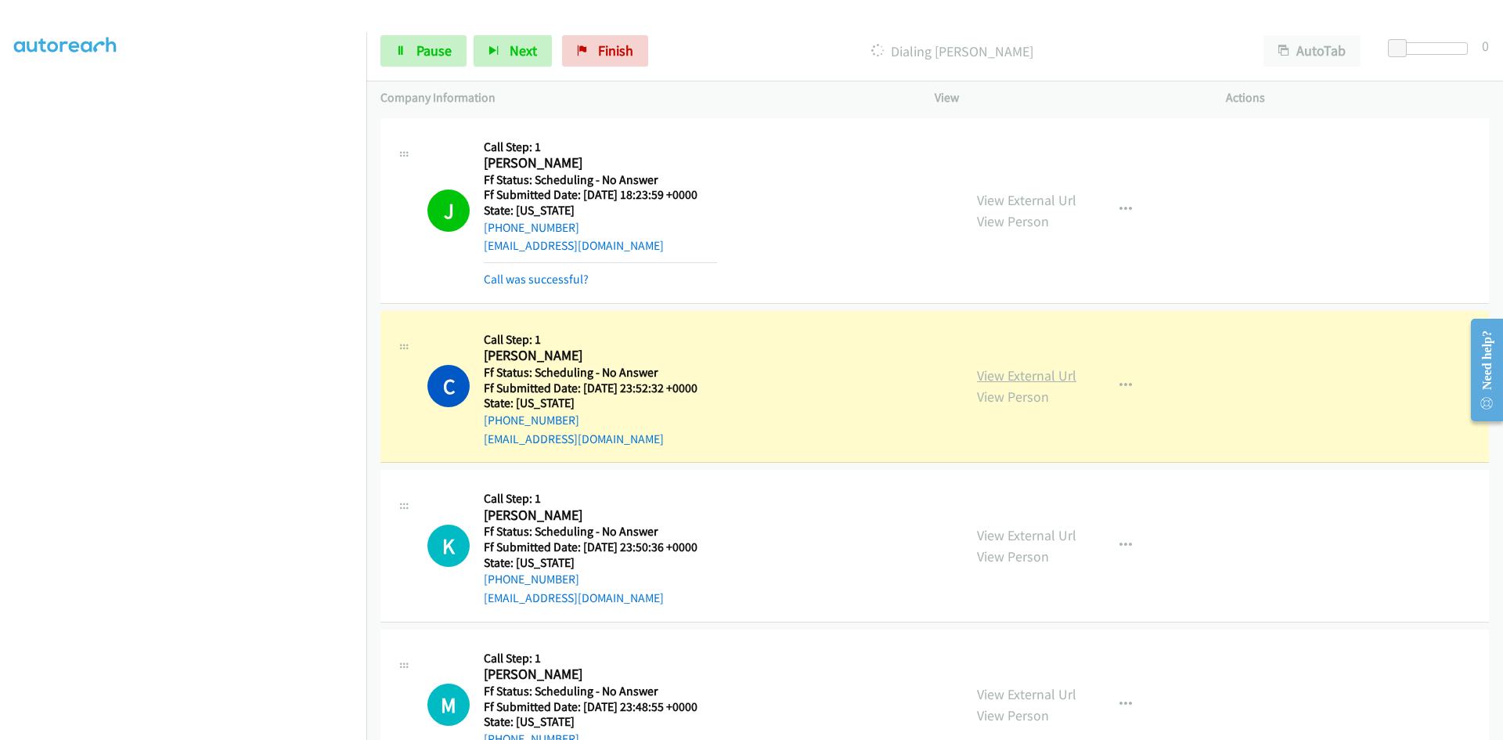
click at [1003, 377] on link "View External Url" at bounding box center [1026, 375] width 99 height 18
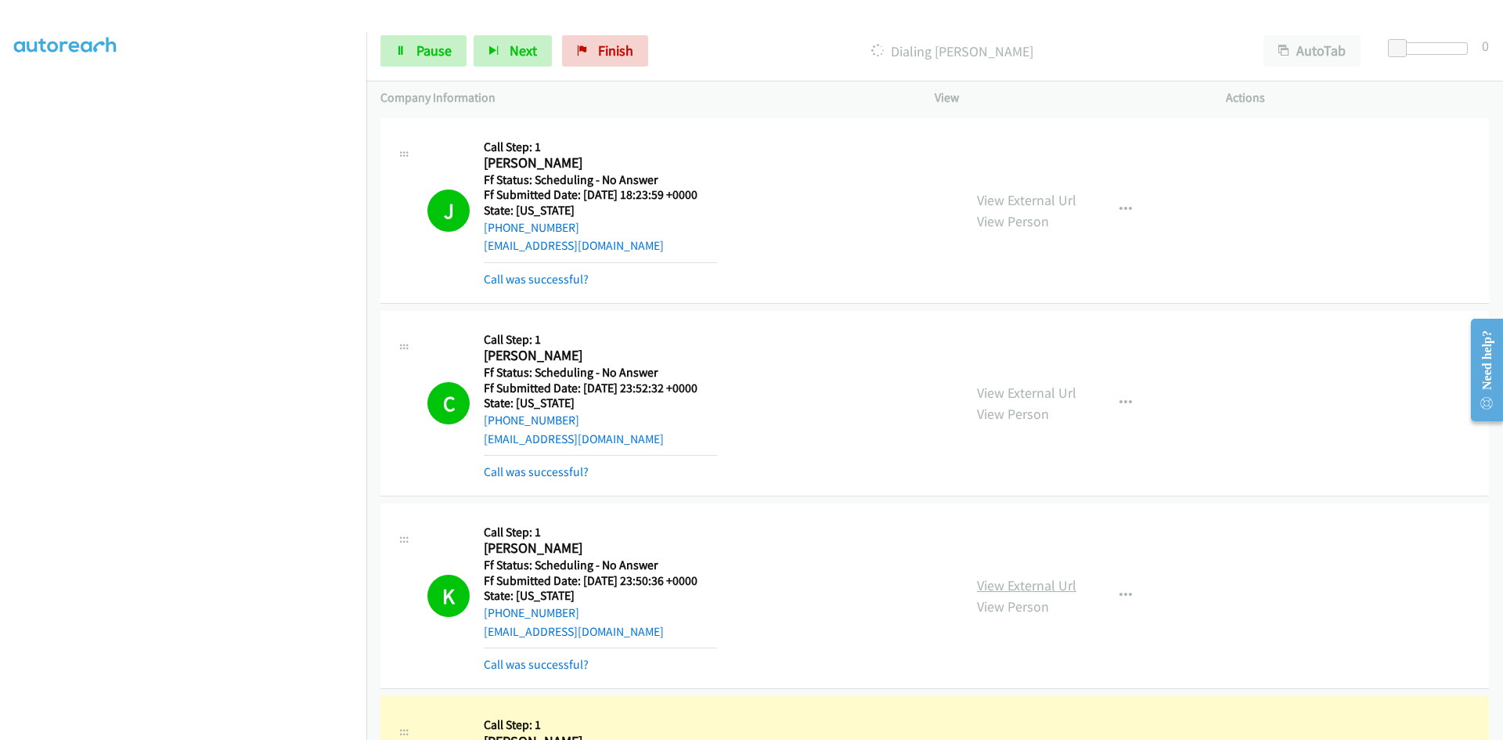
click at [1010, 581] on link "View External Url" at bounding box center [1026, 585] width 99 height 18
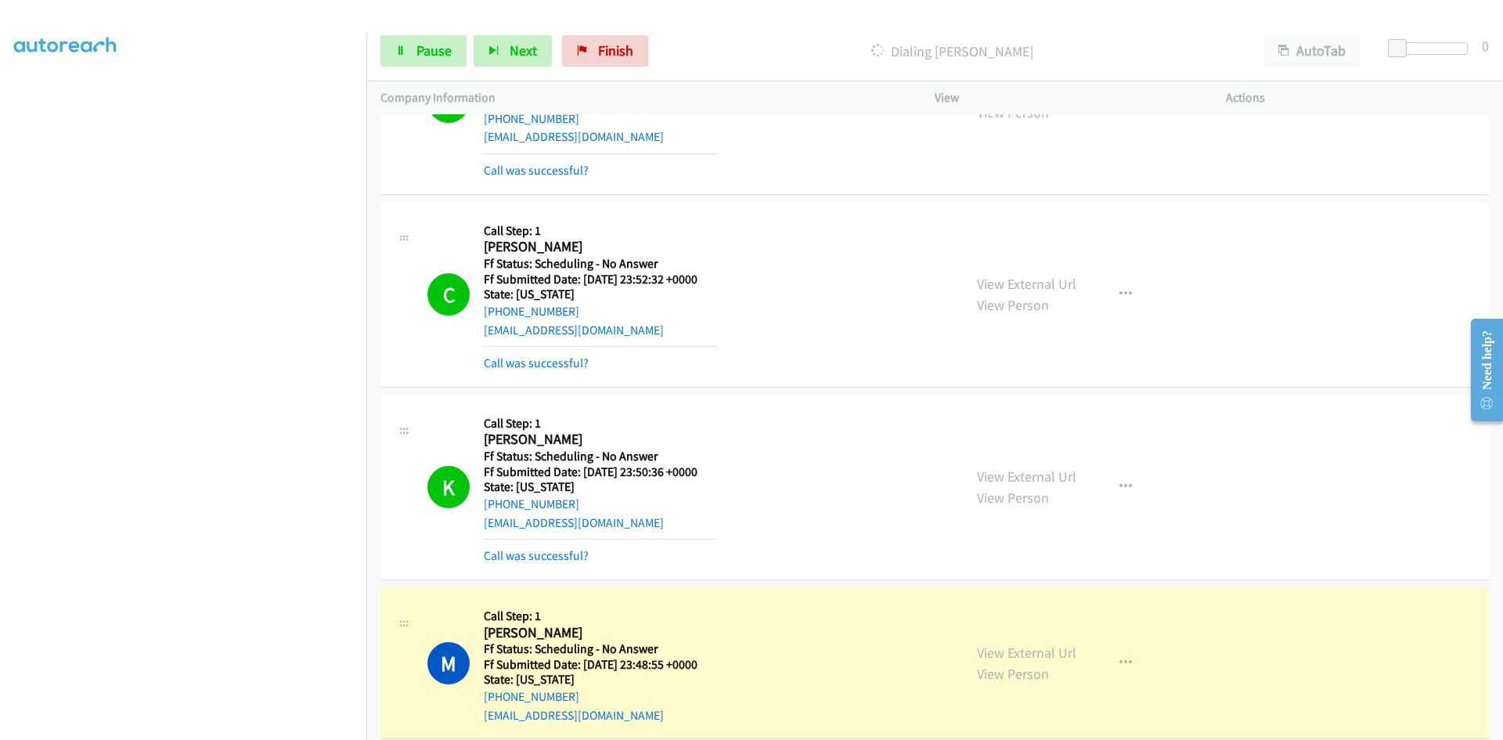
scroll to position [313, 0]
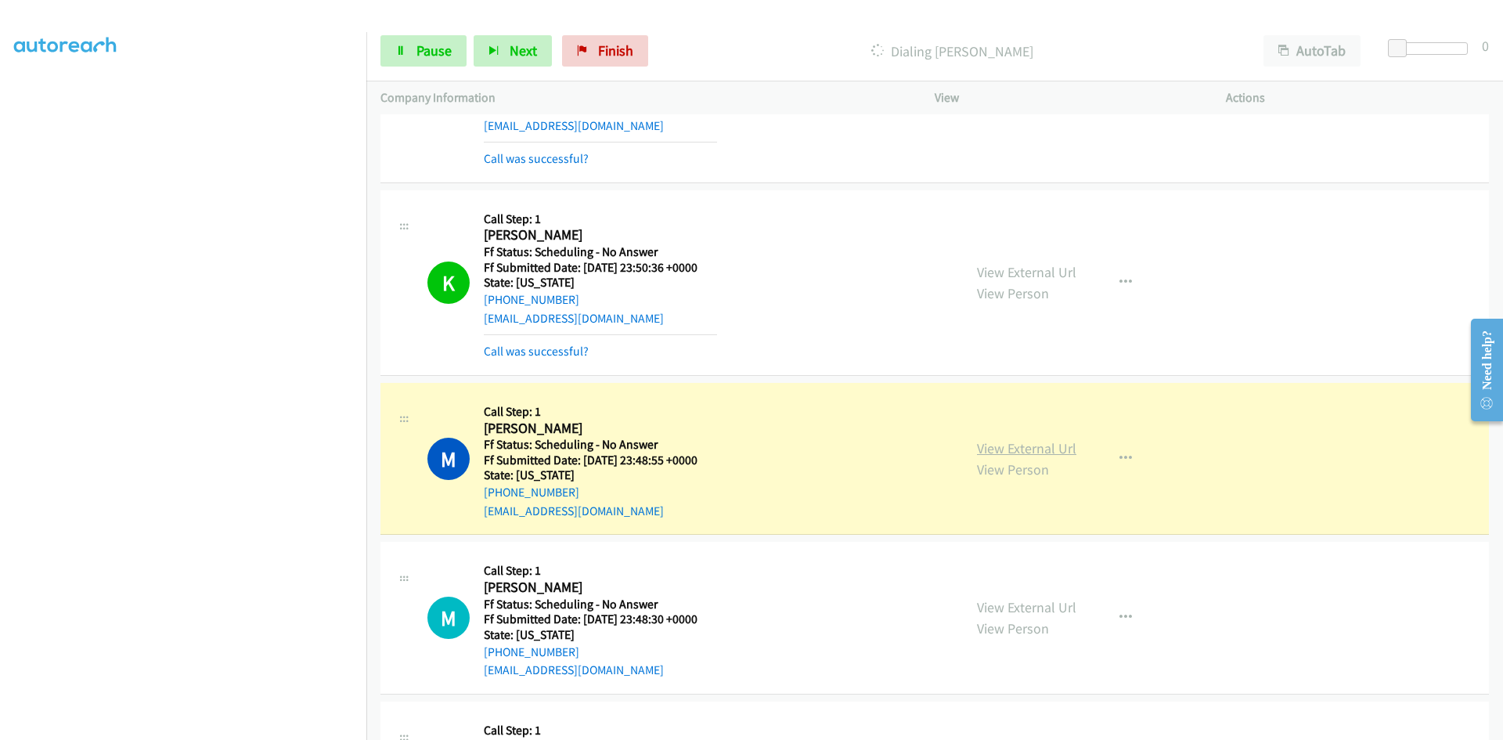
click at [1042, 449] on link "View External Url" at bounding box center [1026, 448] width 99 height 18
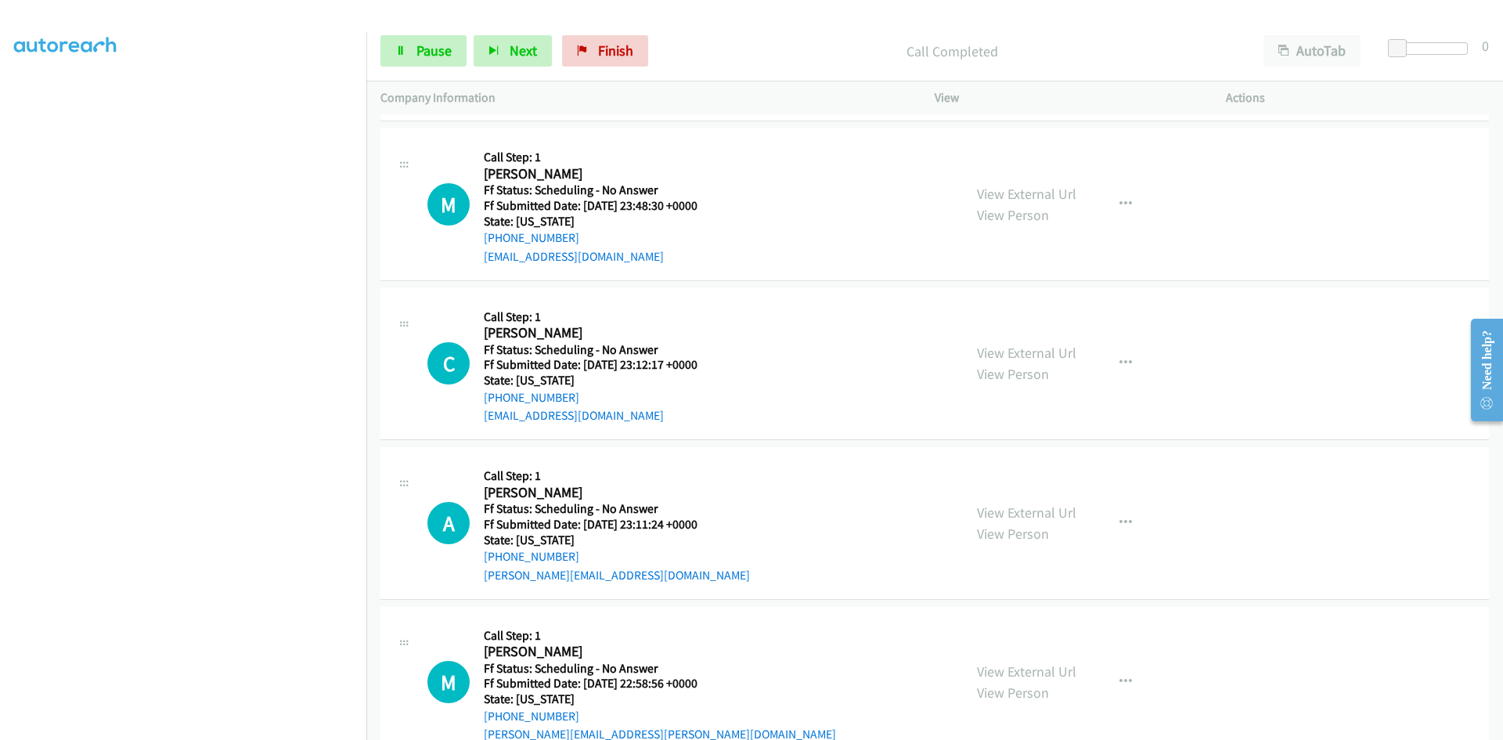
scroll to position [783, 0]
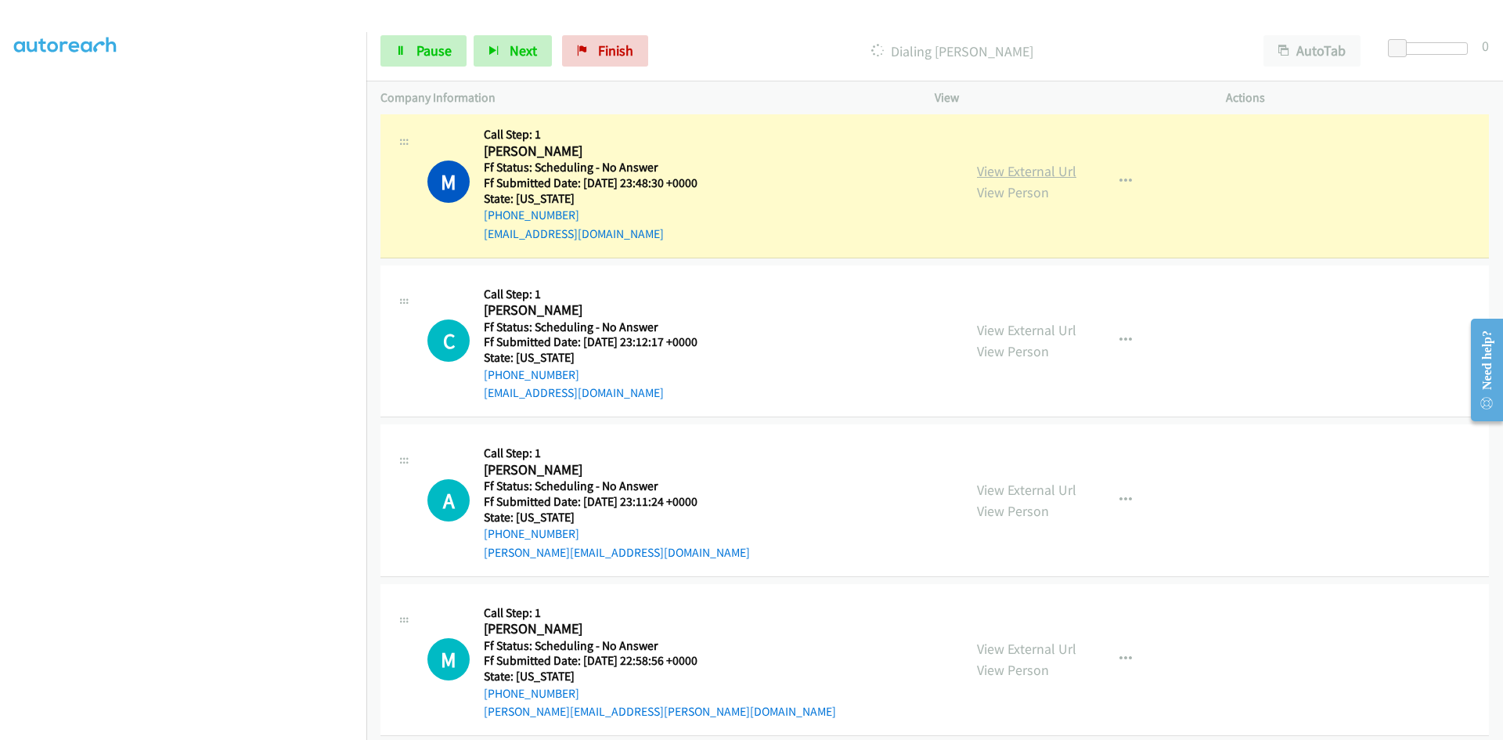
click at [1065, 170] on link "View External Url" at bounding box center [1026, 171] width 99 height 18
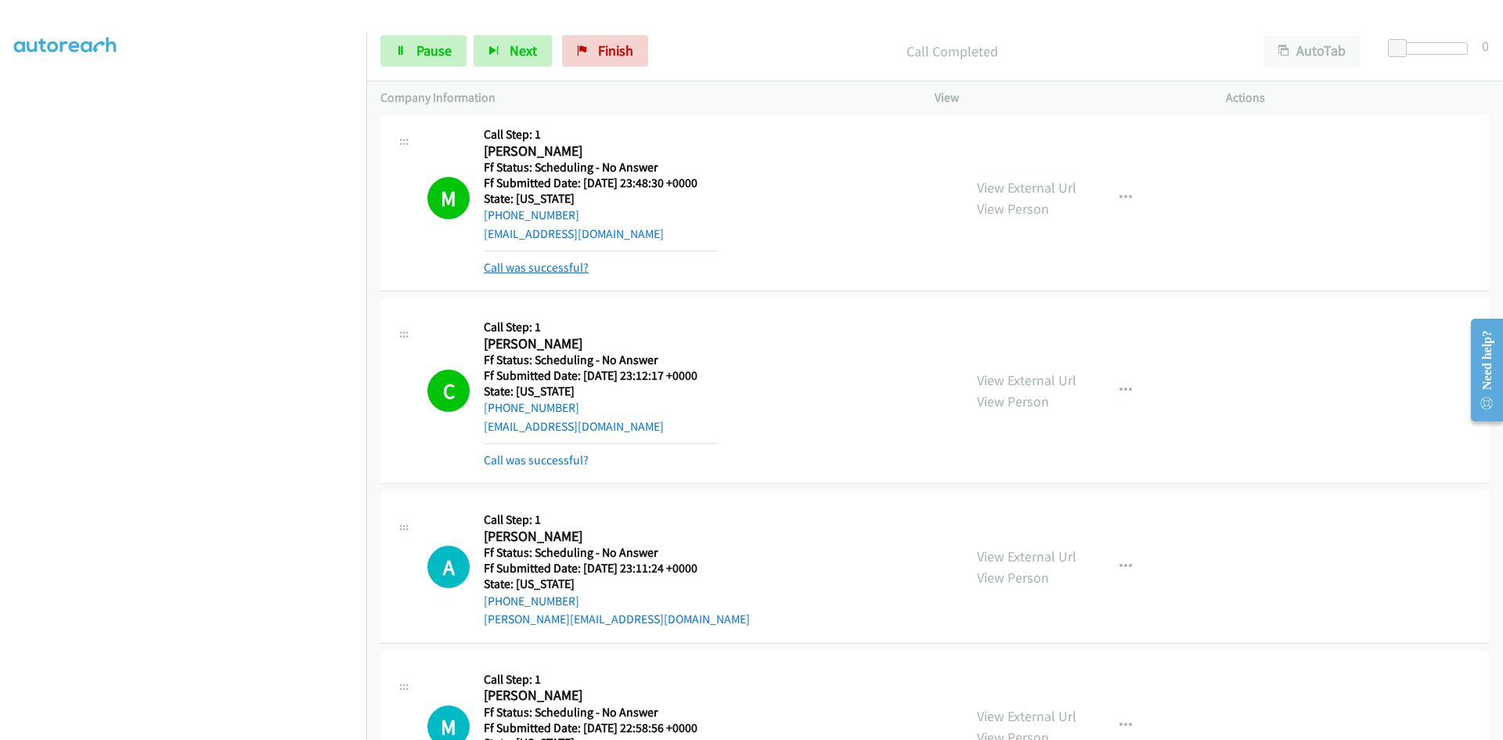
click at [552, 269] on link "Call was successful?" at bounding box center [536, 267] width 105 height 15
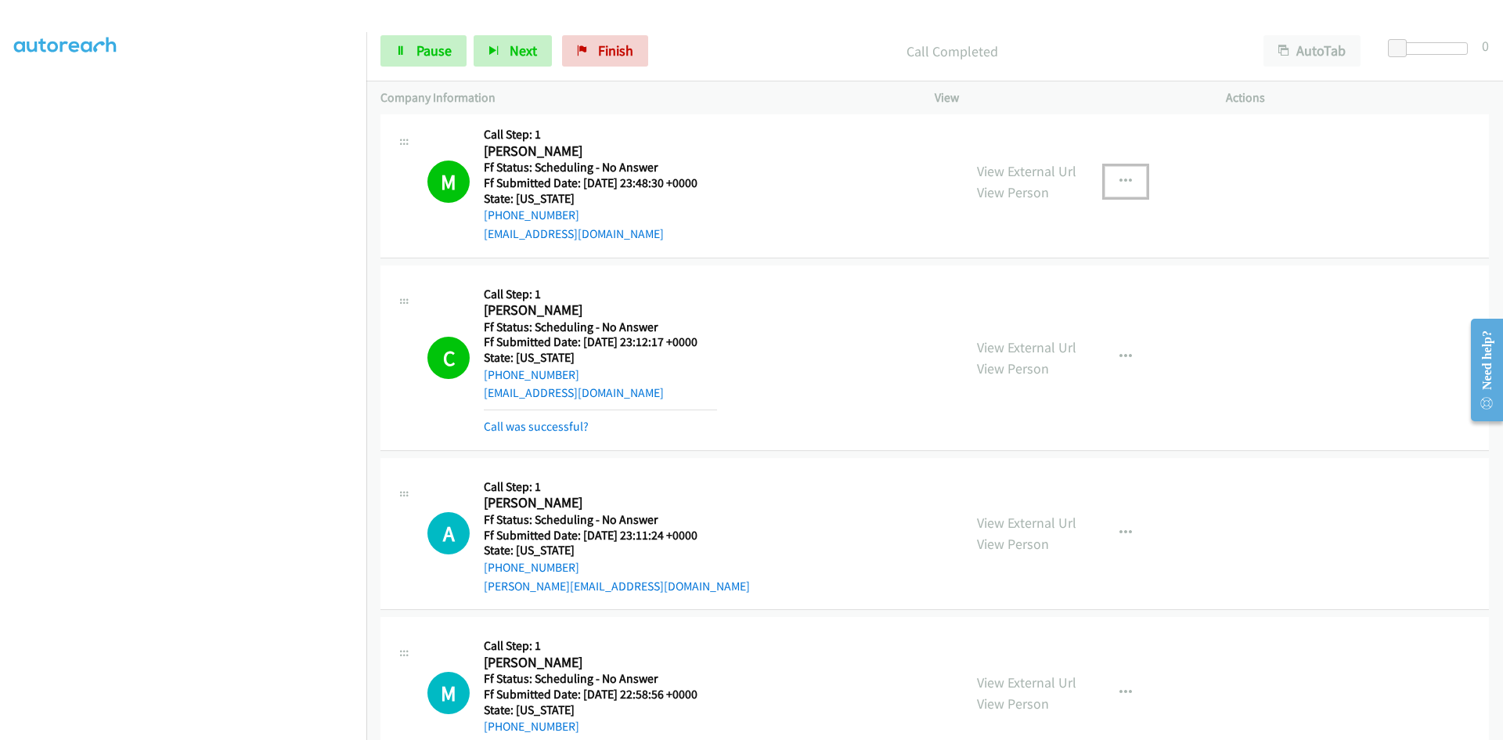
click at [1120, 181] on icon "button" at bounding box center [1126, 181] width 13 height 13
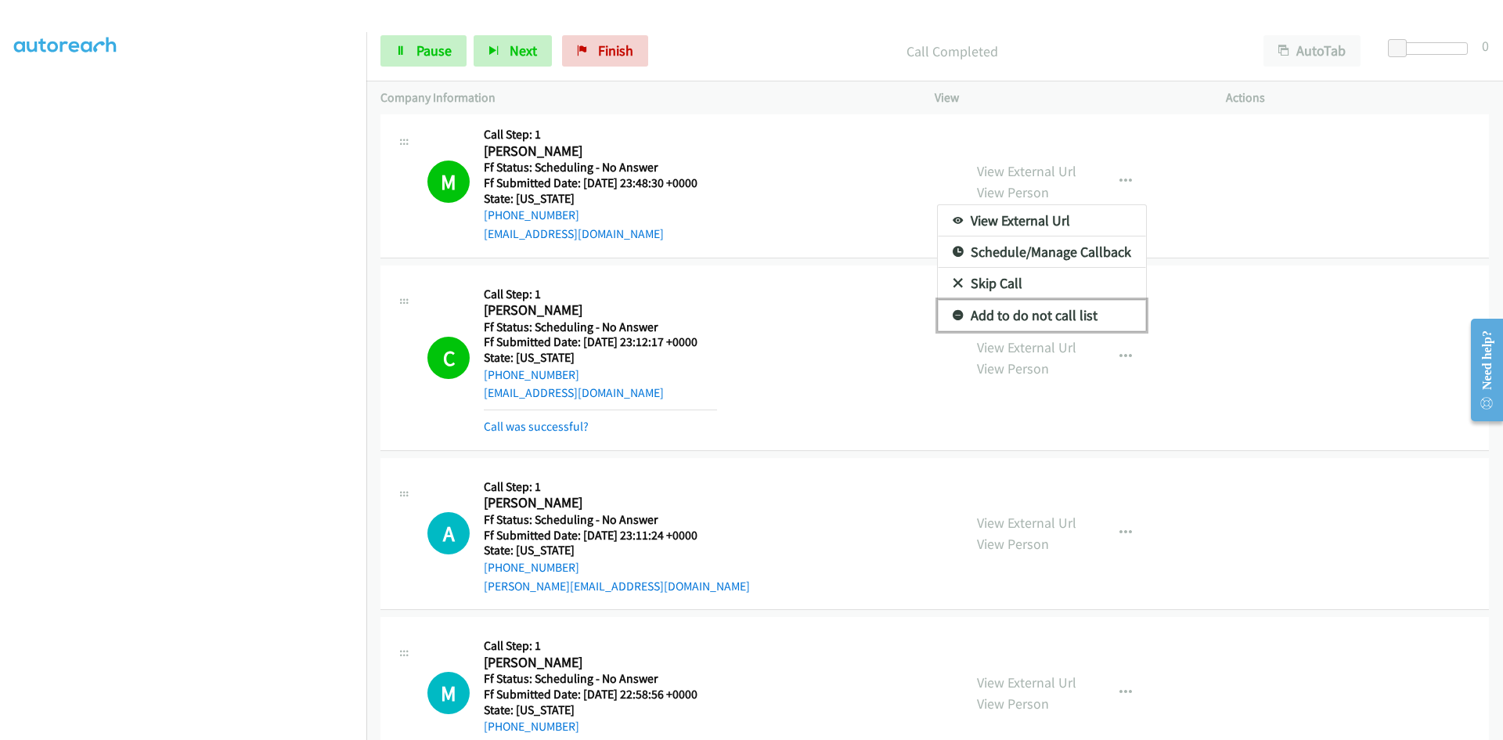
click at [966, 311] on link "Add to do not call list" at bounding box center [1042, 315] width 208 height 31
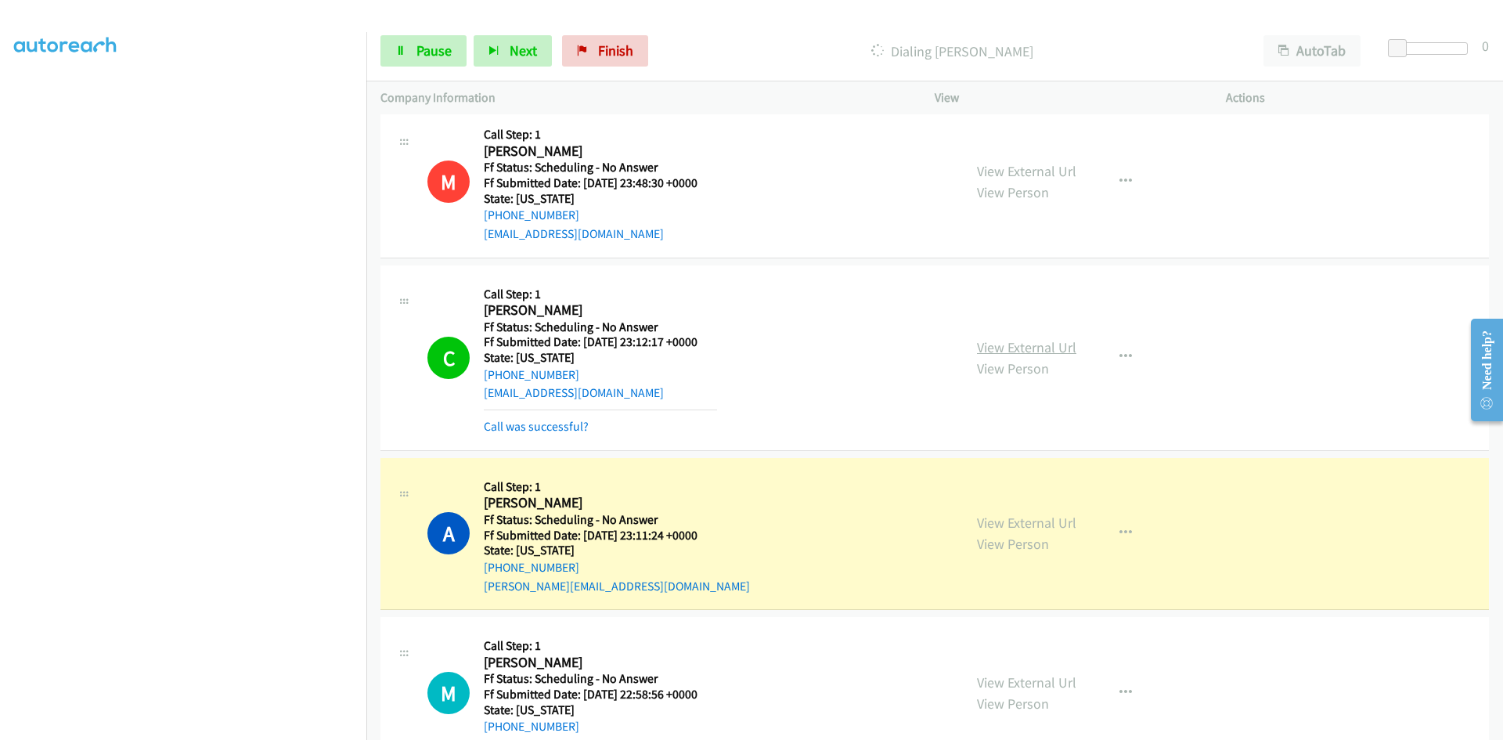
click at [1044, 347] on link "View External Url" at bounding box center [1026, 347] width 99 height 18
click at [1034, 523] on link "View External Url" at bounding box center [1026, 523] width 99 height 18
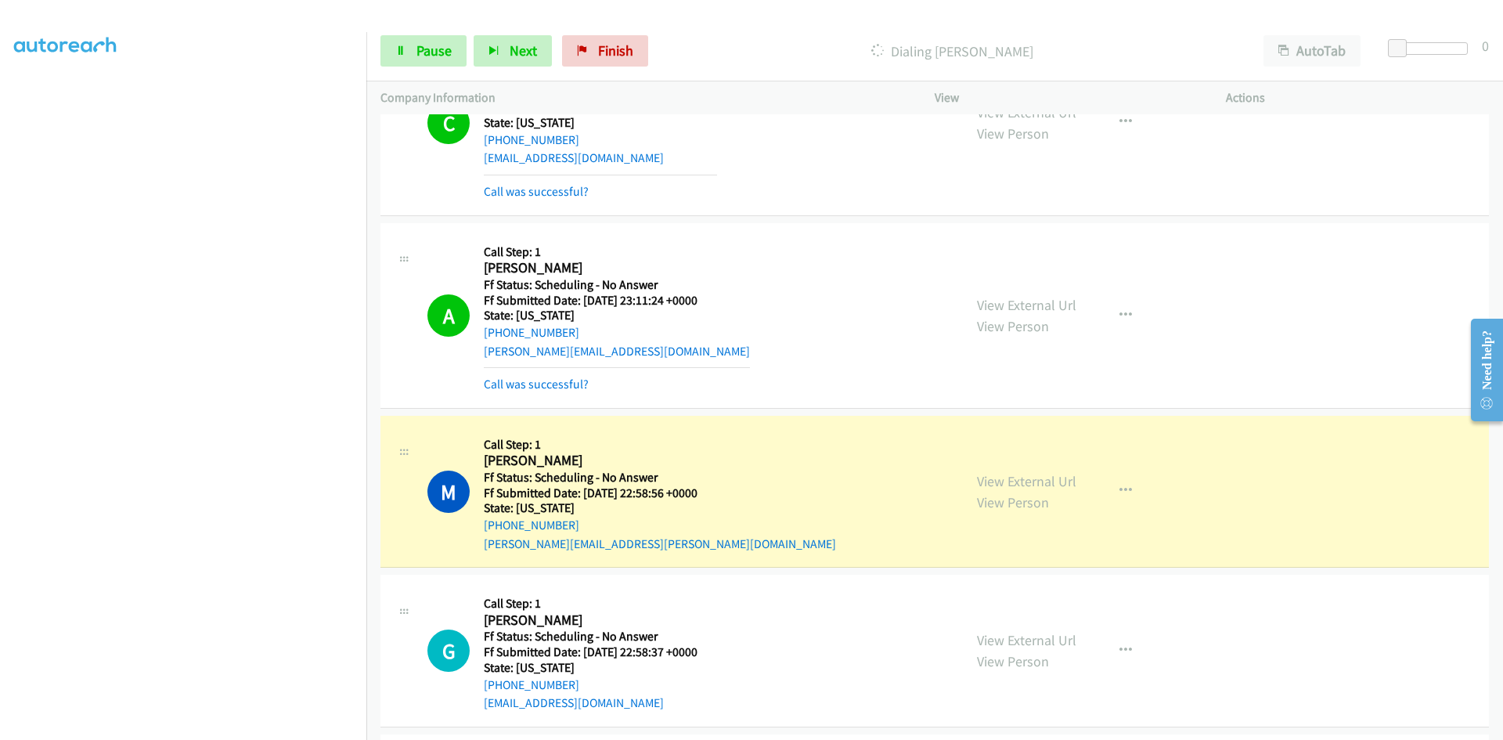
scroll to position [1096, 0]
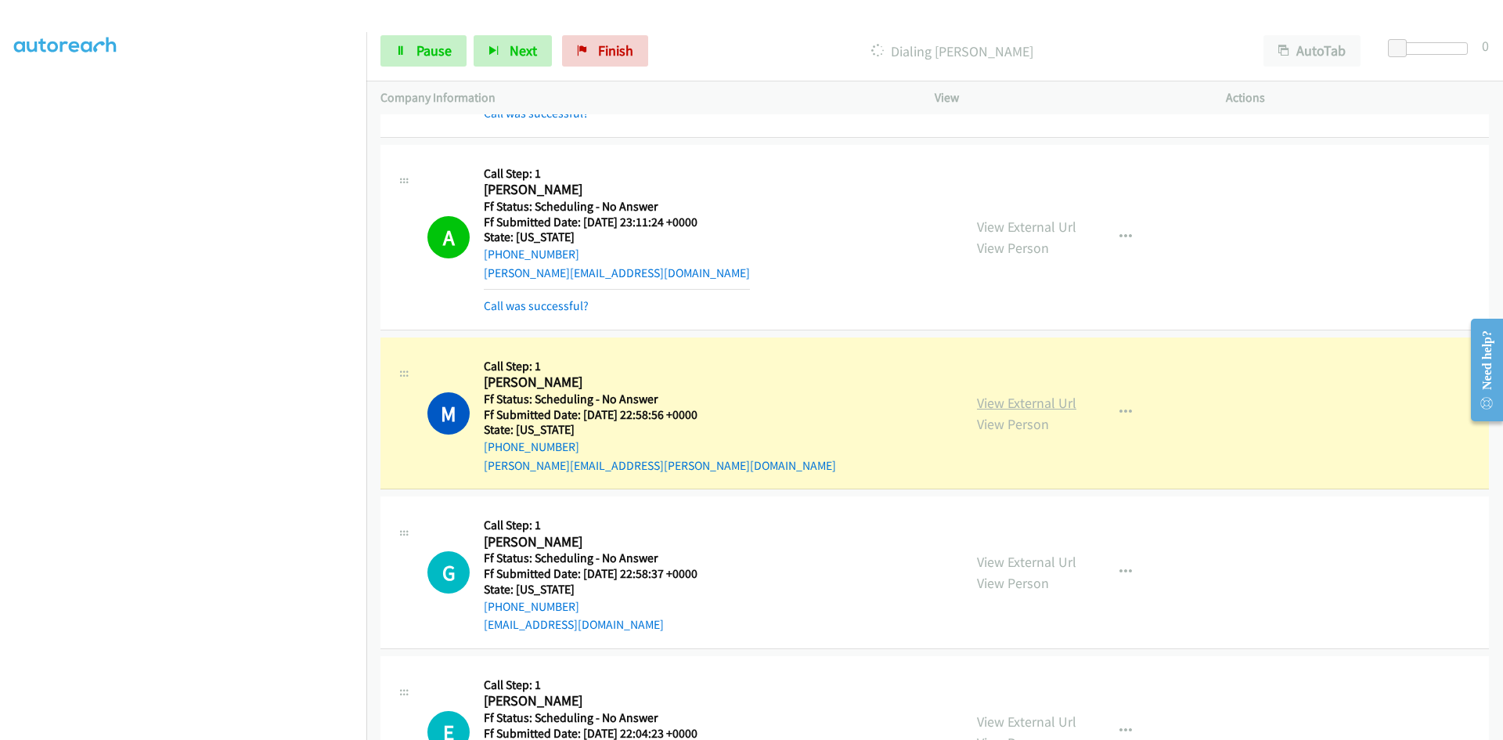
click at [1015, 403] on link "View External Url" at bounding box center [1026, 403] width 99 height 18
click at [434, 51] on span "Pause" at bounding box center [434, 50] width 35 height 18
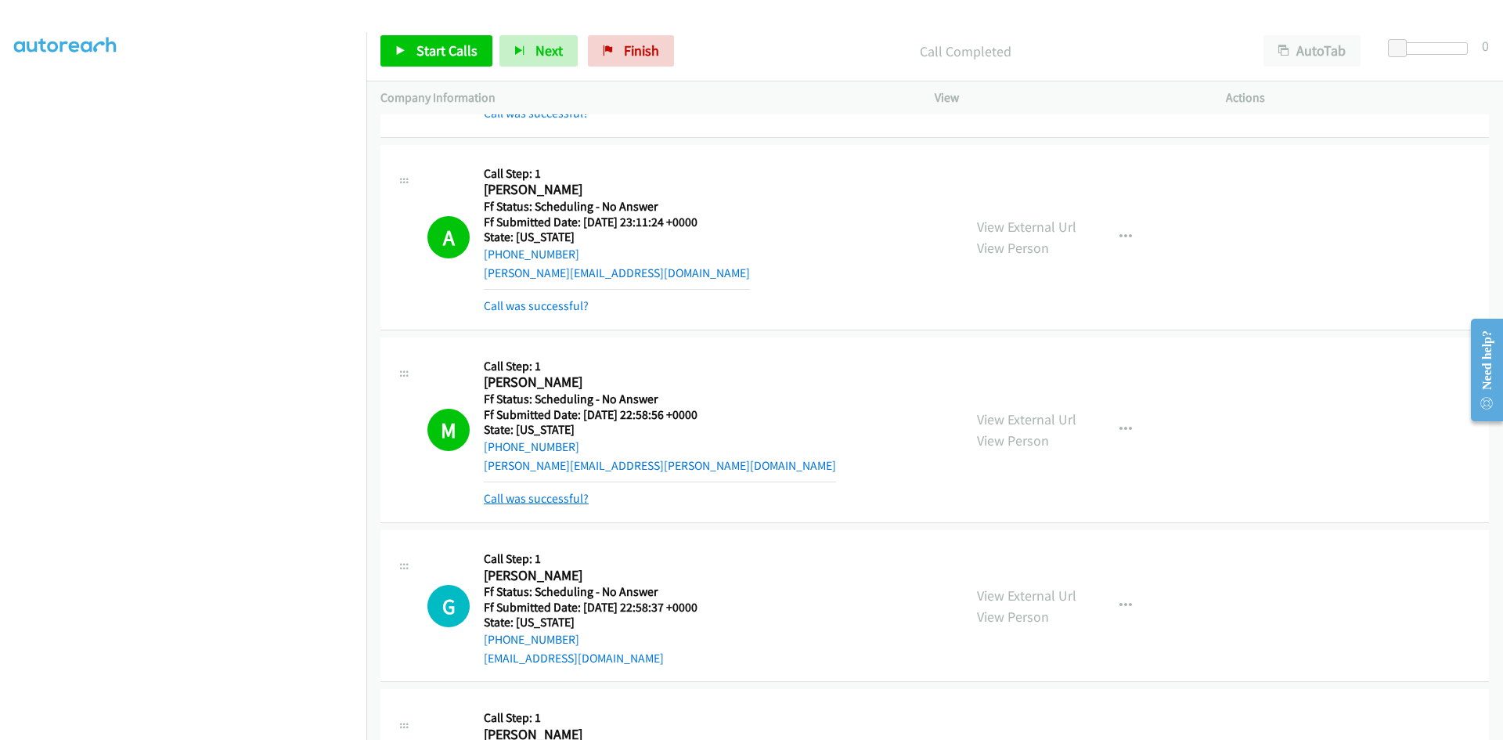
click at [509, 500] on link "Call was successful?" at bounding box center [536, 498] width 105 height 15
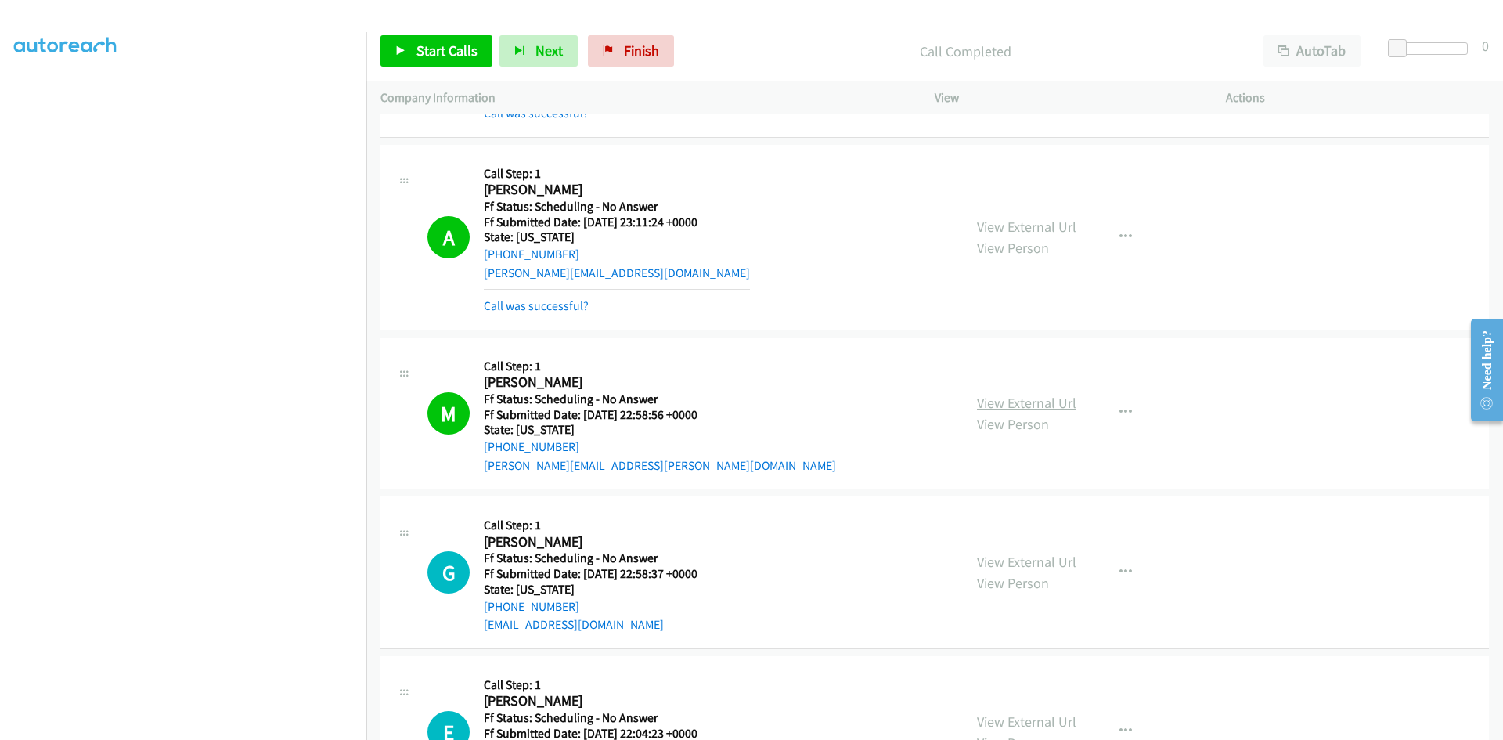
click at [1059, 399] on link "View External Url" at bounding box center [1026, 403] width 99 height 18
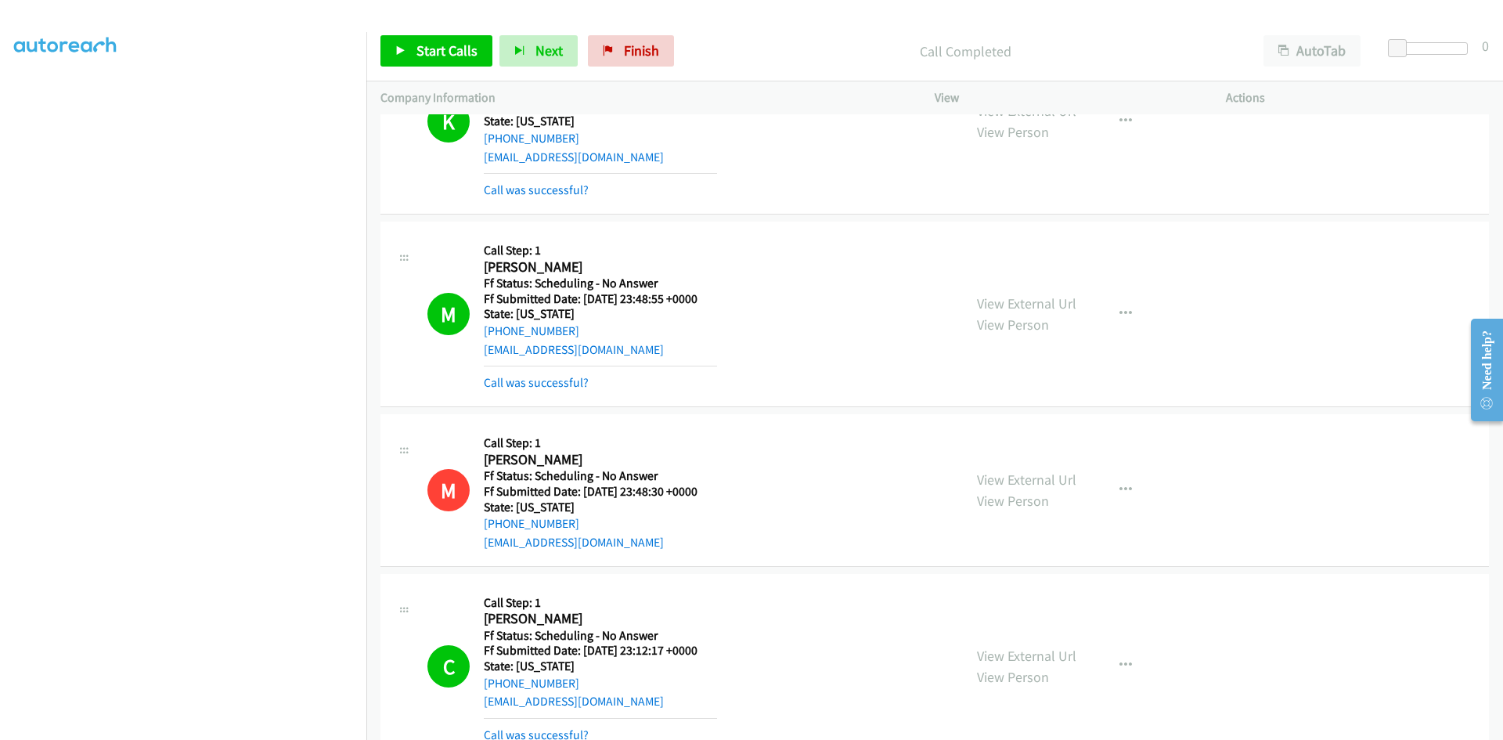
scroll to position [470, 0]
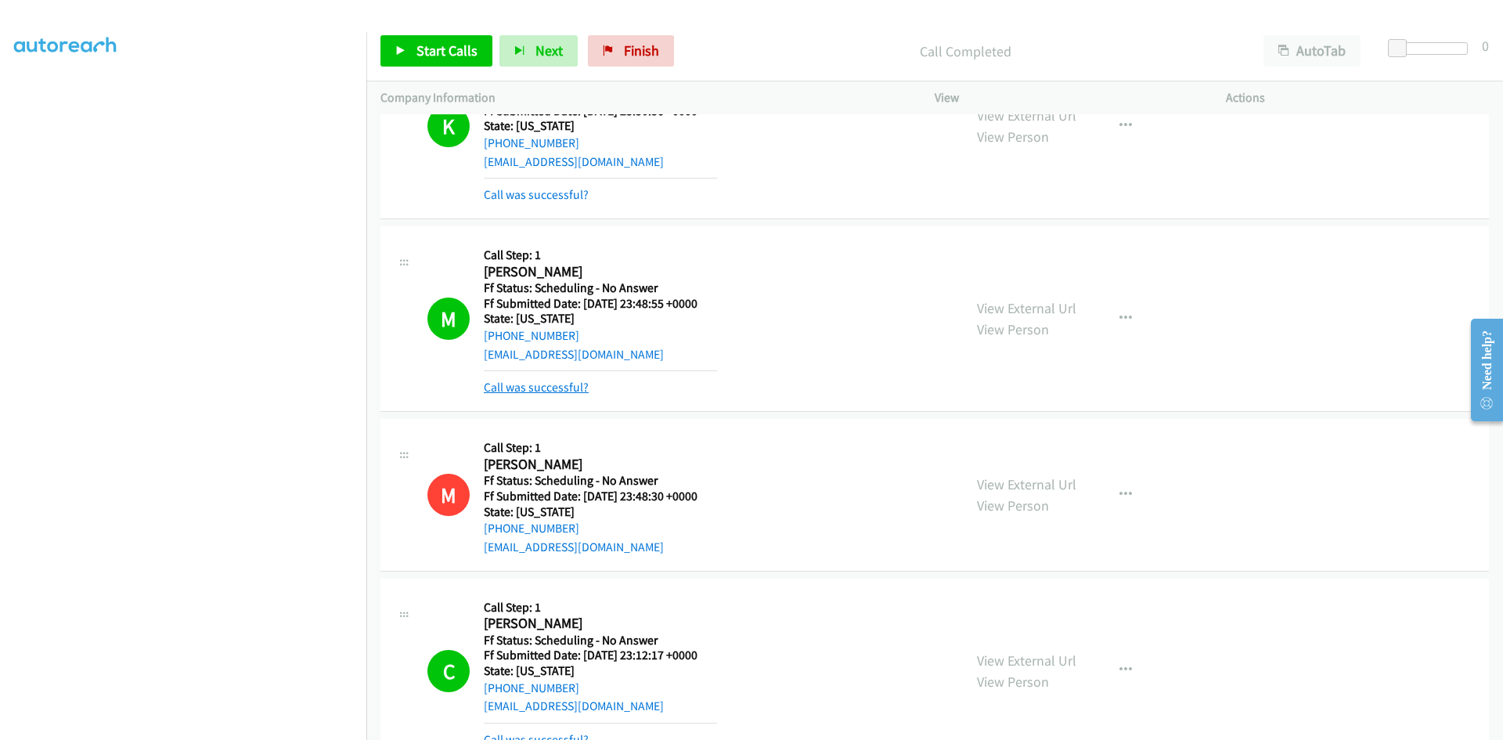
click at [568, 385] on link "Call was successful?" at bounding box center [536, 387] width 105 height 15
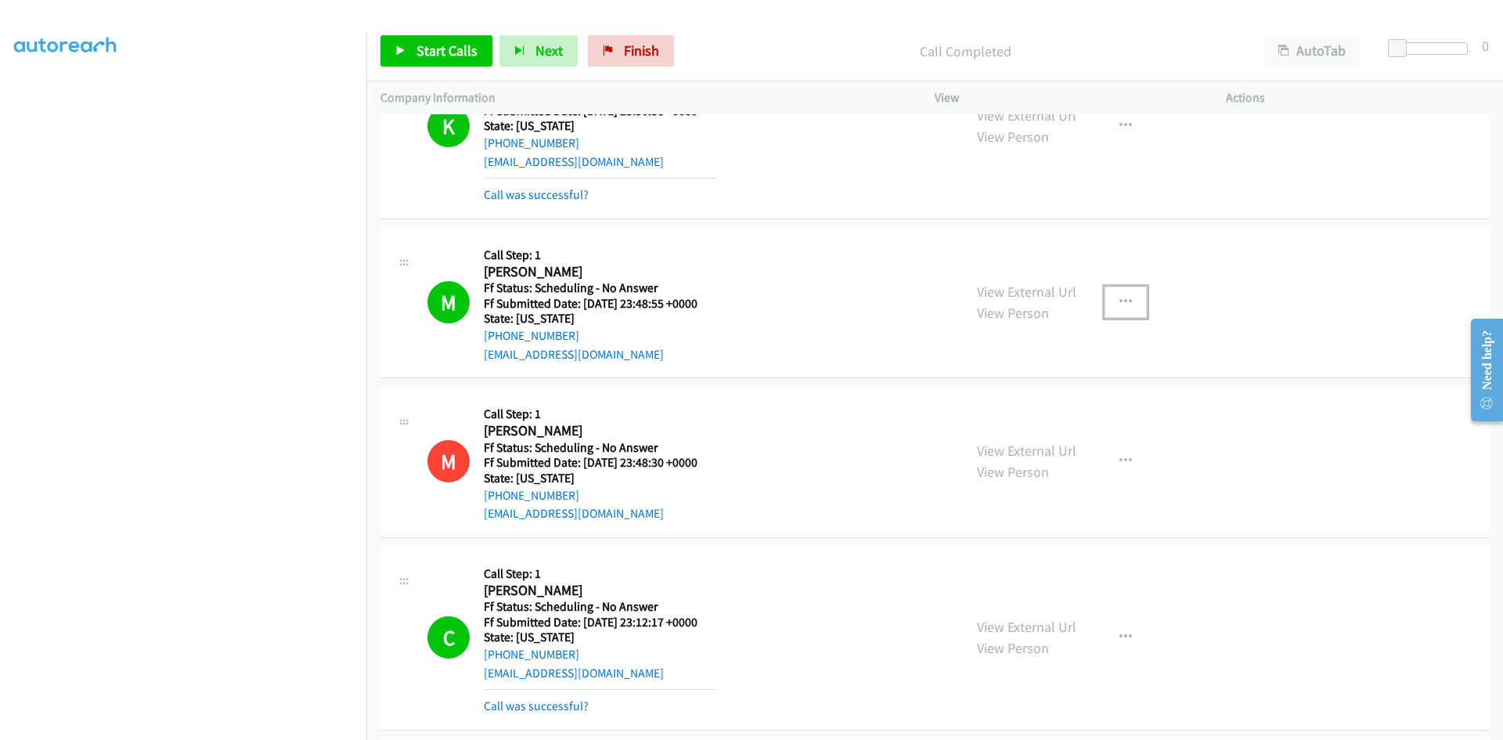
click at [1120, 300] on icon "button" at bounding box center [1126, 302] width 13 height 13
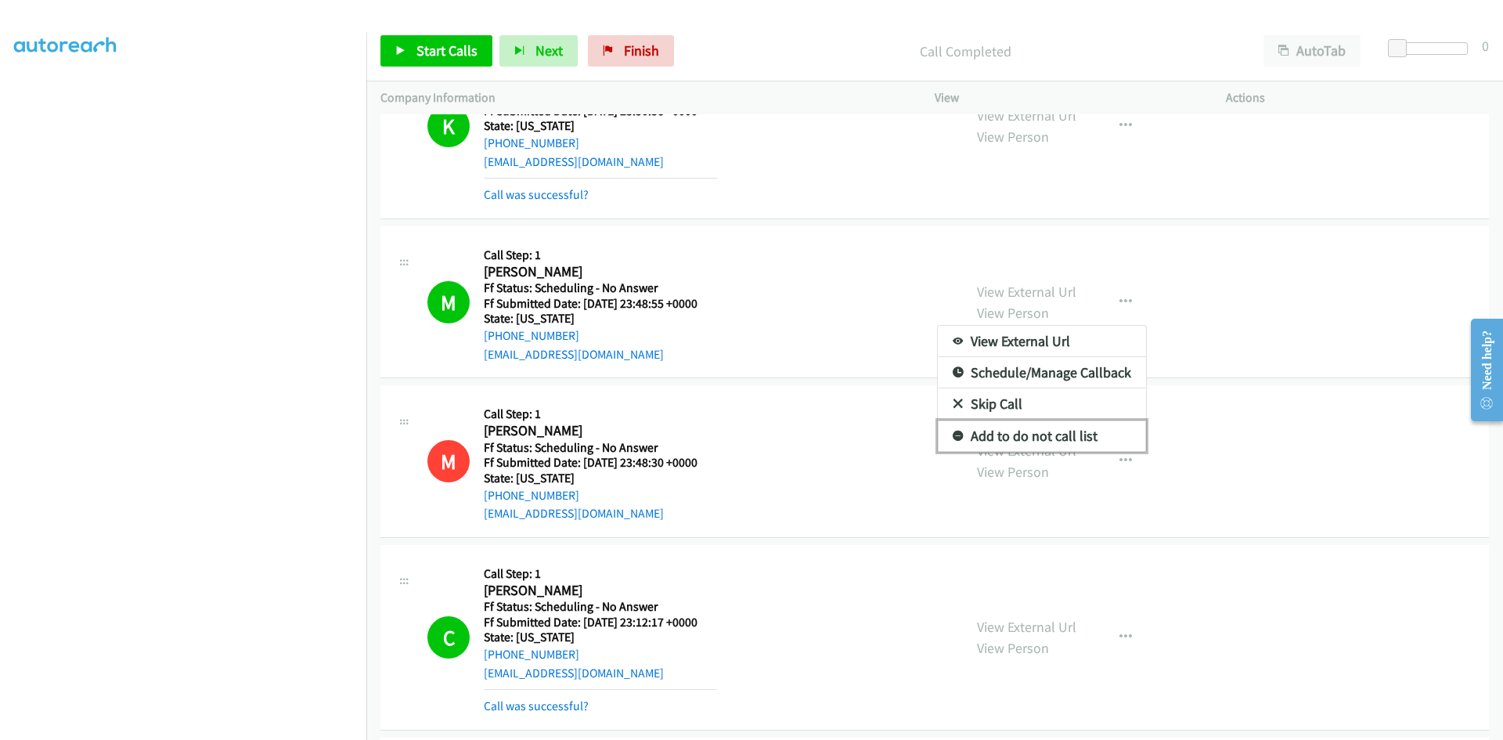
click at [994, 438] on link "Add to do not call list" at bounding box center [1042, 435] width 208 height 31
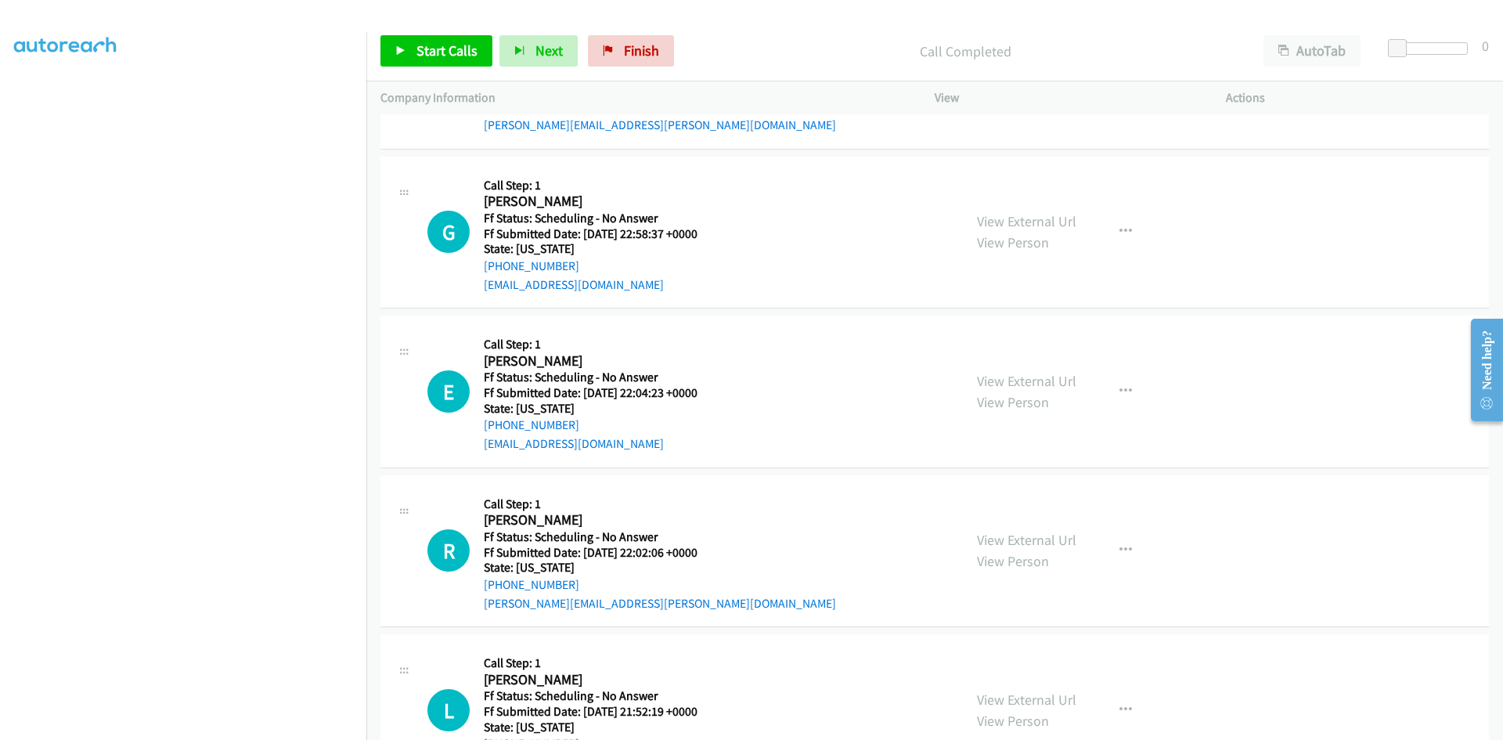
scroll to position [1409, 0]
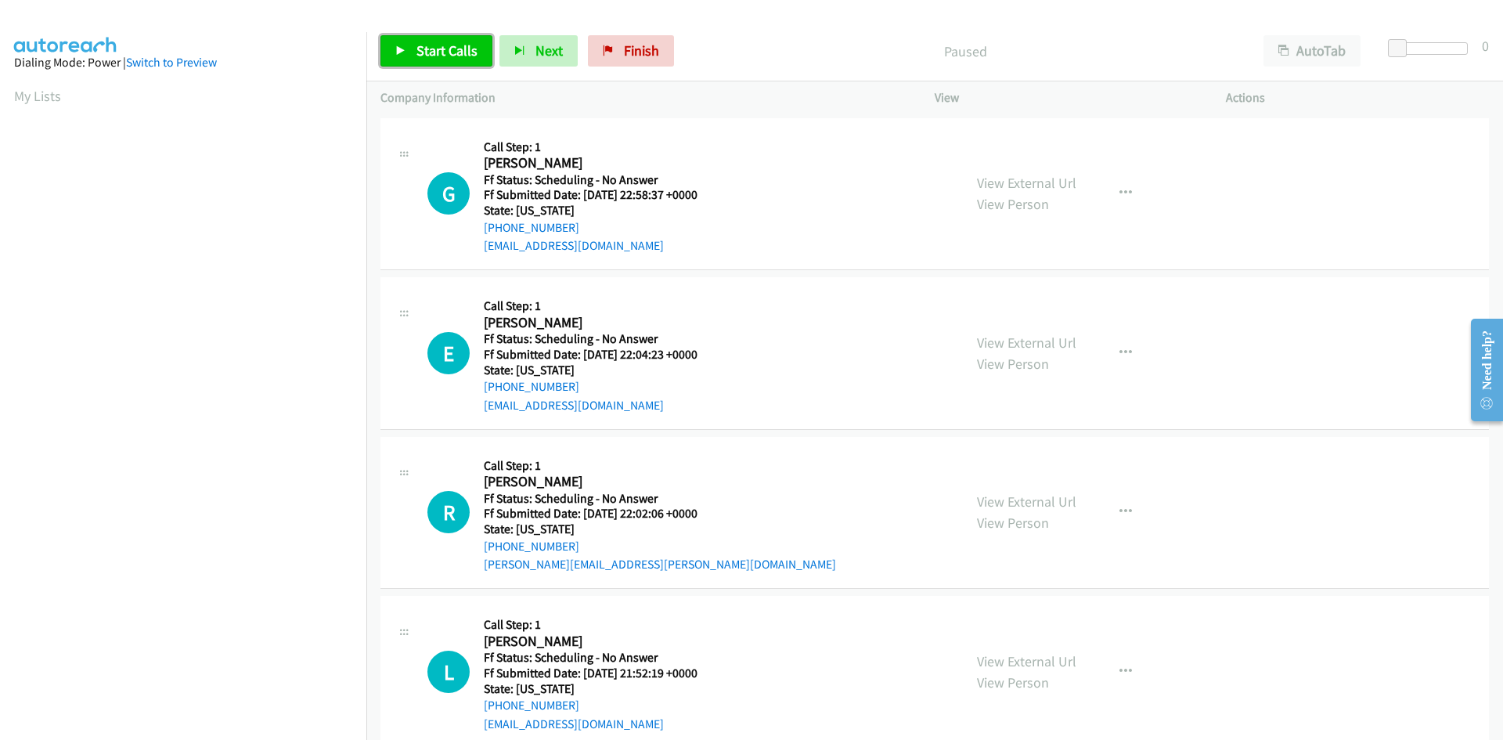
click at [463, 49] on span "Start Calls" at bounding box center [447, 50] width 61 height 18
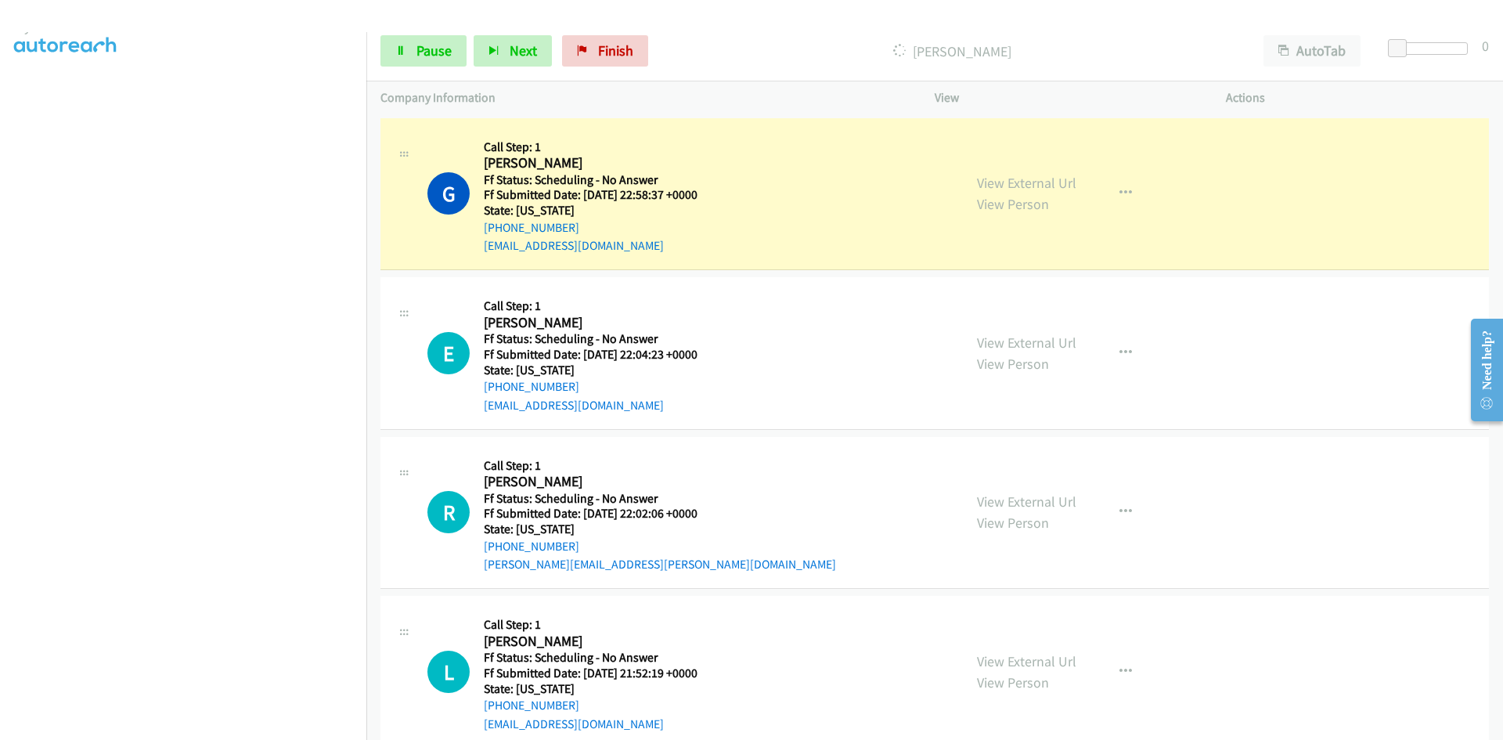
scroll to position [138, 0]
click at [434, 56] on span "Pause" at bounding box center [434, 50] width 35 height 18
